Goal: Information Seeking & Learning: Learn about a topic

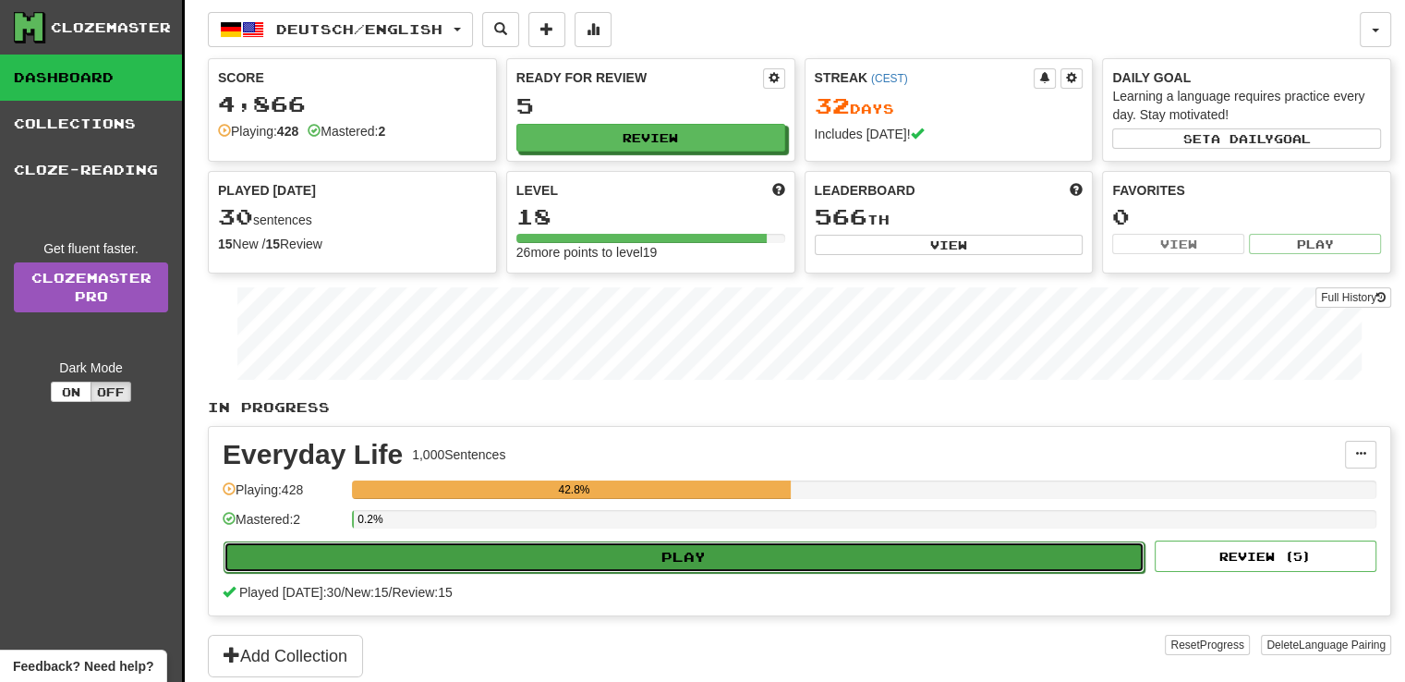
click at [983, 552] on button "Play" at bounding box center [684, 556] width 921 height 31
select select "**"
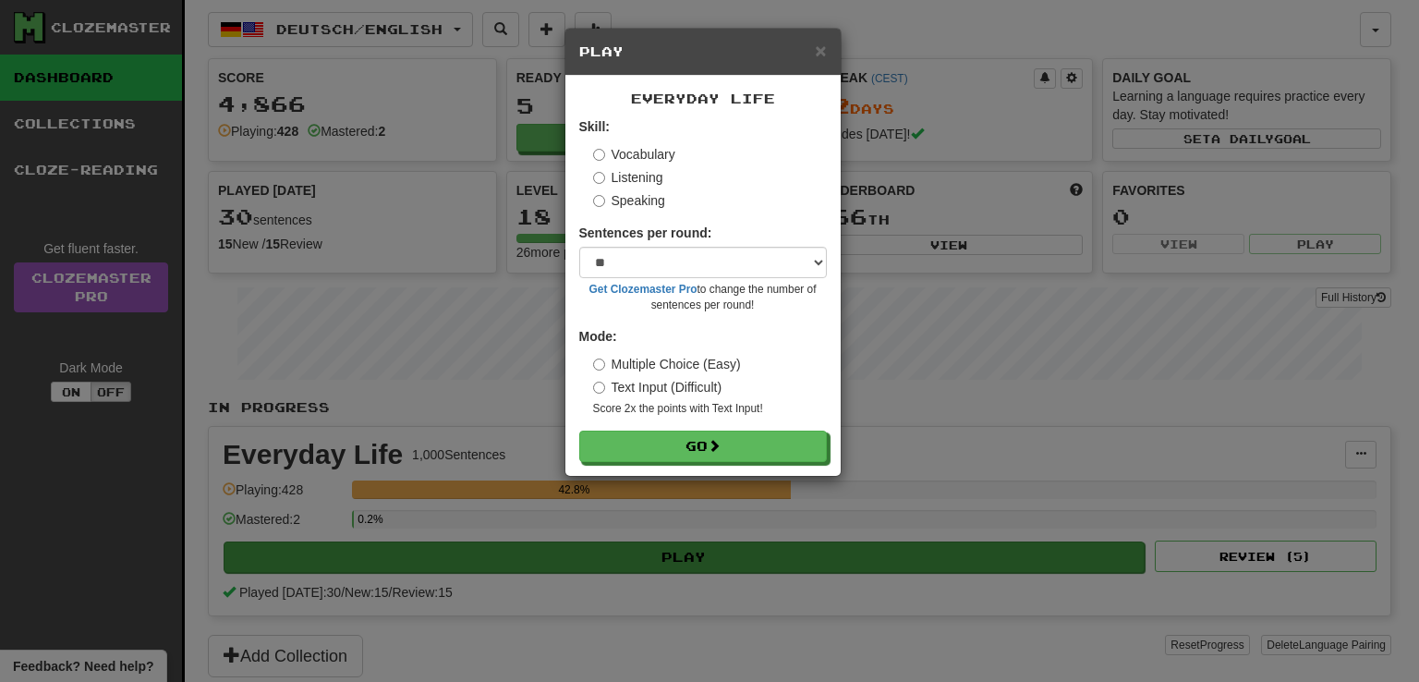
click at [983, 552] on div "× Play Everyday Life Skill: Vocabulary Listening Speaking Sentences per round: …" at bounding box center [709, 341] width 1419 height 682
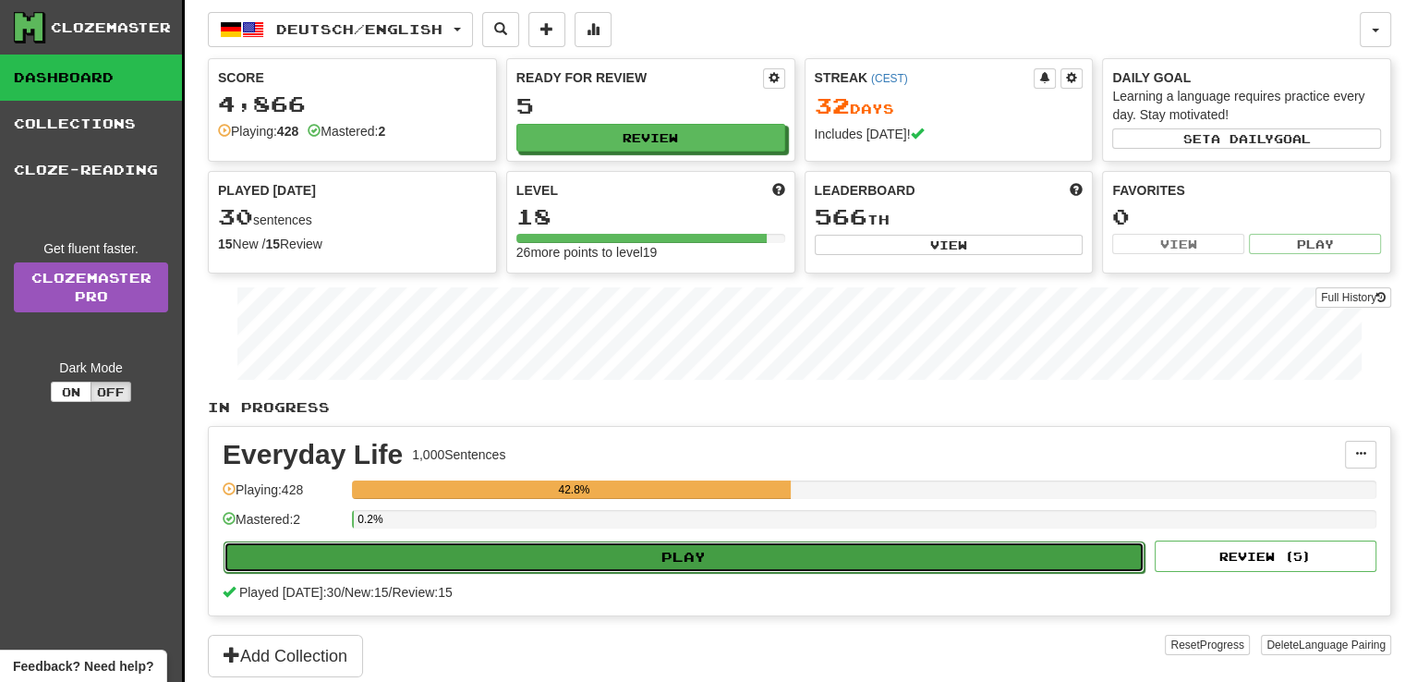
click at [983, 552] on button "Play" at bounding box center [684, 556] width 921 height 31
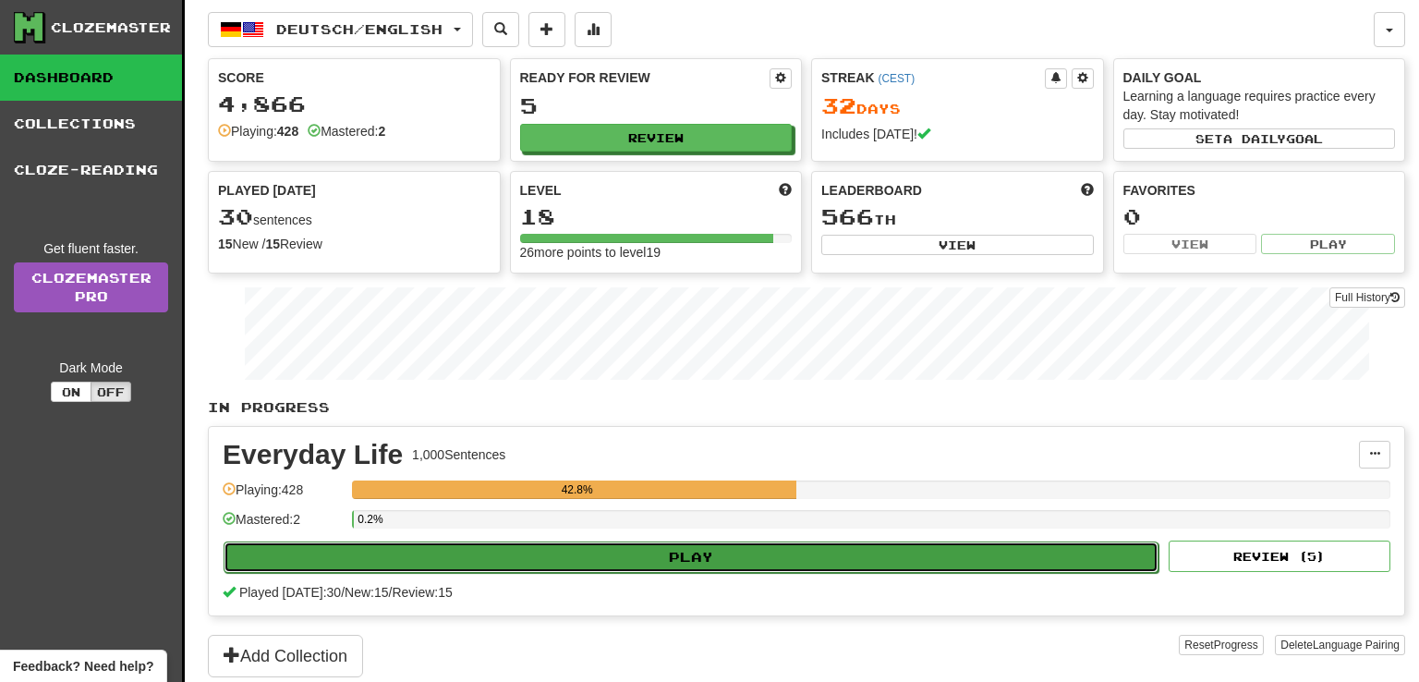
select select "**"
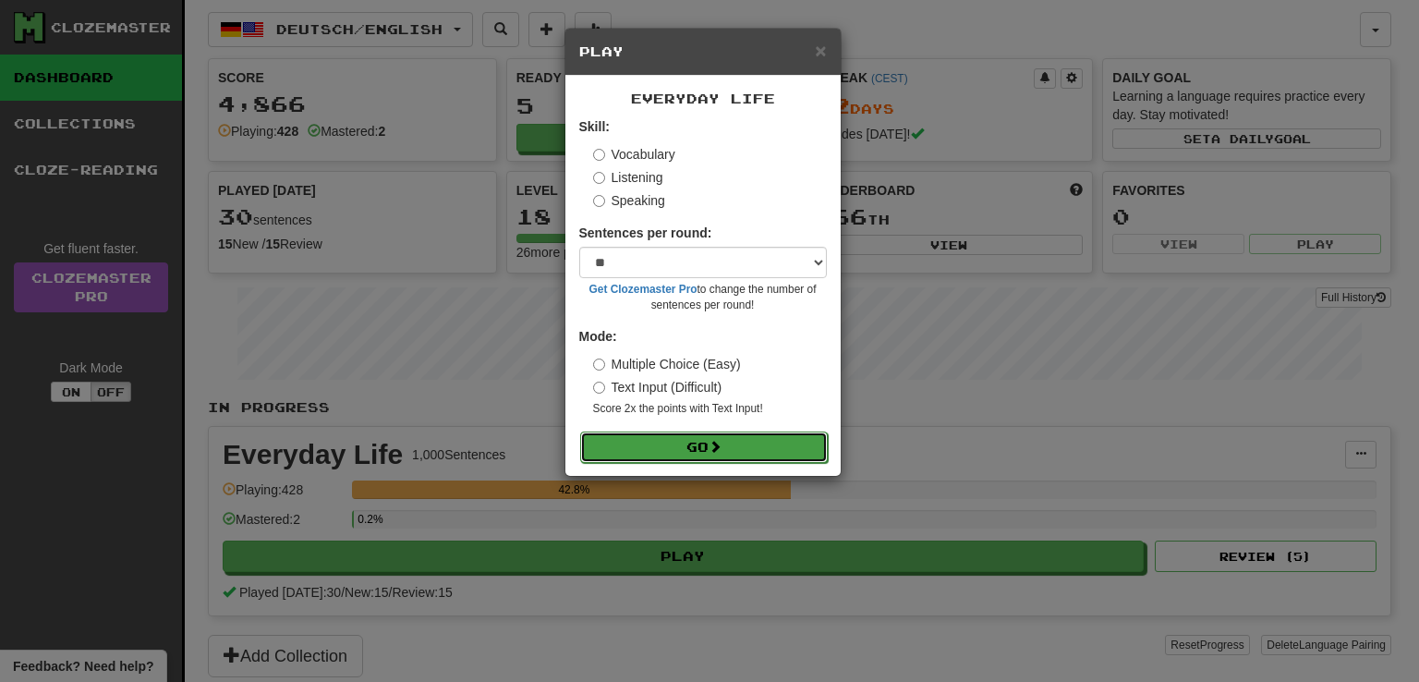
click at [807, 438] on button "Go" at bounding box center [704, 446] width 248 height 31
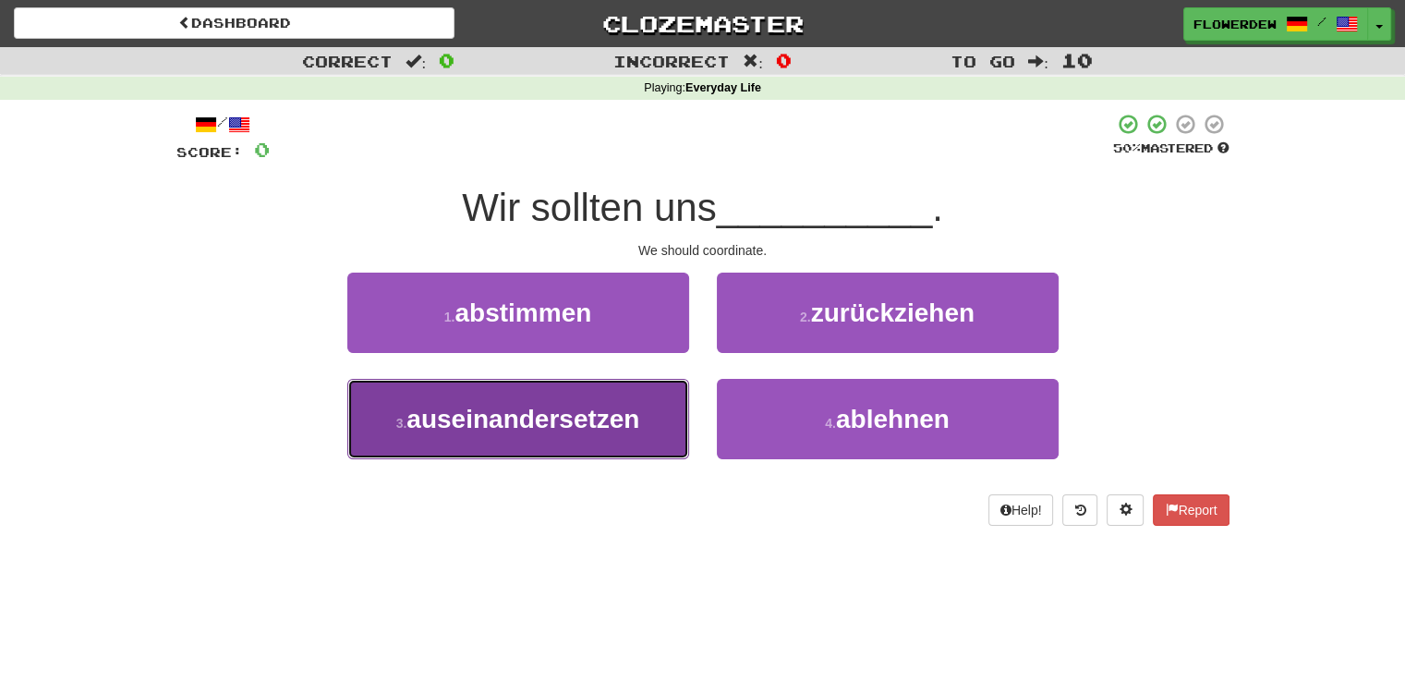
click at [669, 413] on button "3 . auseinandersetzen" at bounding box center [518, 419] width 342 height 80
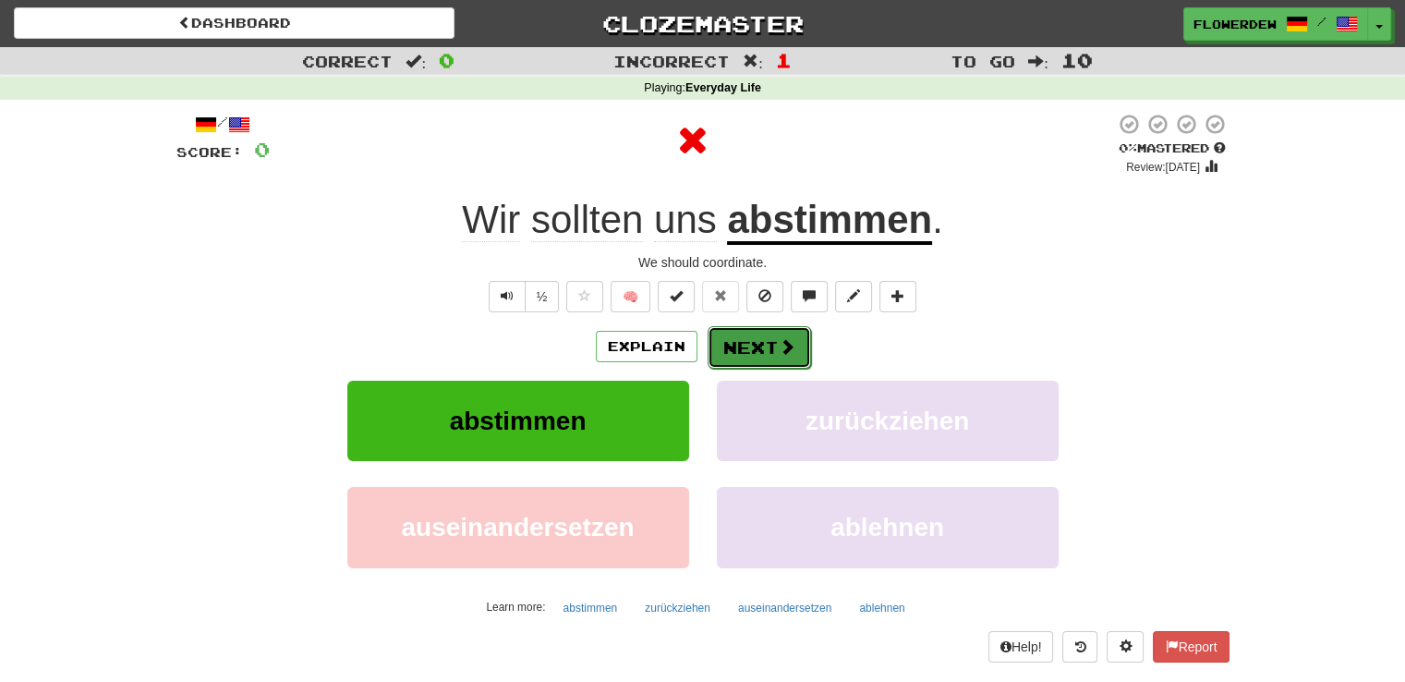
click at [782, 351] on span at bounding box center [787, 346] width 17 height 17
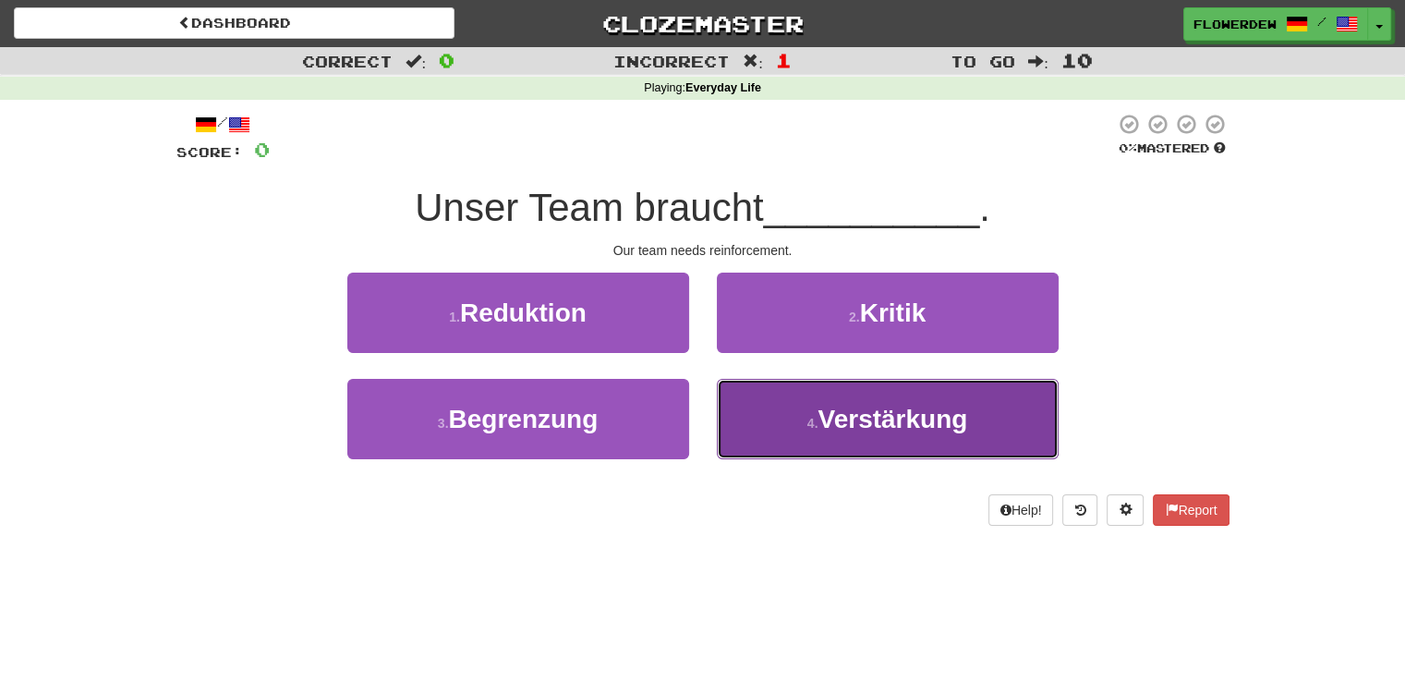
click at [754, 405] on button "4 . Verstärkung" at bounding box center [888, 419] width 342 height 80
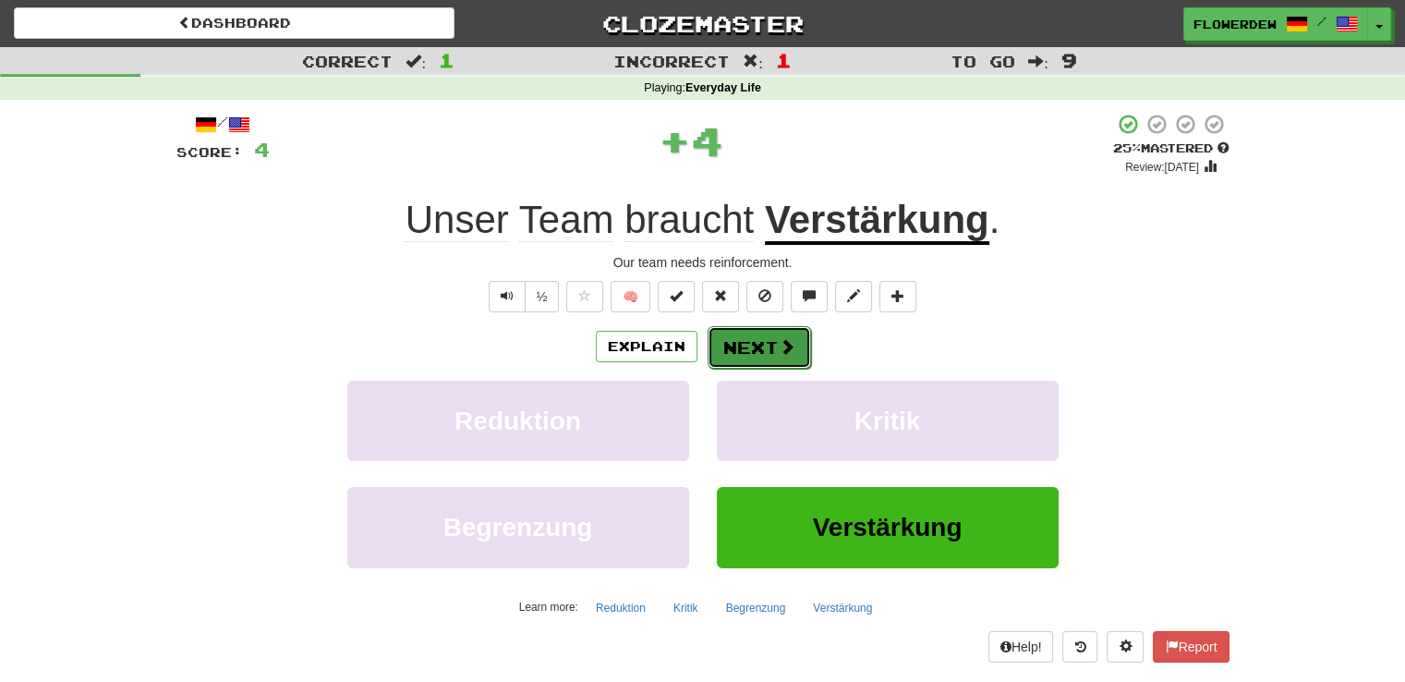
click at [761, 338] on button "Next" at bounding box center [759, 347] width 103 height 42
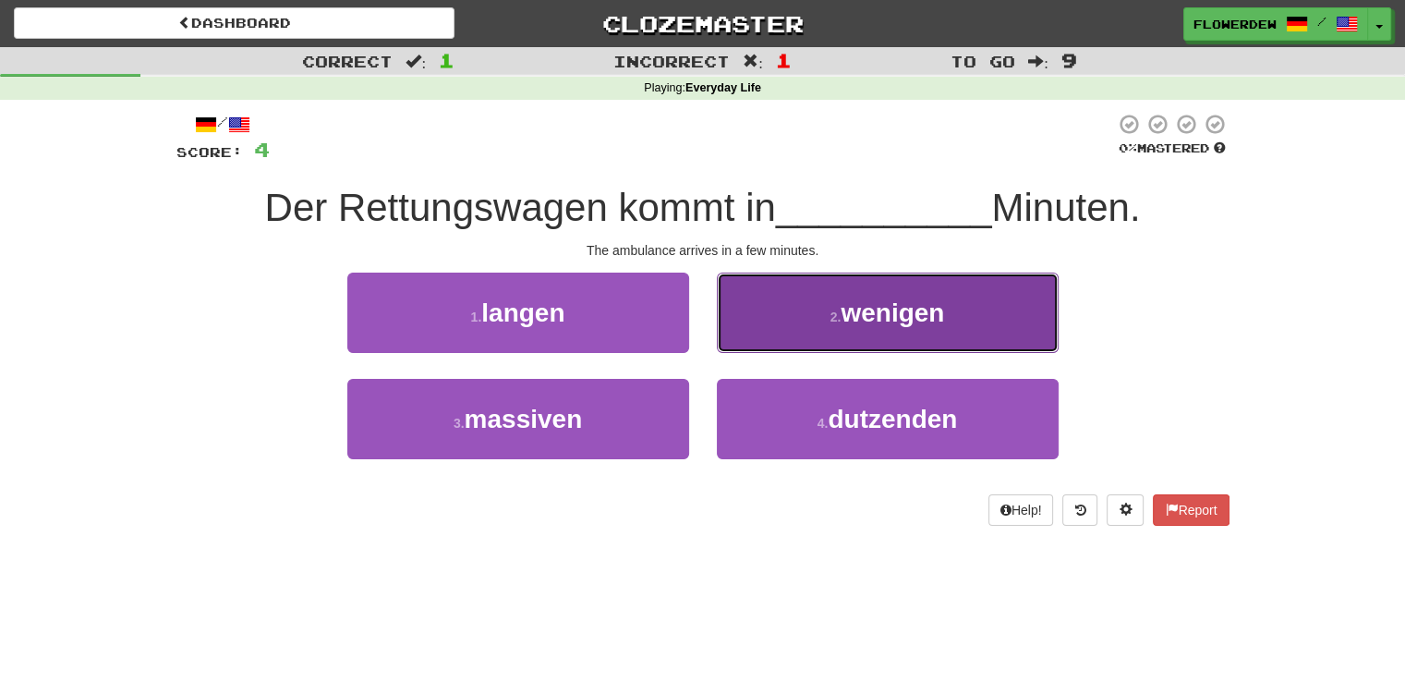
click at [754, 302] on button "2 . wenigen" at bounding box center [888, 313] width 342 height 80
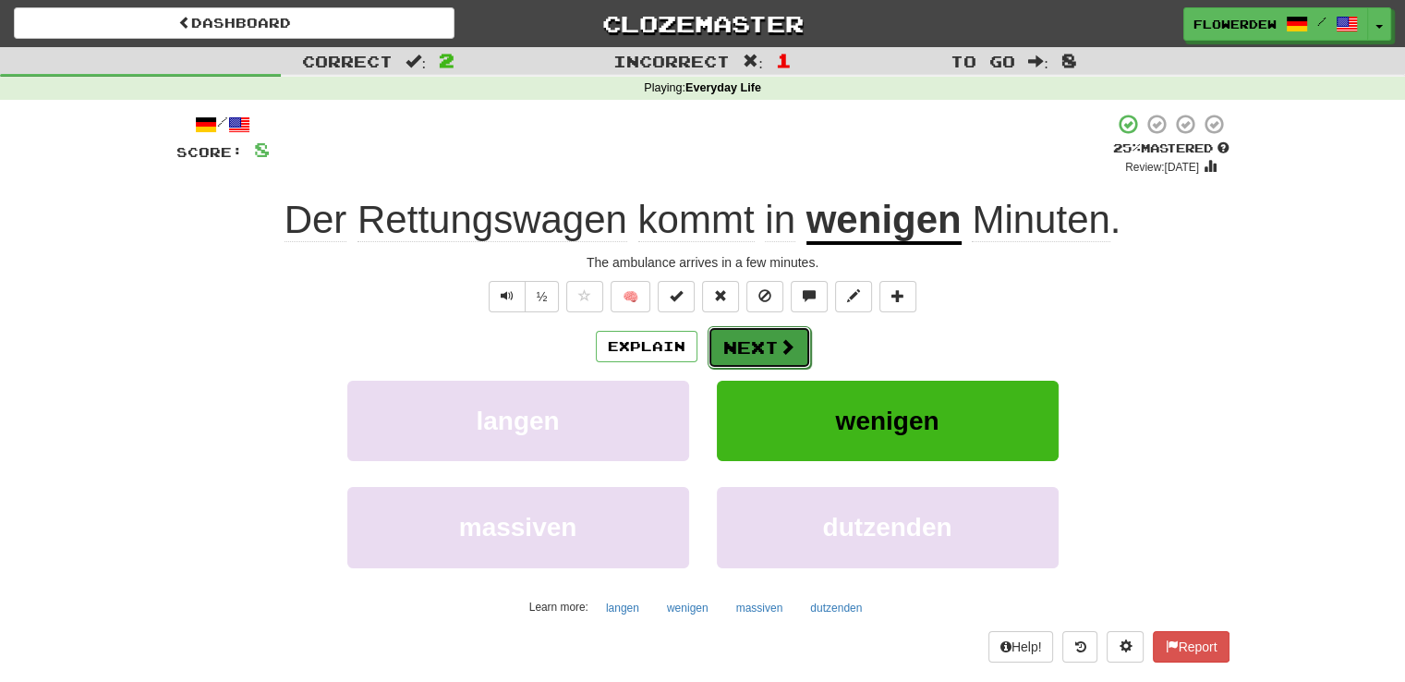
click at [762, 343] on button "Next" at bounding box center [759, 347] width 103 height 42
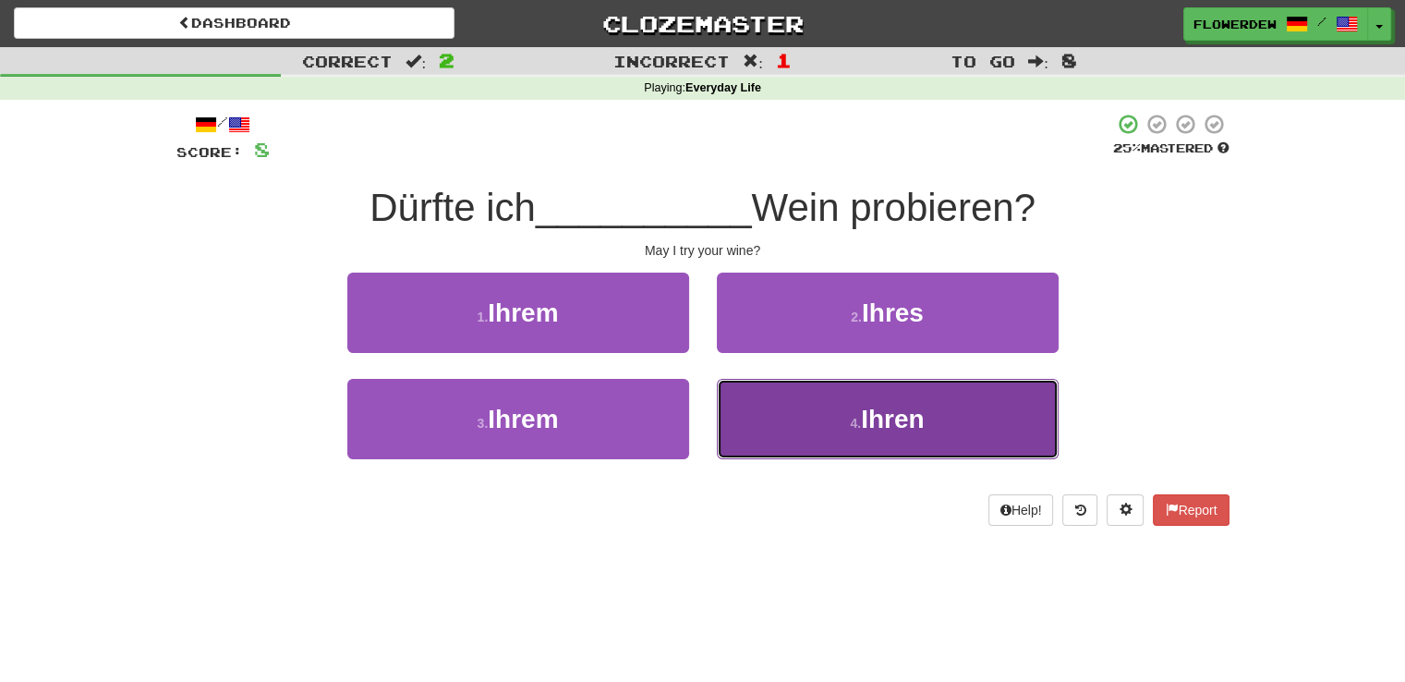
click at [747, 389] on button "4 . Ihren" at bounding box center [888, 419] width 342 height 80
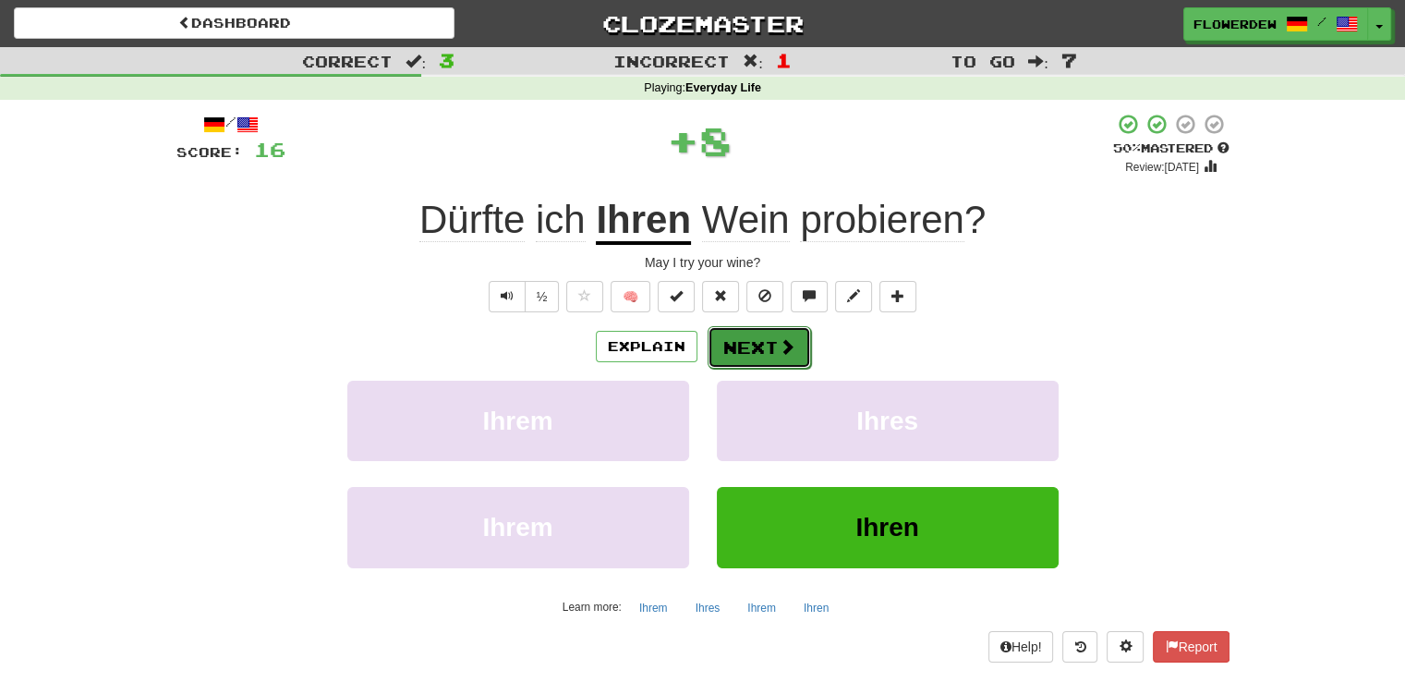
click at [769, 344] on button "Next" at bounding box center [759, 347] width 103 height 42
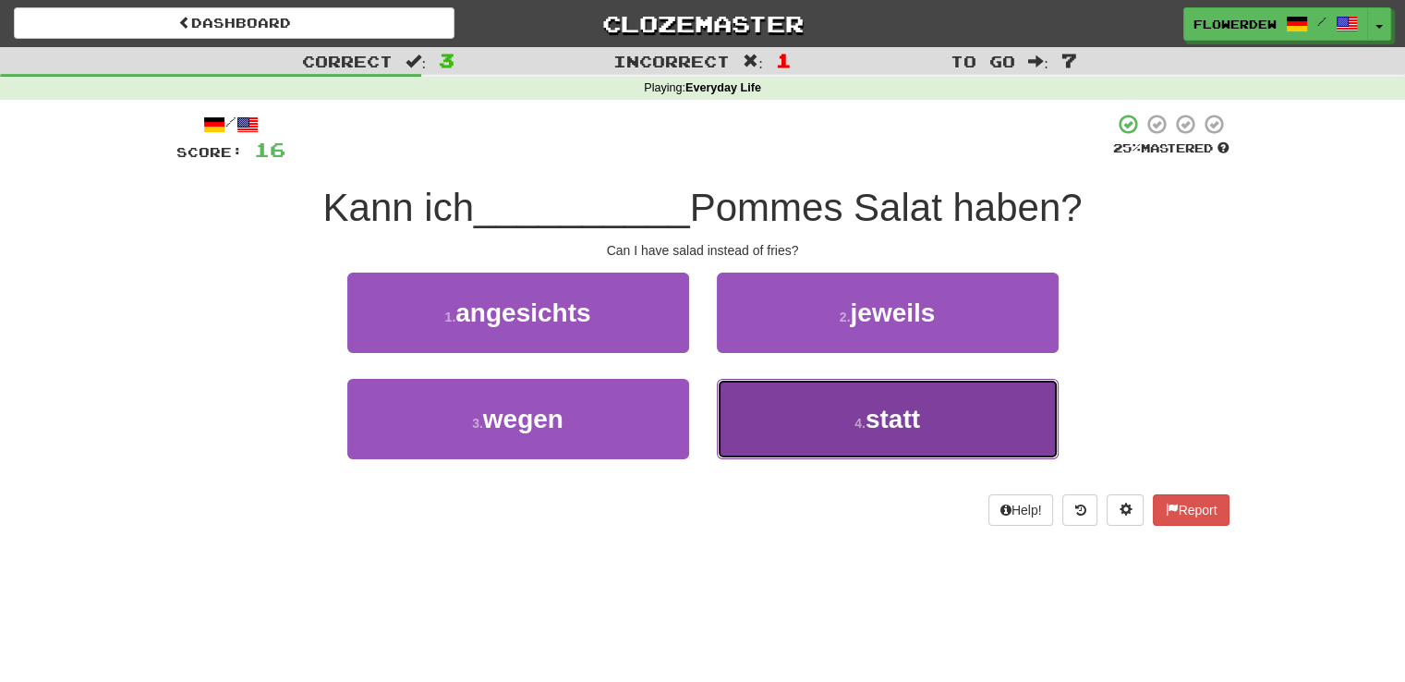
click at [767, 415] on button "4 . statt" at bounding box center [888, 419] width 342 height 80
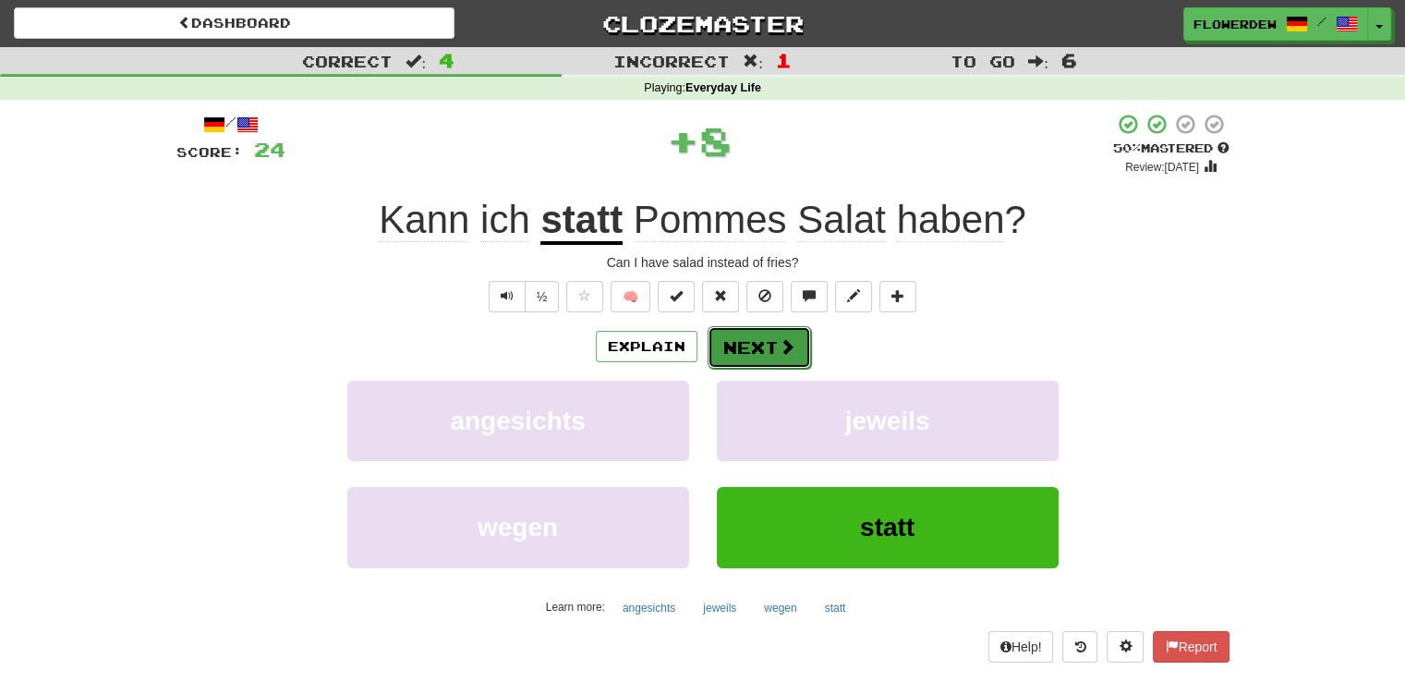
click at [775, 356] on button "Next" at bounding box center [759, 347] width 103 height 42
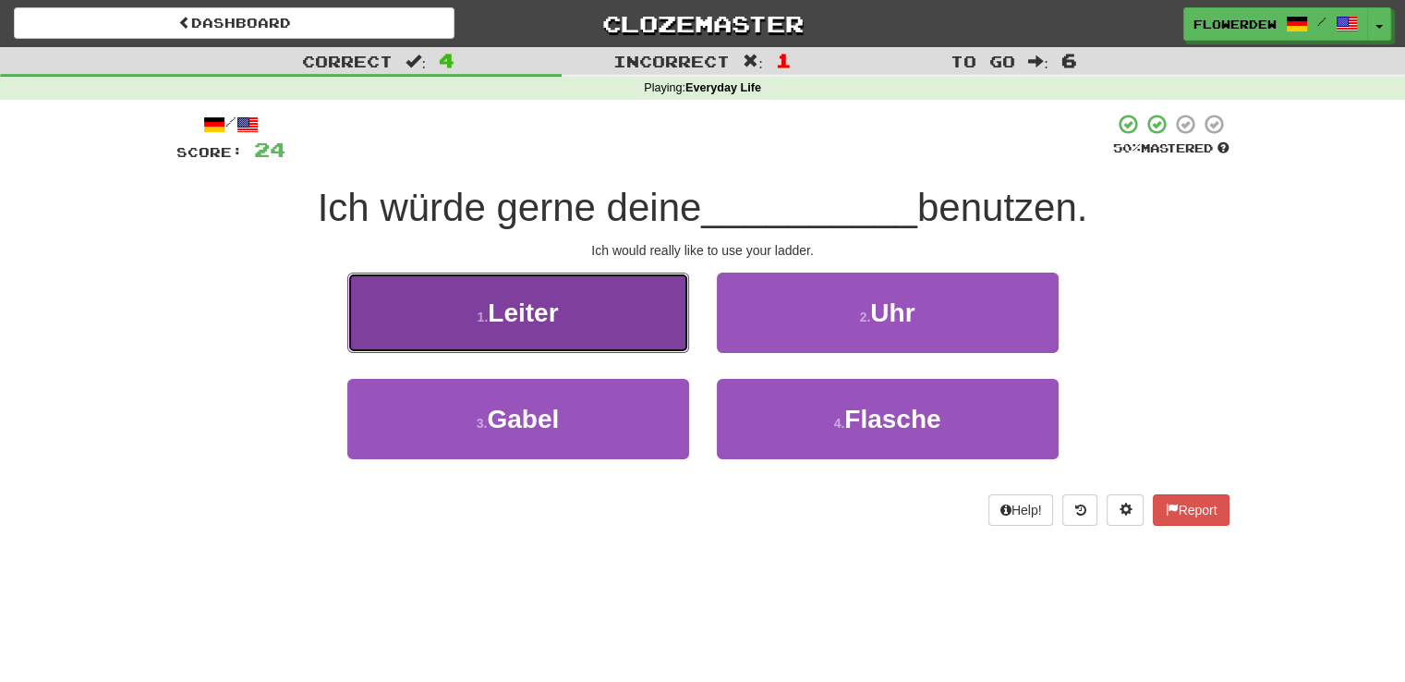
click at [614, 306] on button "1 . Leiter" at bounding box center [518, 313] width 342 height 80
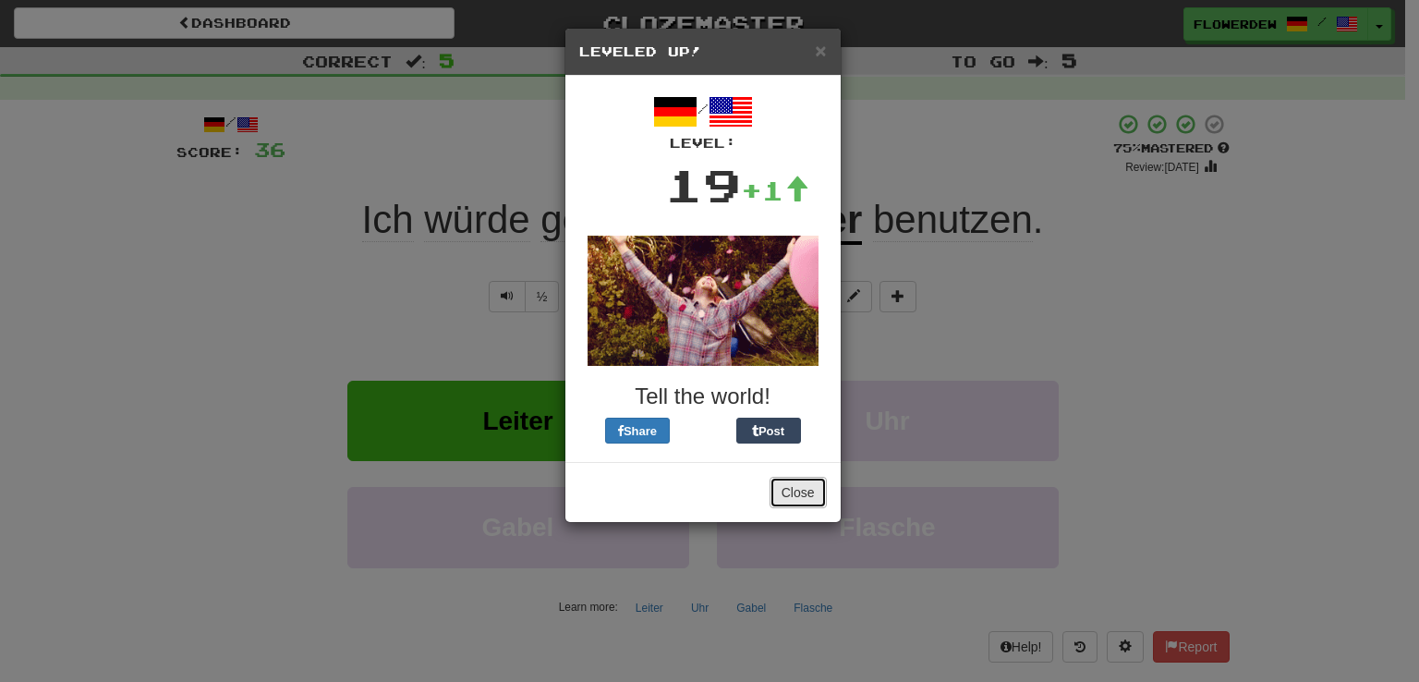
click at [796, 481] on button "Close" at bounding box center [798, 492] width 57 height 31
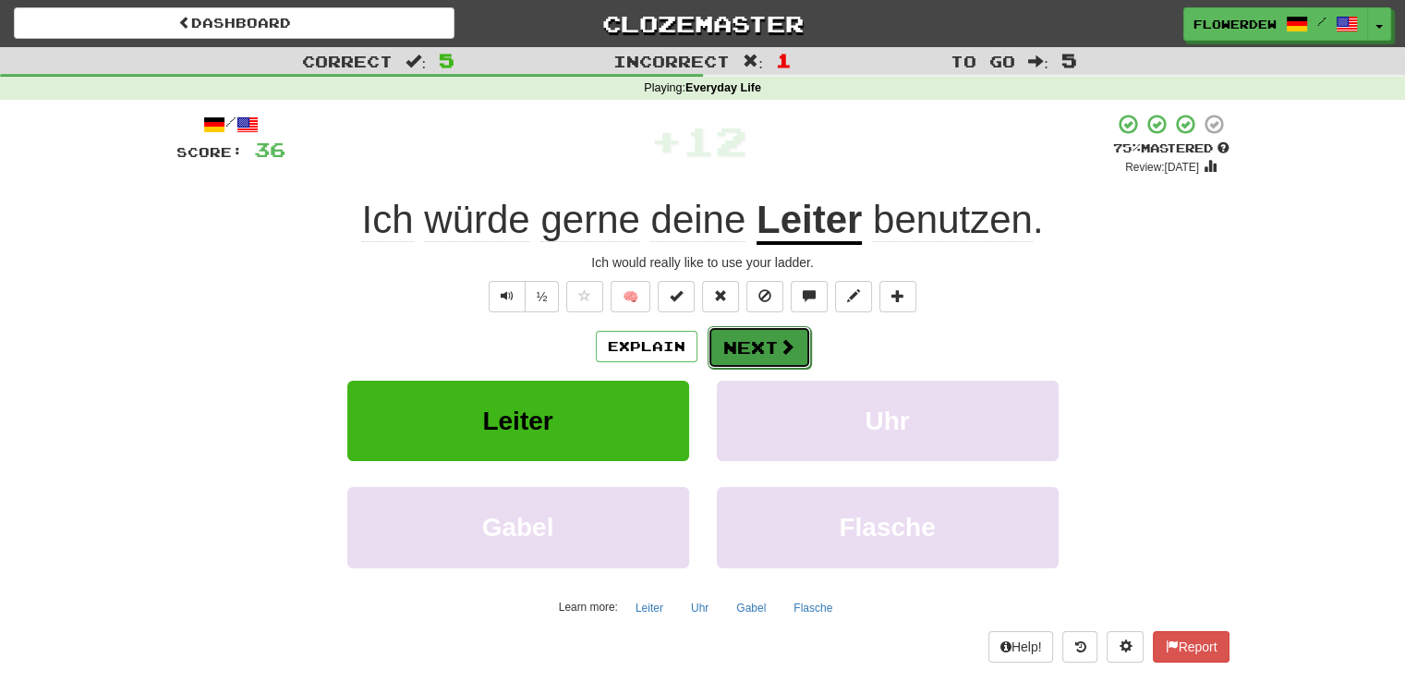
click at [779, 352] on span at bounding box center [787, 346] width 17 height 17
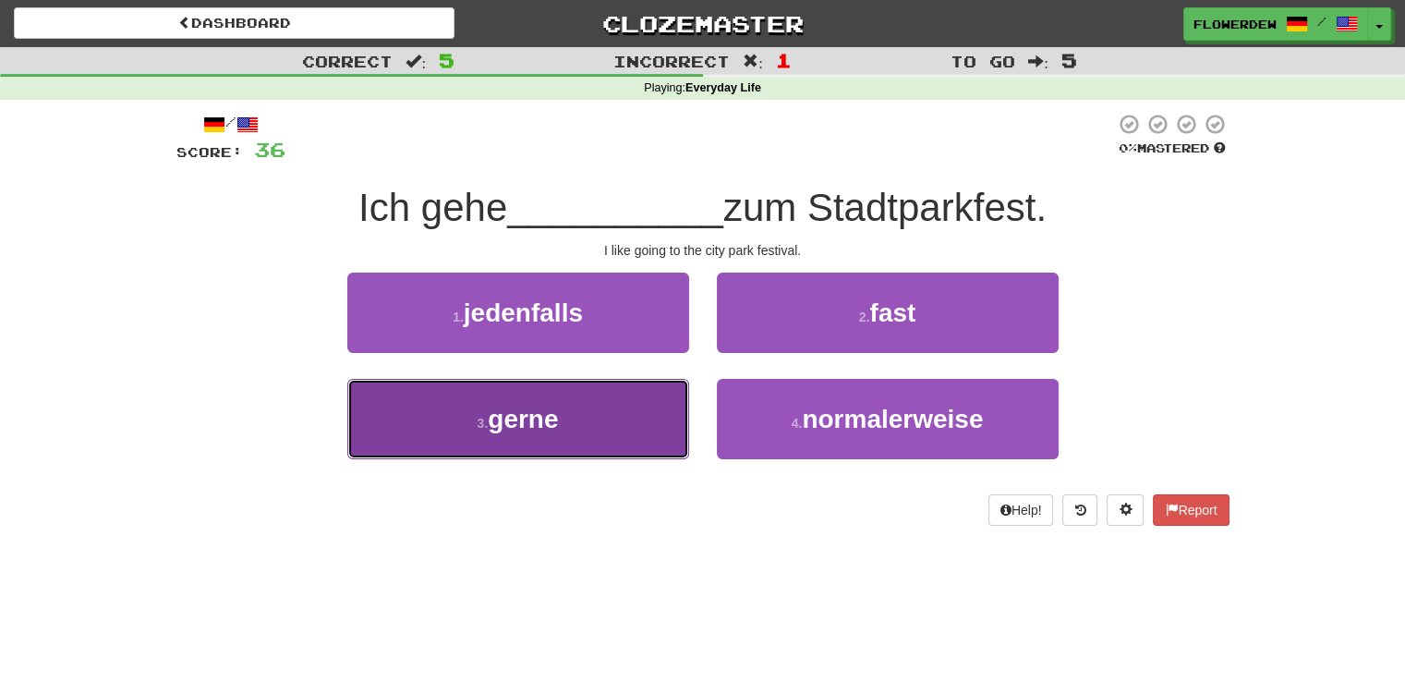
click at [659, 426] on button "3 . gerne" at bounding box center [518, 419] width 342 height 80
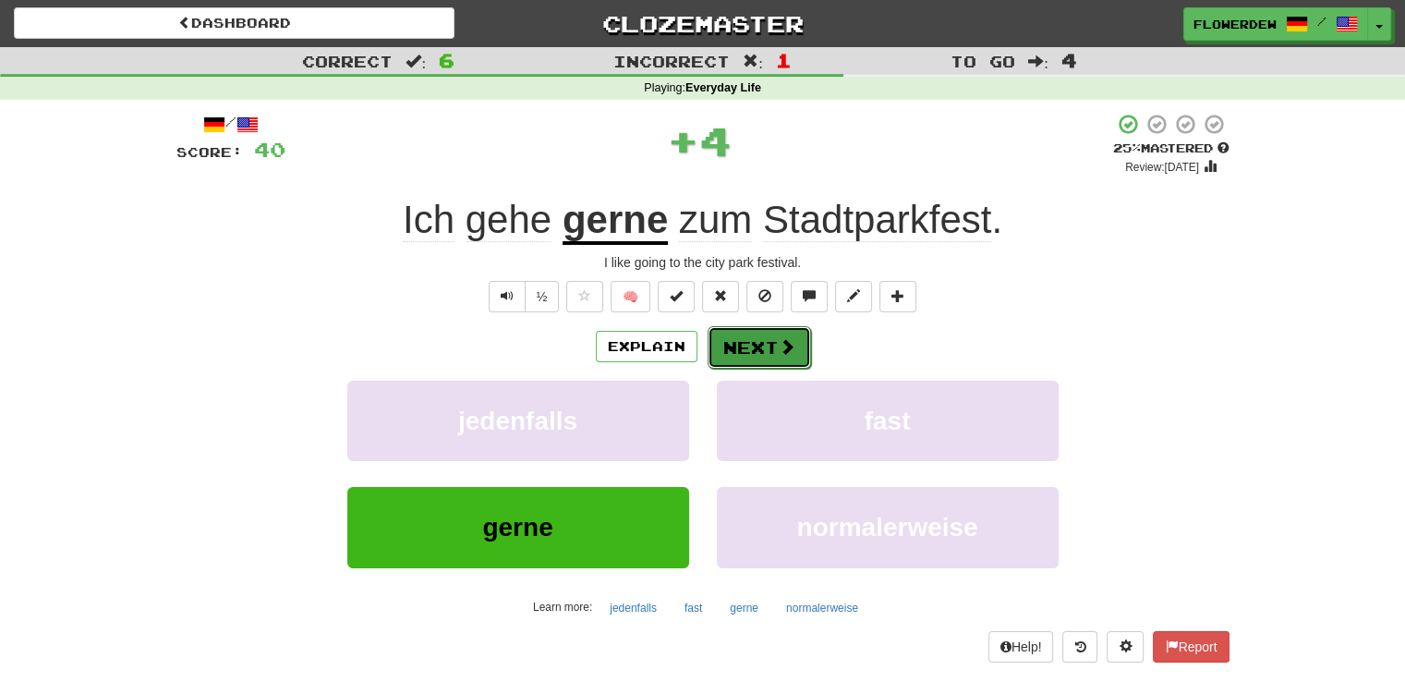
click at [765, 357] on button "Next" at bounding box center [759, 347] width 103 height 42
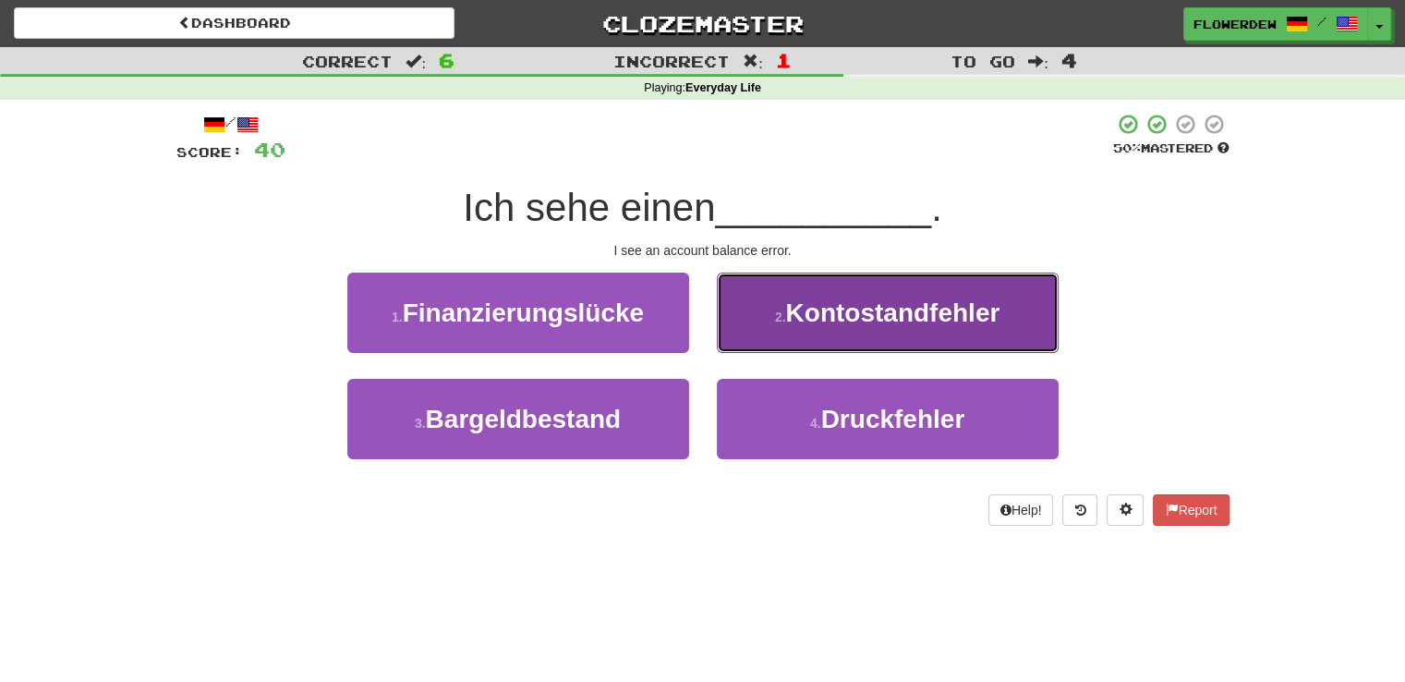
click at [717, 310] on button "2 . Kontostandfehler" at bounding box center [888, 313] width 342 height 80
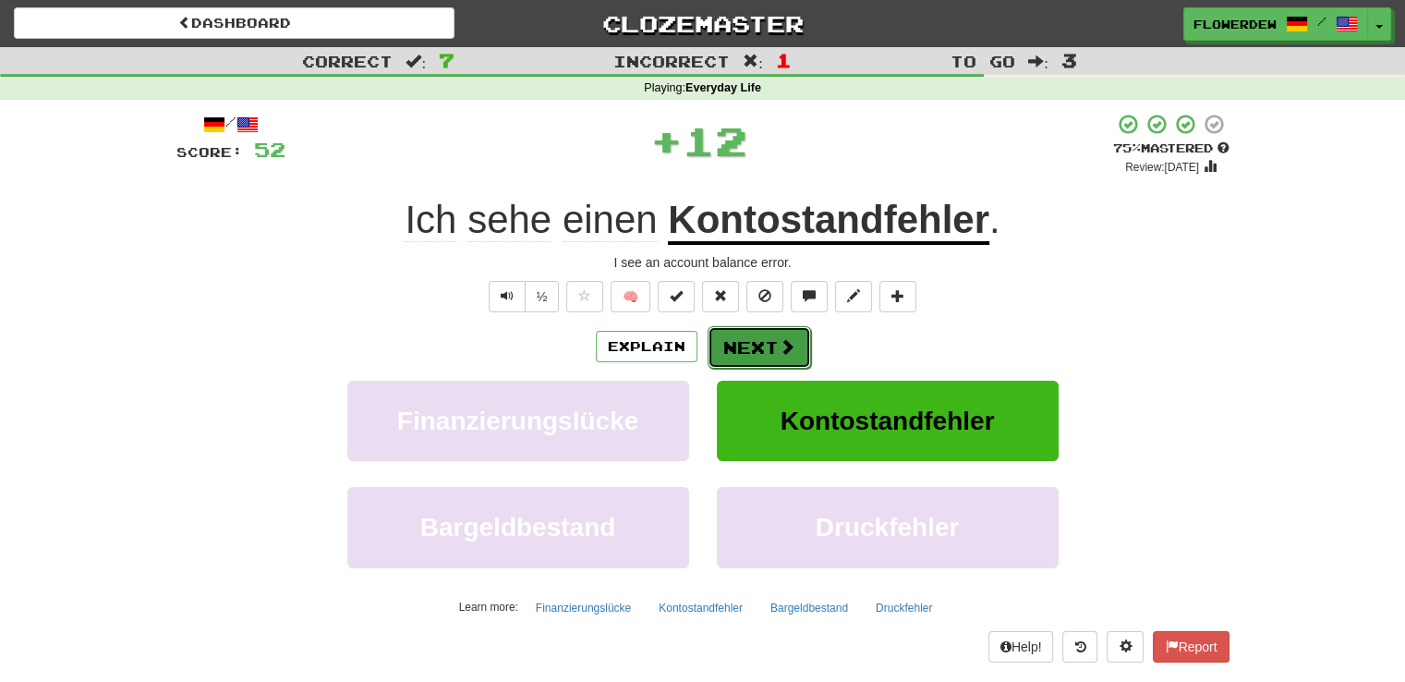
click at [728, 346] on button "Next" at bounding box center [759, 347] width 103 height 42
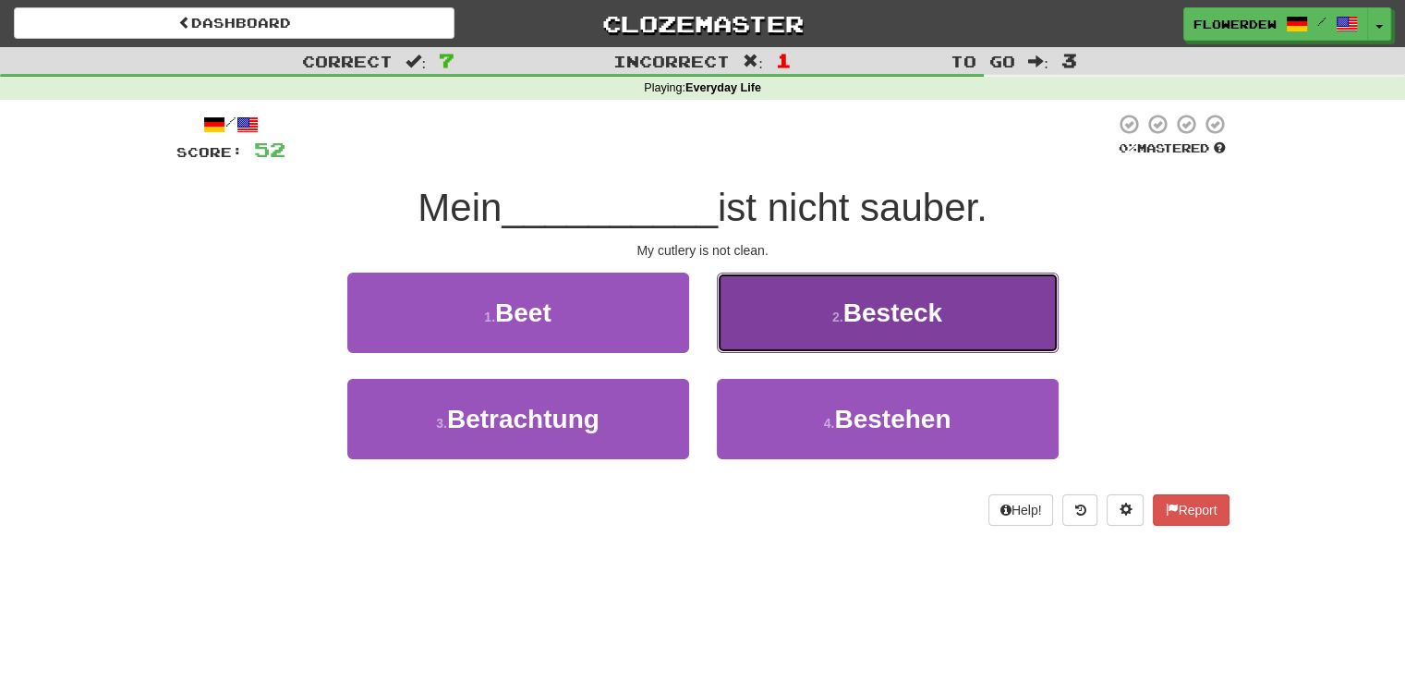
click at [816, 341] on button "2 . Besteck" at bounding box center [888, 313] width 342 height 80
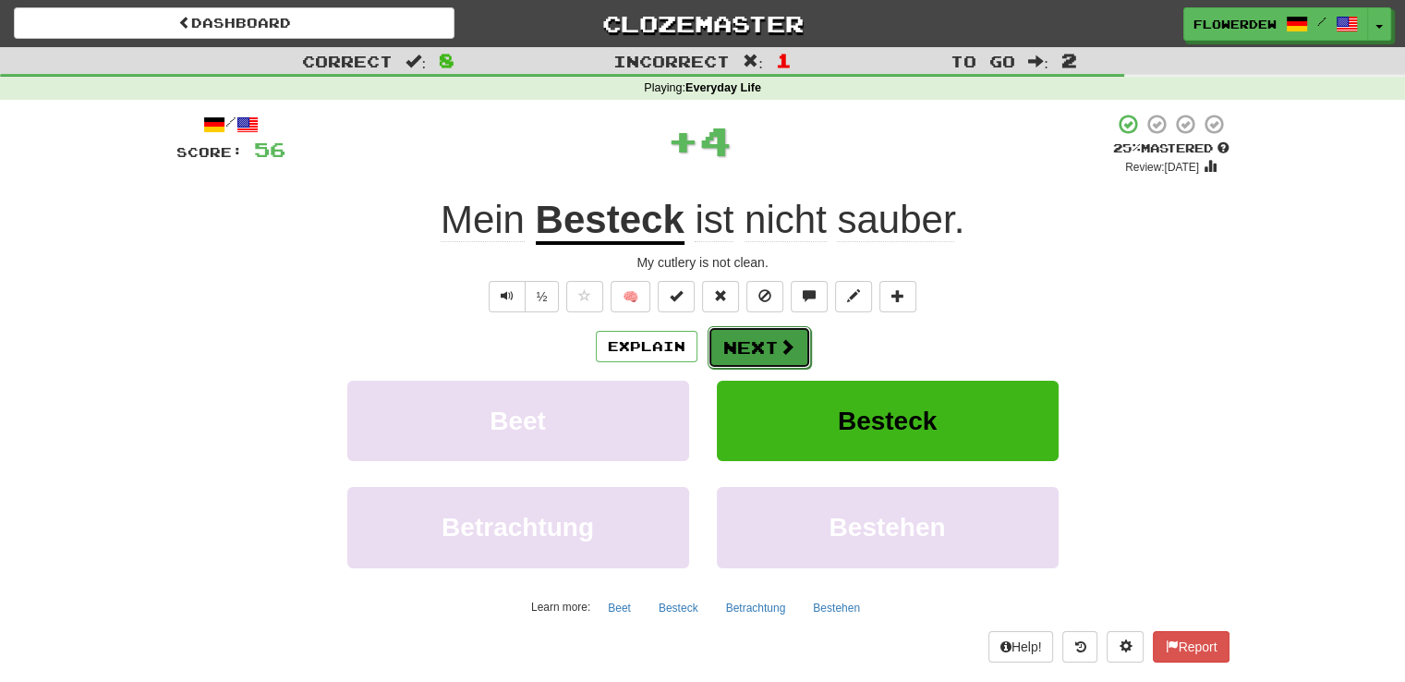
click at [779, 347] on span at bounding box center [787, 346] width 17 height 17
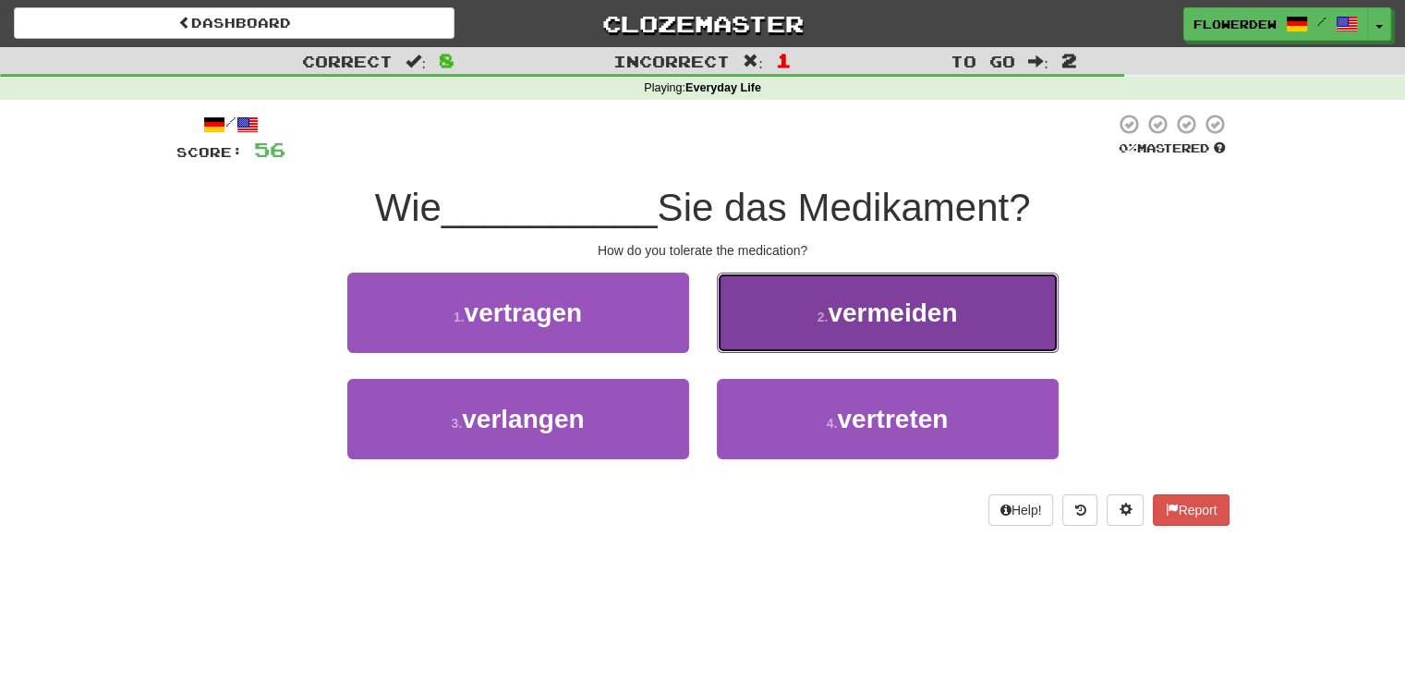
click at [759, 308] on button "2 . vermeiden" at bounding box center [888, 313] width 342 height 80
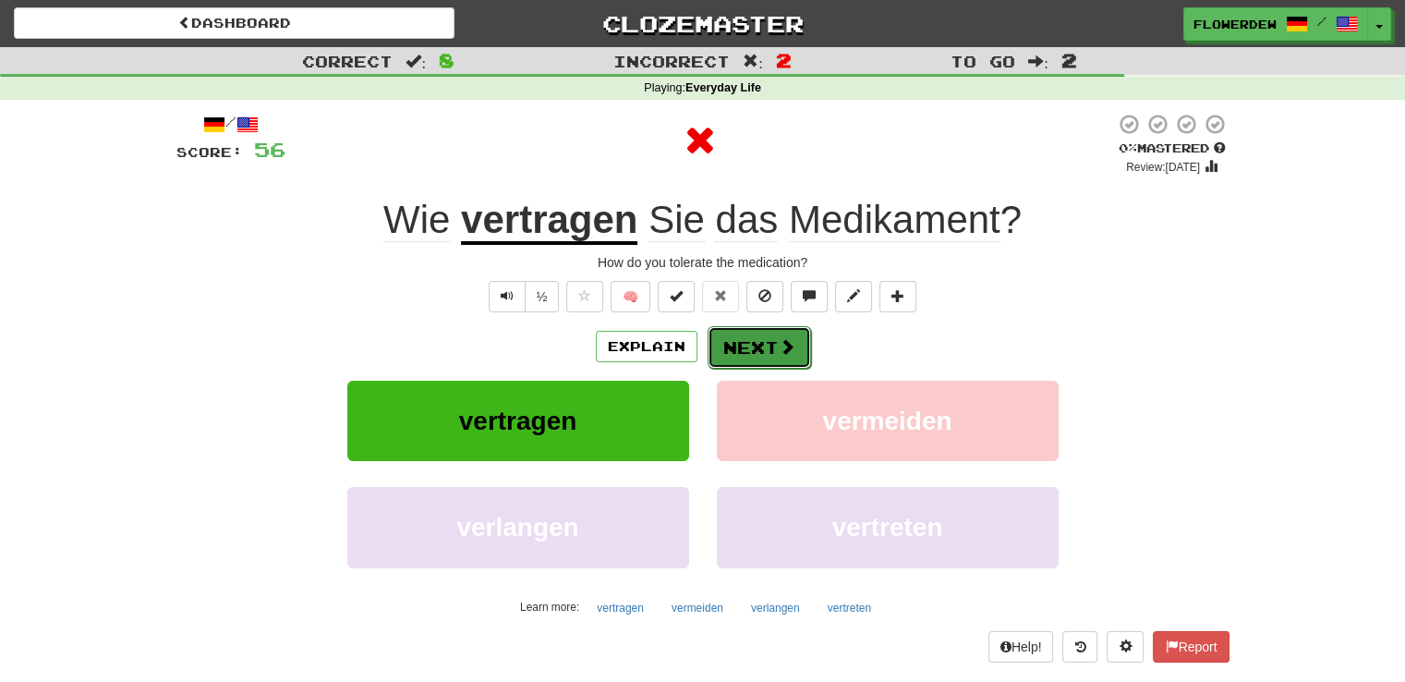
click at [754, 344] on button "Next" at bounding box center [759, 347] width 103 height 42
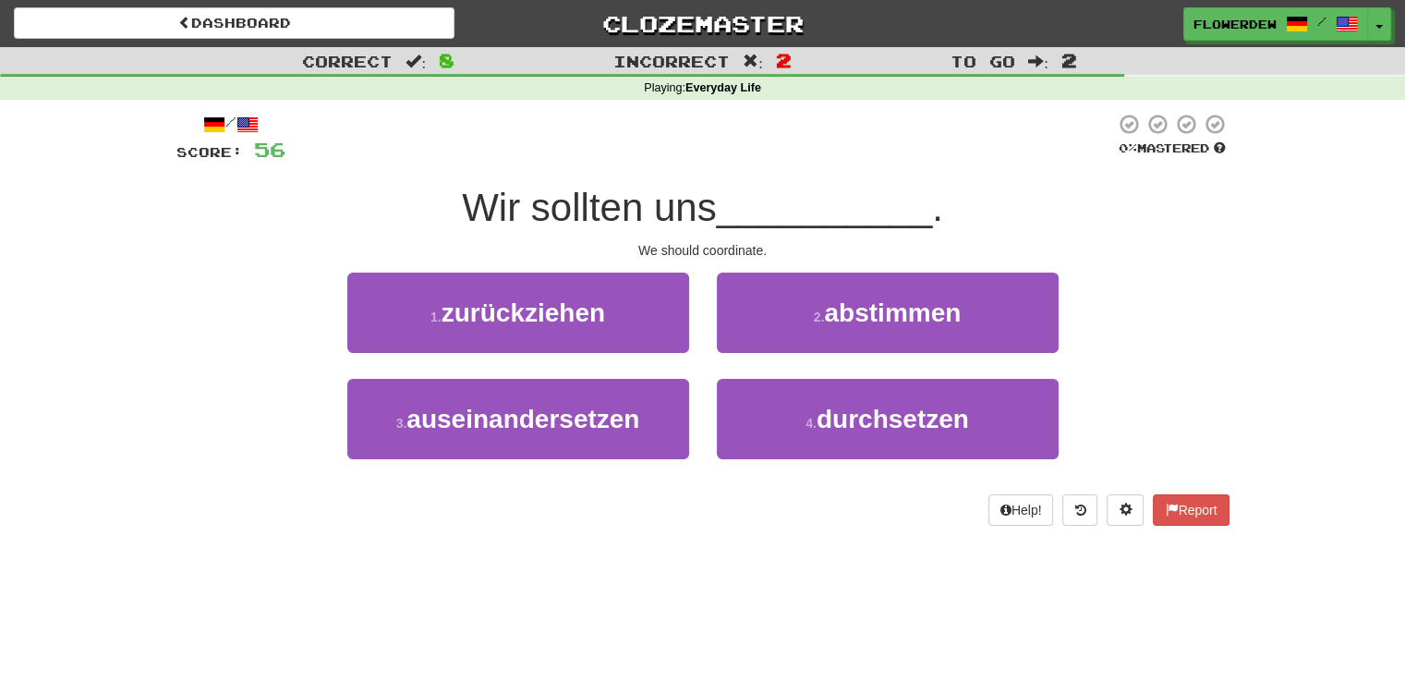
drag, startPoint x: 761, startPoint y: 356, endPoint x: 820, endPoint y: 265, distance: 107.6
click at [820, 265] on div "/ Score: 56 0 % Mastered Wir sollten uns __________ . We should coordinate. 1 …" at bounding box center [702, 319] width 1053 height 413
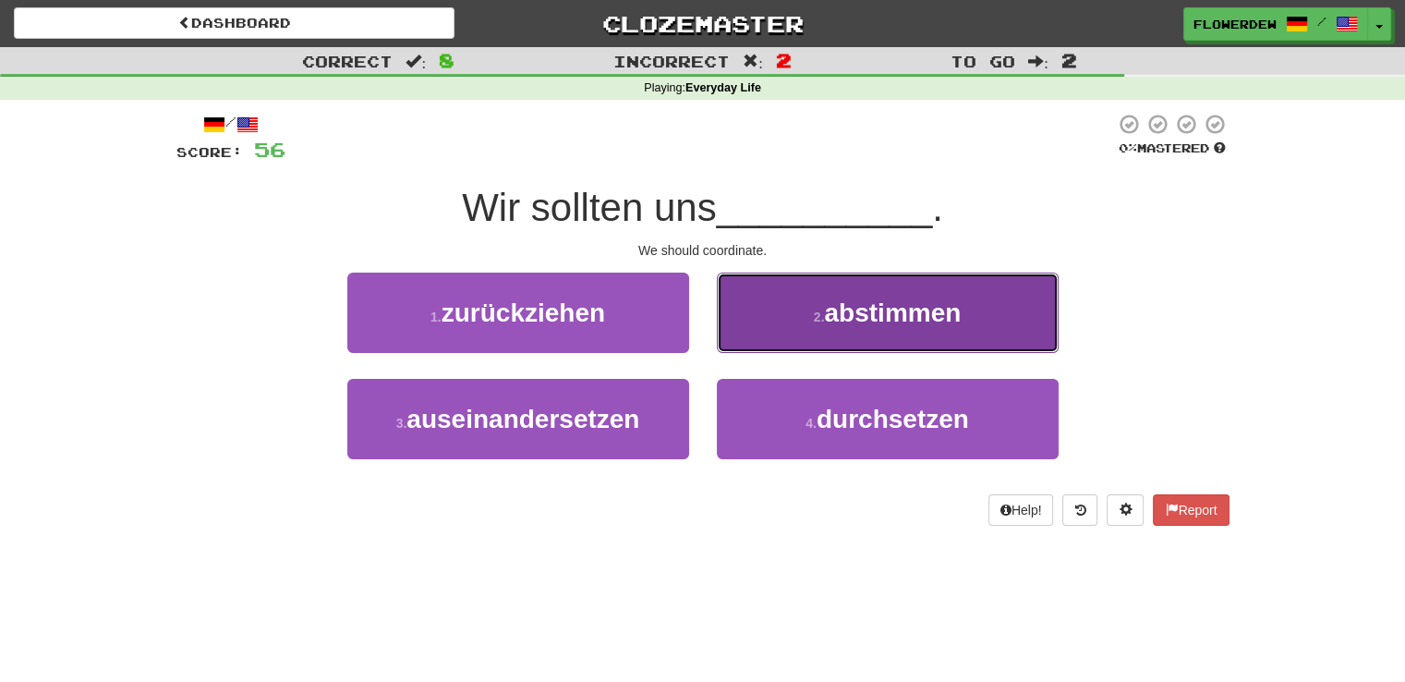
click at [817, 322] on small "2 ." at bounding box center [819, 317] width 11 height 15
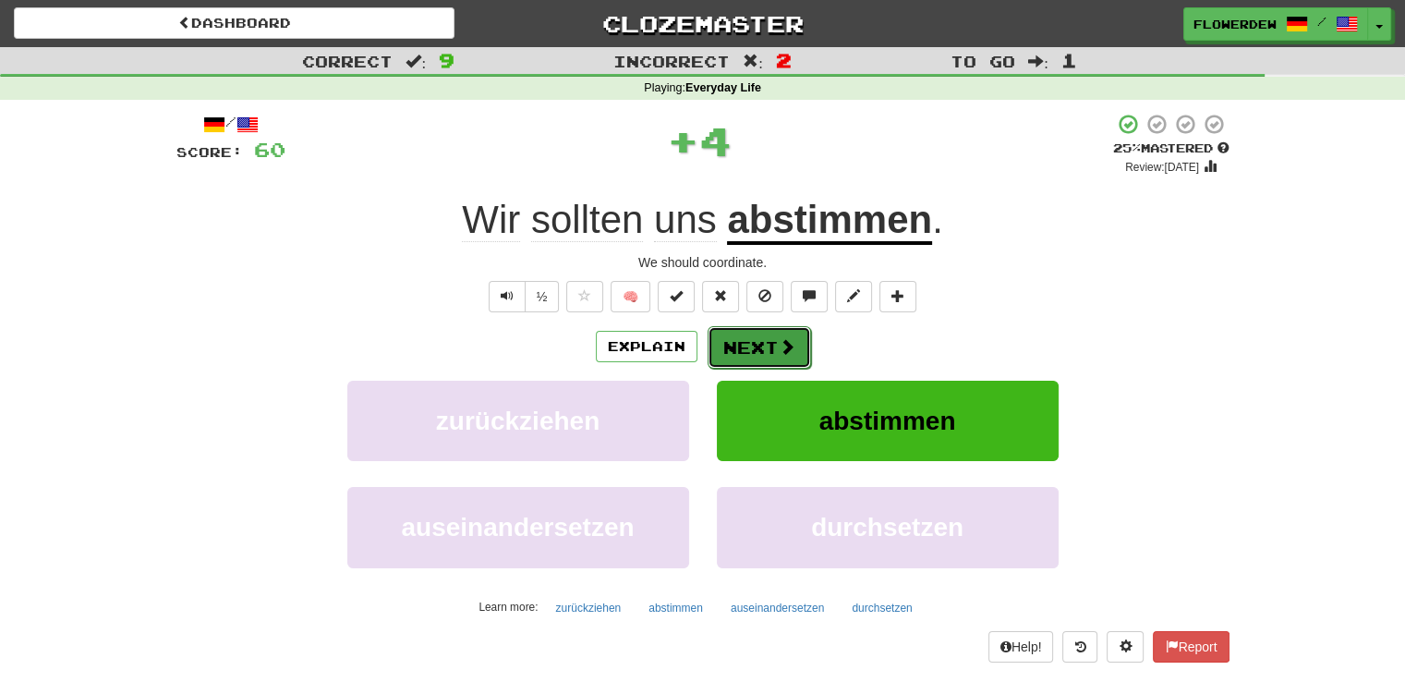
click at [794, 352] on button "Next" at bounding box center [759, 347] width 103 height 42
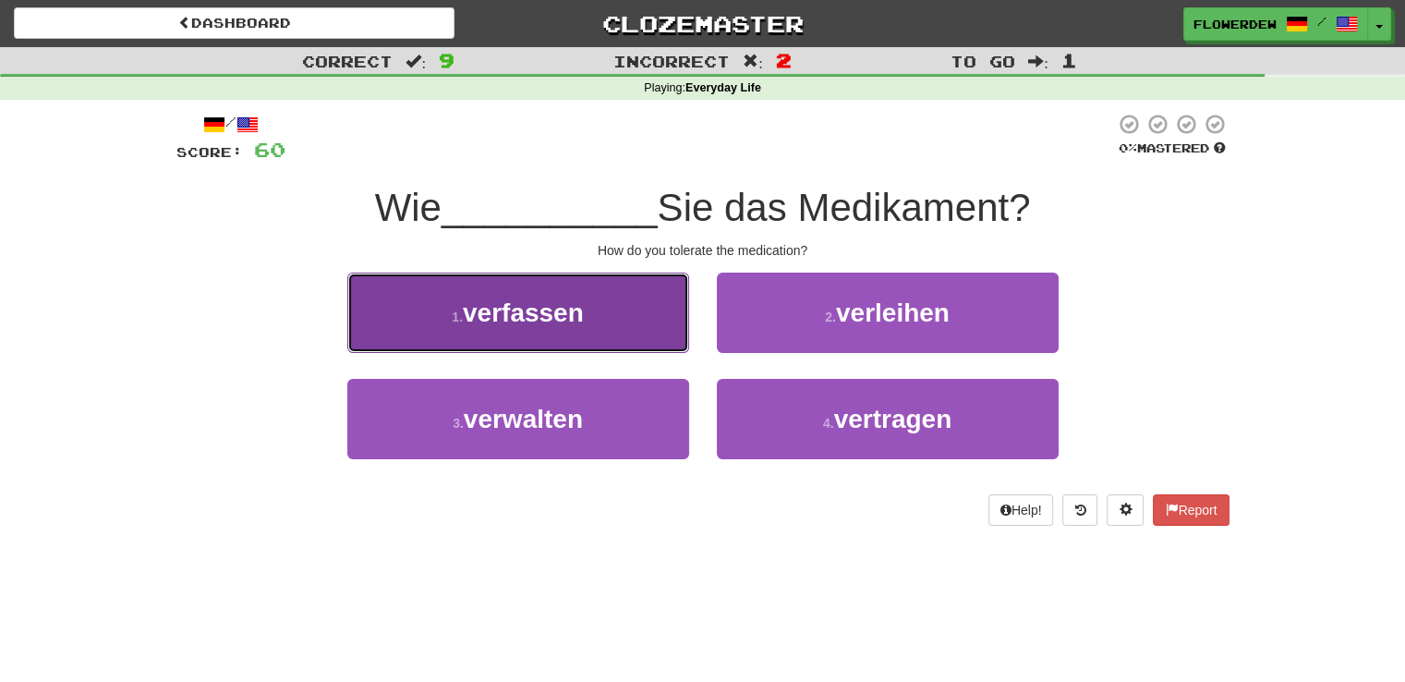
click at [643, 314] on button "1 . verfassen" at bounding box center [518, 313] width 342 height 80
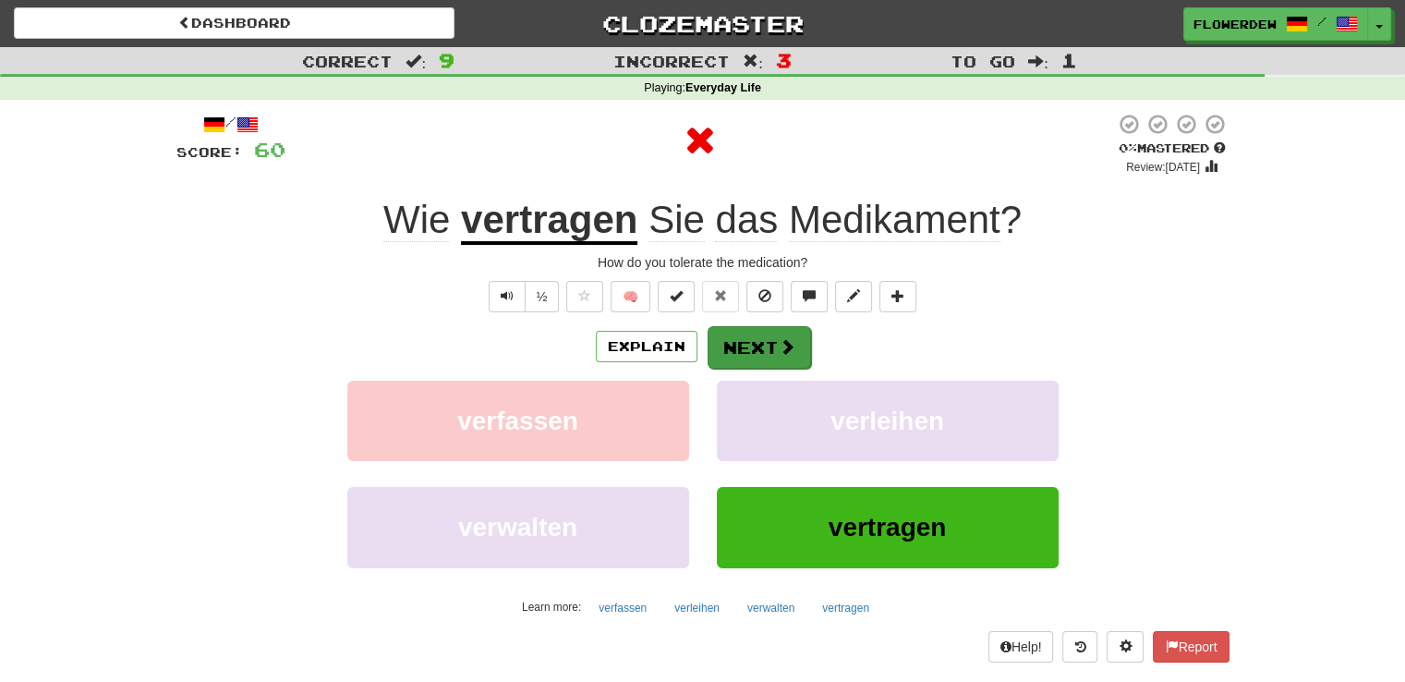
drag, startPoint x: 637, startPoint y: 322, endPoint x: 775, endPoint y: 339, distance: 138.8
click at [775, 339] on div "/ Score: 60 0 % Mastered Review: 2025-09-16 Wie vertragen Sie das Medikament ? …" at bounding box center [702, 387] width 1053 height 549
click at [775, 339] on button "Next" at bounding box center [759, 347] width 103 height 42
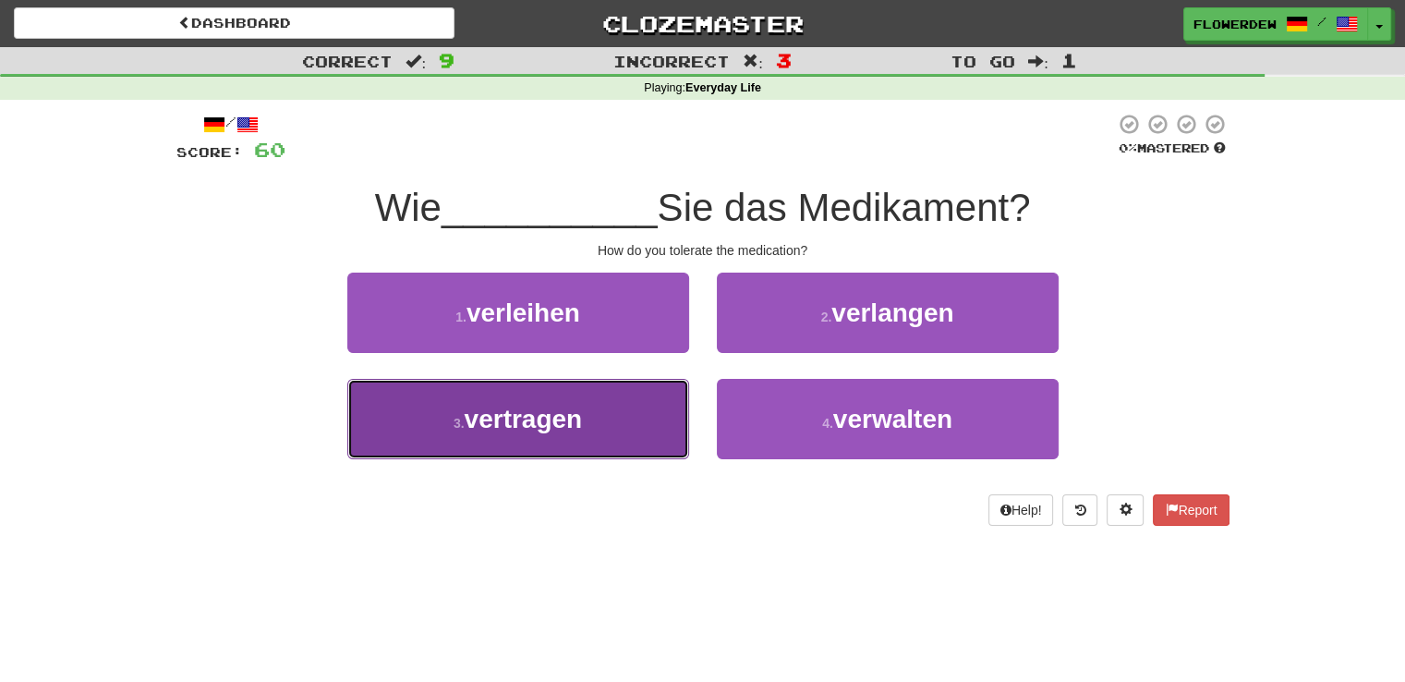
click at [635, 433] on button "3 . vertragen" at bounding box center [518, 419] width 342 height 80
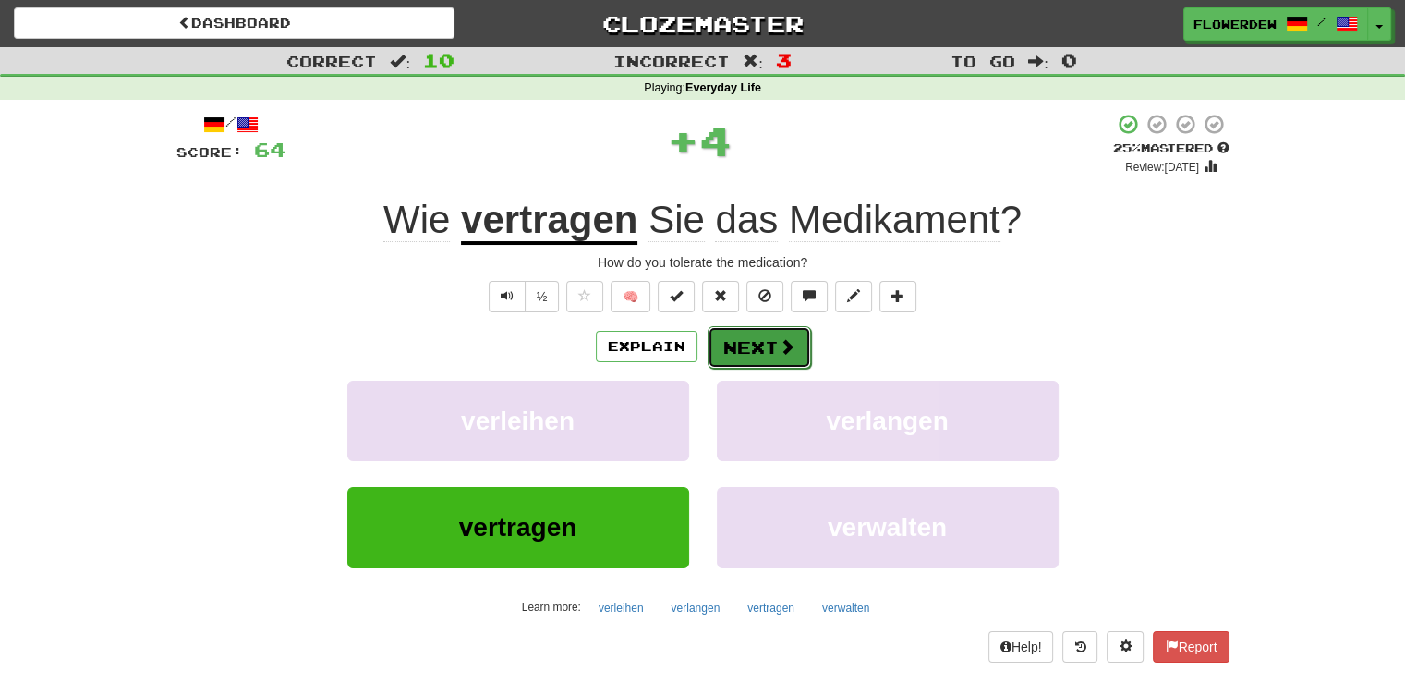
click at [765, 330] on button "Next" at bounding box center [759, 347] width 103 height 42
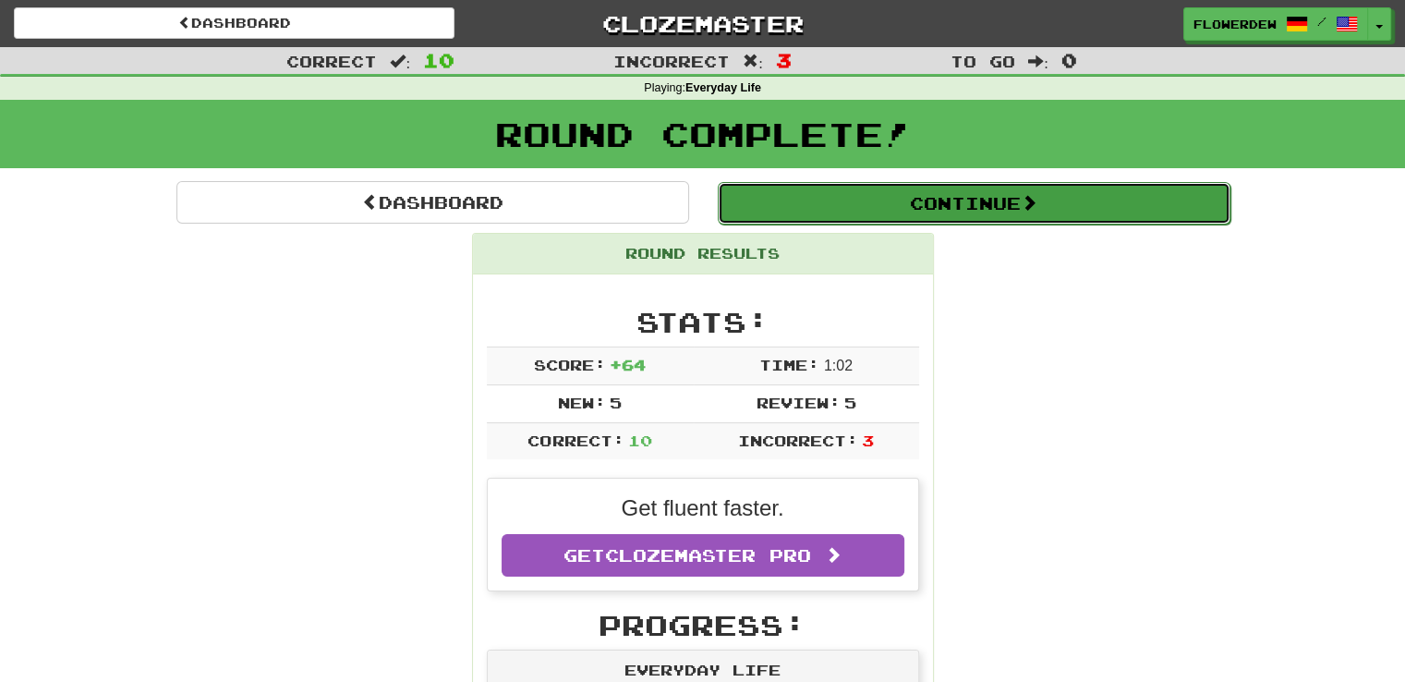
click at [846, 209] on button "Continue" at bounding box center [974, 203] width 513 height 42
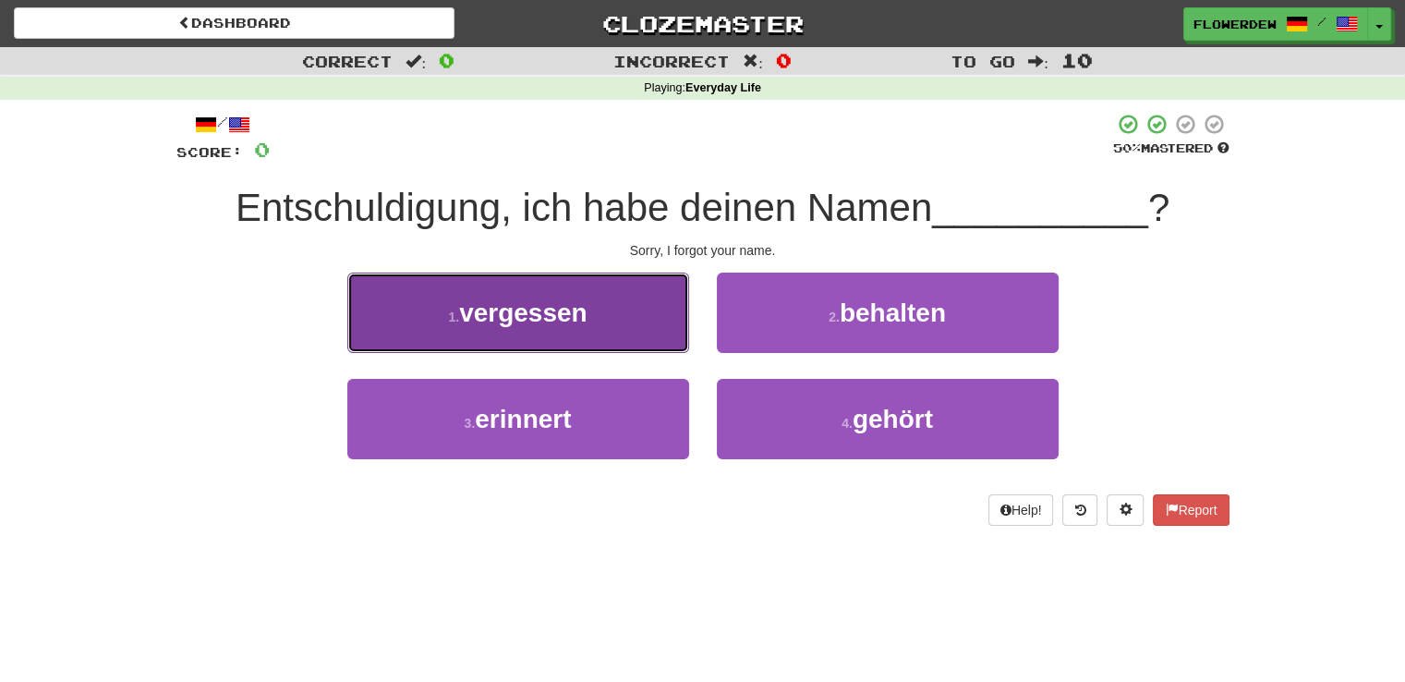
click at [591, 319] on button "1 . vergessen" at bounding box center [518, 313] width 342 height 80
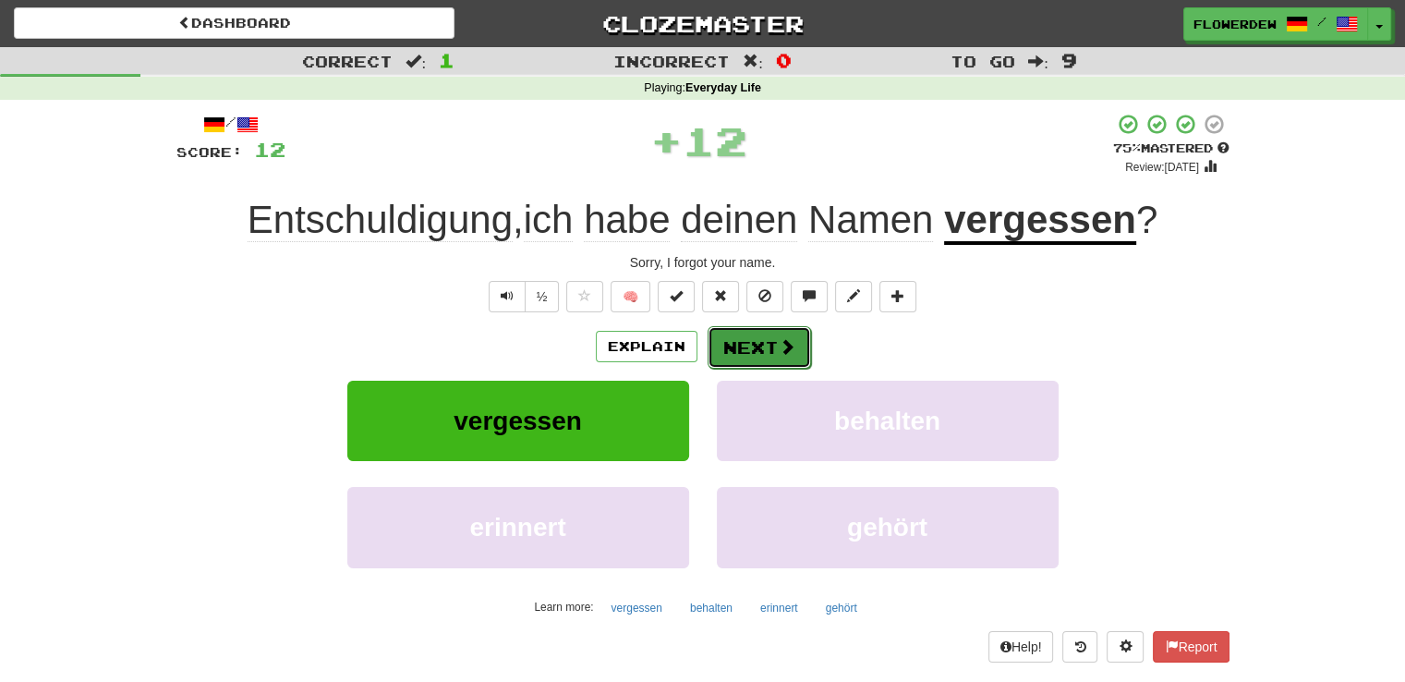
click at [722, 343] on button "Next" at bounding box center [759, 347] width 103 height 42
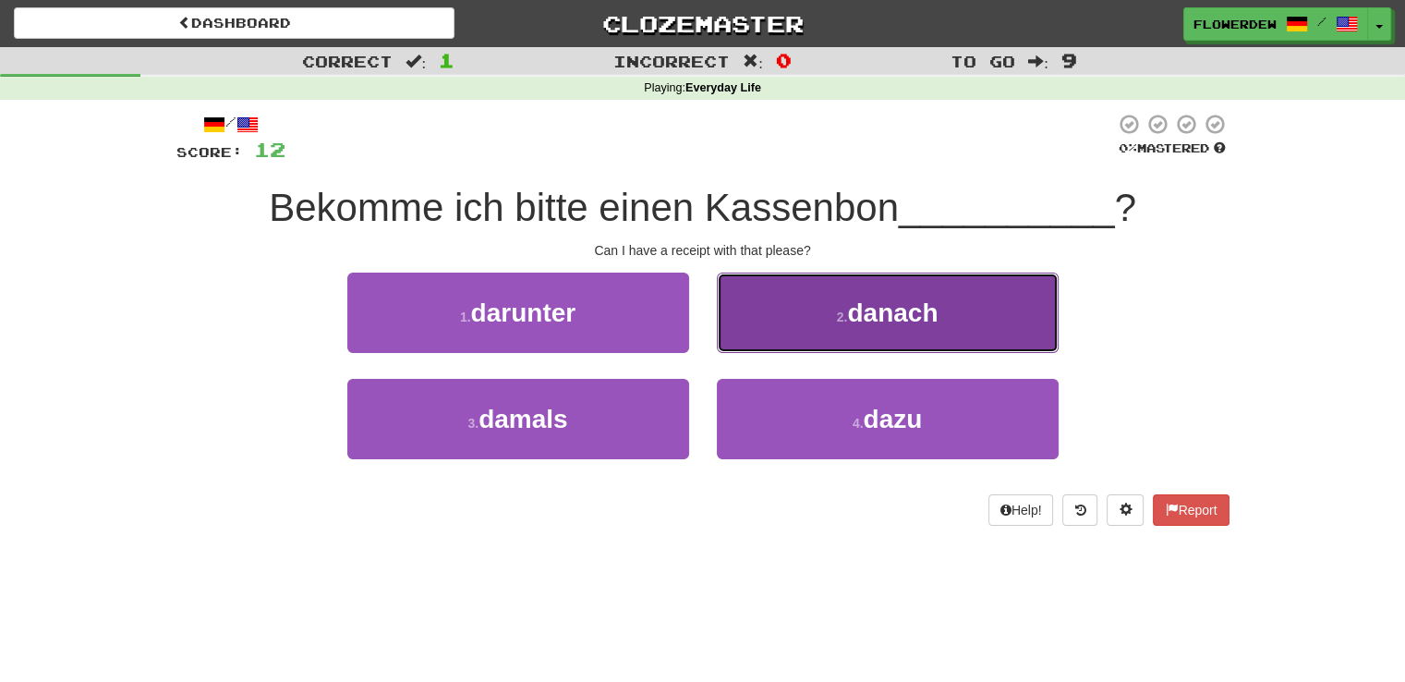
click at [746, 322] on button "2 . danach" at bounding box center [888, 313] width 342 height 80
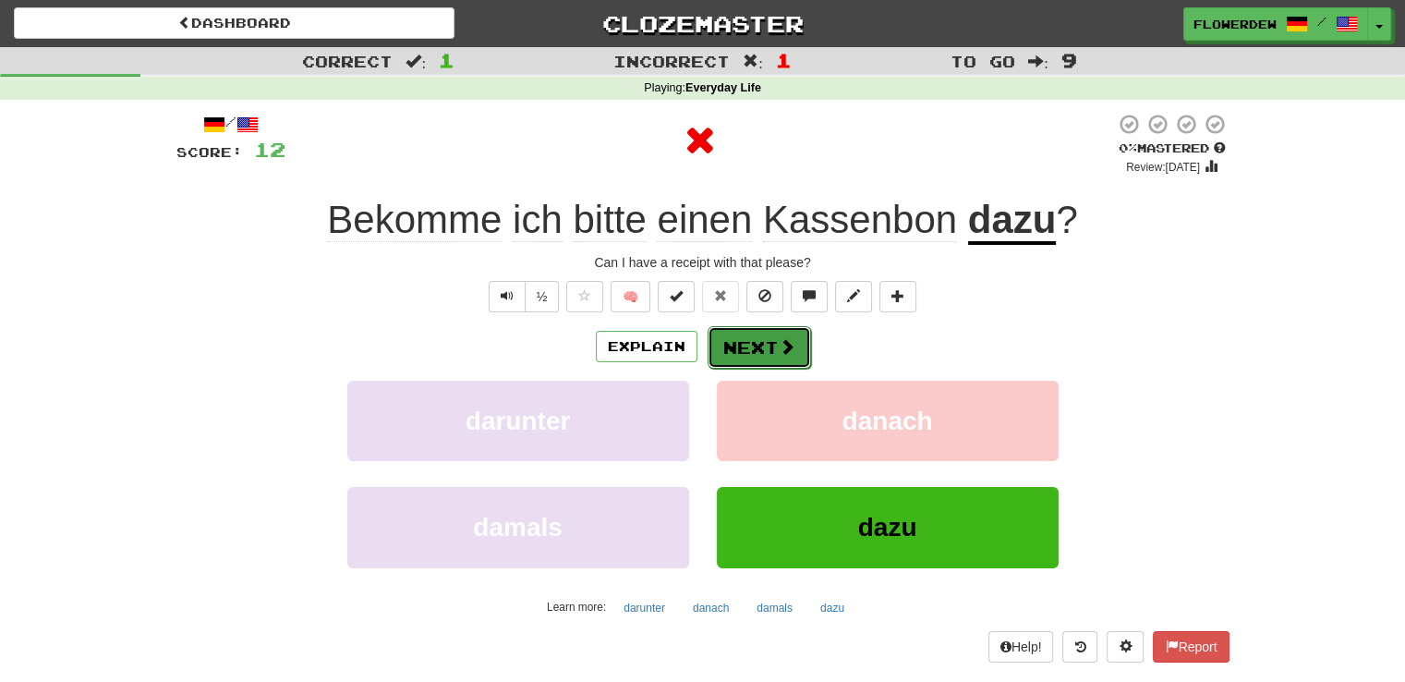
click at [750, 341] on button "Next" at bounding box center [759, 347] width 103 height 42
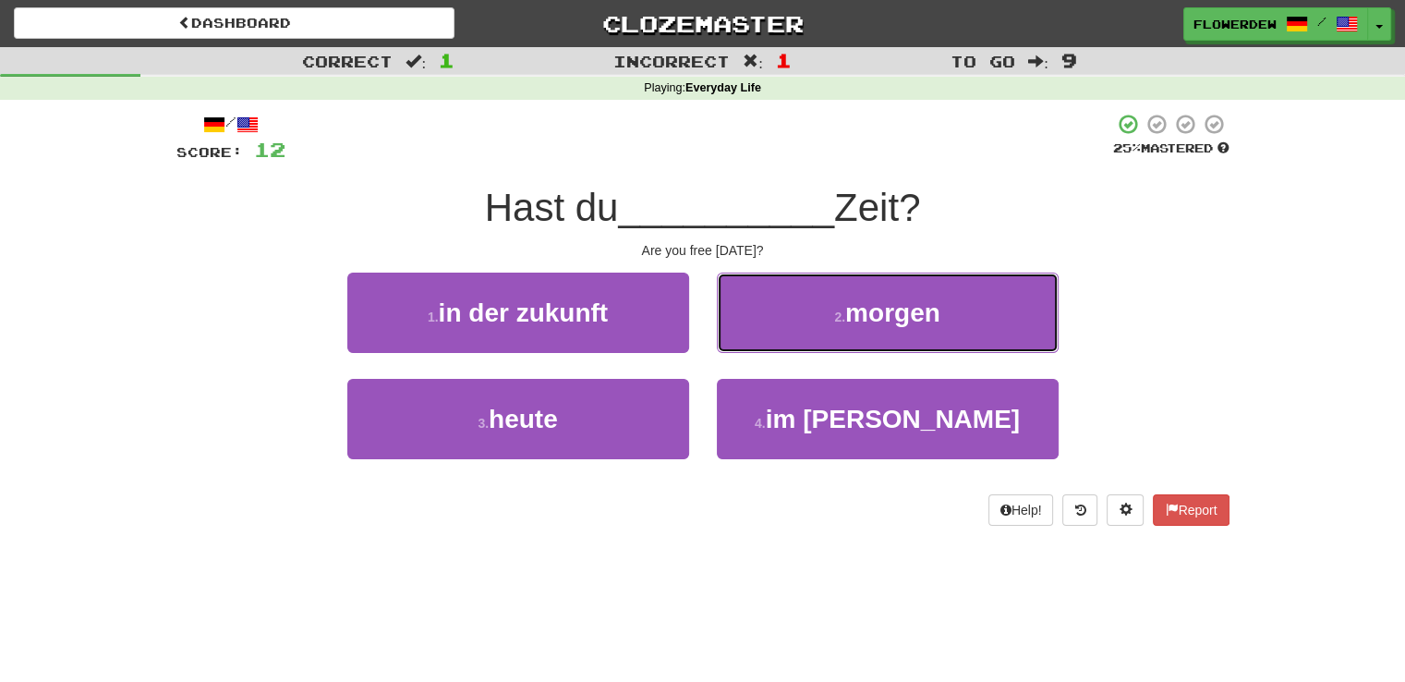
click at [750, 341] on button "2 . morgen" at bounding box center [888, 313] width 342 height 80
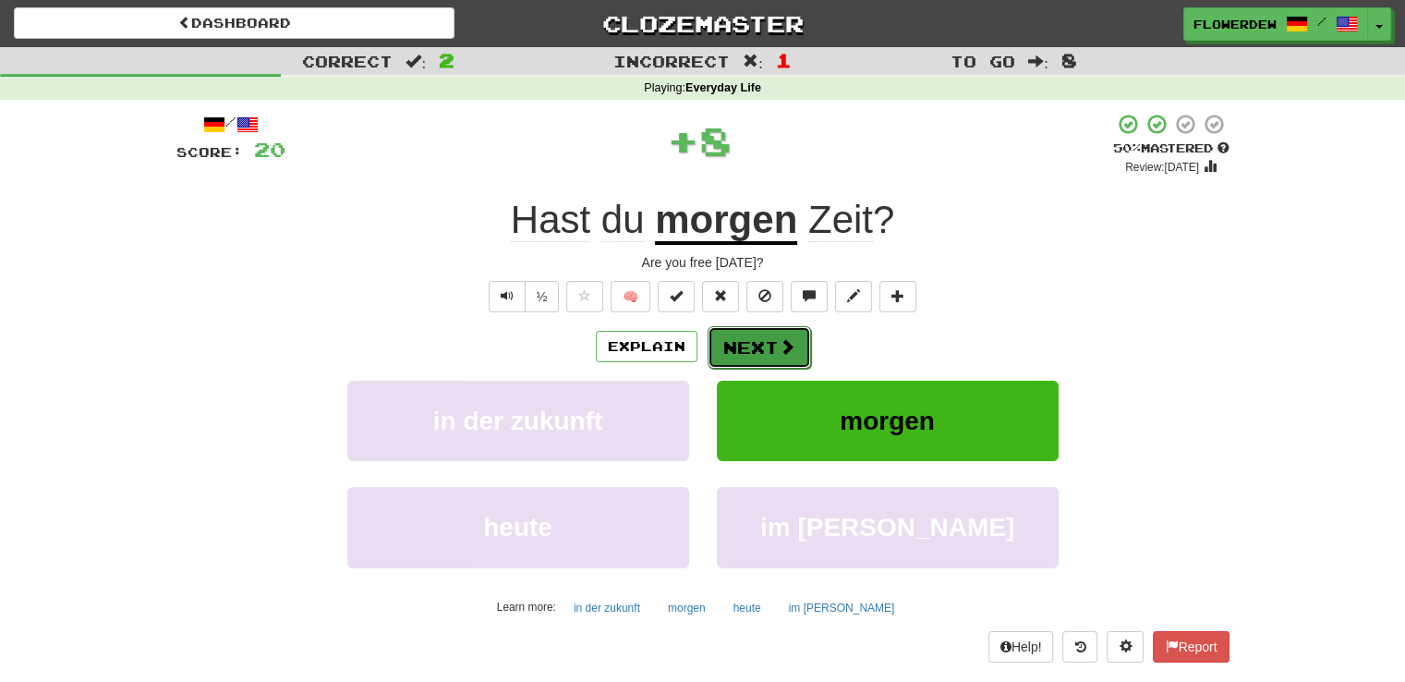
click at [750, 341] on button "Next" at bounding box center [759, 347] width 103 height 42
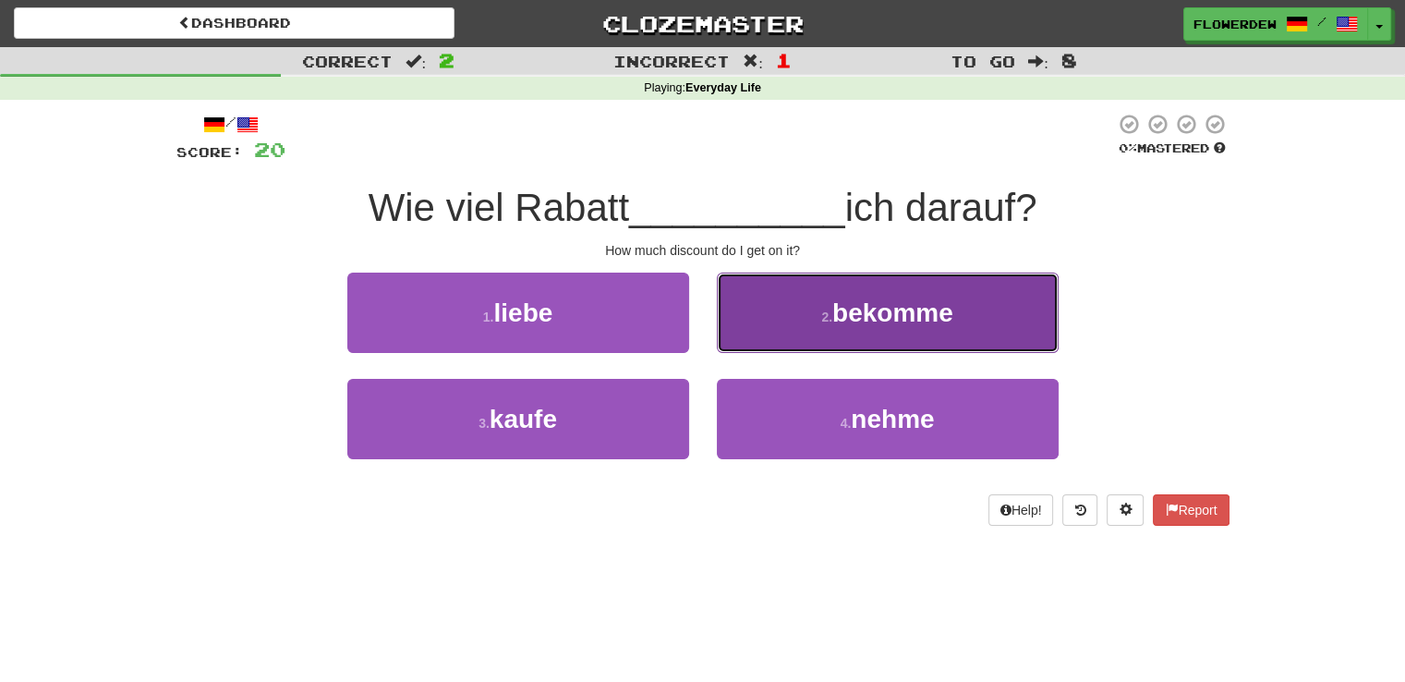
click at [780, 297] on button "2 . bekomme" at bounding box center [888, 313] width 342 height 80
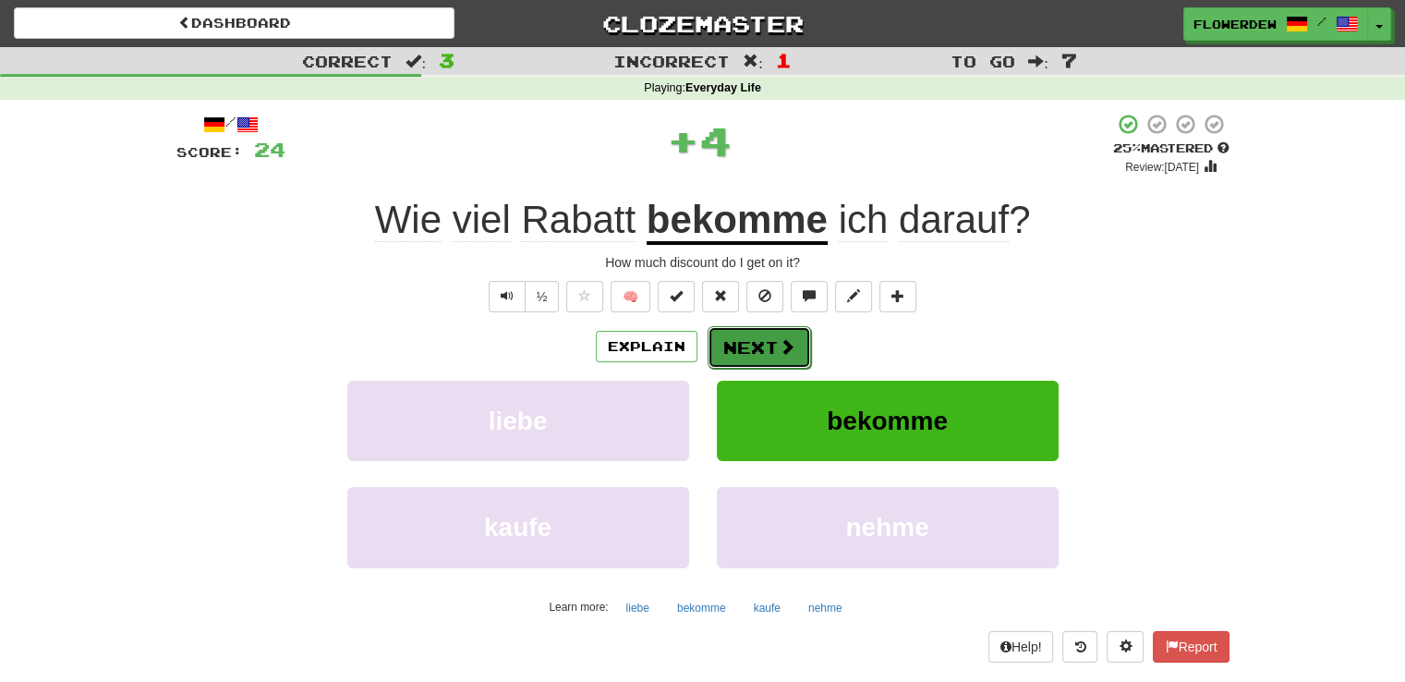
click at [772, 334] on button "Next" at bounding box center [759, 347] width 103 height 42
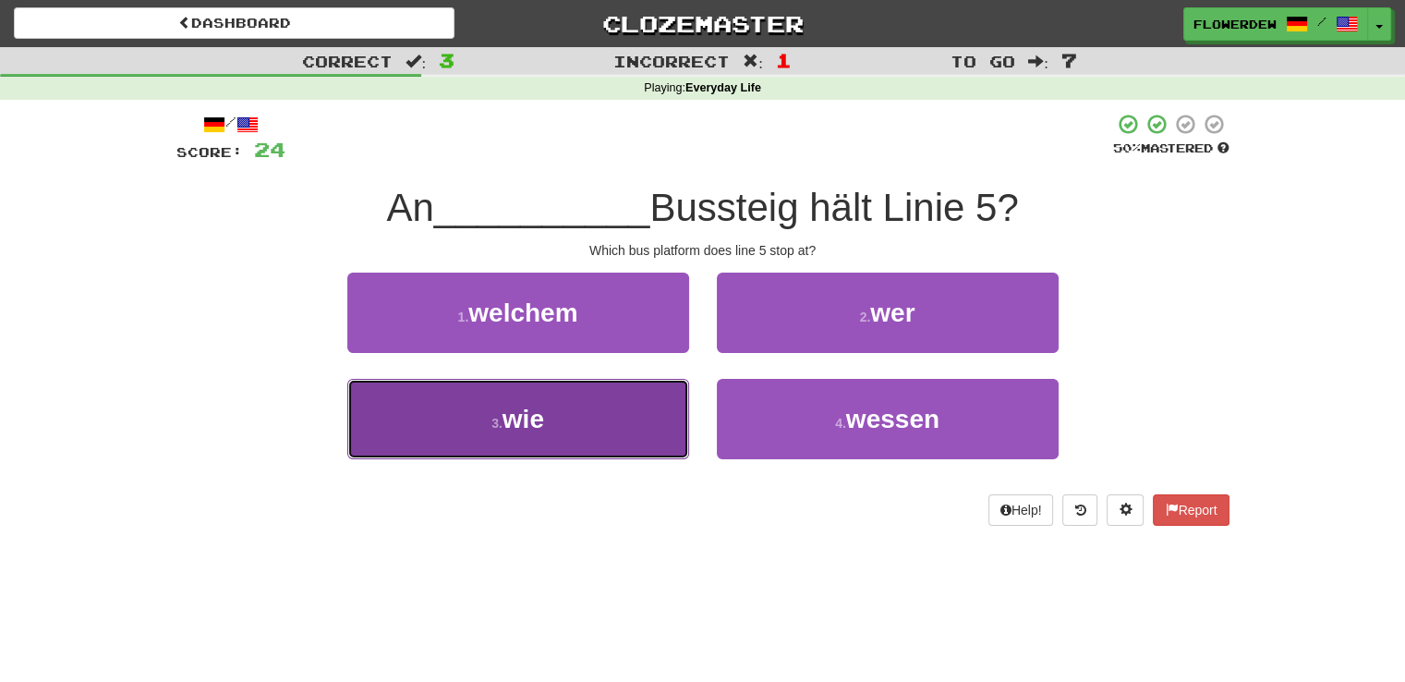
click at [602, 423] on button "3 . wie" at bounding box center [518, 419] width 342 height 80
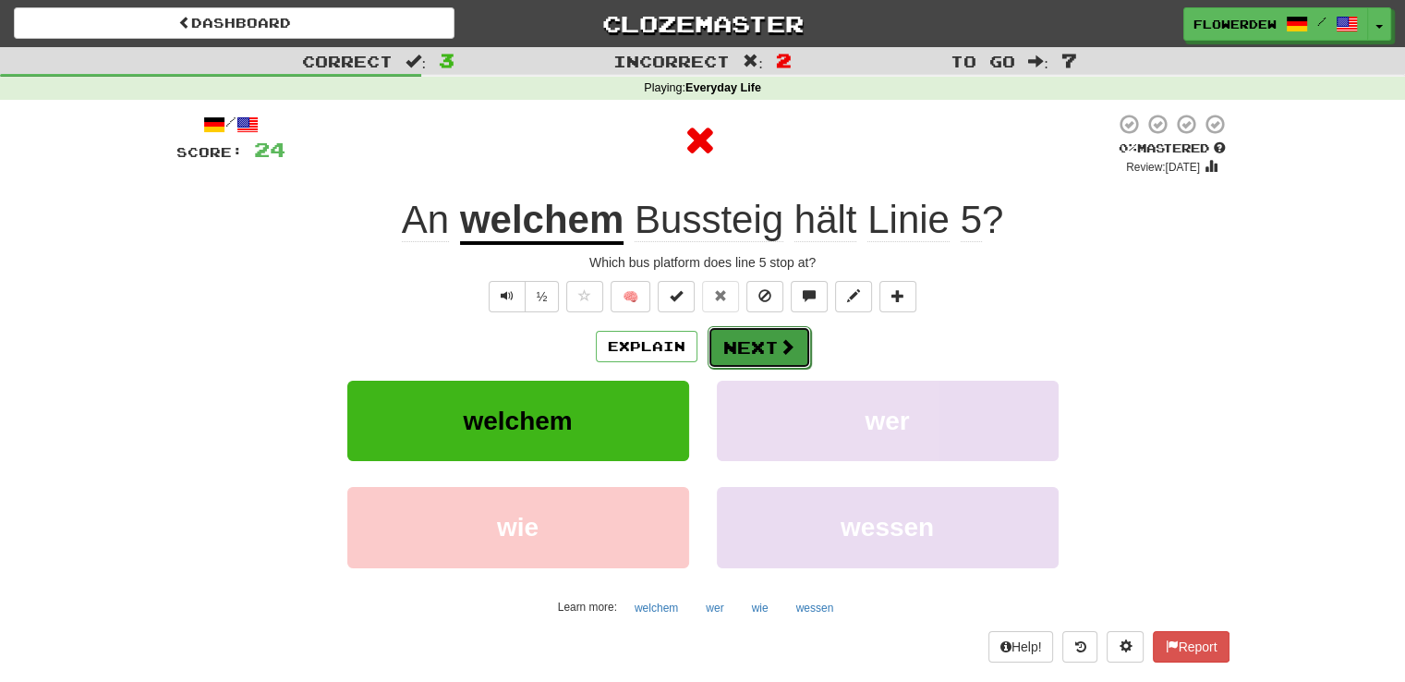
click at [741, 356] on button "Next" at bounding box center [759, 347] width 103 height 42
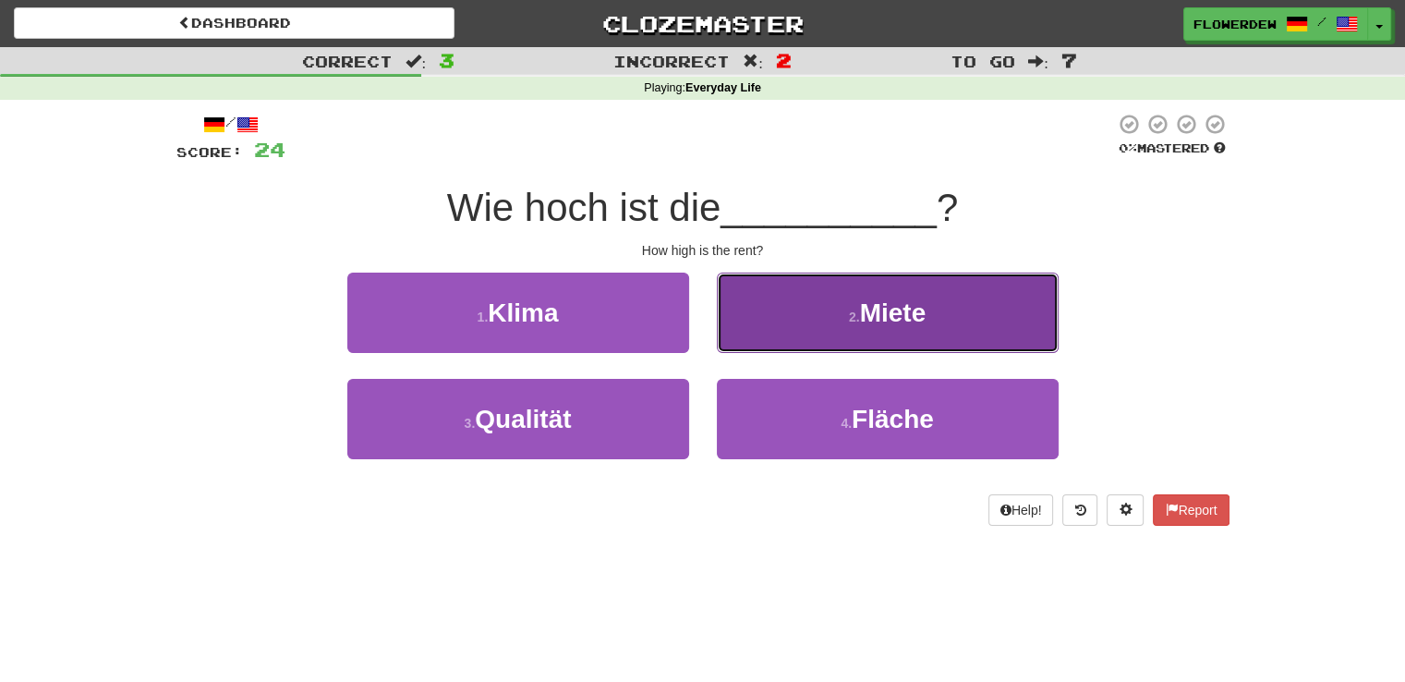
click at [759, 326] on button "2 . Miete" at bounding box center [888, 313] width 342 height 80
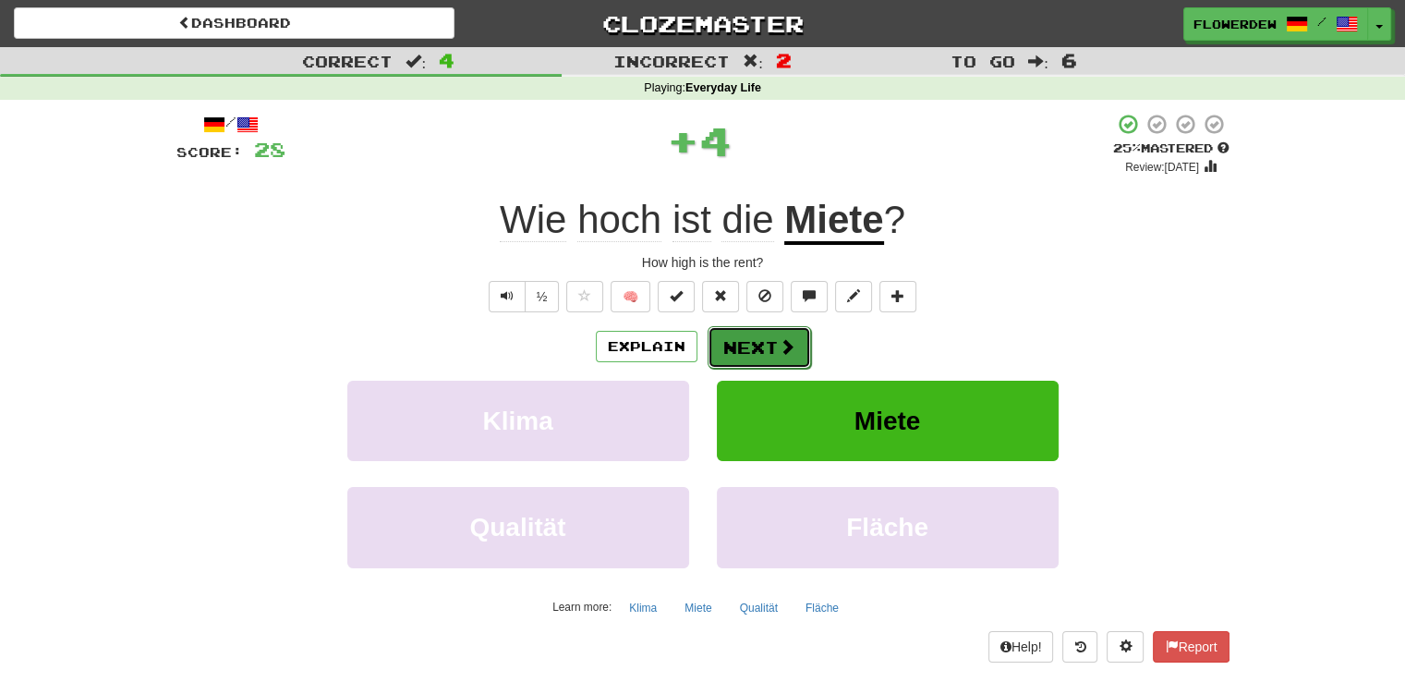
click at [761, 344] on button "Next" at bounding box center [759, 347] width 103 height 42
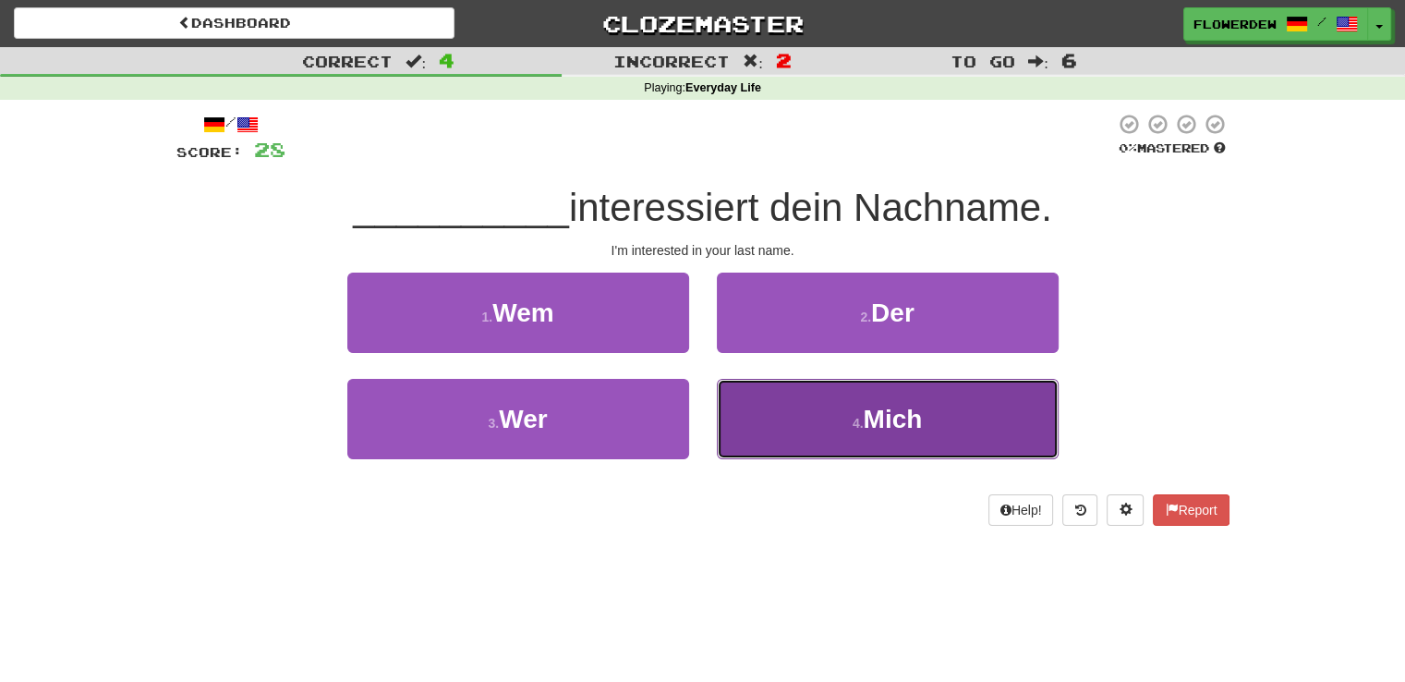
click at [740, 415] on button "4 . Mich" at bounding box center [888, 419] width 342 height 80
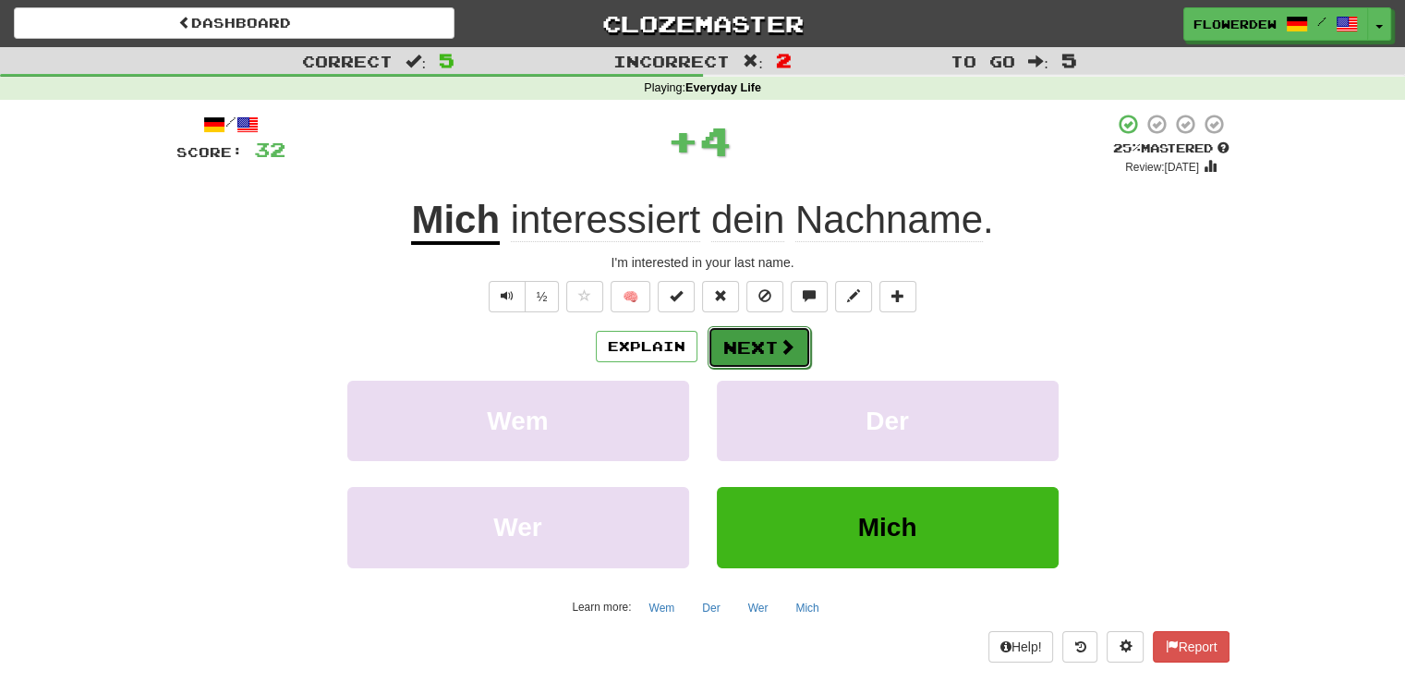
click at [746, 347] on button "Next" at bounding box center [759, 347] width 103 height 42
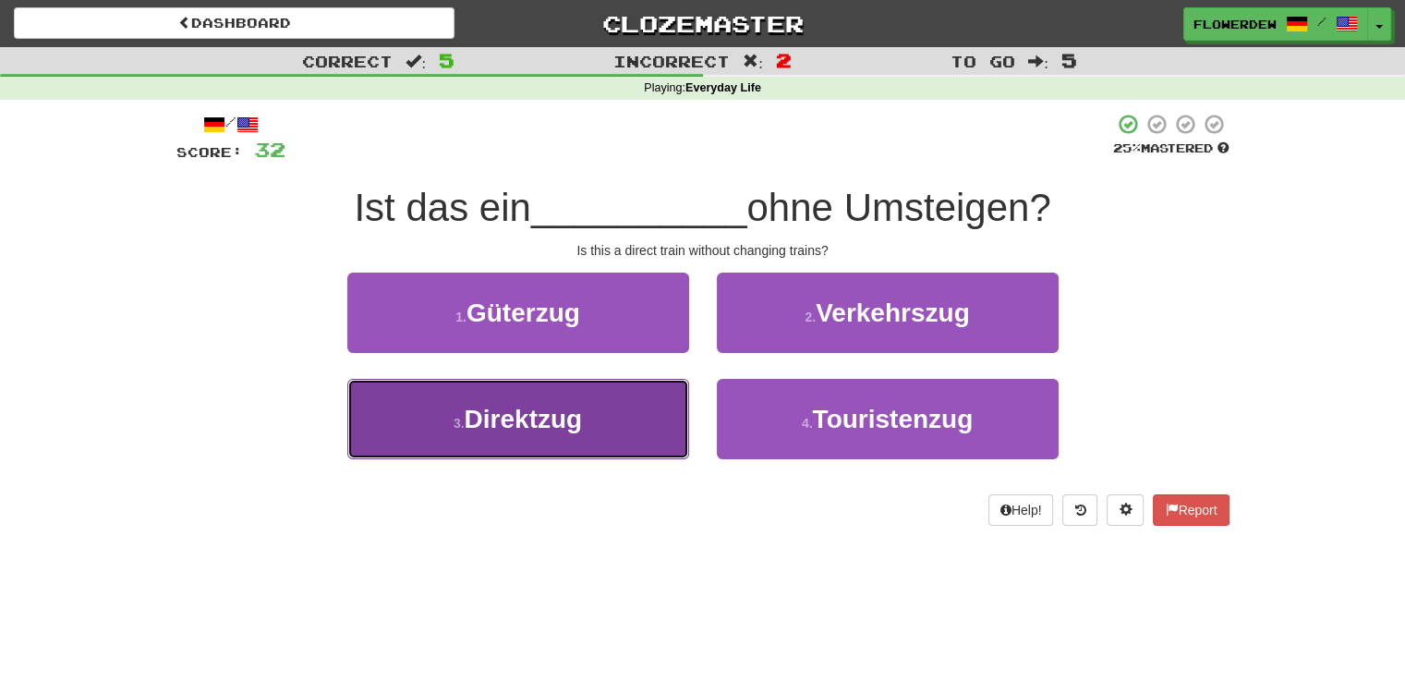
click at [610, 437] on button "3 . Direktzug" at bounding box center [518, 419] width 342 height 80
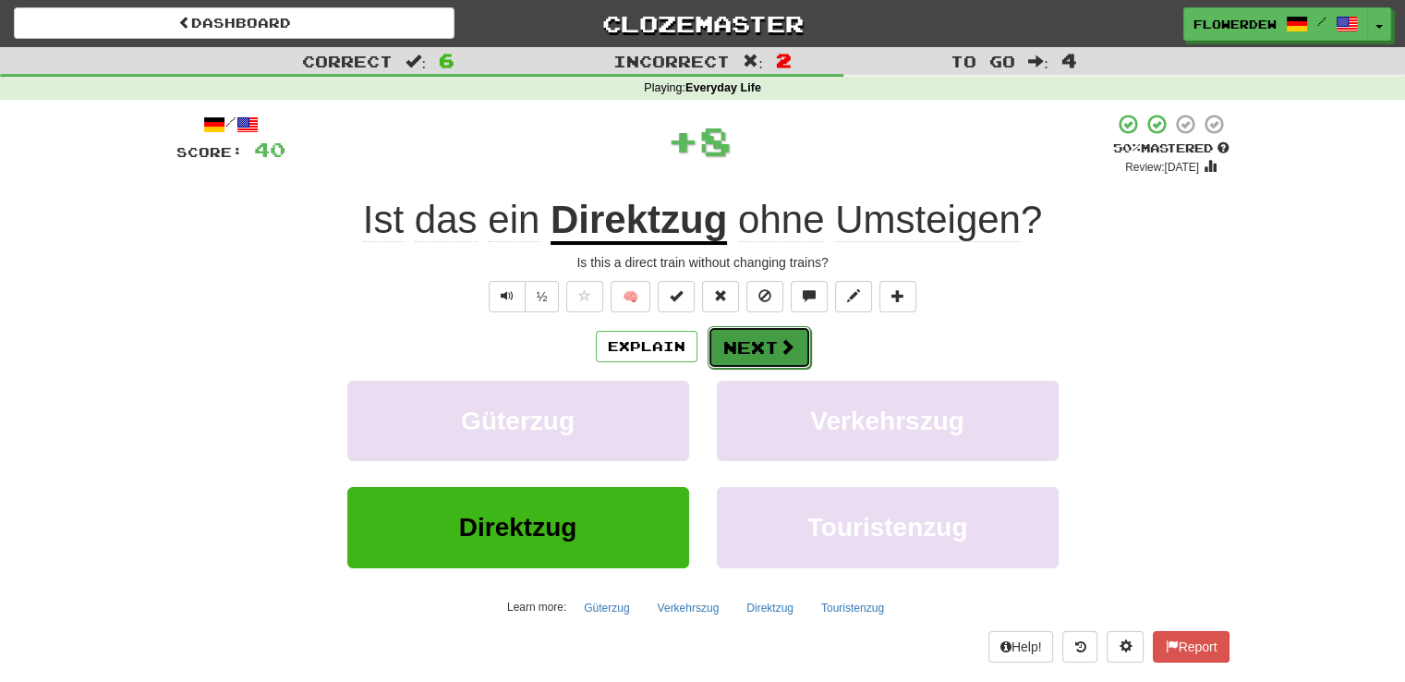
click at [770, 341] on button "Next" at bounding box center [759, 347] width 103 height 42
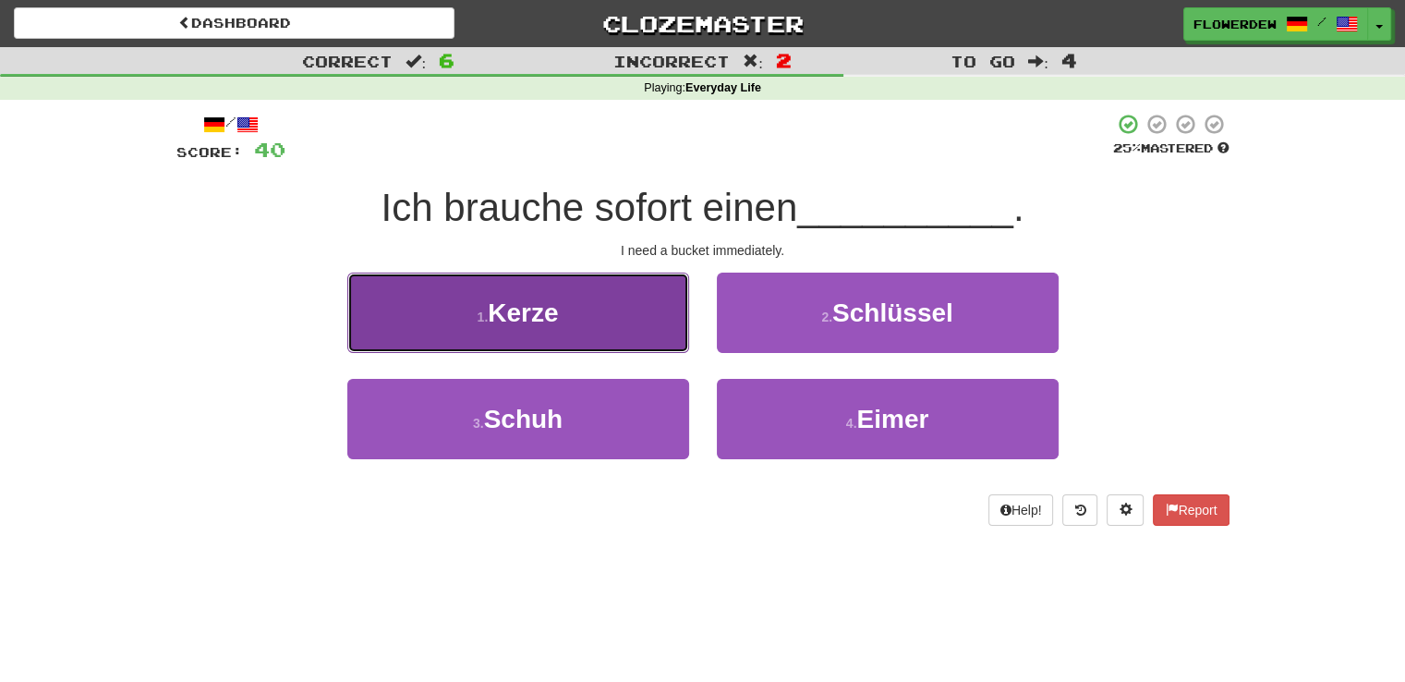
click at [650, 346] on button "1 . Kerze" at bounding box center [518, 313] width 342 height 80
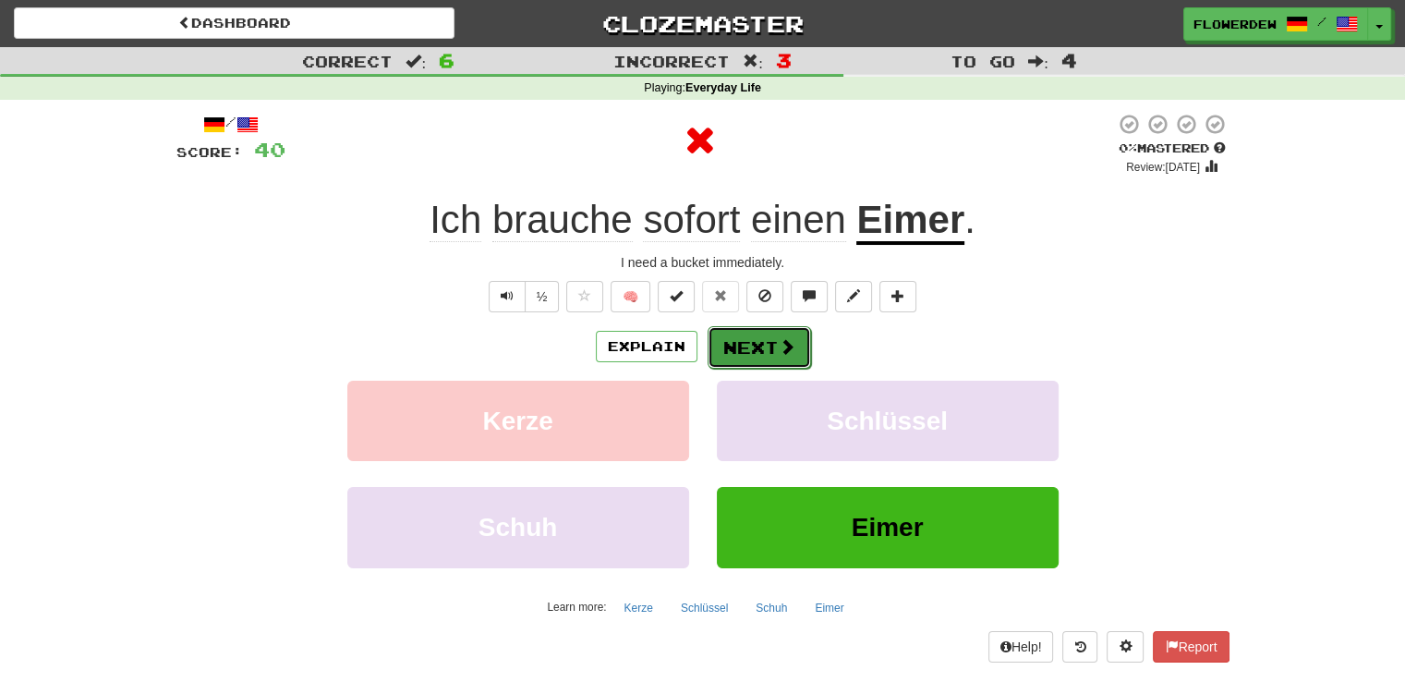
click at [781, 348] on span at bounding box center [787, 346] width 17 height 17
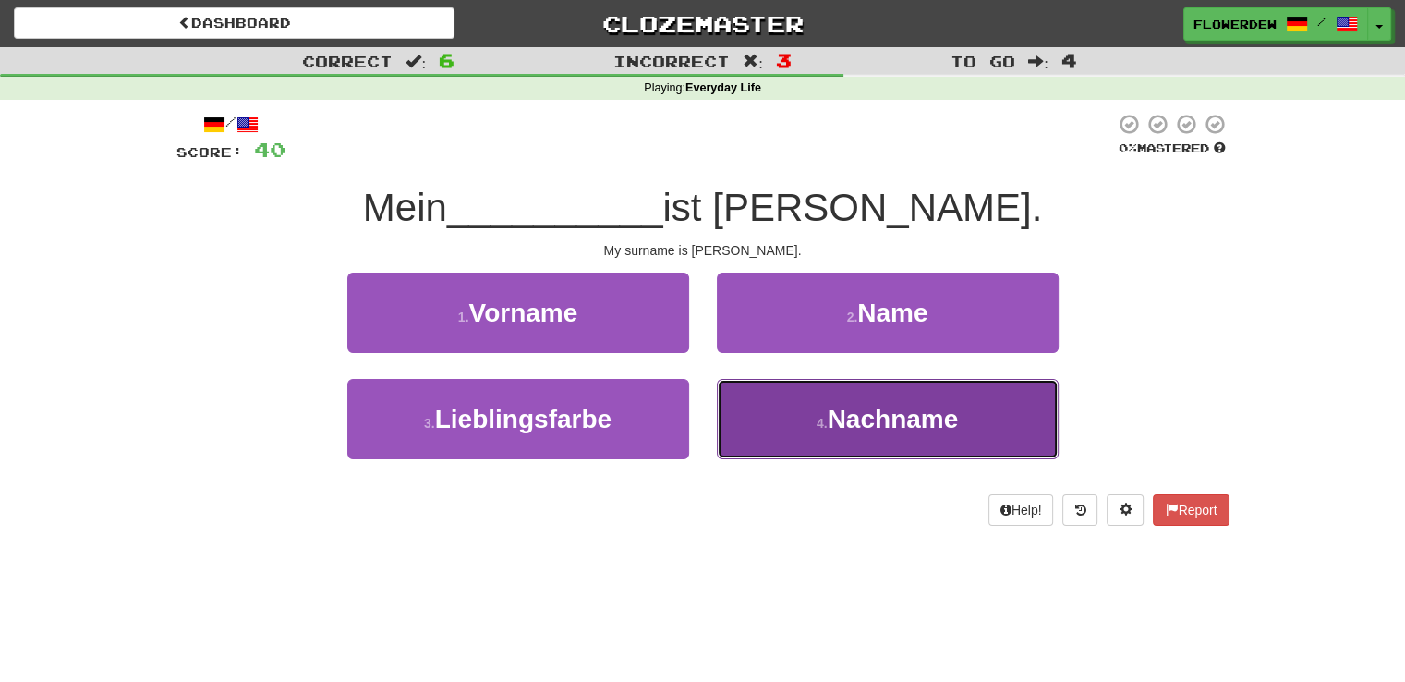
click at [771, 404] on button "4 . Nachname" at bounding box center [888, 419] width 342 height 80
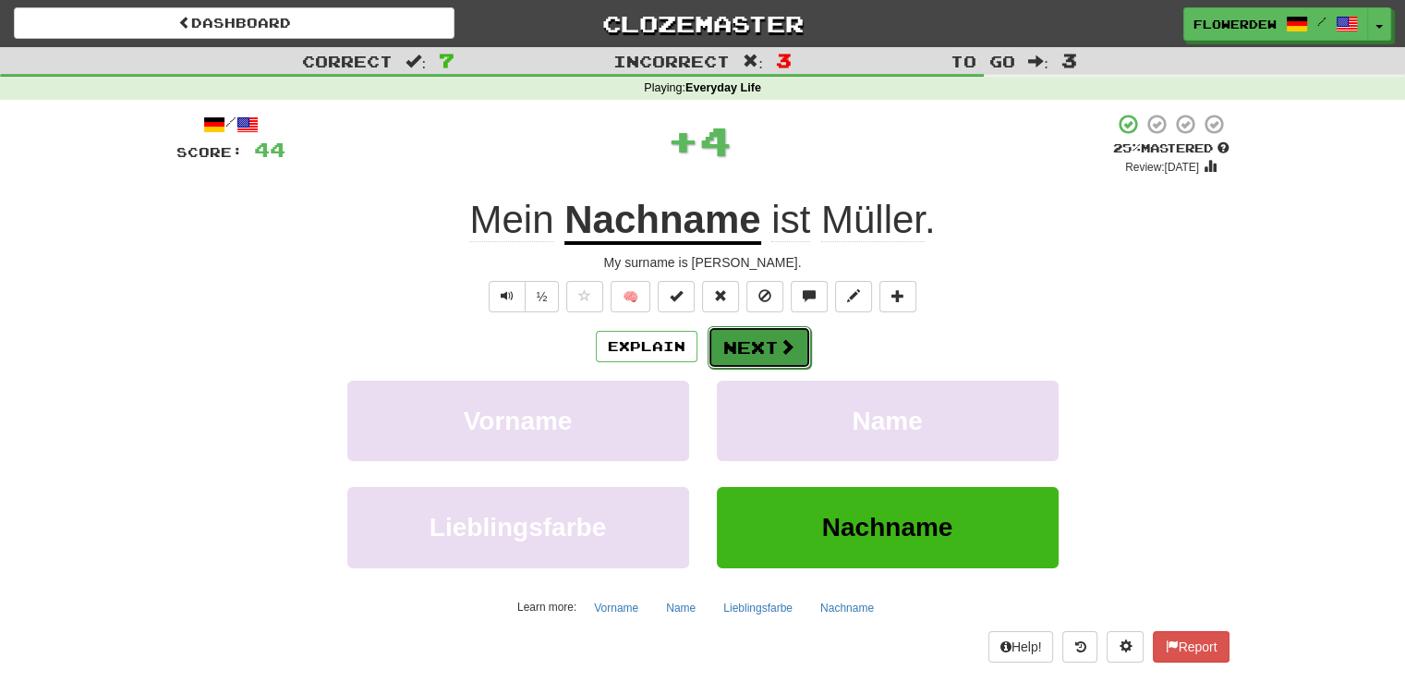
click at [758, 337] on button "Next" at bounding box center [759, 347] width 103 height 42
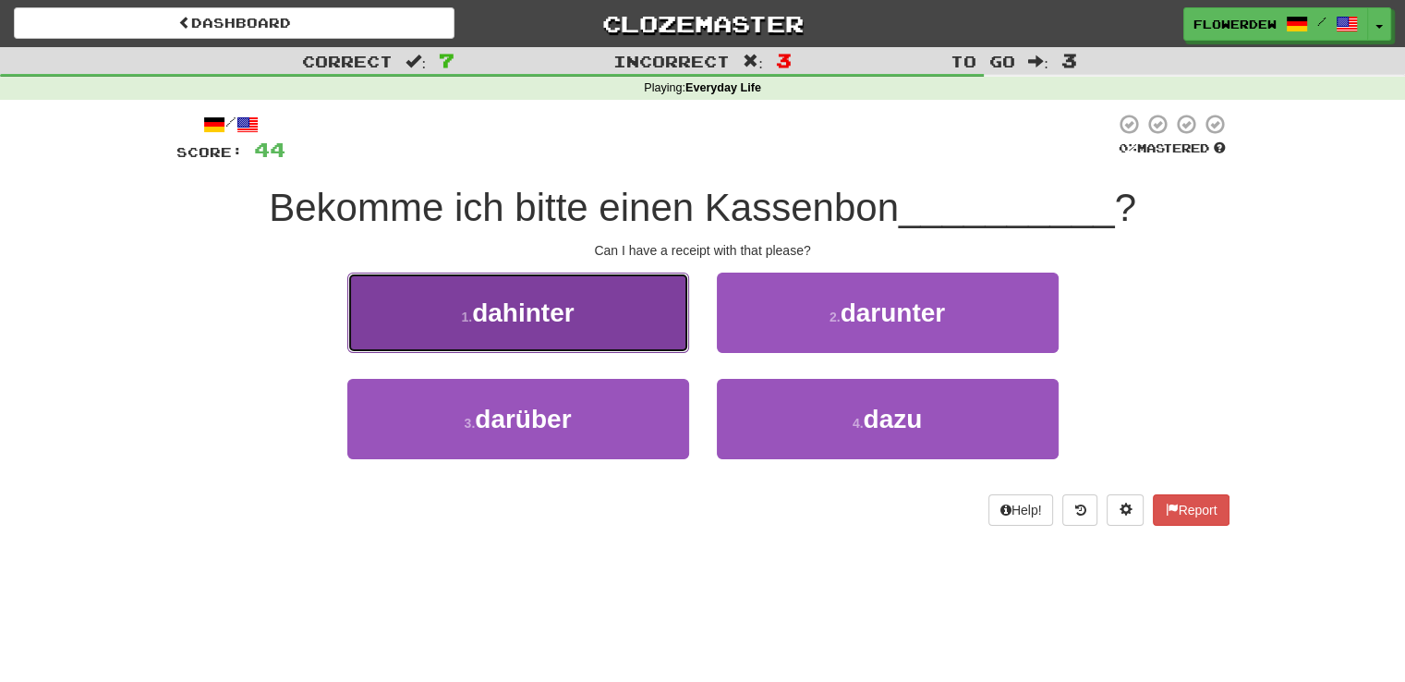
click at [650, 285] on button "1 . dahinter" at bounding box center [518, 313] width 342 height 80
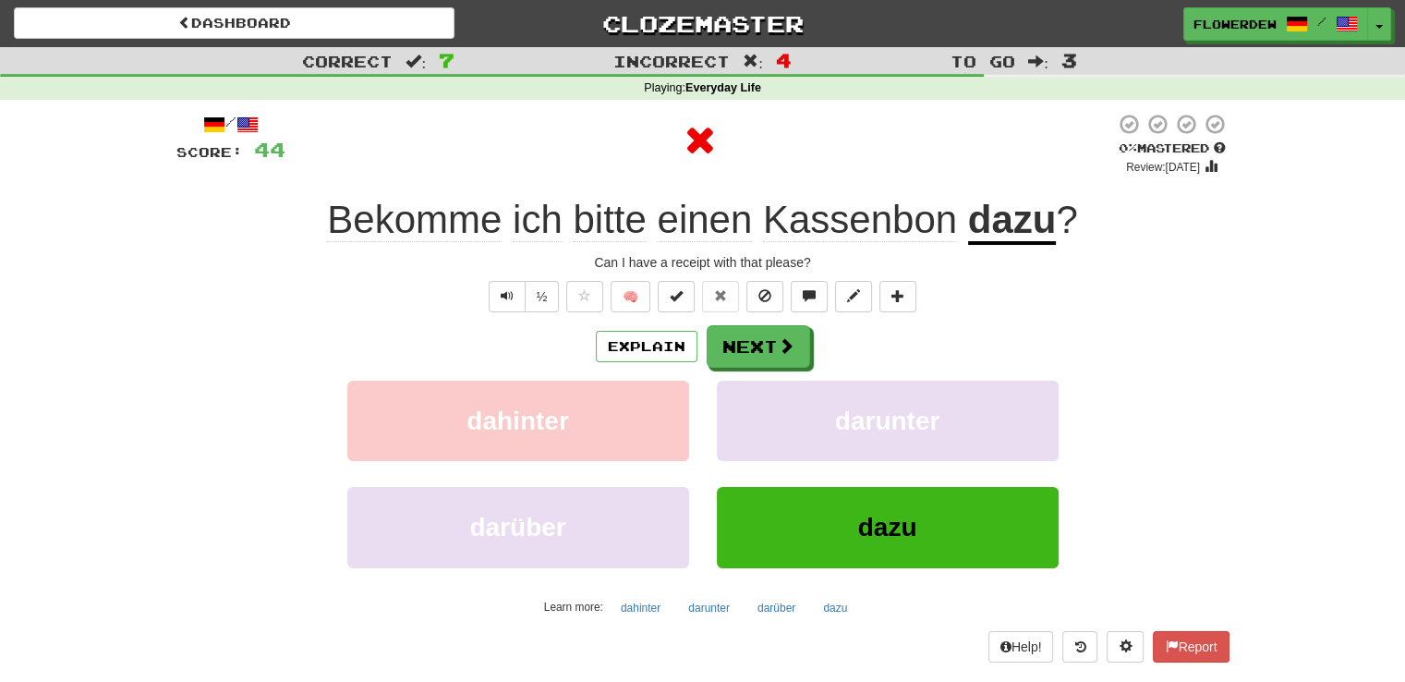
click at [788, 320] on div "/ Score: 44 0 % Mastered Review: 2025-09-16 Bekomme ich bitte einen Kassenbon d…" at bounding box center [702, 387] width 1053 height 549
click at [782, 354] on span at bounding box center [787, 346] width 17 height 17
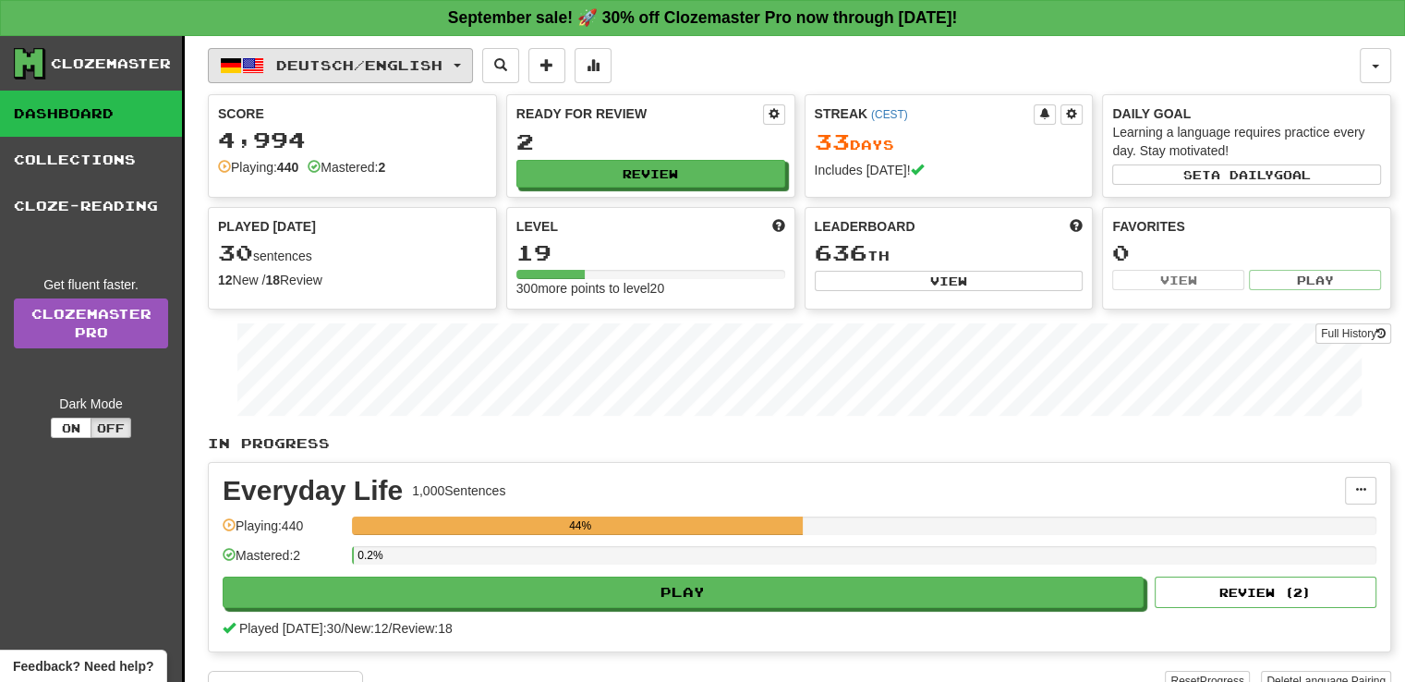
click at [330, 57] on span "Deutsch / English" at bounding box center [359, 65] width 166 height 16
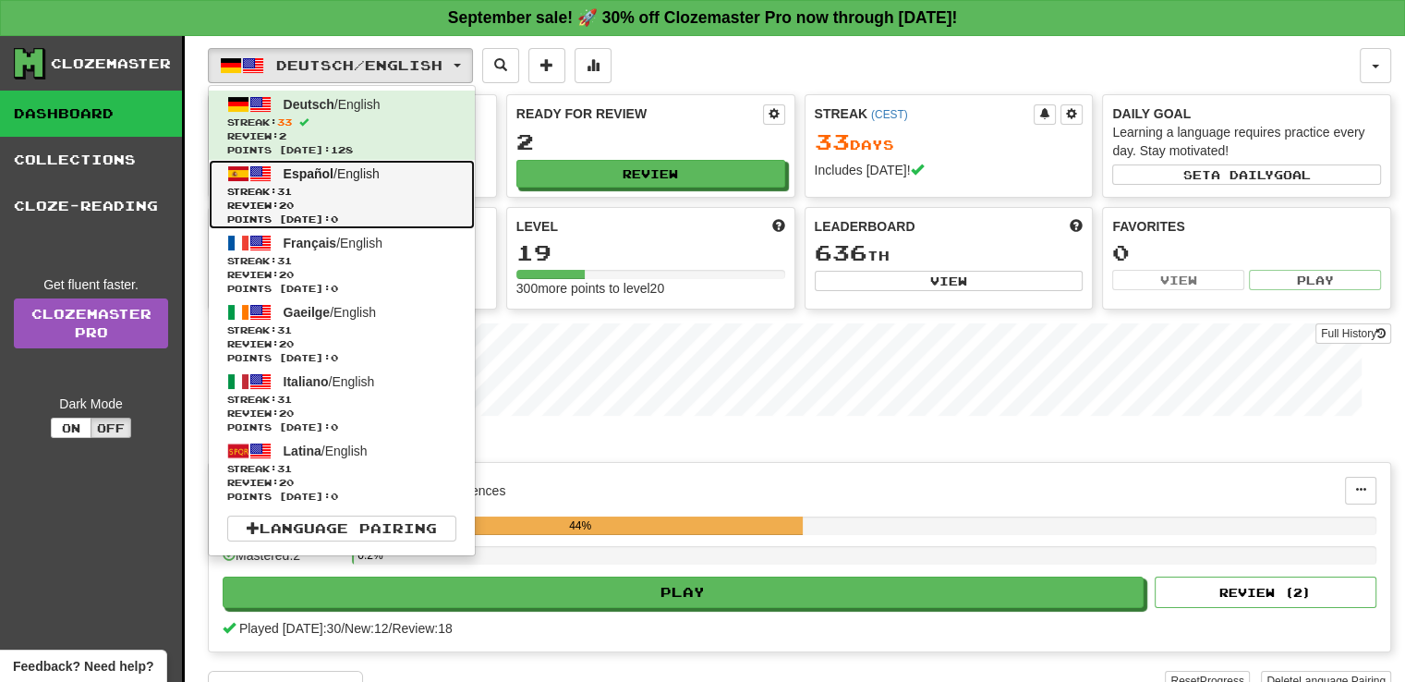
click at [330, 189] on span "Streak: 31" at bounding box center [341, 192] width 229 height 14
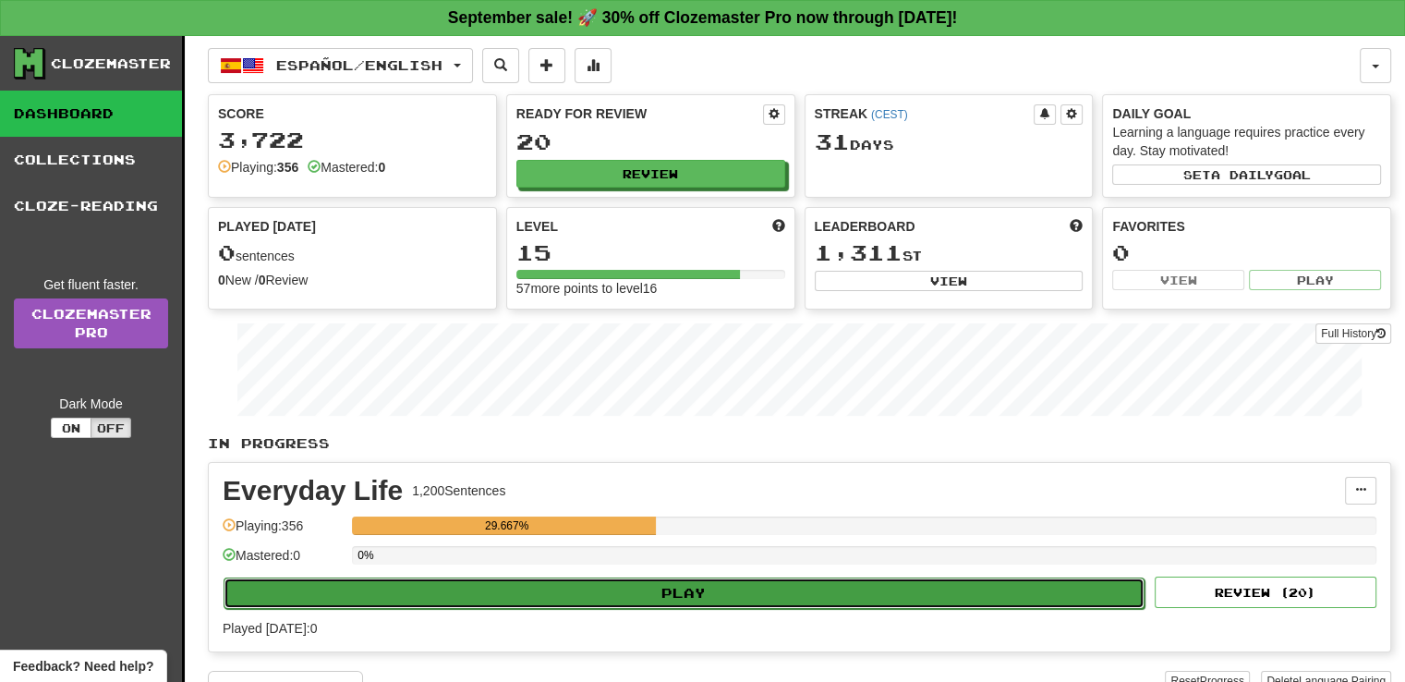
click at [630, 590] on button "Play" at bounding box center [684, 592] width 921 height 31
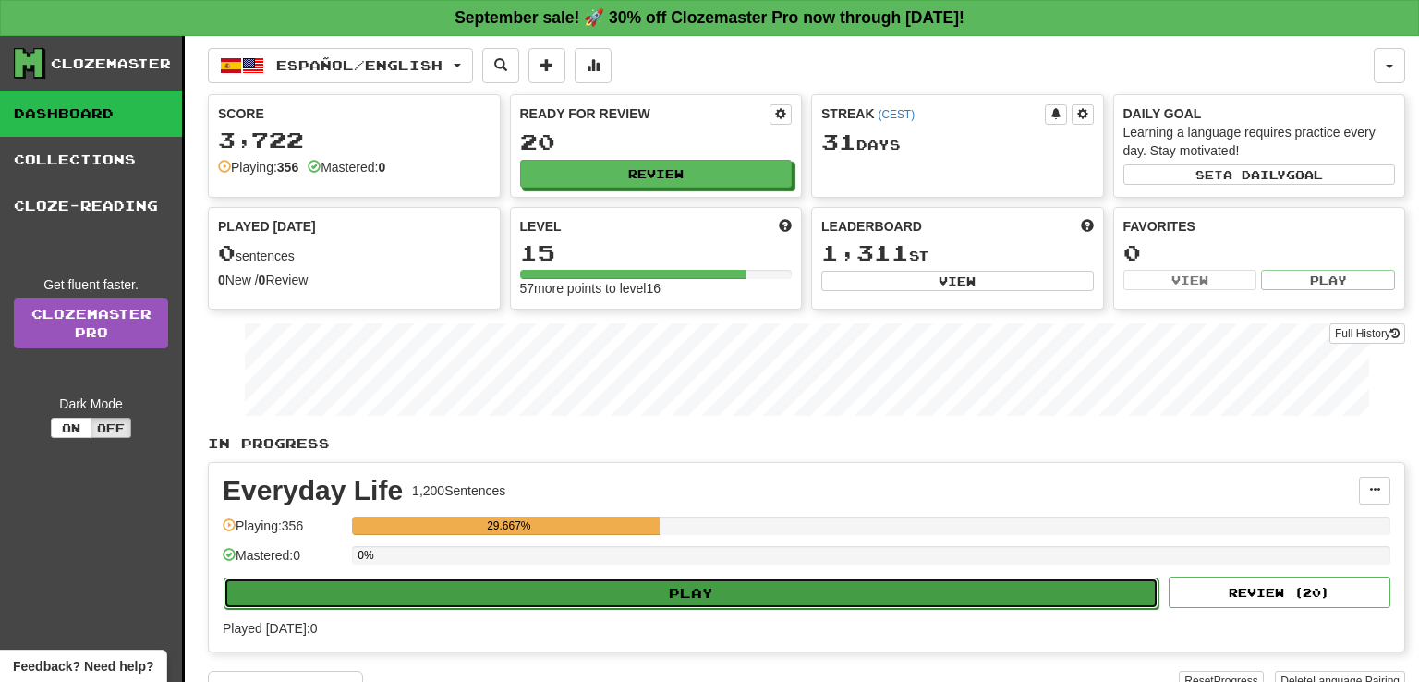
select select "**"
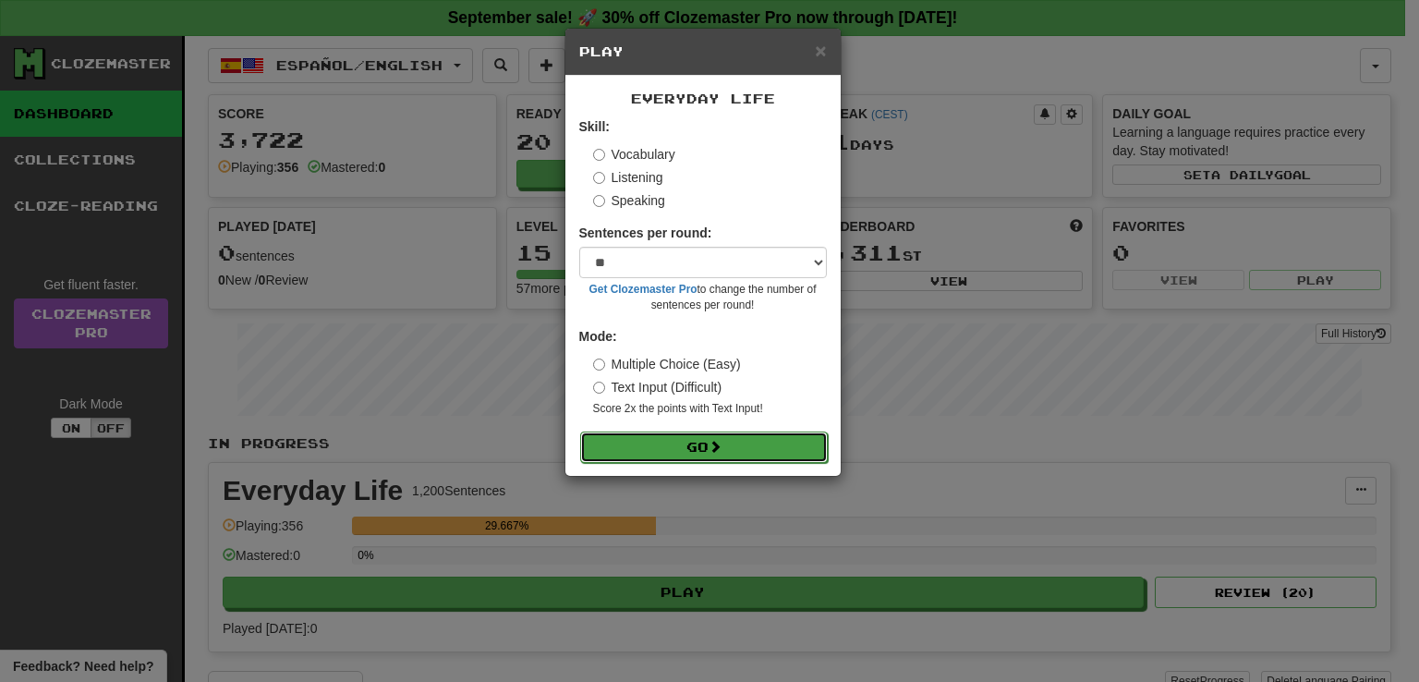
click at [706, 449] on button "Go" at bounding box center [704, 446] width 248 height 31
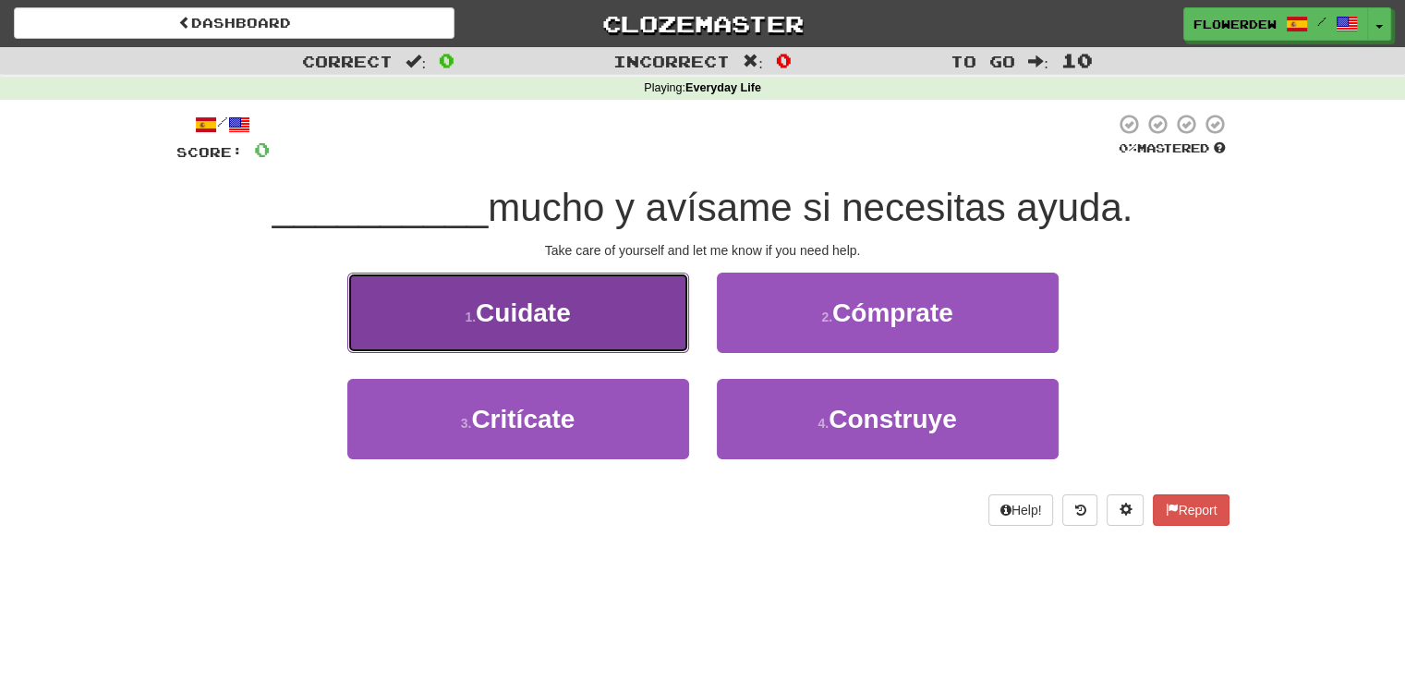
click at [657, 300] on button "1 . Cuidate" at bounding box center [518, 313] width 342 height 80
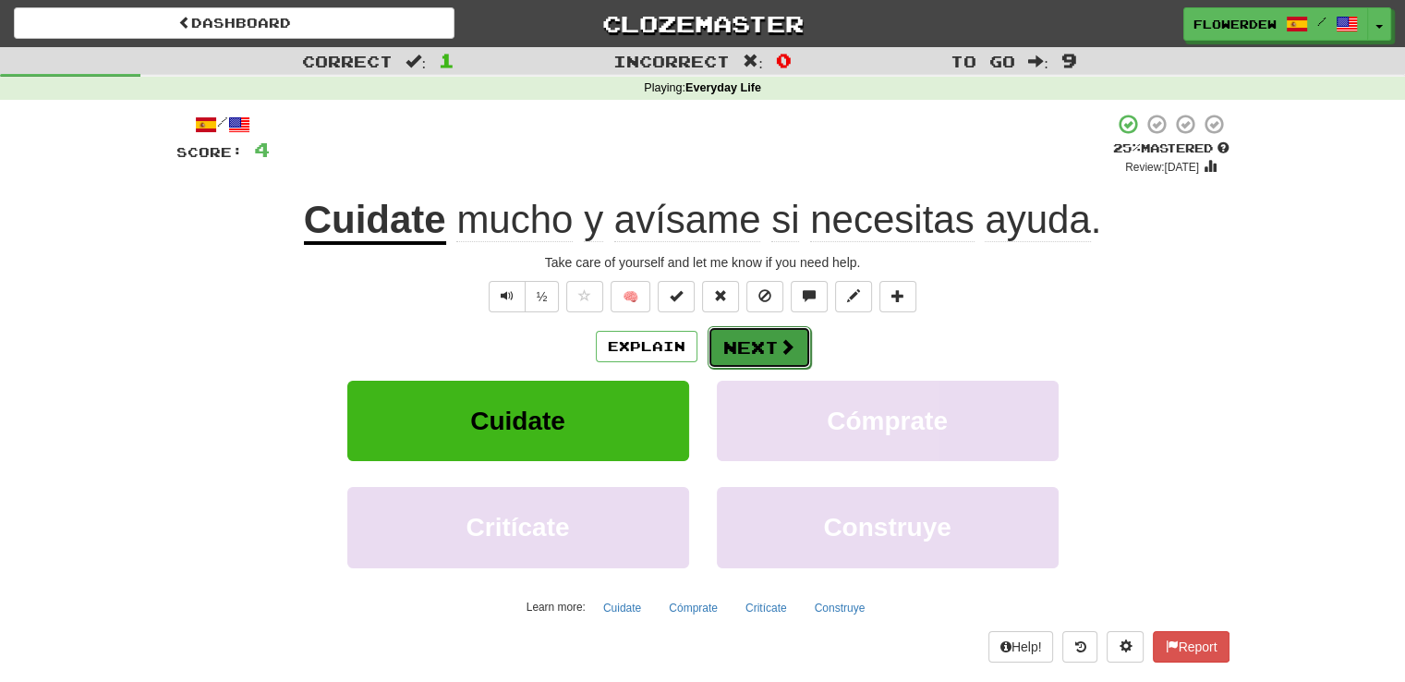
click at [766, 339] on button "Next" at bounding box center [759, 347] width 103 height 42
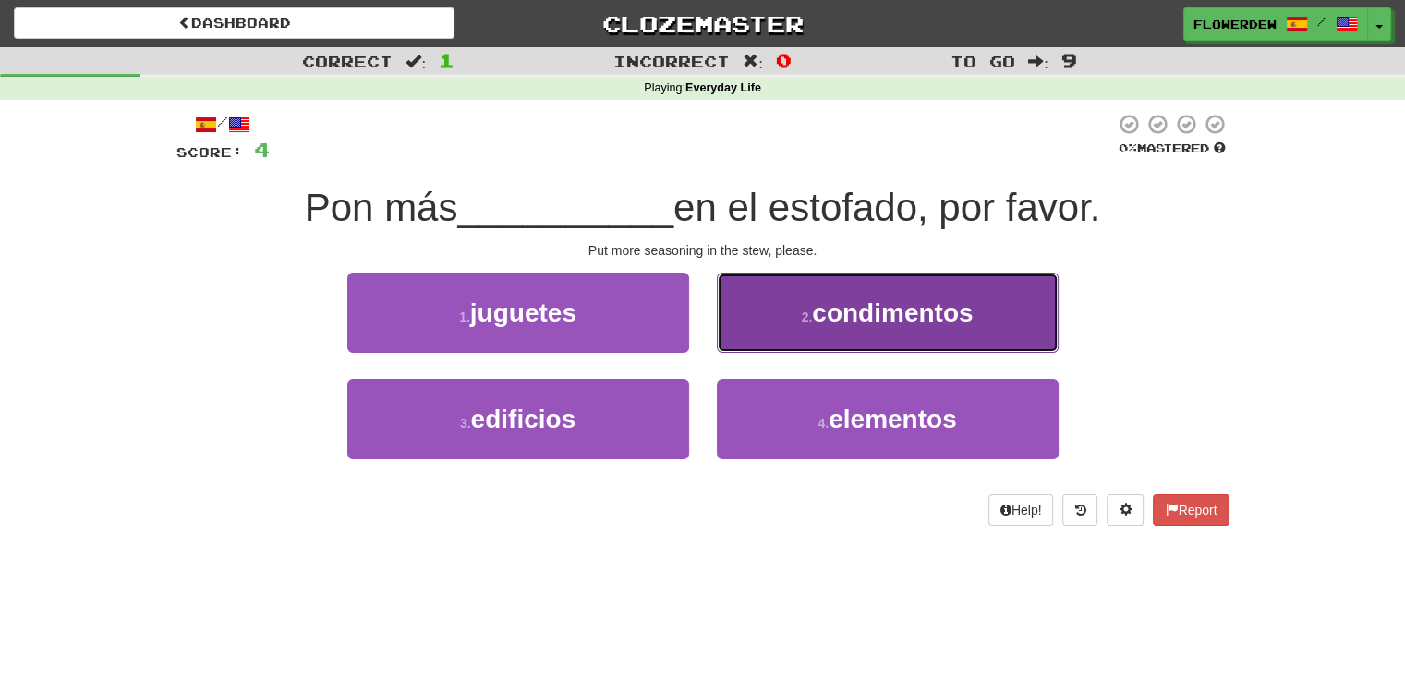
click at [761, 341] on button "2 . condimentos" at bounding box center [888, 313] width 342 height 80
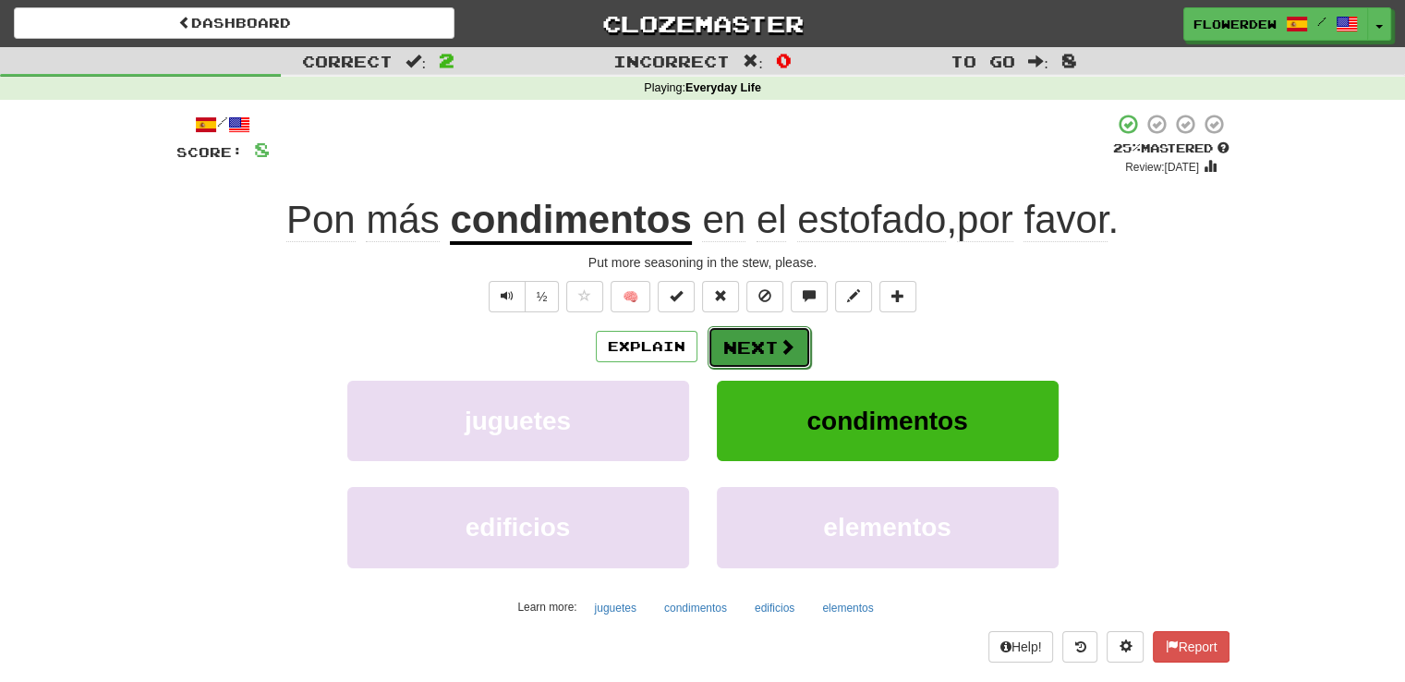
click at [755, 358] on button "Next" at bounding box center [759, 347] width 103 height 42
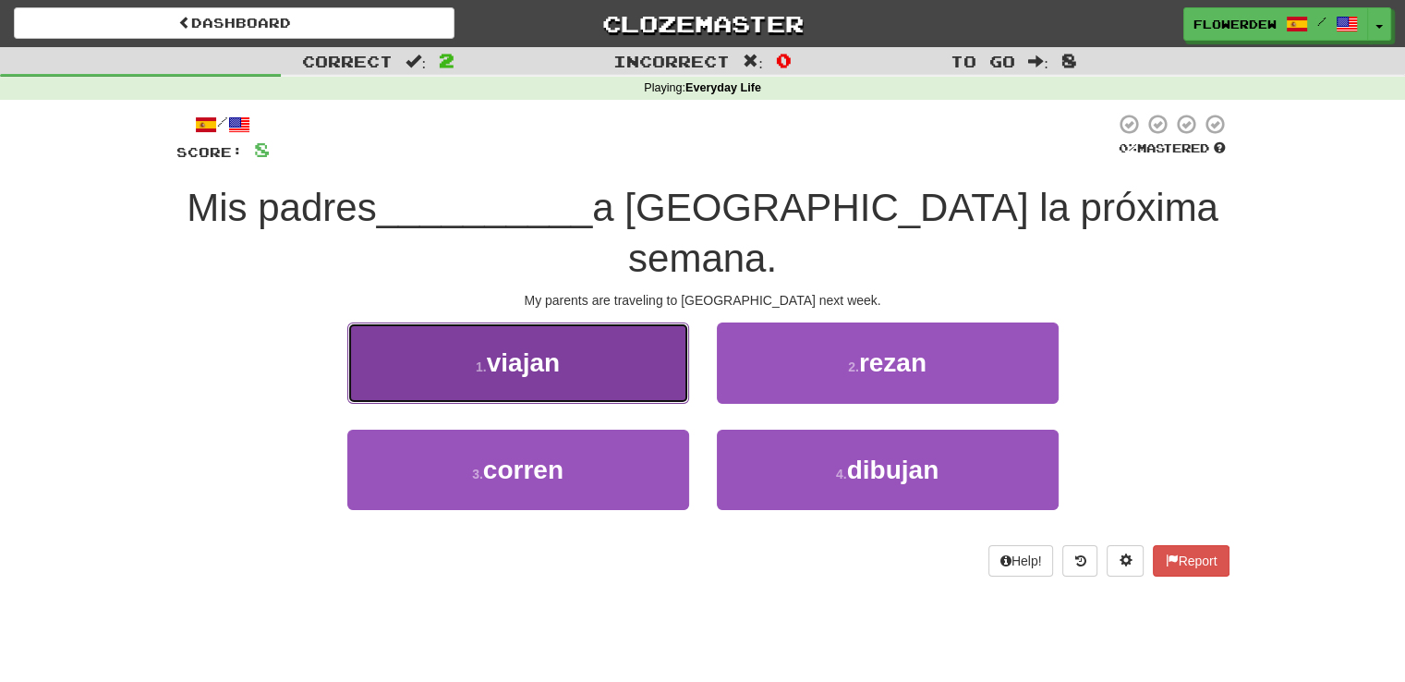
click at [648, 348] on button "1 . viajan" at bounding box center [518, 362] width 342 height 80
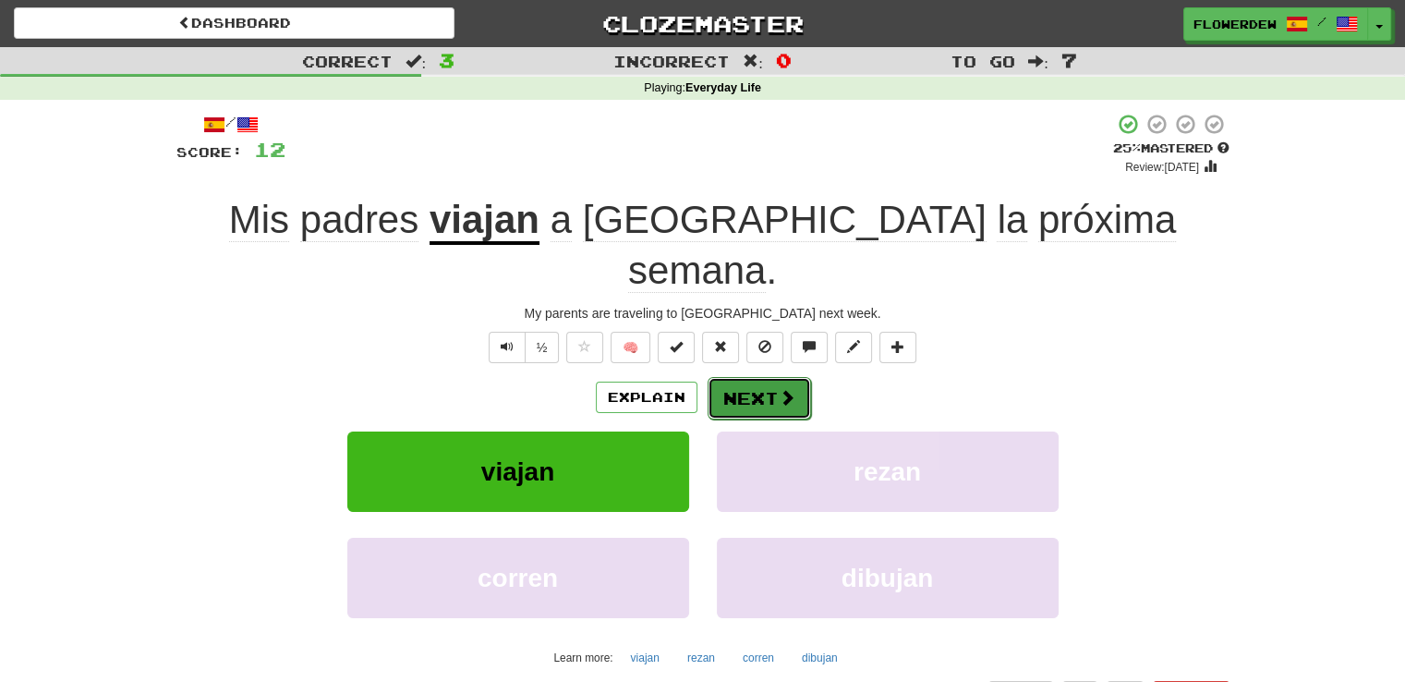
click at [764, 377] on button "Next" at bounding box center [759, 398] width 103 height 42
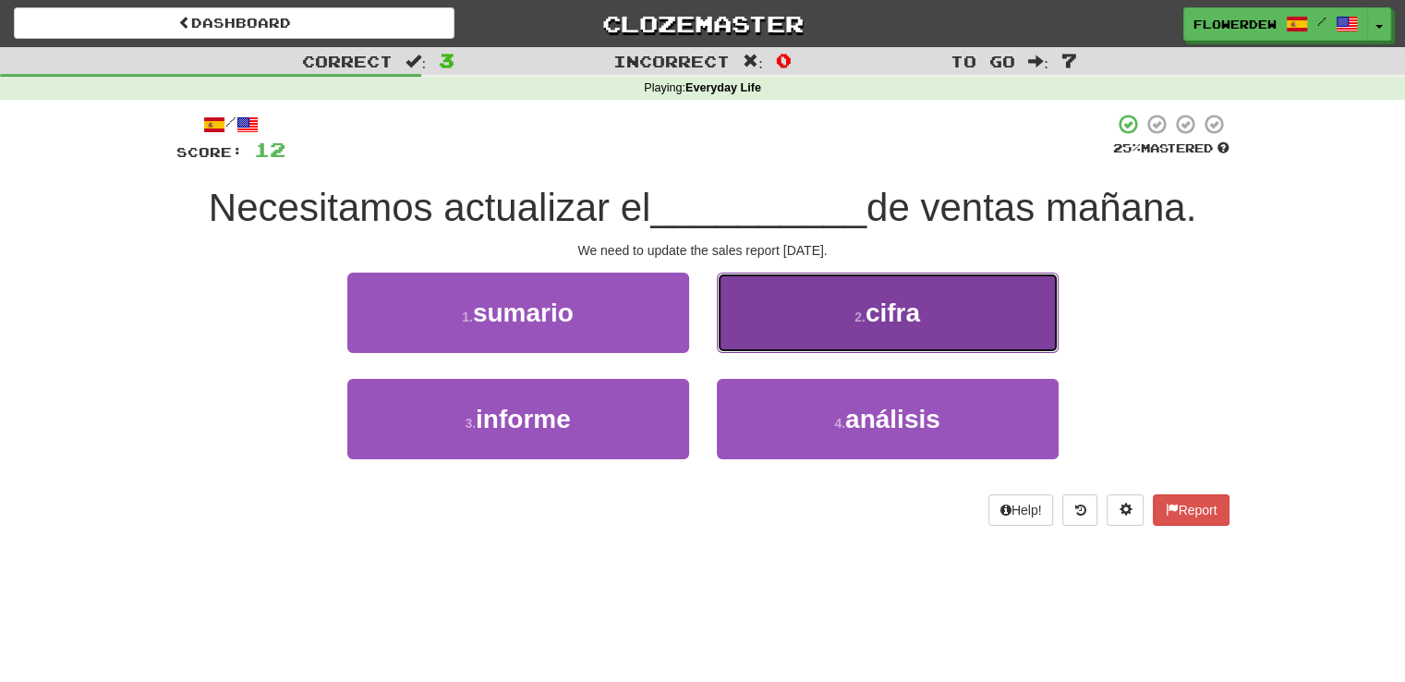
click at [744, 338] on button "2 . cifra" at bounding box center [888, 313] width 342 height 80
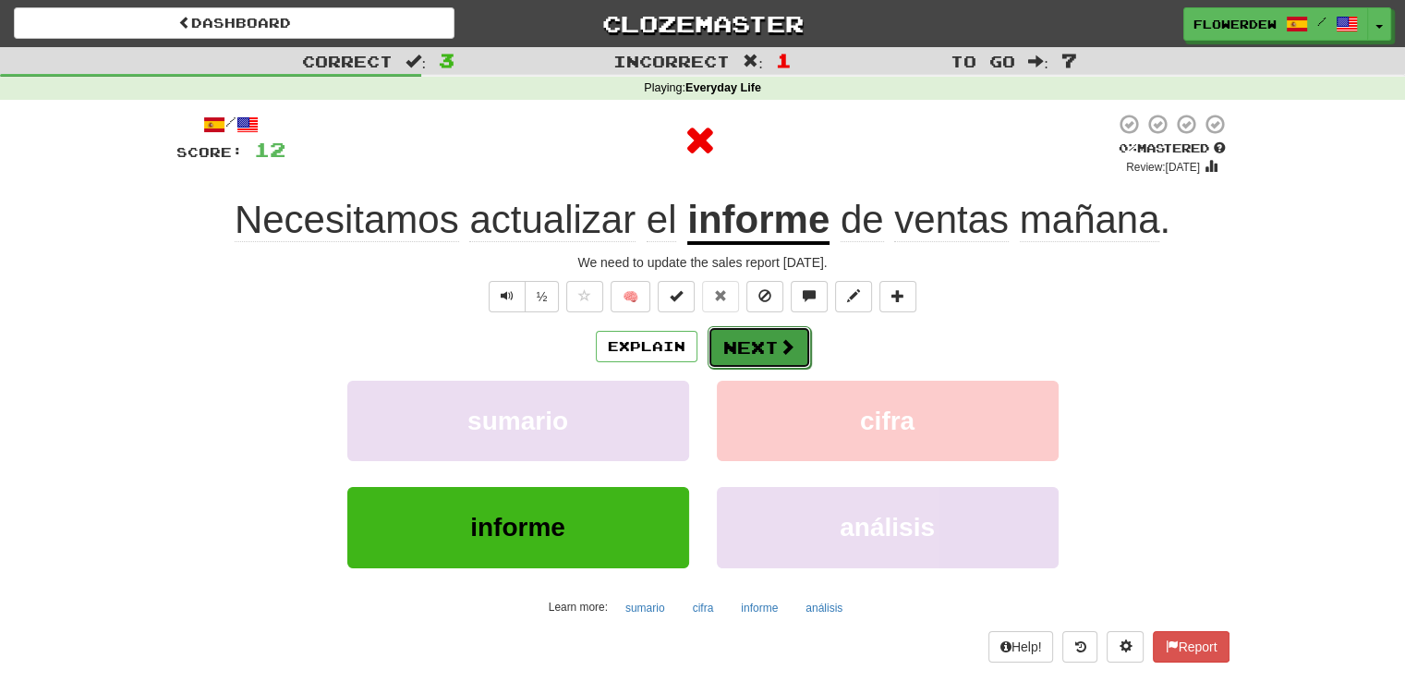
click at [744, 338] on button "Next" at bounding box center [759, 347] width 103 height 42
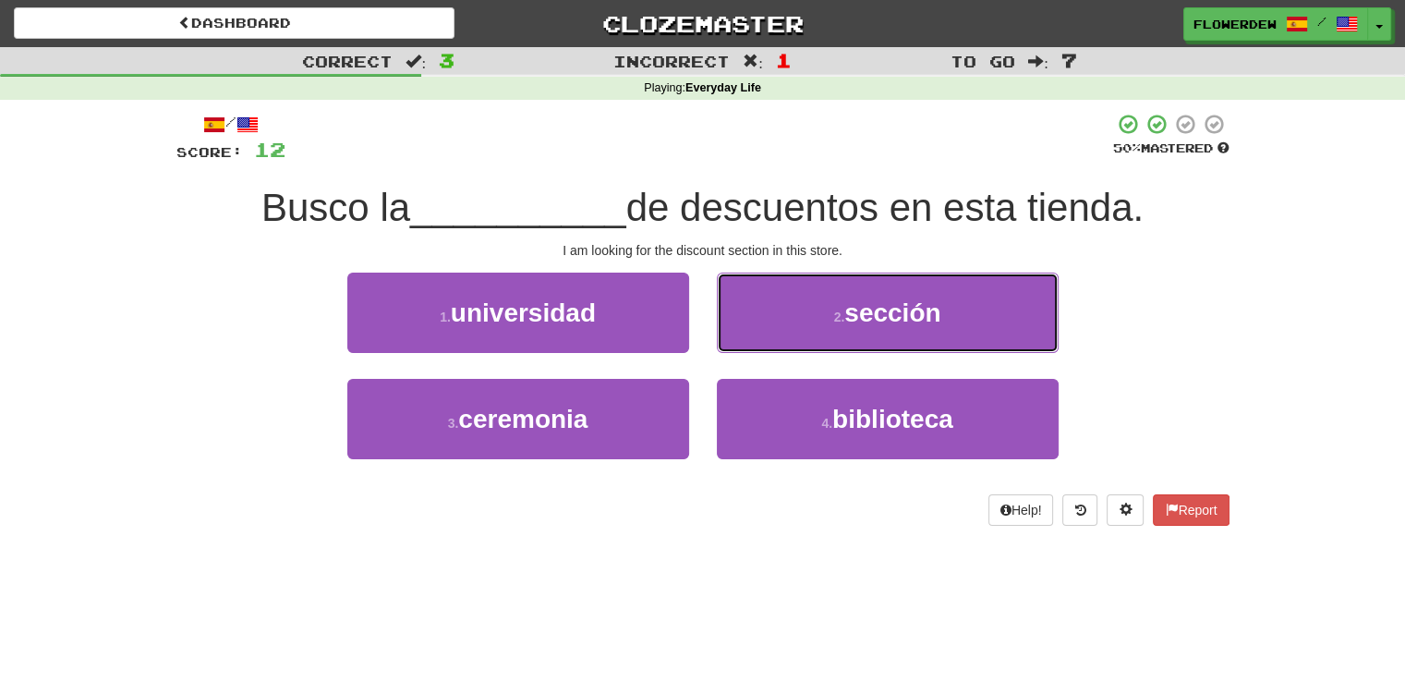
click at [744, 338] on button "2 . sección" at bounding box center [888, 313] width 342 height 80
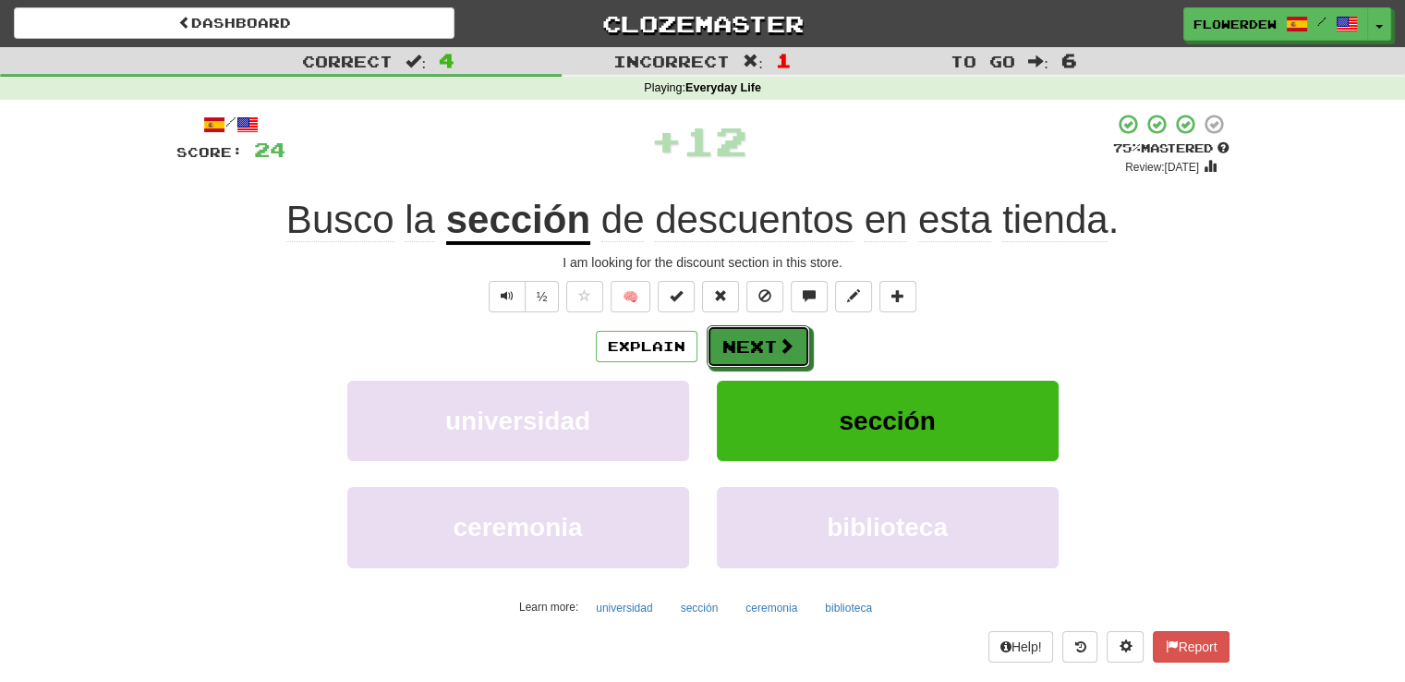
click at [744, 338] on button "Next" at bounding box center [758, 346] width 103 height 42
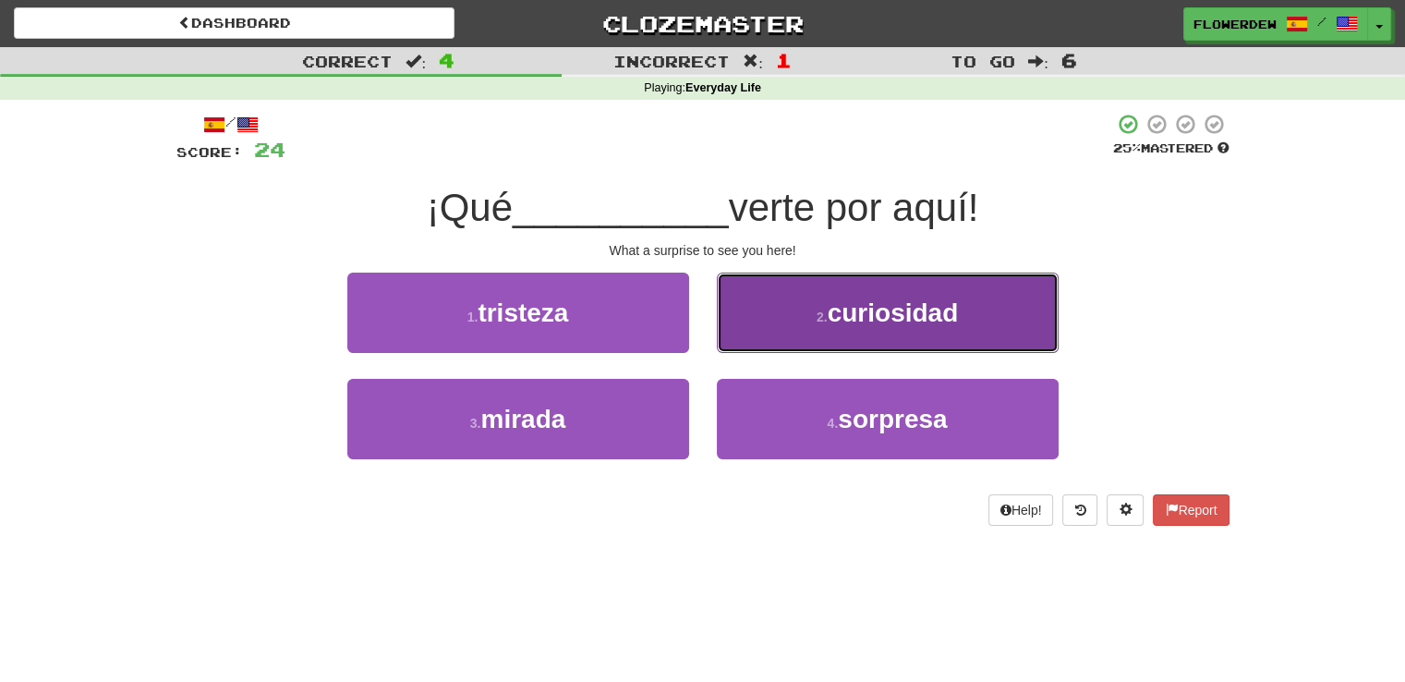
click at [749, 341] on button "2 . curiosidad" at bounding box center [888, 313] width 342 height 80
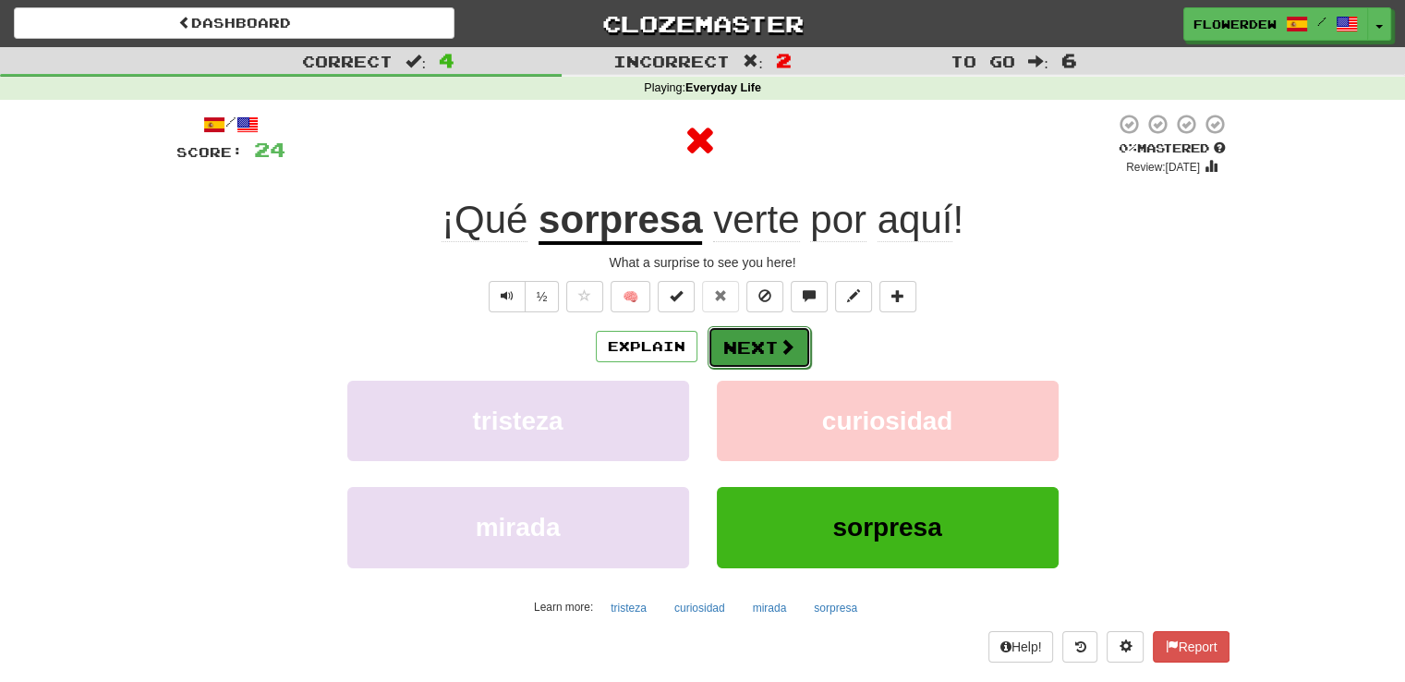
click at [745, 354] on button "Next" at bounding box center [759, 347] width 103 height 42
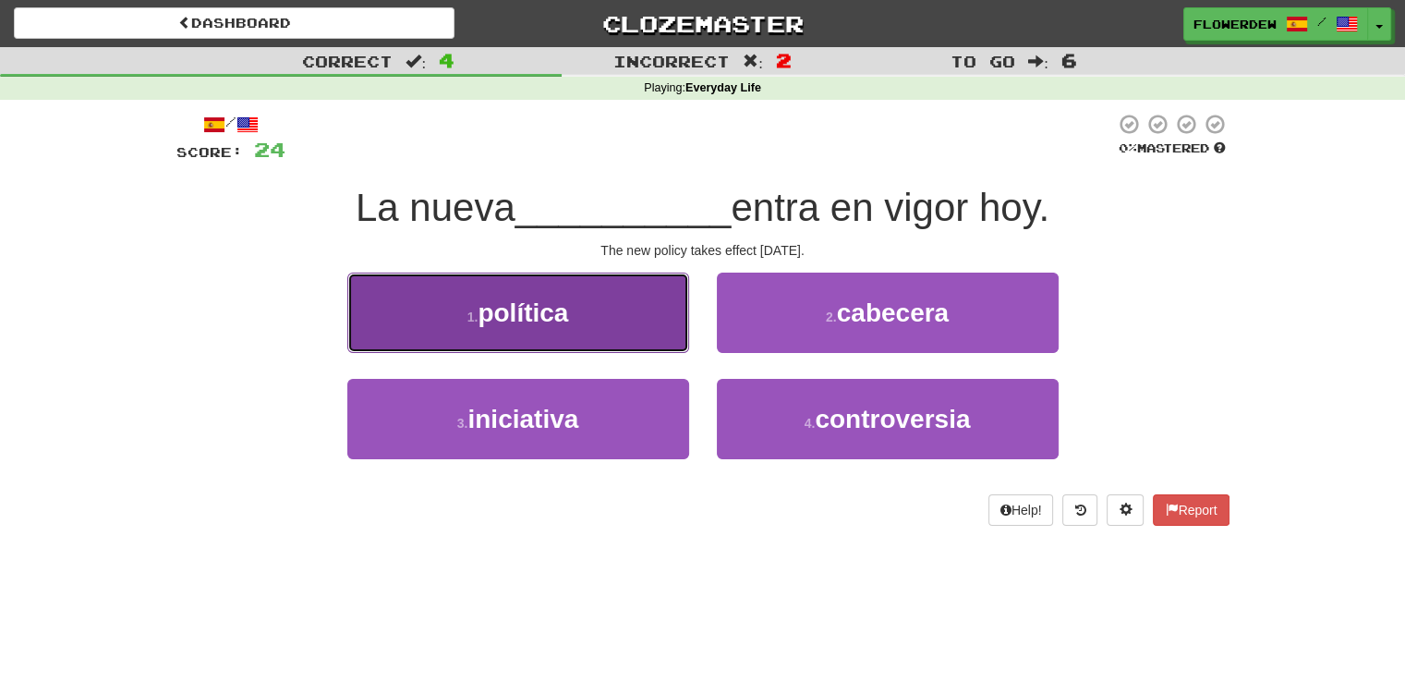
click at [654, 330] on button "1 . política" at bounding box center [518, 313] width 342 height 80
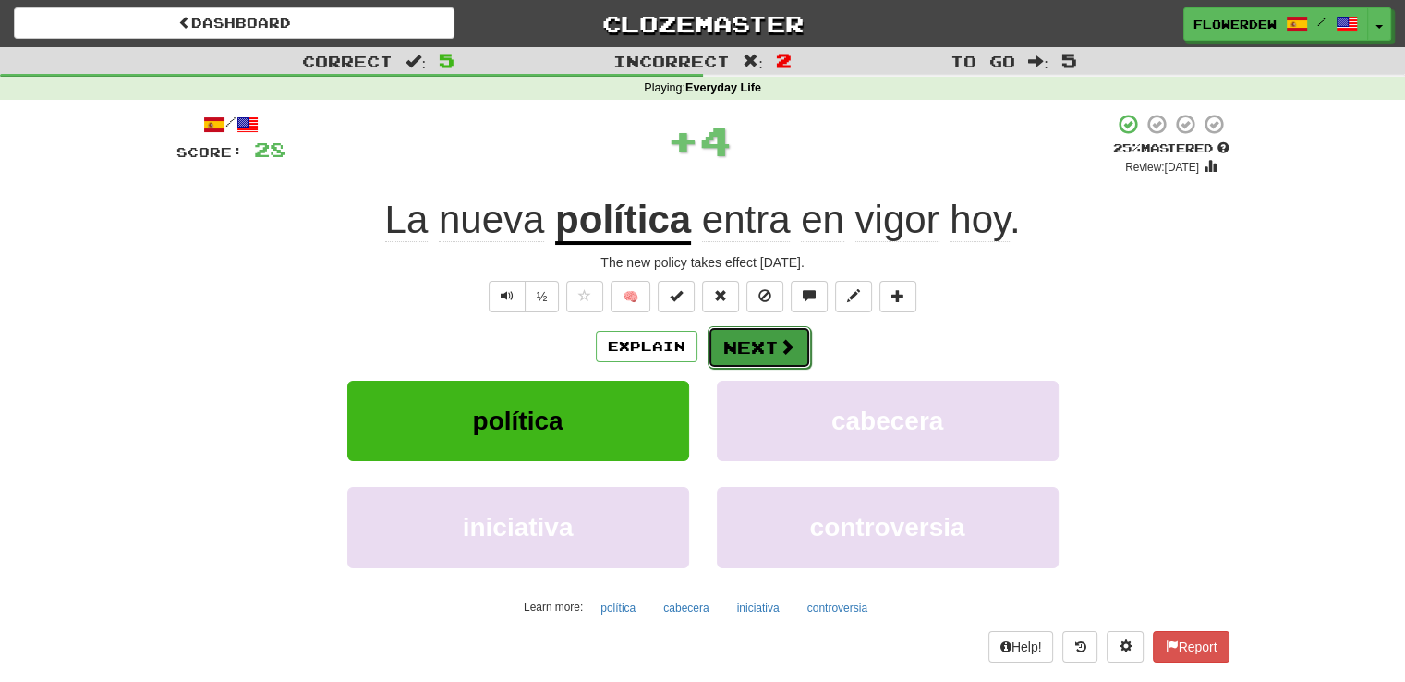
click at [759, 343] on button "Next" at bounding box center [759, 347] width 103 height 42
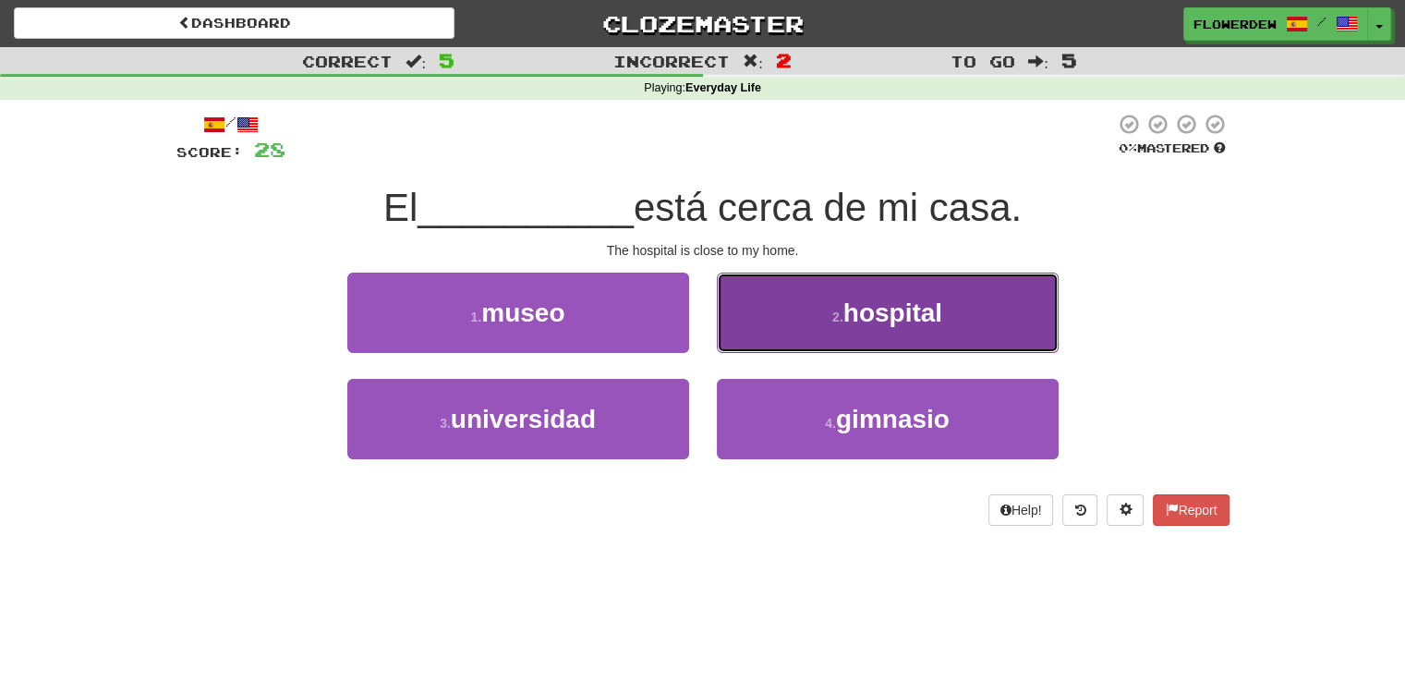
click at [759, 329] on button "2 . hospital" at bounding box center [888, 313] width 342 height 80
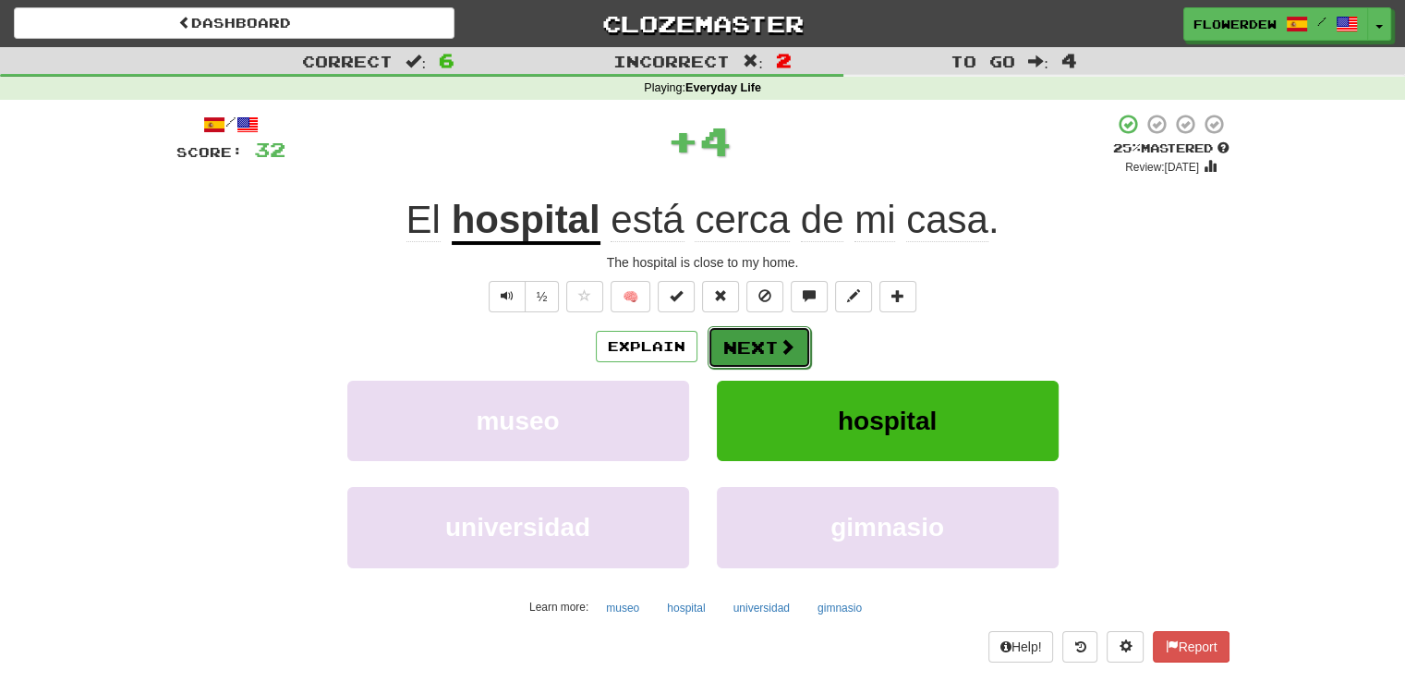
click at [757, 345] on button "Next" at bounding box center [759, 347] width 103 height 42
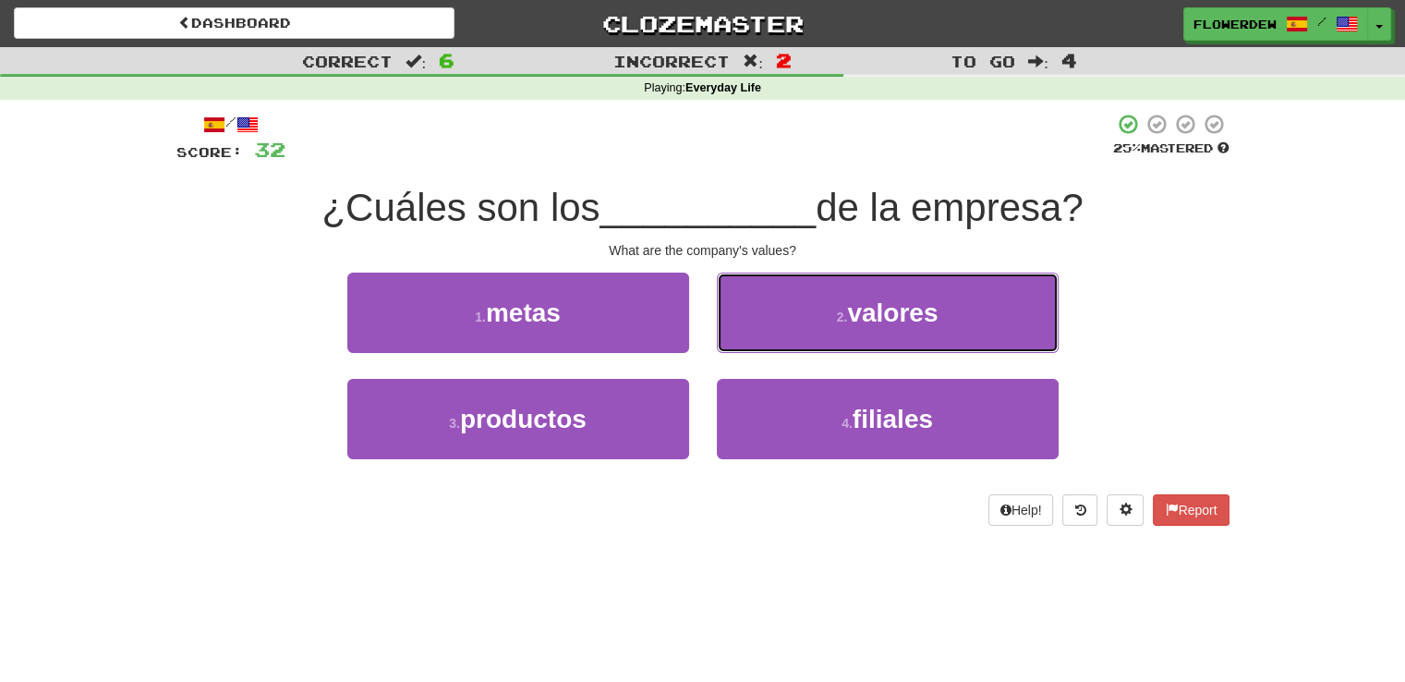
click at [757, 345] on button "2 . valores" at bounding box center [888, 313] width 342 height 80
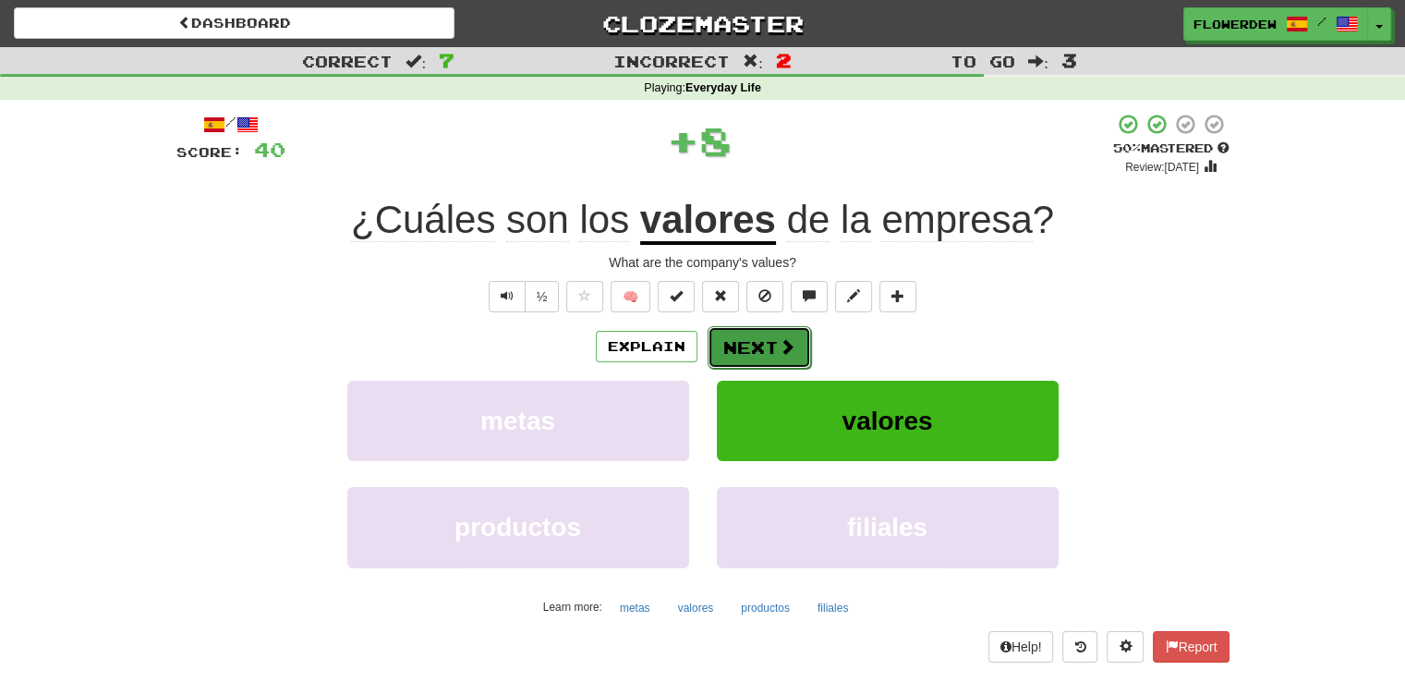
click at [757, 345] on button "Next" at bounding box center [759, 347] width 103 height 42
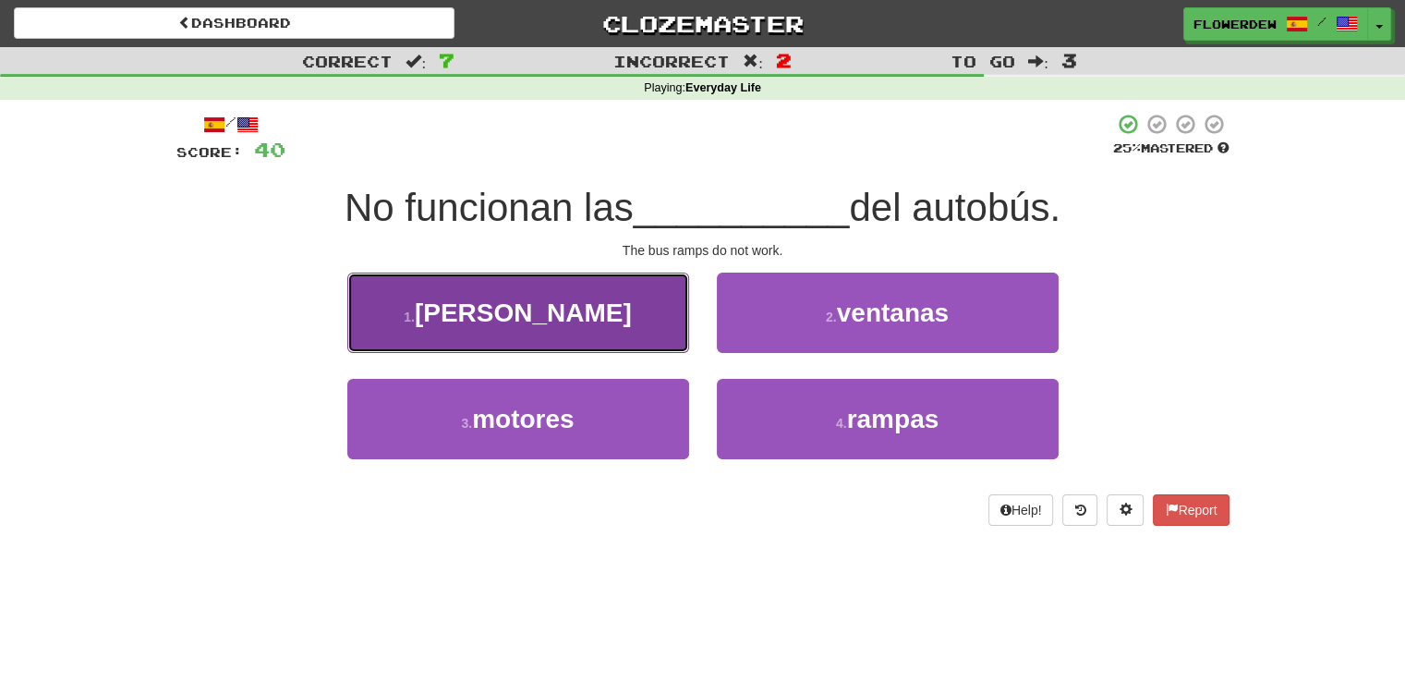
click at [625, 351] on button "1 . sillas" at bounding box center [518, 313] width 342 height 80
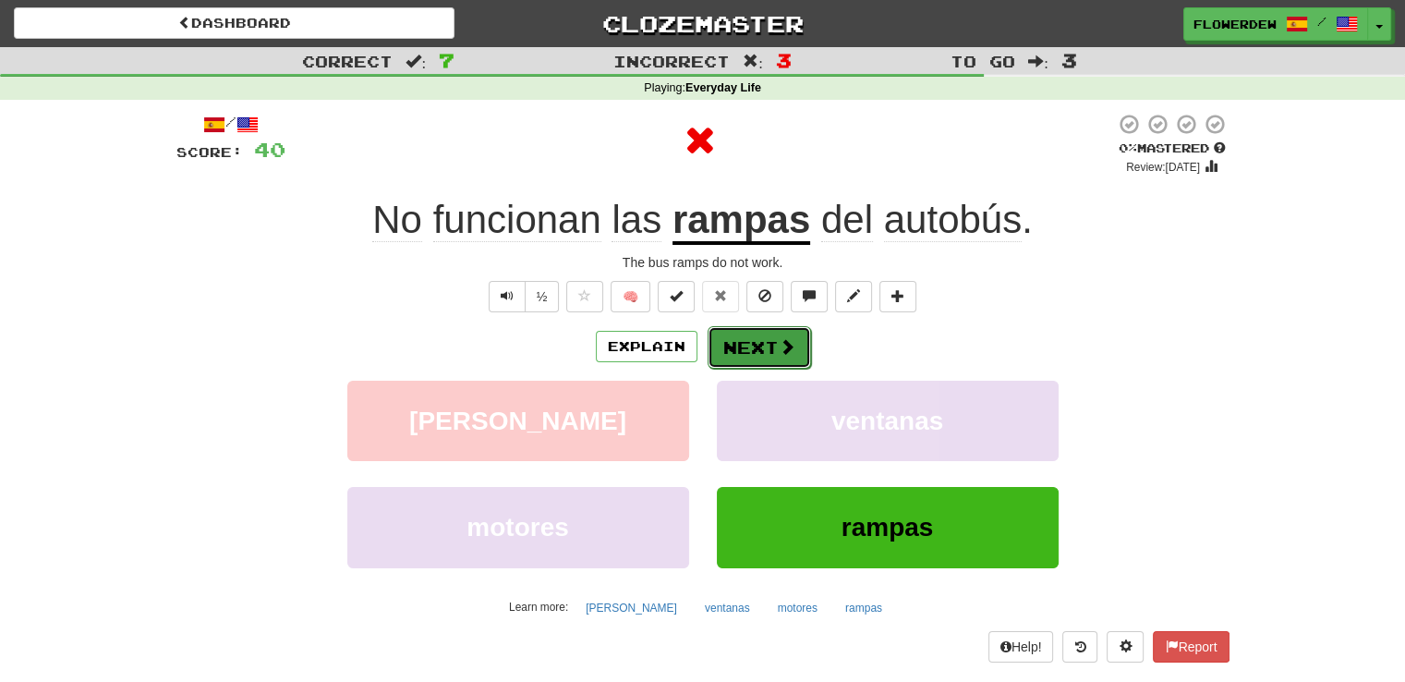
click at [776, 356] on button "Next" at bounding box center [759, 347] width 103 height 42
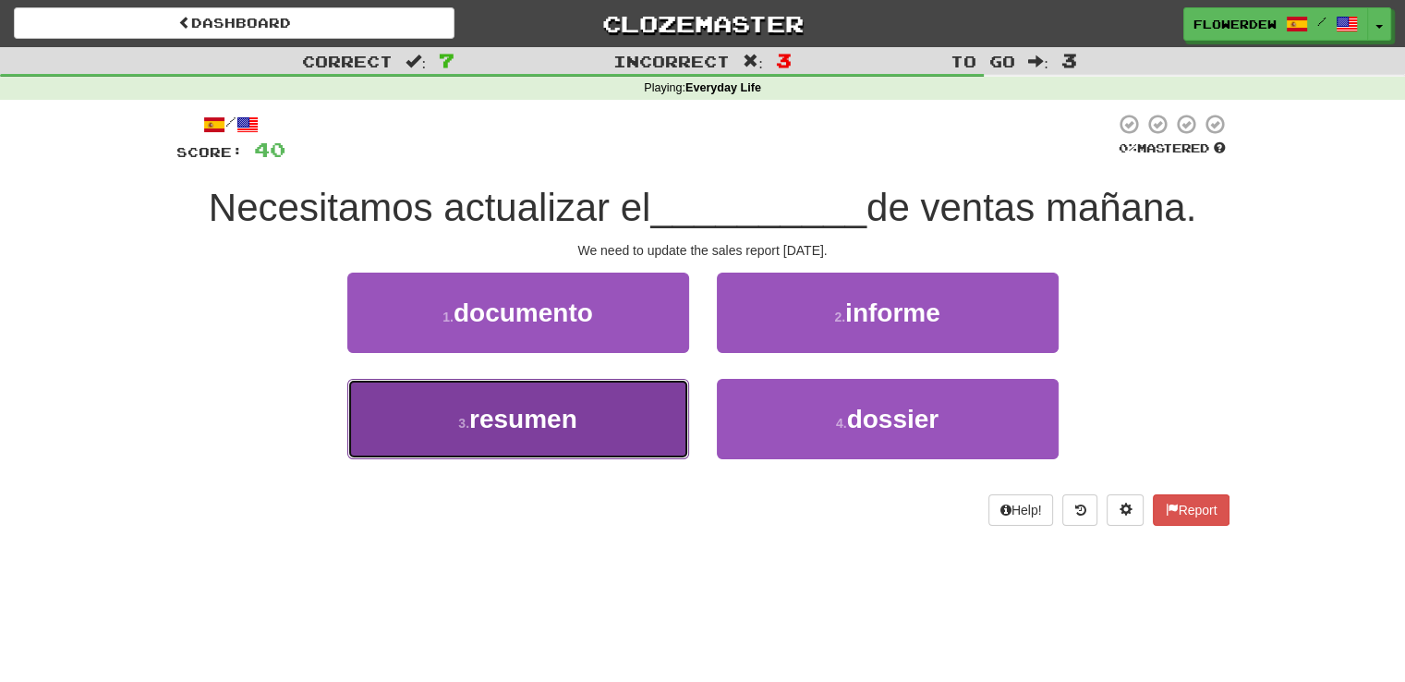
click at [663, 415] on button "3 . resumen" at bounding box center [518, 419] width 342 height 80
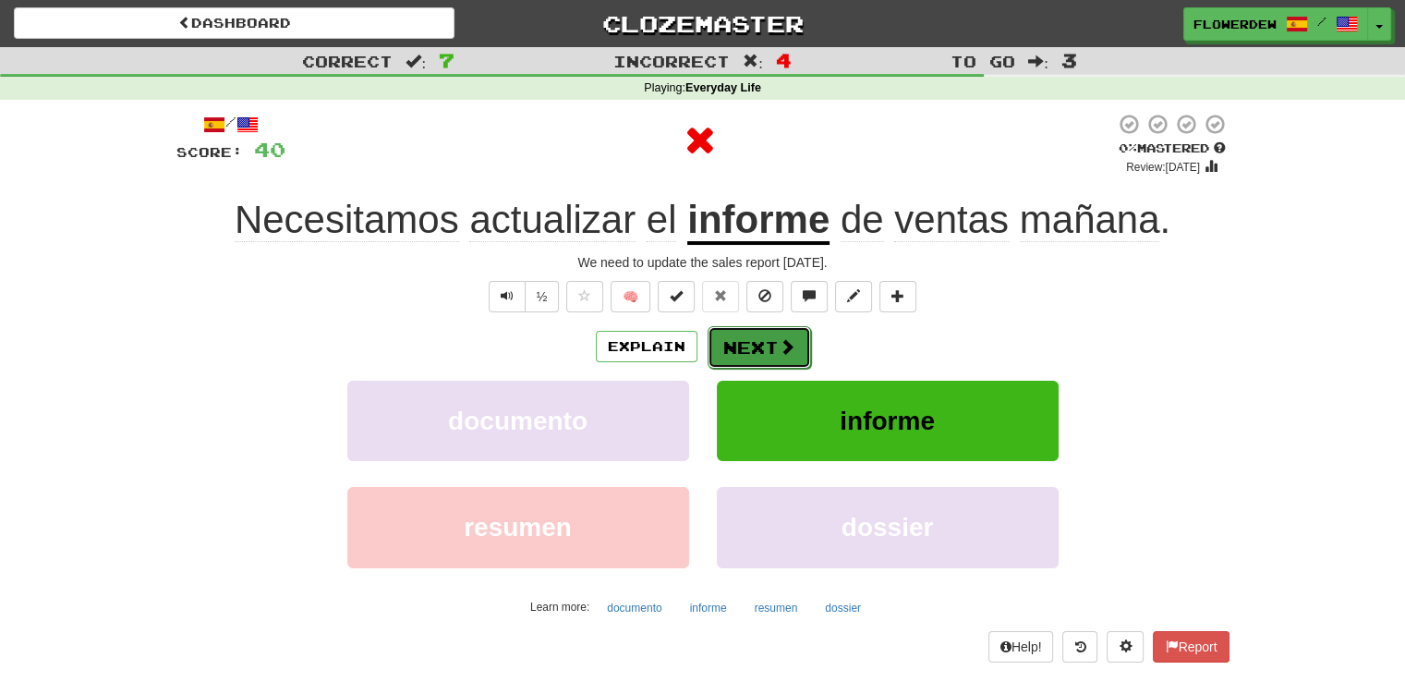
click at [772, 351] on button "Next" at bounding box center [759, 347] width 103 height 42
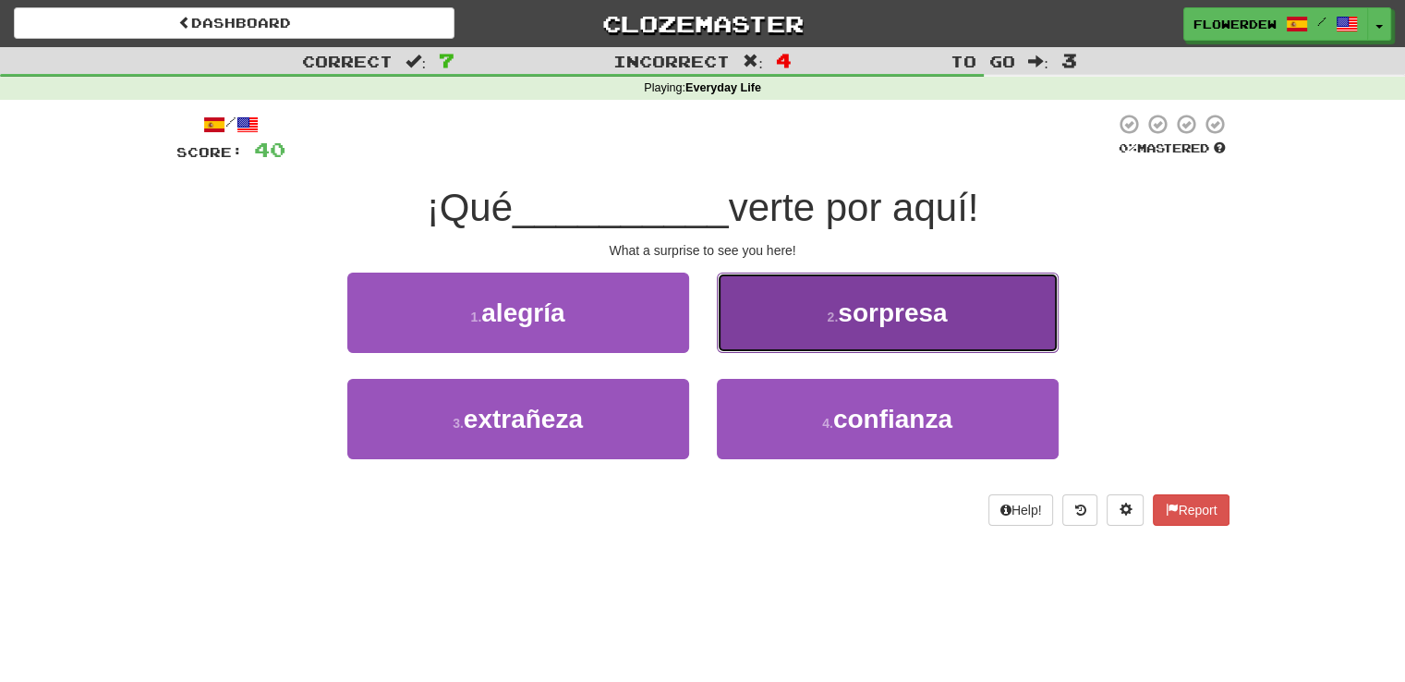
click at [772, 351] on button "2 . sorpresa" at bounding box center [888, 313] width 342 height 80
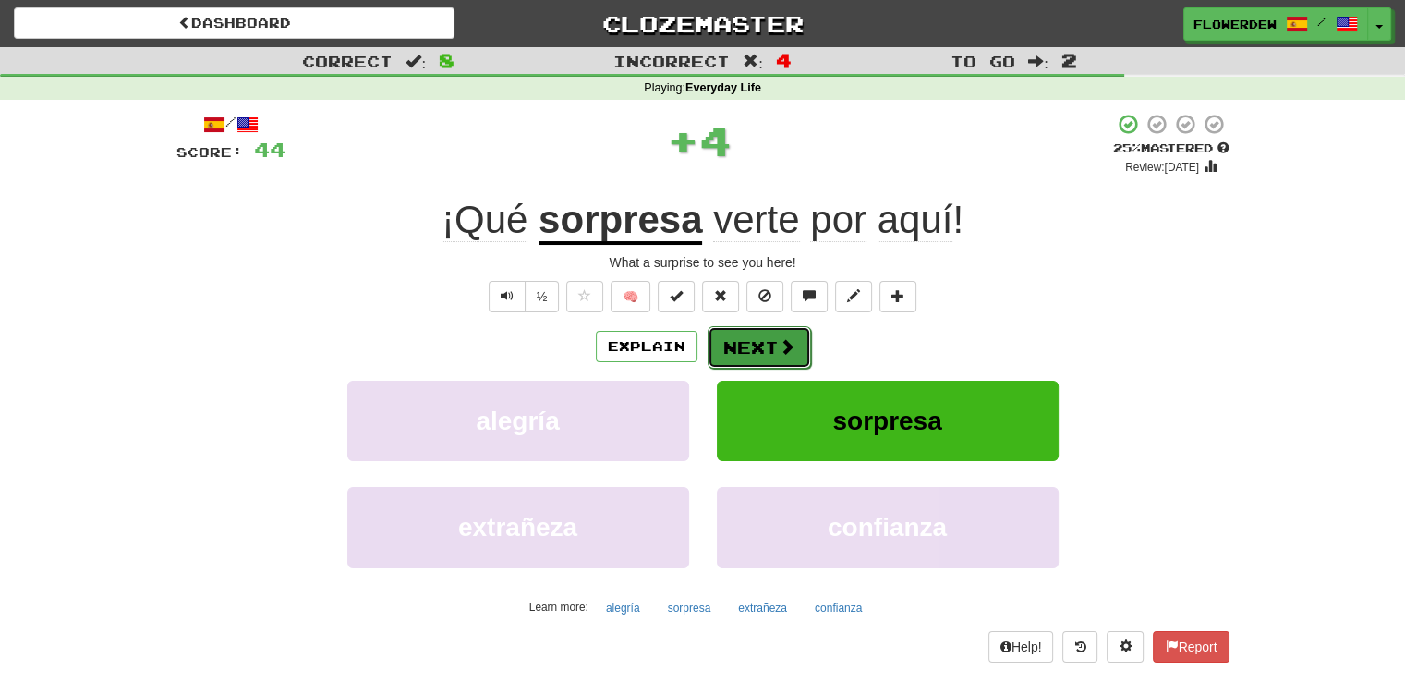
click at [772, 351] on button "Next" at bounding box center [759, 347] width 103 height 42
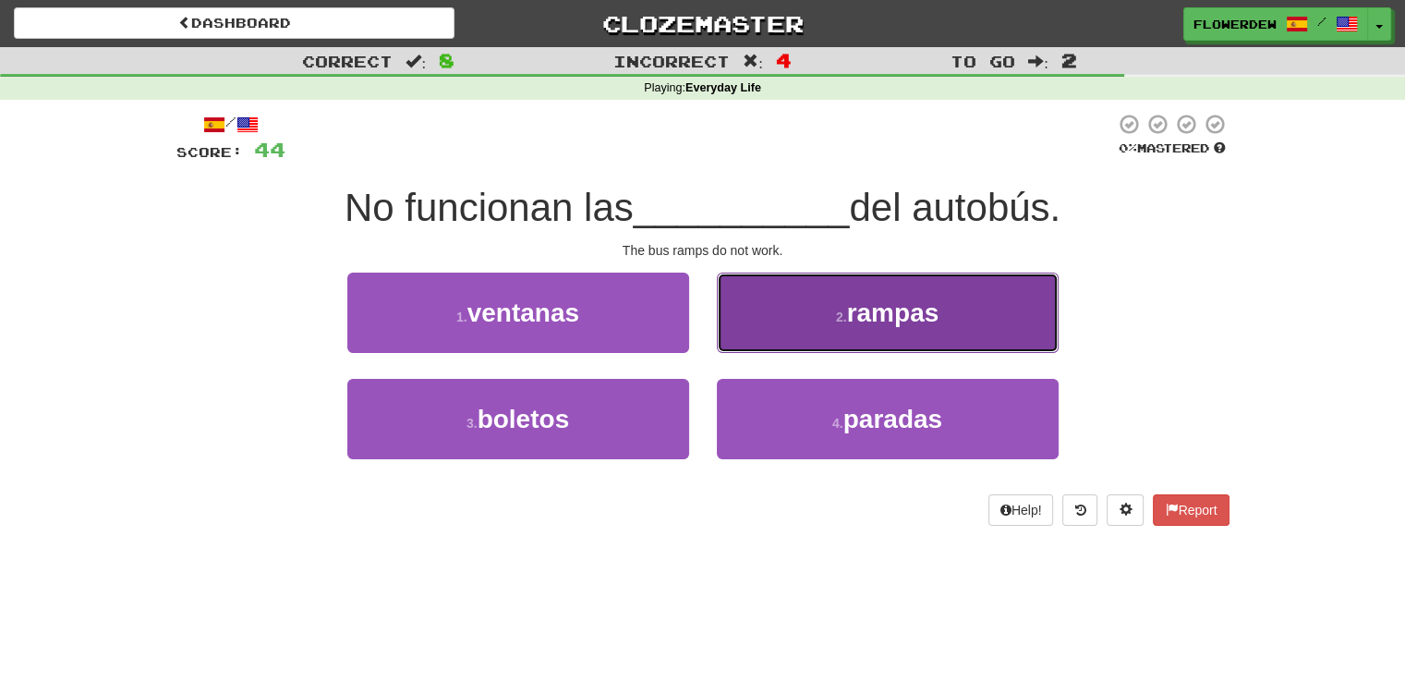
click at [772, 351] on button "2 . rampas" at bounding box center [888, 313] width 342 height 80
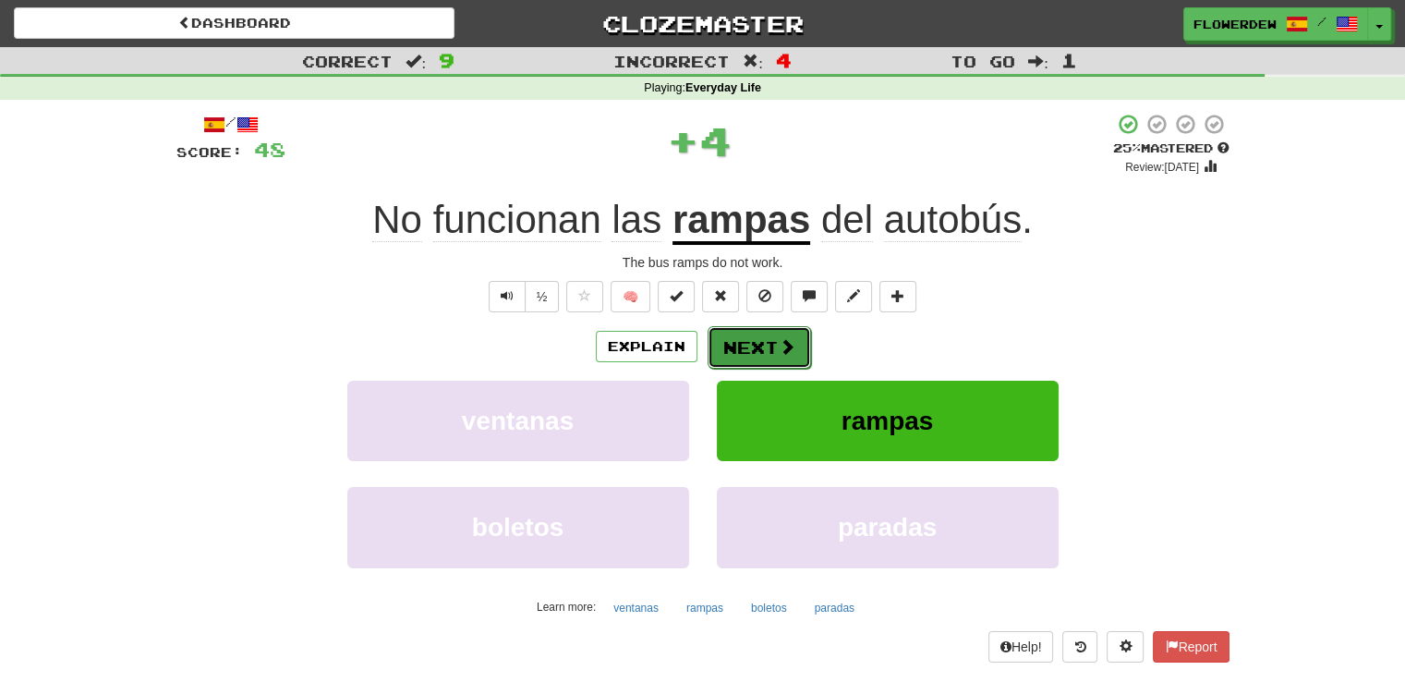
click at [772, 351] on button "Next" at bounding box center [759, 347] width 103 height 42
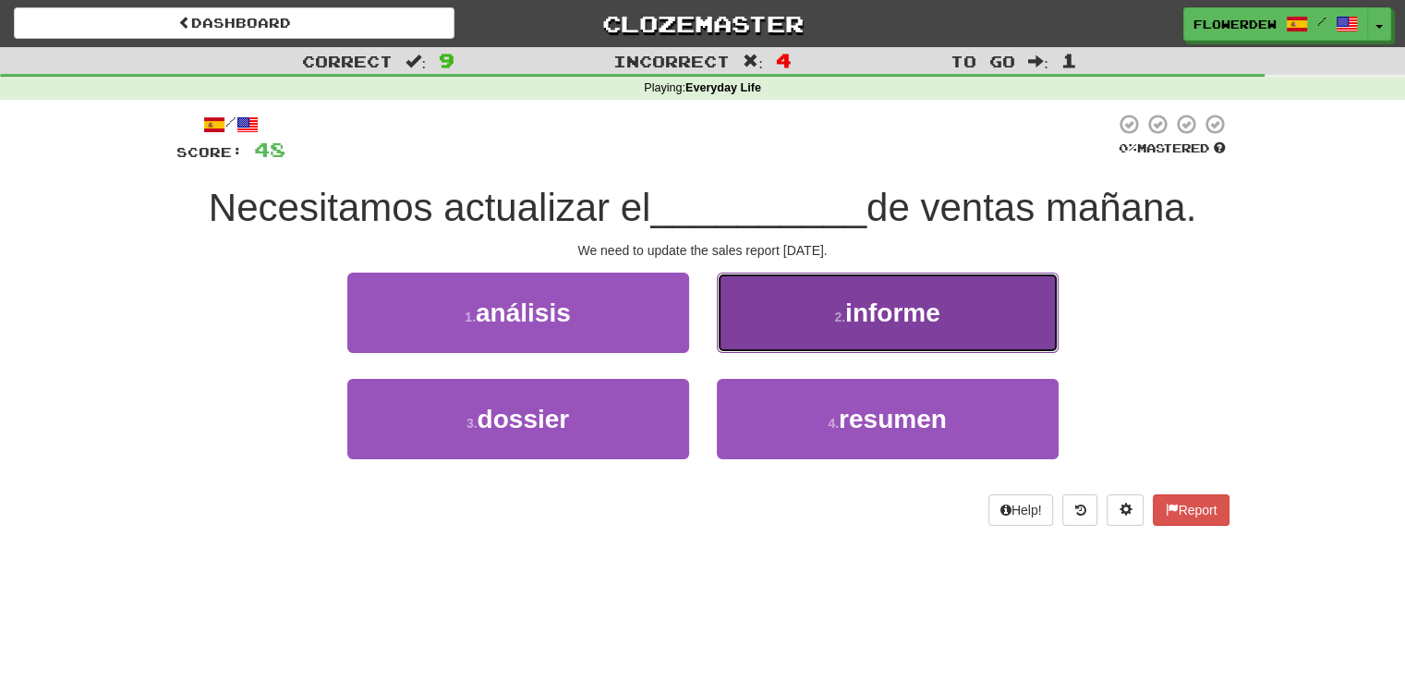
click at [783, 326] on button "2 . informe" at bounding box center [888, 313] width 342 height 80
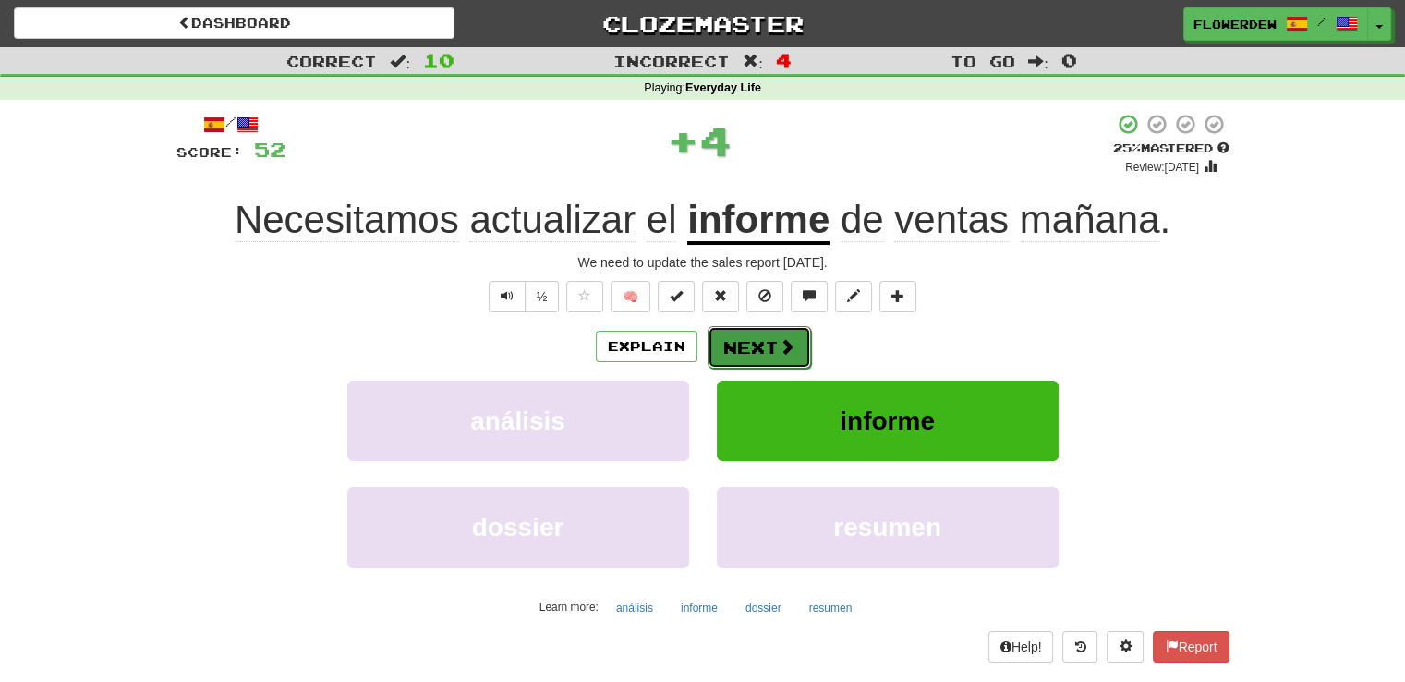
click at [779, 344] on span at bounding box center [787, 346] width 17 height 17
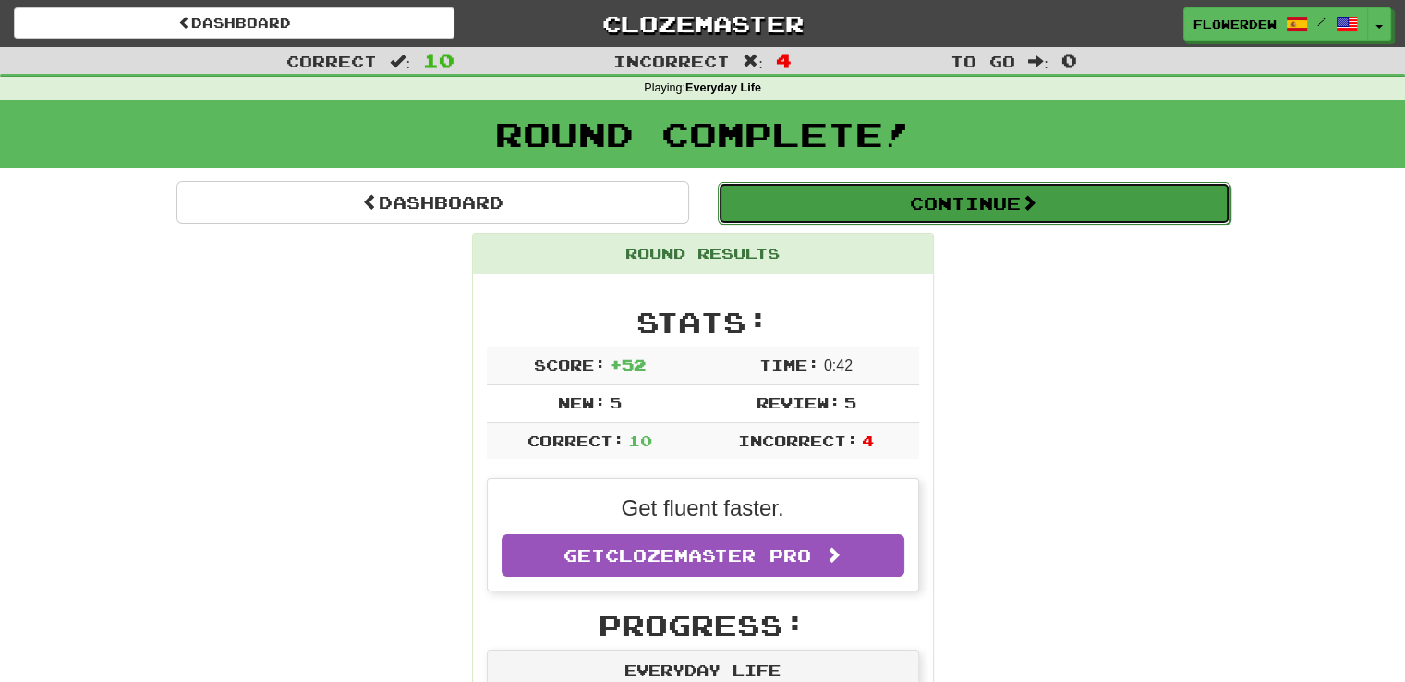
click at [849, 184] on button "Continue" at bounding box center [974, 203] width 513 height 42
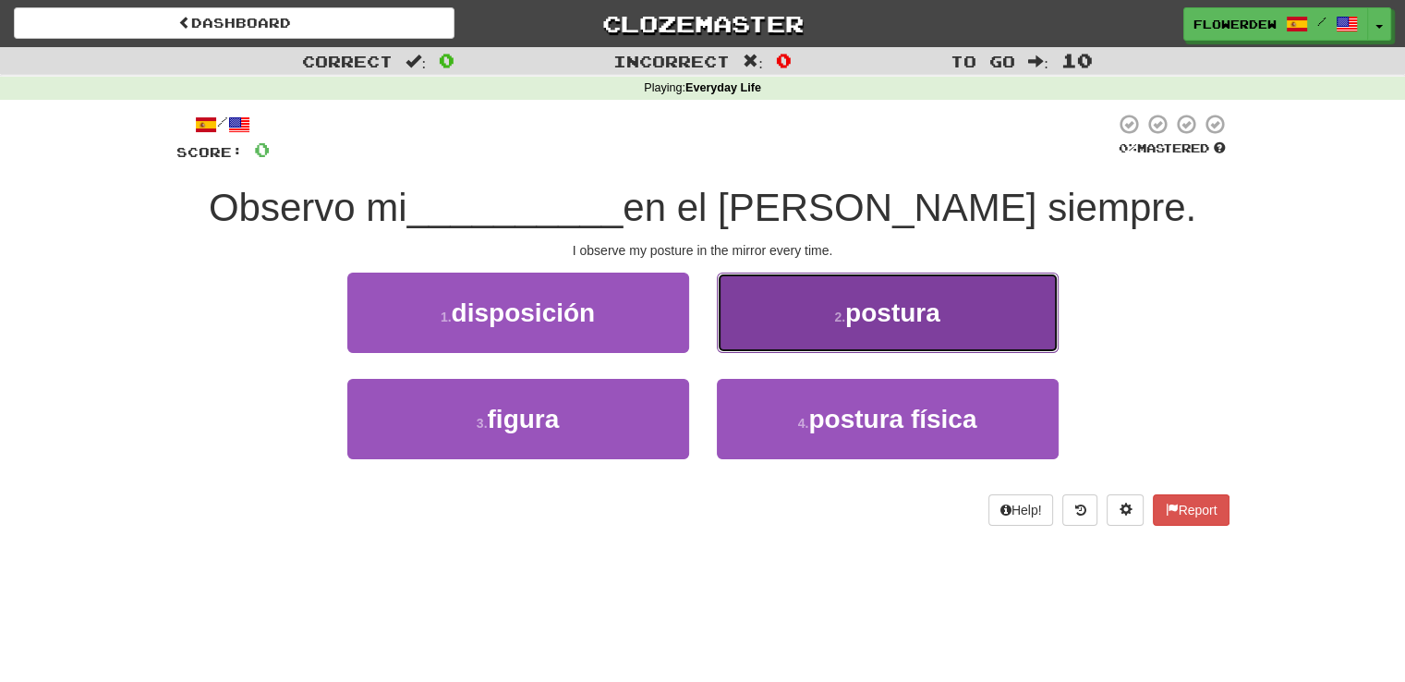
click at [772, 318] on button "2 . postura" at bounding box center [888, 313] width 342 height 80
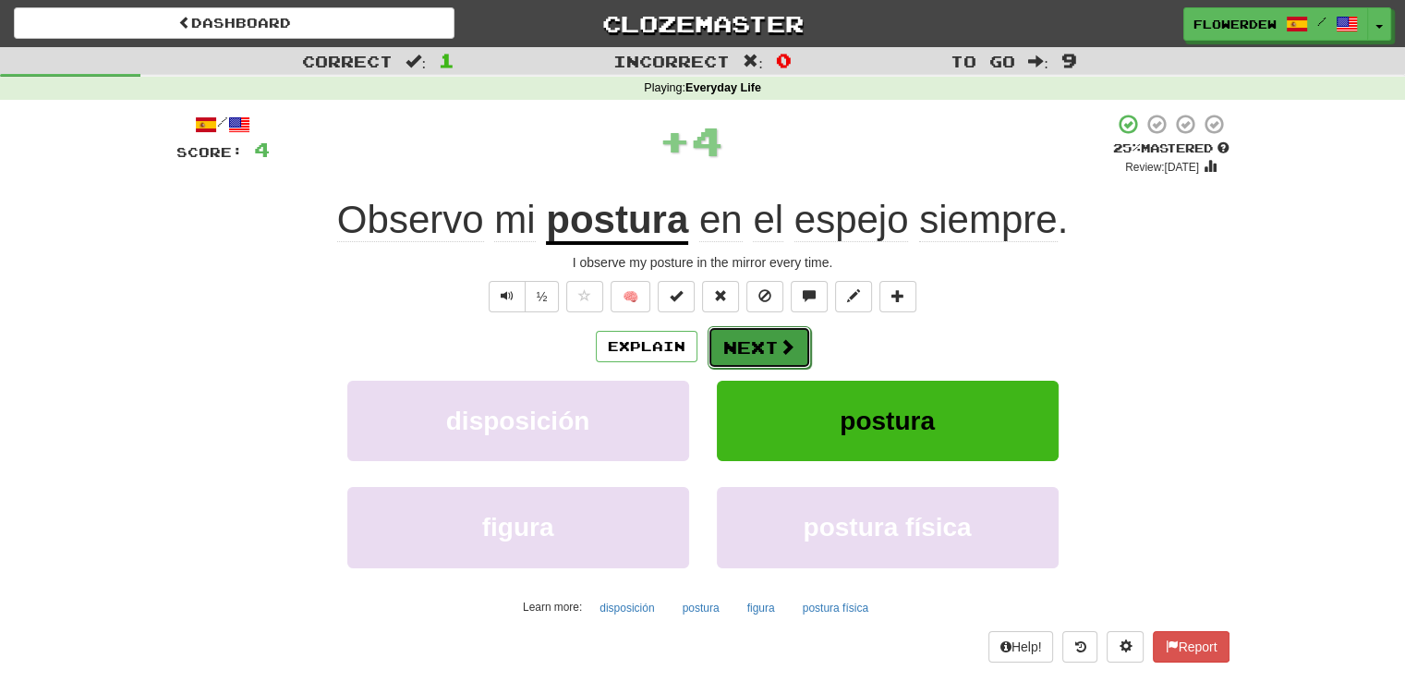
click at [762, 357] on button "Next" at bounding box center [759, 347] width 103 height 42
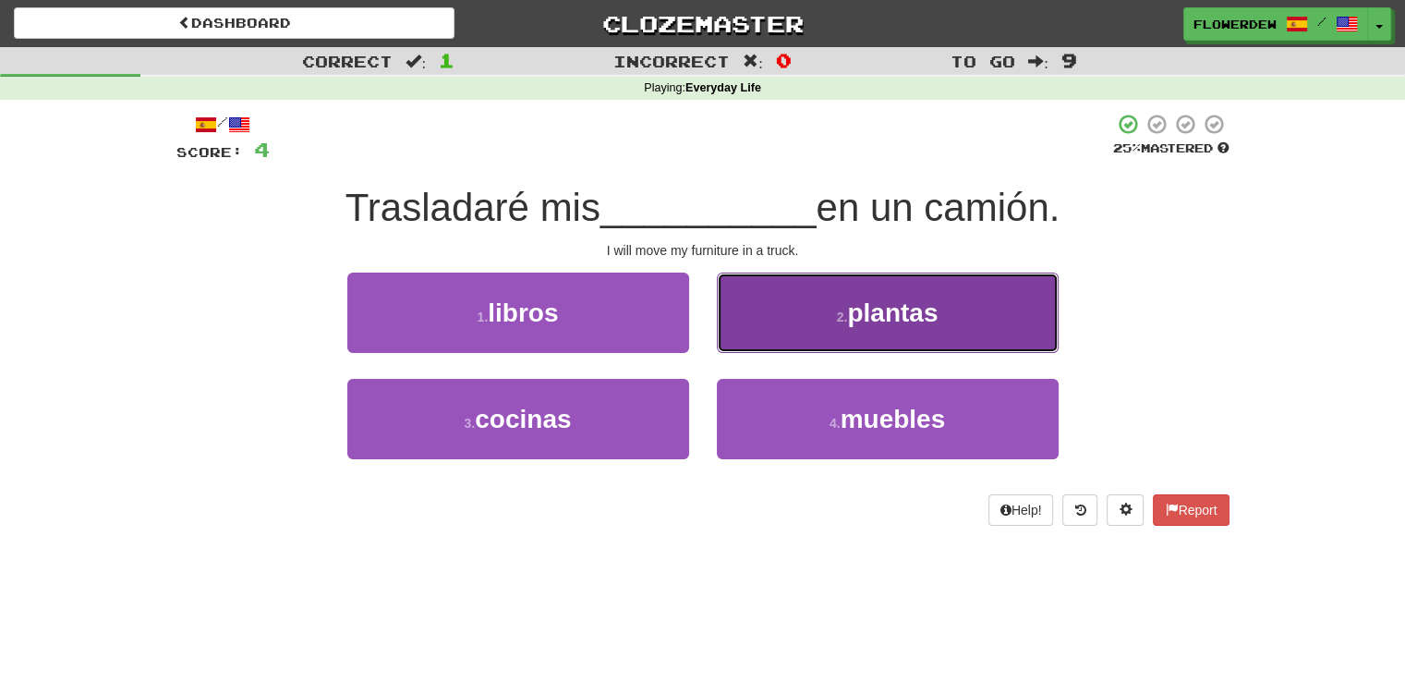
click at [777, 334] on button "2 . plantas" at bounding box center [888, 313] width 342 height 80
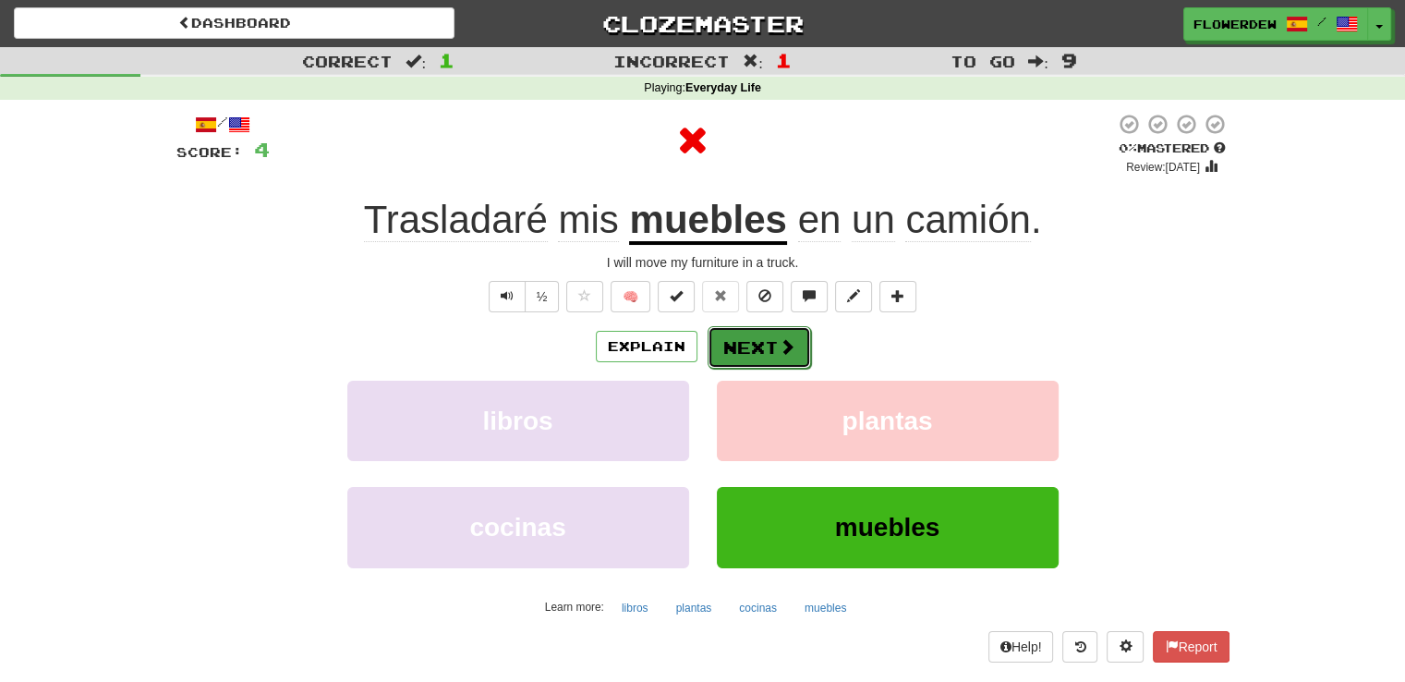
click at [771, 346] on button "Next" at bounding box center [759, 347] width 103 height 42
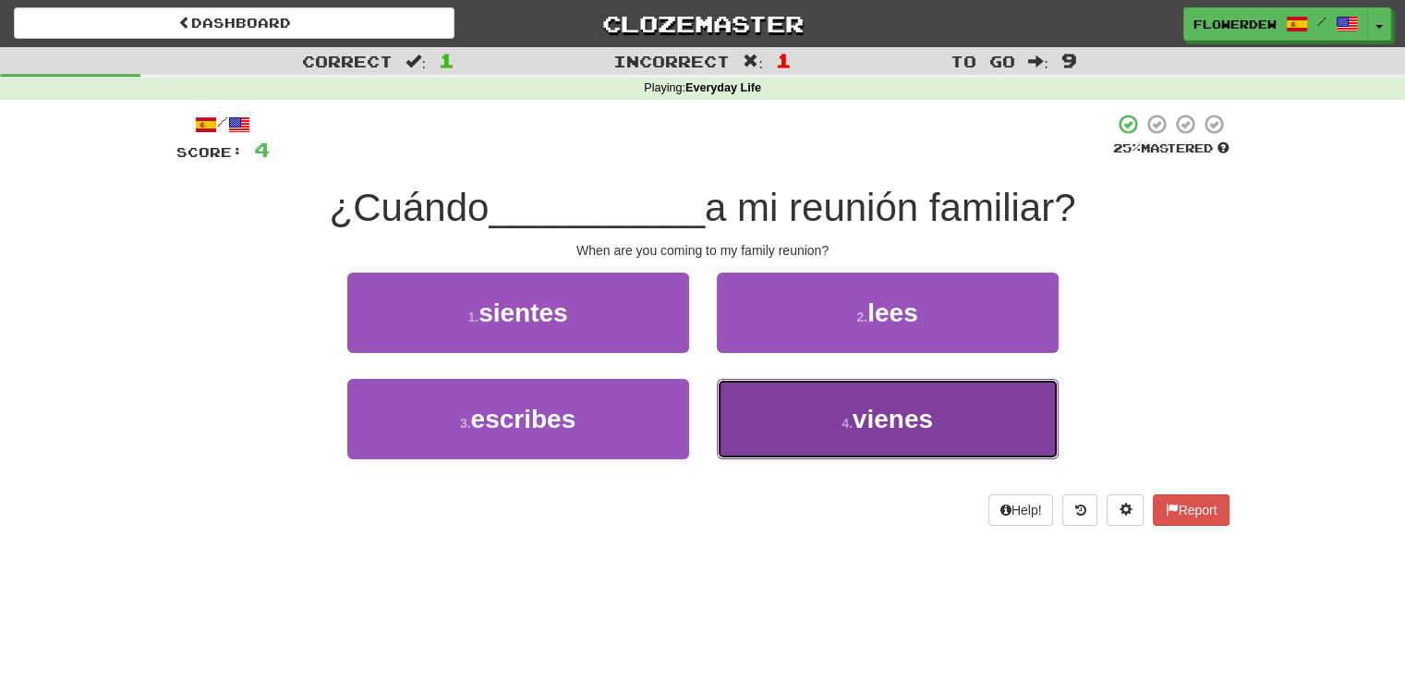
click at [772, 407] on button "4 . vienes" at bounding box center [888, 419] width 342 height 80
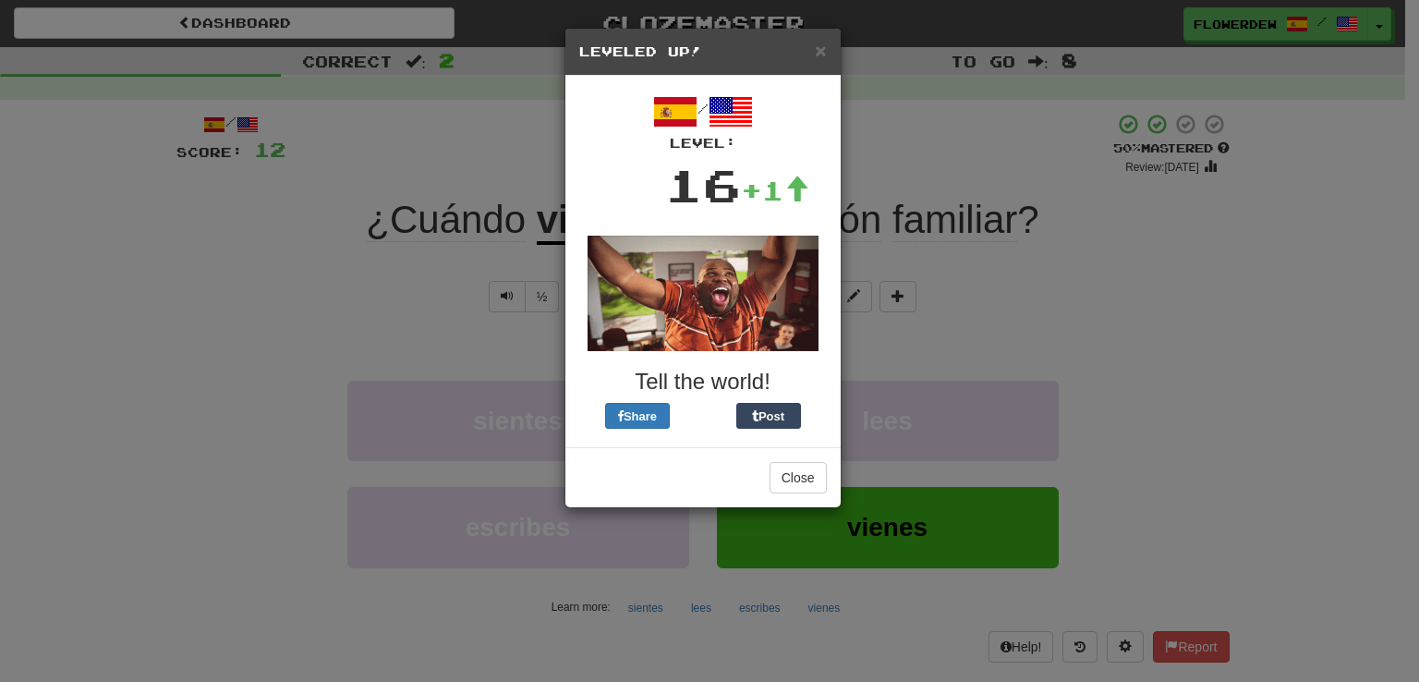
click at [798, 461] on div "Close" at bounding box center [702, 477] width 275 height 60
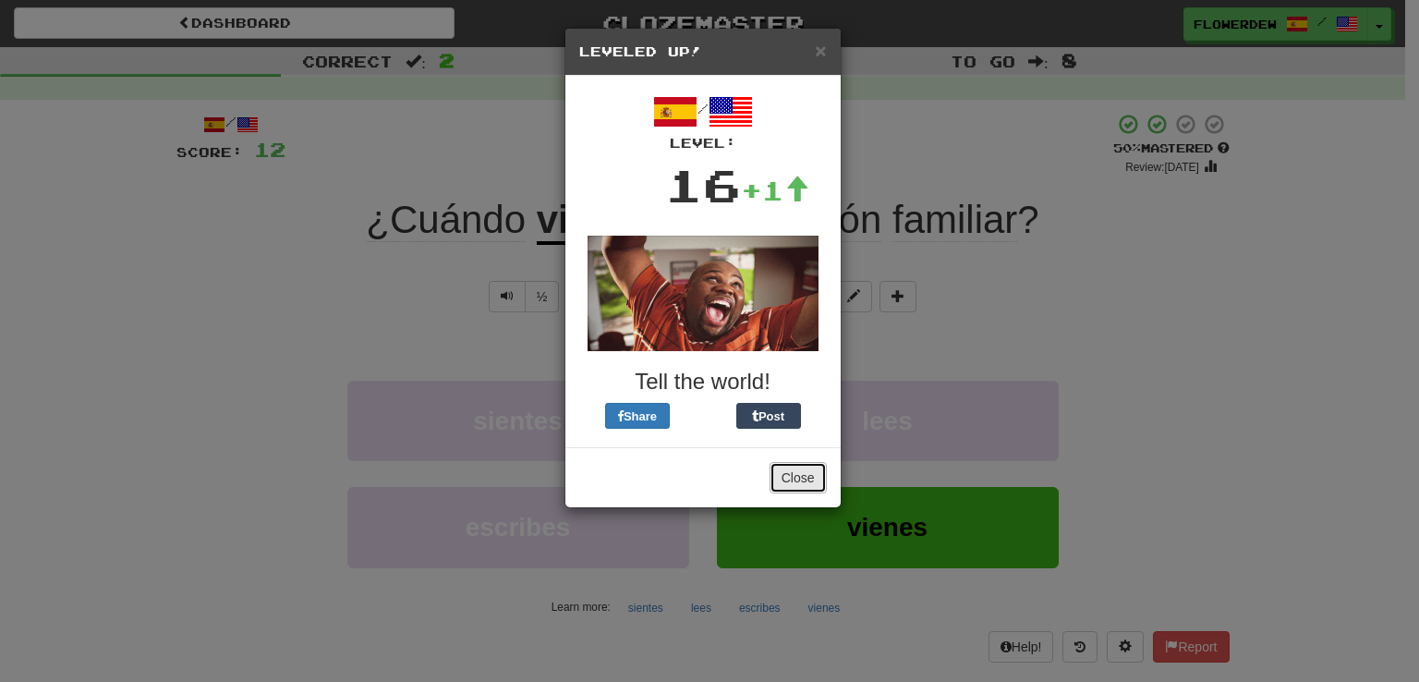
click at [798, 470] on button "Close" at bounding box center [798, 477] width 57 height 31
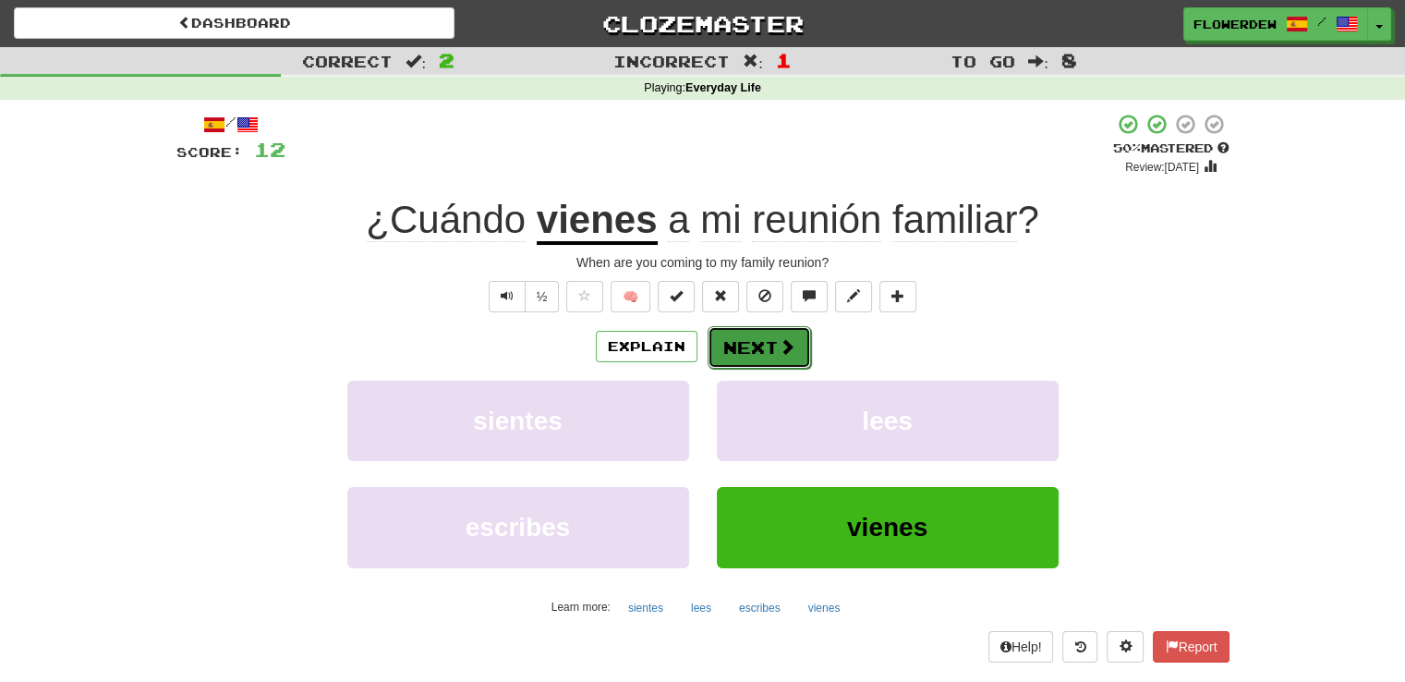
click at [780, 340] on span at bounding box center [787, 346] width 17 height 17
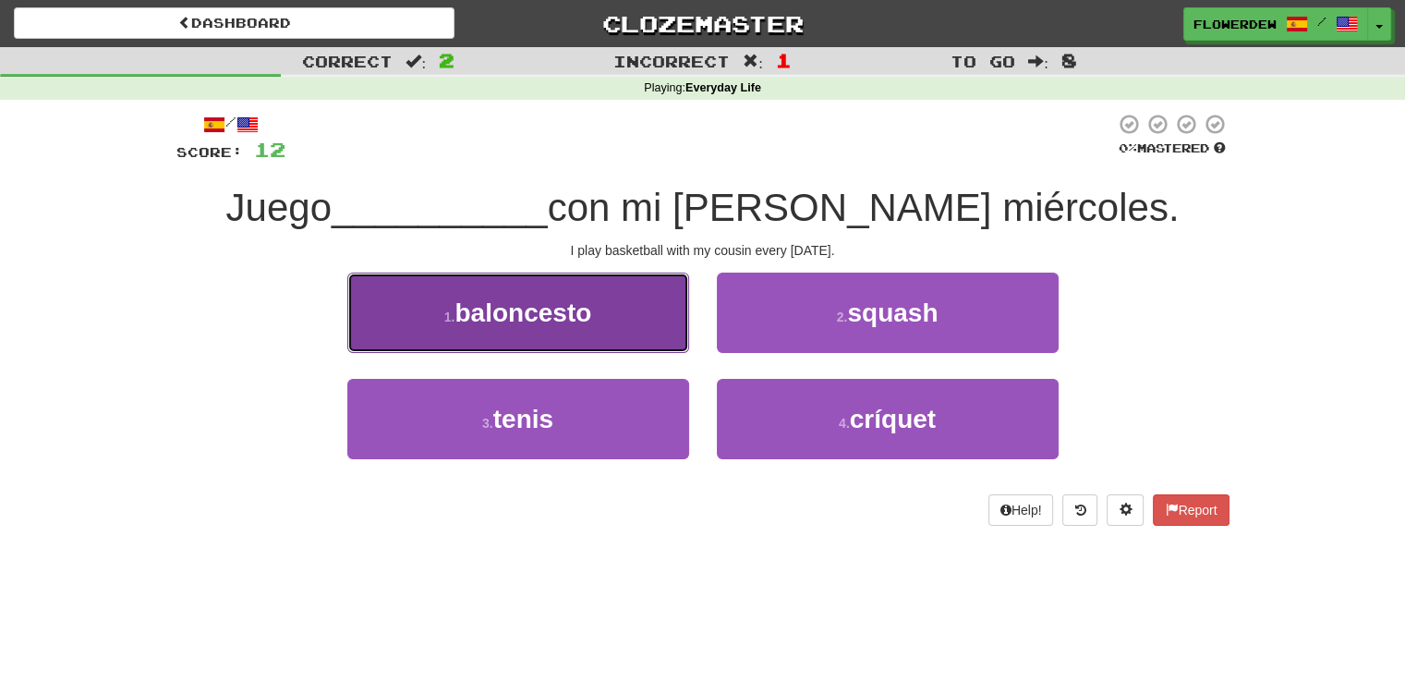
click at [637, 309] on button "1 . baloncesto" at bounding box center [518, 313] width 342 height 80
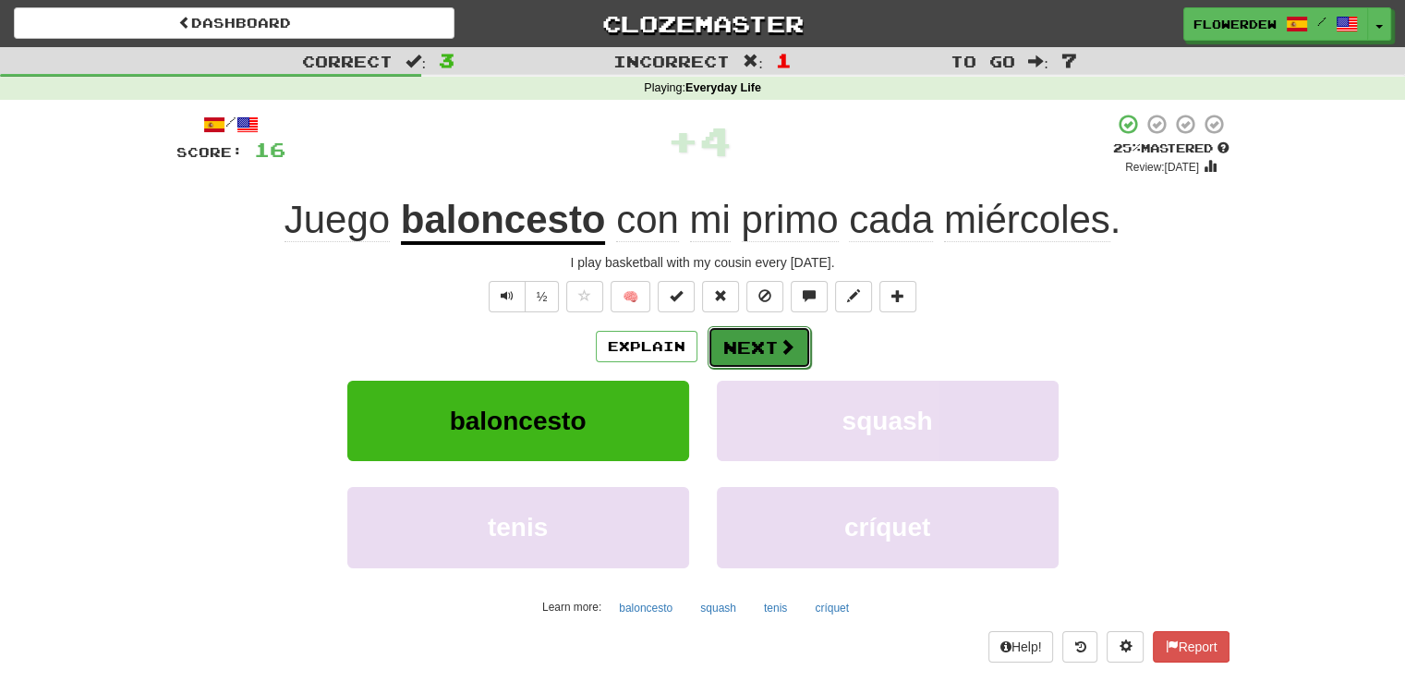
click at [746, 338] on button "Next" at bounding box center [759, 347] width 103 height 42
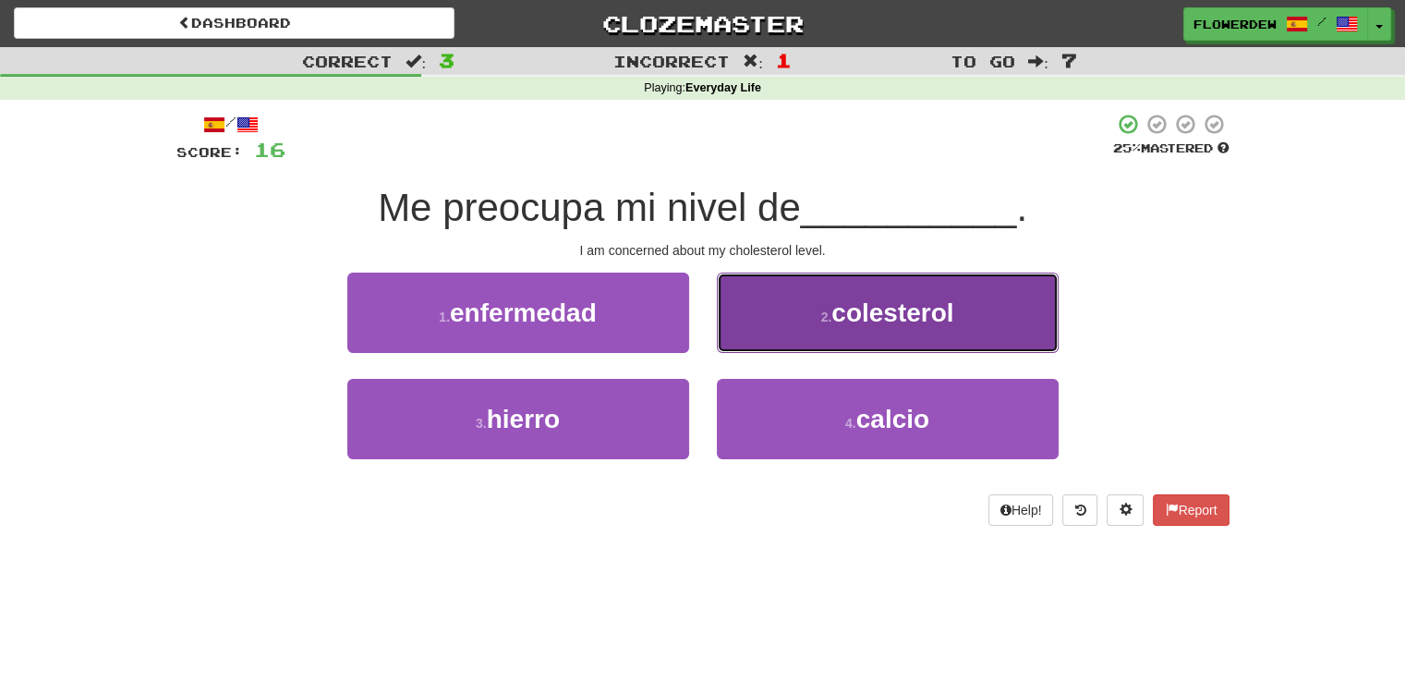
click at [746, 338] on button "2 . colesterol" at bounding box center [888, 313] width 342 height 80
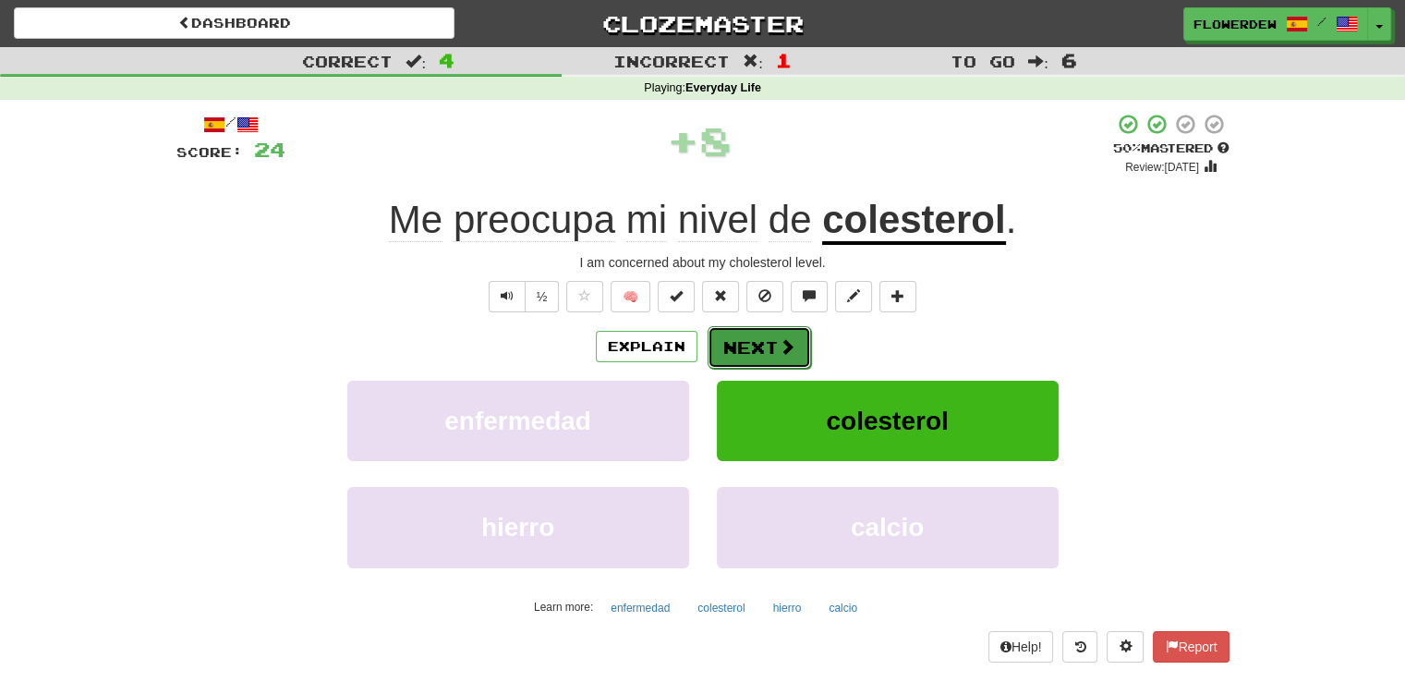
click at [746, 338] on button "Next" at bounding box center [759, 347] width 103 height 42
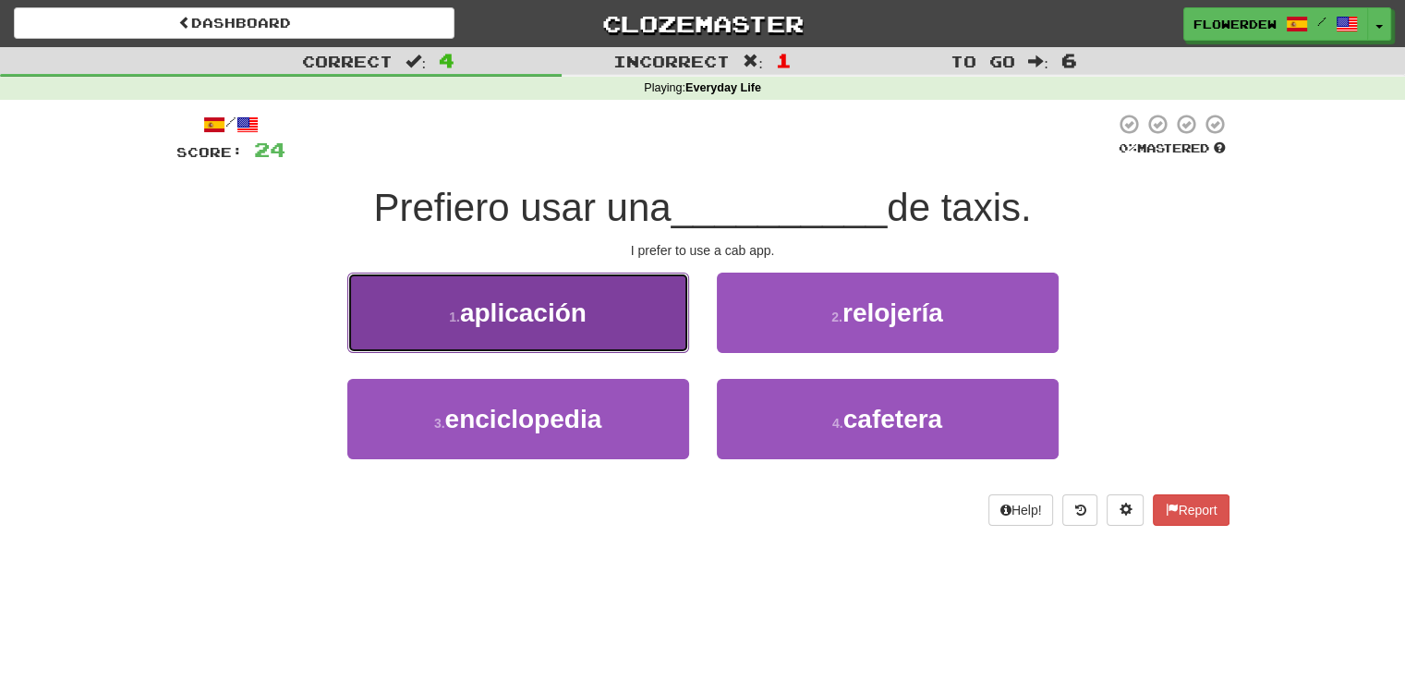
click at [657, 333] on button "1 . aplicación" at bounding box center [518, 313] width 342 height 80
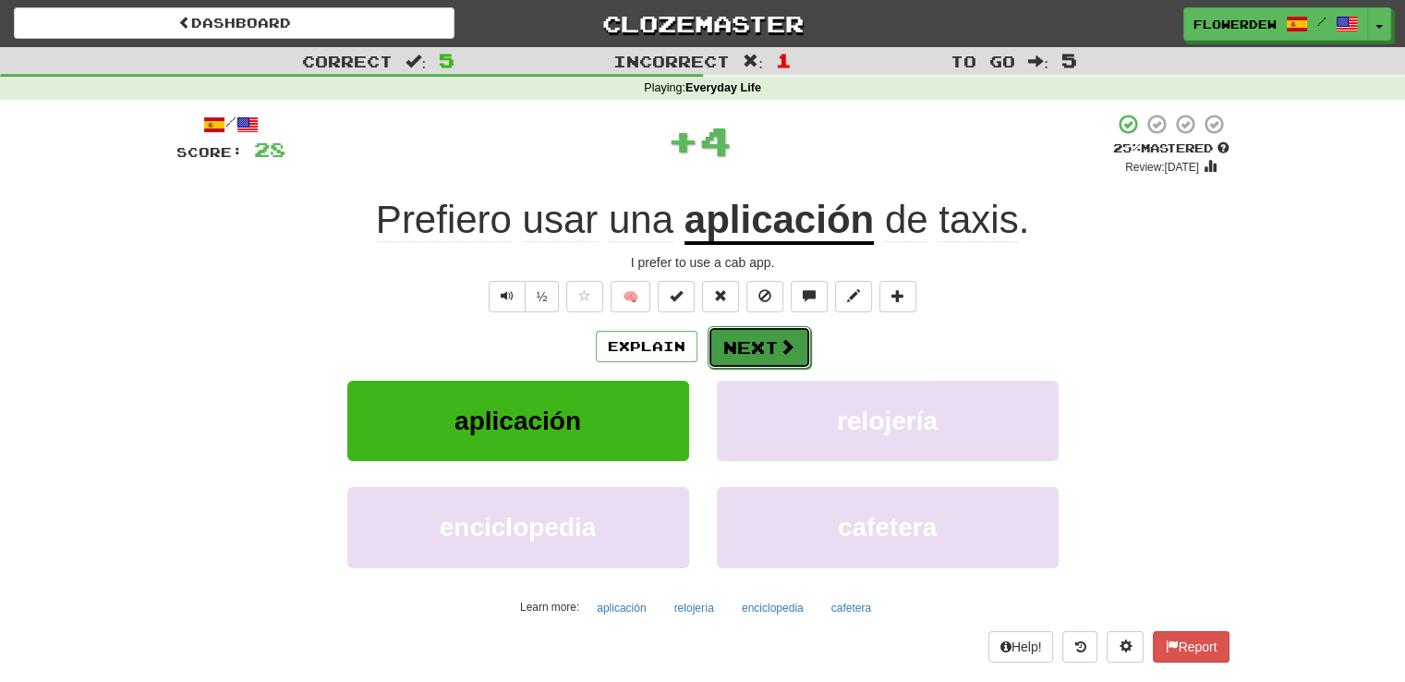
click at [779, 351] on span at bounding box center [787, 346] width 17 height 17
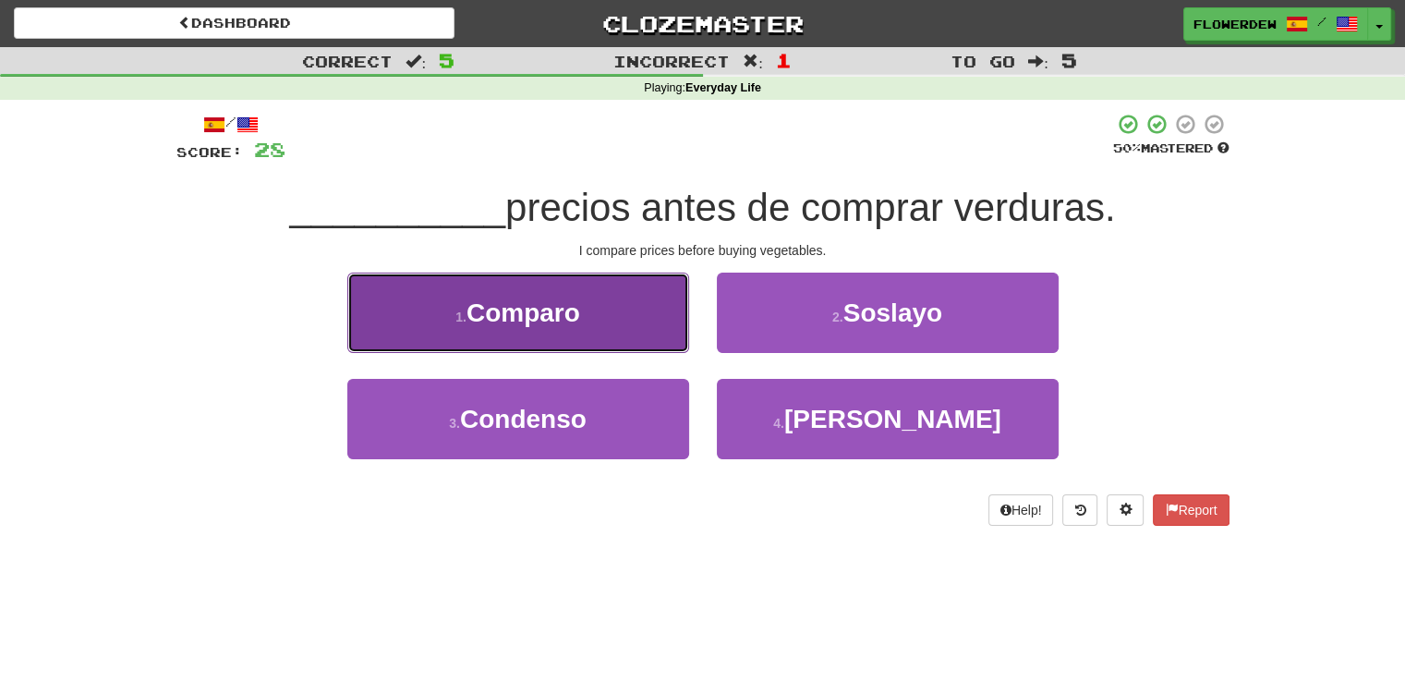
click at [608, 348] on button "1 . Comparo" at bounding box center [518, 313] width 342 height 80
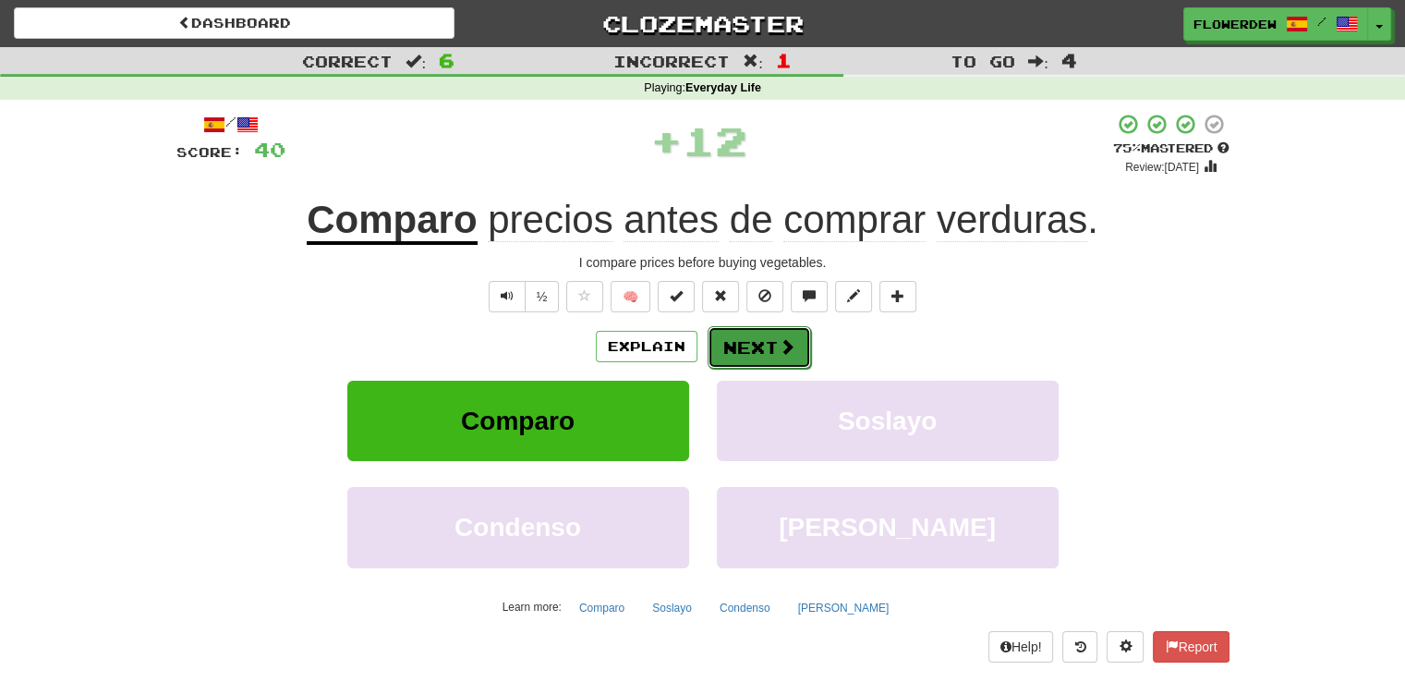
click at [721, 348] on button "Next" at bounding box center [759, 347] width 103 height 42
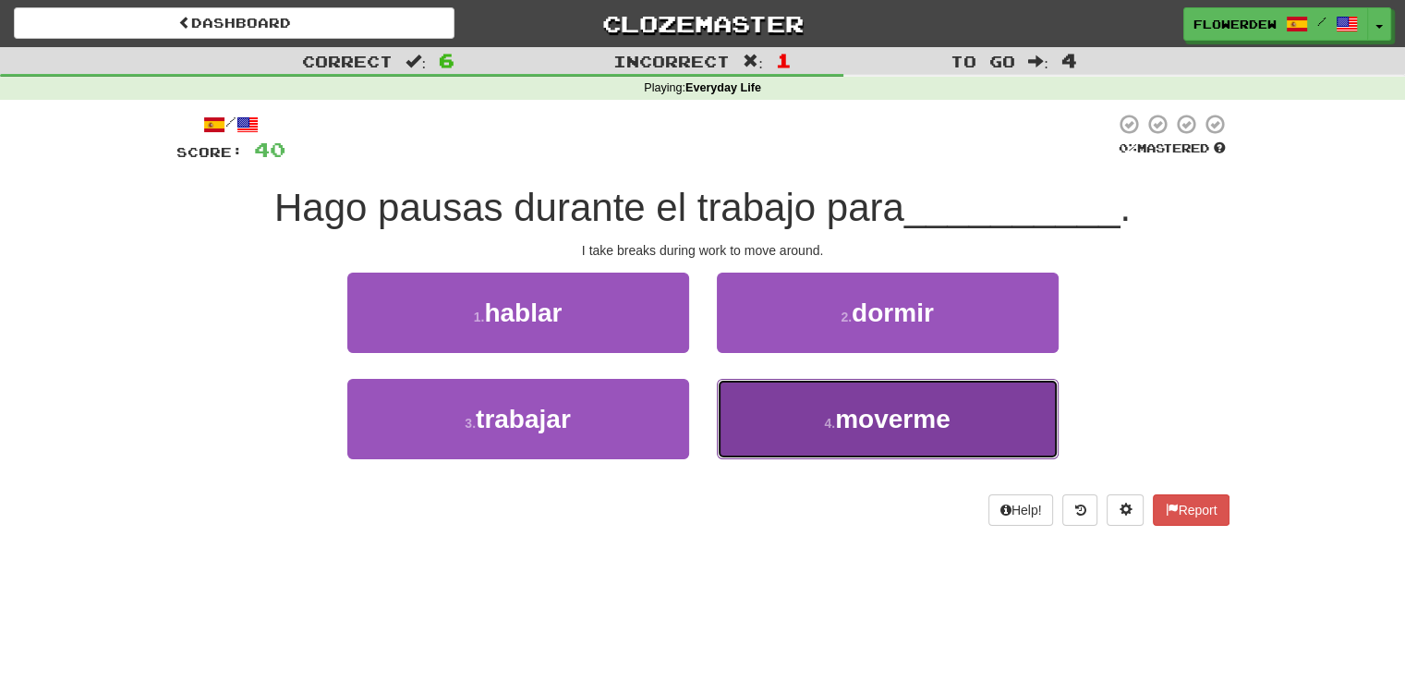
click at [730, 419] on button "4 . moverme" at bounding box center [888, 419] width 342 height 80
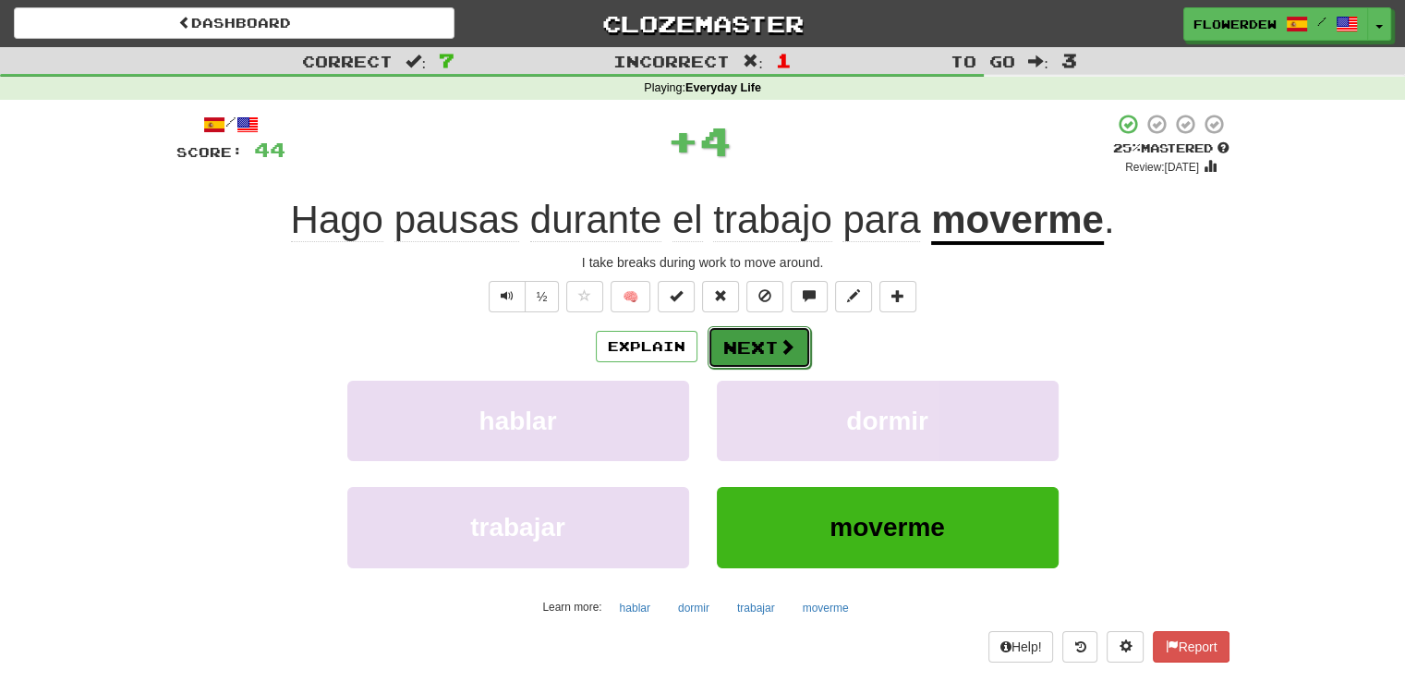
click at [751, 356] on button "Next" at bounding box center [759, 347] width 103 height 42
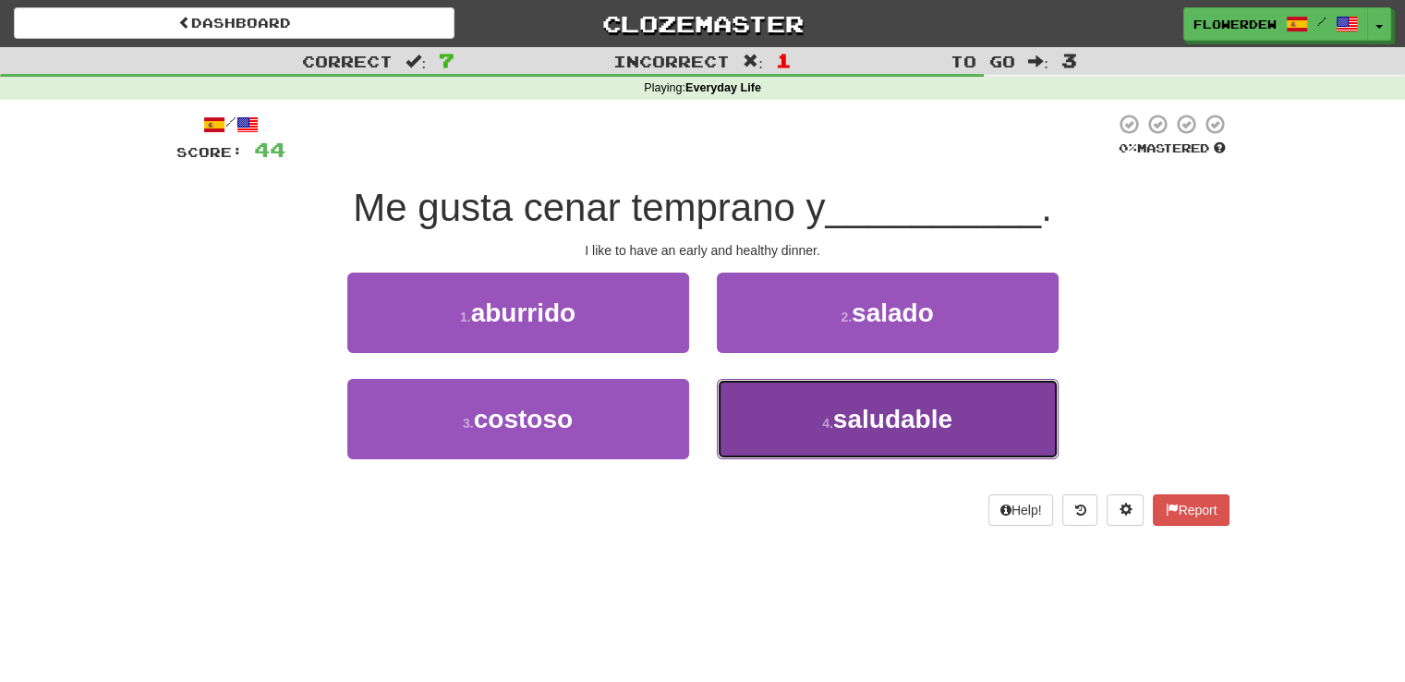
click at [775, 419] on button "4 . saludable" at bounding box center [888, 419] width 342 height 80
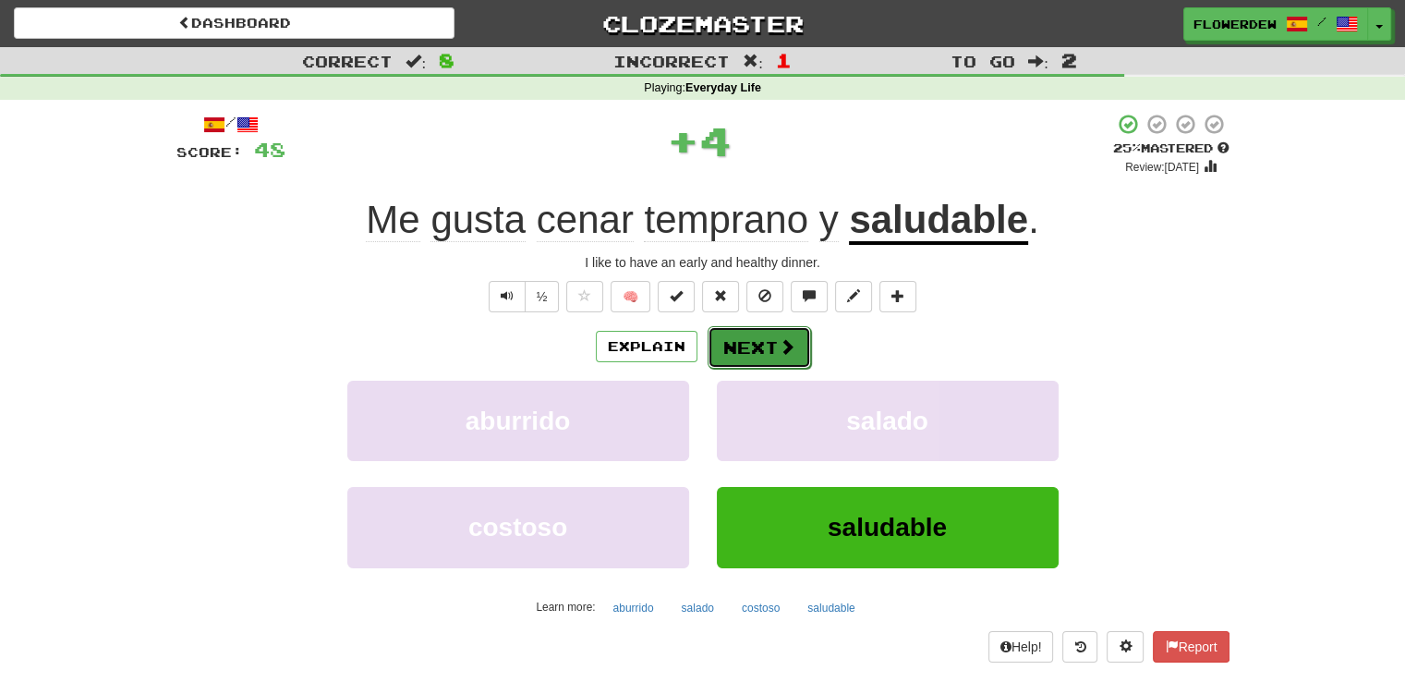
click at [794, 357] on button "Next" at bounding box center [759, 347] width 103 height 42
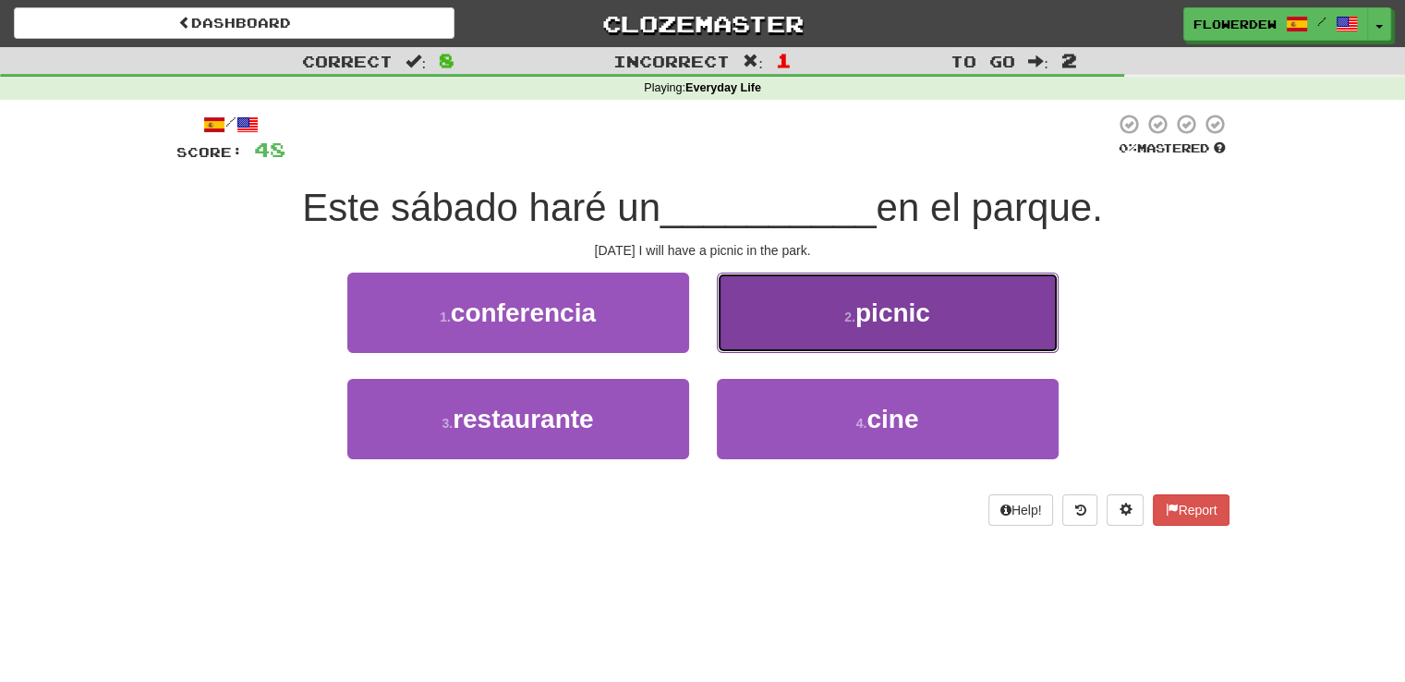
click at [743, 321] on button "2 . picnic" at bounding box center [888, 313] width 342 height 80
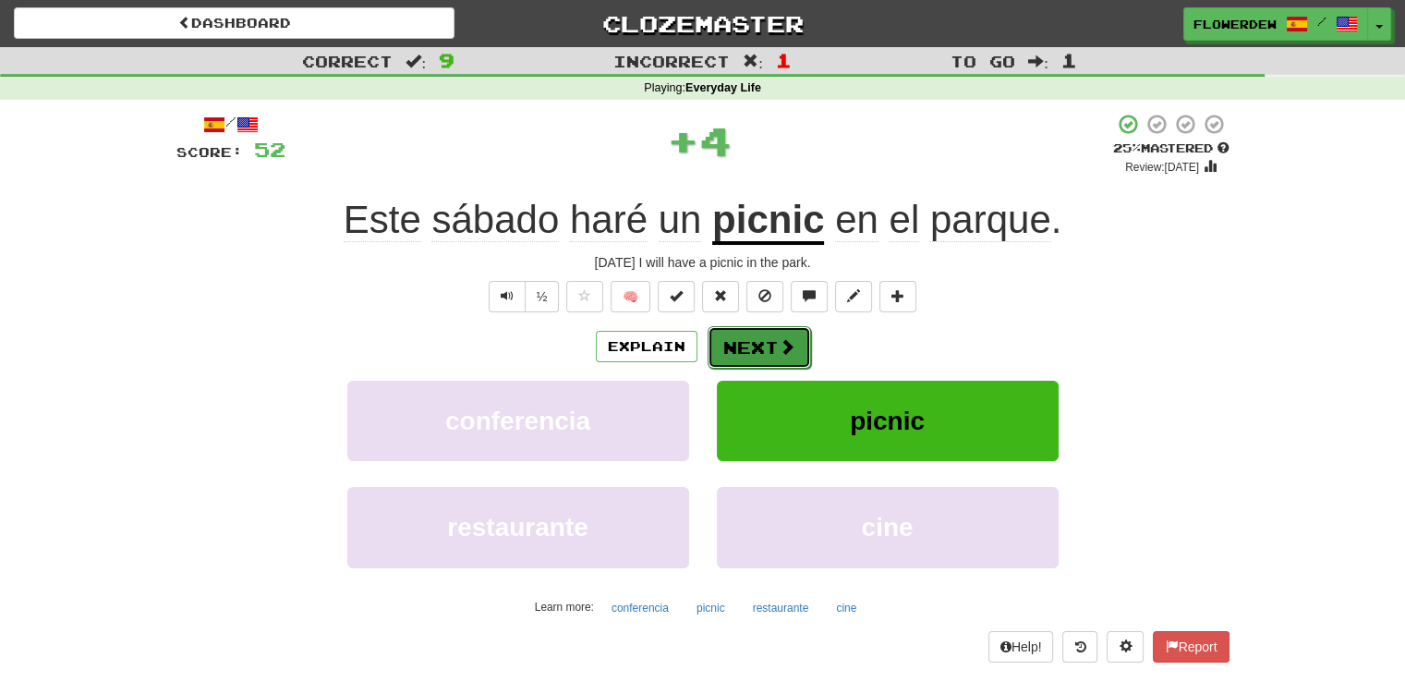
click at [745, 338] on button "Next" at bounding box center [759, 347] width 103 height 42
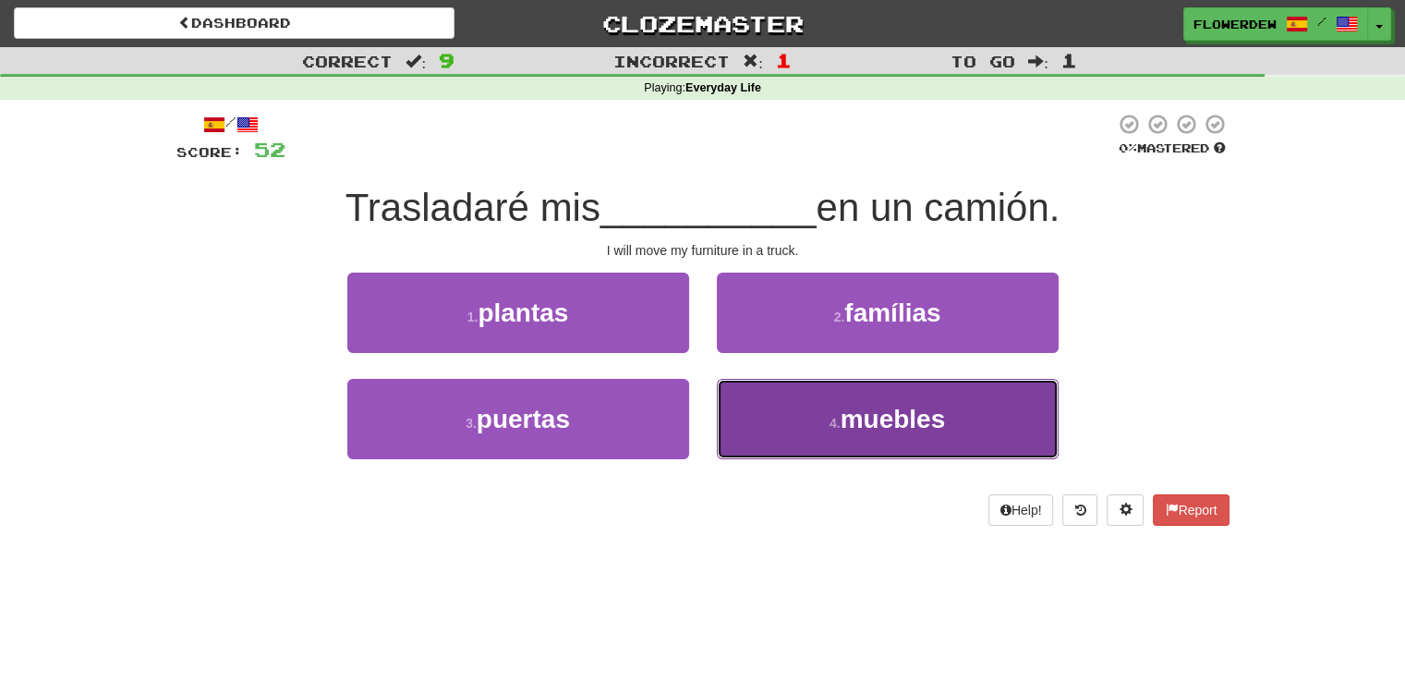
click at [767, 433] on button "4 . muebles" at bounding box center [888, 419] width 342 height 80
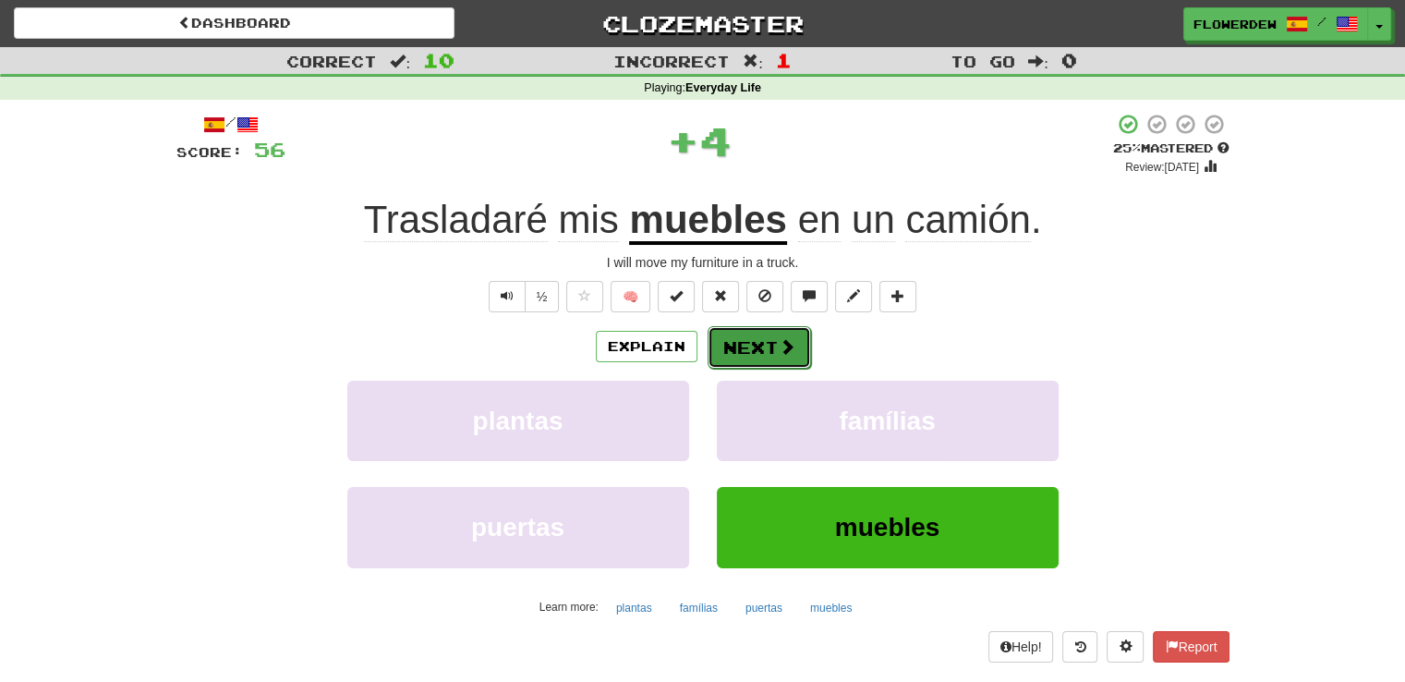
click at [773, 340] on button "Next" at bounding box center [759, 347] width 103 height 42
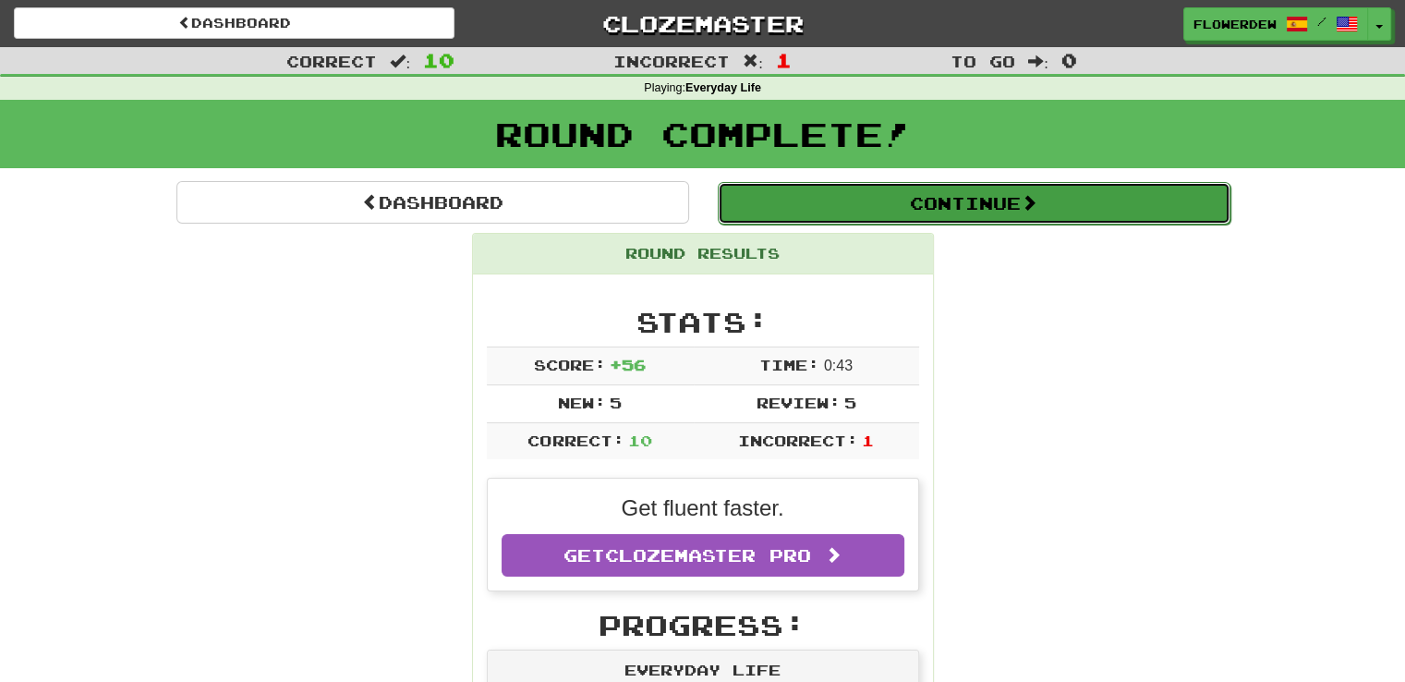
click at [834, 200] on button "Continue" at bounding box center [974, 203] width 513 height 42
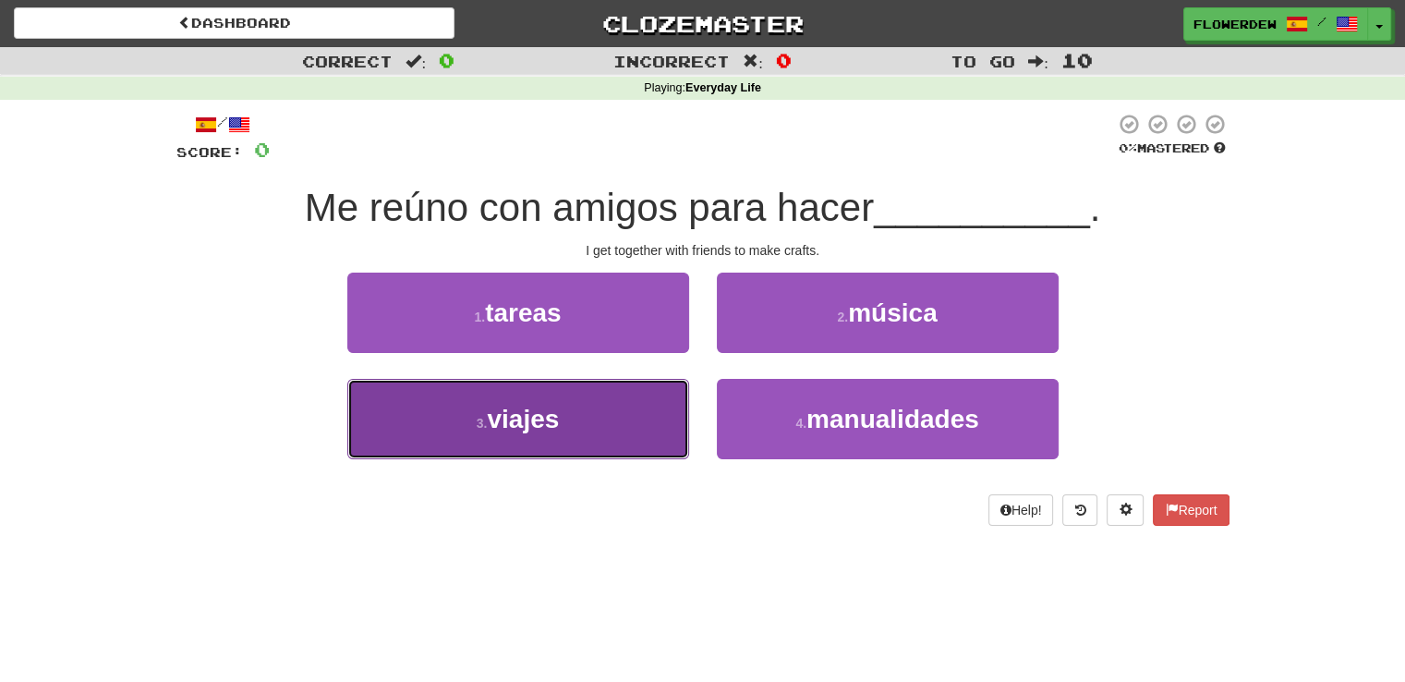
click at [667, 388] on button "3 . viajes" at bounding box center [518, 419] width 342 height 80
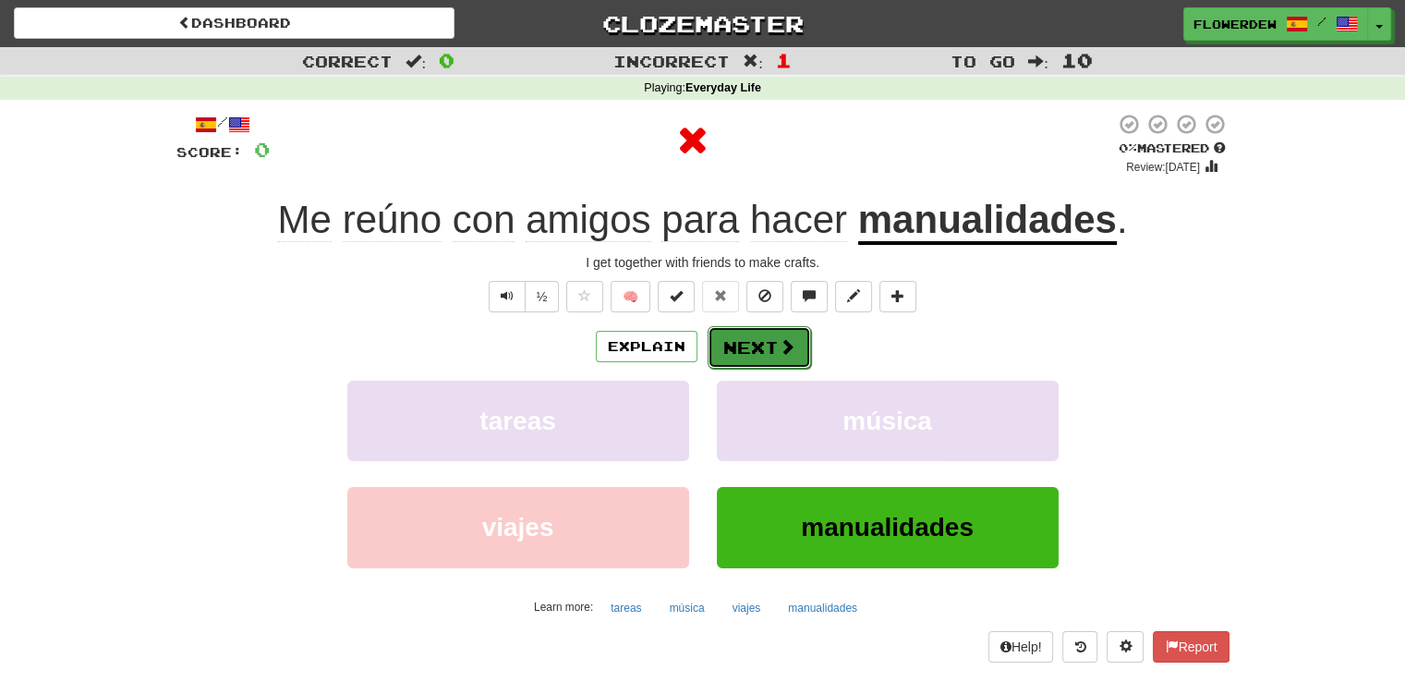
click at [748, 347] on button "Next" at bounding box center [759, 347] width 103 height 42
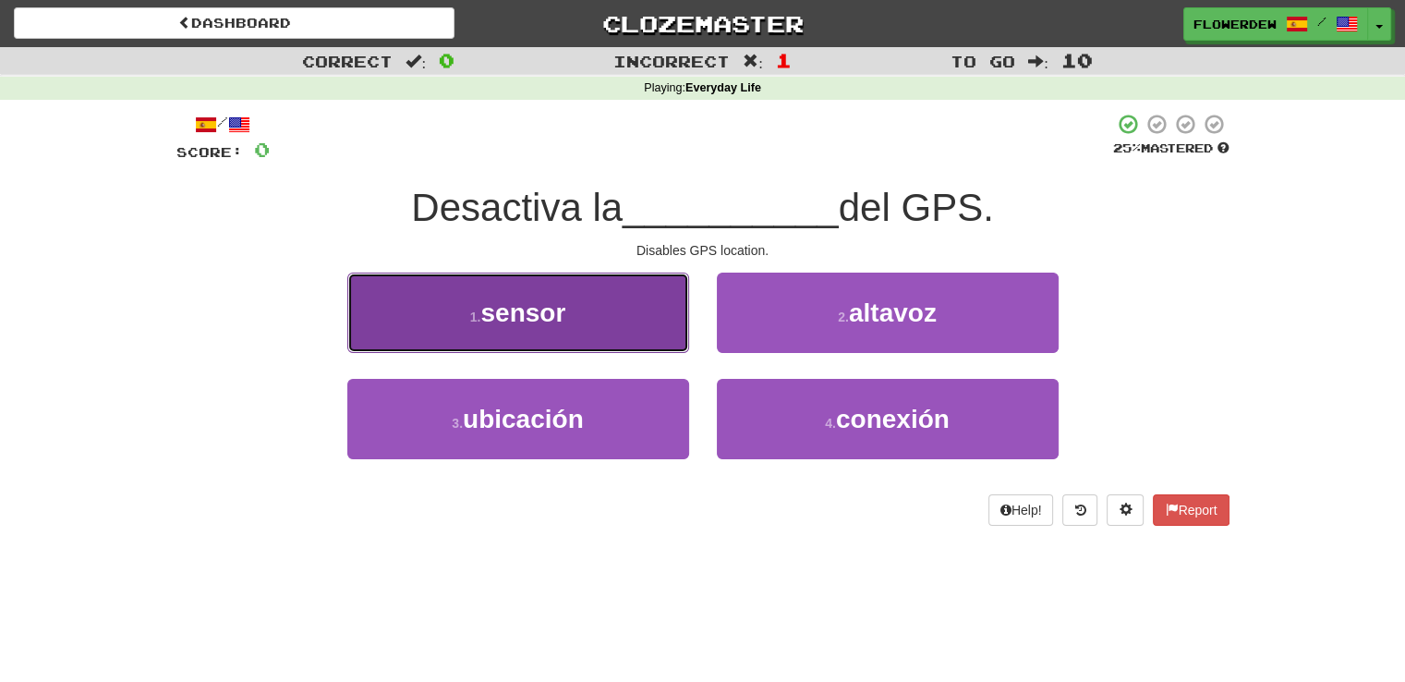
click at [643, 336] on button "1 . sensor" at bounding box center [518, 313] width 342 height 80
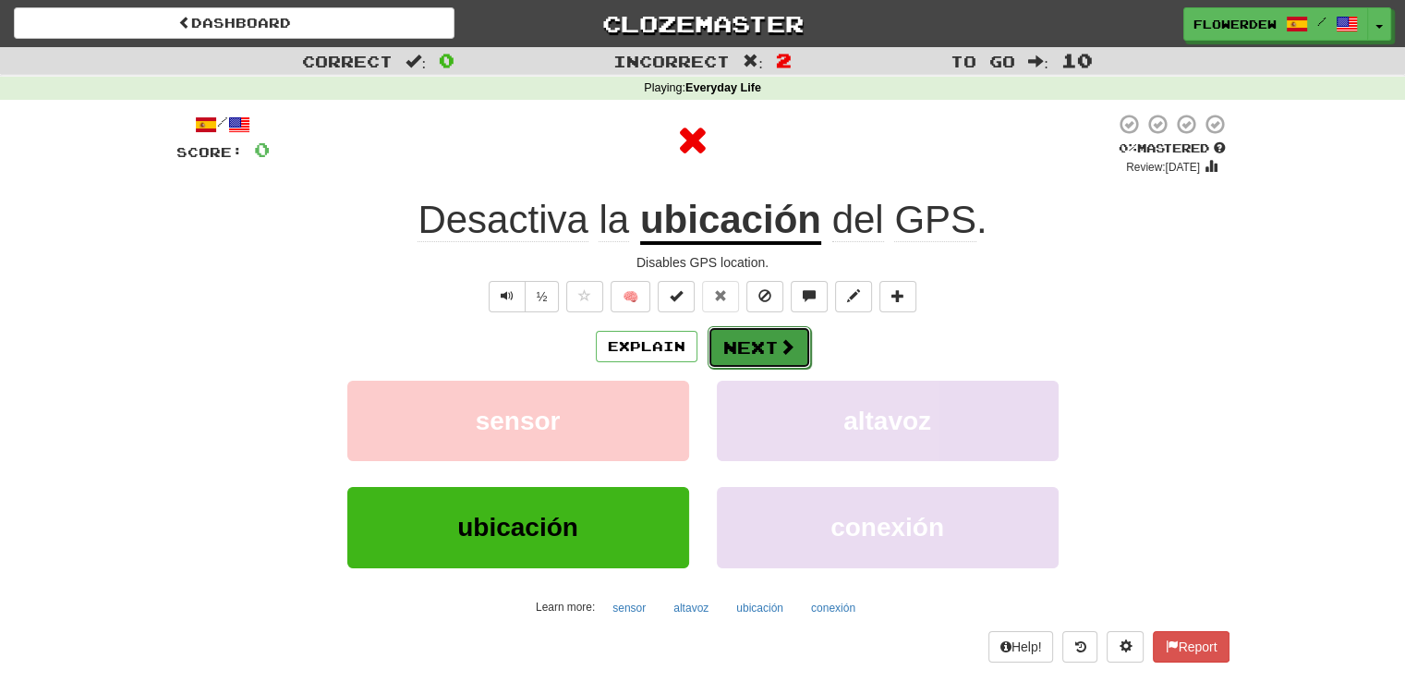
click at [770, 338] on button "Next" at bounding box center [759, 347] width 103 height 42
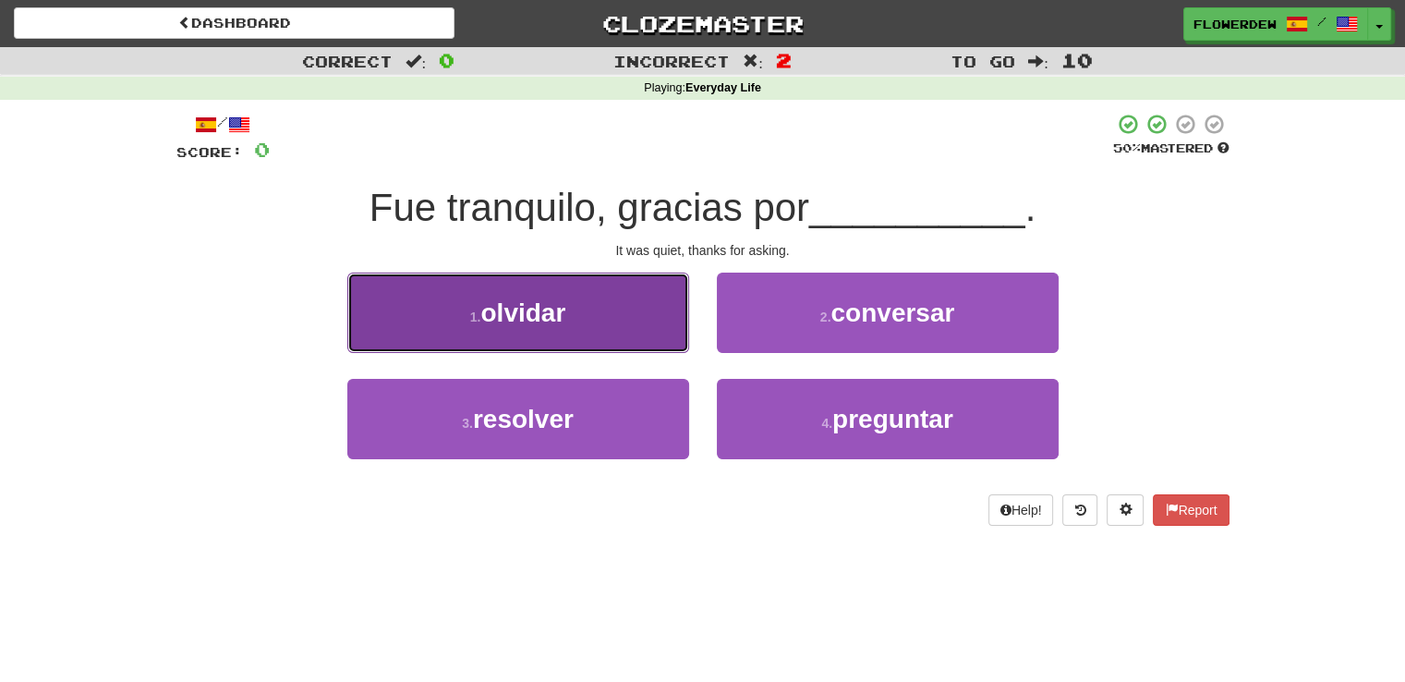
click at [663, 339] on button "1 . olvidar" at bounding box center [518, 313] width 342 height 80
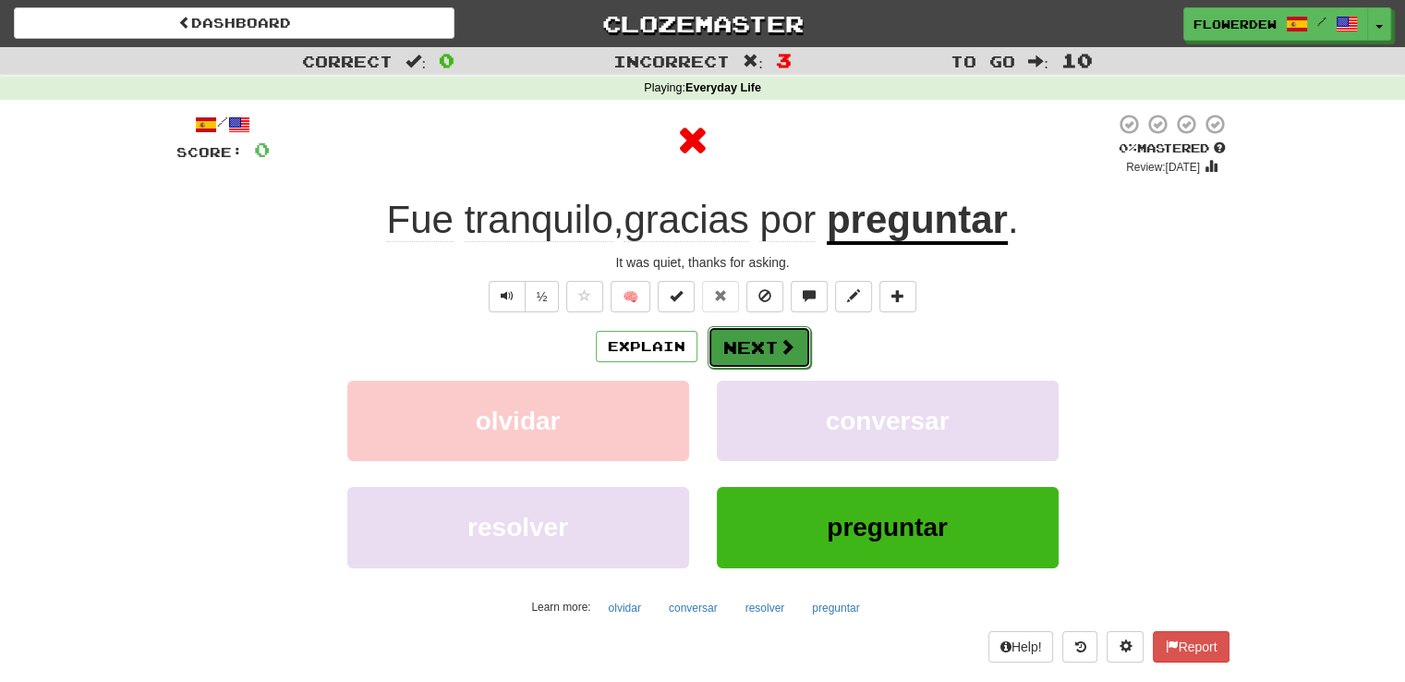
click at [774, 327] on button "Next" at bounding box center [759, 347] width 103 height 42
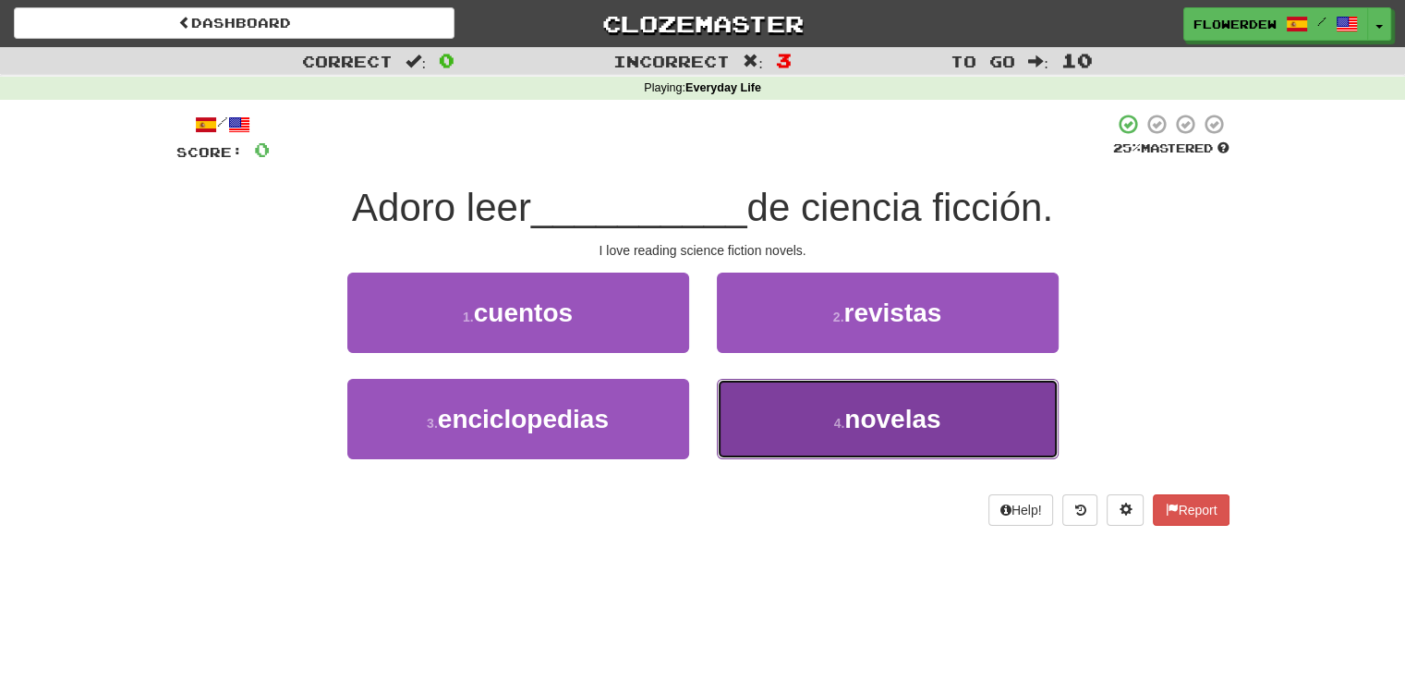
click at [772, 424] on button "4 . novelas" at bounding box center [888, 419] width 342 height 80
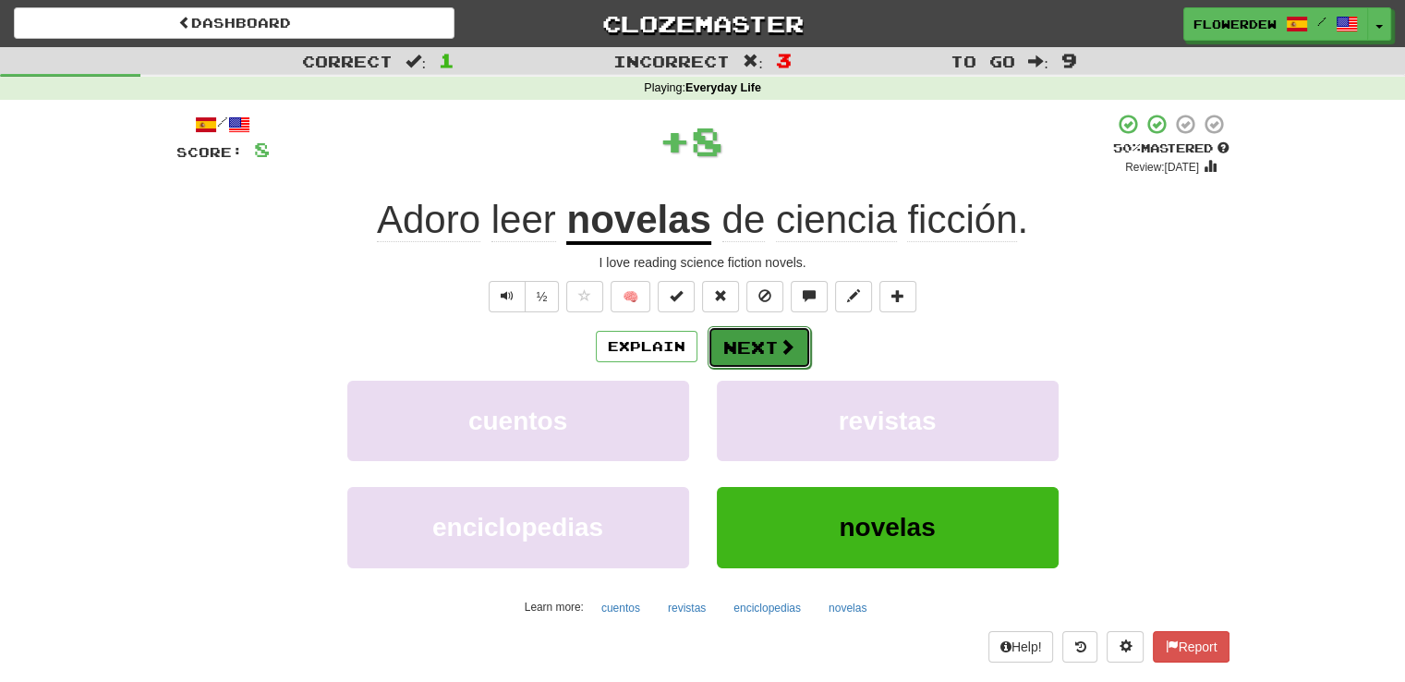
click at [783, 347] on span at bounding box center [787, 346] width 17 height 17
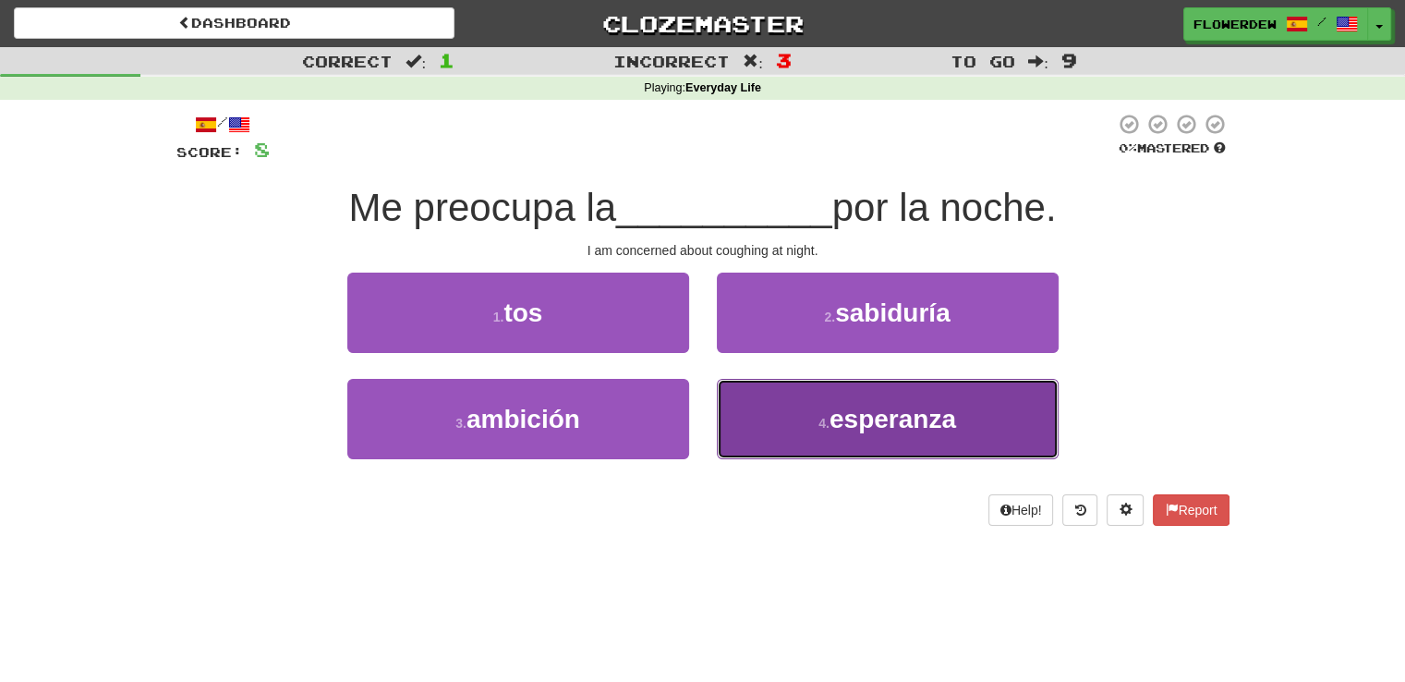
click at [766, 424] on button "4 . esperanza" at bounding box center [888, 419] width 342 height 80
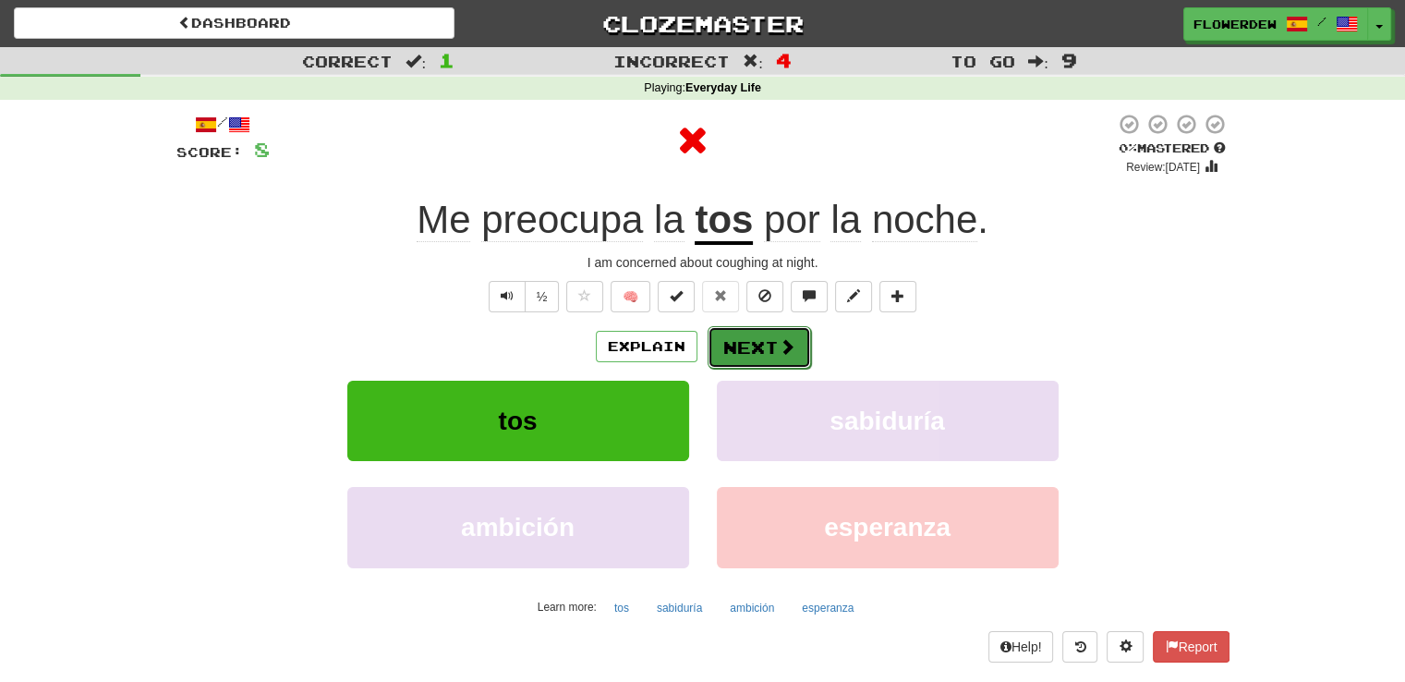
click at [787, 348] on span at bounding box center [787, 346] width 17 height 17
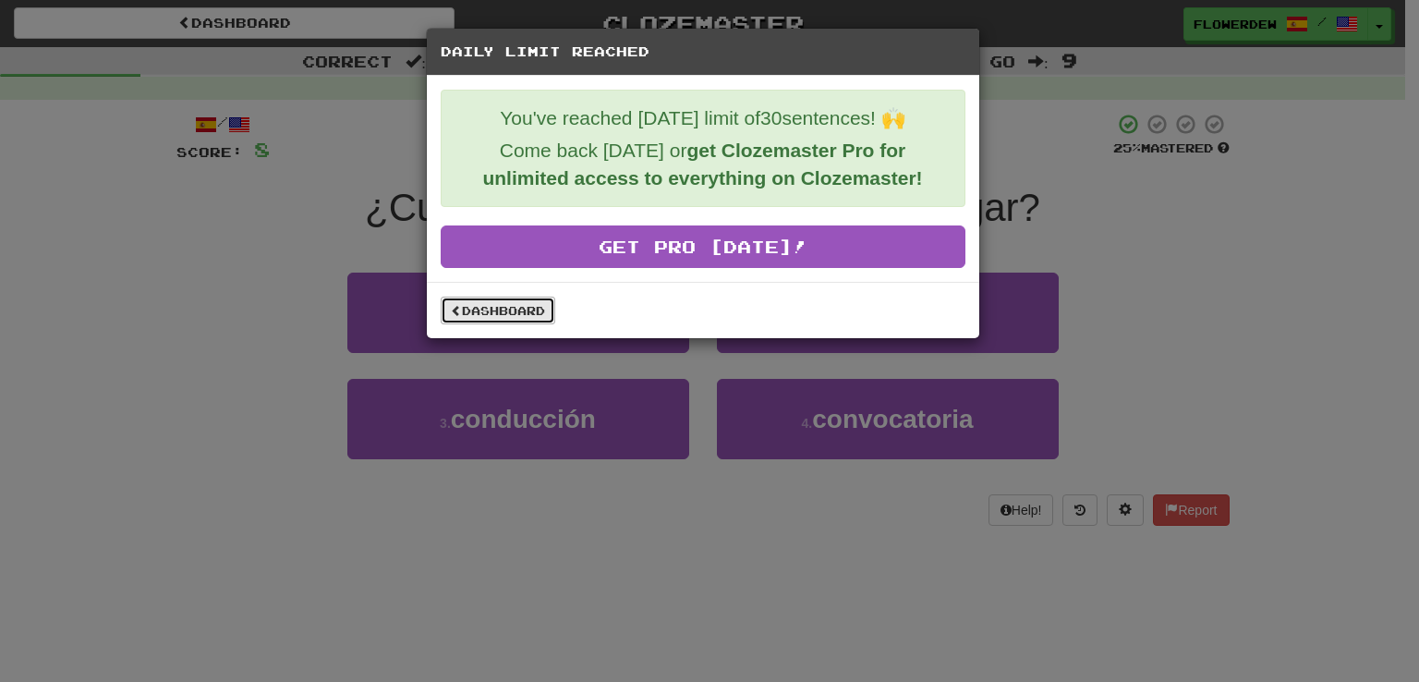
click at [540, 307] on link "Dashboard" at bounding box center [498, 311] width 115 height 28
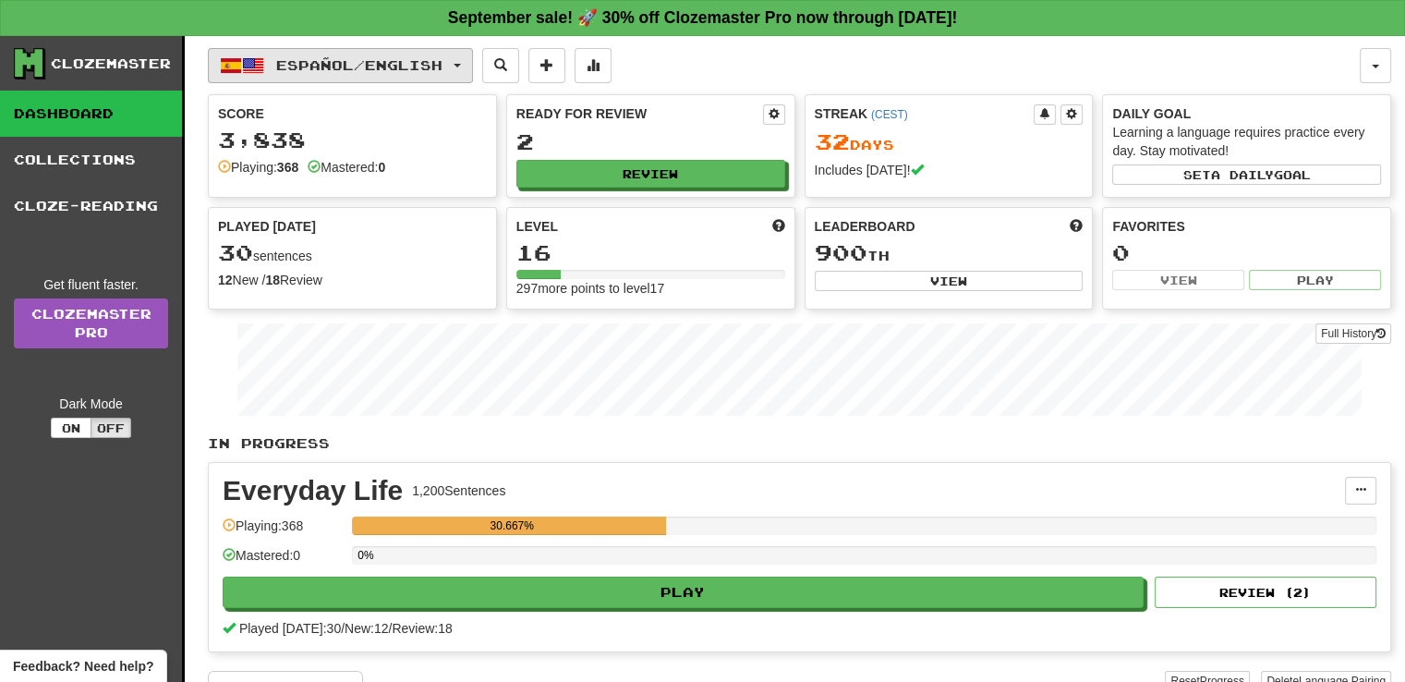
click at [440, 51] on button "Español / English" at bounding box center [340, 65] width 265 height 35
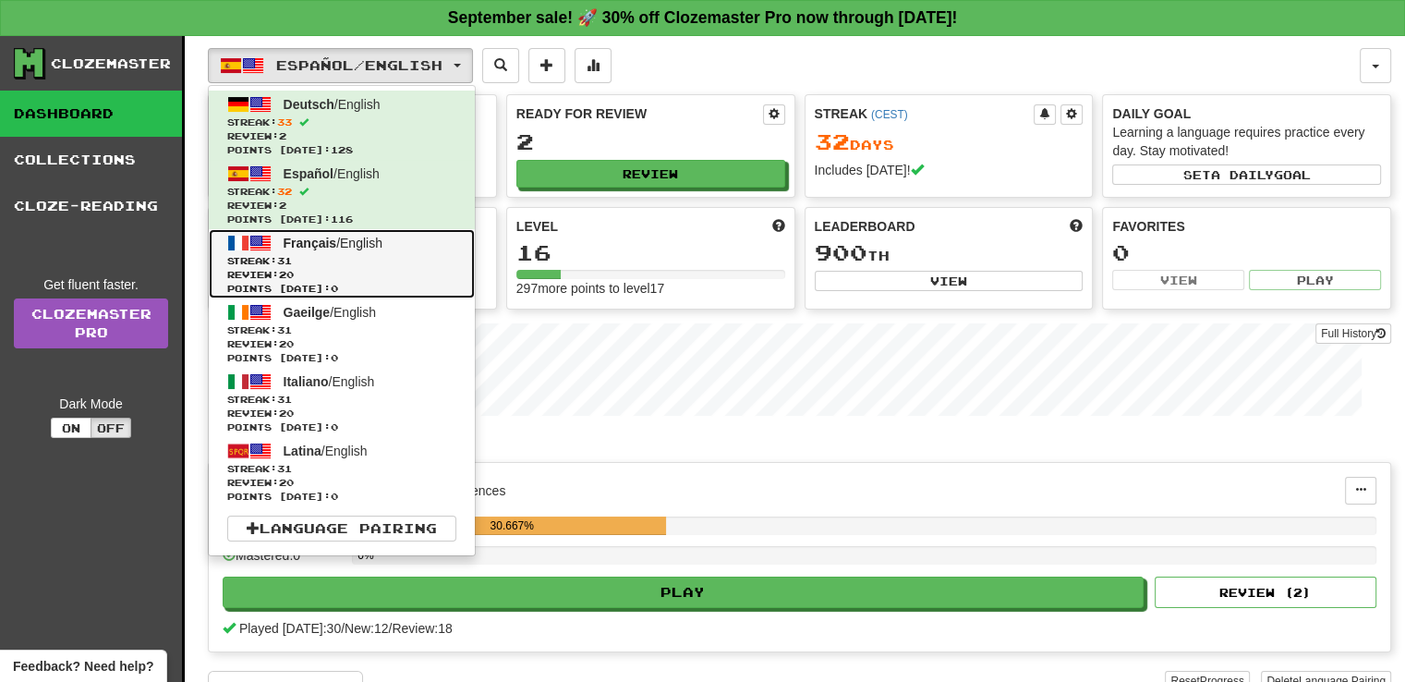
click at [429, 246] on link "Français / English Streak: 31 Review: 20 Points [DATE]: 0" at bounding box center [342, 263] width 266 height 69
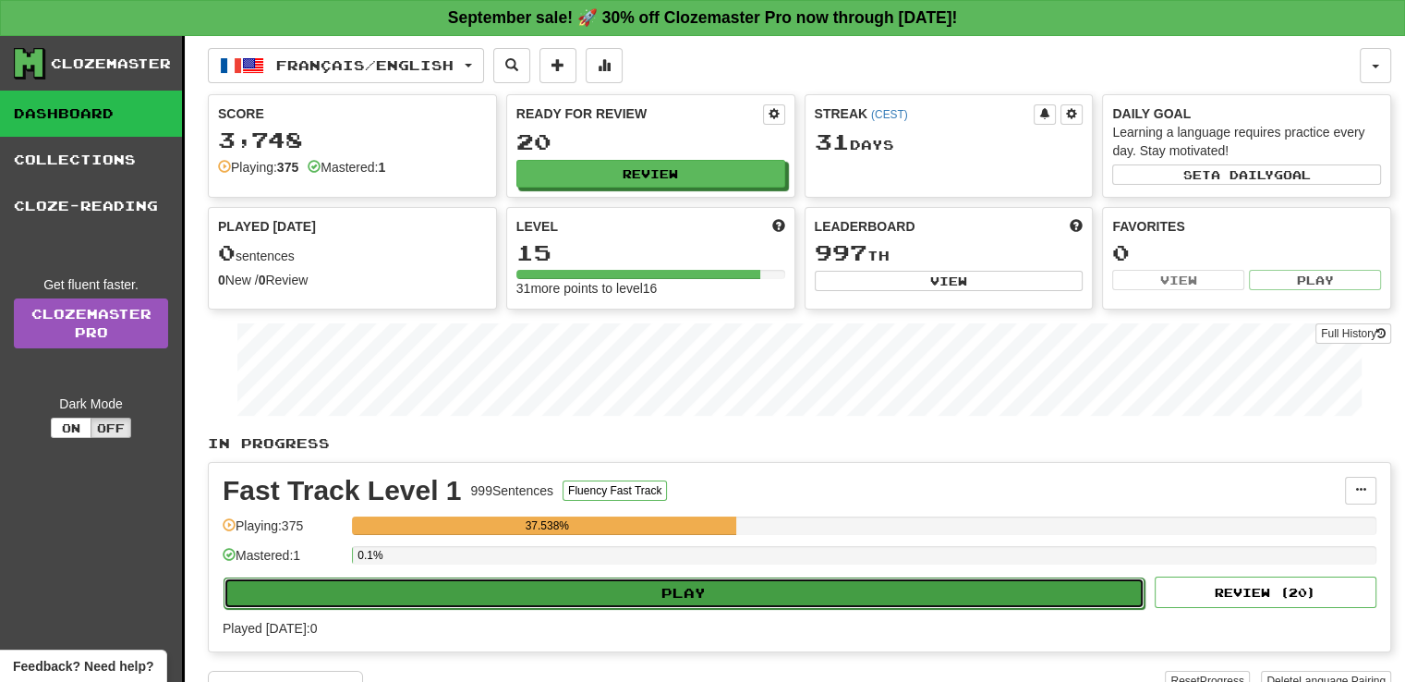
click at [699, 581] on button "Play" at bounding box center [684, 592] width 921 height 31
select select "**"
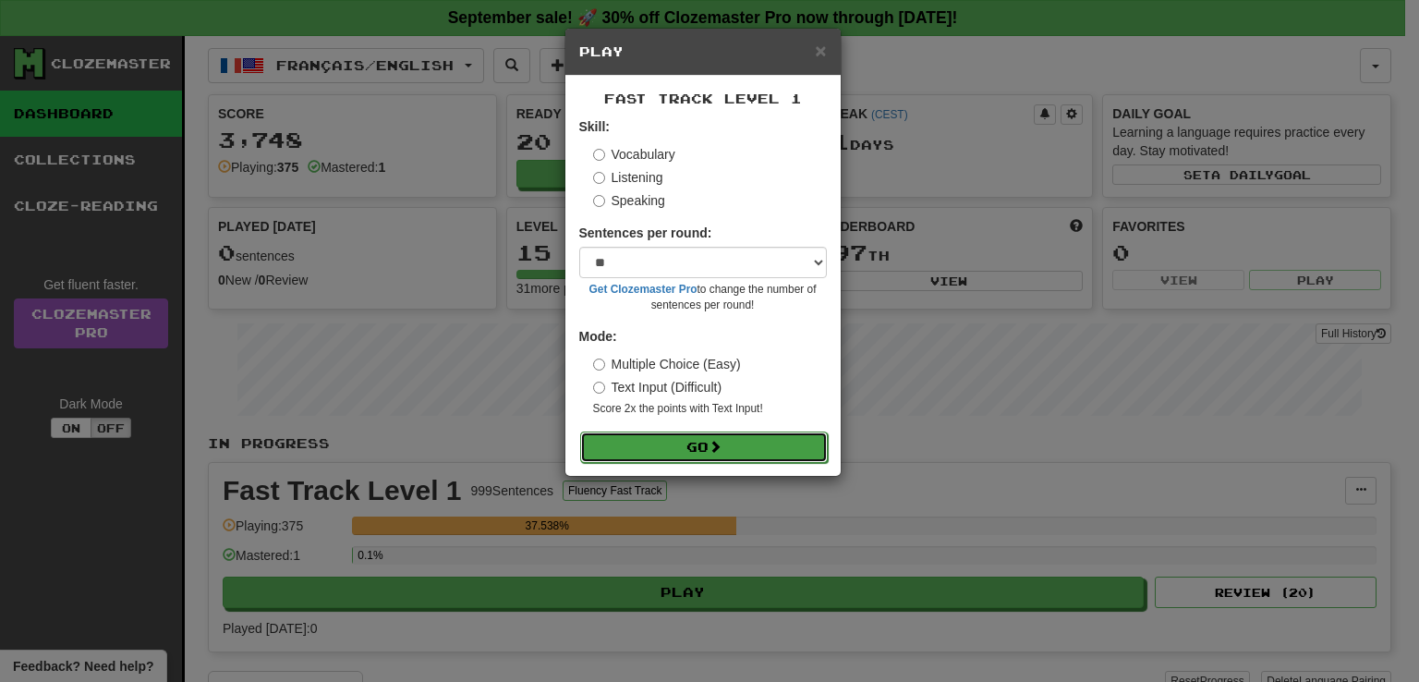
click at [760, 462] on button "Go" at bounding box center [704, 446] width 248 height 31
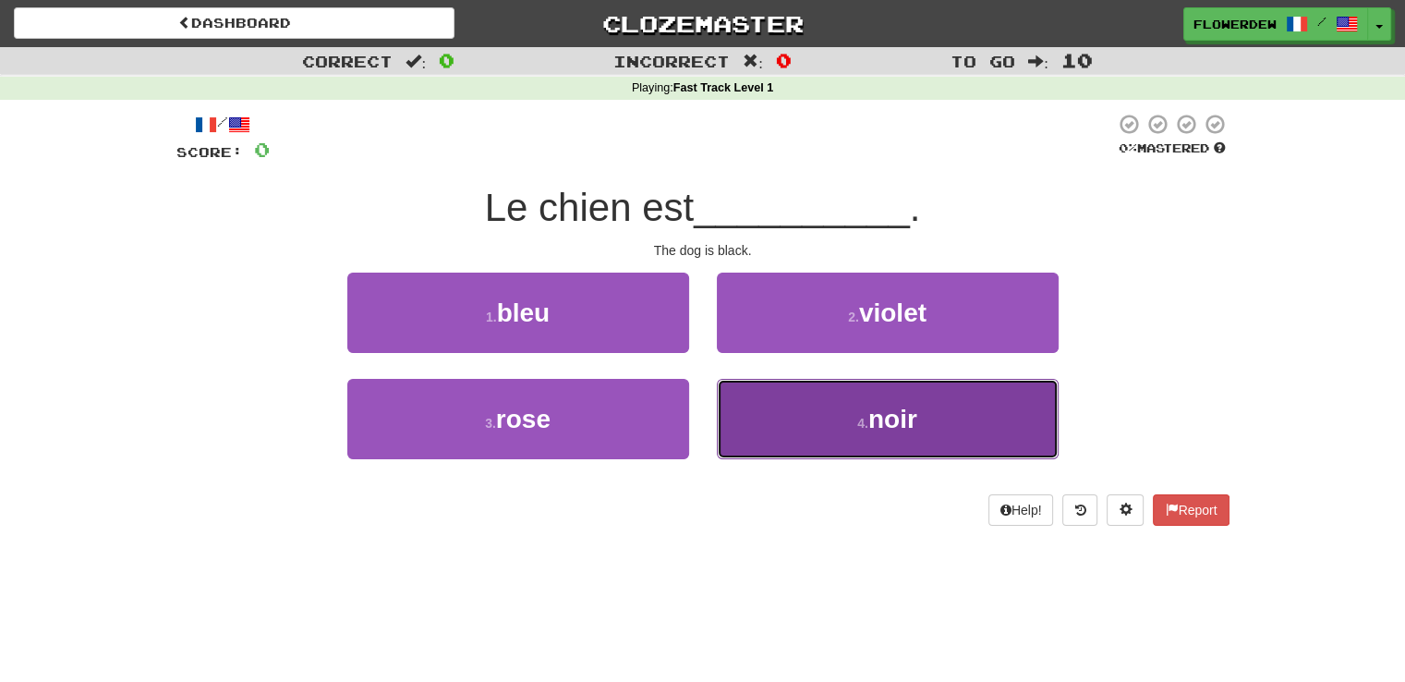
click at [785, 407] on button "4 . noir" at bounding box center [888, 419] width 342 height 80
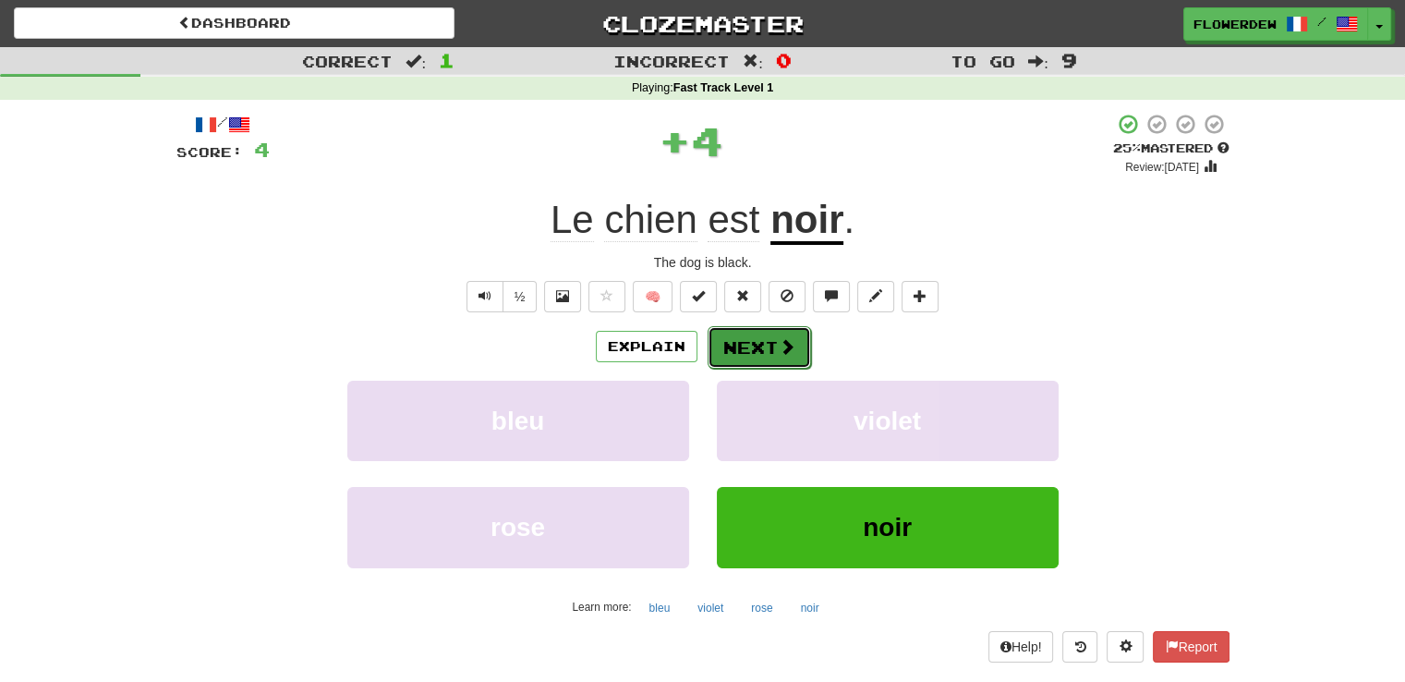
click at [773, 328] on button "Next" at bounding box center [759, 347] width 103 height 42
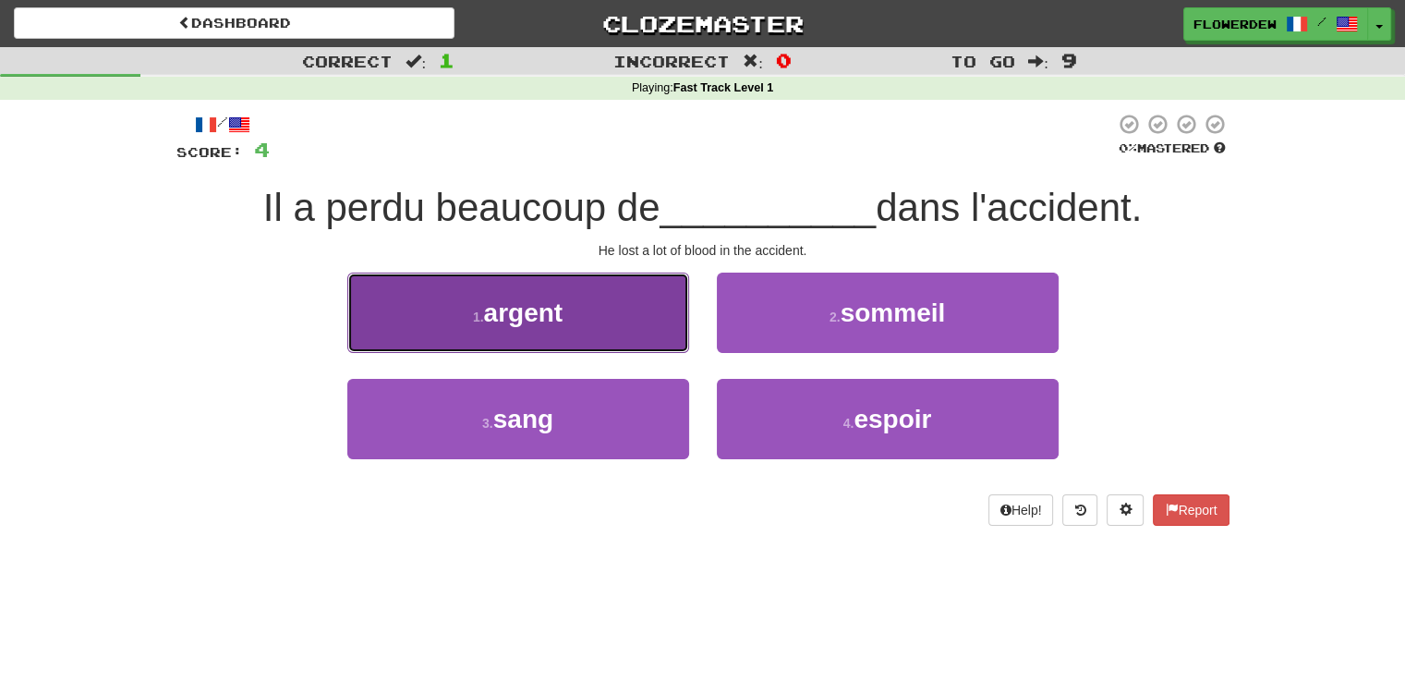
click at [670, 316] on button "1 . argent" at bounding box center [518, 313] width 342 height 80
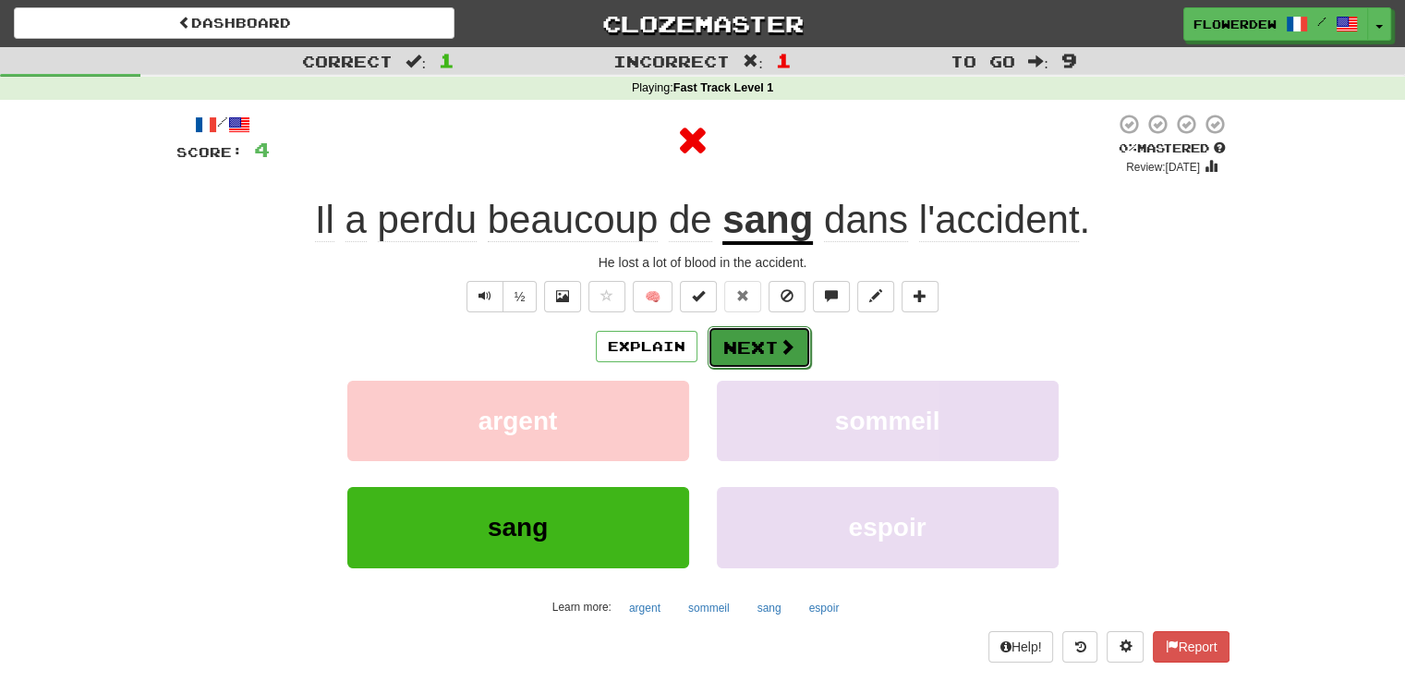
click at [756, 348] on button "Next" at bounding box center [759, 347] width 103 height 42
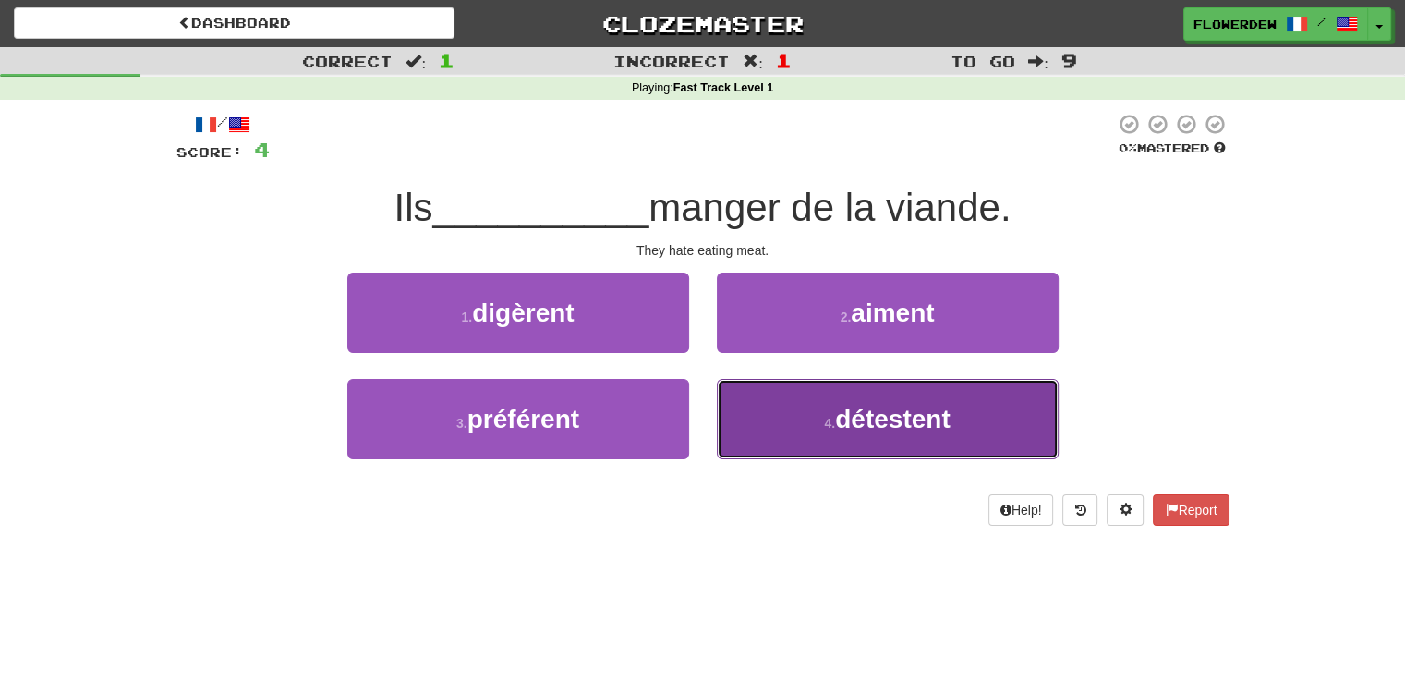
click at [758, 411] on button "4 . détestent" at bounding box center [888, 419] width 342 height 80
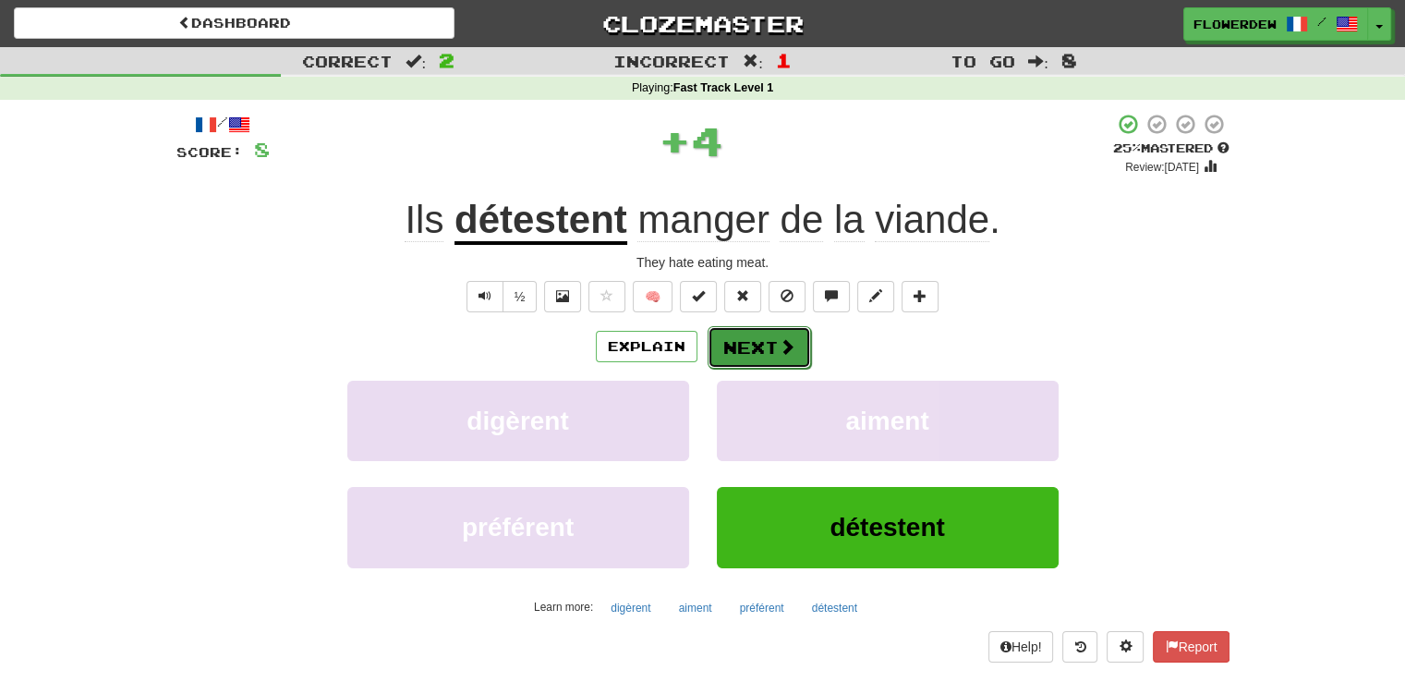
click at [740, 350] on button "Next" at bounding box center [759, 347] width 103 height 42
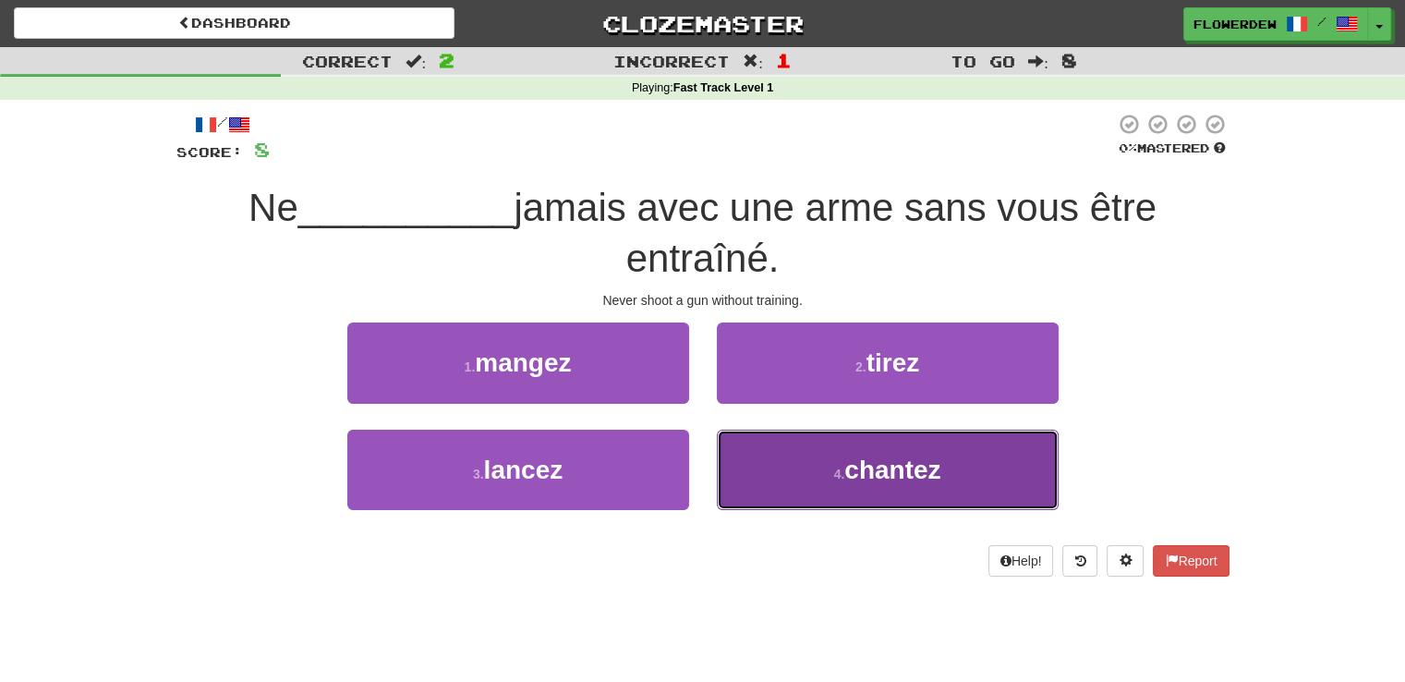
click at [741, 484] on button "4 . chantez" at bounding box center [888, 470] width 342 height 80
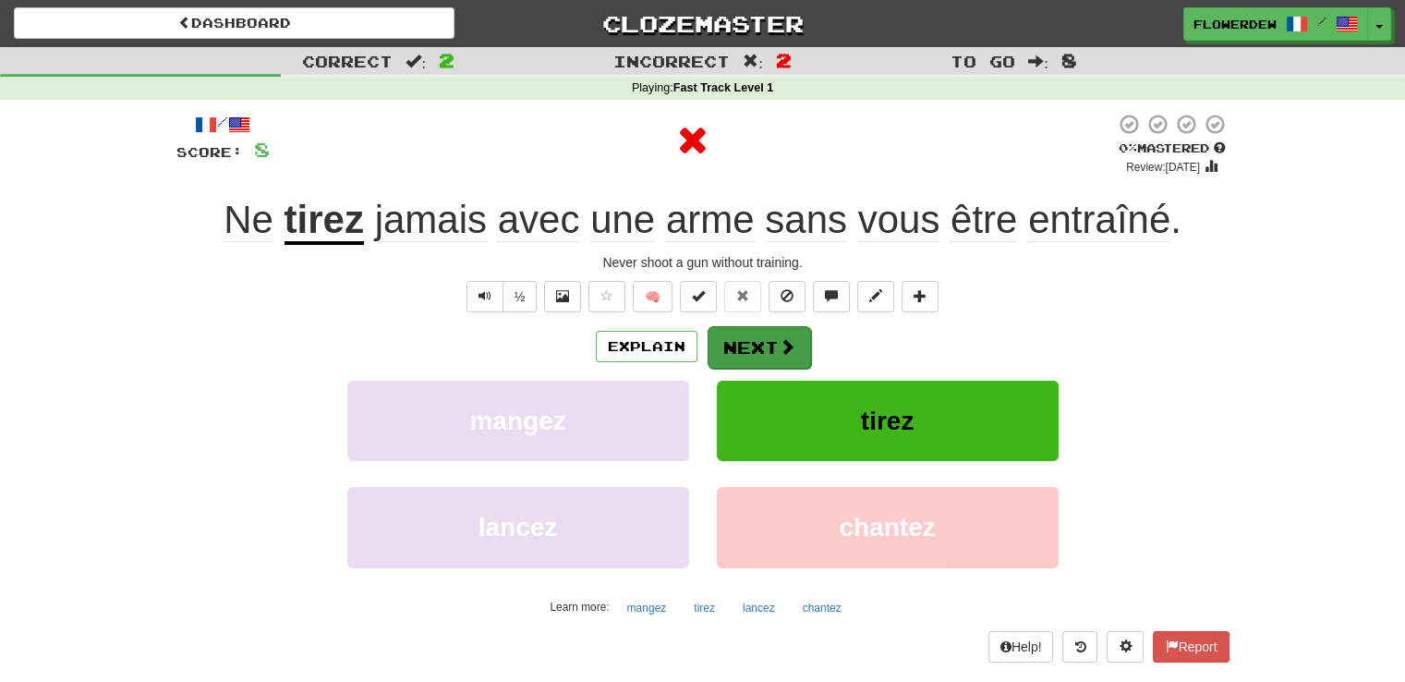
drag, startPoint x: 760, startPoint y: 377, endPoint x: 764, endPoint y: 345, distance: 32.5
click at [764, 345] on div "Explain Next mangez tirez lancez chantez Learn more: mangez tirez lancez chantez" at bounding box center [702, 473] width 1053 height 297
click at [764, 345] on button "Next" at bounding box center [759, 347] width 103 height 42
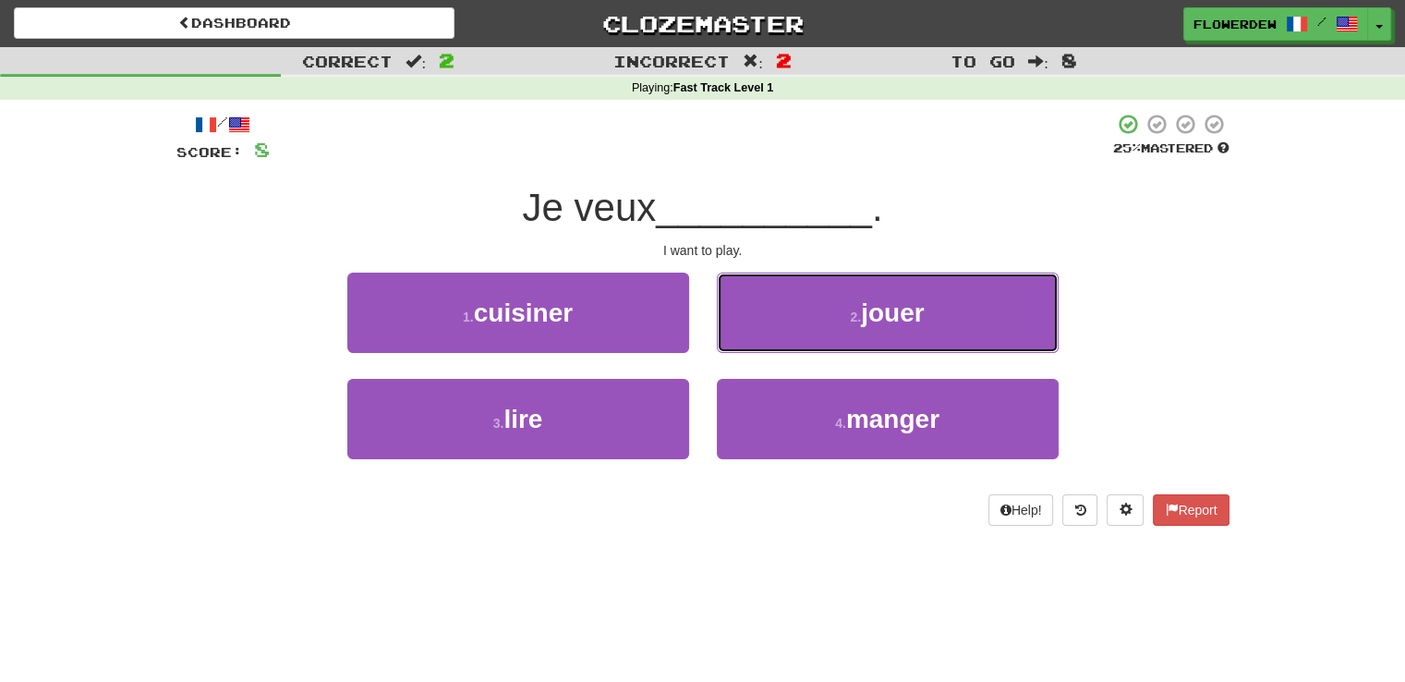
click at [764, 345] on button "2 . jouer" at bounding box center [888, 313] width 342 height 80
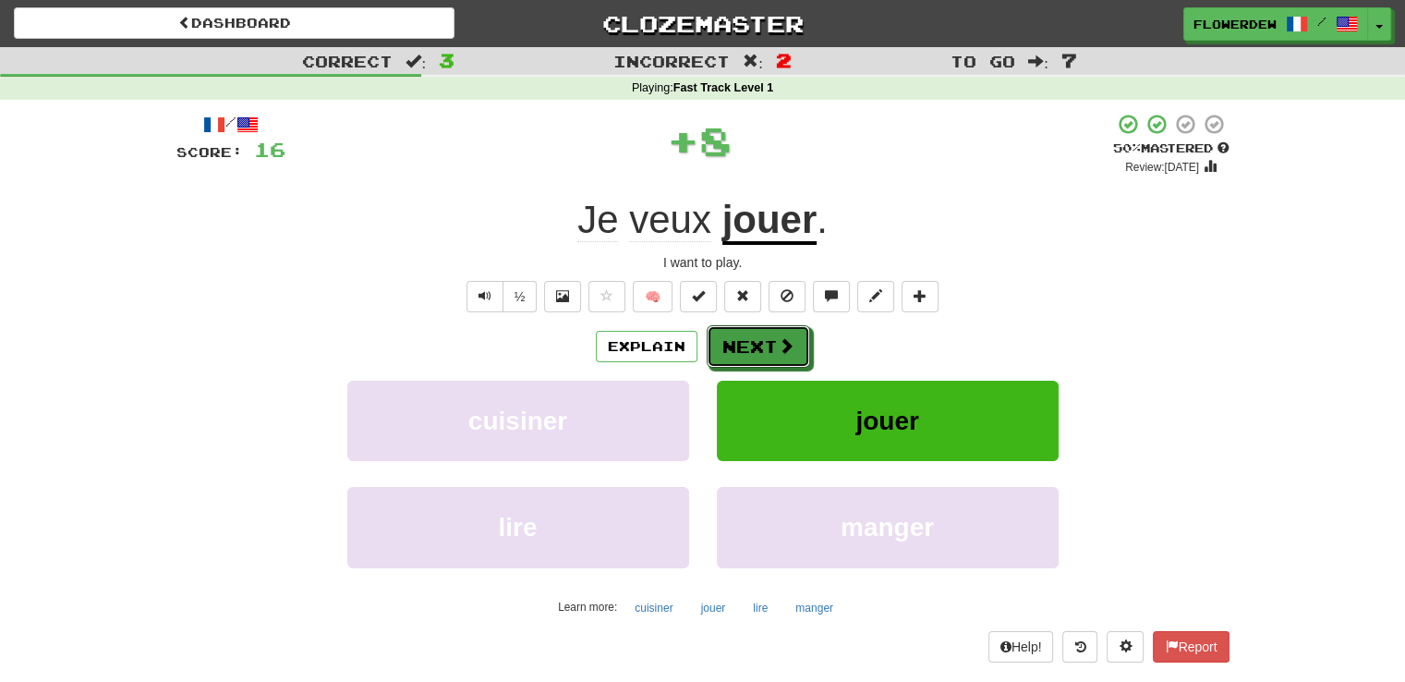
click at [764, 345] on button "Next" at bounding box center [758, 346] width 103 height 42
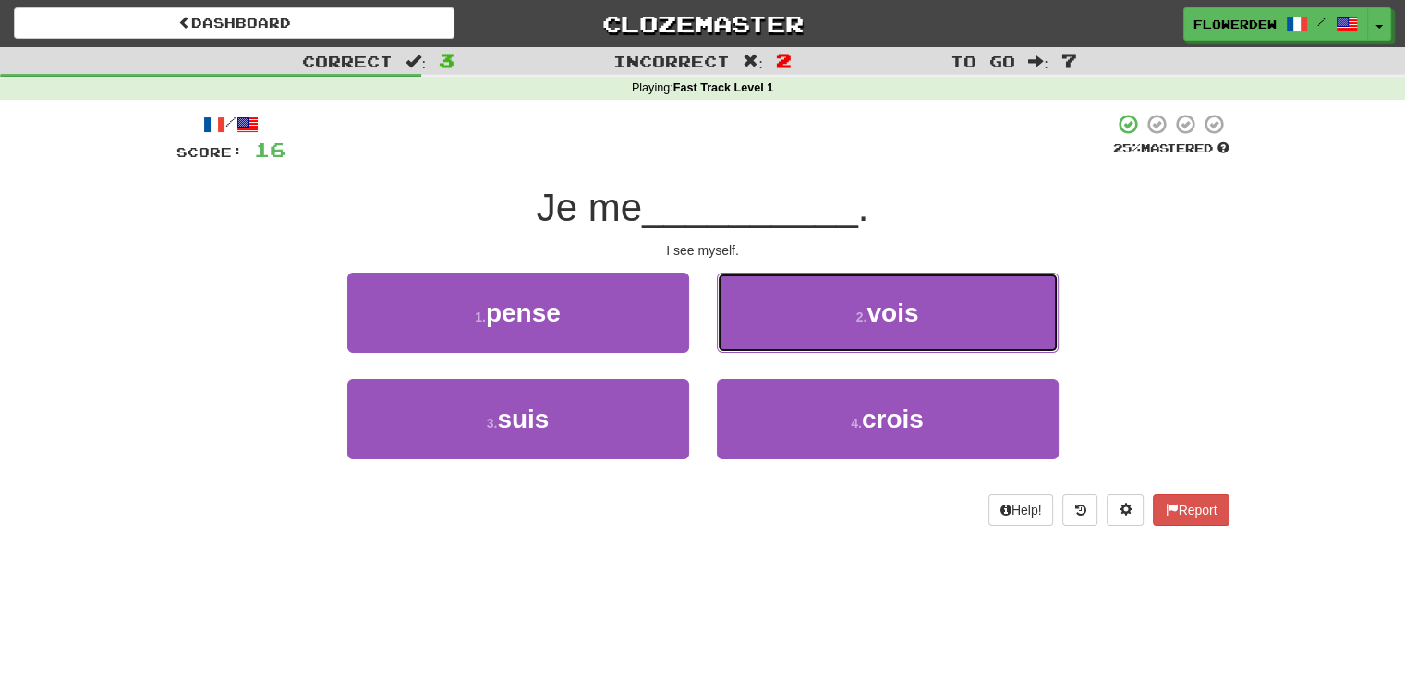
click at [764, 345] on button "2 . vois" at bounding box center [888, 313] width 342 height 80
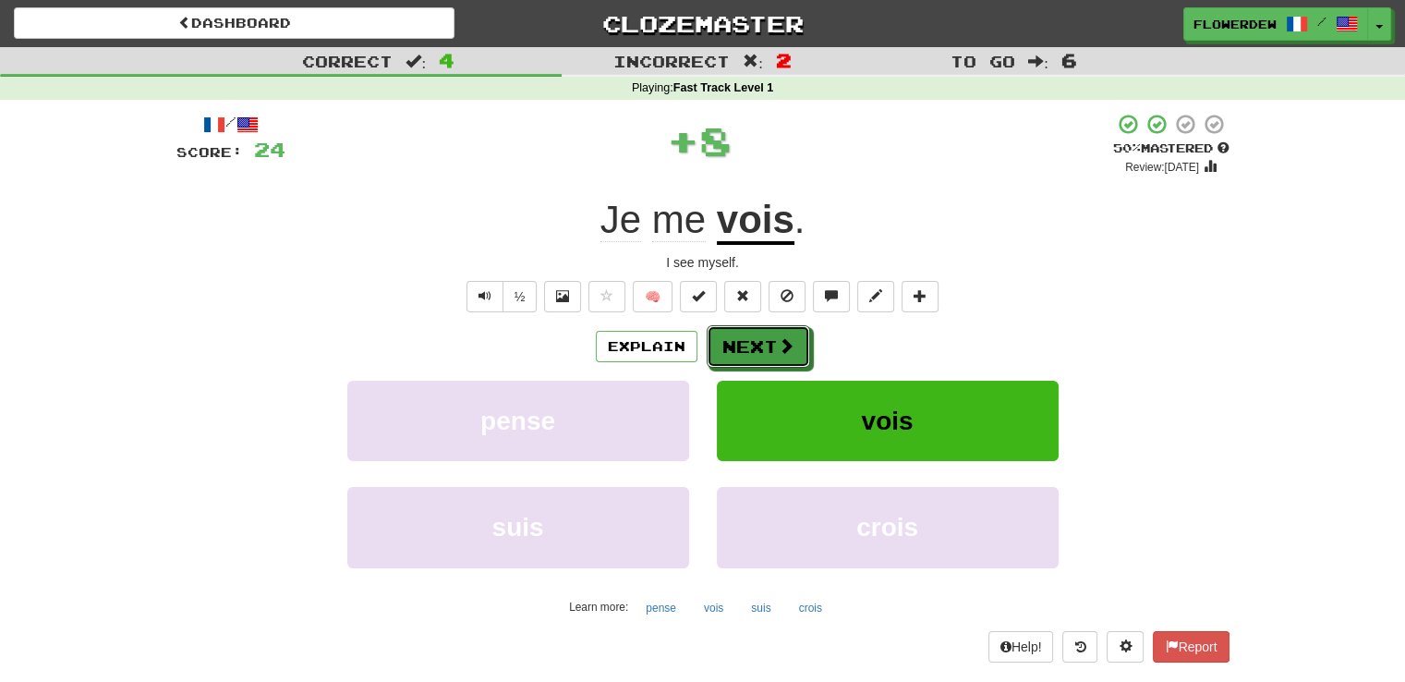
click at [764, 345] on button "Next" at bounding box center [758, 346] width 103 height 42
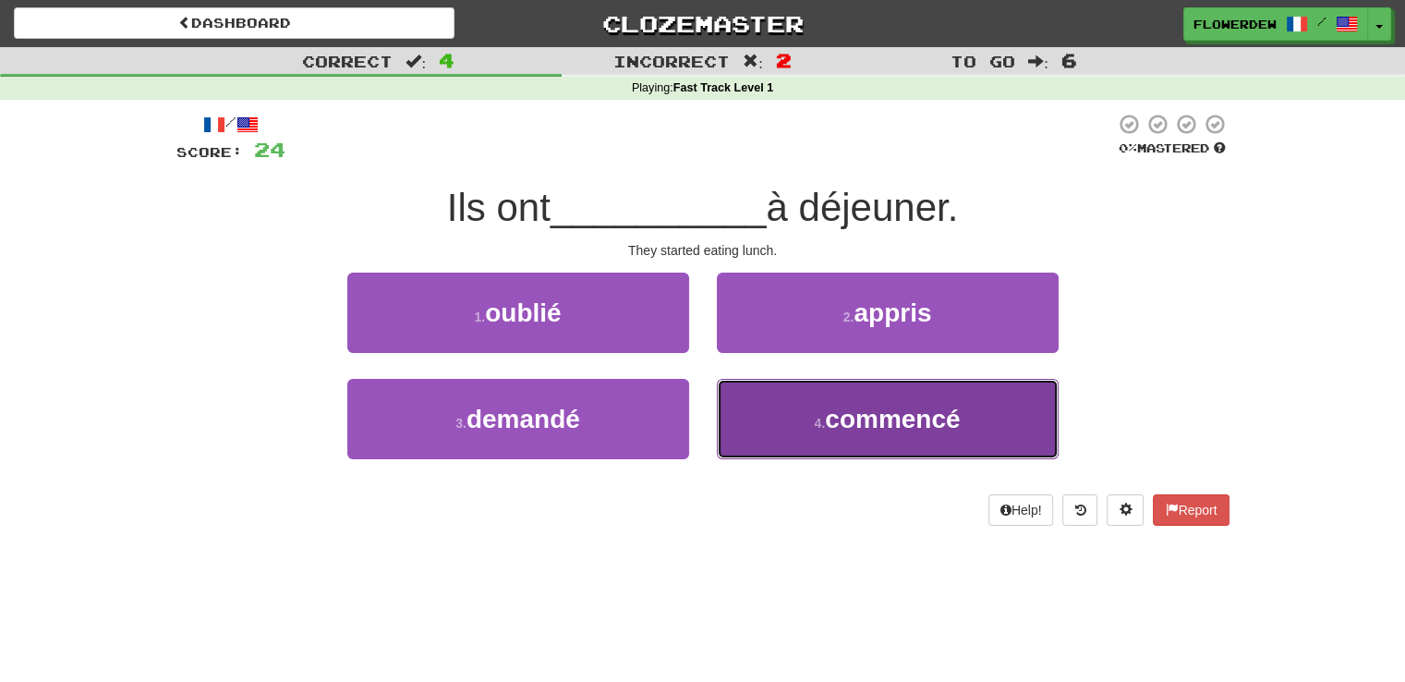
click at [748, 445] on button "4 . commencé" at bounding box center [888, 419] width 342 height 80
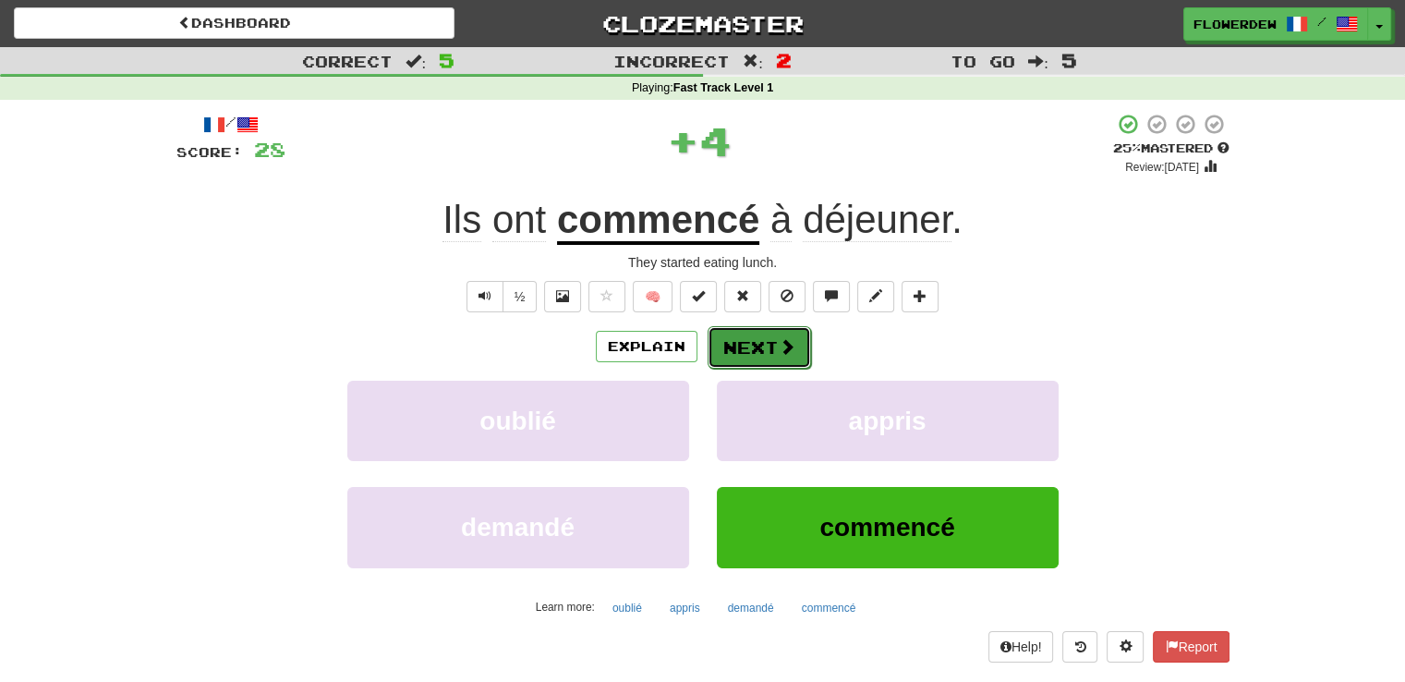
click at [759, 348] on button "Next" at bounding box center [759, 347] width 103 height 42
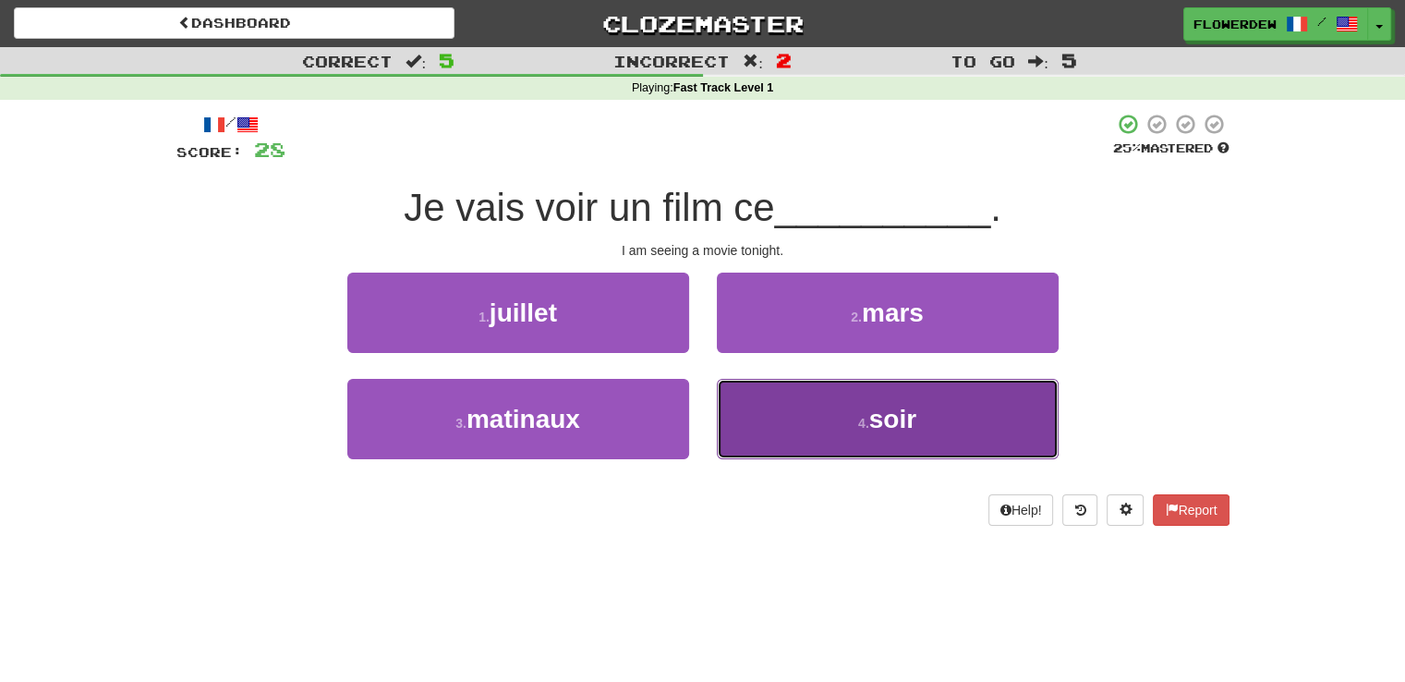
click at [754, 396] on button "4 . soir" at bounding box center [888, 419] width 342 height 80
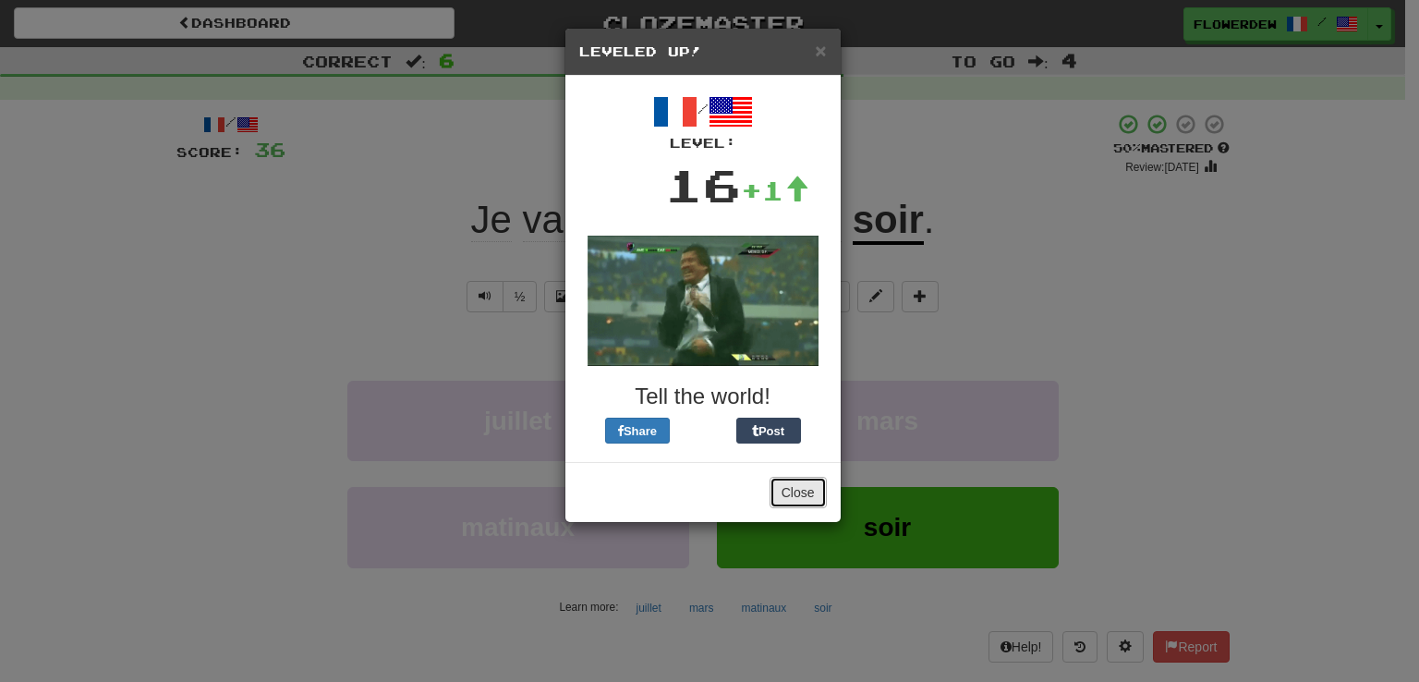
click at [807, 492] on button "Close" at bounding box center [798, 492] width 57 height 31
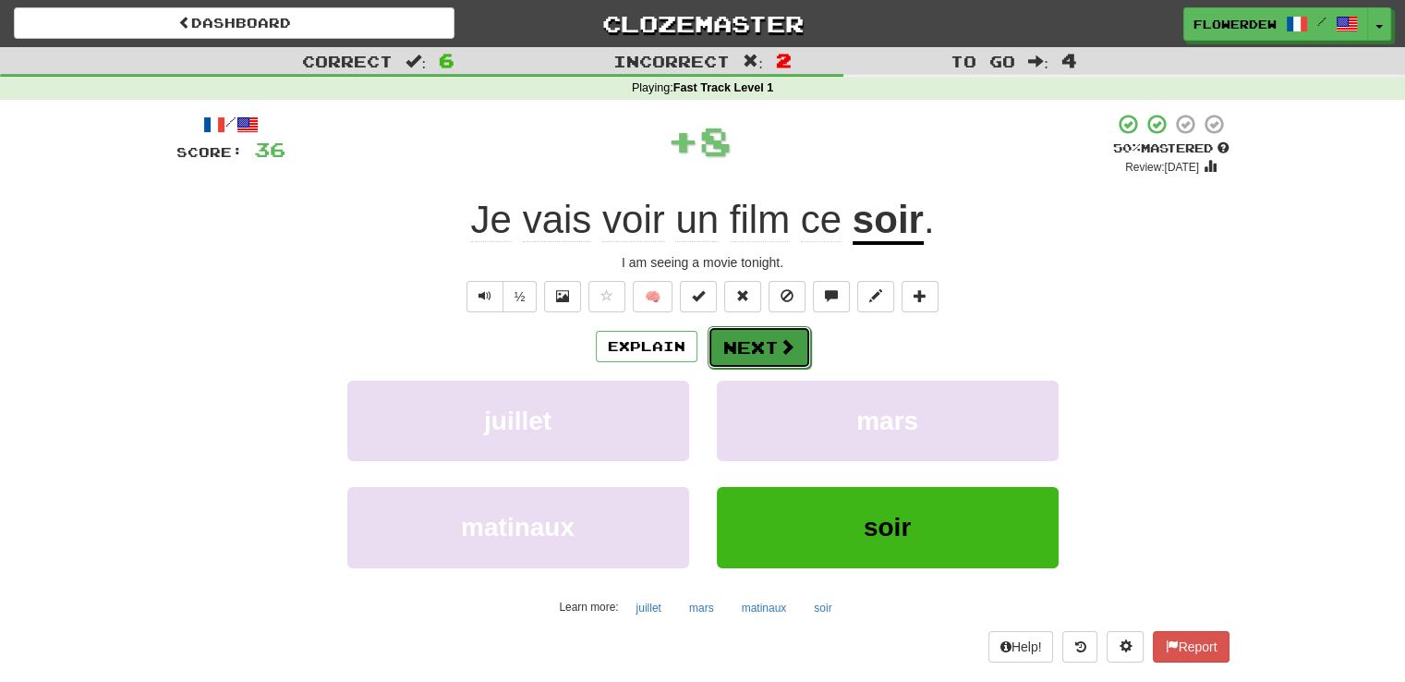
click at [776, 356] on button "Next" at bounding box center [759, 347] width 103 height 42
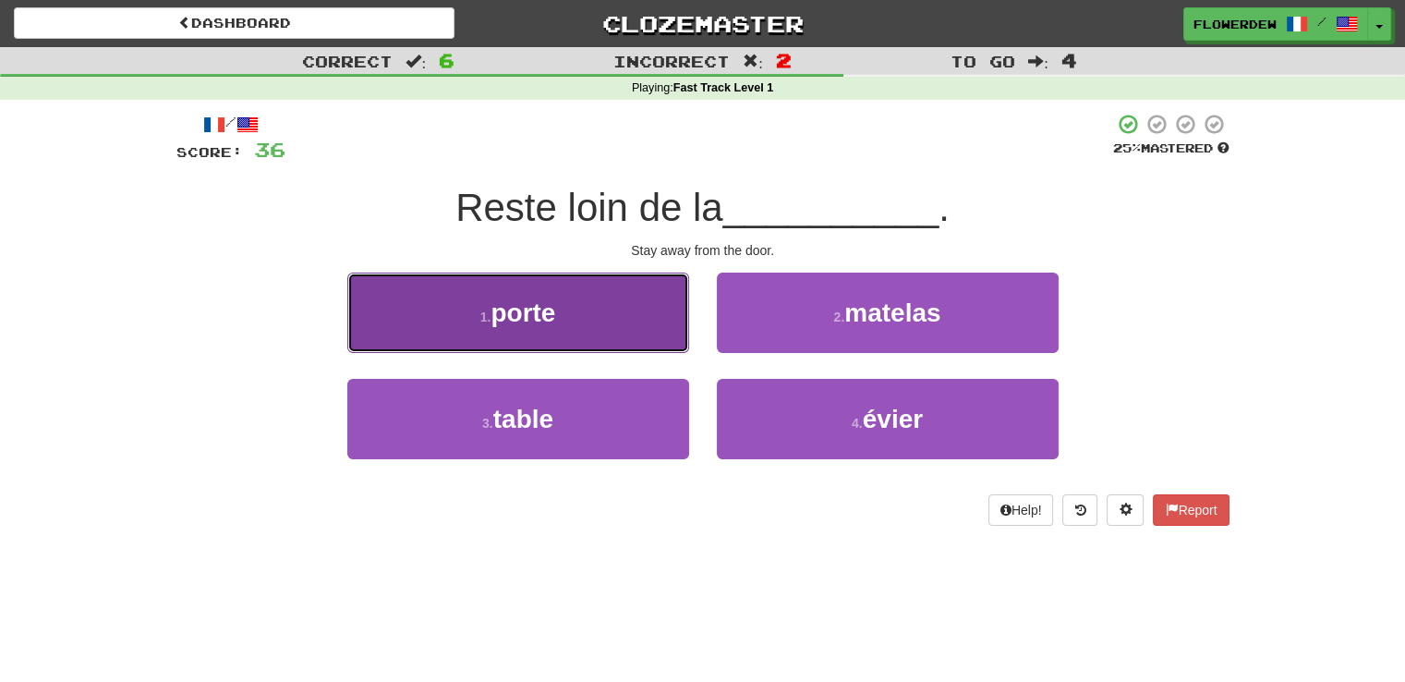
click at [679, 339] on button "1 . porte" at bounding box center [518, 313] width 342 height 80
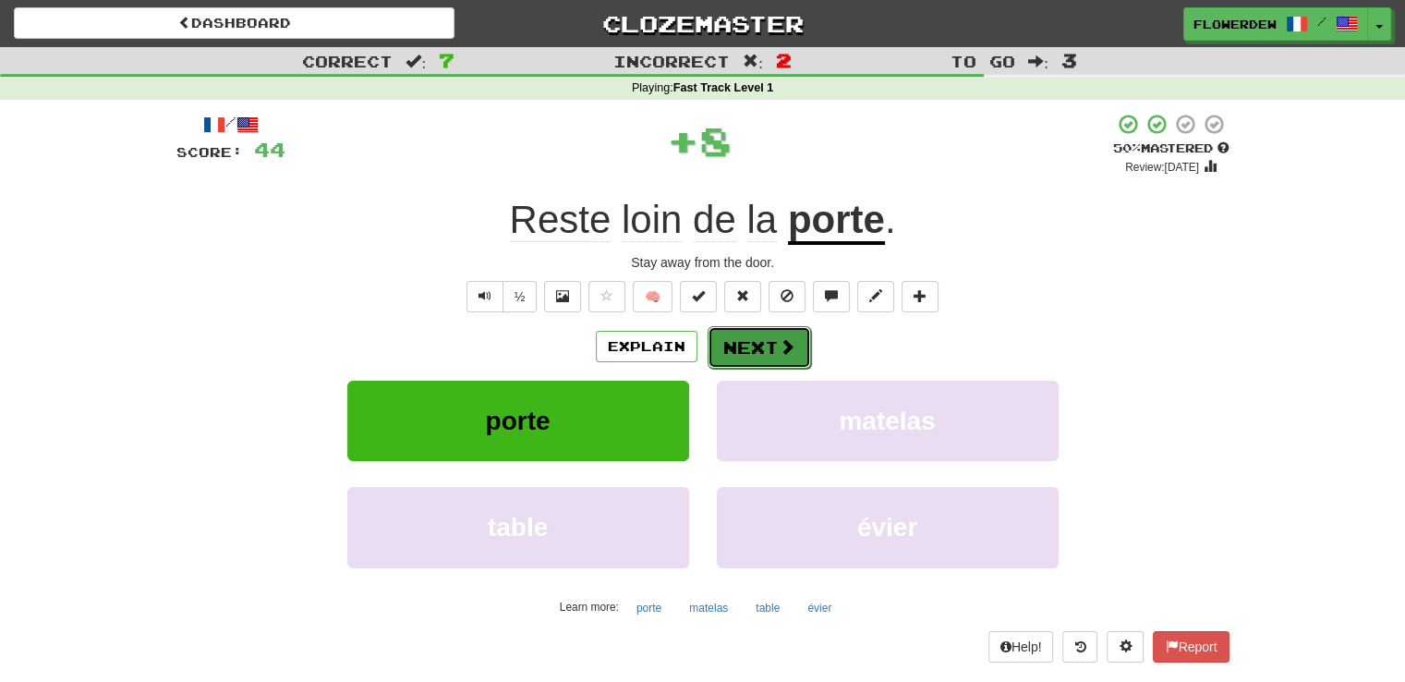
click at [761, 337] on button "Next" at bounding box center [759, 347] width 103 height 42
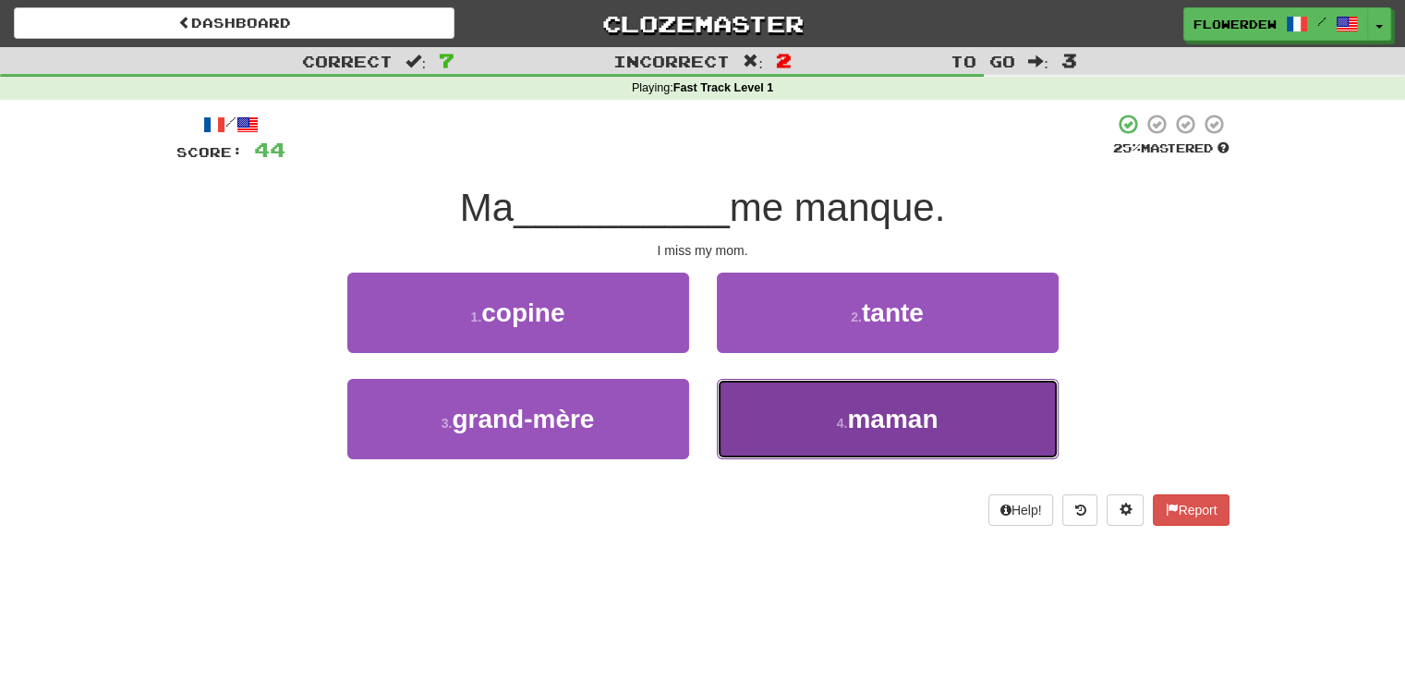
click at [754, 411] on button "4 . maman" at bounding box center [888, 419] width 342 height 80
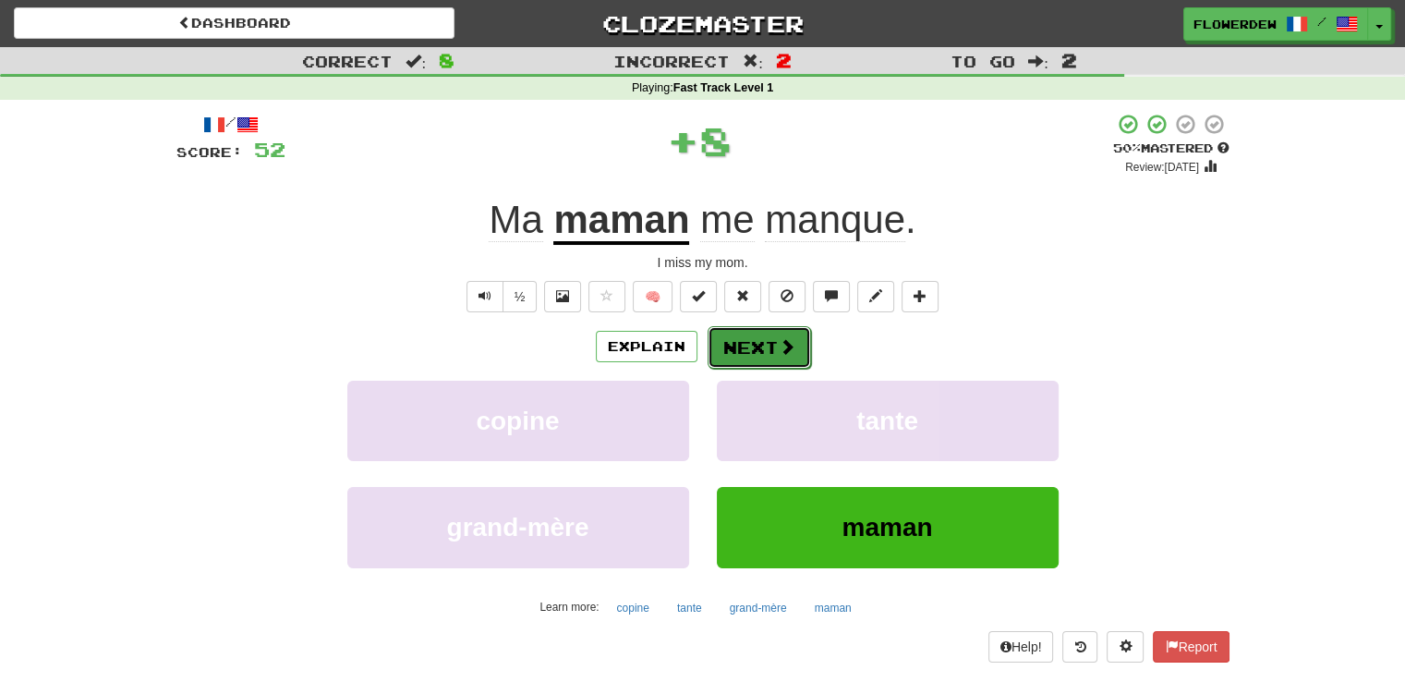
click at [750, 349] on button "Next" at bounding box center [759, 347] width 103 height 42
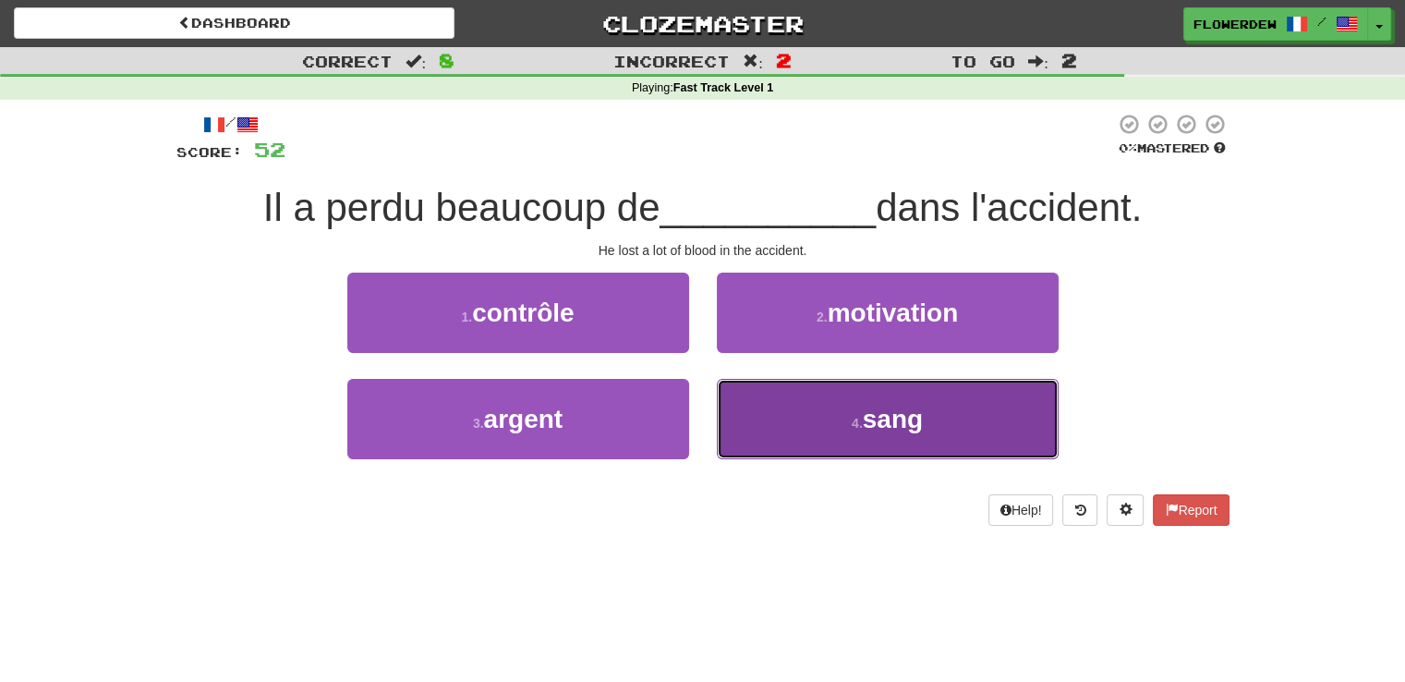
click at [750, 390] on button "4 . sang" at bounding box center [888, 419] width 342 height 80
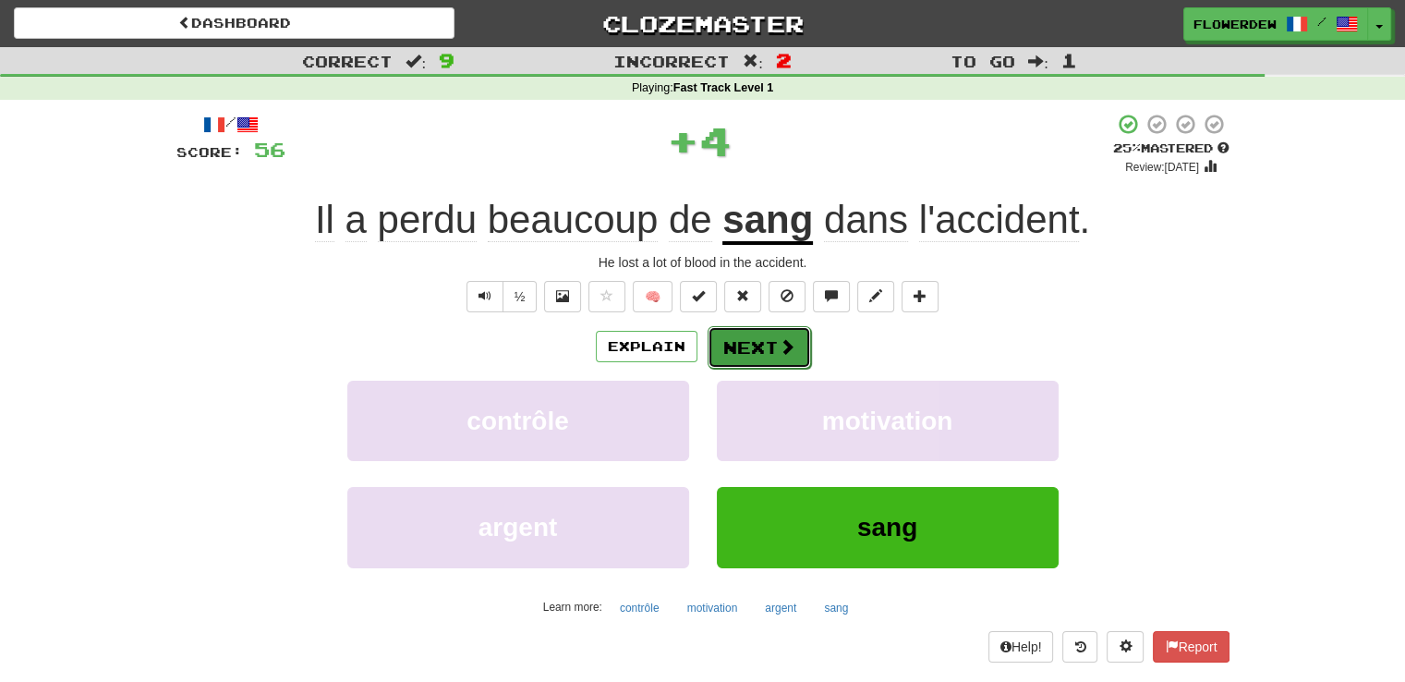
click at [761, 342] on button "Next" at bounding box center [759, 347] width 103 height 42
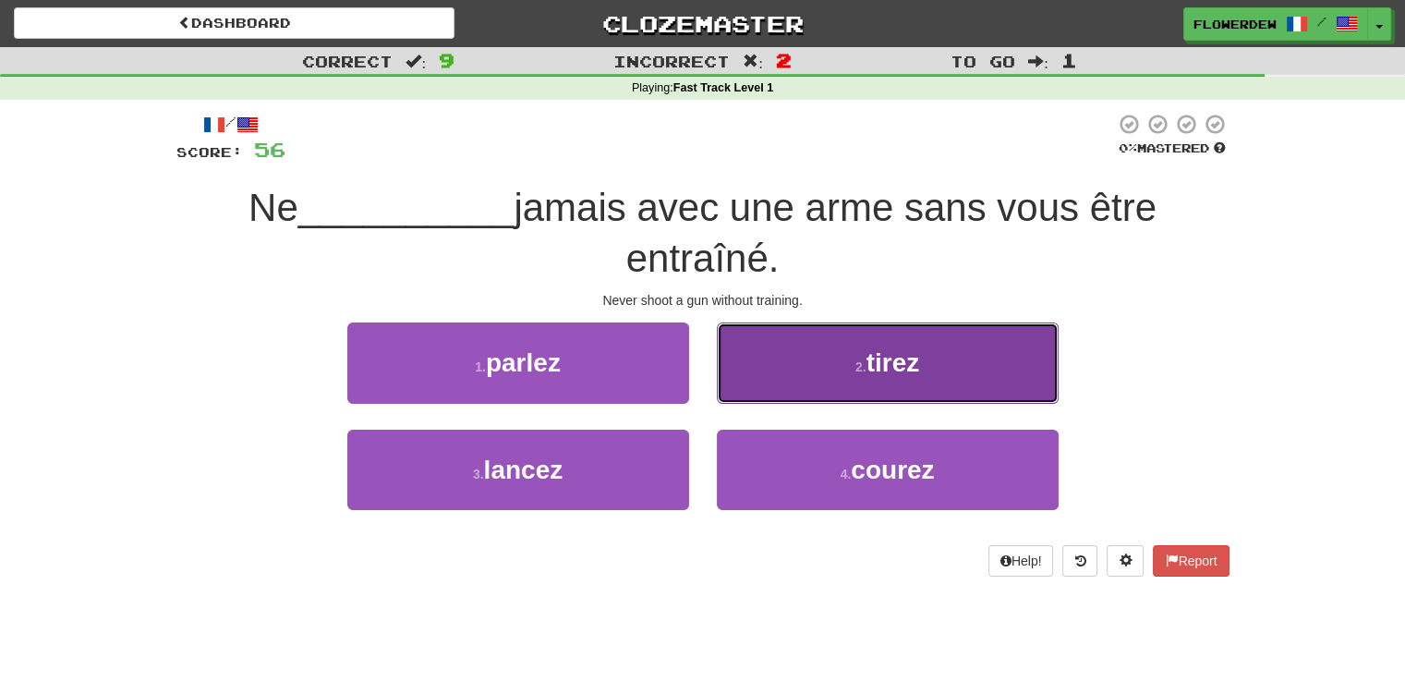
click at [761, 342] on button "2 . tirez" at bounding box center [888, 362] width 342 height 80
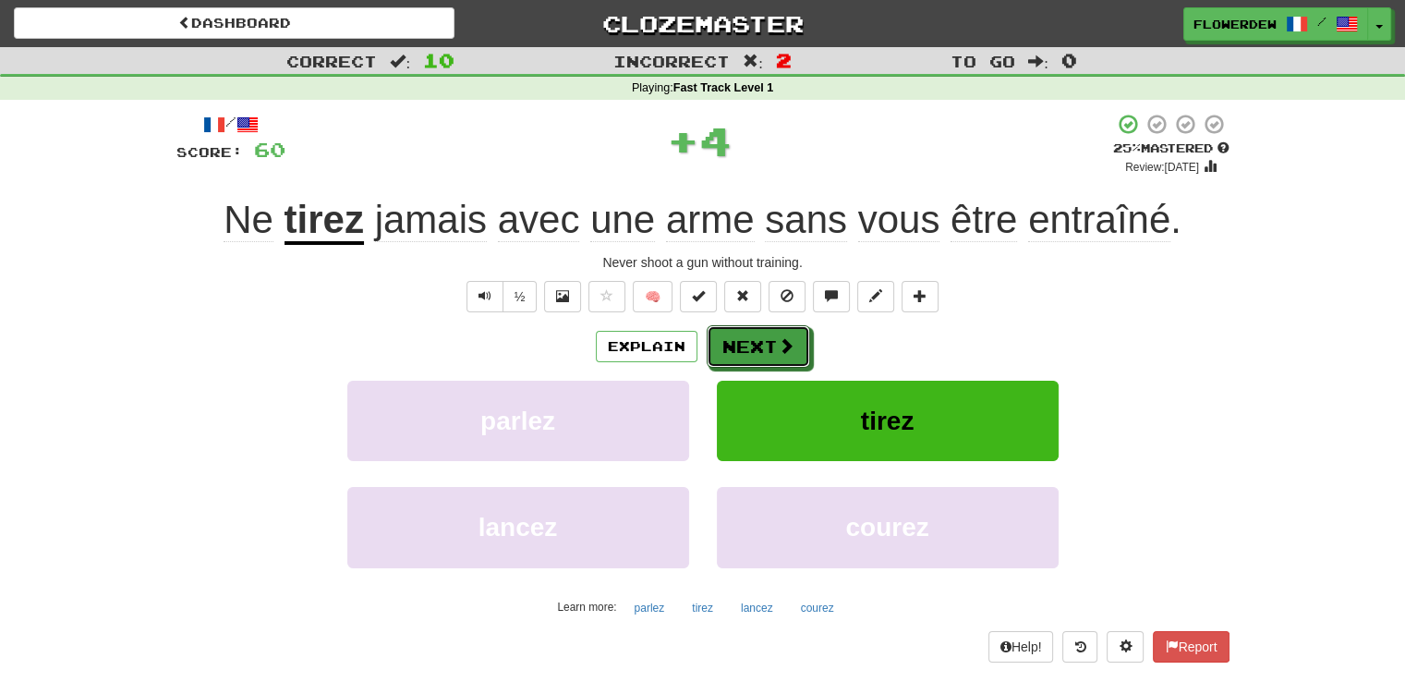
click at [761, 342] on button "Next" at bounding box center [758, 346] width 103 height 42
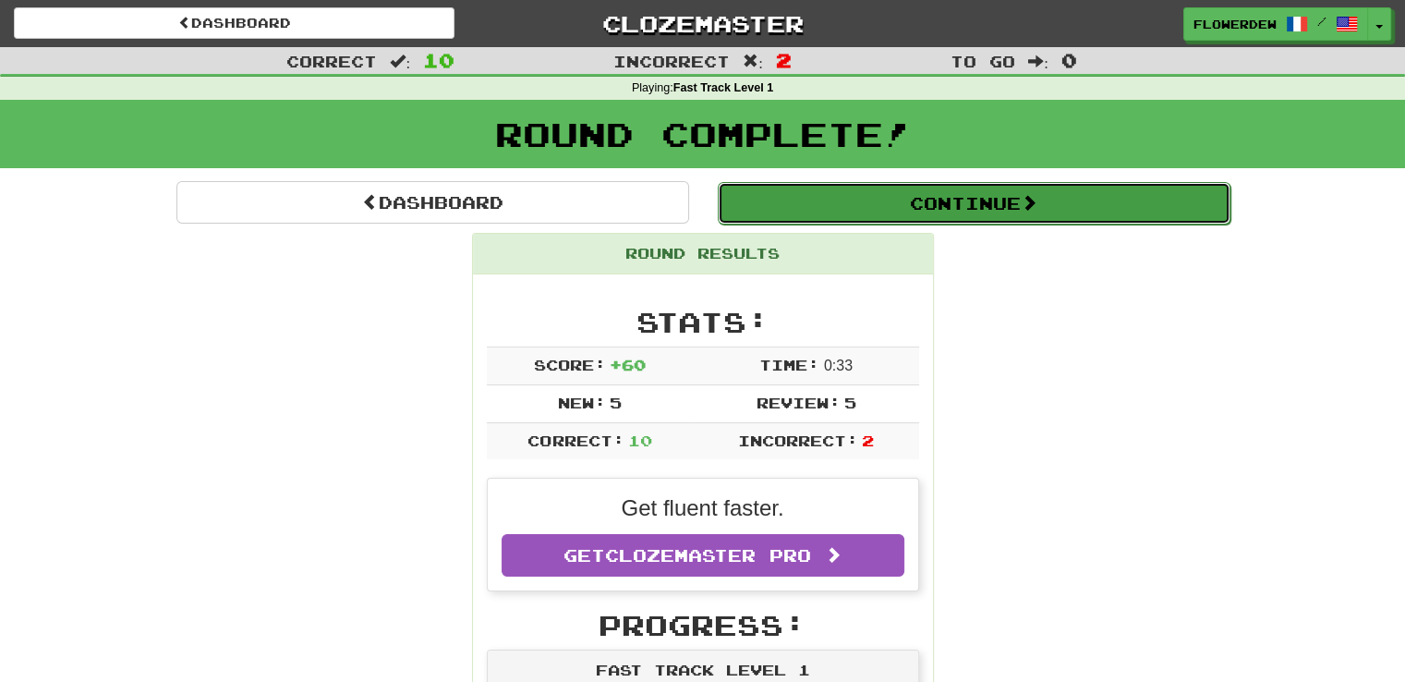
click at [801, 219] on button "Continue" at bounding box center [974, 203] width 513 height 42
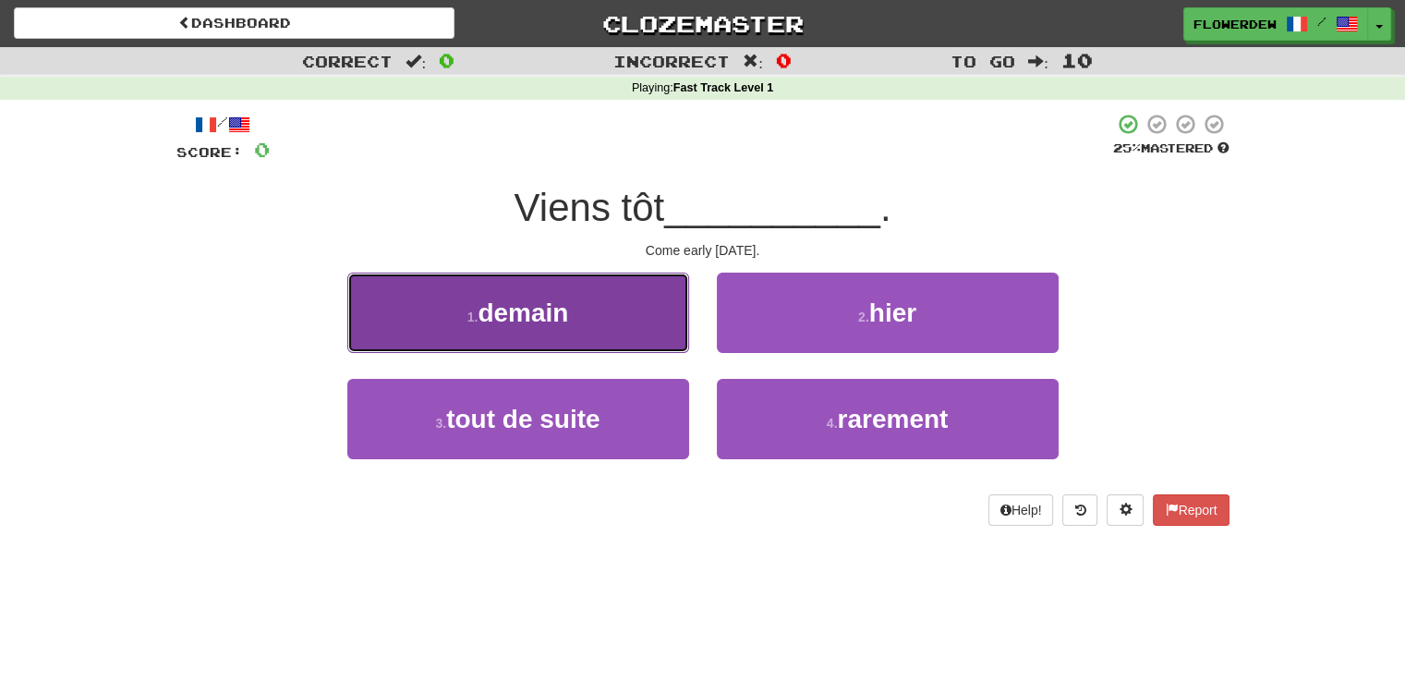
click at [658, 297] on button "1 . demain" at bounding box center [518, 313] width 342 height 80
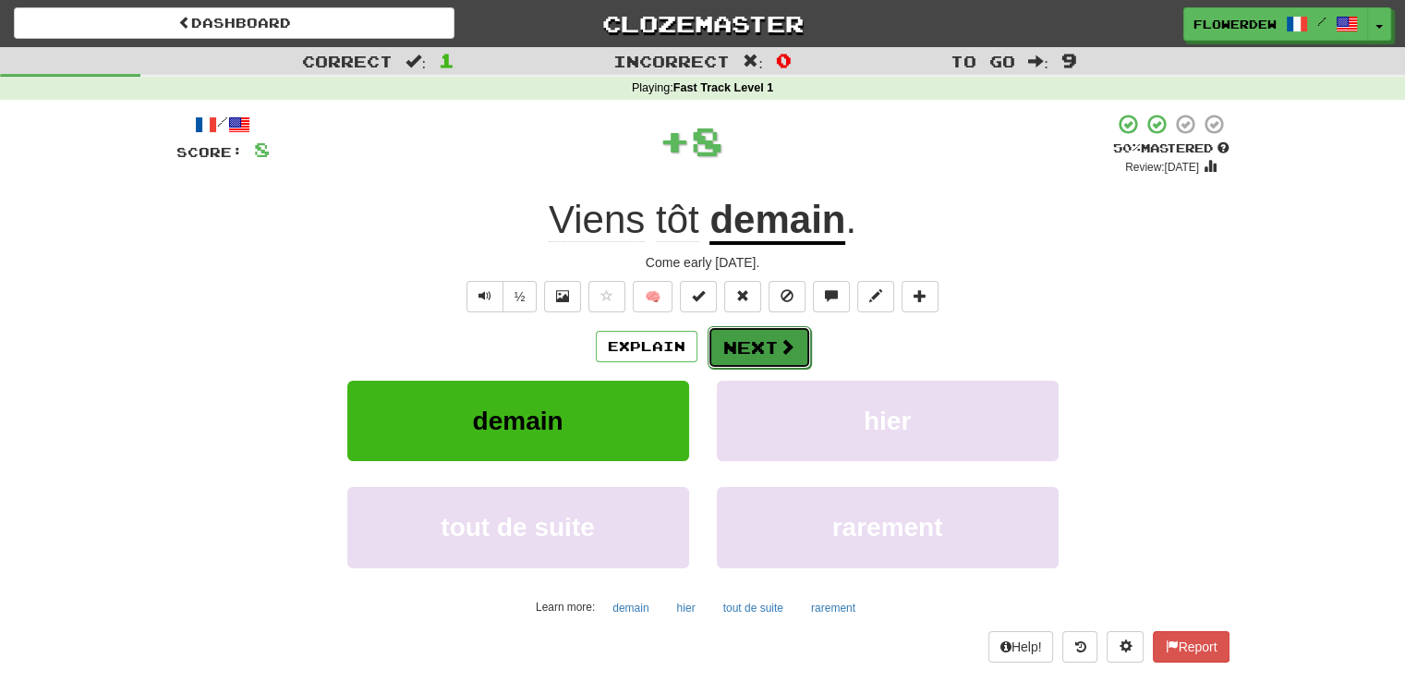
click at [762, 348] on button "Next" at bounding box center [759, 347] width 103 height 42
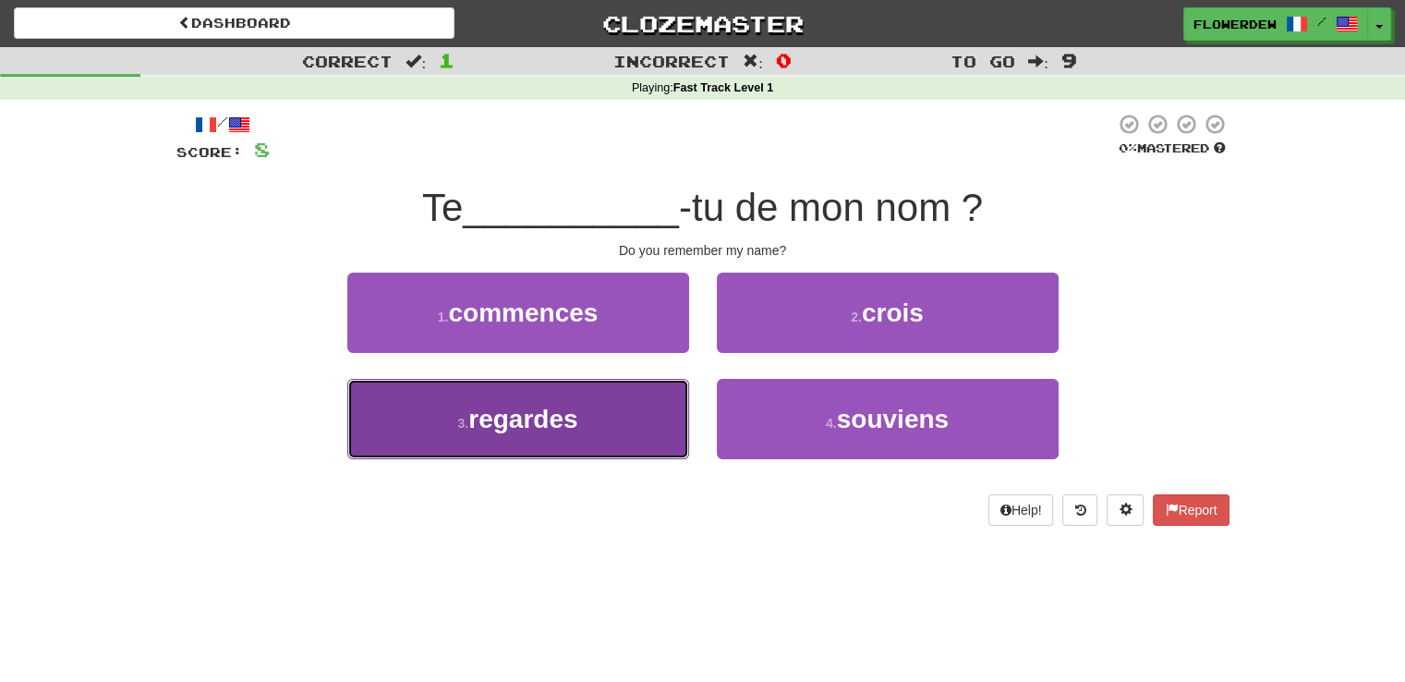
click at [664, 407] on button "3 . regardes" at bounding box center [518, 419] width 342 height 80
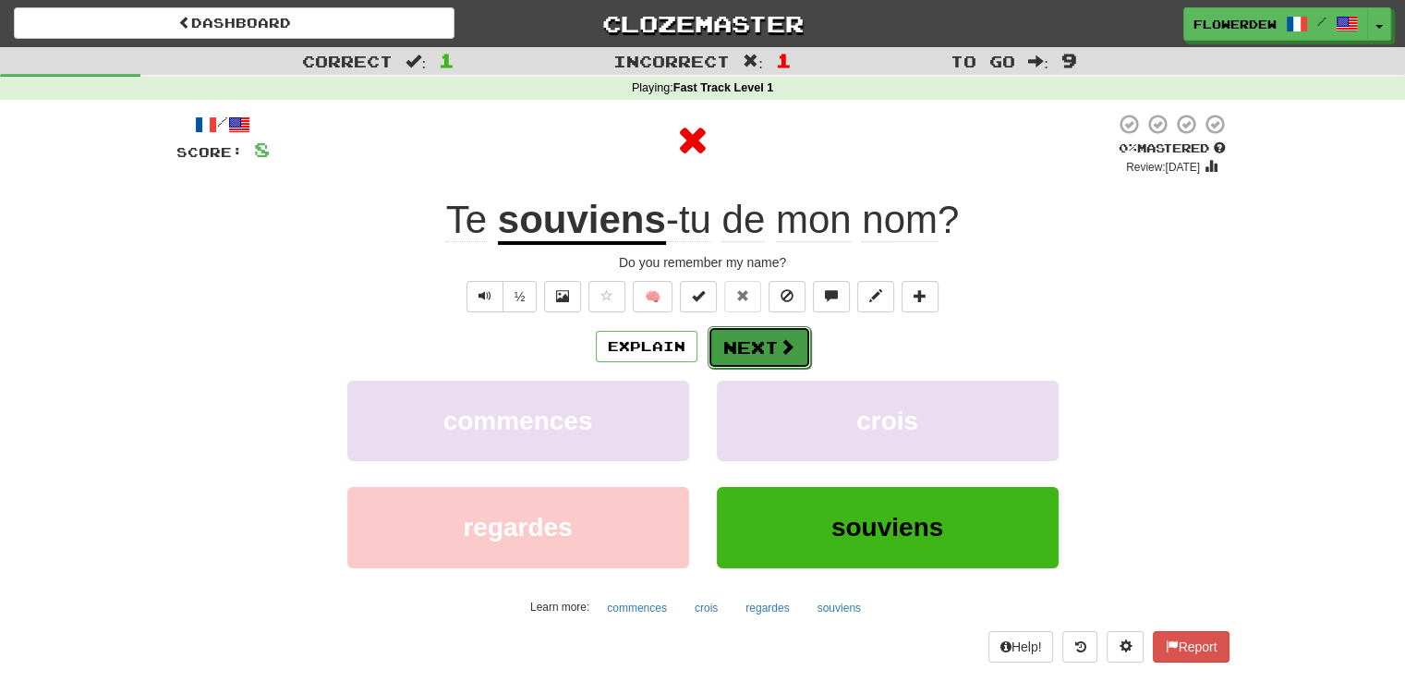
click at [750, 335] on button "Next" at bounding box center [759, 347] width 103 height 42
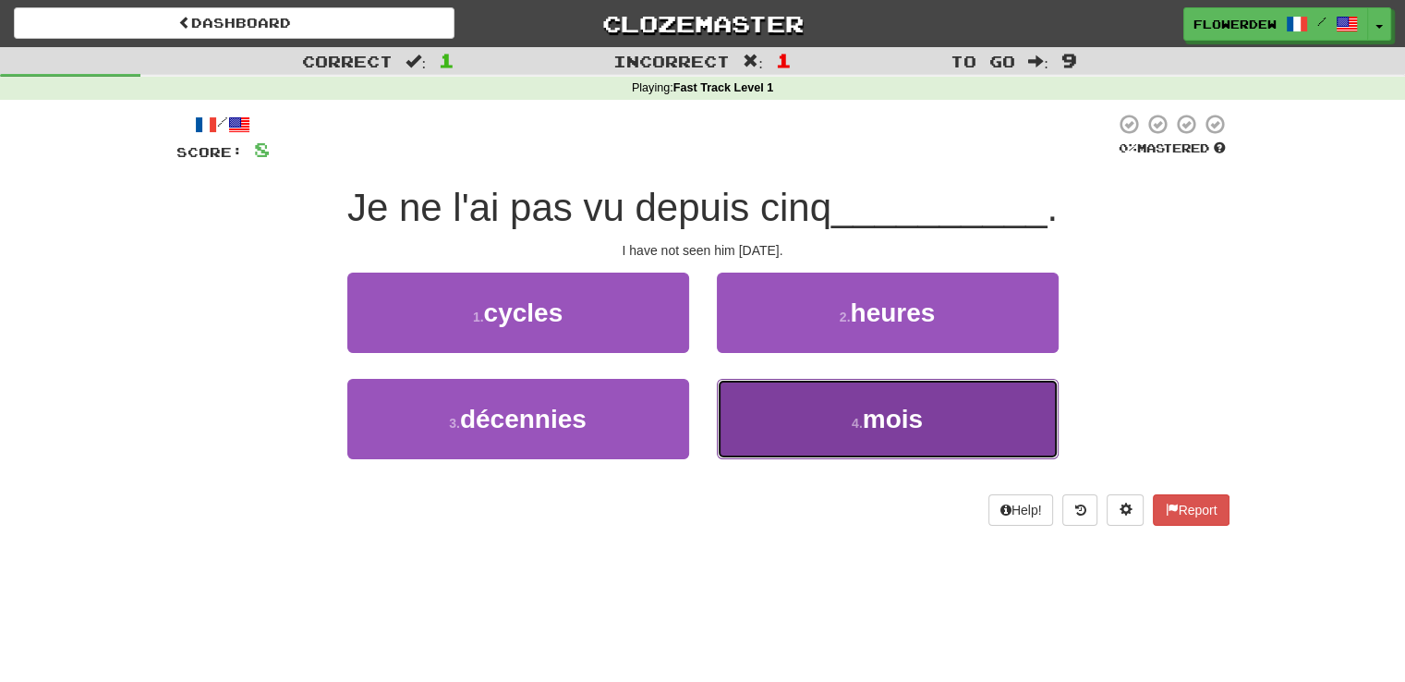
click at [747, 409] on button "4 . mois" at bounding box center [888, 419] width 342 height 80
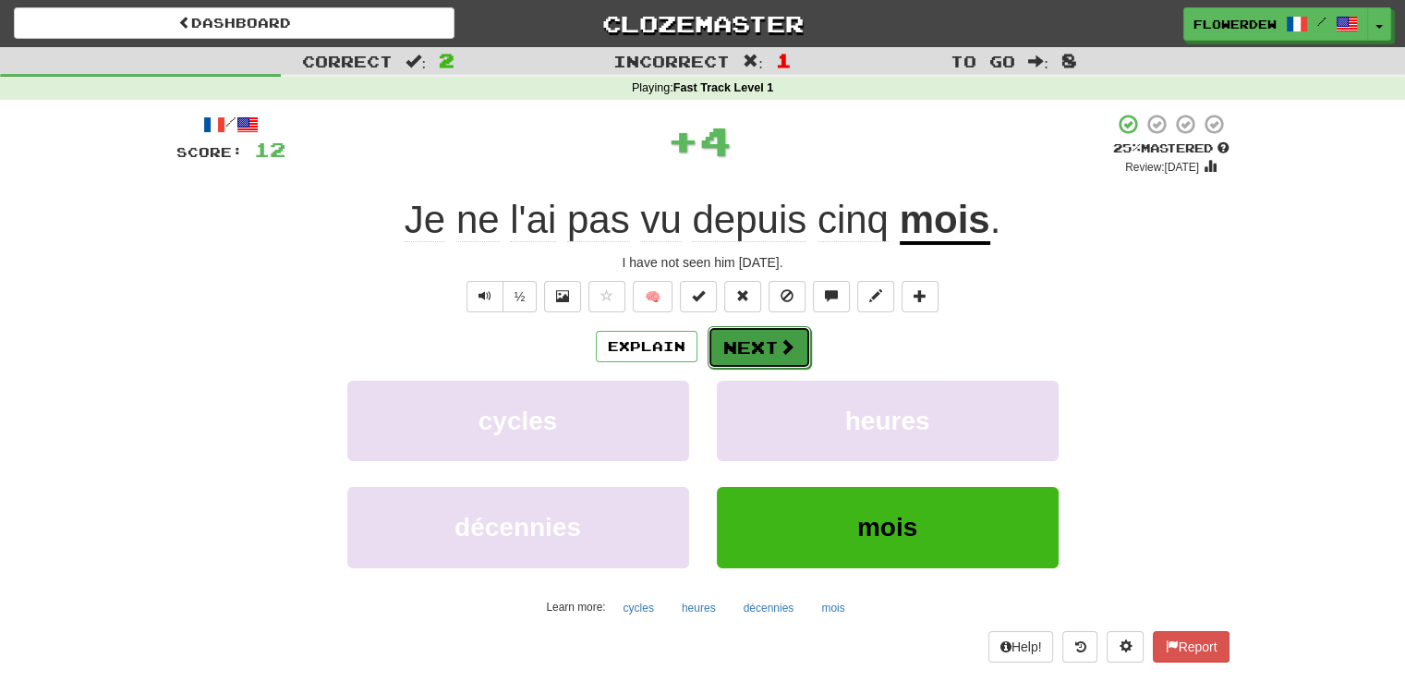
click at [766, 337] on button "Next" at bounding box center [759, 347] width 103 height 42
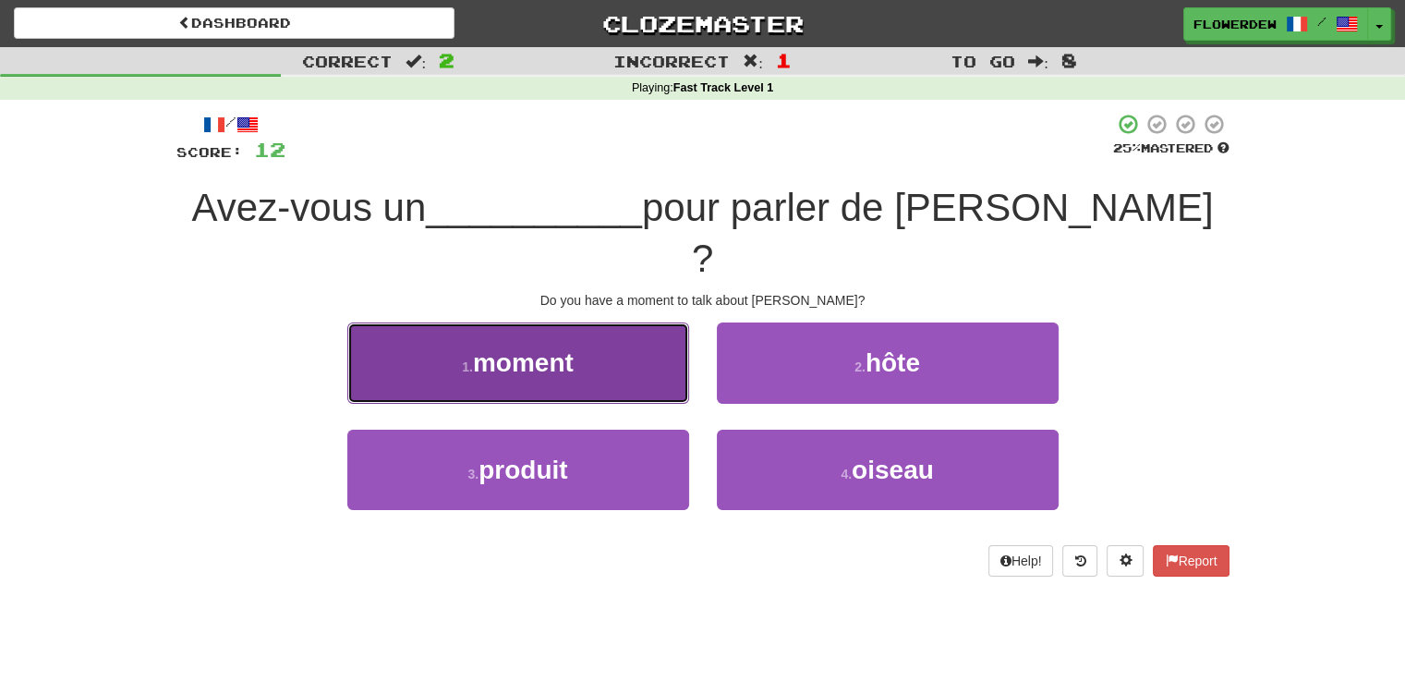
click at [653, 322] on button "1 . moment" at bounding box center [518, 362] width 342 height 80
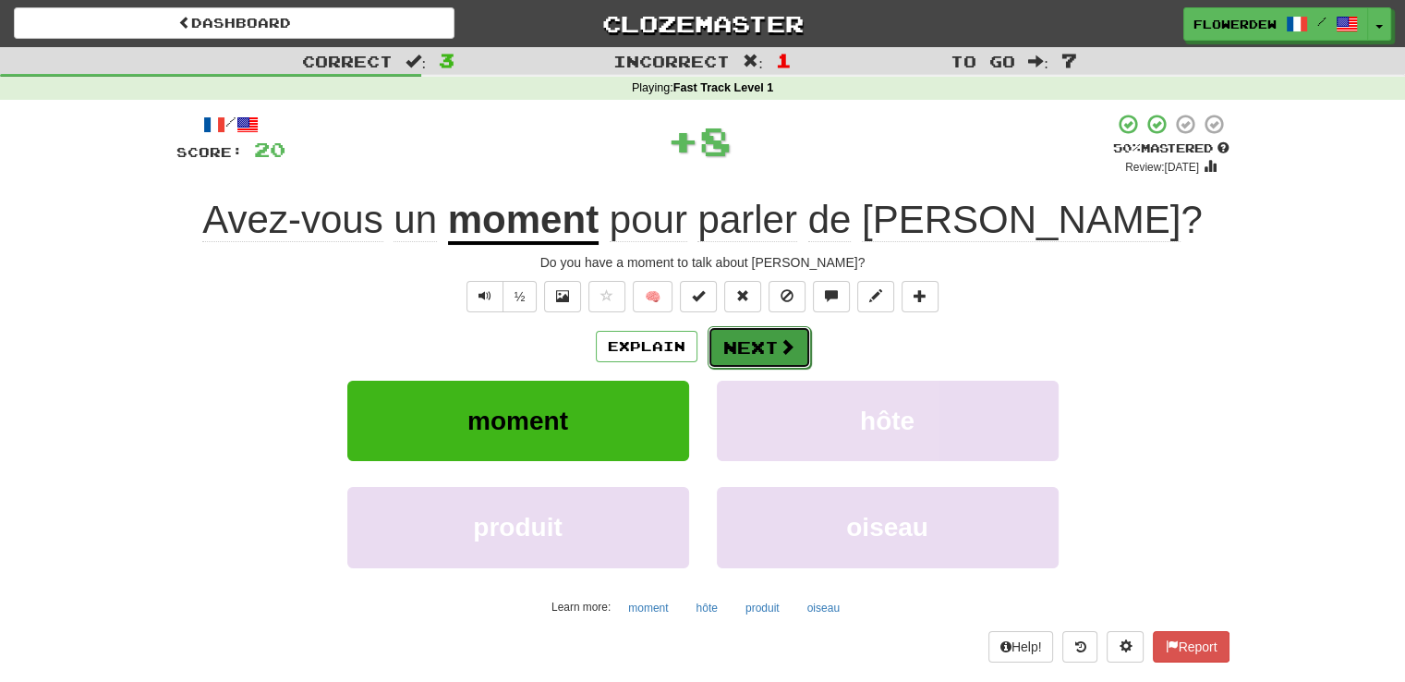
click at [749, 355] on button "Next" at bounding box center [759, 347] width 103 height 42
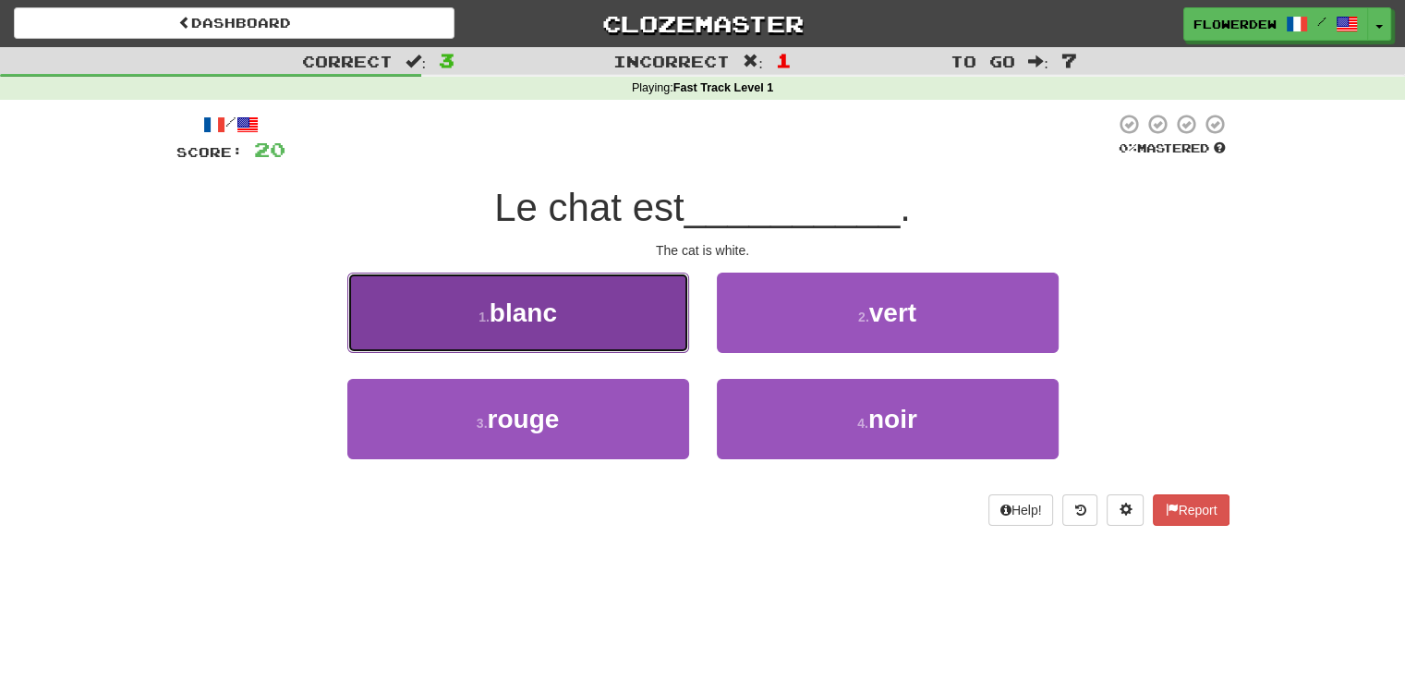
click at [628, 336] on button "1 . blanc" at bounding box center [518, 313] width 342 height 80
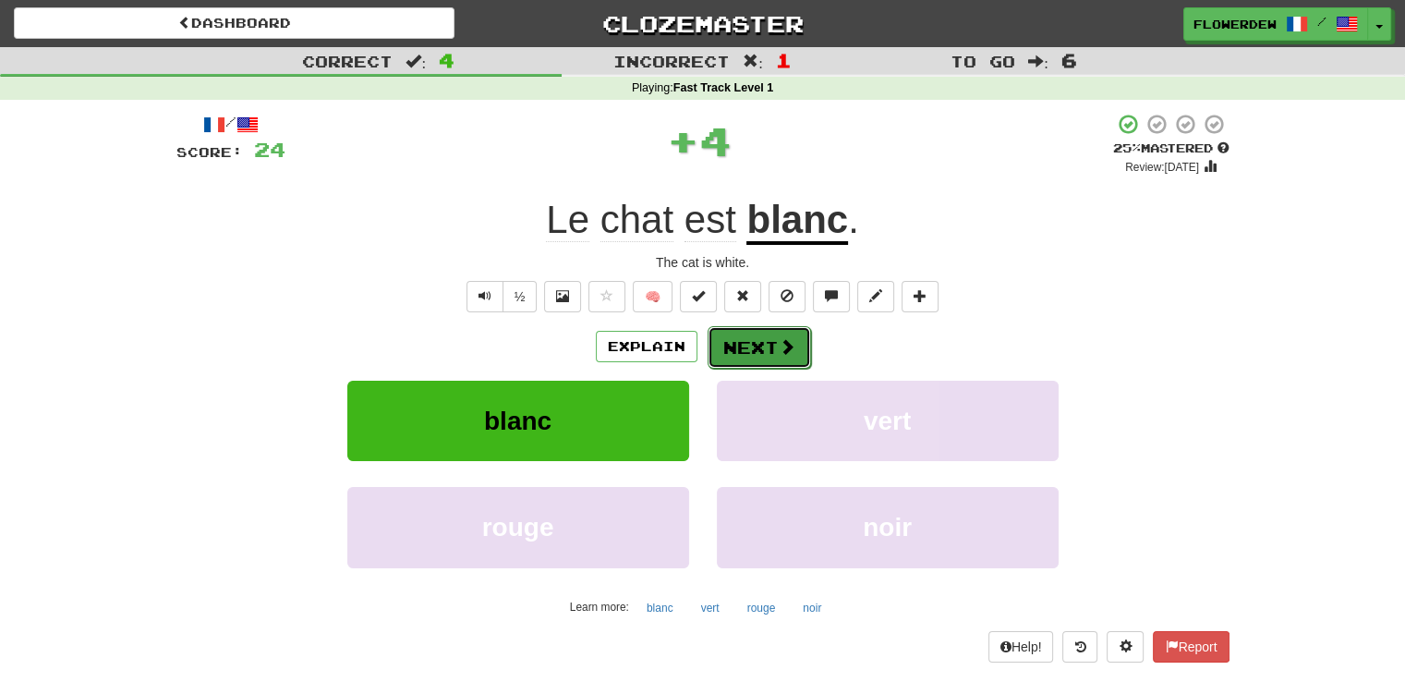
click at [753, 346] on button "Next" at bounding box center [759, 347] width 103 height 42
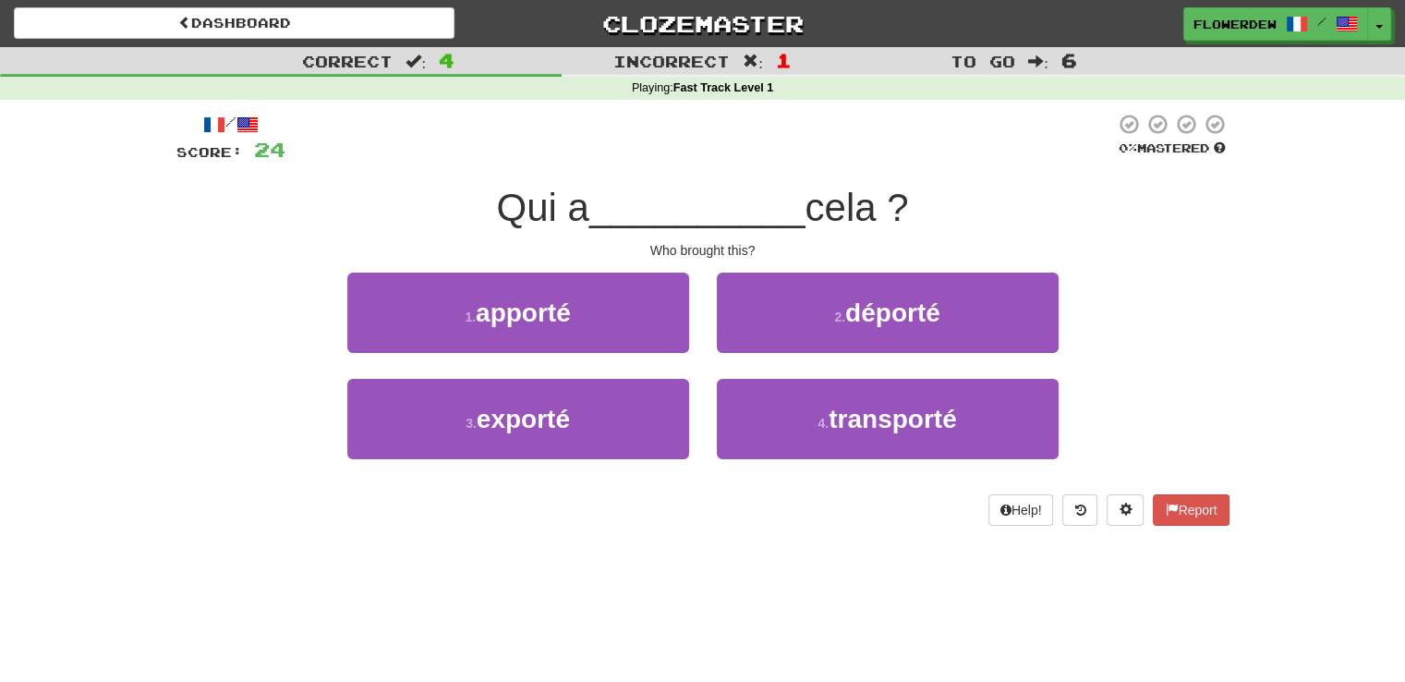
click at [690, 405] on div "3 . exporté" at bounding box center [519, 432] width 370 height 106
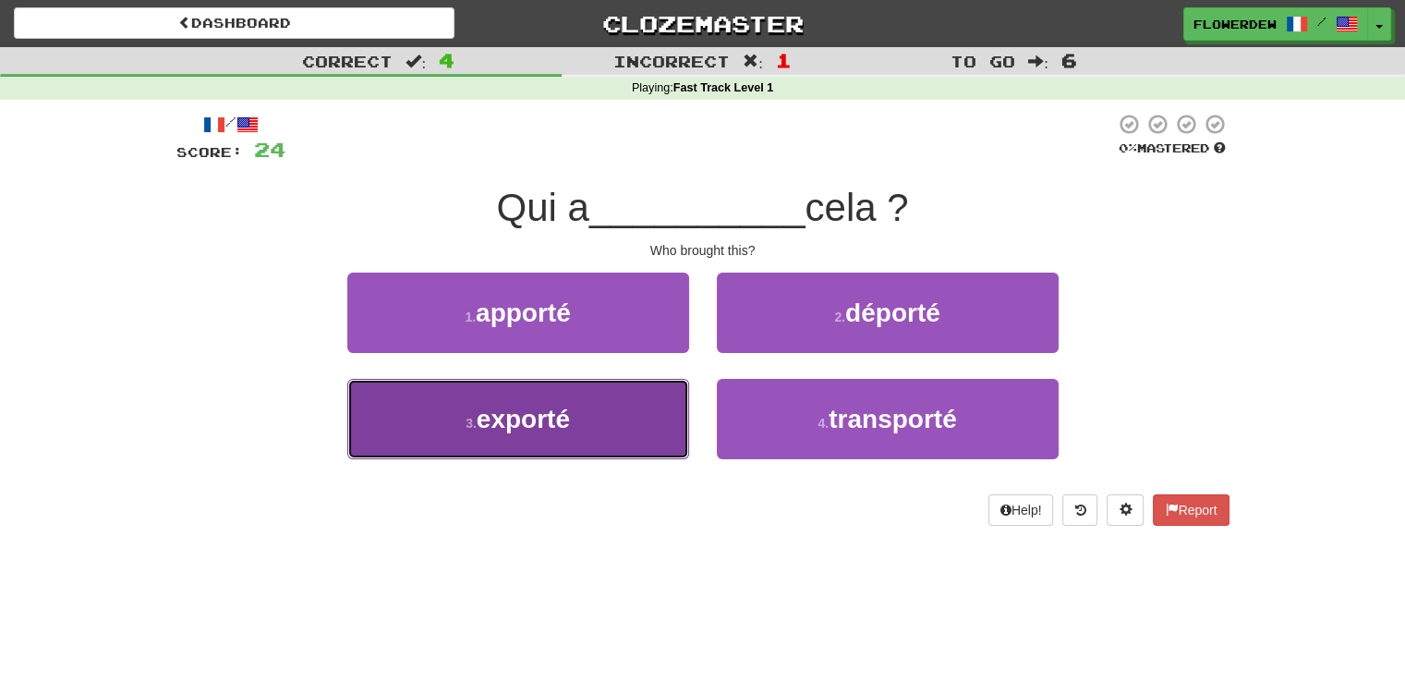
click at [639, 415] on button "3 . exporté" at bounding box center [518, 419] width 342 height 80
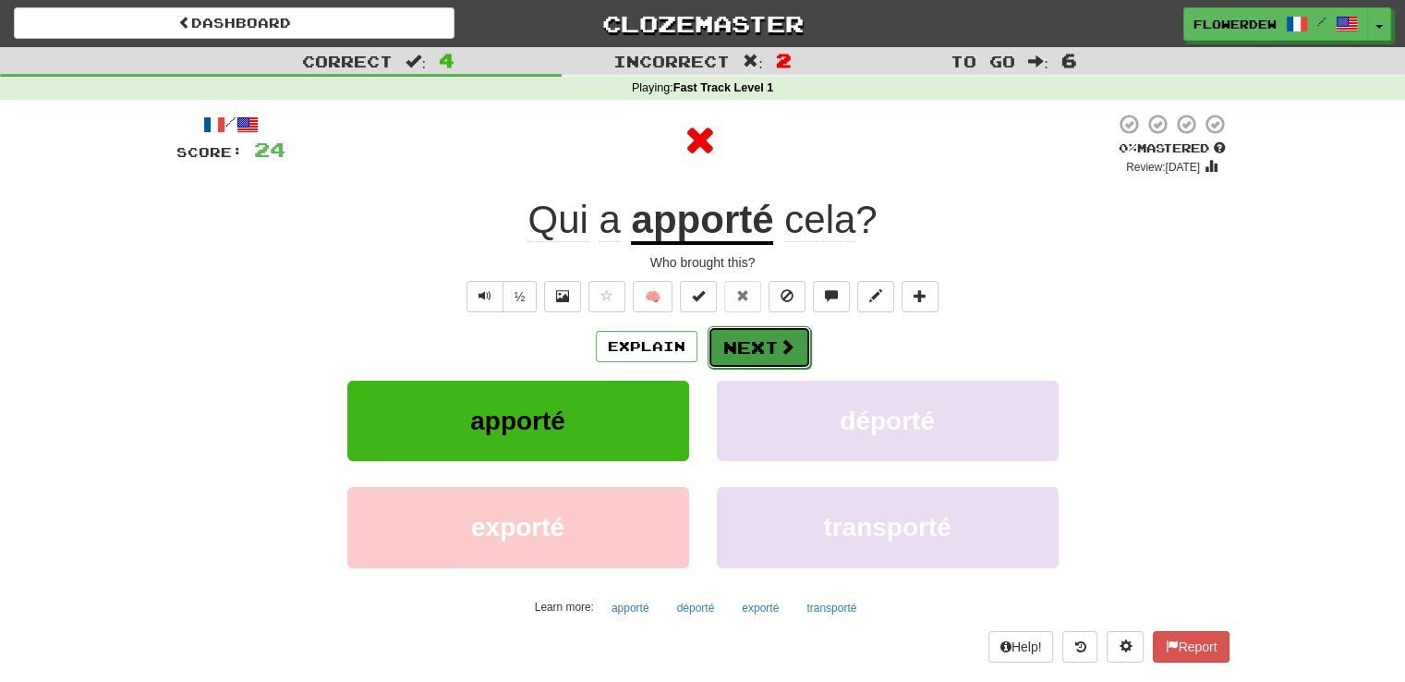
click at [782, 334] on button "Next" at bounding box center [759, 347] width 103 height 42
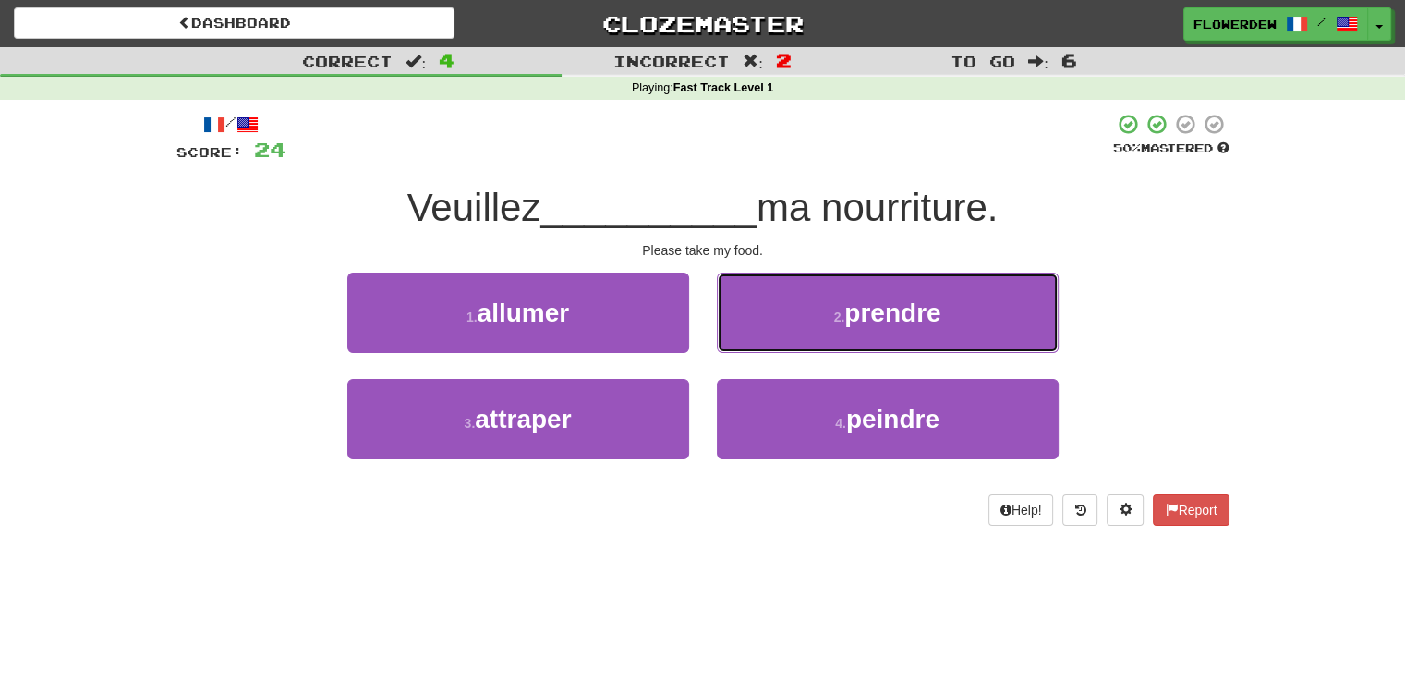
click at [782, 334] on button "2 . prendre" at bounding box center [888, 313] width 342 height 80
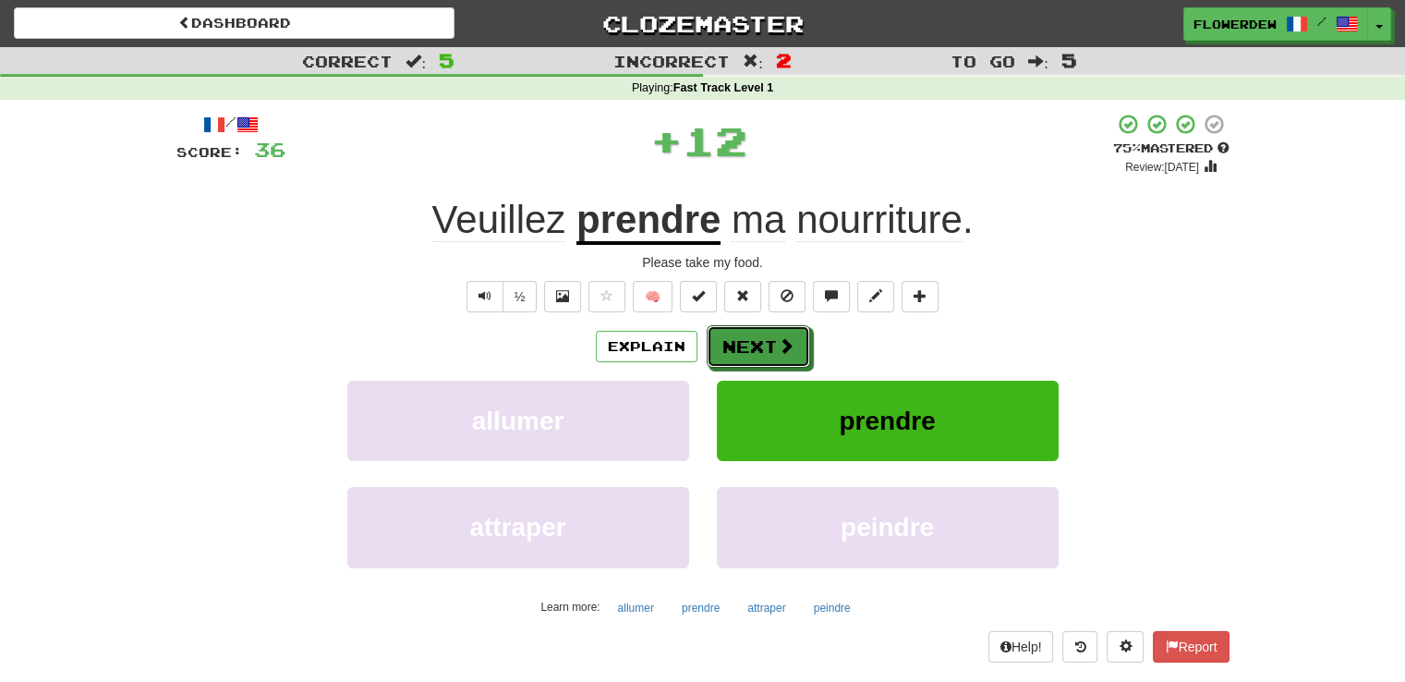
click at [782, 334] on button "Next" at bounding box center [758, 346] width 103 height 42
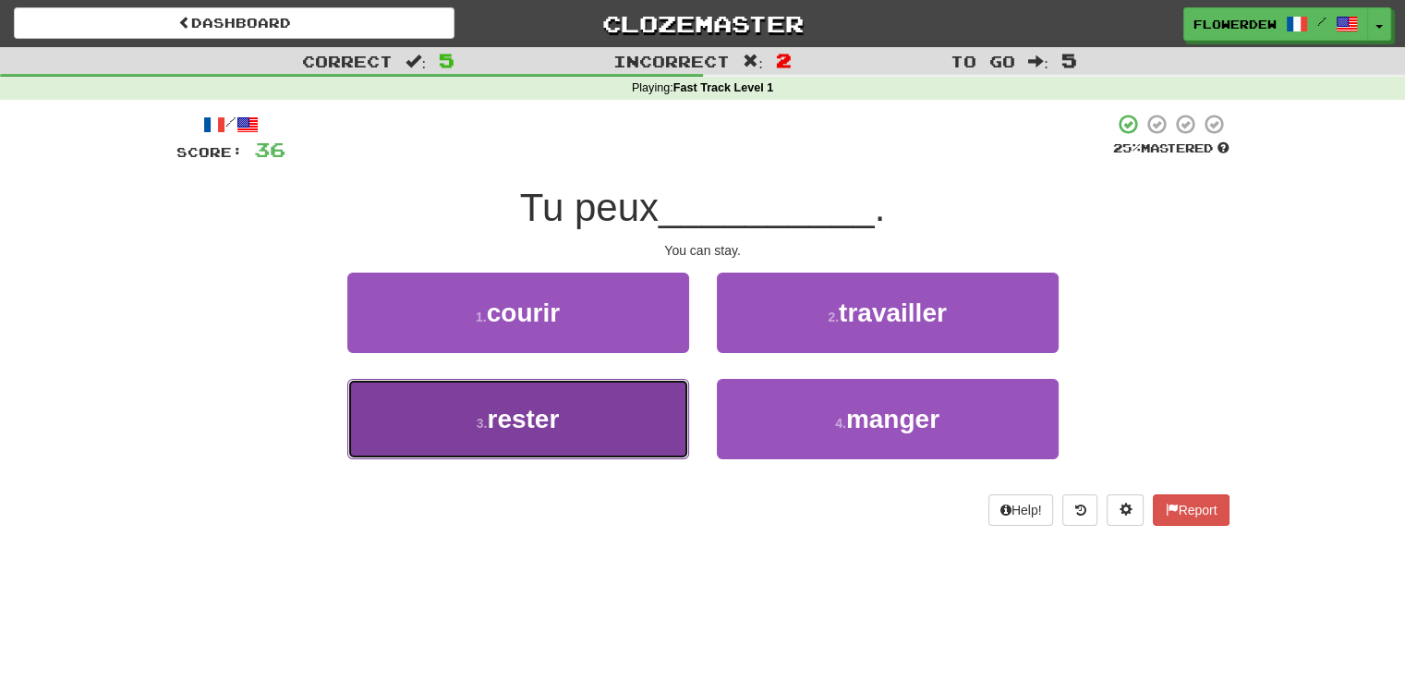
click at [648, 395] on button "3 . [PERSON_NAME]" at bounding box center [518, 419] width 342 height 80
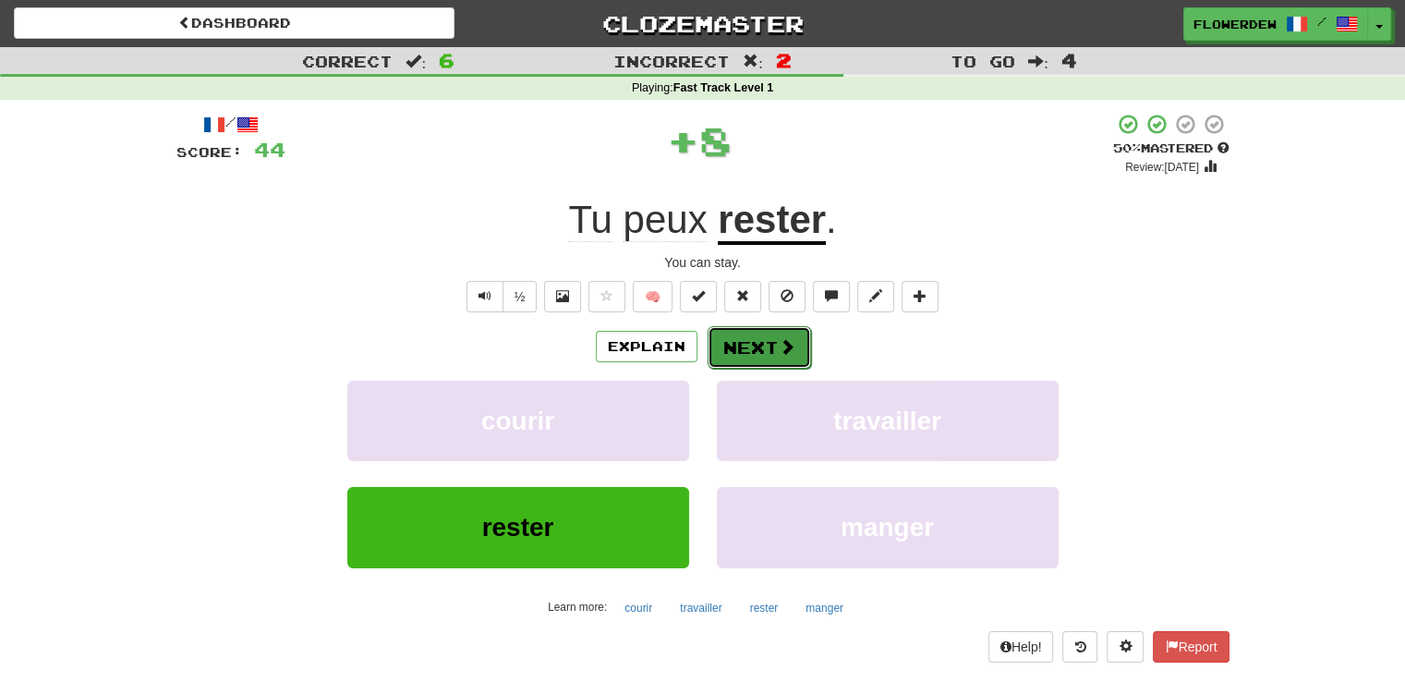
click at [770, 338] on button "Next" at bounding box center [759, 347] width 103 height 42
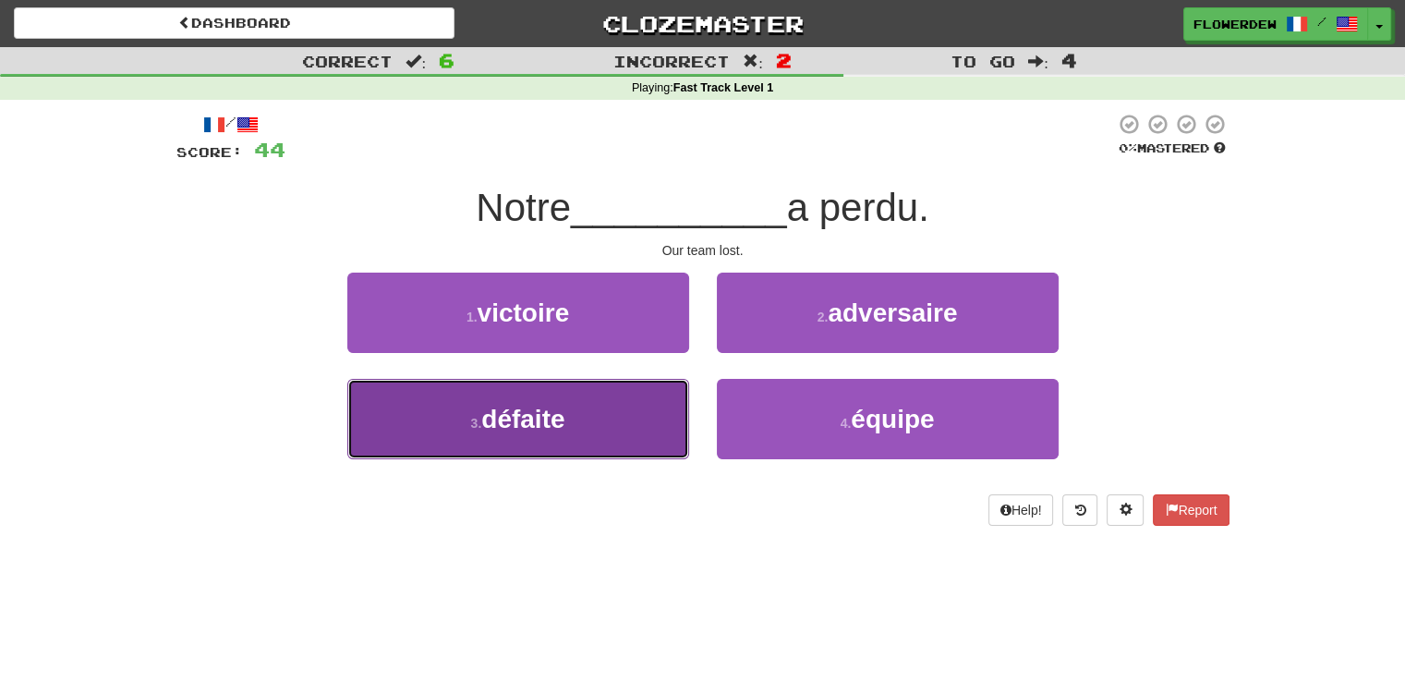
click at [625, 400] on button "3 . défaite" at bounding box center [518, 419] width 342 height 80
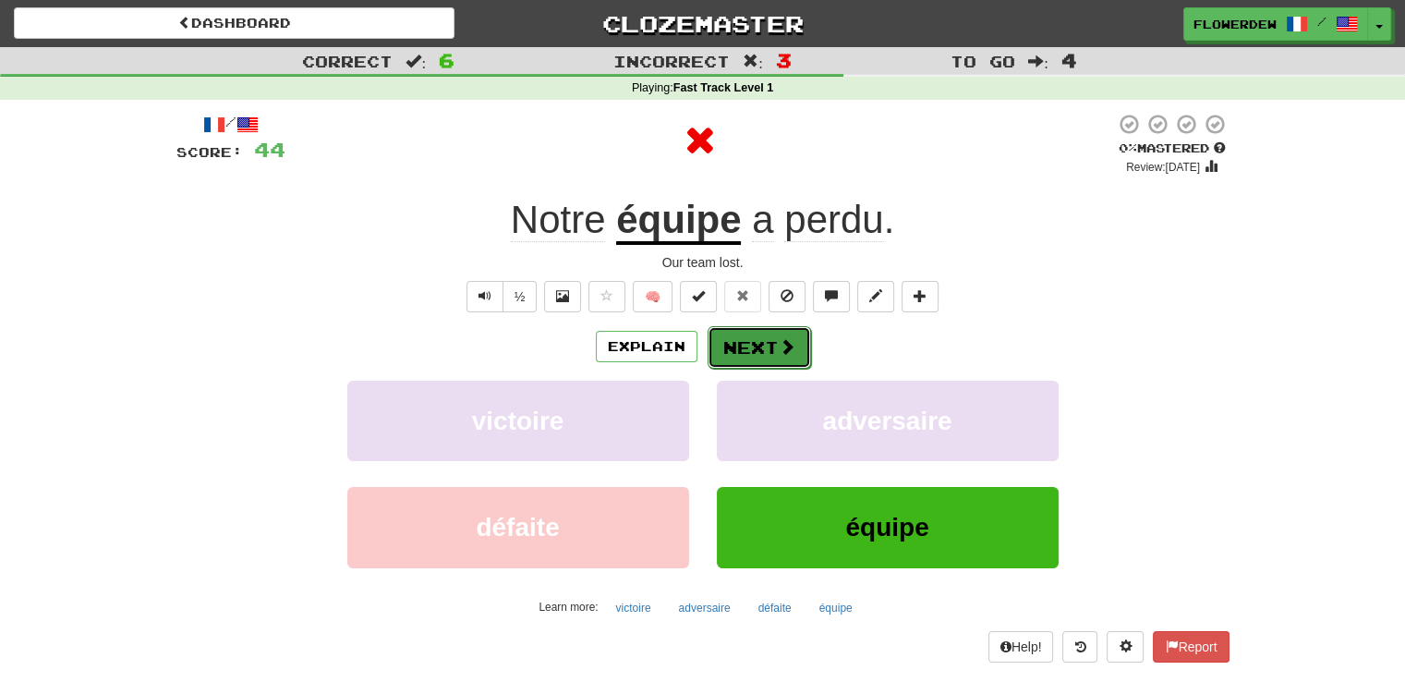
click at [742, 342] on button "Next" at bounding box center [759, 347] width 103 height 42
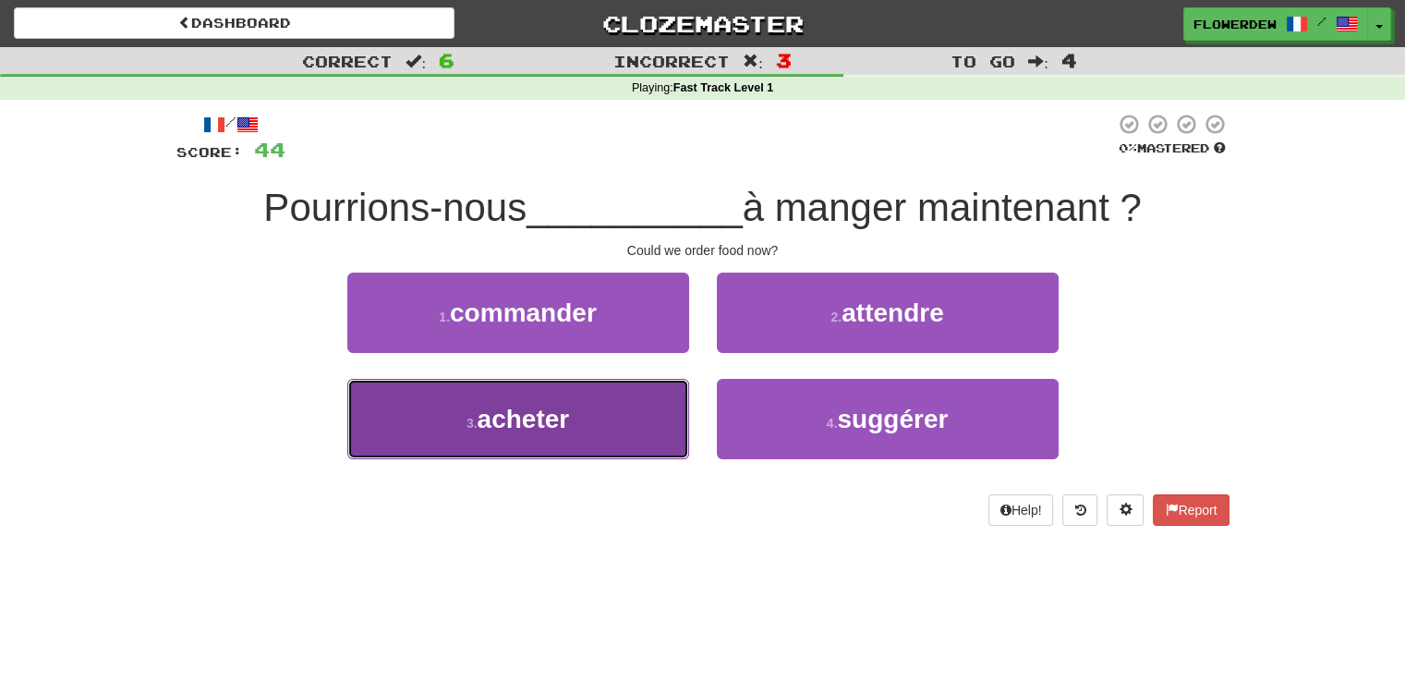
click at [636, 407] on button "3 . acheter" at bounding box center [518, 419] width 342 height 80
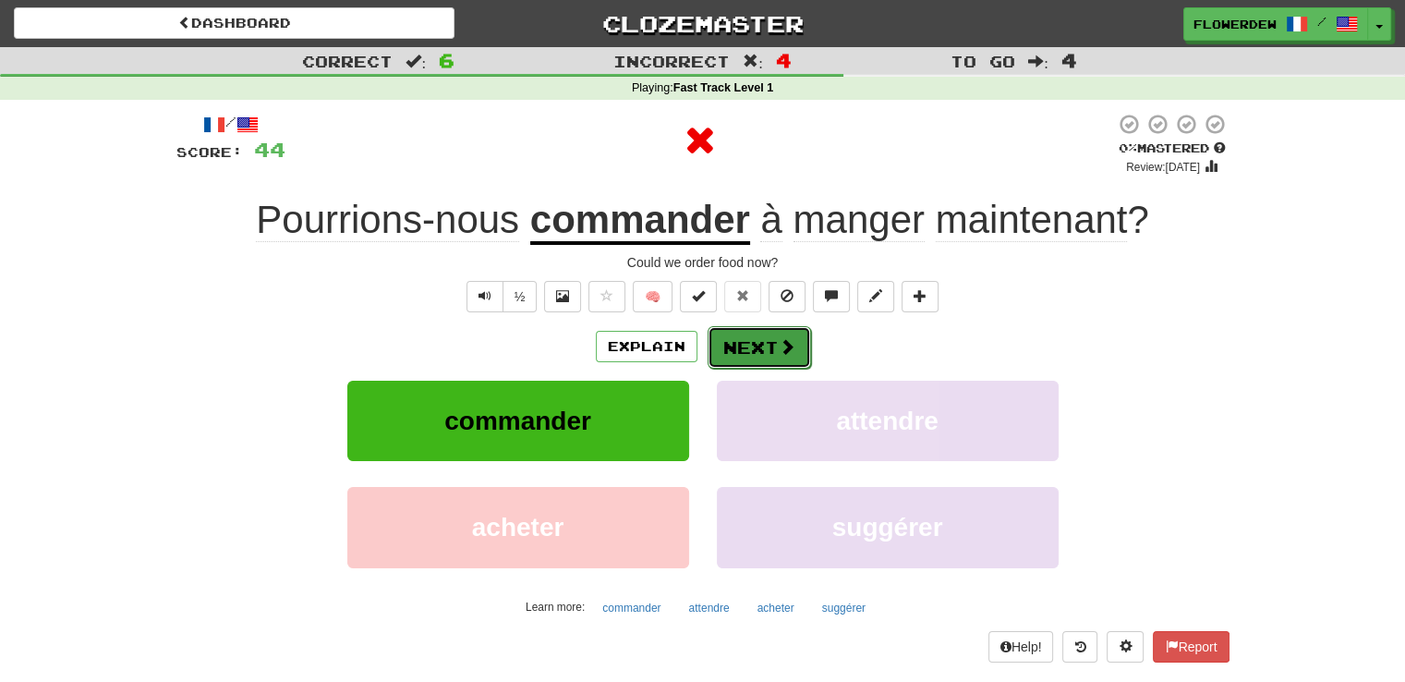
click at [730, 341] on button "Next" at bounding box center [759, 347] width 103 height 42
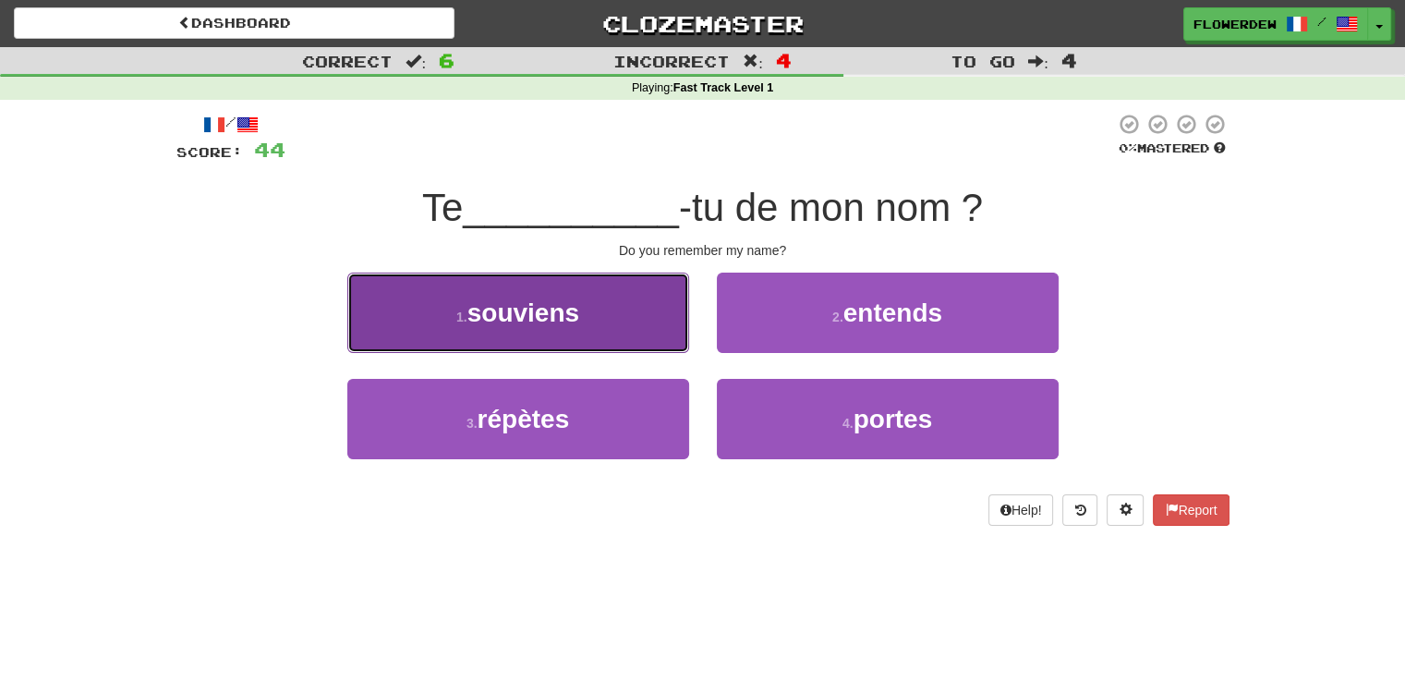
click at [633, 331] on button "1 . [GEOGRAPHIC_DATA]" at bounding box center [518, 313] width 342 height 80
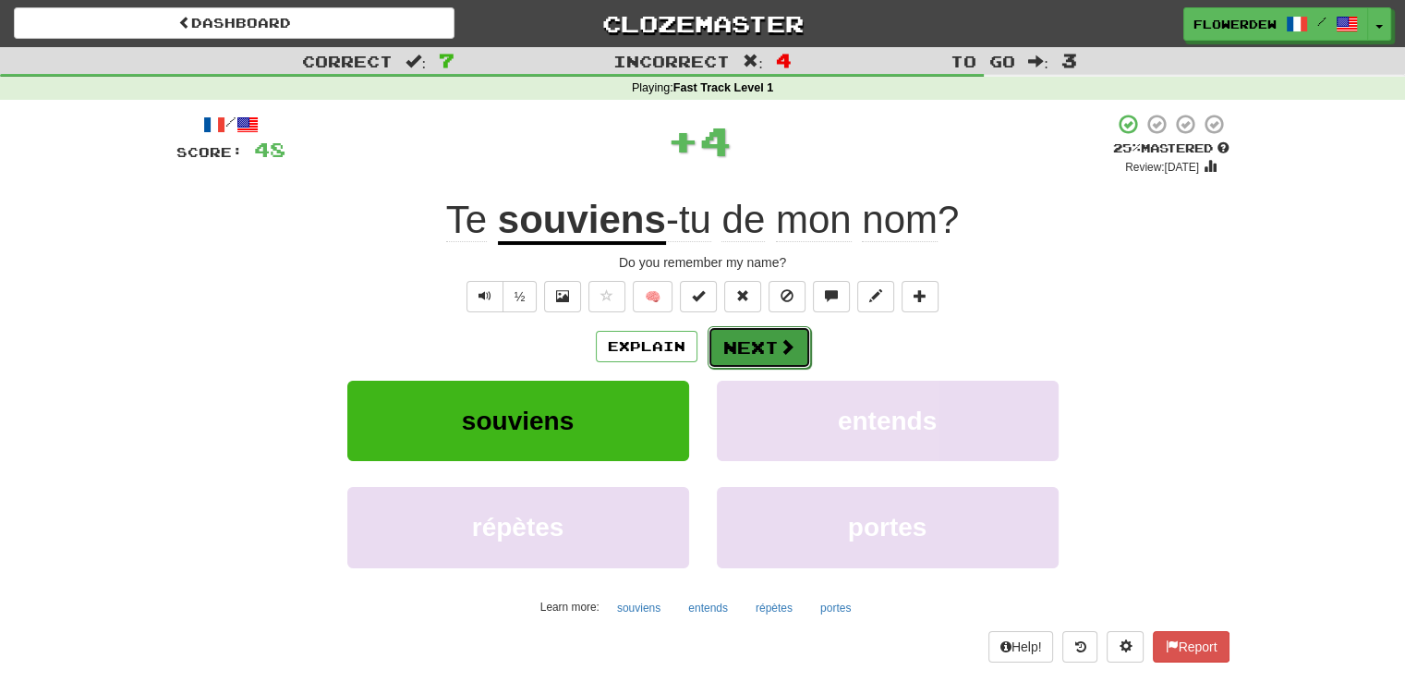
click at [735, 342] on button "Next" at bounding box center [759, 347] width 103 height 42
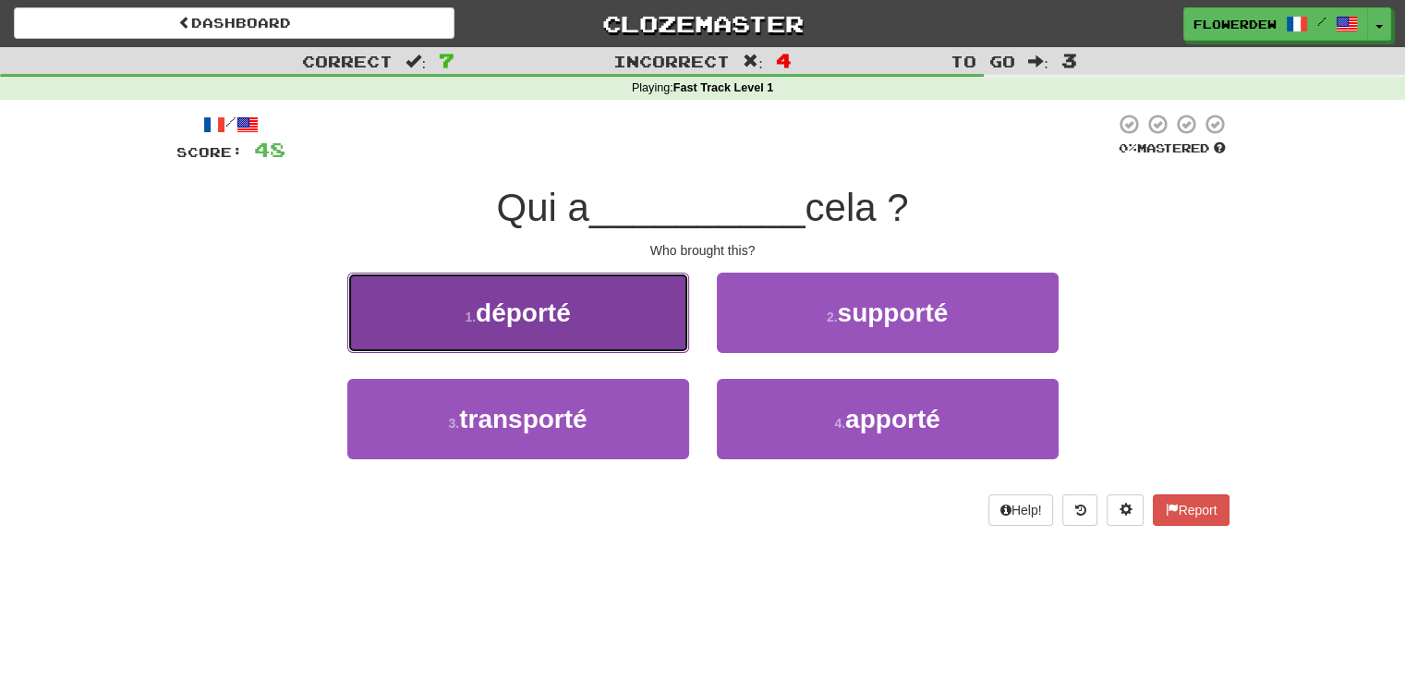
click at [667, 334] on button "1 . déporté" at bounding box center [518, 313] width 342 height 80
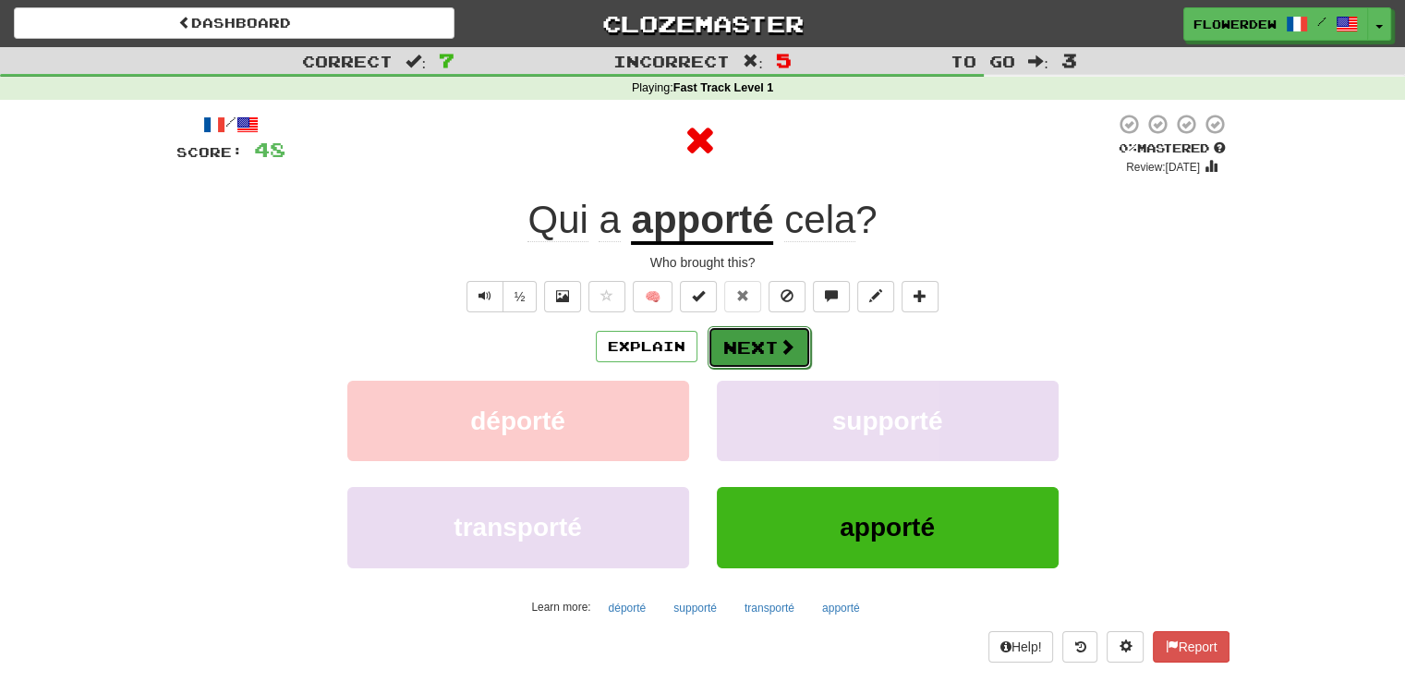
click at [735, 335] on button "Next" at bounding box center [759, 347] width 103 height 42
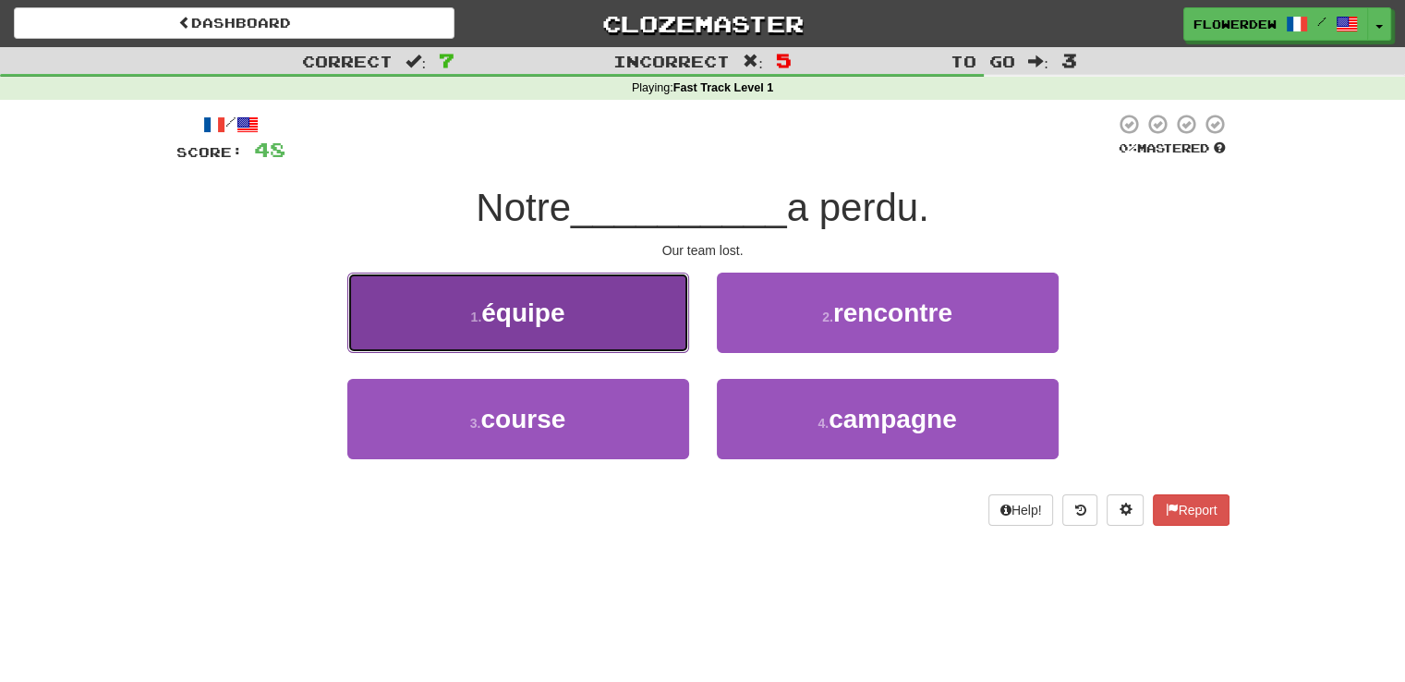
click at [621, 326] on button "1 . équipe" at bounding box center [518, 313] width 342 height 80
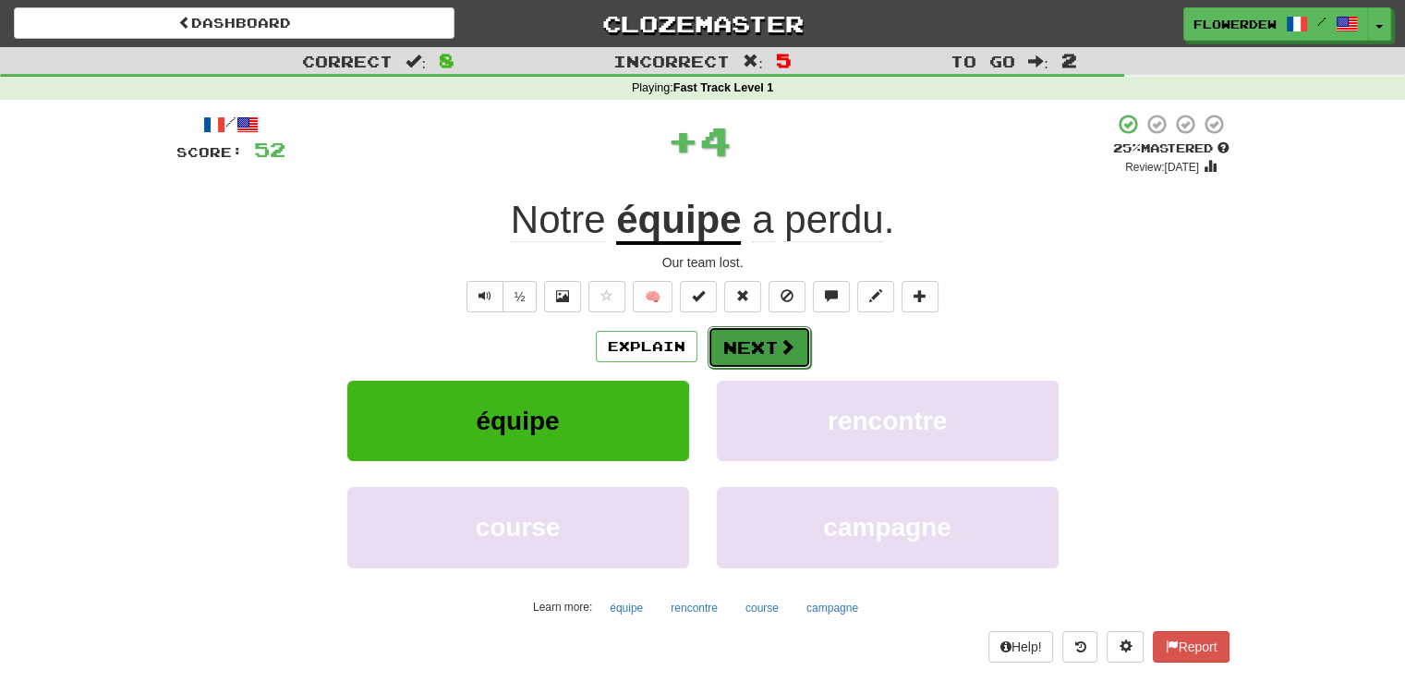
click at [719, 346] on button "Next" at bounding box center [759, 347] width 103 height 42
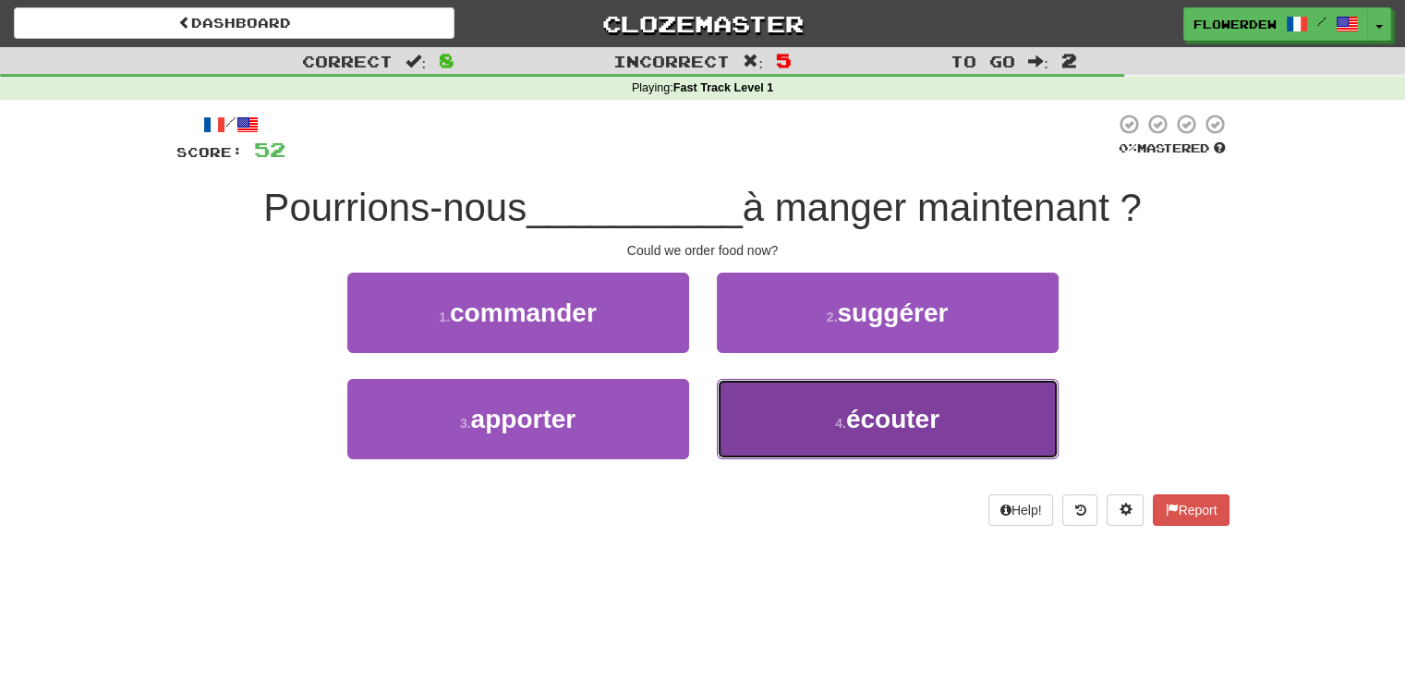
click at [718, 387] on button "4 . écouter" at bounding box center [888, 419] width 342 height 80
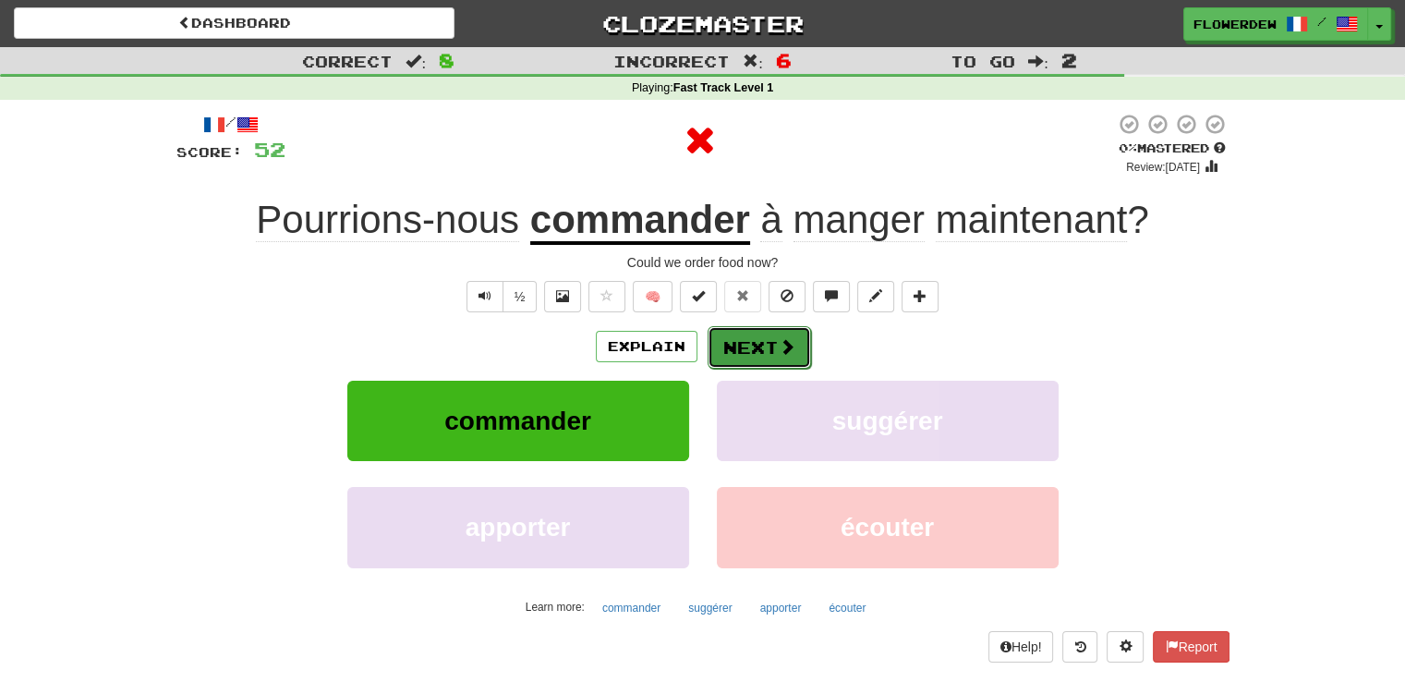
click at [731, 332] on button "Next" at bounding box center [759, 347] width 103 height 42
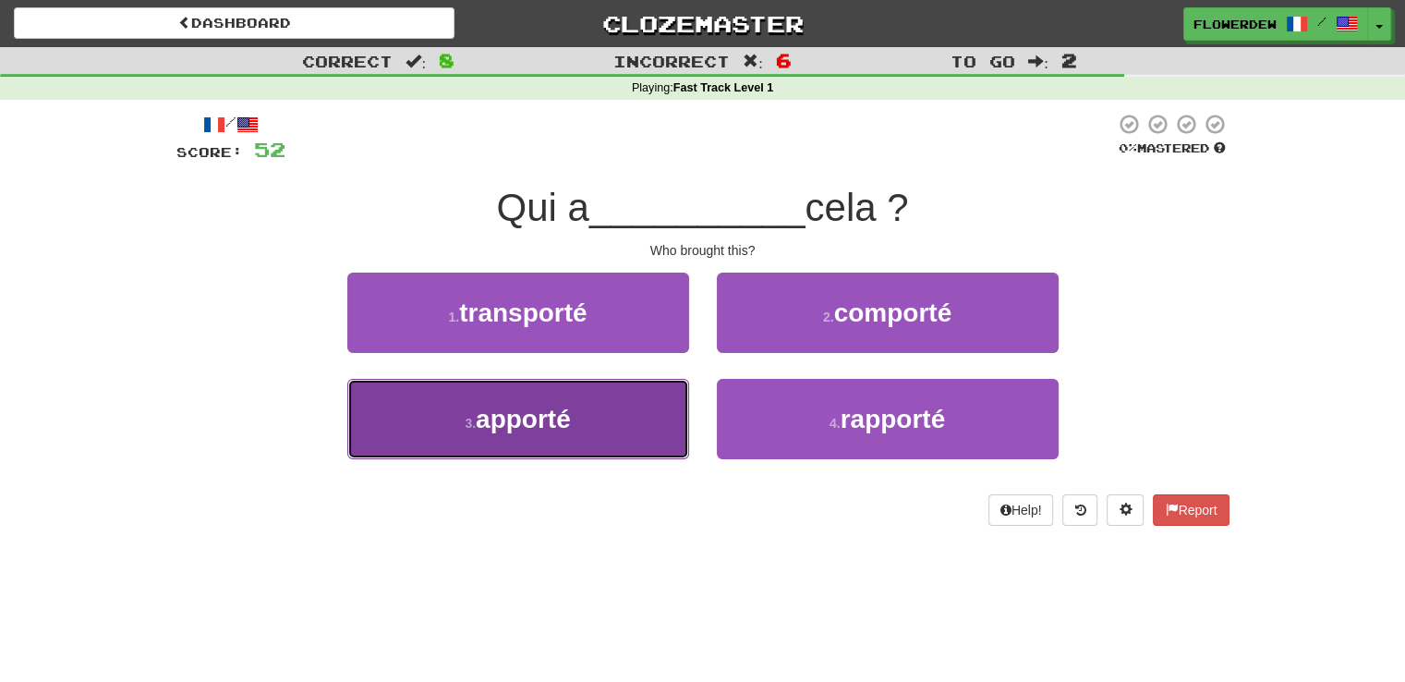
click at [637, 397] on button "3 . apporté" at bounding box center [518, 419] width 342 height 80
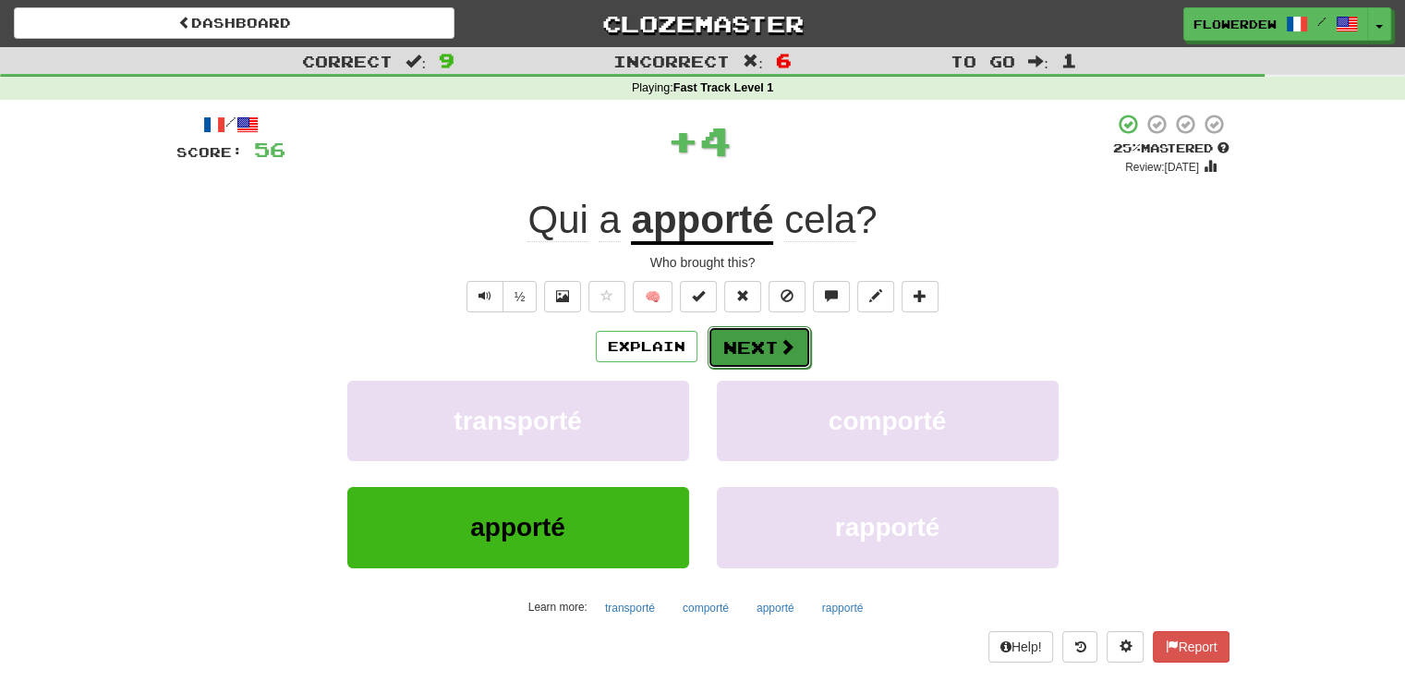
click at [747, 332] on button "Next" at bounding box center [759, 347] width 103 height 42
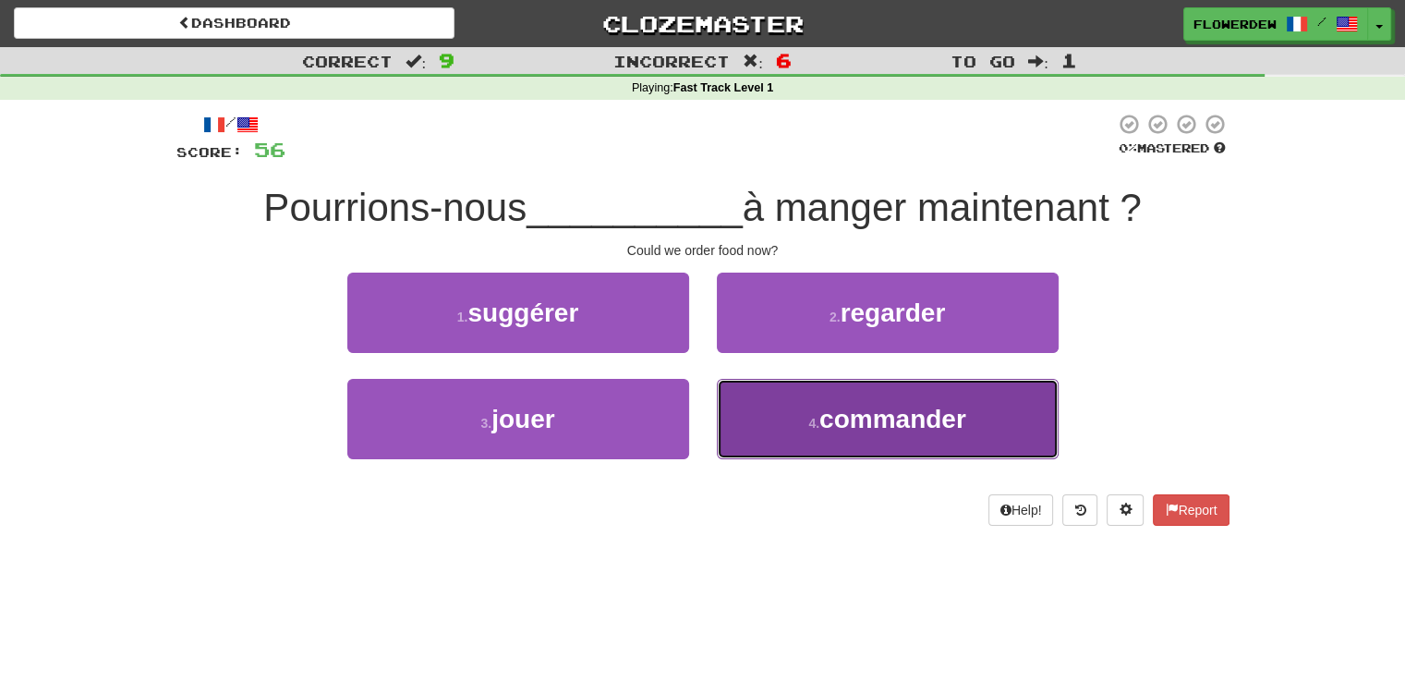
click at [761, 419] on button "4 . commander" at bounding box center [888, 419] width 342 height 80
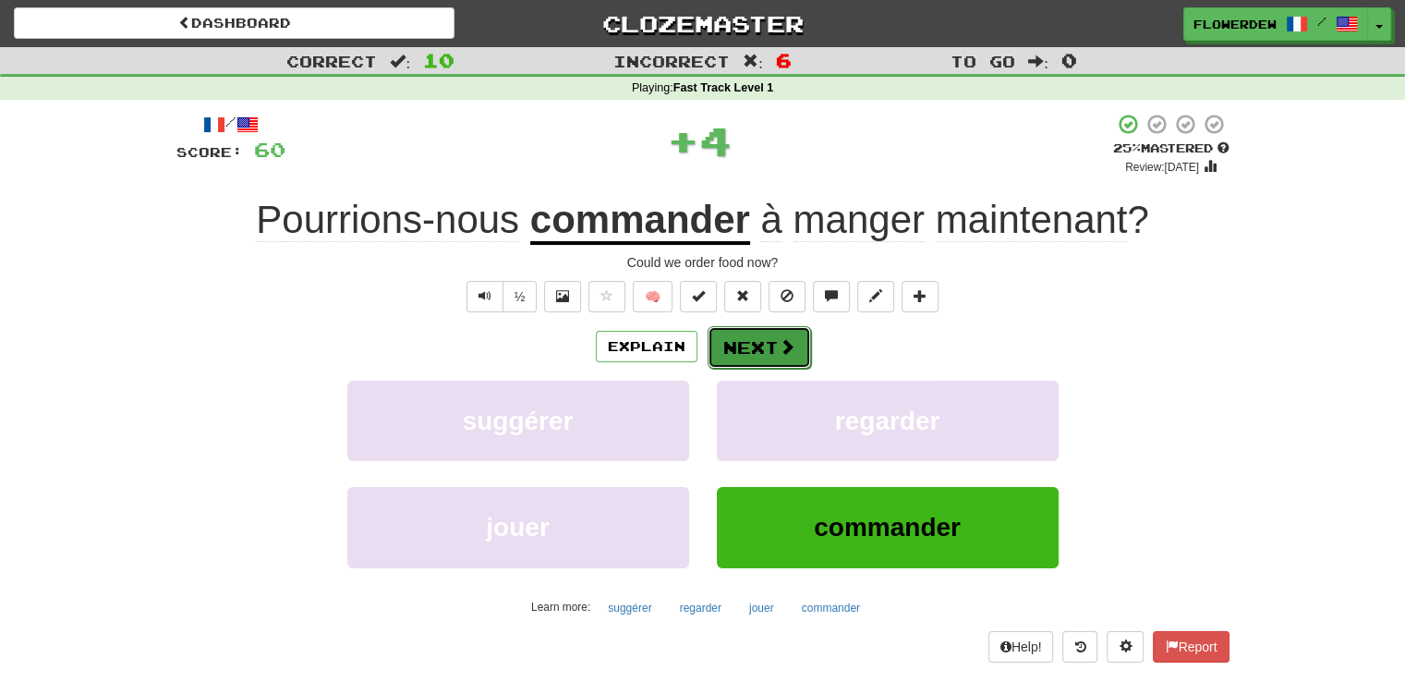
click at [747, 353] on button "Next" at bounding box center [759, 347] width 103 height 42
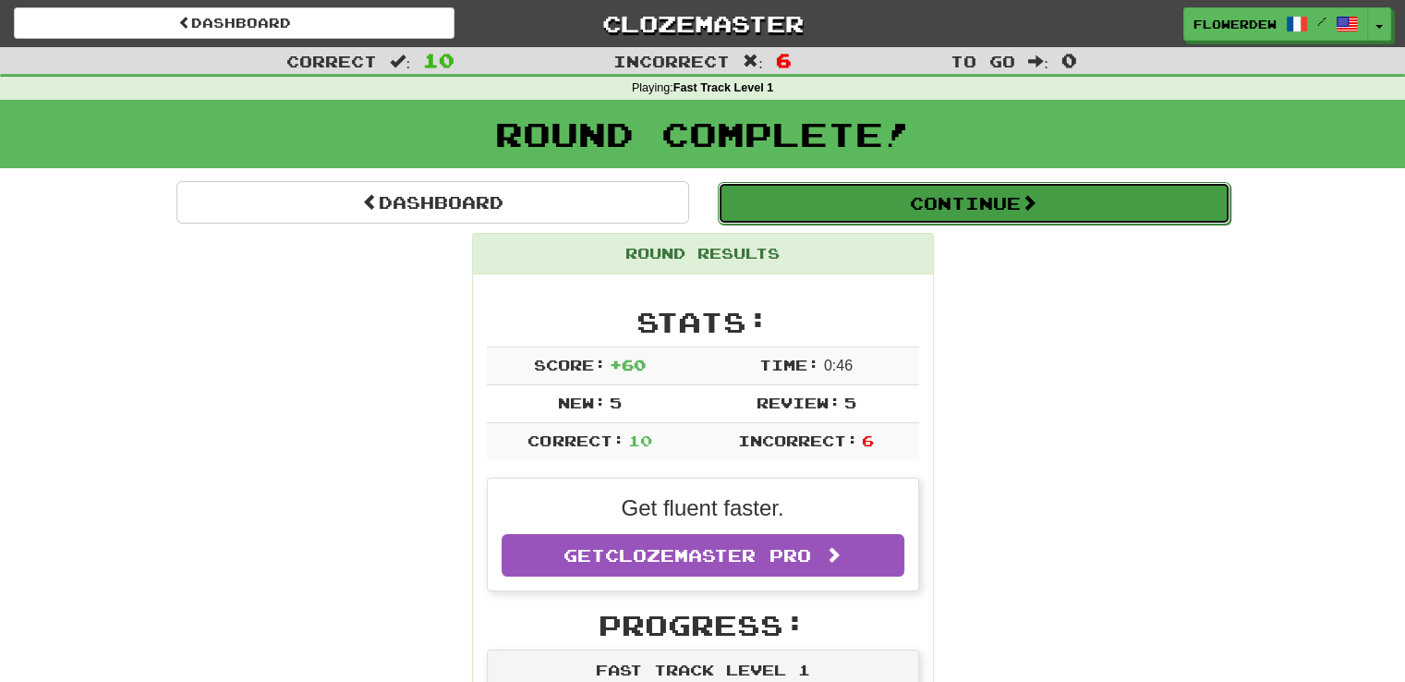
click at [815, 196] on button "Continue" at bounding box center [974, 203] width 513 height 42
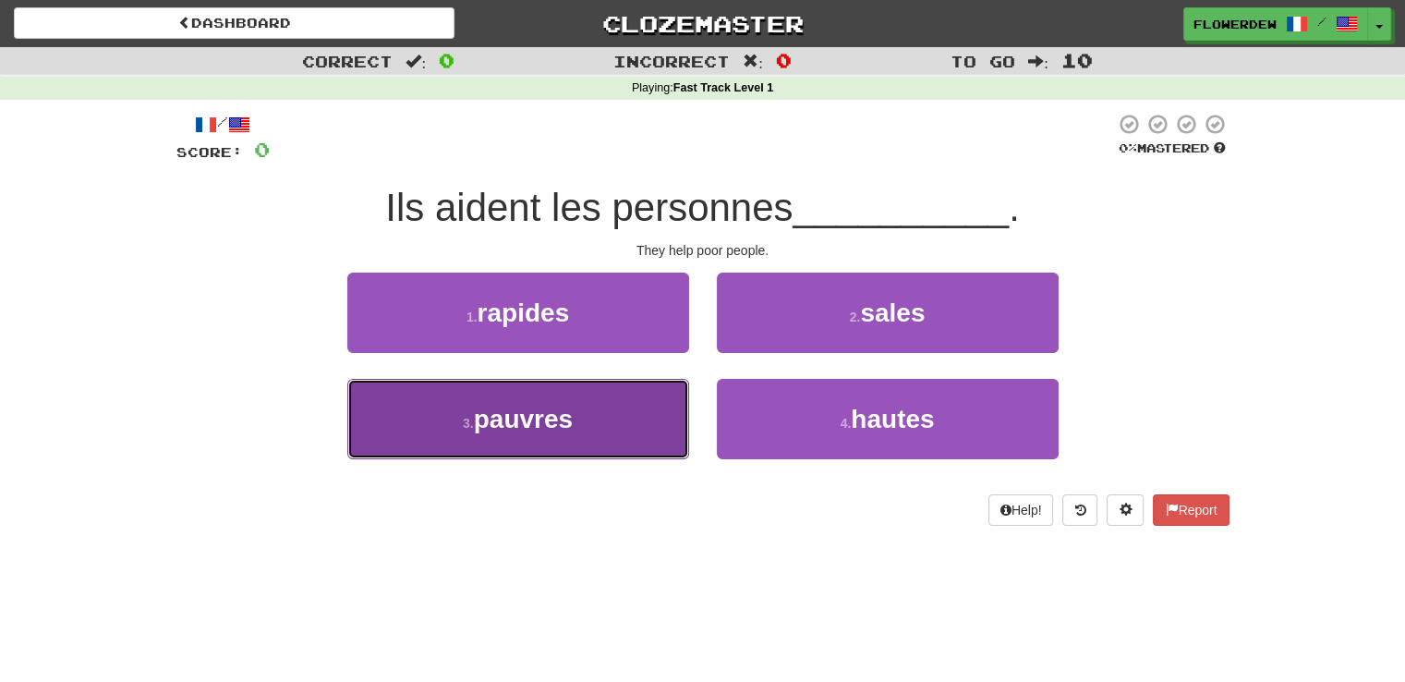
click at [639, 385] on button "3 . pauvres" at bounding box center [518, 419] width 342 height 80
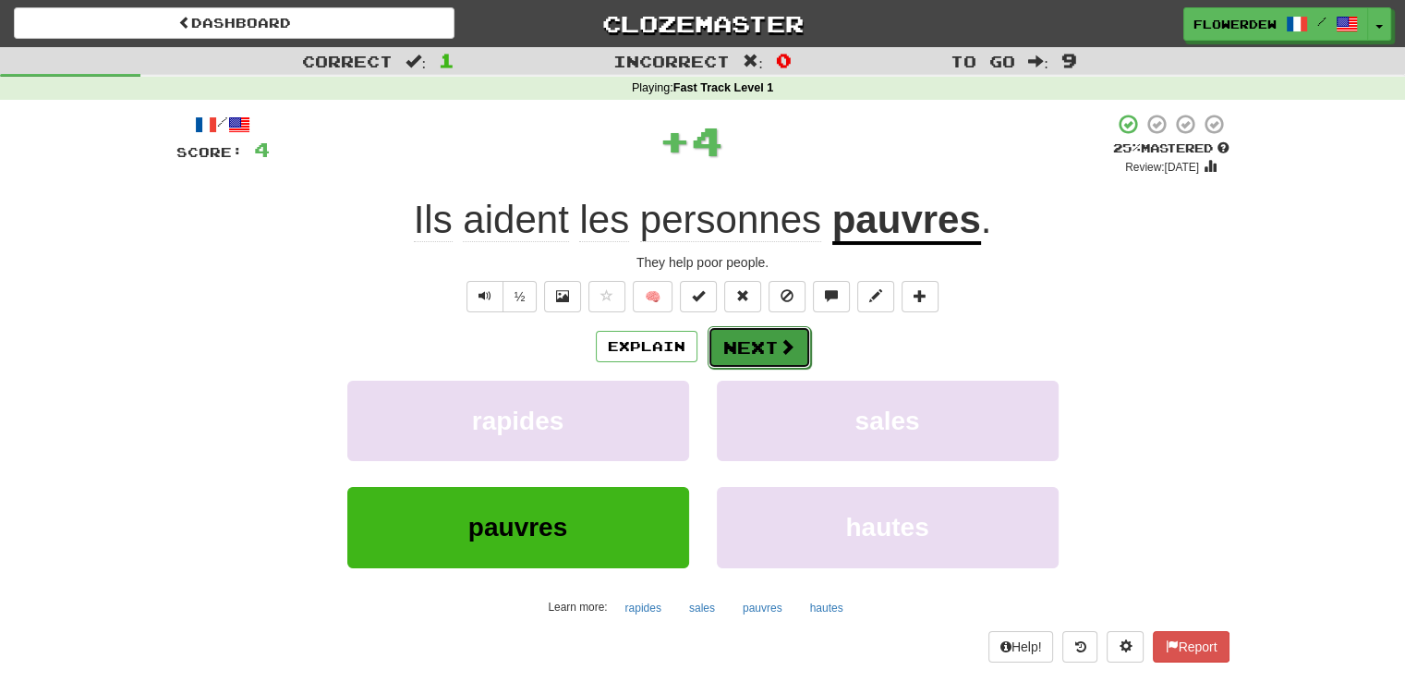
click at [746, 363] on button "Next" at bounding box center [759, 347] width 103 height 42
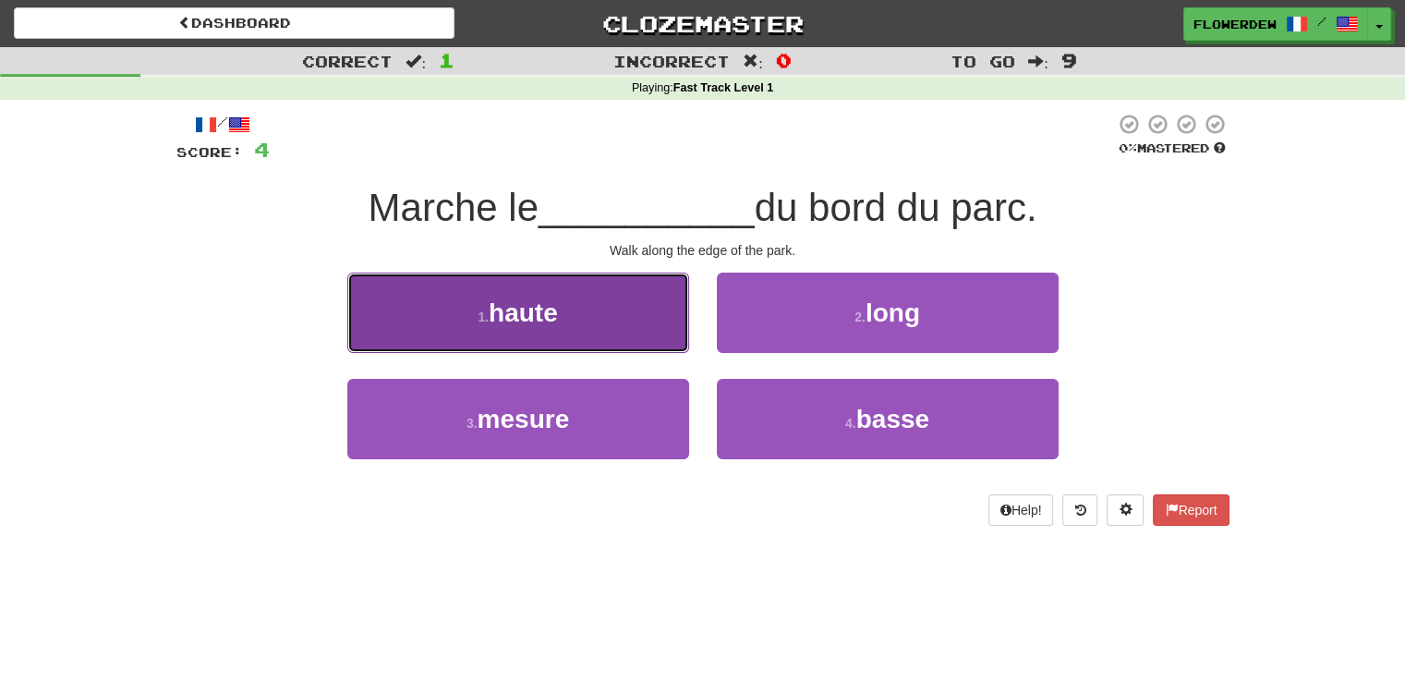
click at [632, 346] on button "1 . haute" at bounding box center [518, 313] width 342 height 80
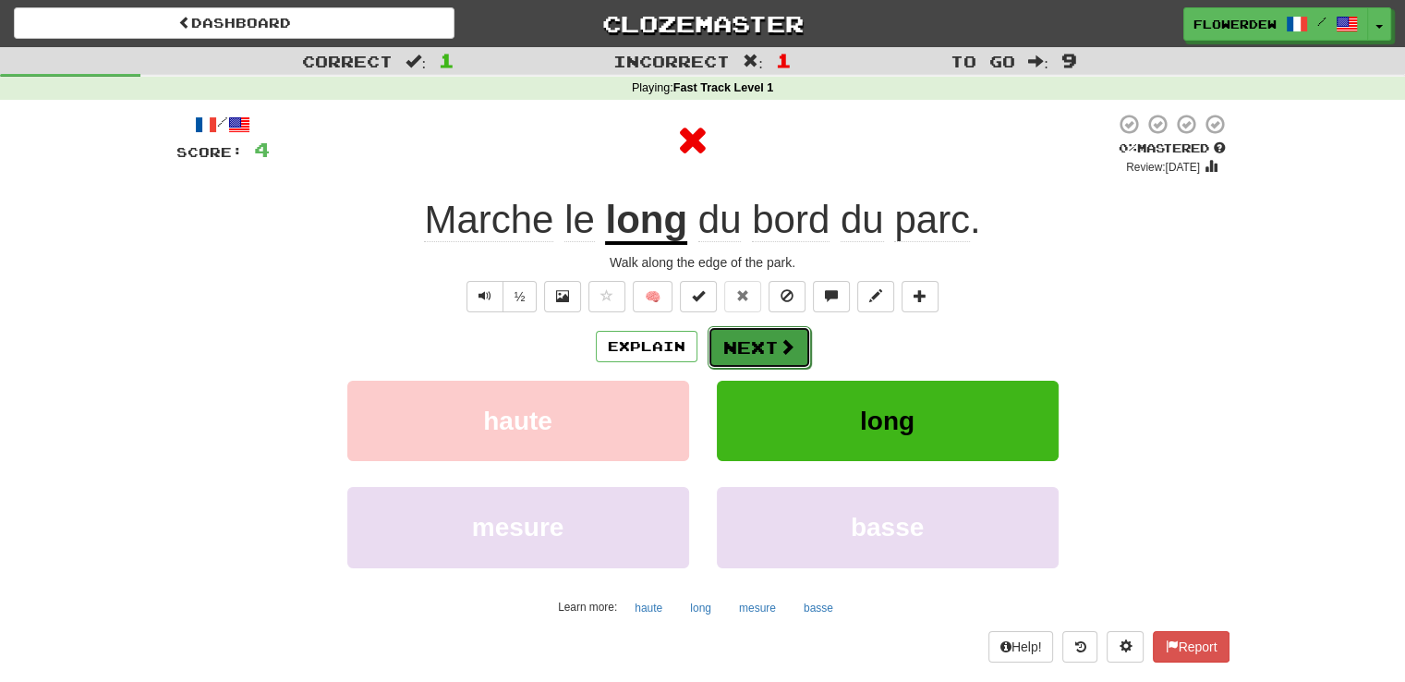
click at [722, 351] on button "Next" at bounding box center [759, 347] width 103 height 42
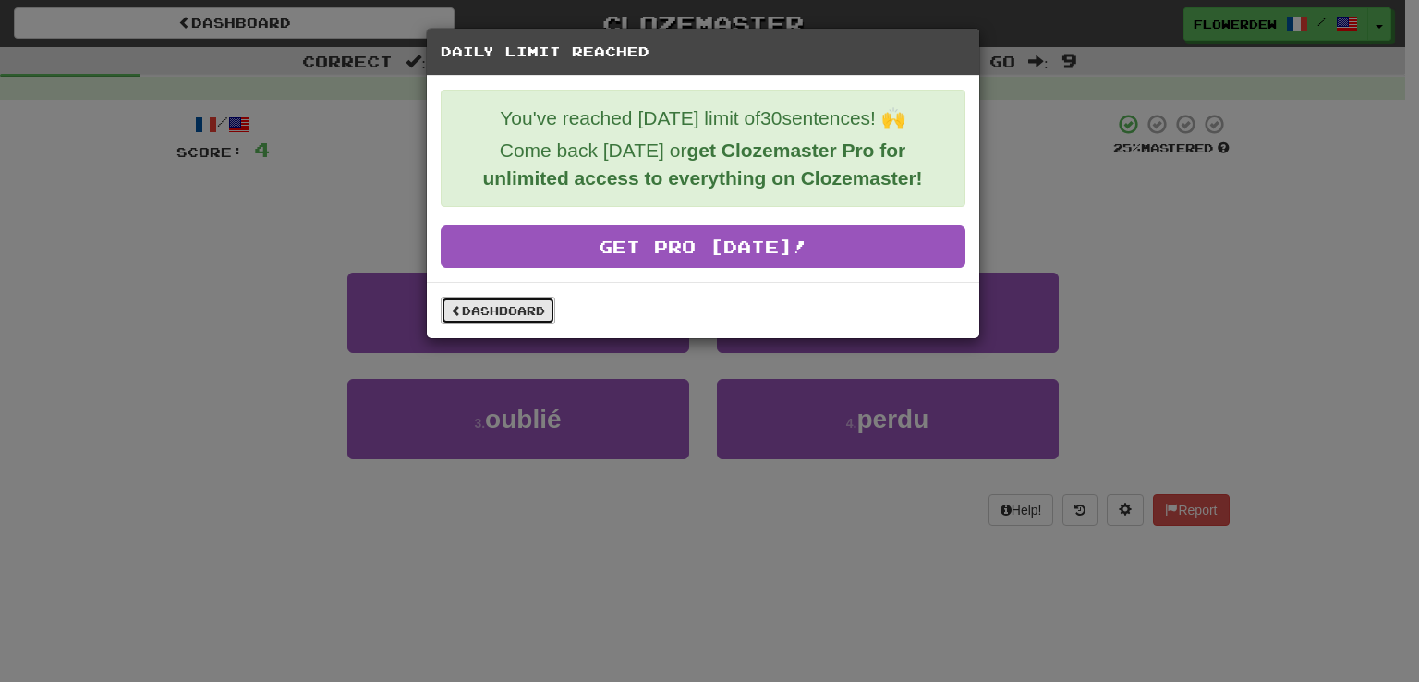
click at [504, 319] on link "Dashboard" at bounding box center [498, 311] width 115 height 28
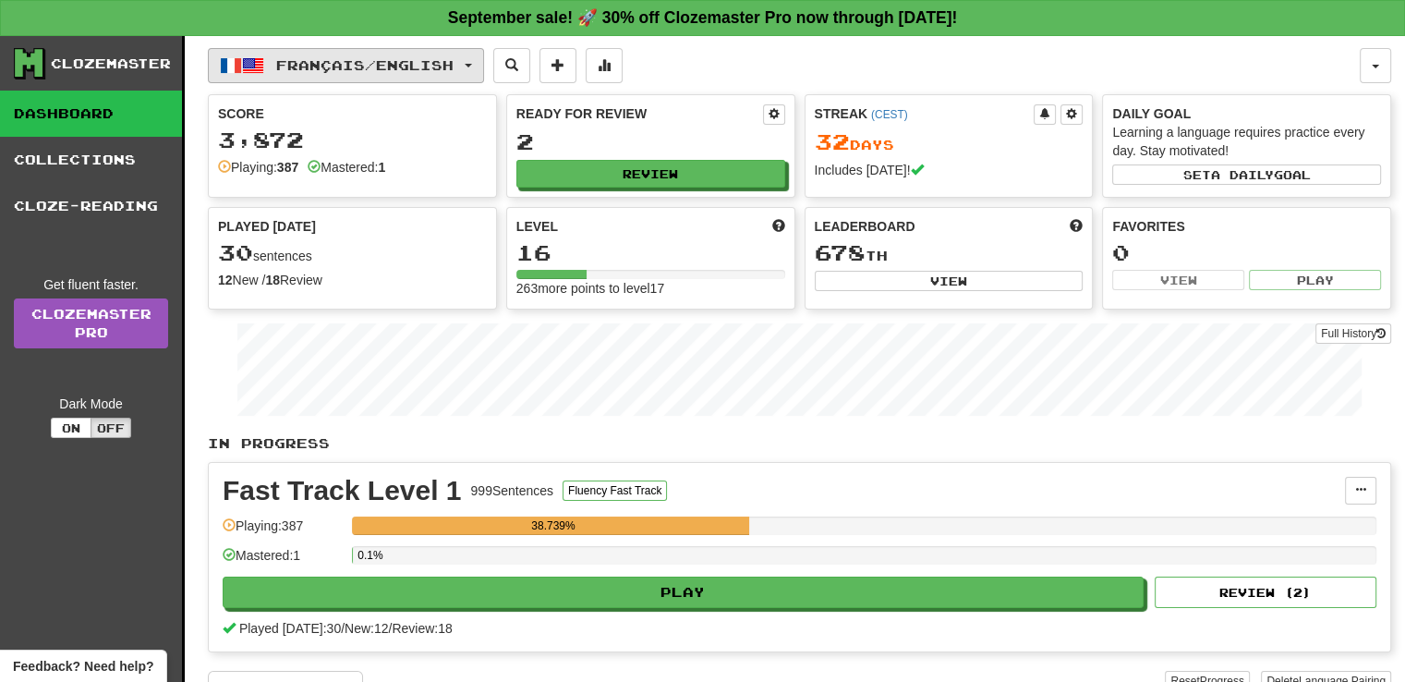
click at [292, 57] on span "Français / English" at bounding box center [364, 65] width 177 height 16
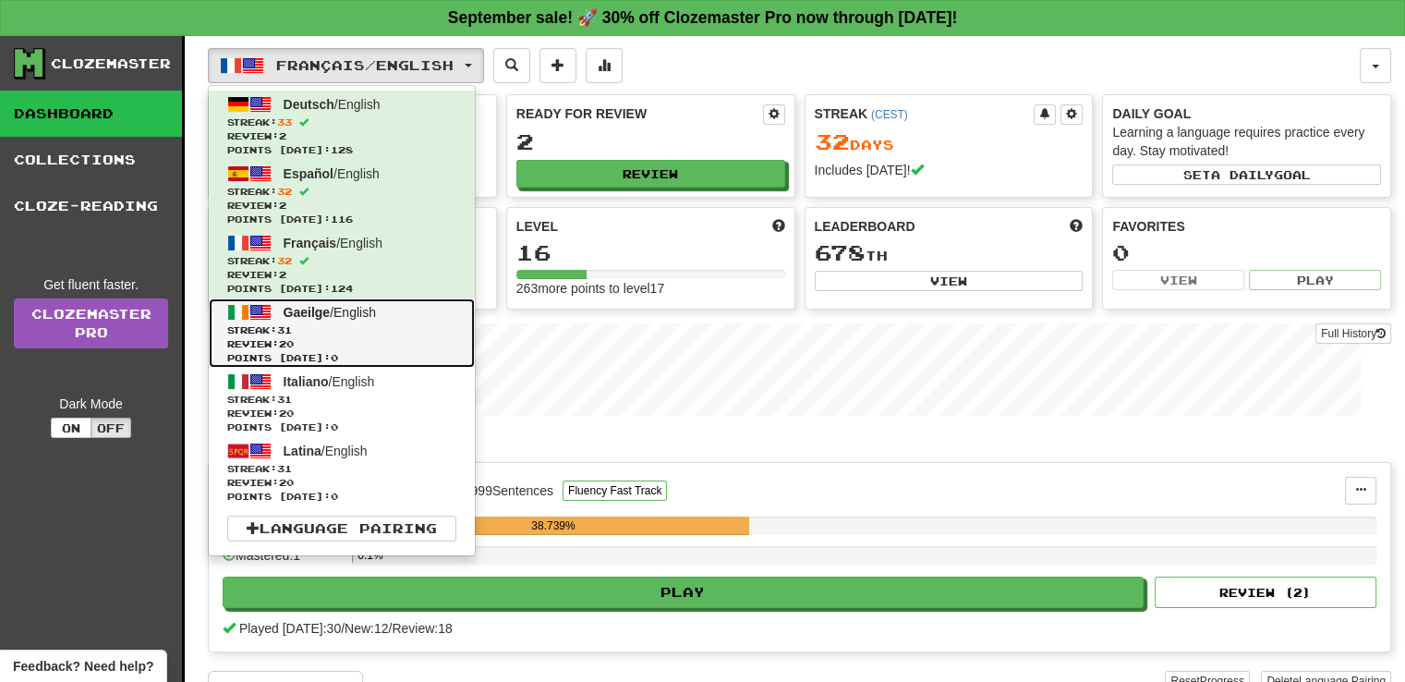
click at [314, 312] on span "Gaeilge" at bounding box center [307, 312] width 47 height 15
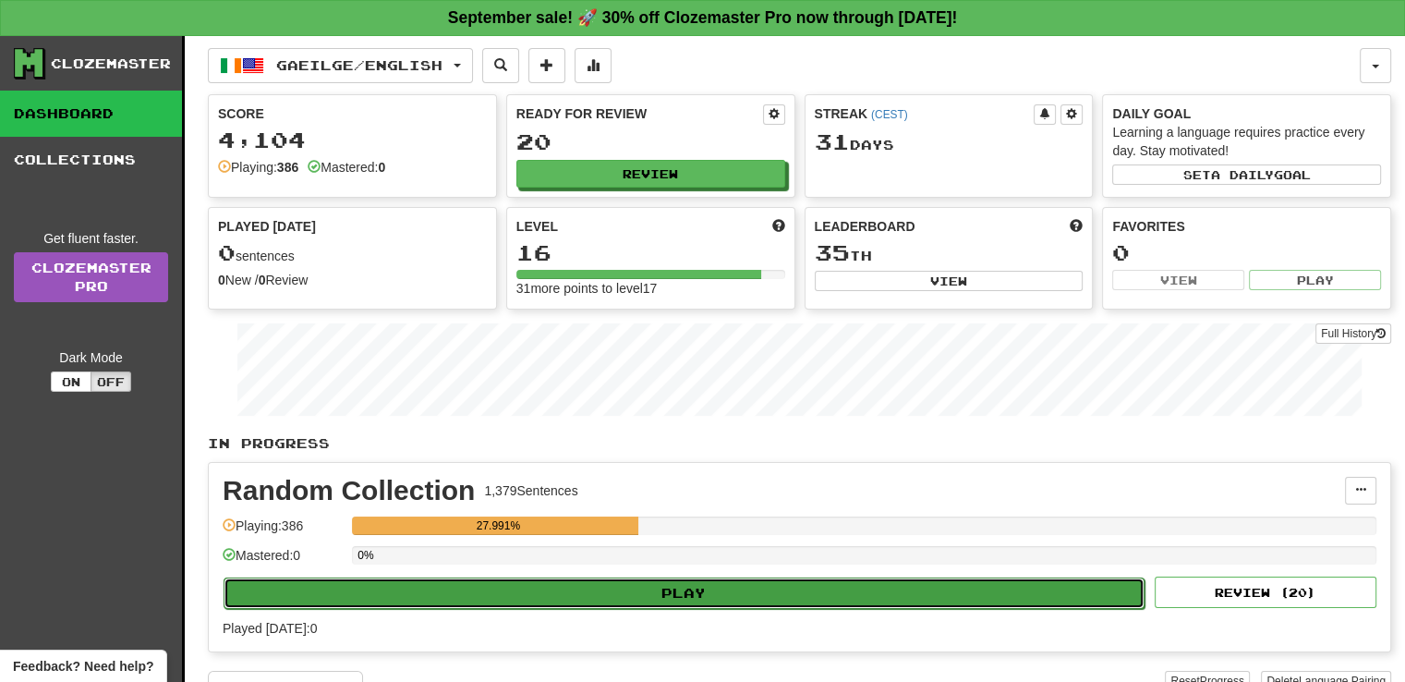
click at [637, 585] on button "Play" at bounding box center [684, 592] width 921 height 31
select select "**"
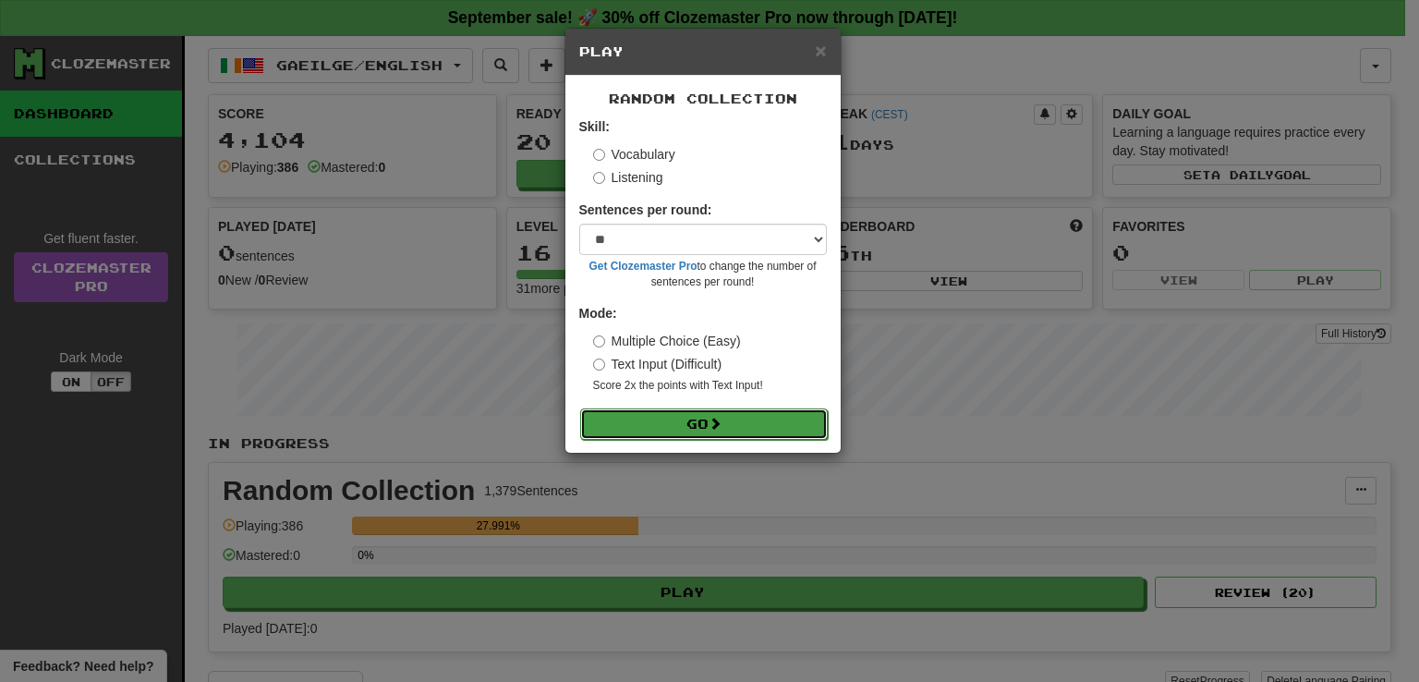
click at [716, 419] on span at bounding box center [715, 423] width 13 height 13
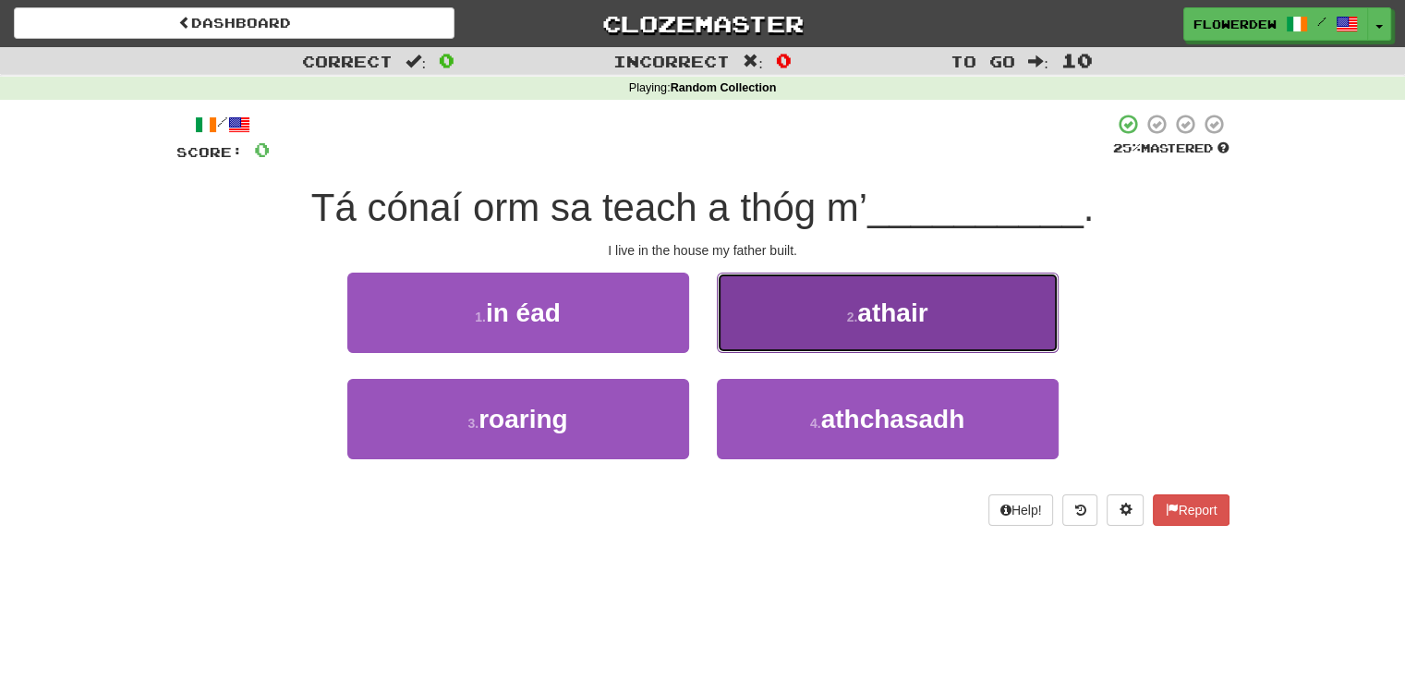
click at [755, 347] on button "2 . athair" at bounding box center [888, 313] width 342 height 80
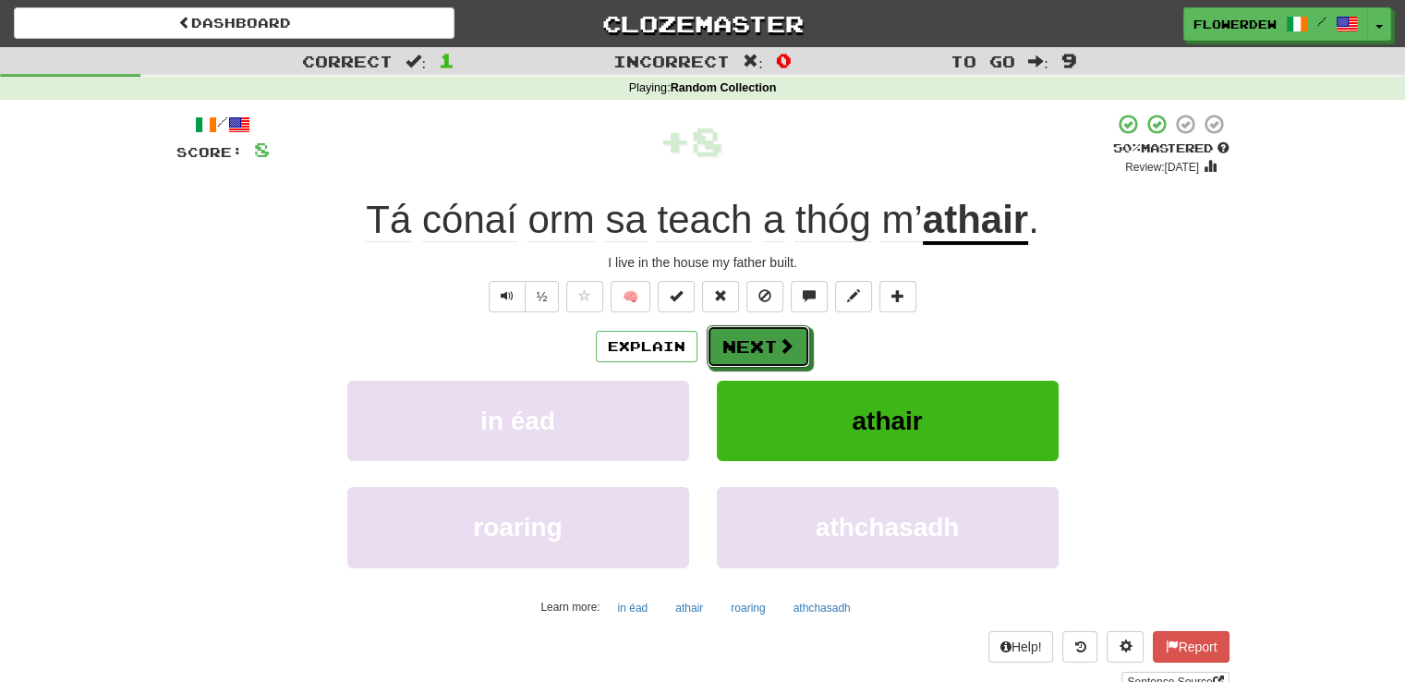
click at [755, 347] on button "Next" at bounding box center [758, 346] width 103 height 42
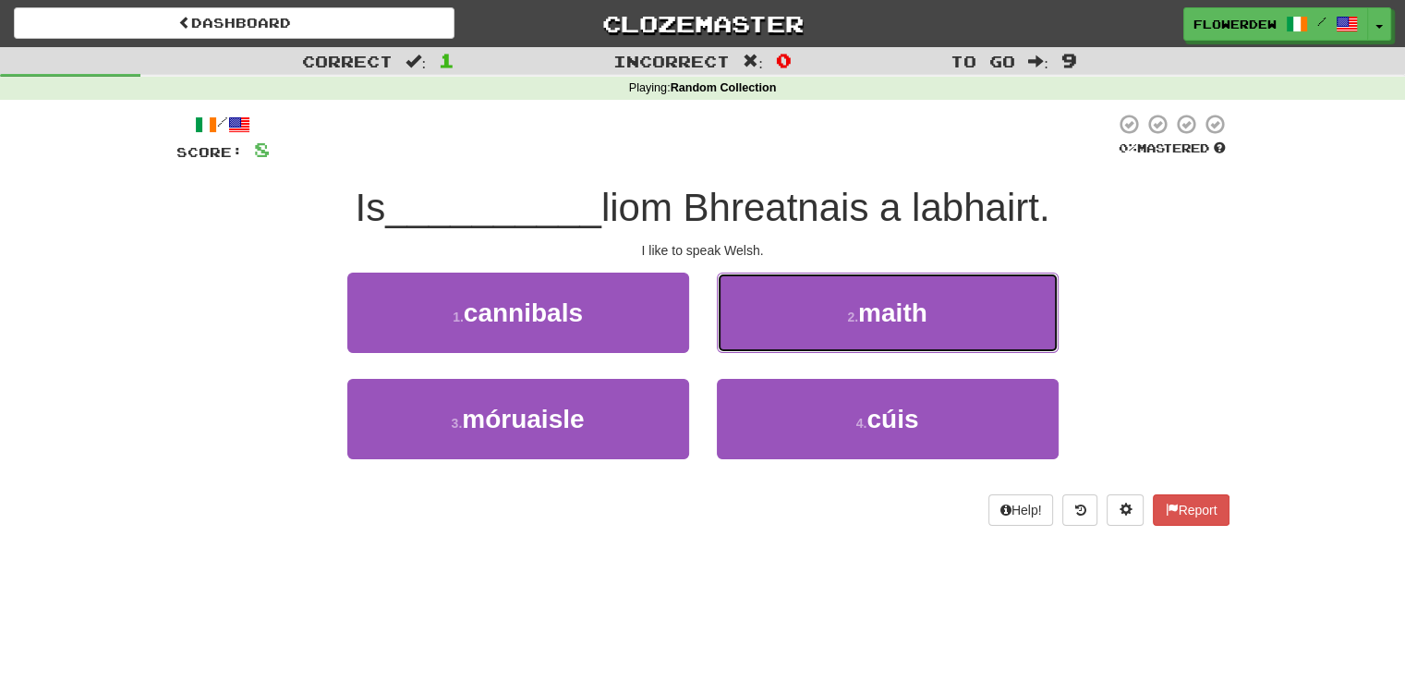
click at [755, 347] on button "2 . maith" at bounding box center [888, 313] width 342 height 80
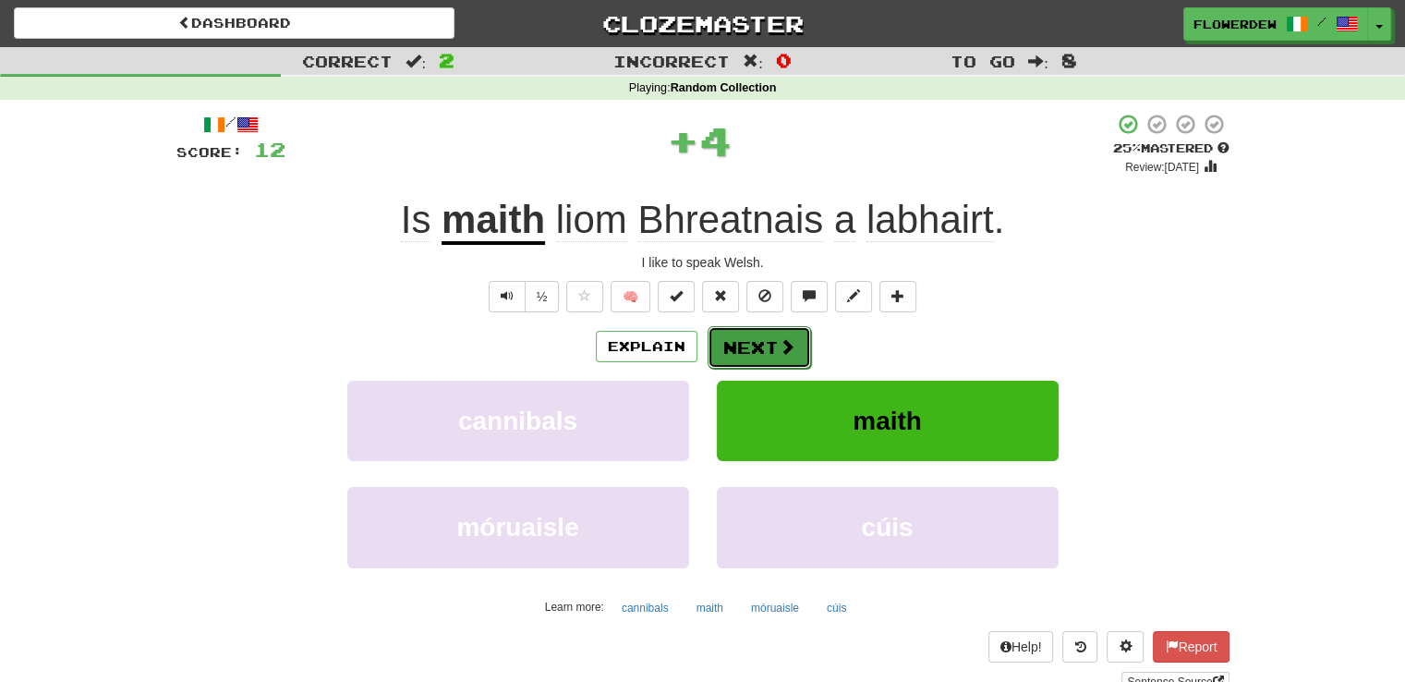
click at [755, 347] on button "Next" at bounding box center [759, 347] width 103 height 42
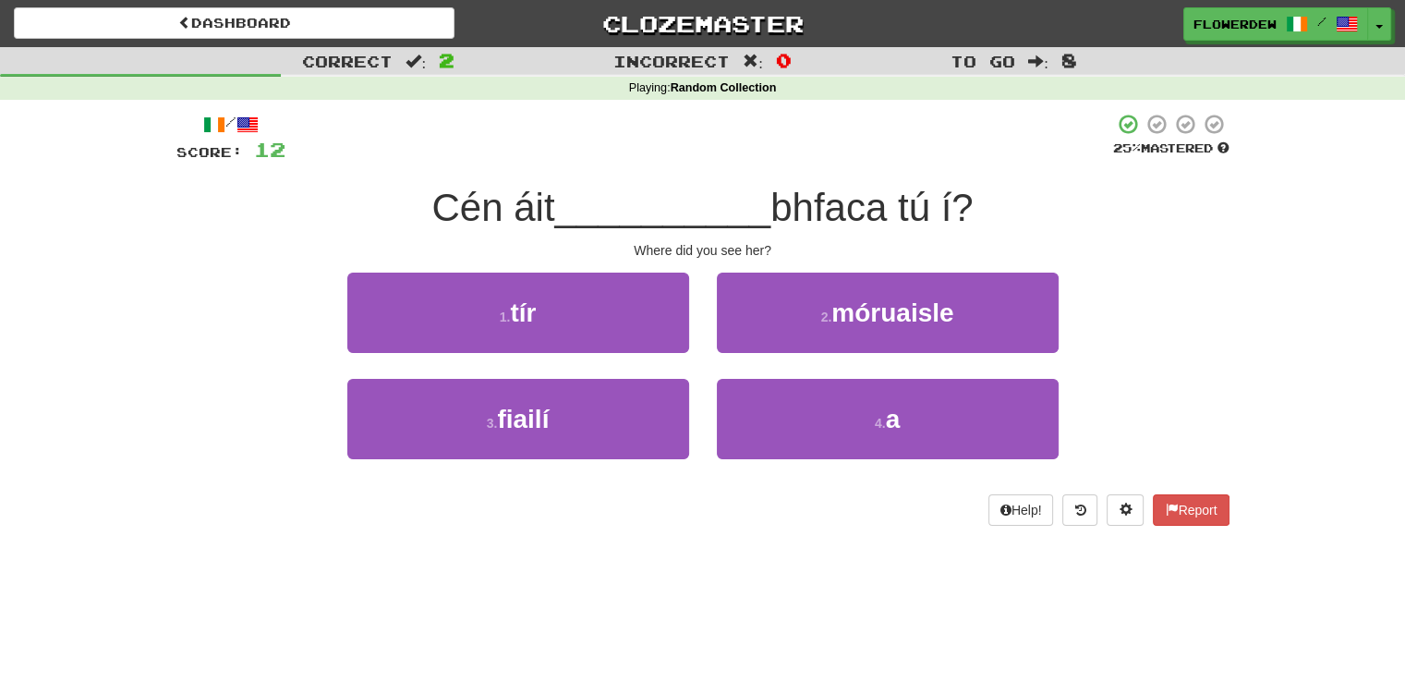
click at [747, 470] on div "4 . a" at bounding box center [888, 432] width 370 height 106
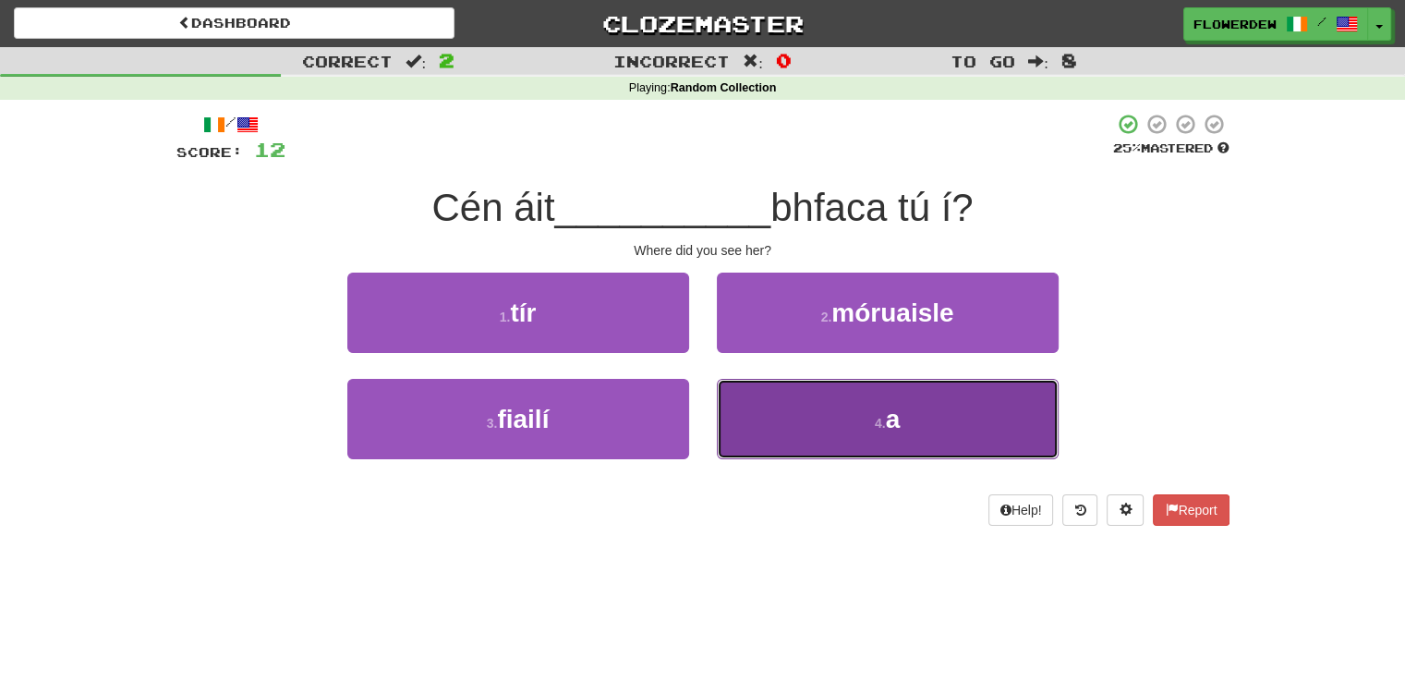
click at [767, 416] on button "4 . a" at bounding box center [888, 419] width 342 height 80
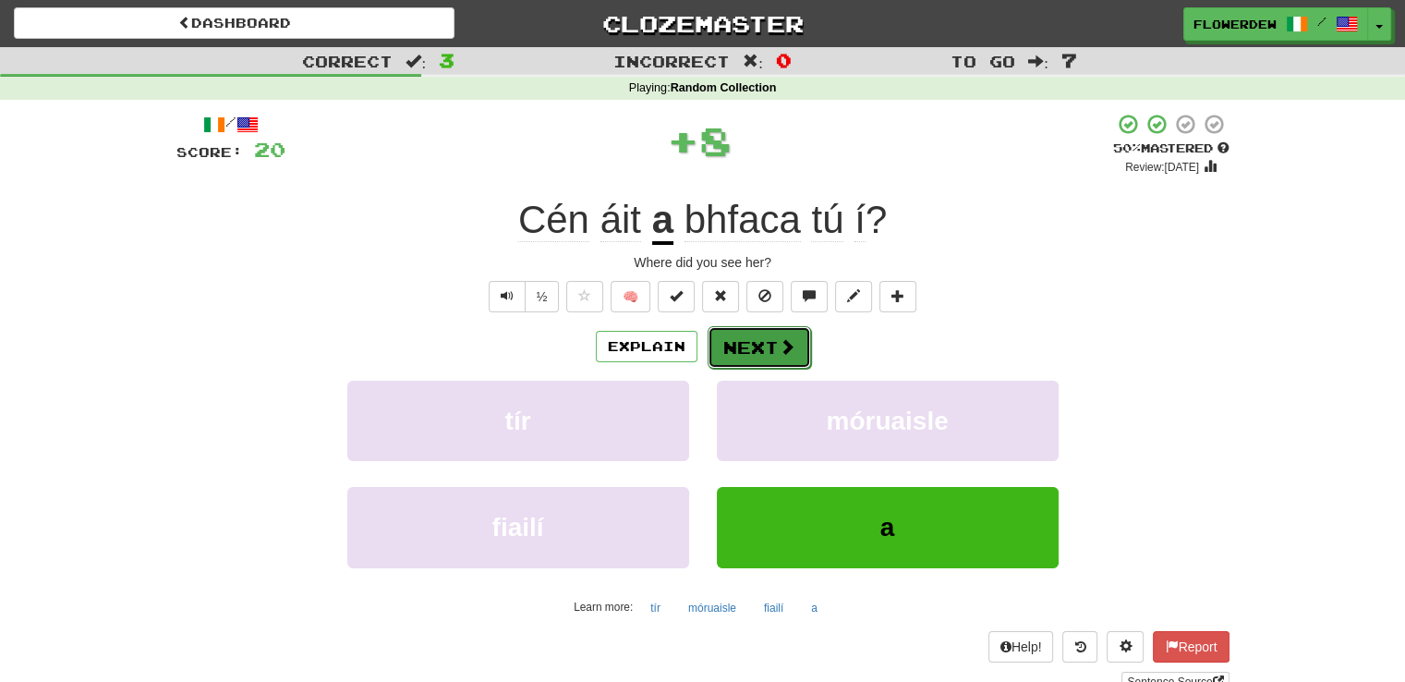
click at [779, 355] on span at bounding box center [787, 346] width 17 height 17
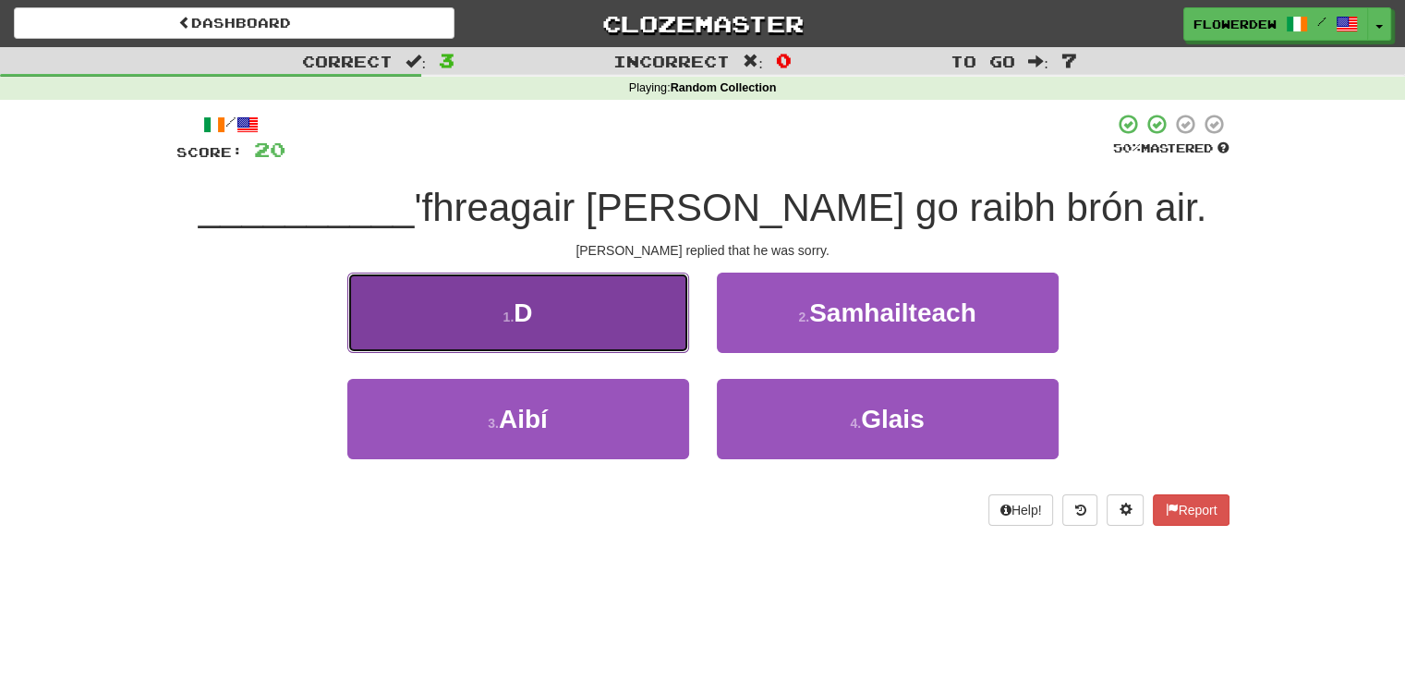
click at [645, 340] on button "1 . D" at bounding box center [518, 313] width 342 height 80
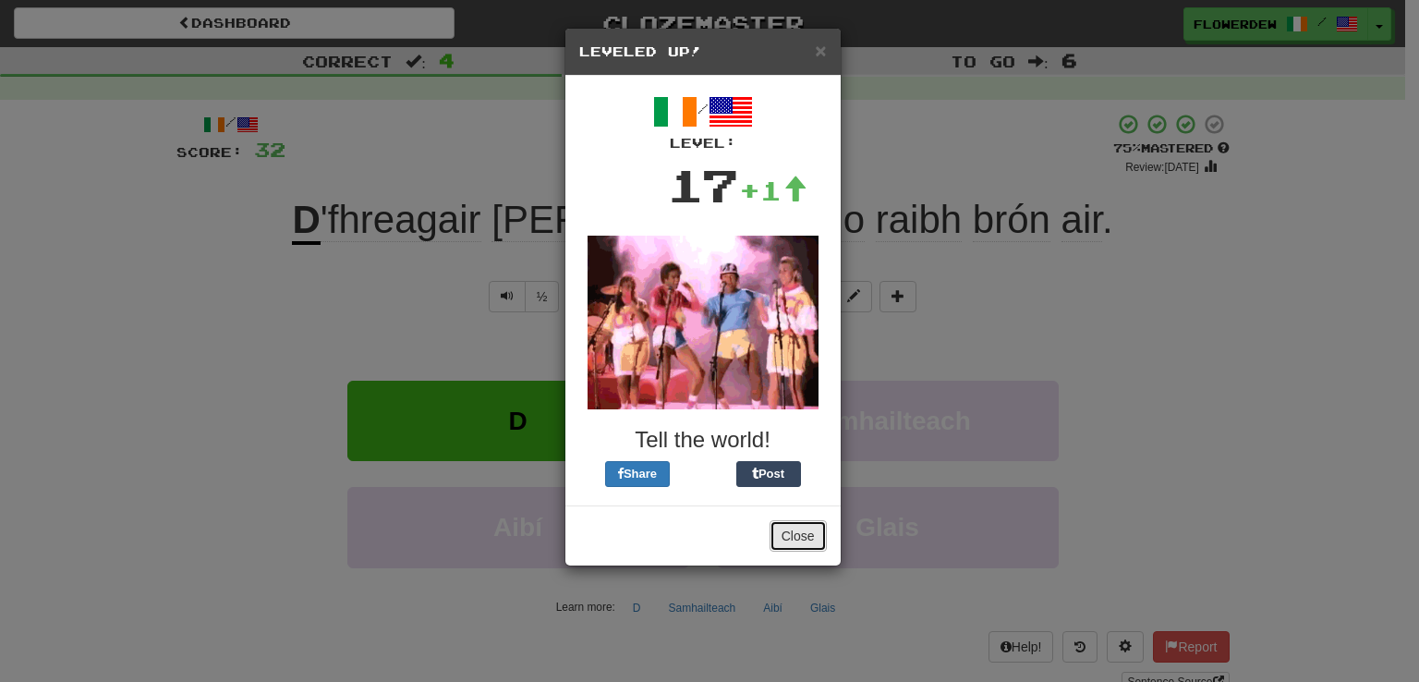
drag, startPoint x: 817, startPoint y: 537, endPoint x: 776, endPoint y: 326, distance: 214.5
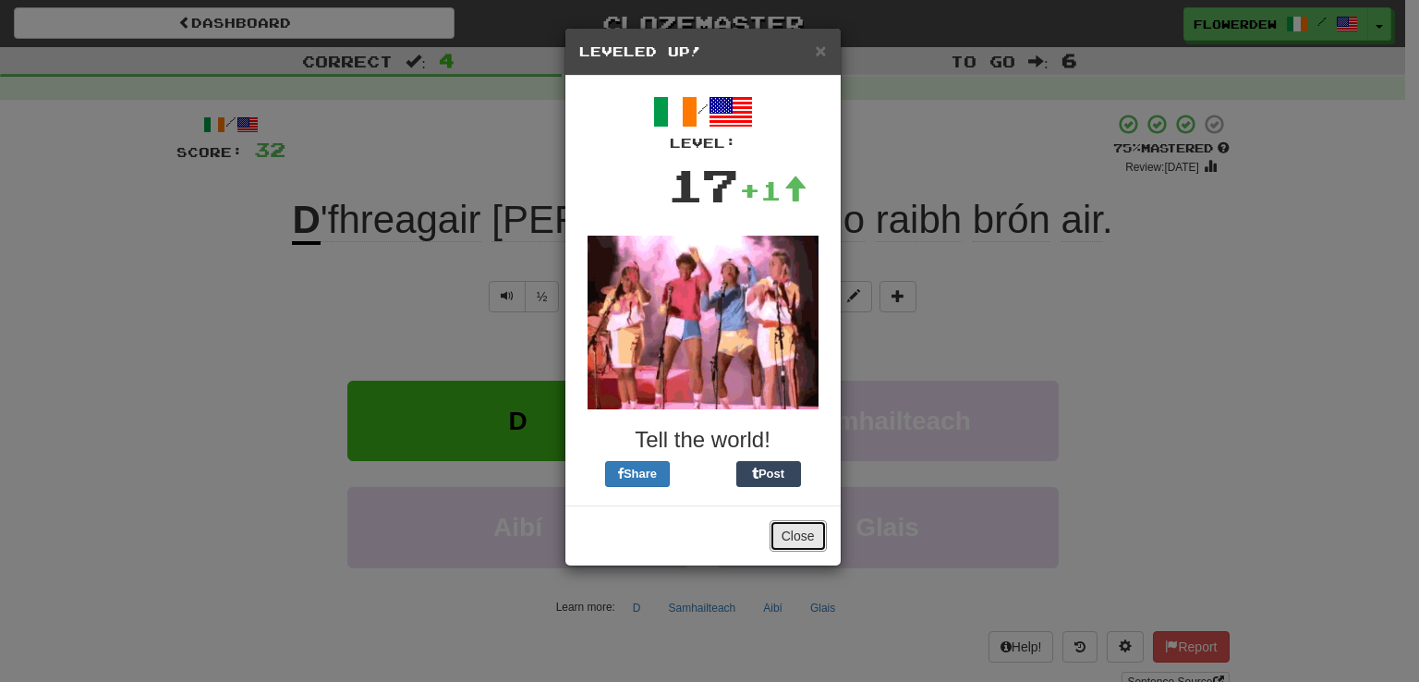
click at [817, 537] on button "Close" at bounding box center [798, 535] width 57 height 31
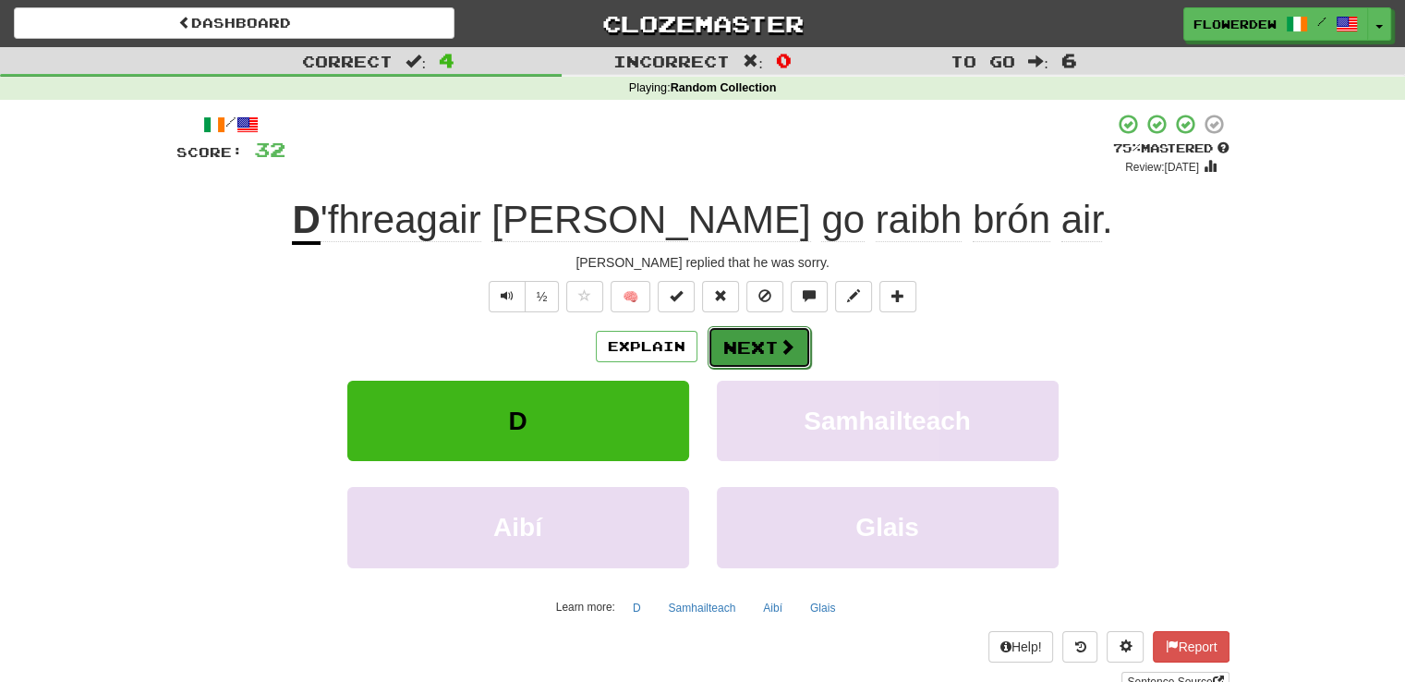
click at [752, 346] on button "Next" at bounding box center [759, 347] width 103 height 42
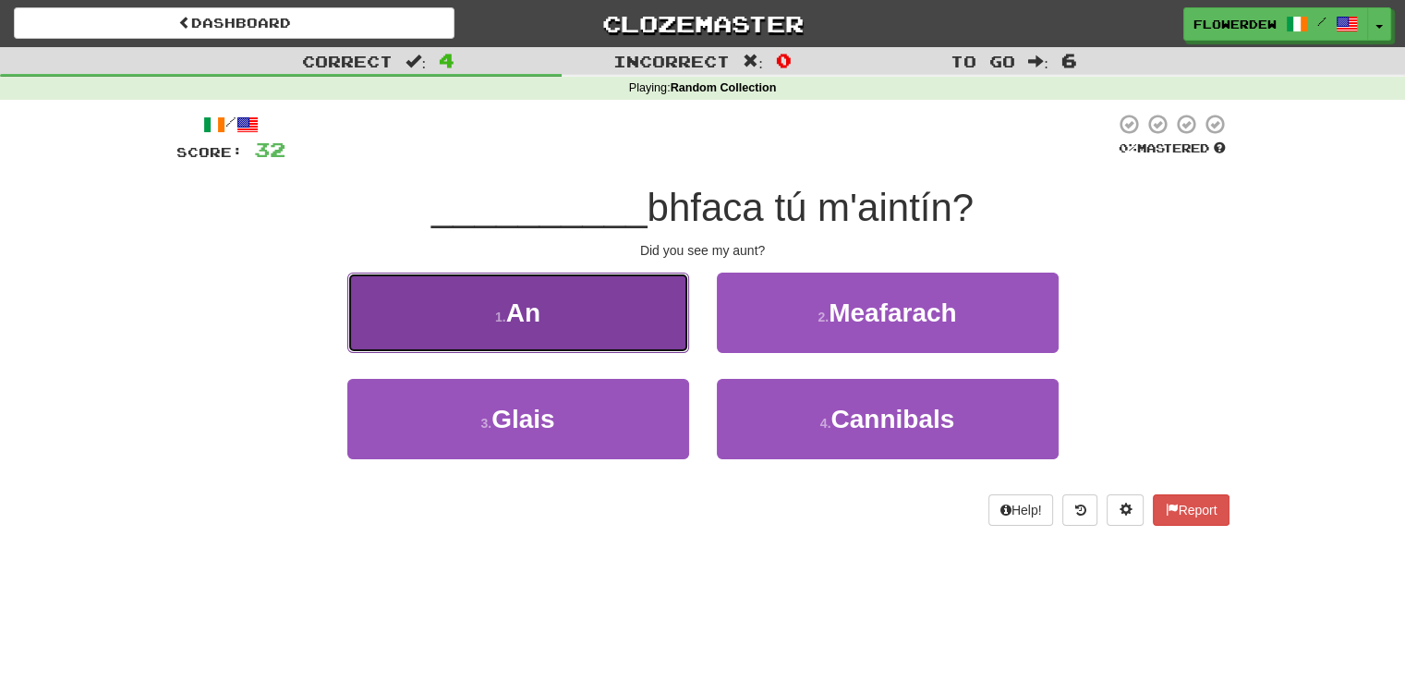
click at [676, 324] on button "1 . An" at bounding box center [518, 313] width 342 height 80
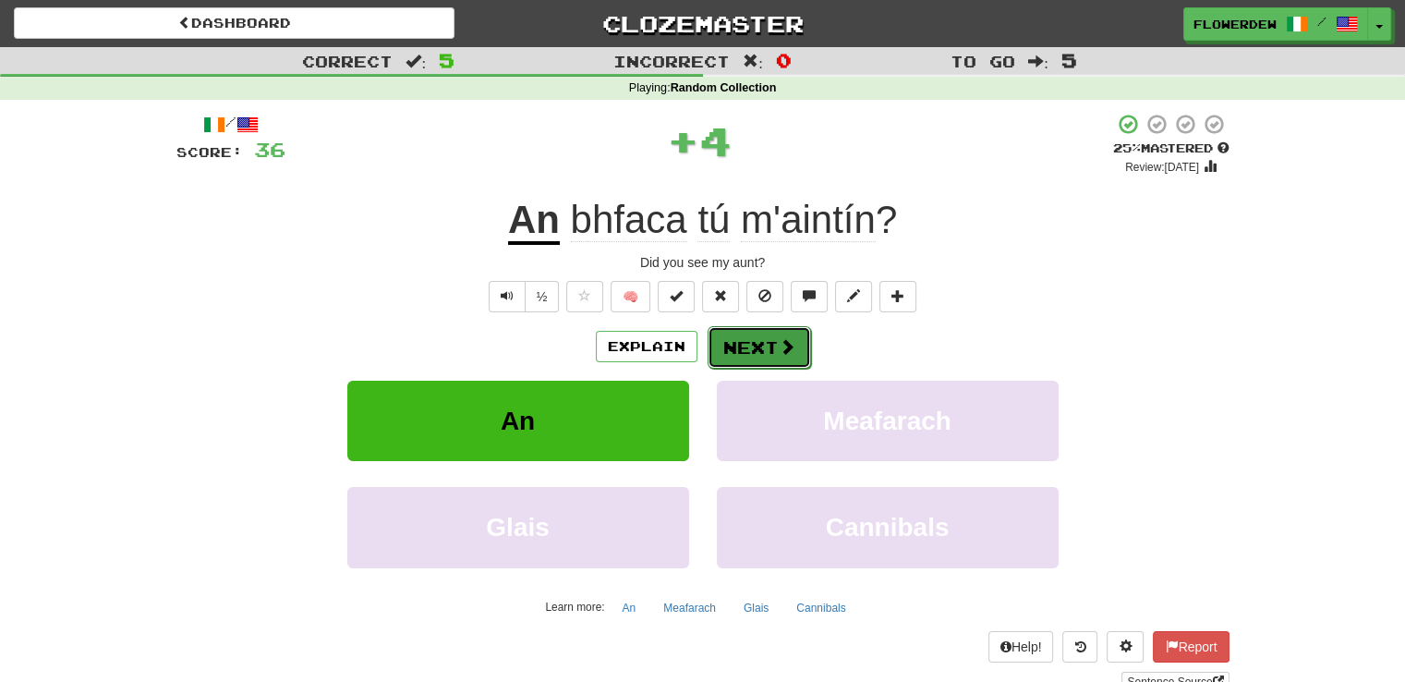
click at [773, 348] on button "Next" at bounding box center [759, 347] width 103 height 42
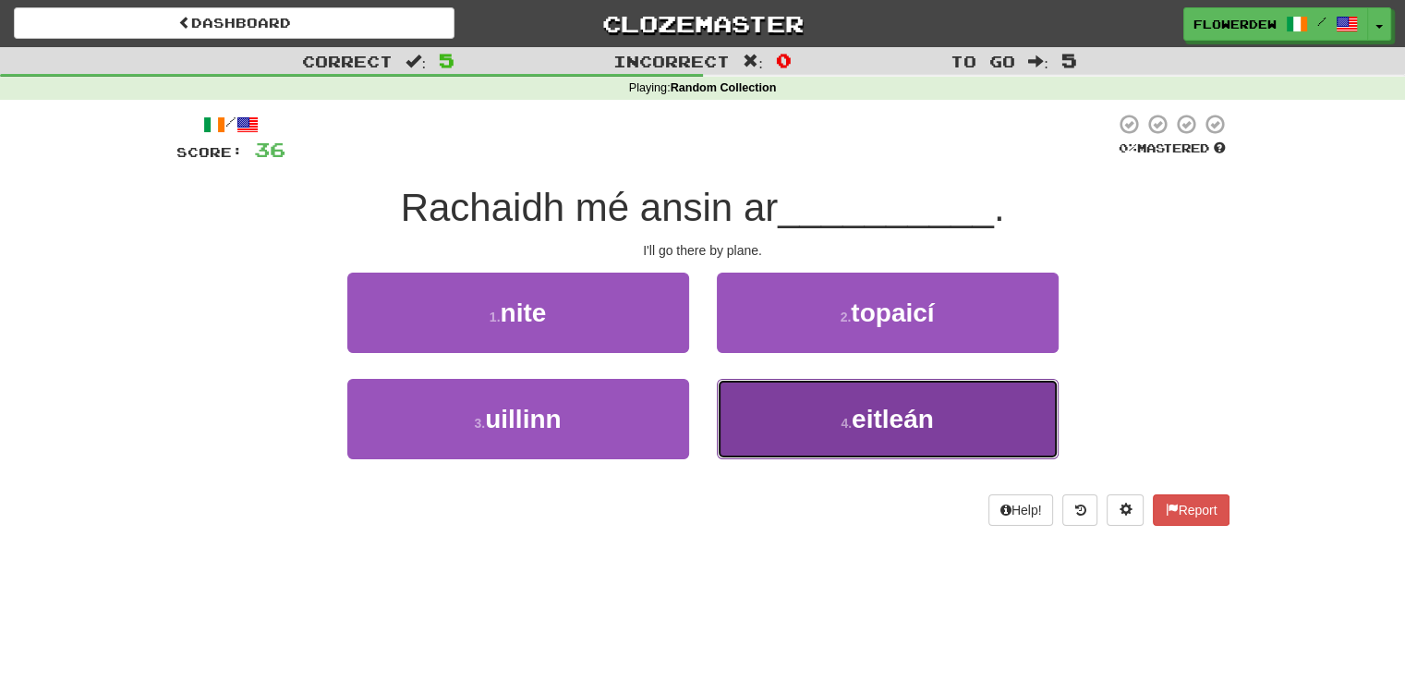
click at [770, 408] on button "4 . eitleán" at bounding box center [888, 419] width 342 height 80
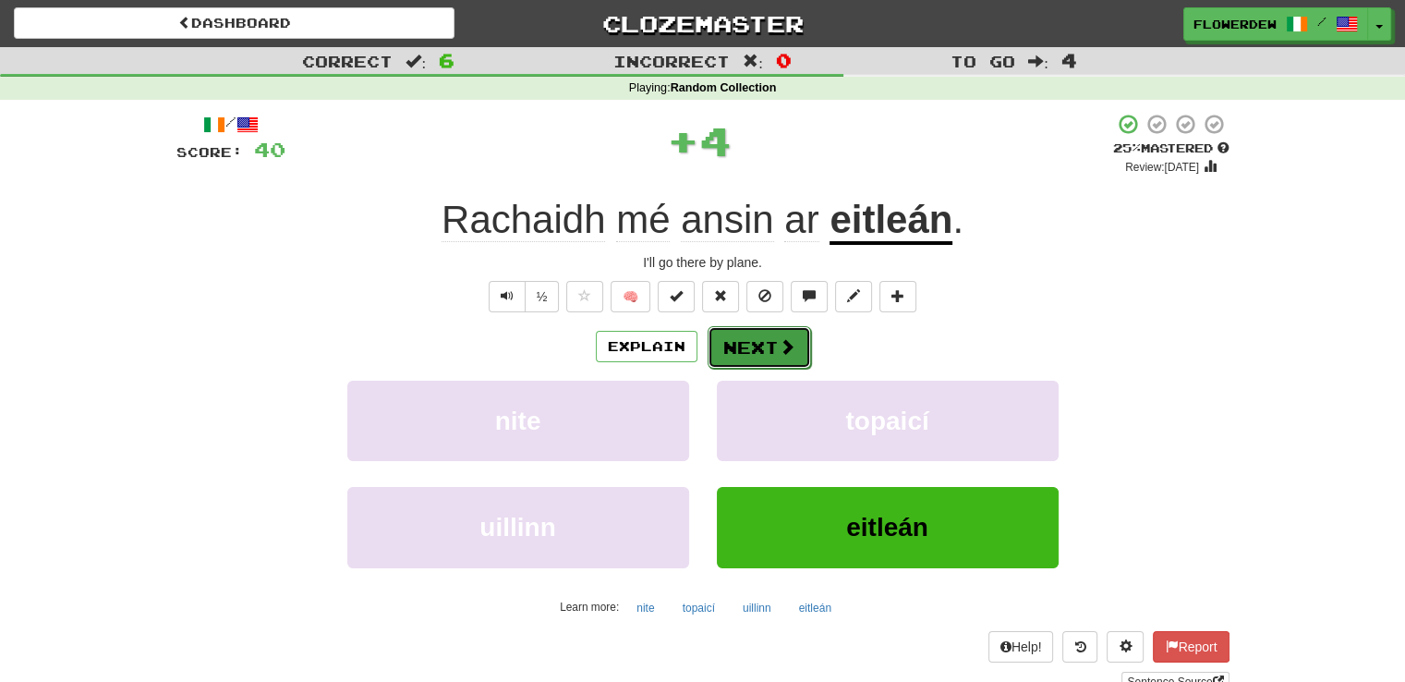
click at [759, 354] on button "Next" at bounding box center [759, 347] width 103 height 42
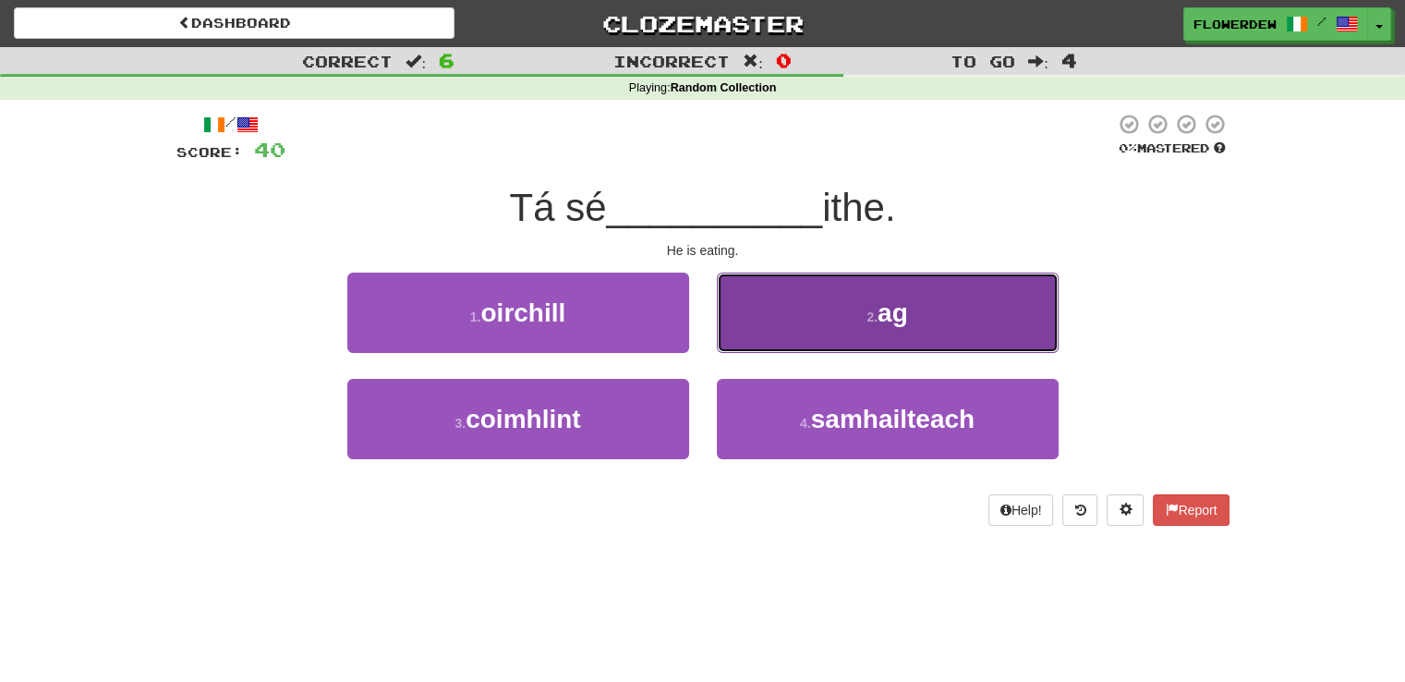
click at [768, 333] on button "2 . ag" at bounding box center [888, 313] width 342 height 80
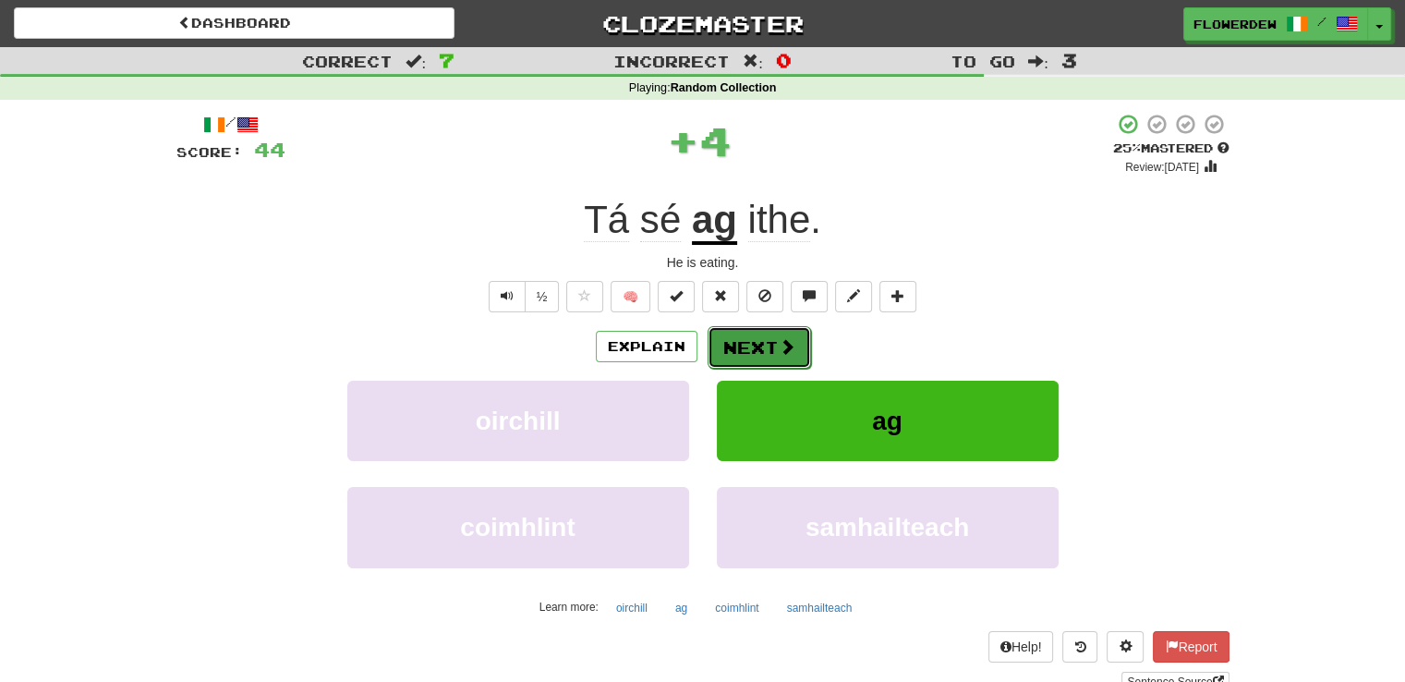
click at [768, 333] on button "Next" at bounding box center [759, 347] width 103 height 42
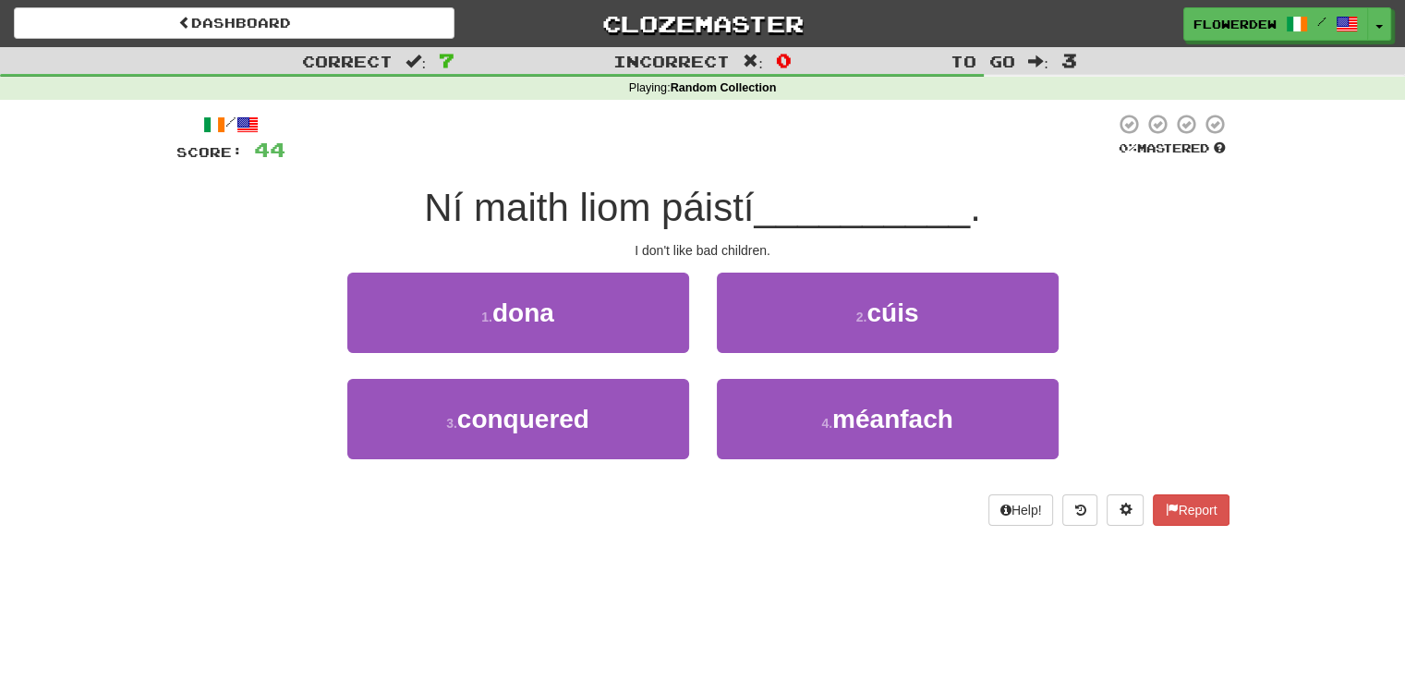
click at [768, 333] on button "2 . cúis" at bounding box center [888, 313] width 342 height 80
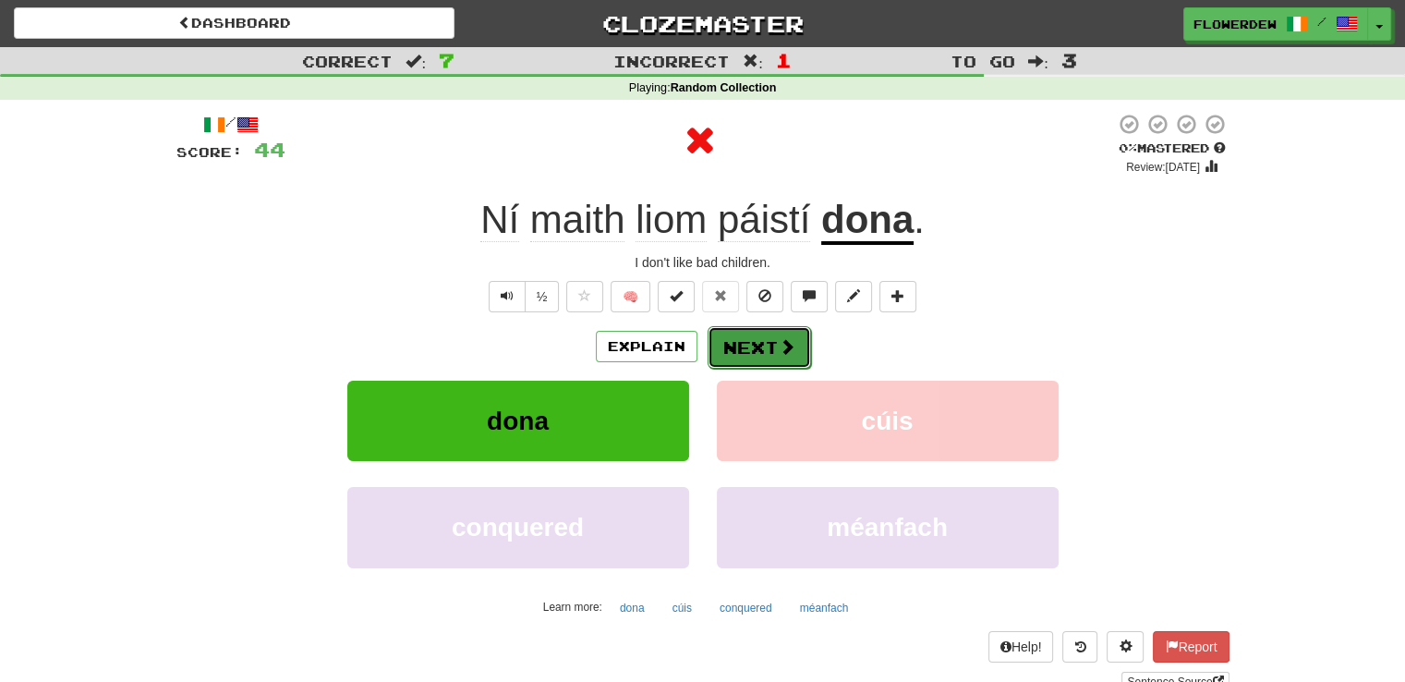
click at [768, 333] on button "Next" at bounding box center [759, 347] width 103 height 42
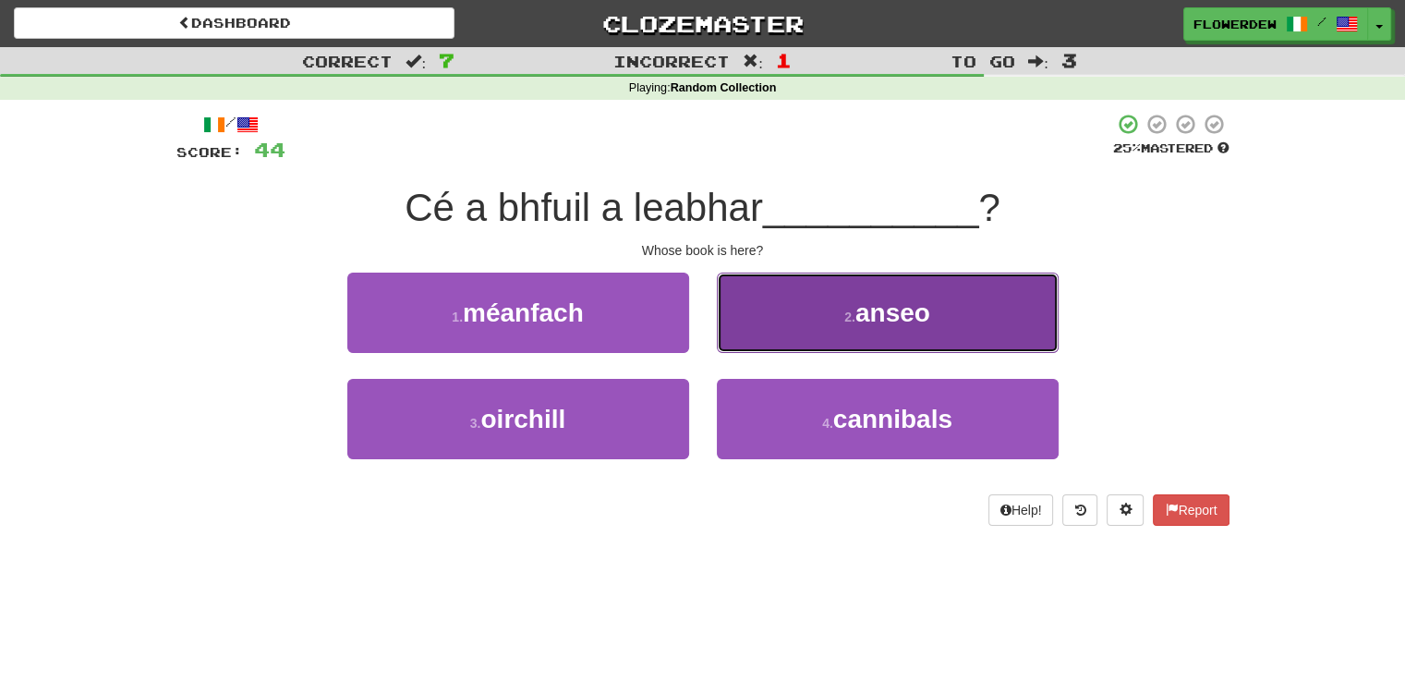
click at [798, 308] on button "2 . anseo" at bounding box center [888, 313] width 342 height 80
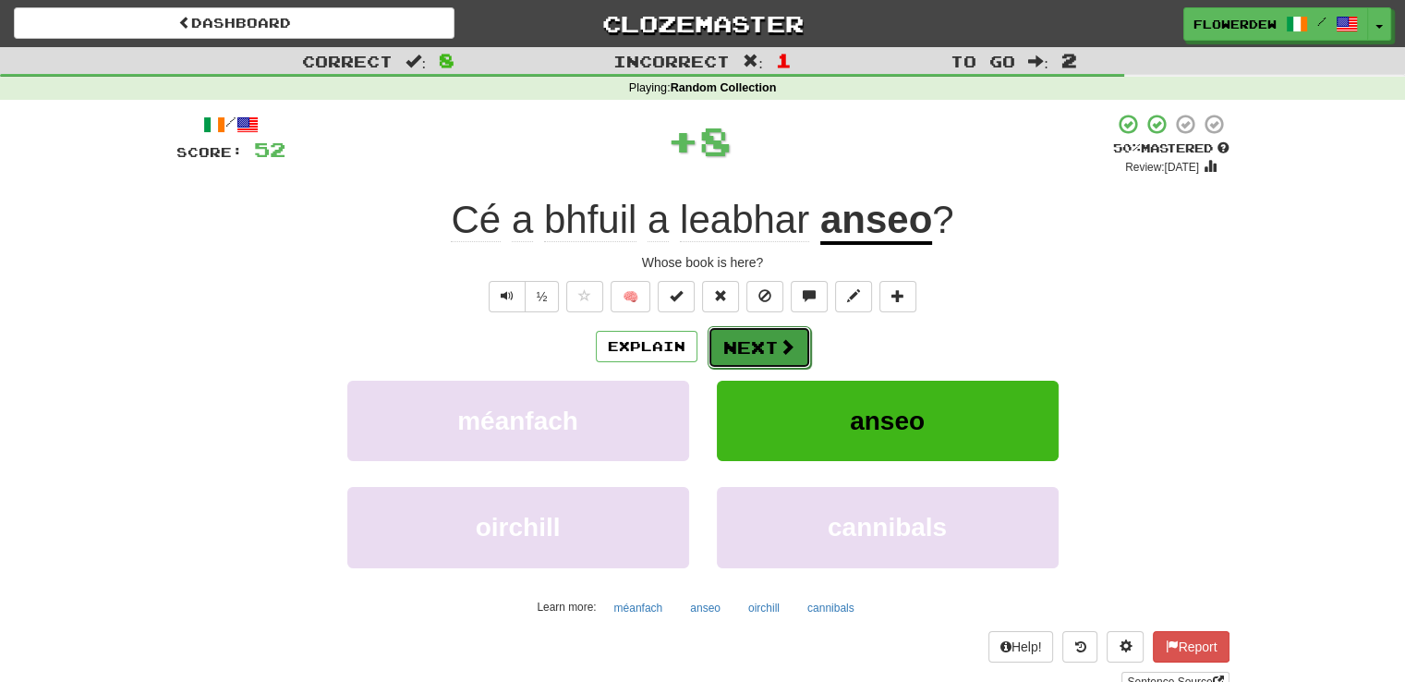
click at [768, 357] on button "Next" at bounding box center [759, 347] width 103 height 42
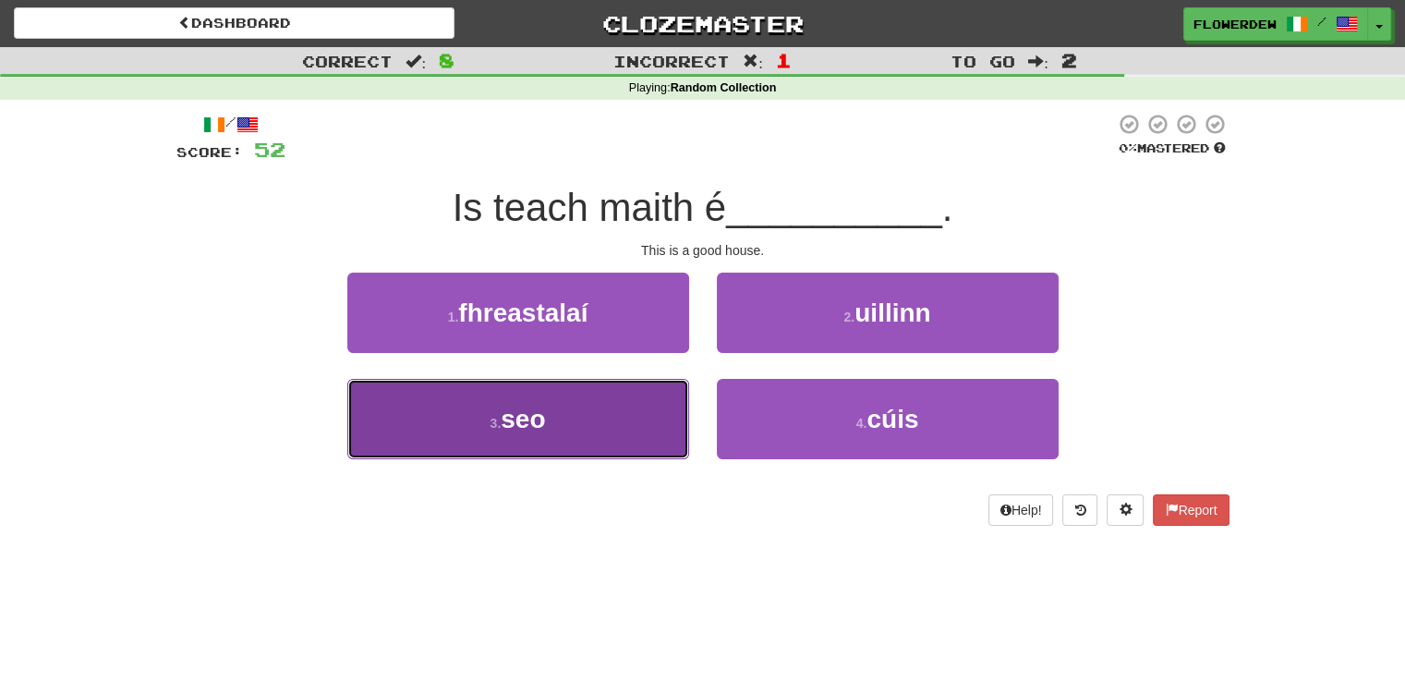
click at [649, 422] on button "3 . seo" at bounding box center [518, 419] width 342 height 80
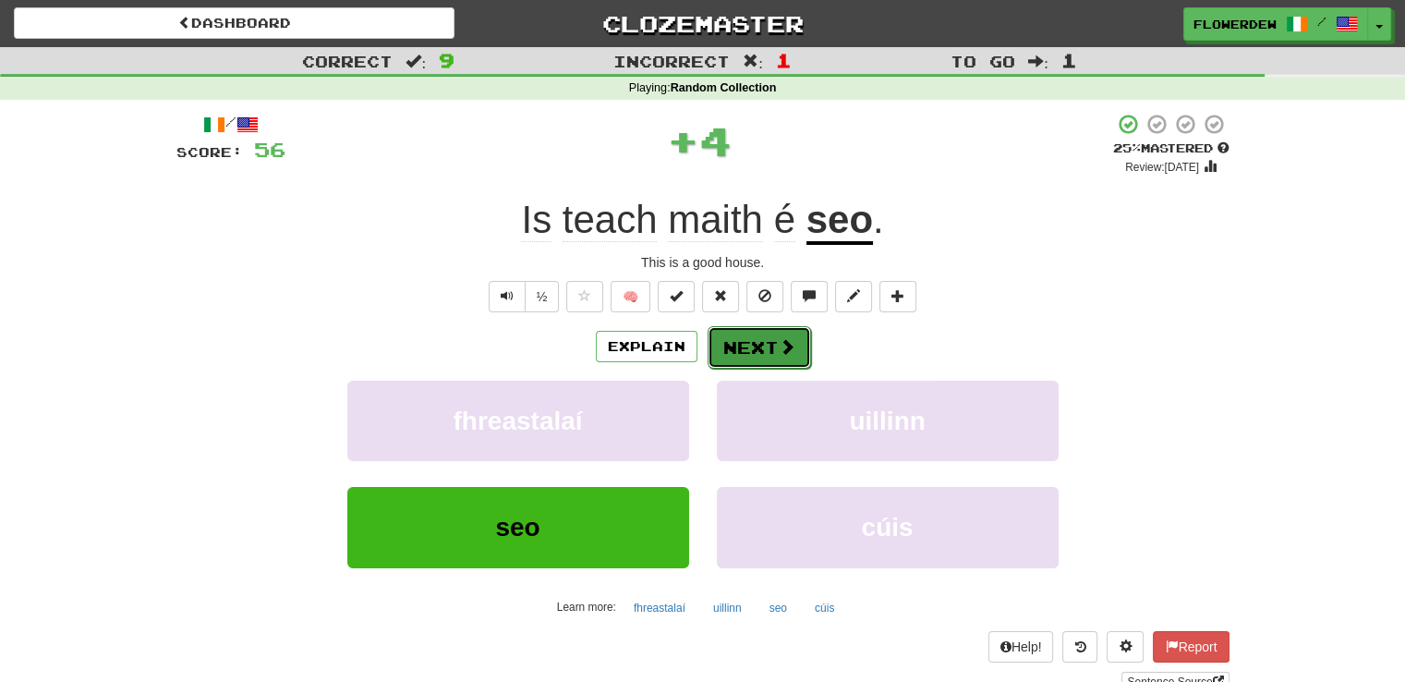
click at [747, 346] on button "Next" at bounding box center [759, 347] width 103 height 42
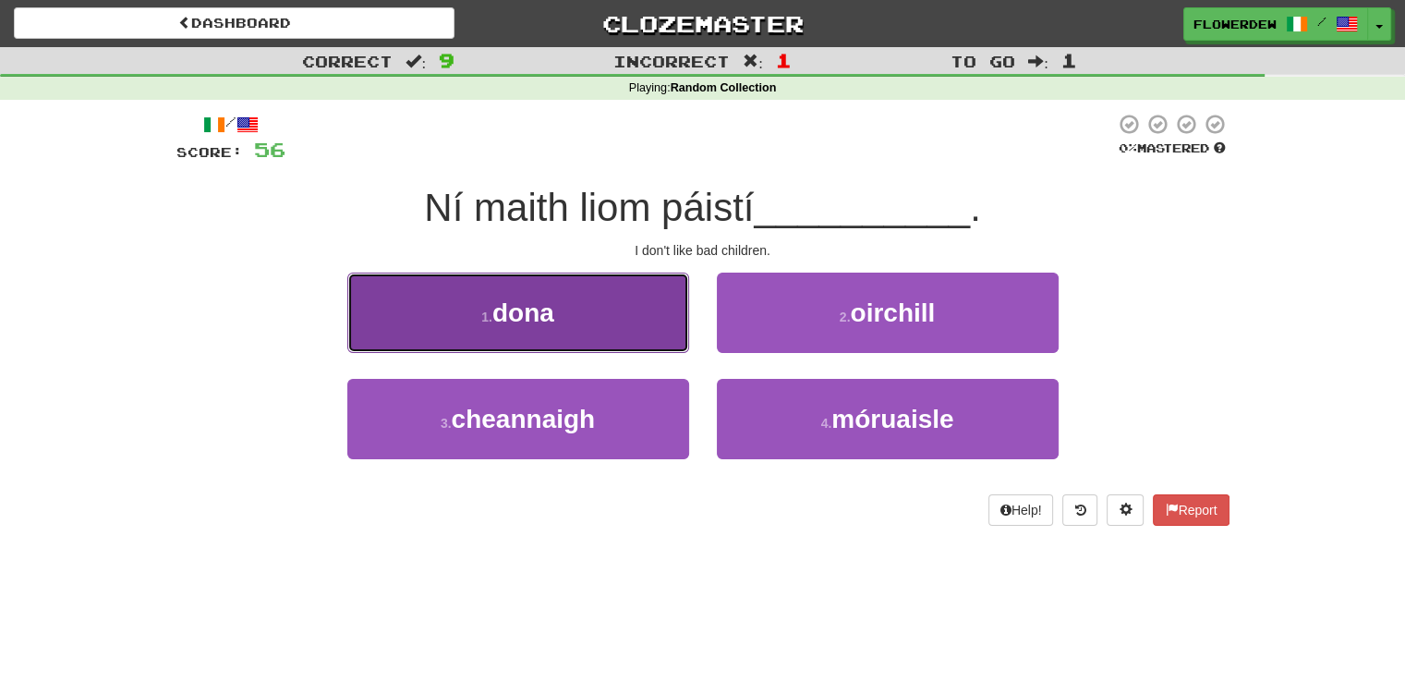
click at [637, 305] on button "1 . dona" at bounding box center [518, 313] width 342 height 80
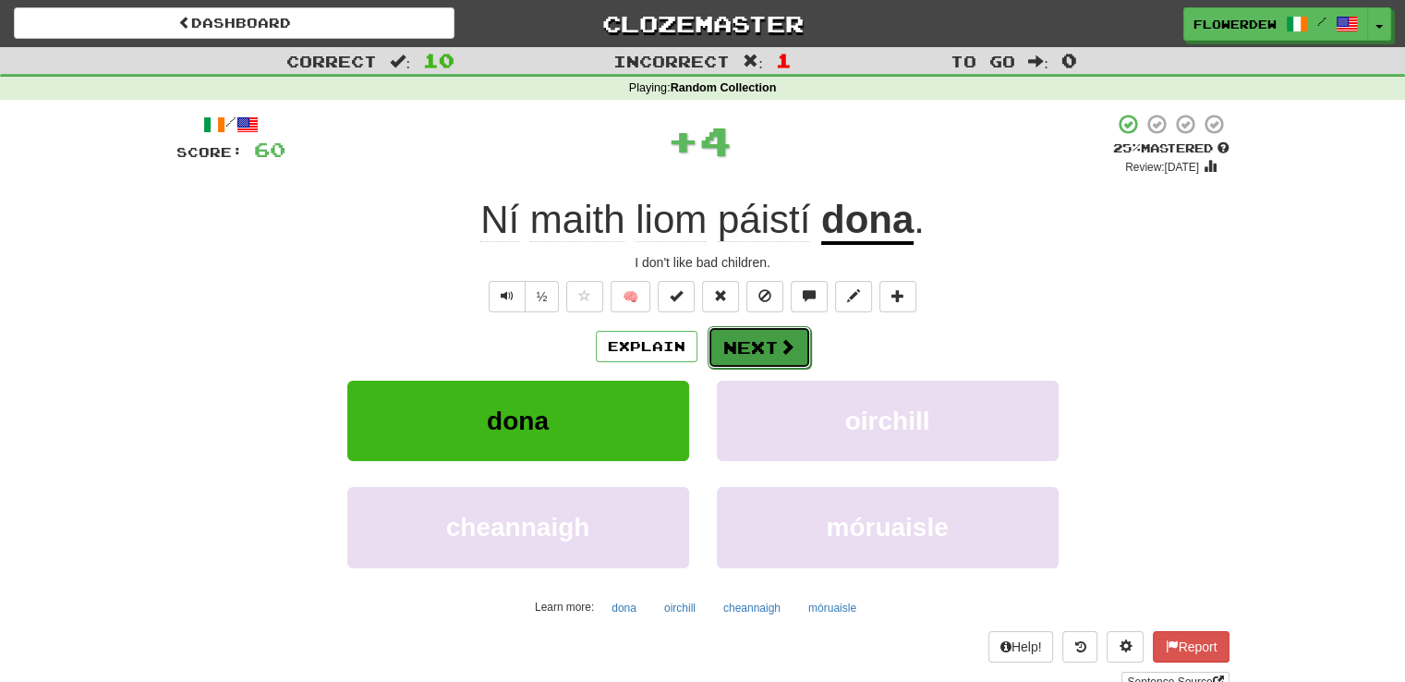
click at [754, 345] on button "Next" at bounding box center [759, 347] width 103 height 42
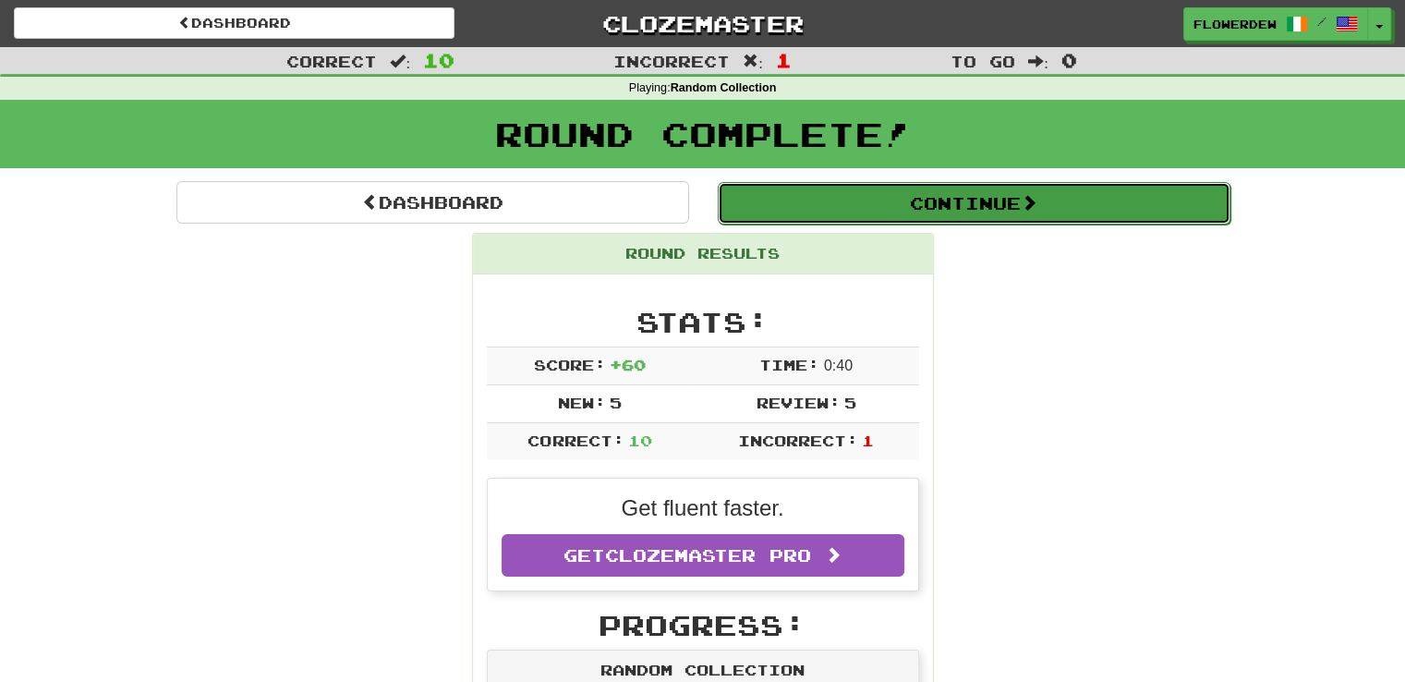
click at [791, 212] on button "Continue" at bounding box center [974, 203] width 513 height 42
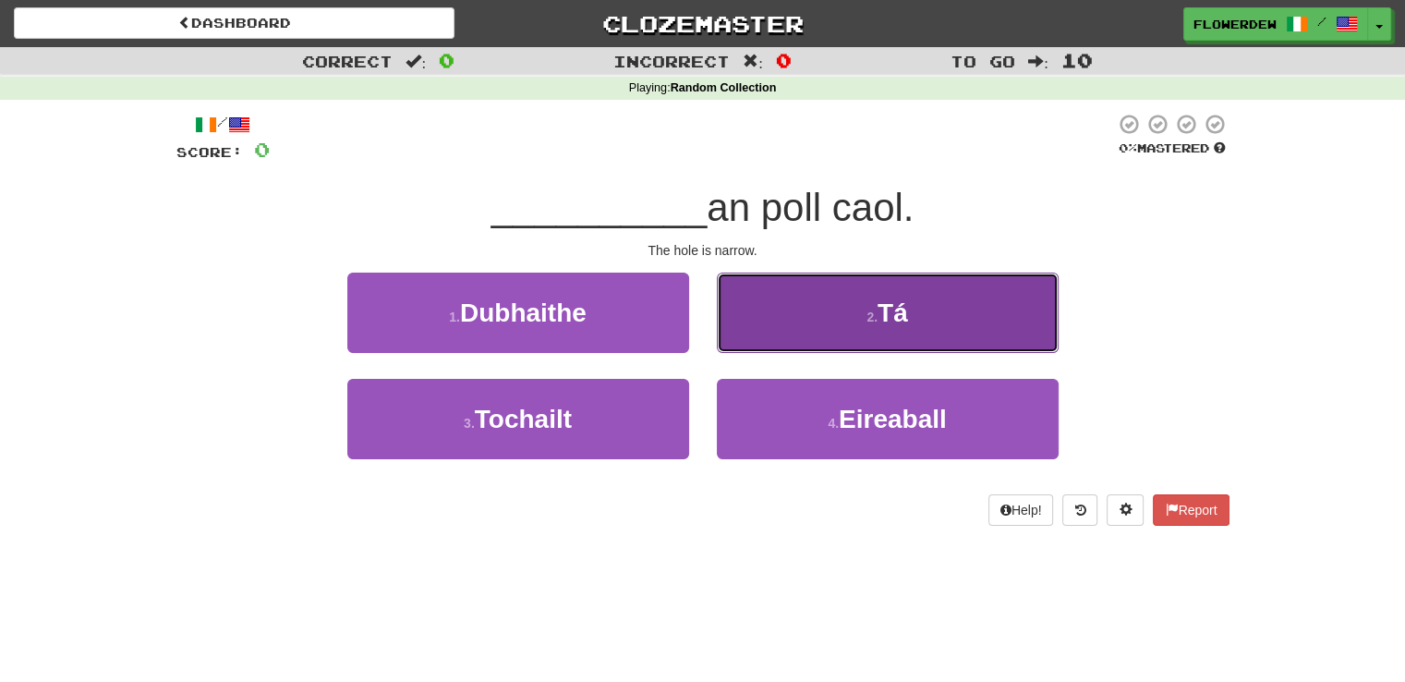
click at [768, 349] on button "2 . Tá" at bounding box center [888, 313] width 342 height 80
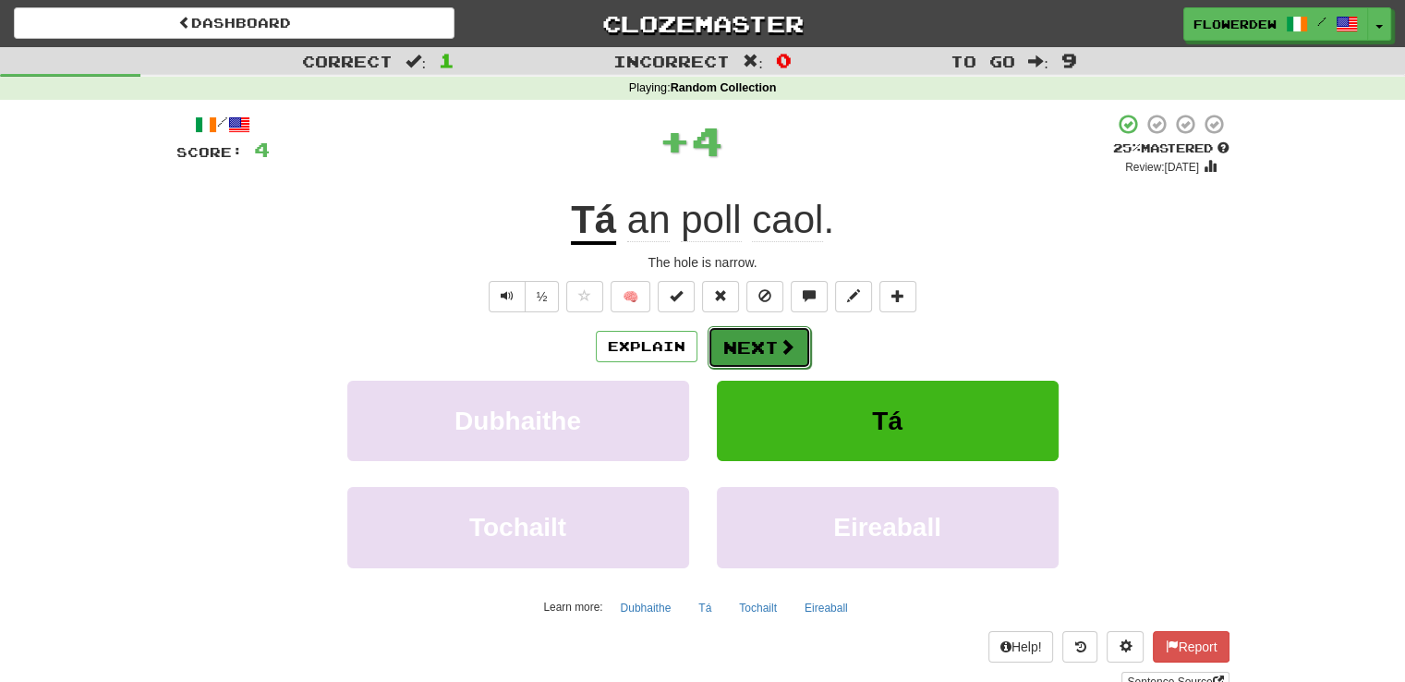
click at [765, 335] on button "Next" at bounding box center [759, 347] width 103 height 42
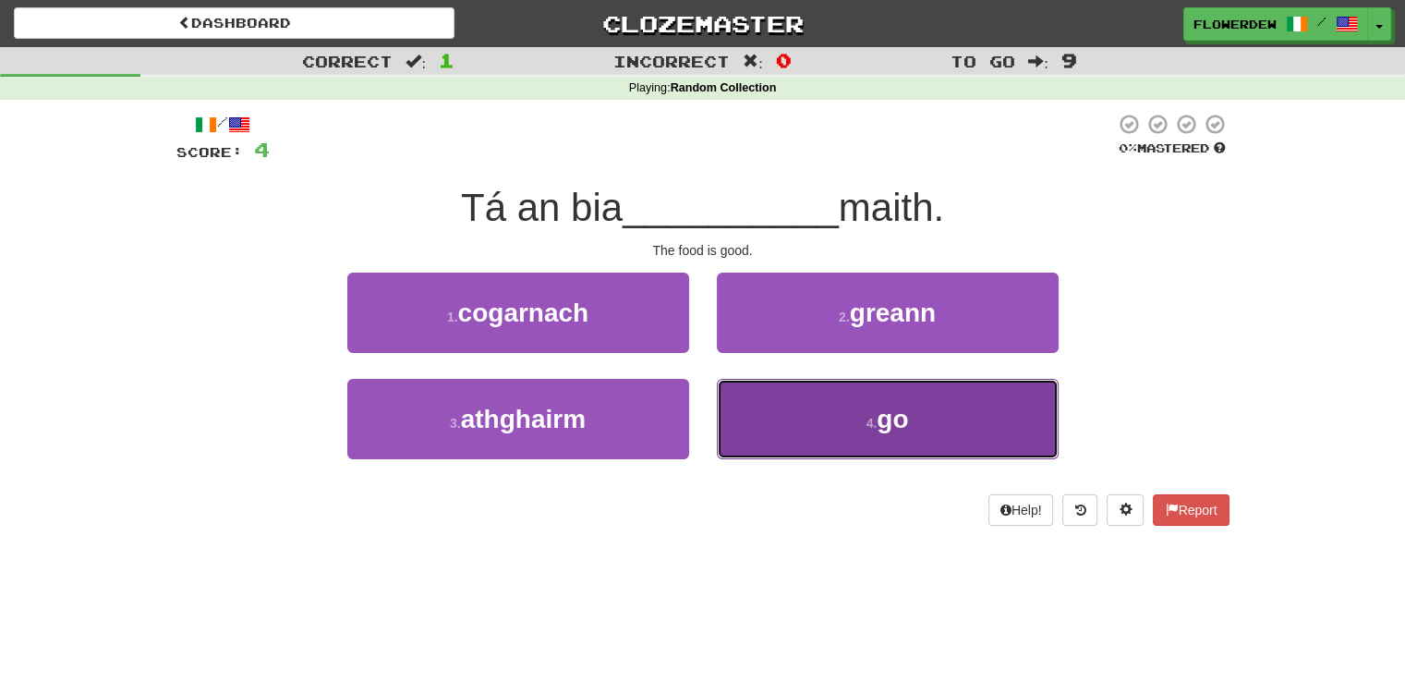
click at [764, 421] on button "4 . go" at bounding box center [888, 419] width 342 height 80
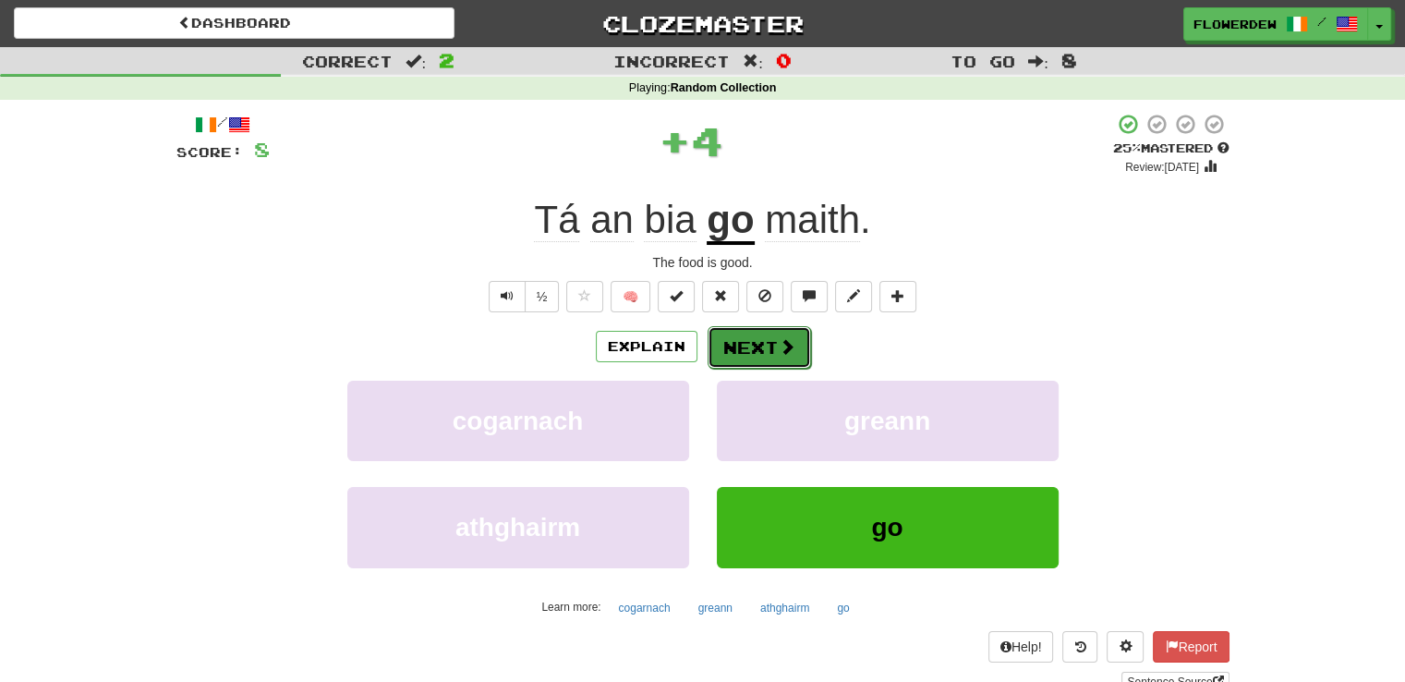
click at [772, 344] on button "Next" at bounding box center [759, 347] width 103 height 42
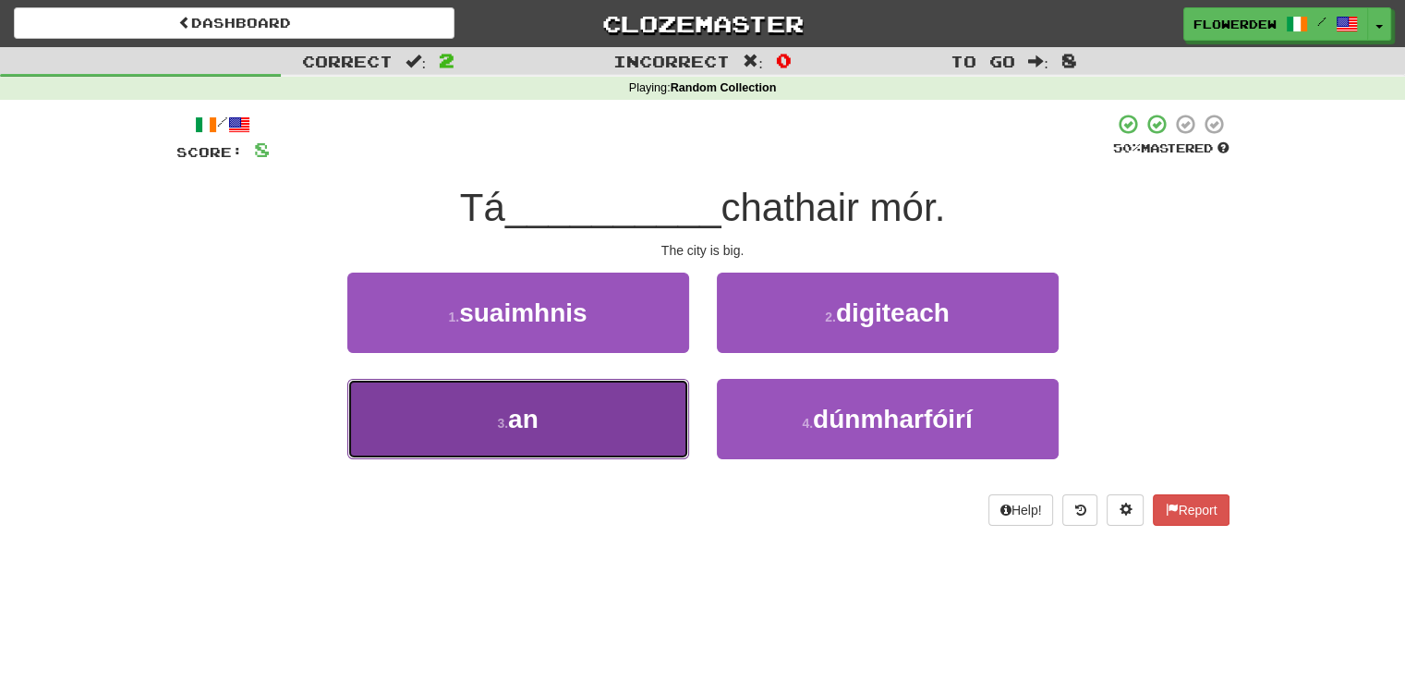
click at [650, 407] on button "3 . an" at bounding box center [518, 419] width 342 height 80
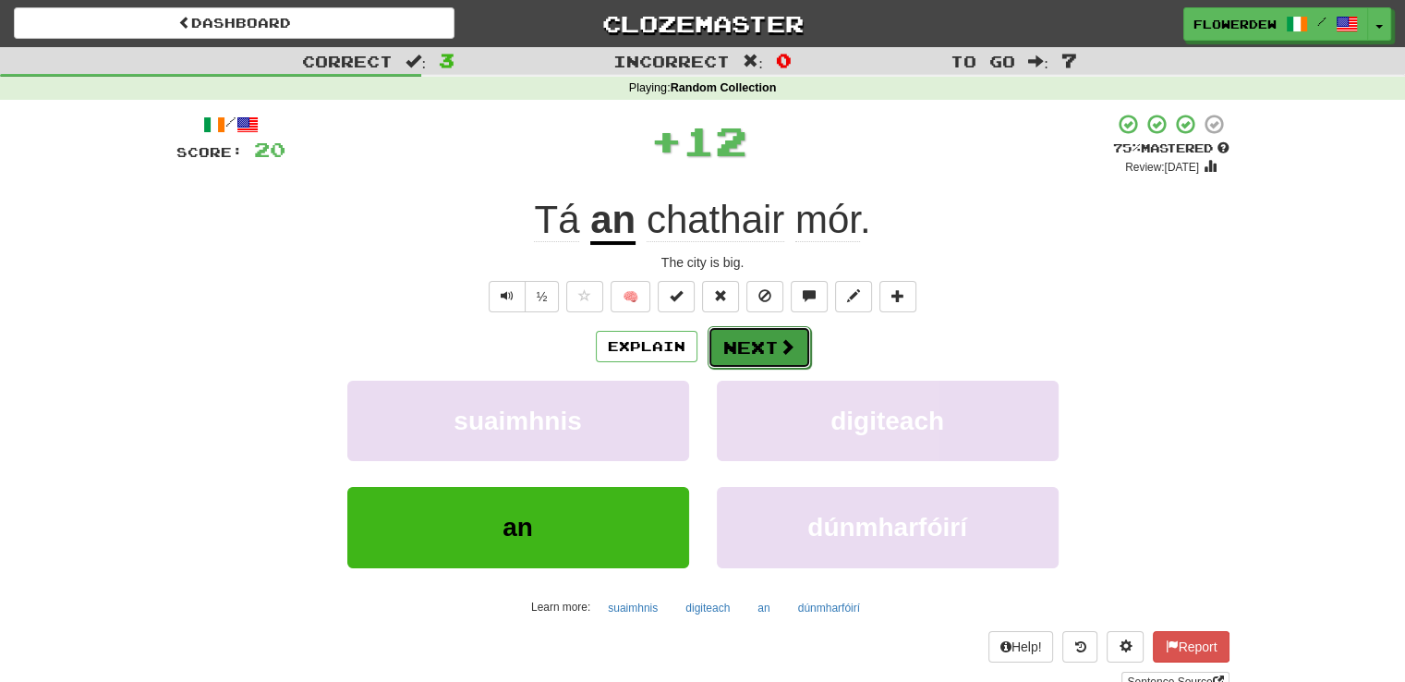
click at [754, 337] on button "Next" at bounding box center [759, 347] width 103 height 42
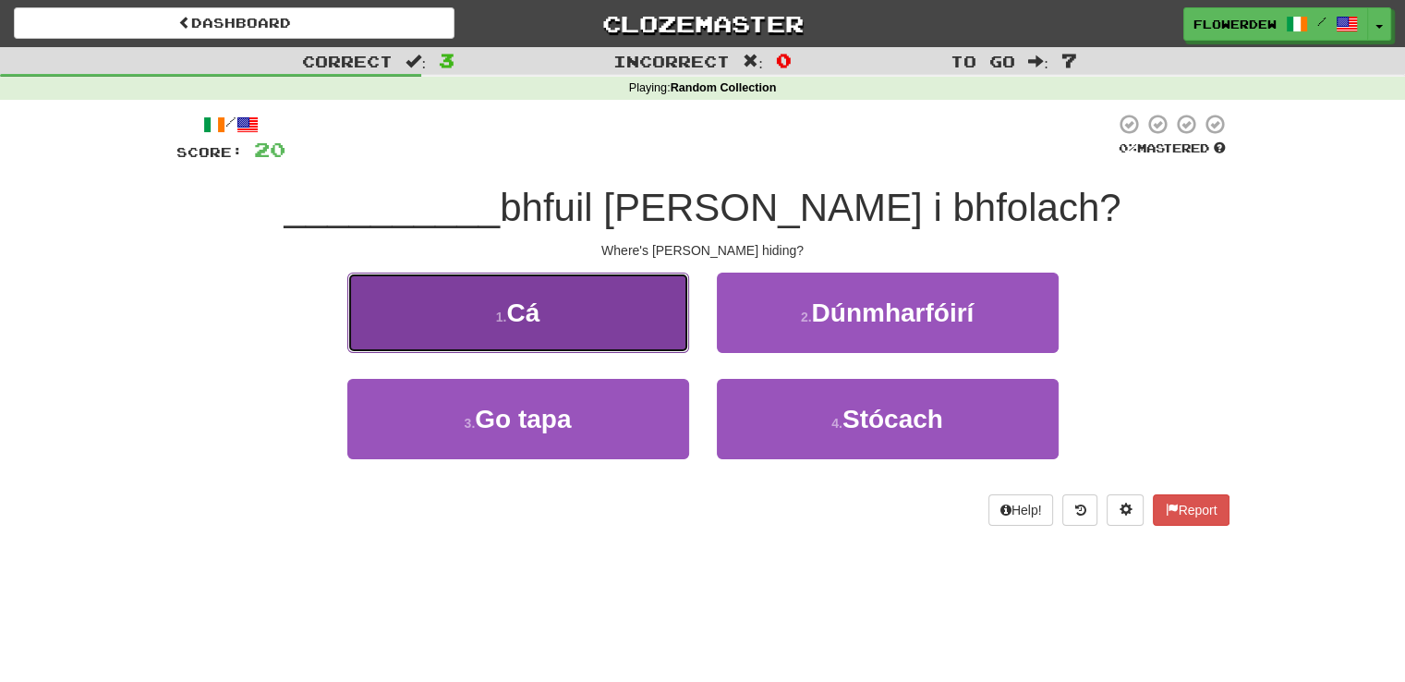
click at [662, 326] on button "1 . Cá" at bounding box center [518, 313] width 342 height 80
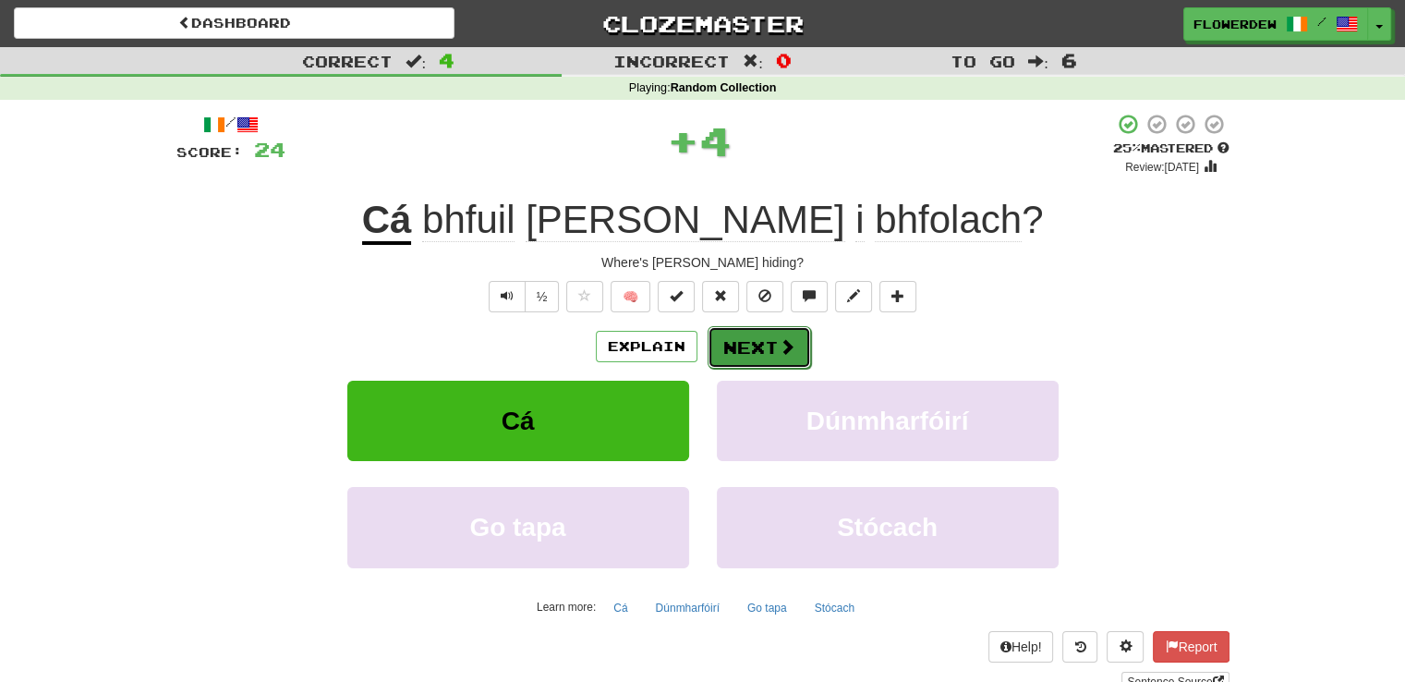
click at [732, 331] on button "Next" at bounding box center [759, 347] width 103 height 42
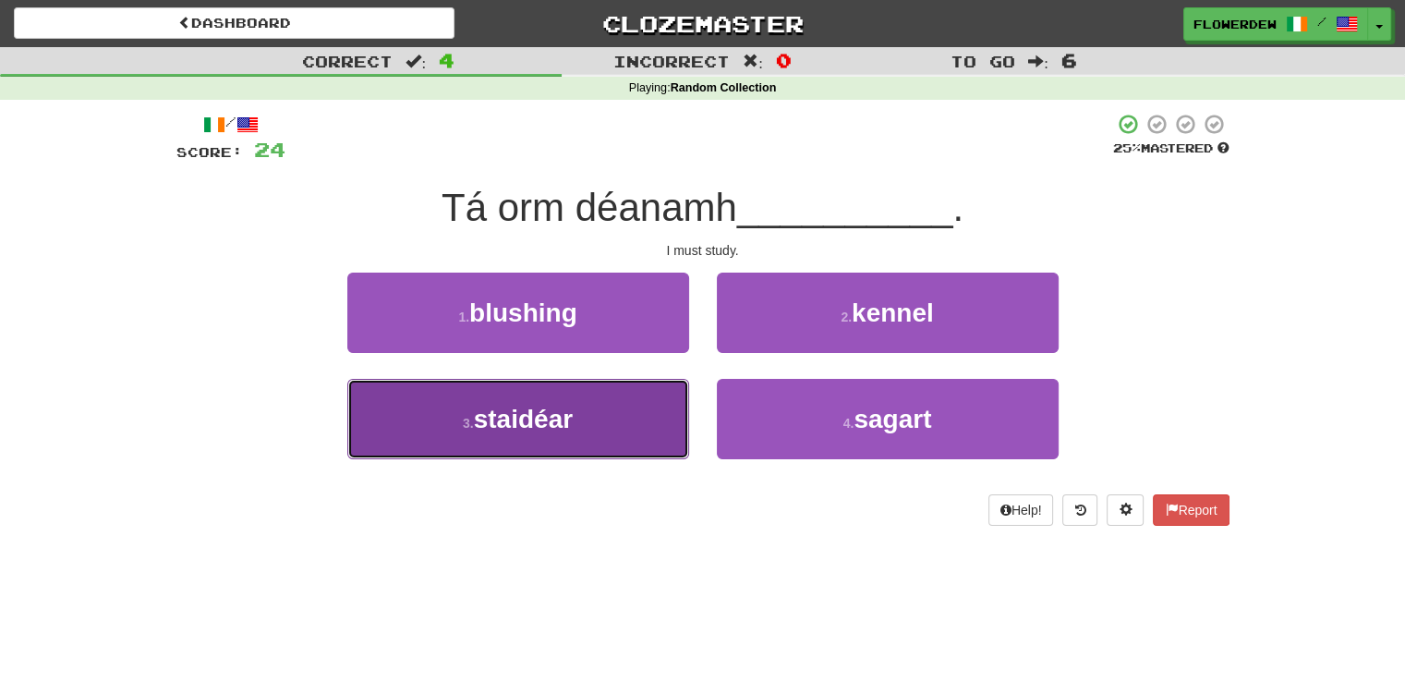
click at [637, 407] on button "3 . staidéar" at bounding box center [518, 419] width 342 height 80
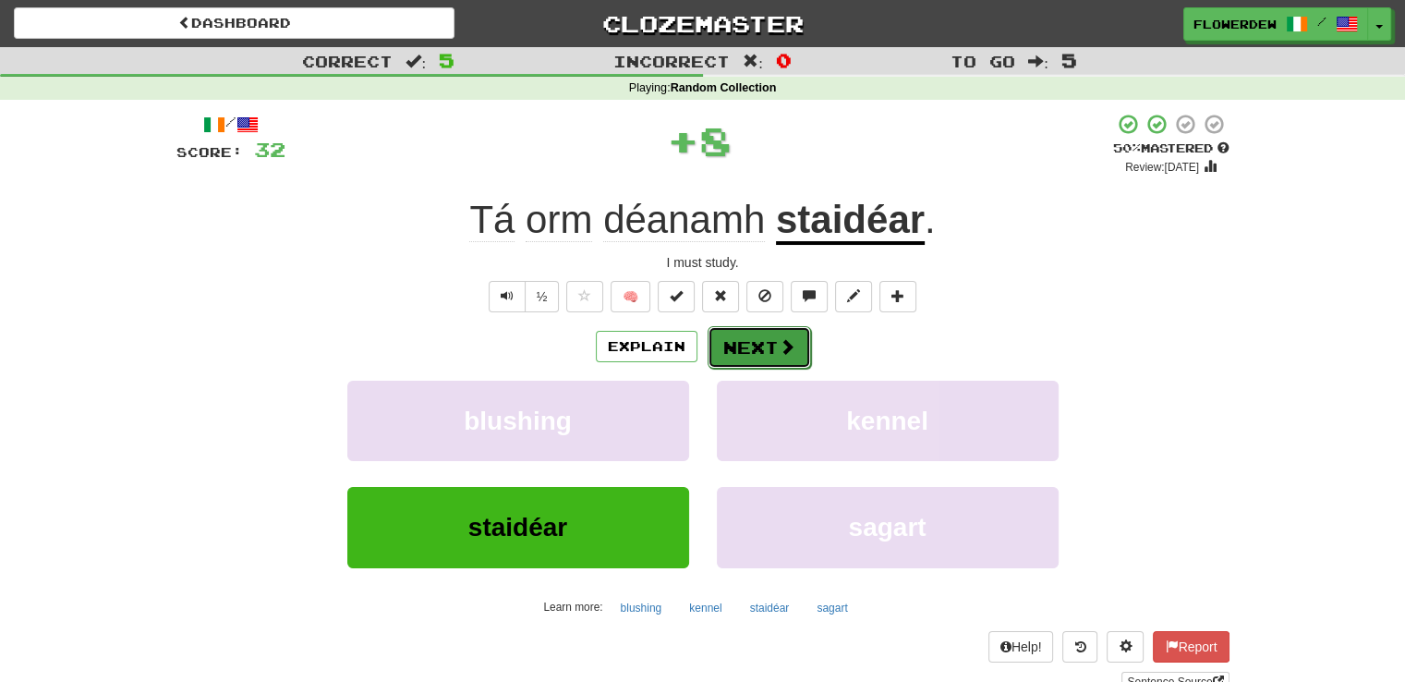
click at [747, 348] on button "Next" at bounding box center [759, 347] width 103 height 42
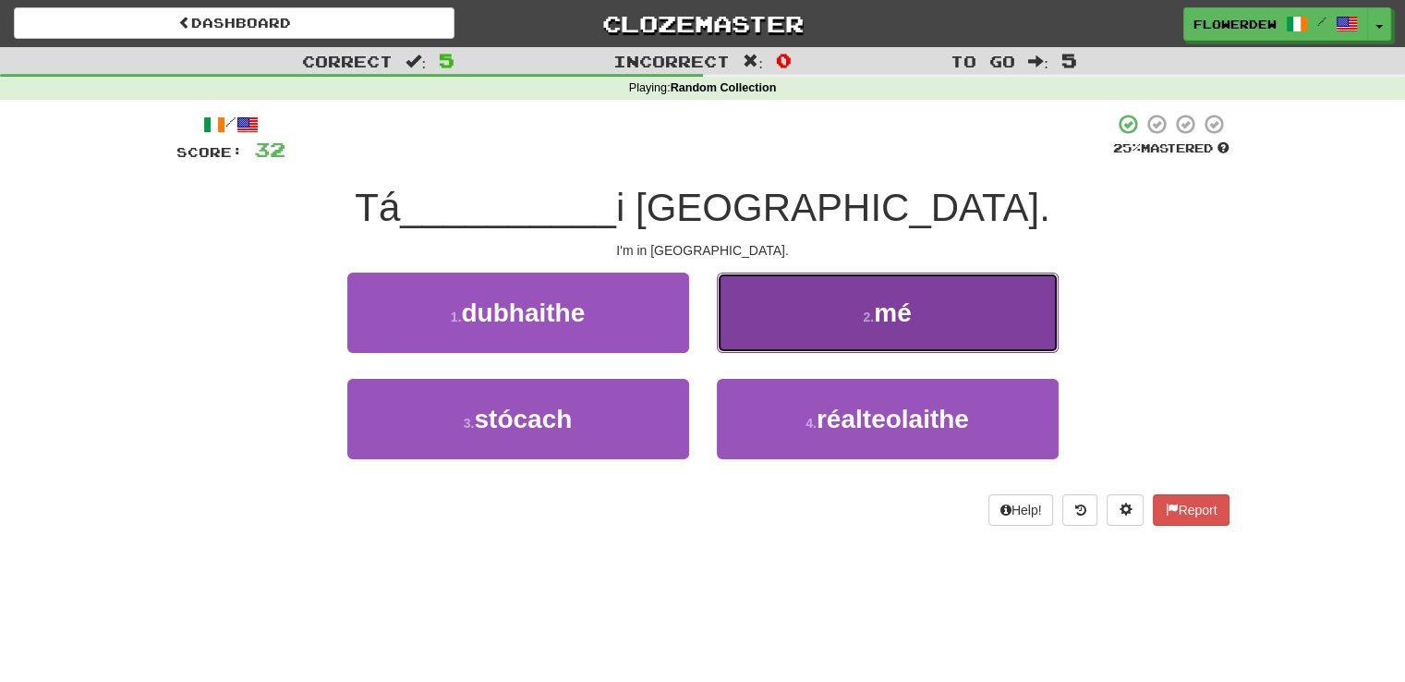
click at [747, 348] on button "2 . mé" at bounding box center [888, 313] width 342 height 80
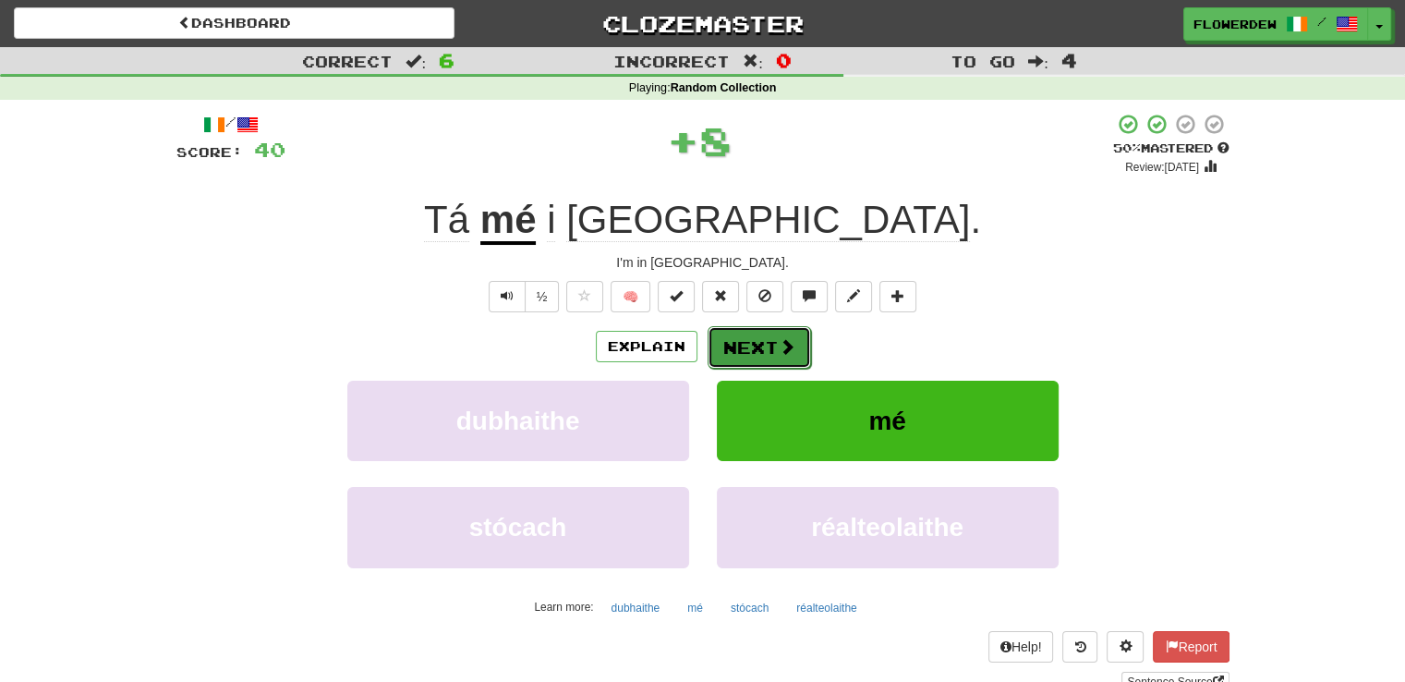
click at [747, 348] on button "Next" at bounding box center [759, 347] width 103 height 42
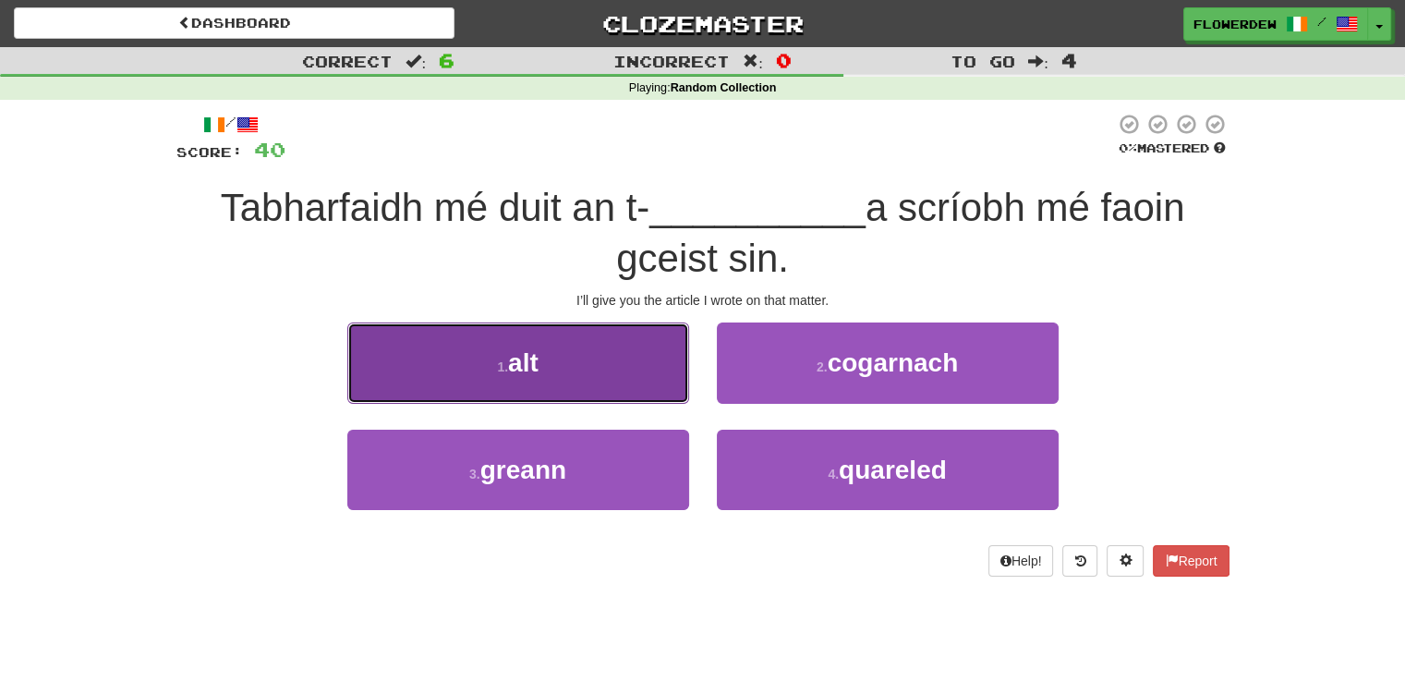
click at [687, 372] on button "1 . alt" at bounding box center [518, 362] width 342 height 80
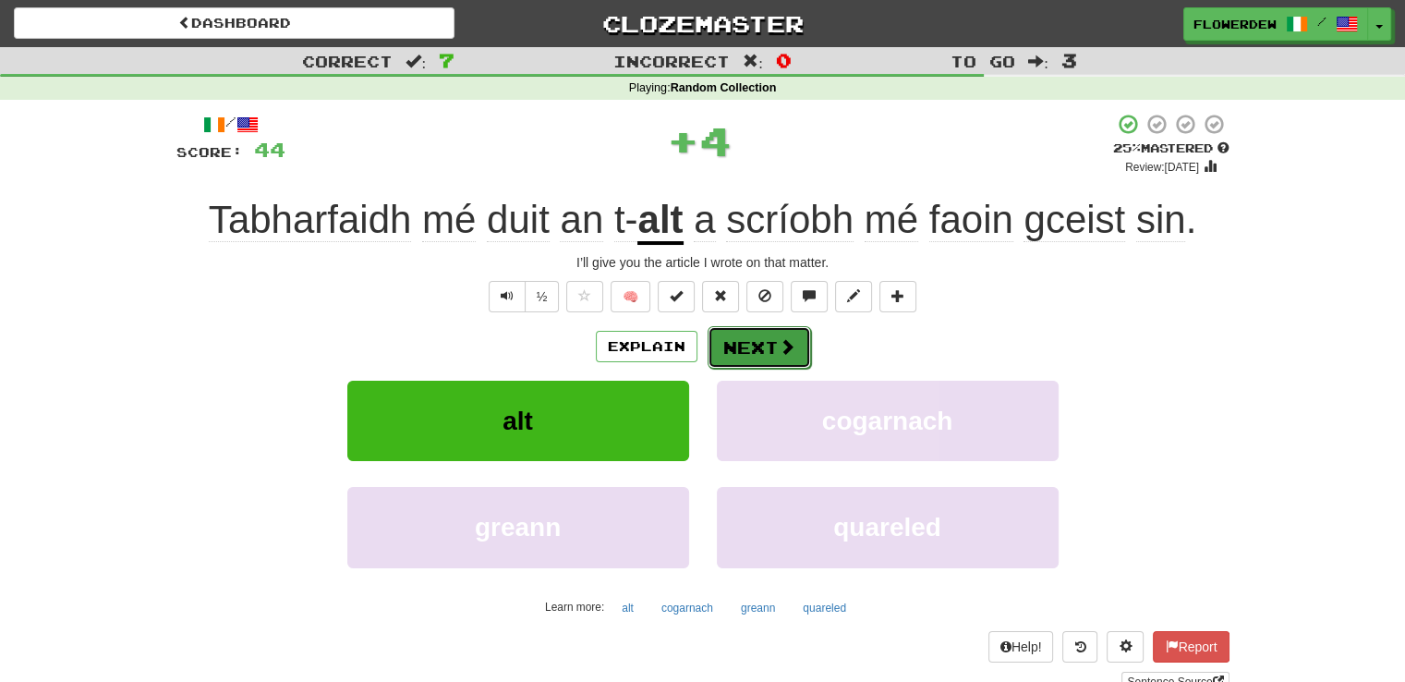
click at [728, 365] on button "Next" at bounding box center [759, 347] width 103 height 42
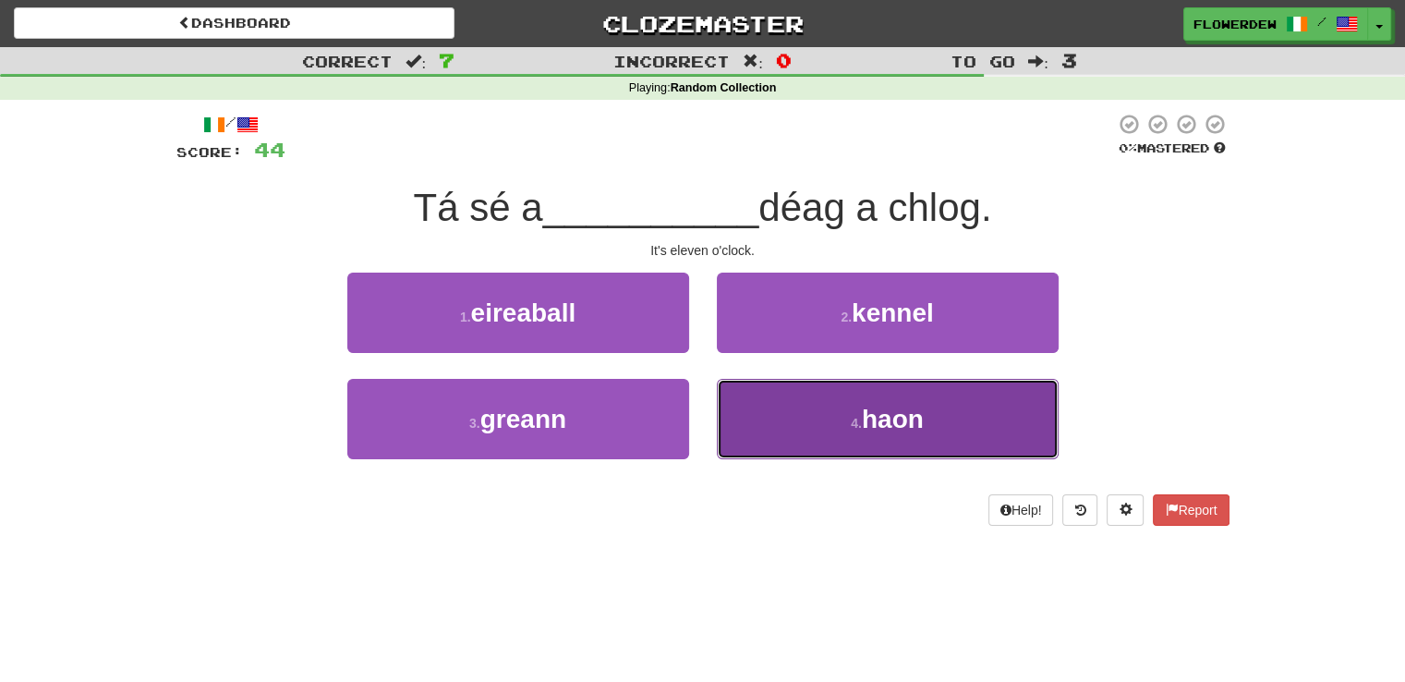
click at [754, 404] on button "4 . haon" at bounding box center [888, 419] width 342 height 80
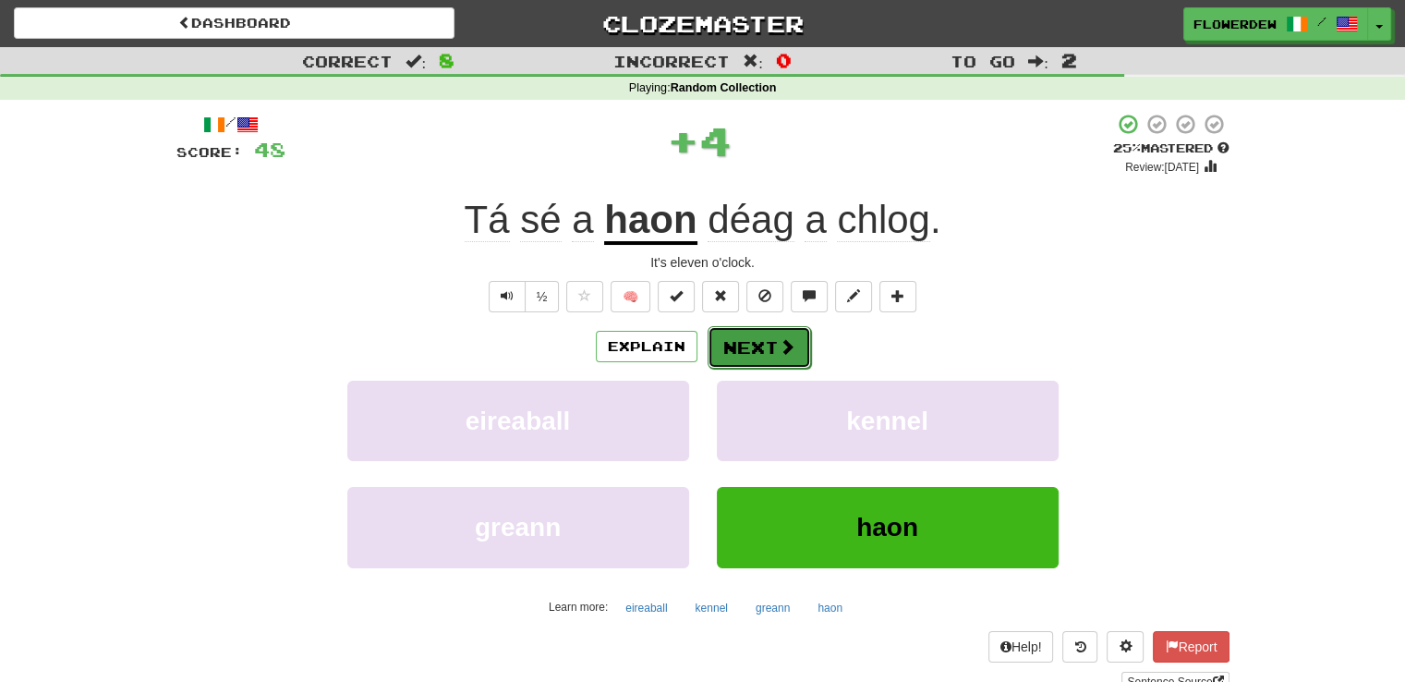
click at [769, 337] on button "Next" at bounding box center [759, 347] width 103 height 42
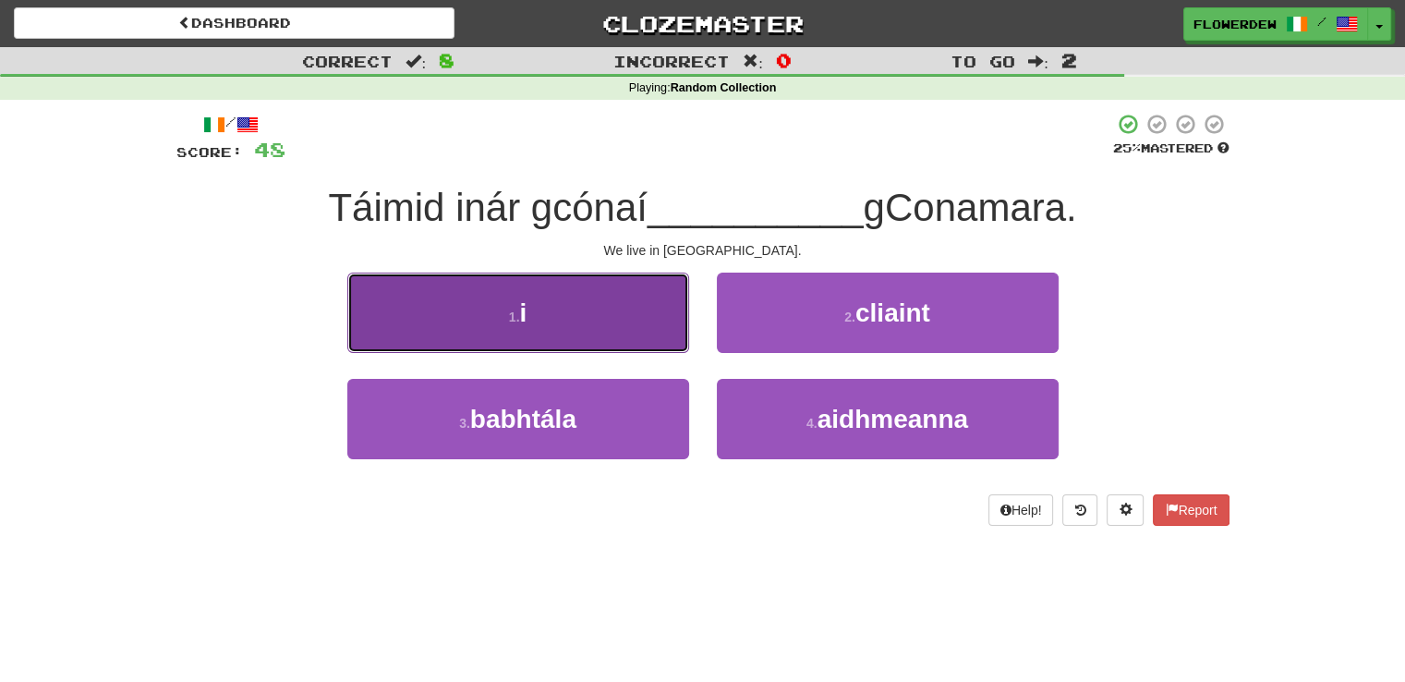
click at [627, 327] on button "1 . i" at bounding box center [518, 313] width 342 height 80
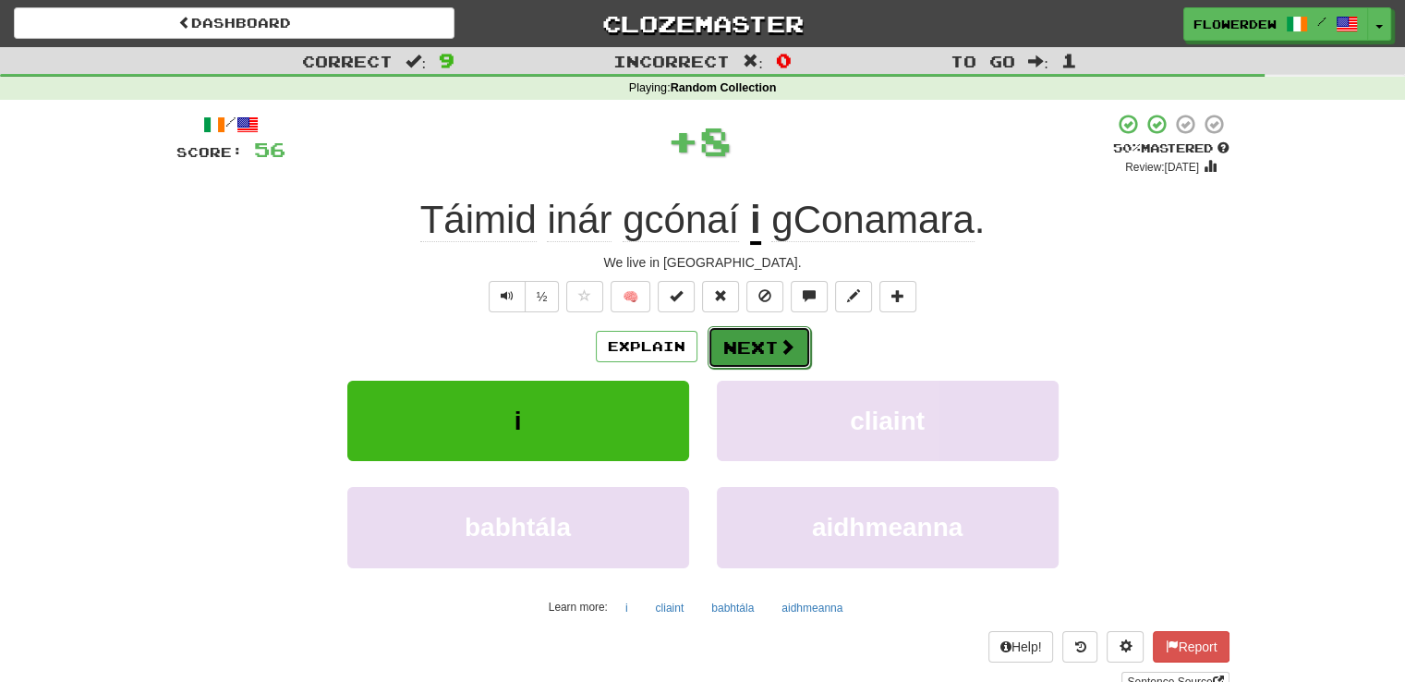
click at [740, 337] on button "Next" at bounding box center [759, 347] width 103 height 42
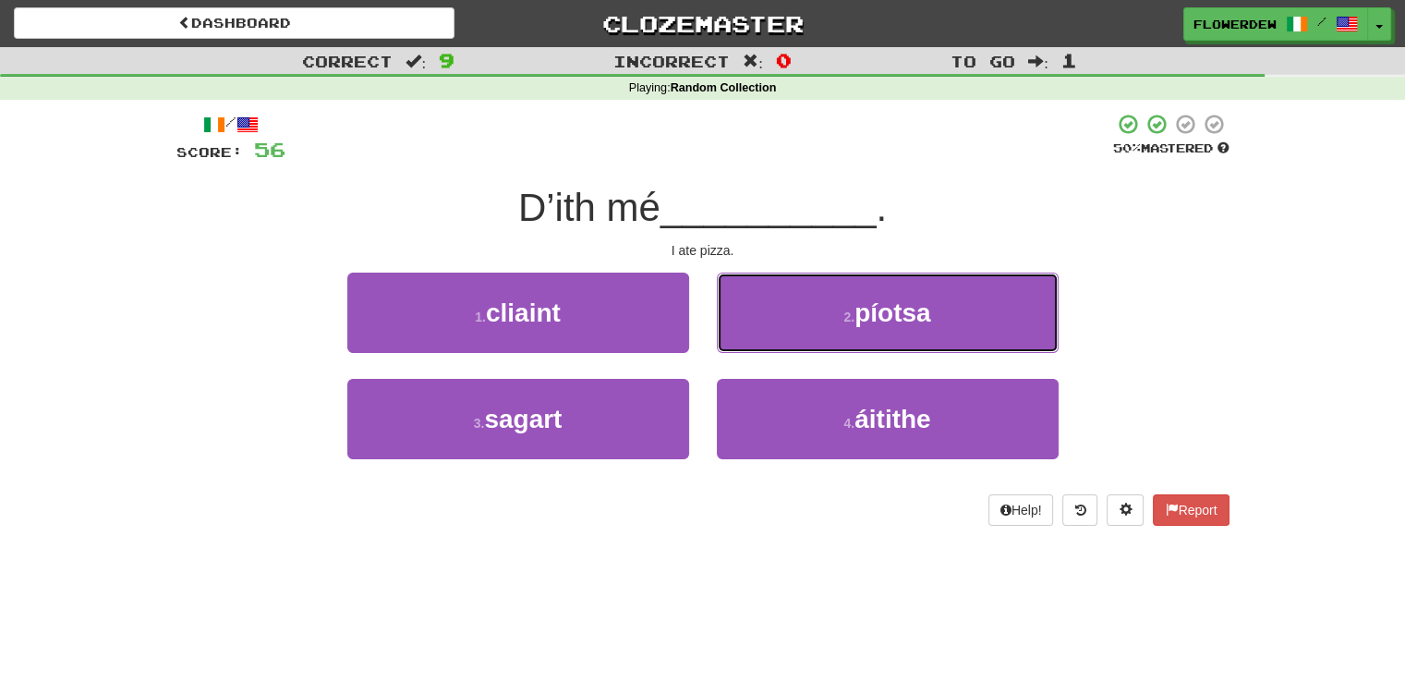
click at [740, 337] on button "2 . píotsa" at bounding box center [888, 313] width 342 height 80
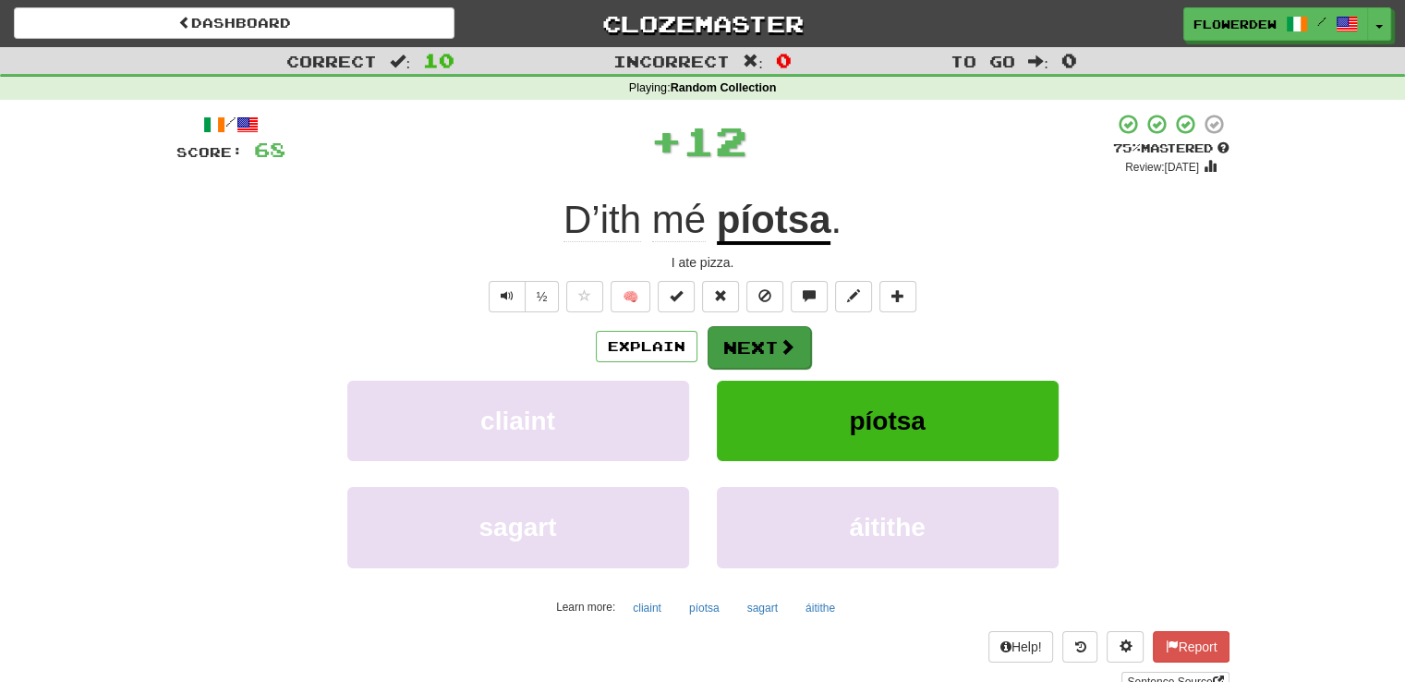
click at [740, 337] on button "Next" at bounding box center [759, 347] width 103 height 42
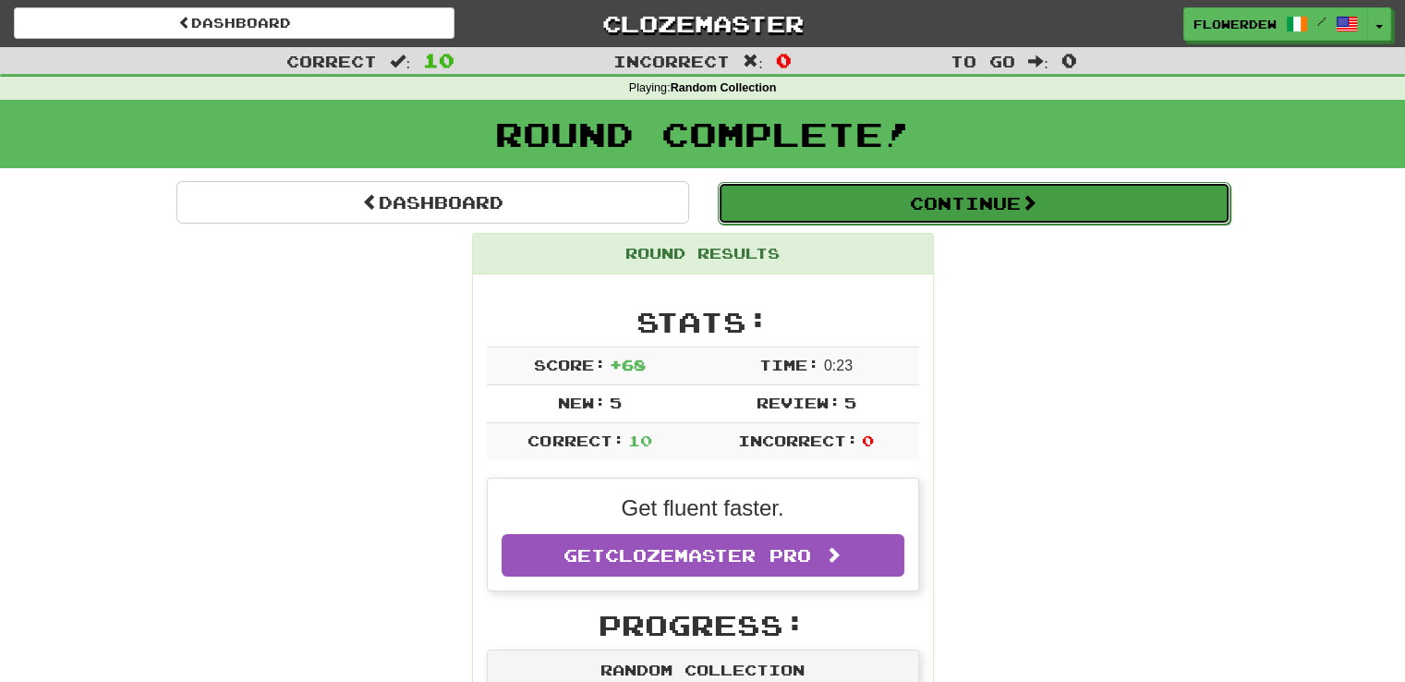
click at [820, 198] on button "Continue" at bounding box center [974, 203] width 513 height 42
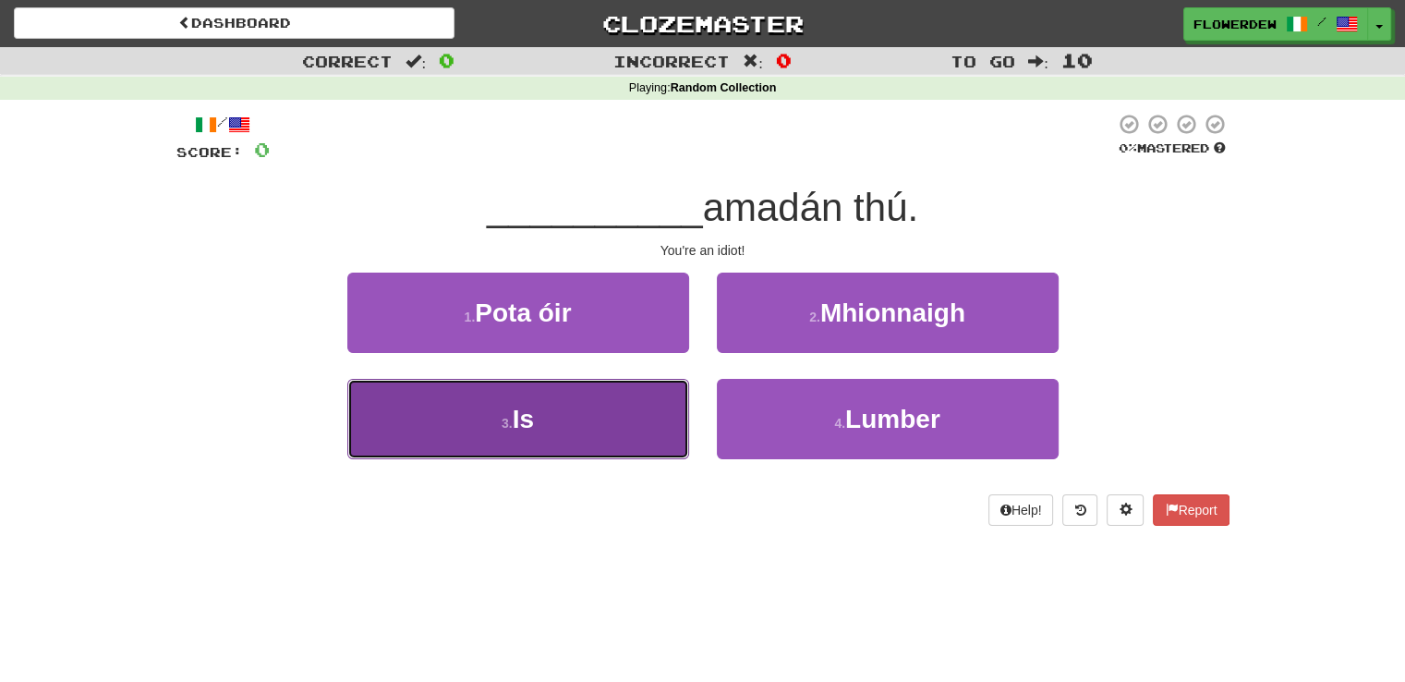
click at [637, 419] on button "3 . Is" at bounding box center [518, 419] width 342 height 80
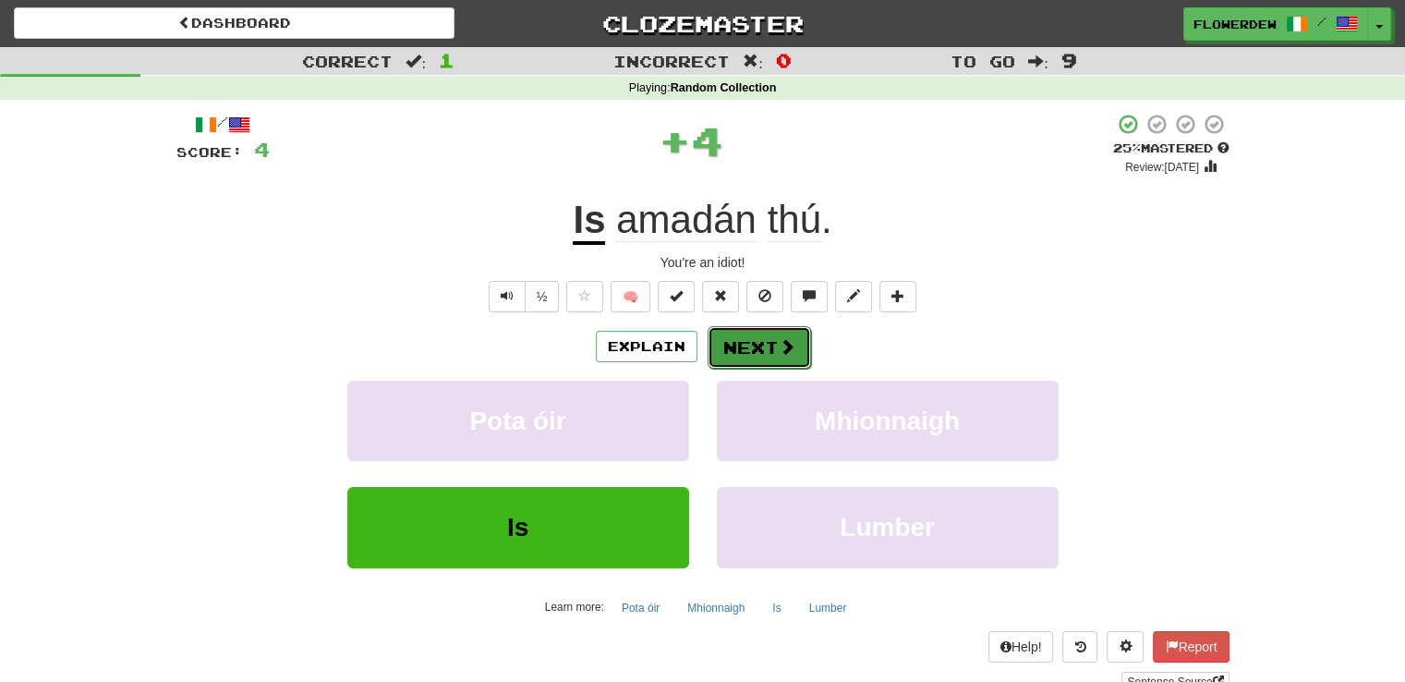
click at [762, 341] on button "Next" at bounding box center [759, 347] width 103 height 42
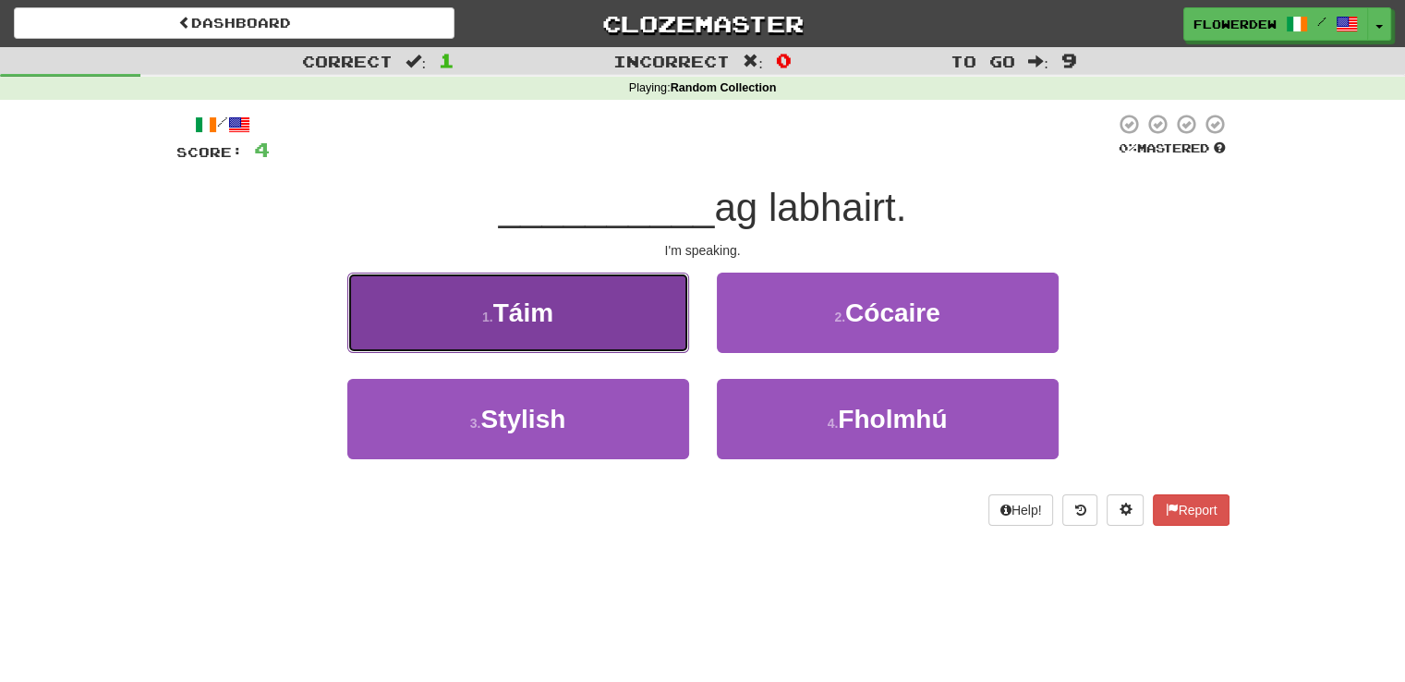
click at [675, 341] on button "1 . Táim" at bounding box center [518, 313] width 342 height 80
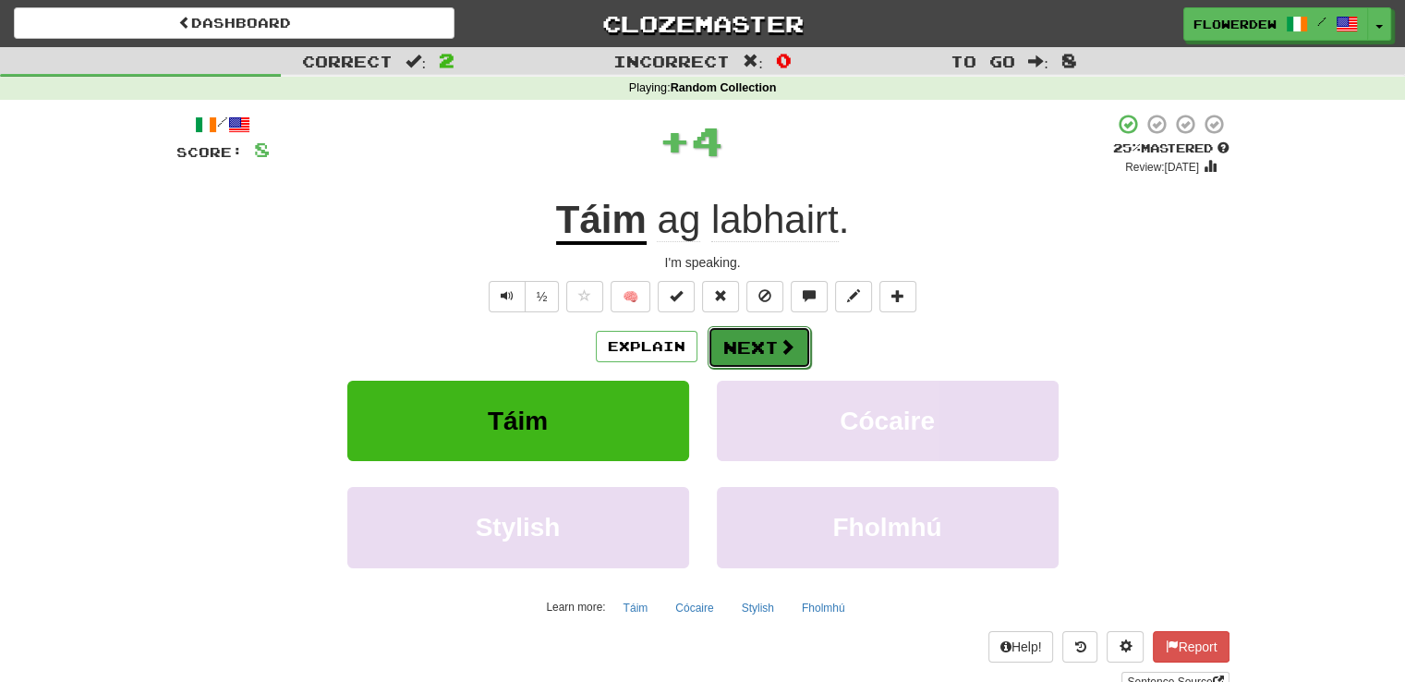
click at [771, 337] on button "Next" at bounding box center [759, 347] width 103 height 42
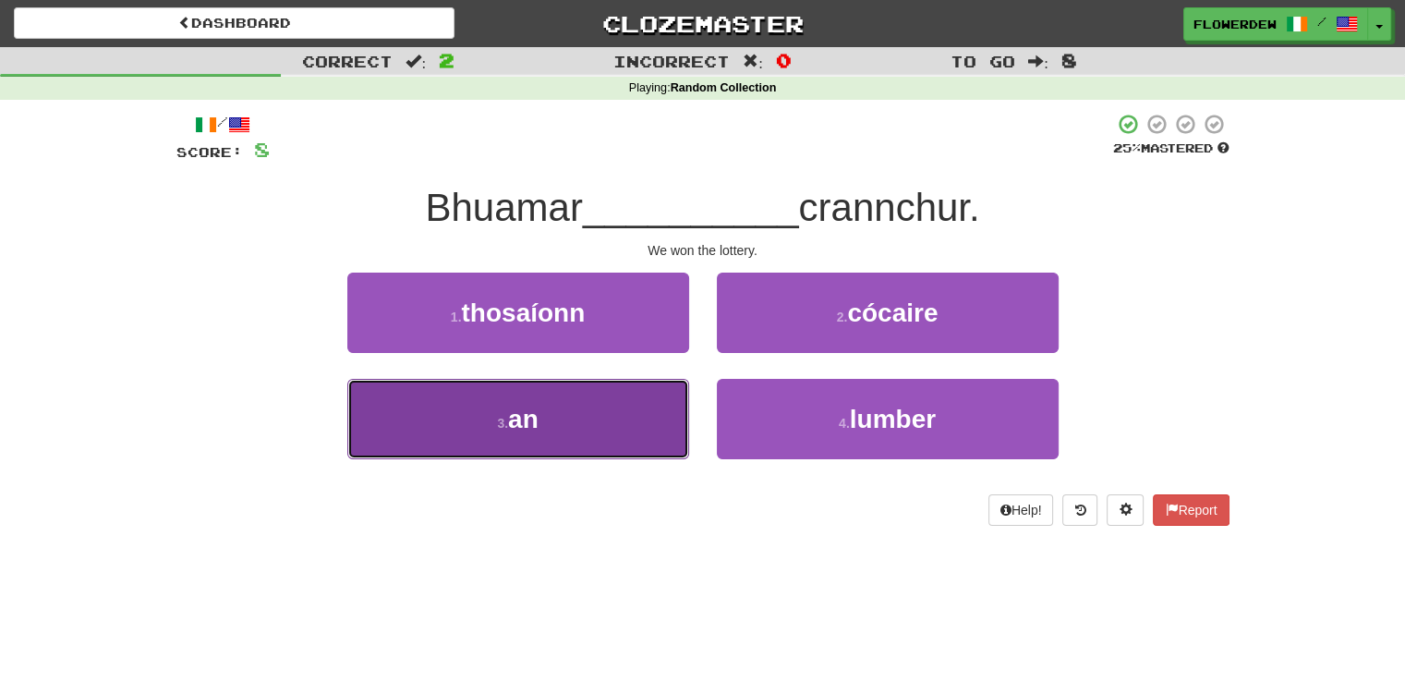
click at [631, 396] on button "3 . an" at bounding box center [518, 419] width 342 height 80
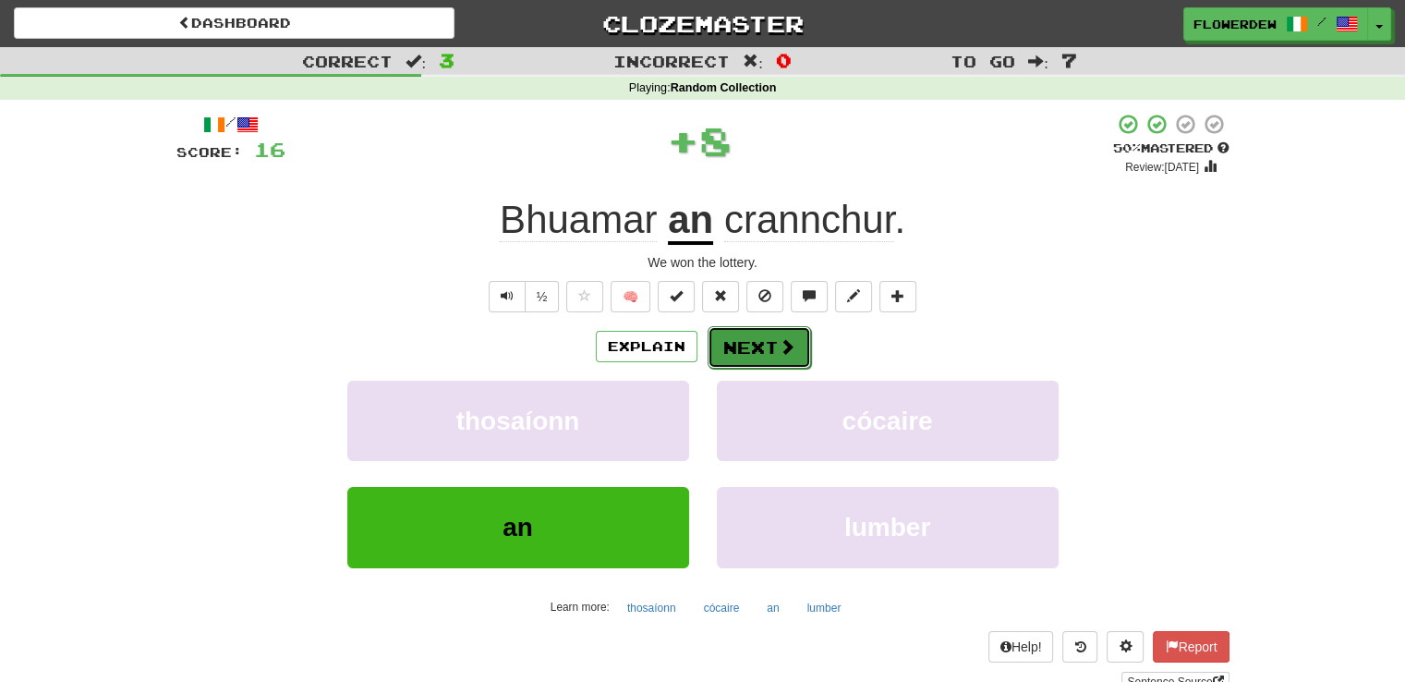
click at [723, 351] on button "Next" at bounding box center [759, 347] width 103 height 42
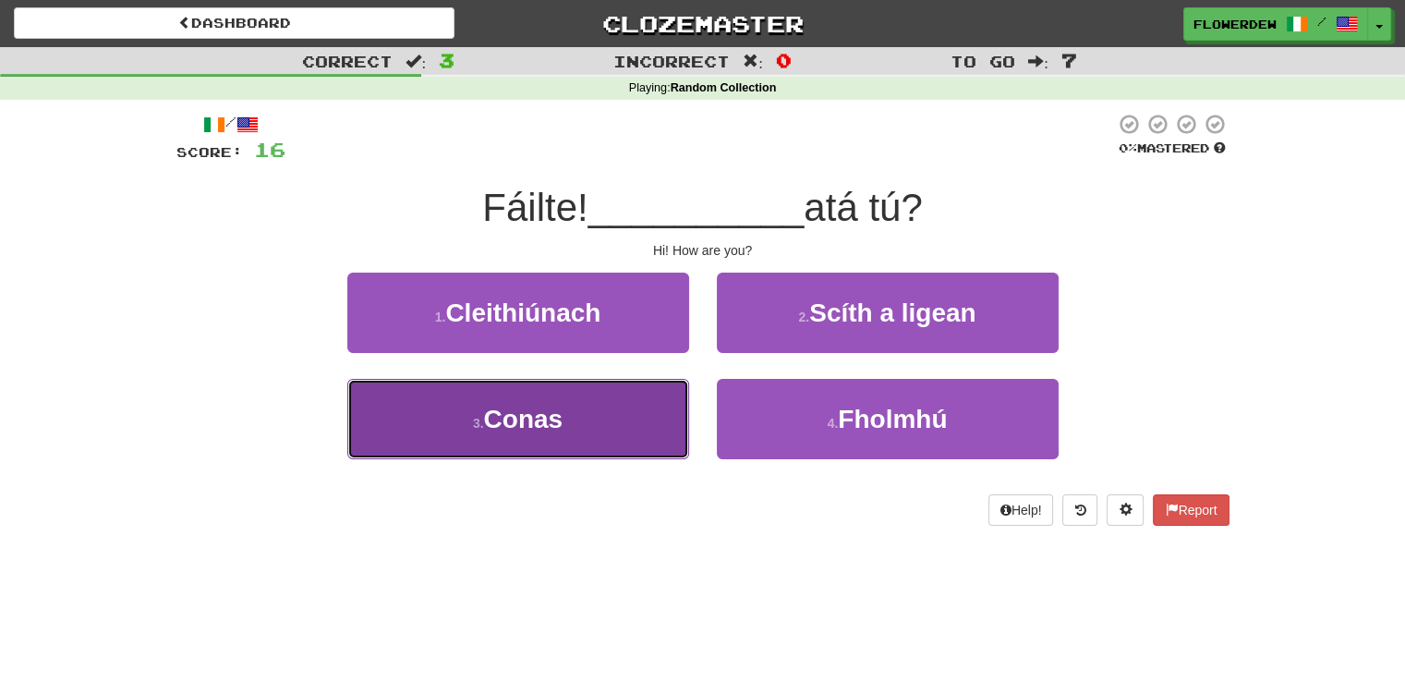
click at [644, 427] on button "3 . Conas" at bounding box center [518, 419] width 342 height 80
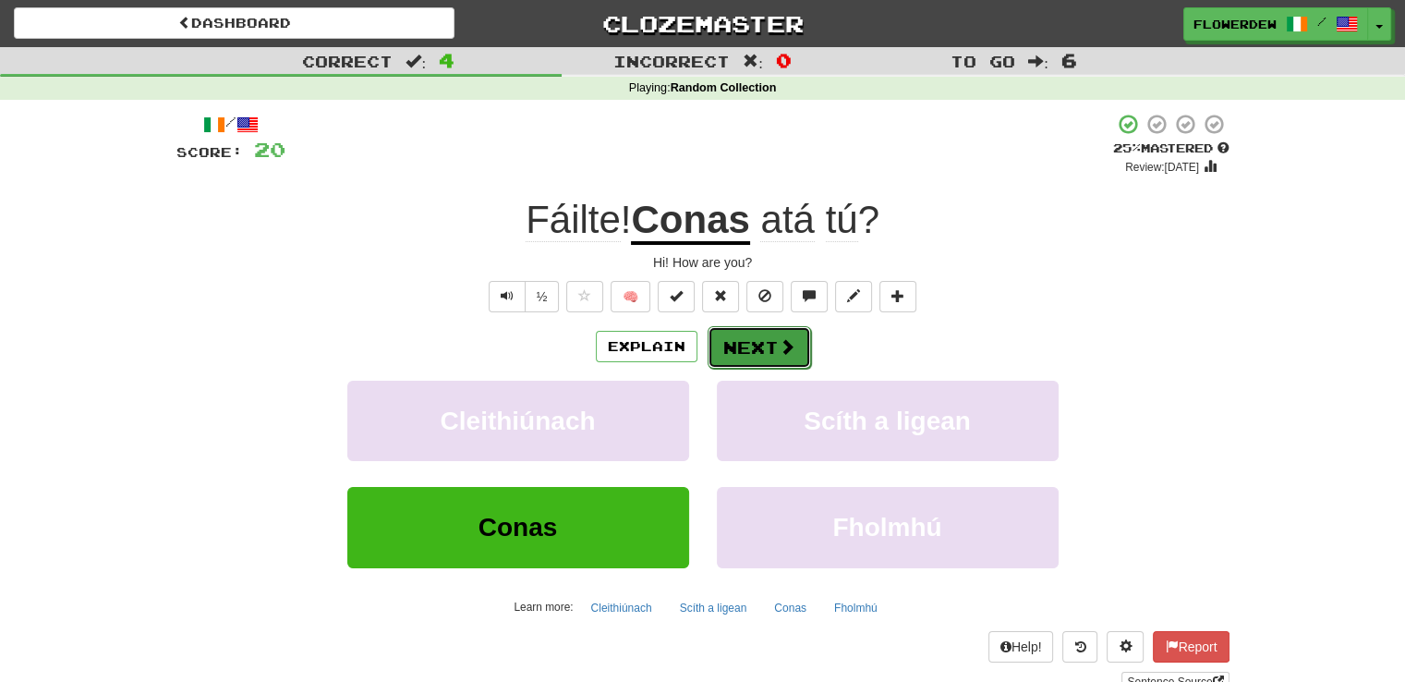
click at [759, 358] on button "Next" at bounding box center [759, 347] width 103 height 42
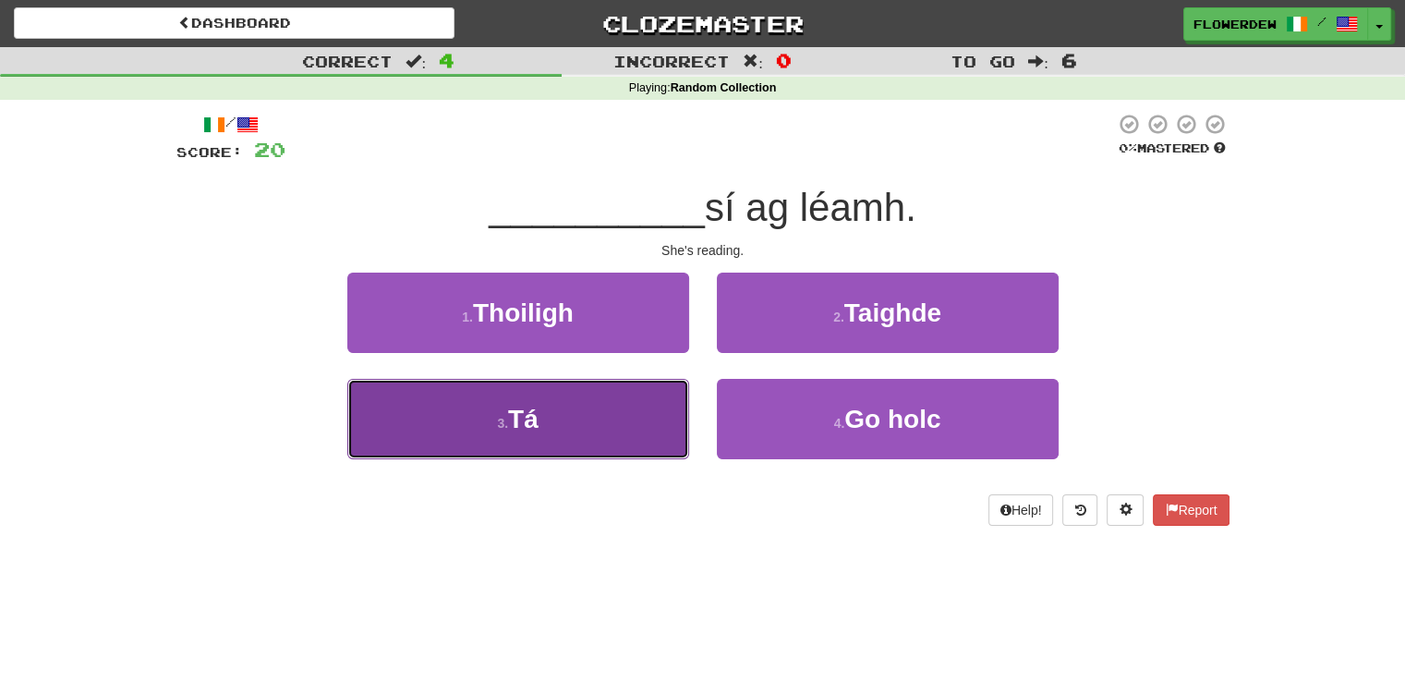
click at [633, 437] on button "3 . Tá" at bounding box center [518, 419] width 342 height 80
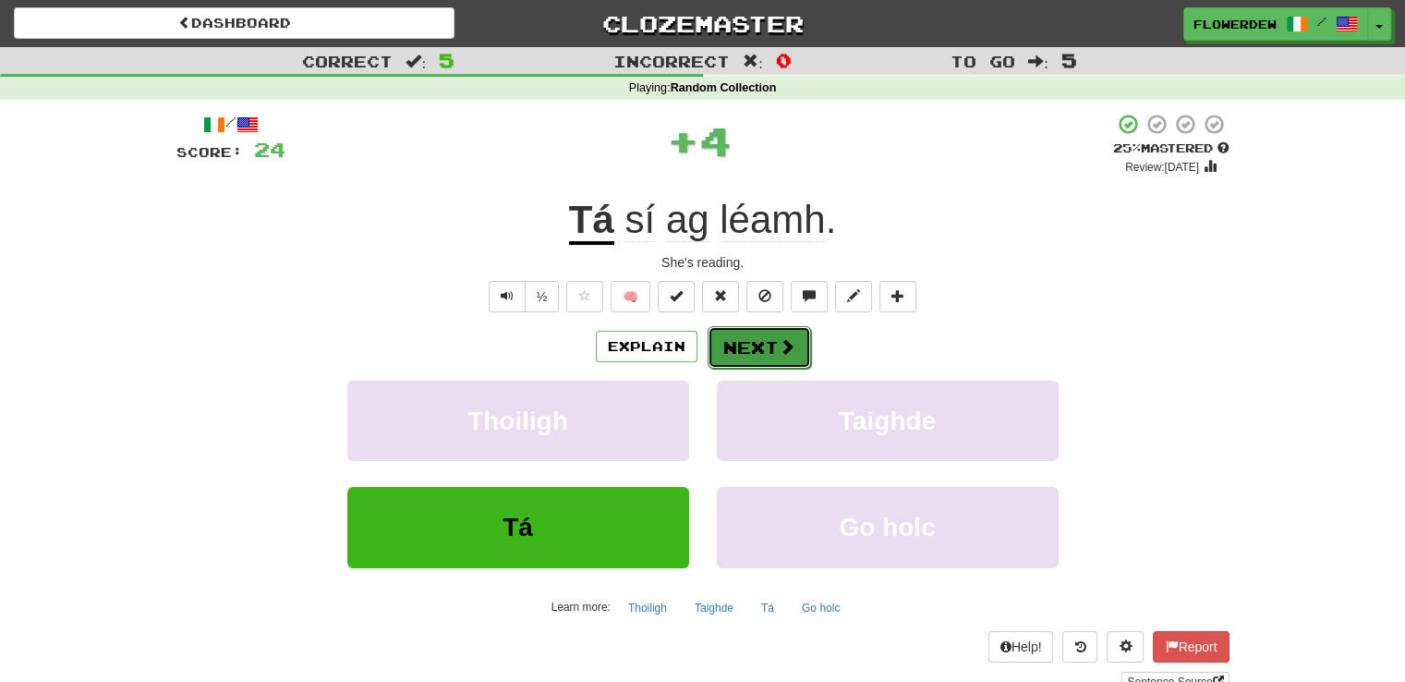
click at [759, 348] on button "Next" at bounding box center [759, 347] width 103 height 42
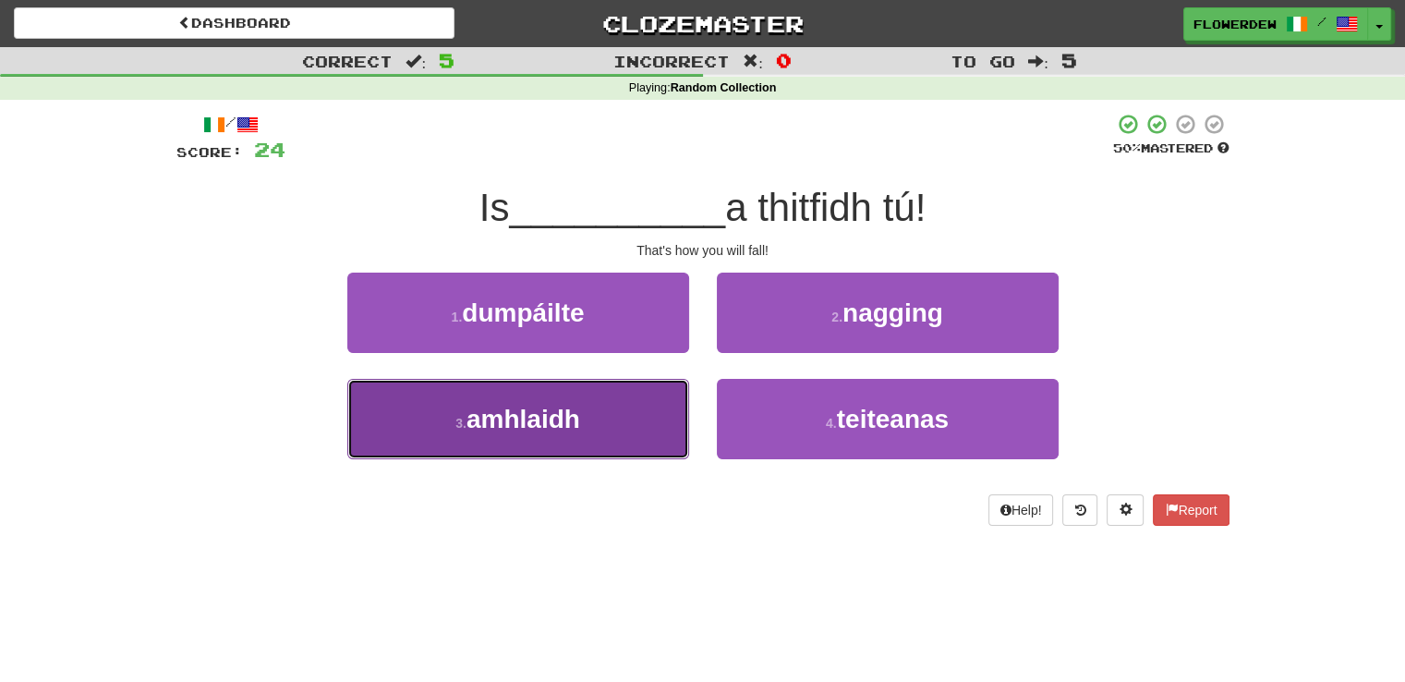
click at [613, 420] on button "3 . amhlaidh" at bounding box center [518, 419] width 342 height 80
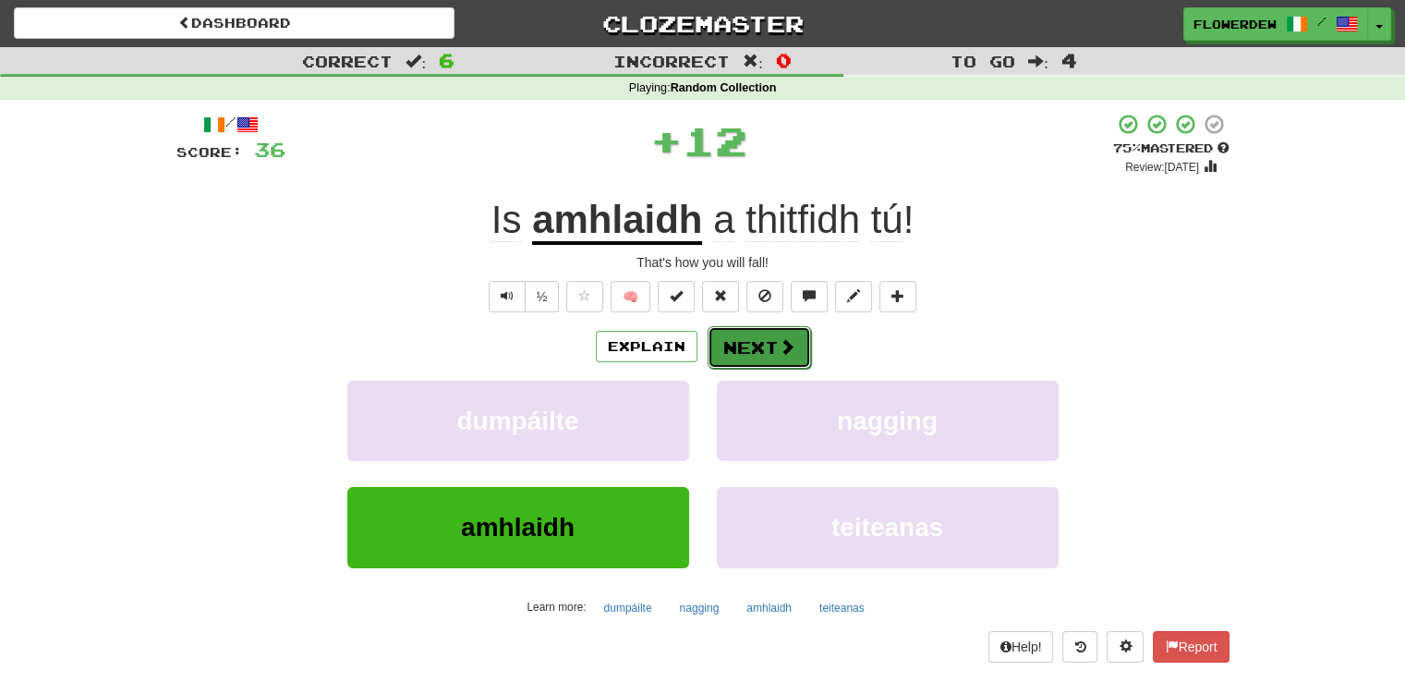
click at [751, 337] on button "Next" at bounding box center [759, 347] width 103 height 42
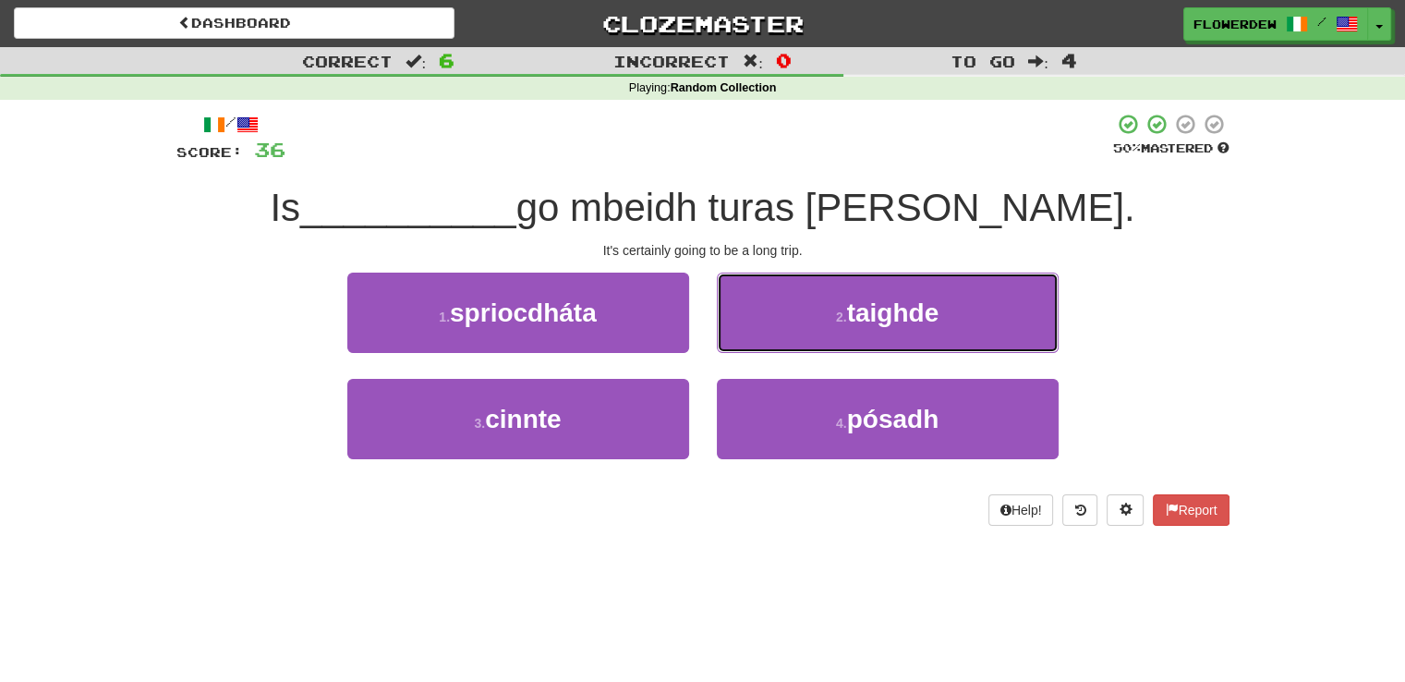
click at [751, 337] on button "2 . taighde" at bounding box center [888, 313] width 342 height 80
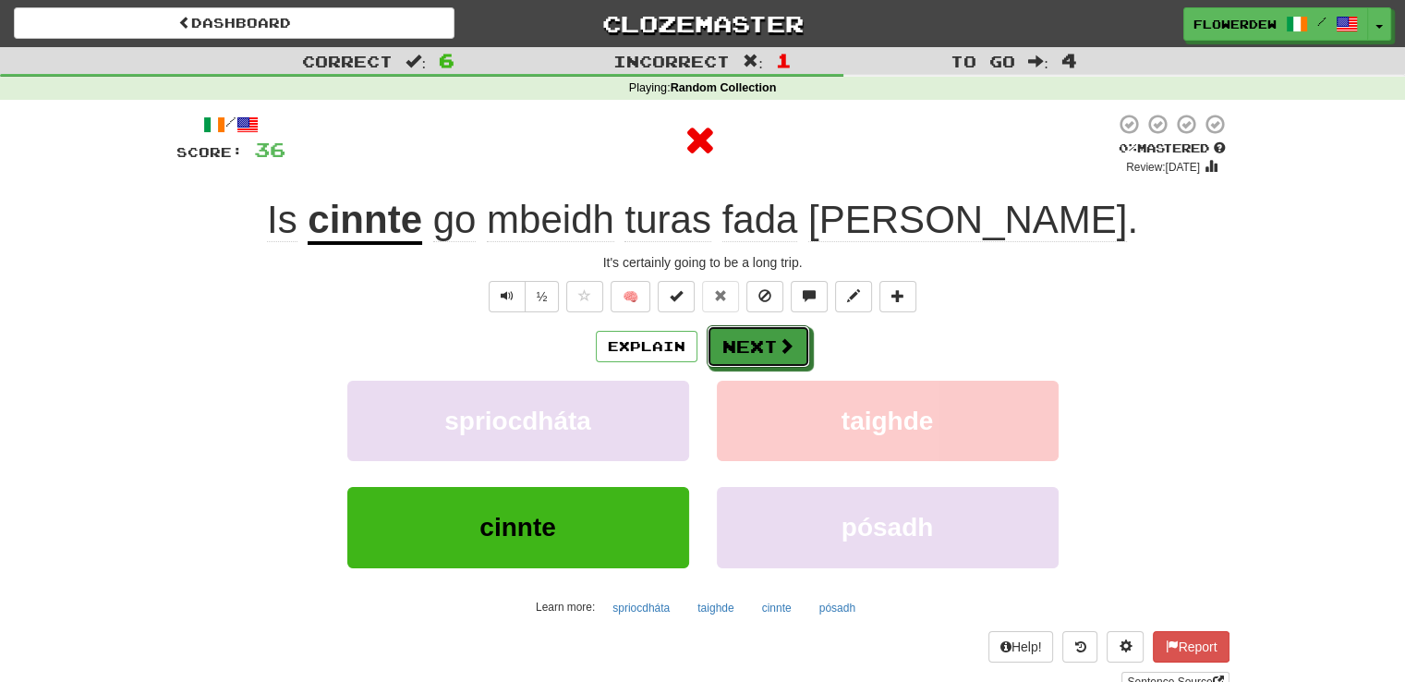
click at [751, 337] on button "Next" at bounding box center [758, 346] width 103 height 42
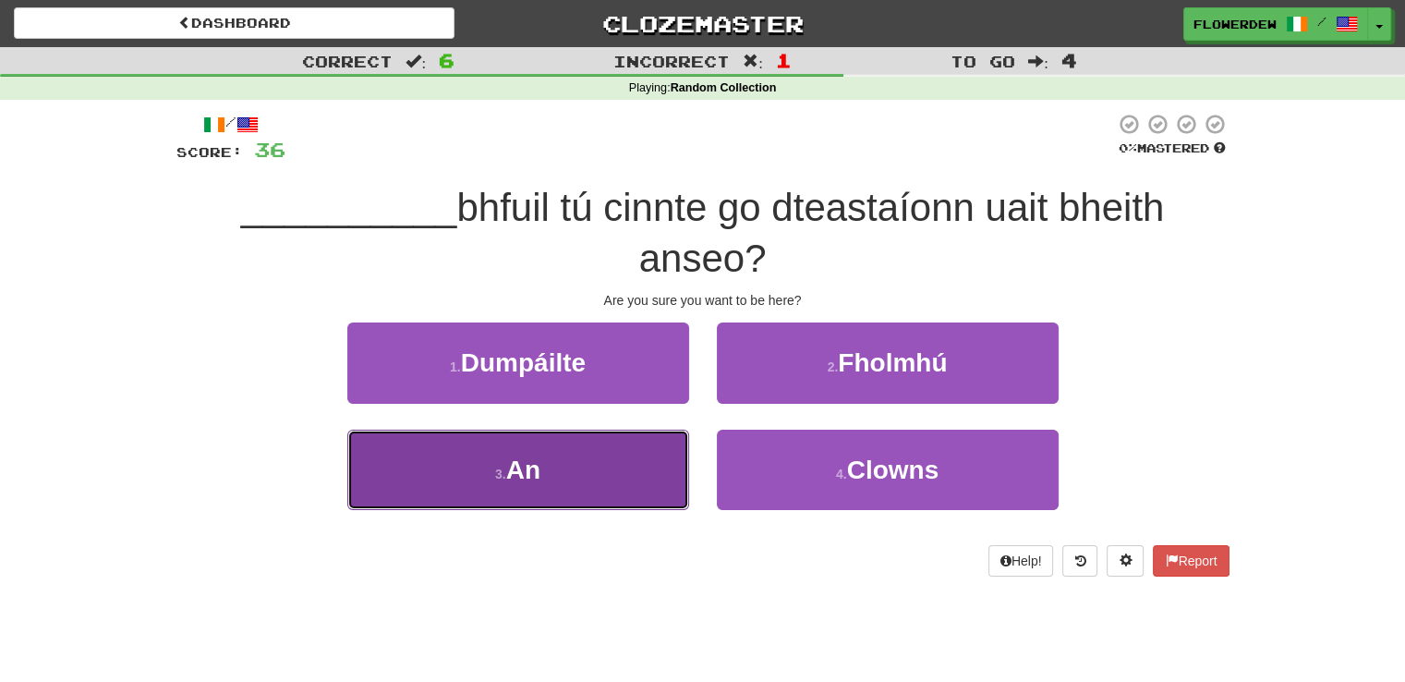
click at [655, 455] on button "3 . An" at bounding box center [518, 470] width 342 height 80
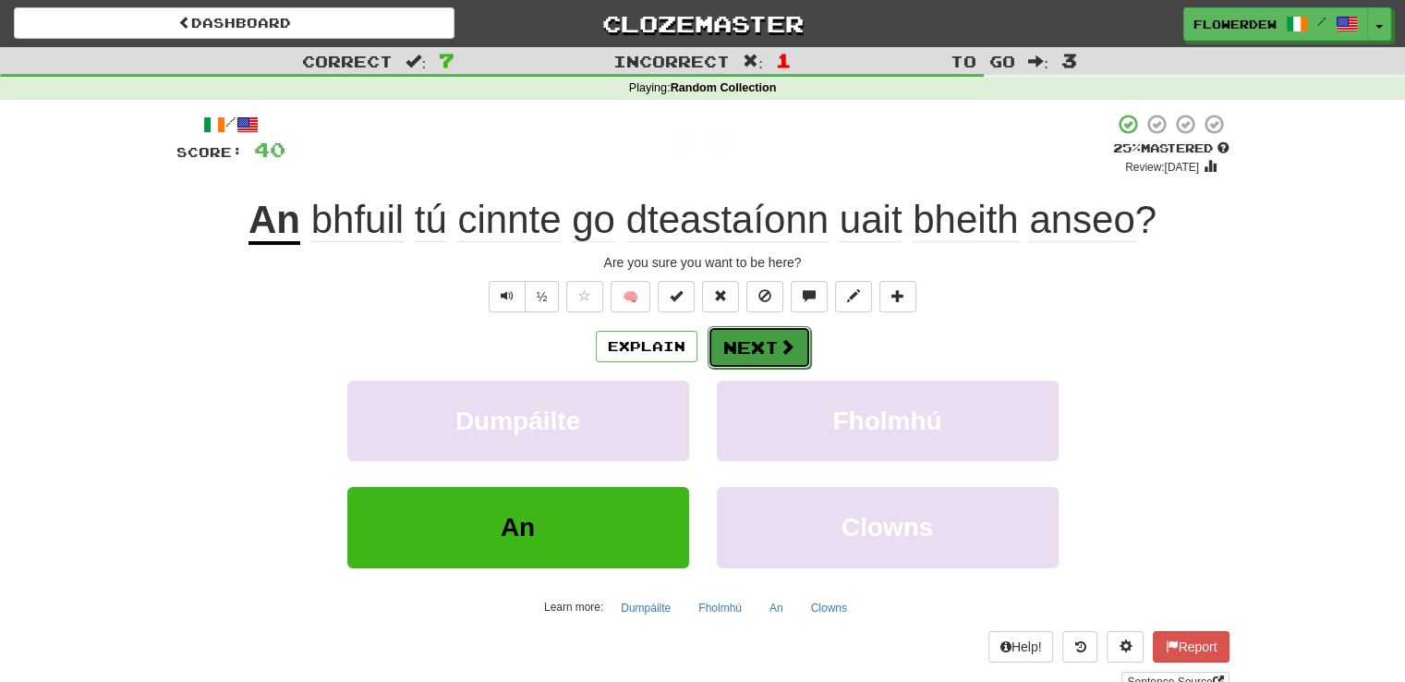
click at [732, 345] on button "Next" at bounding box center [759, 347] width 103 height 42
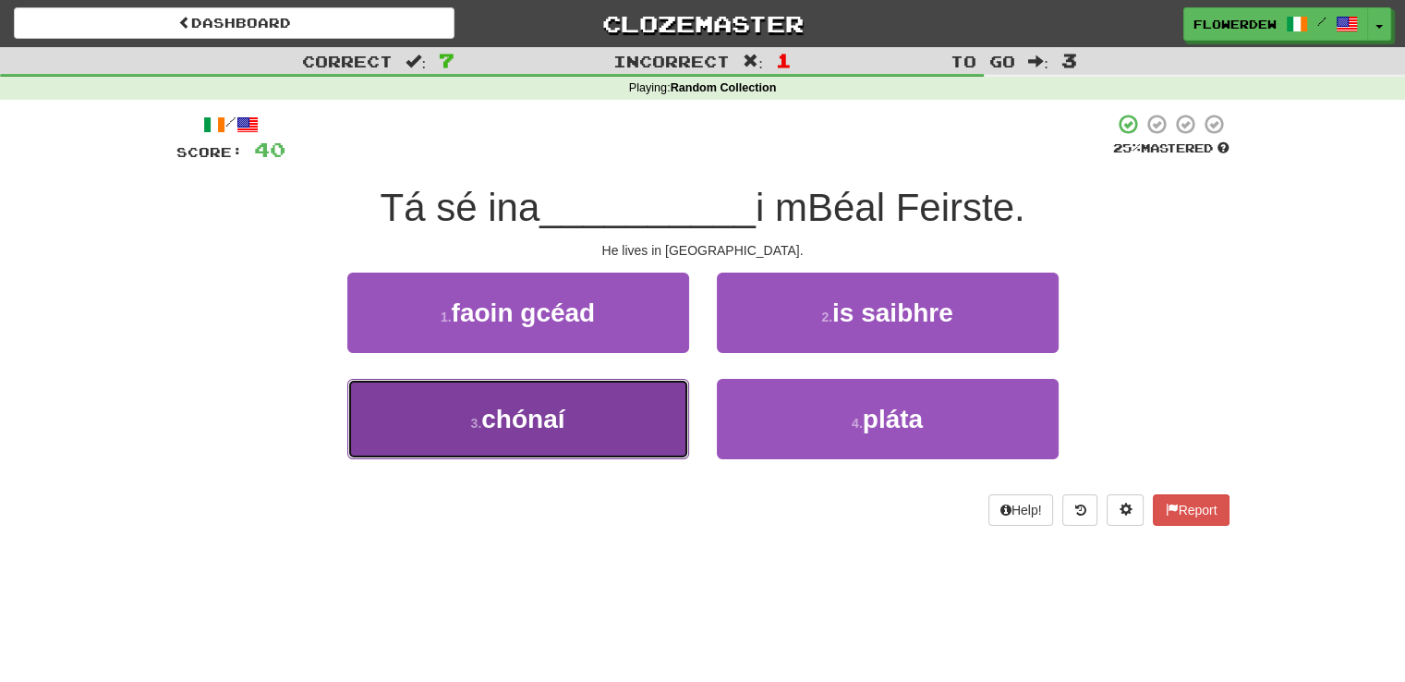
click at [667, 420] on button "3 . chónaí" at bounding box center [518, 419] width 342 height 80
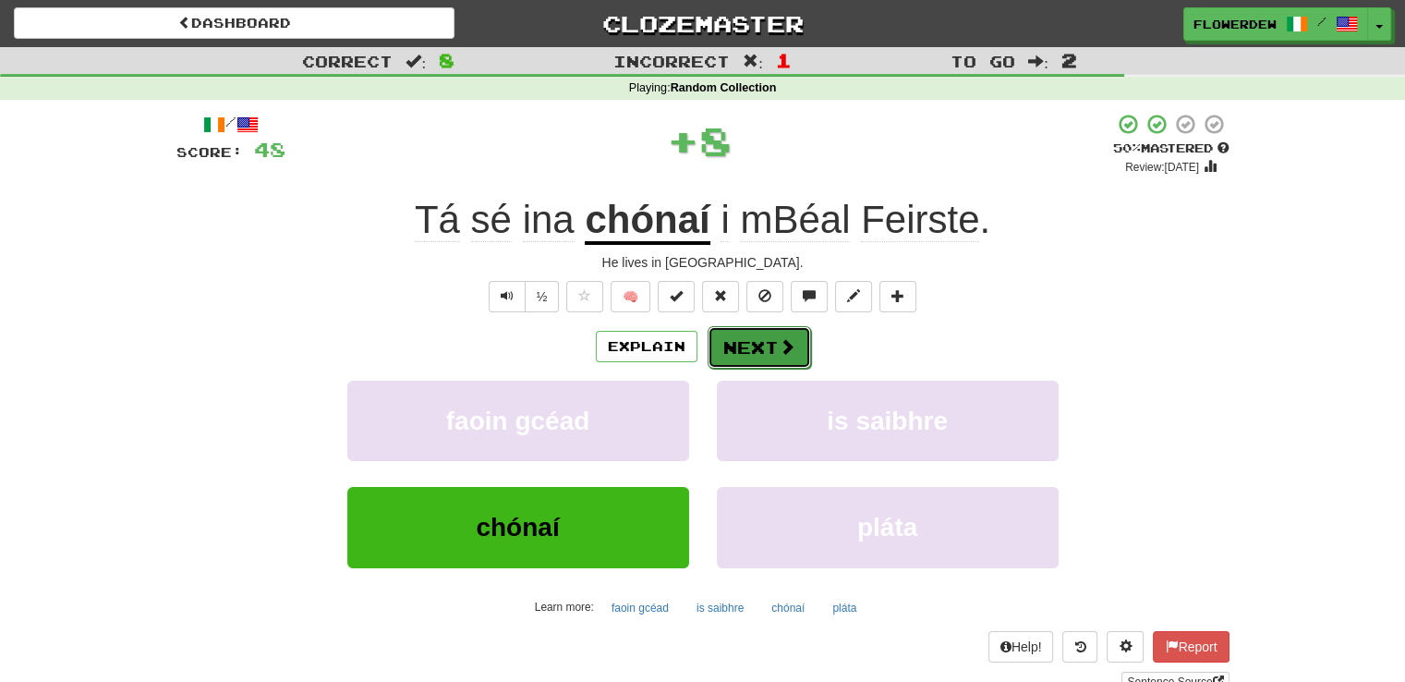
click at [773, 328] on button "Next" at bounding box center [759, 347] width 103 height 42
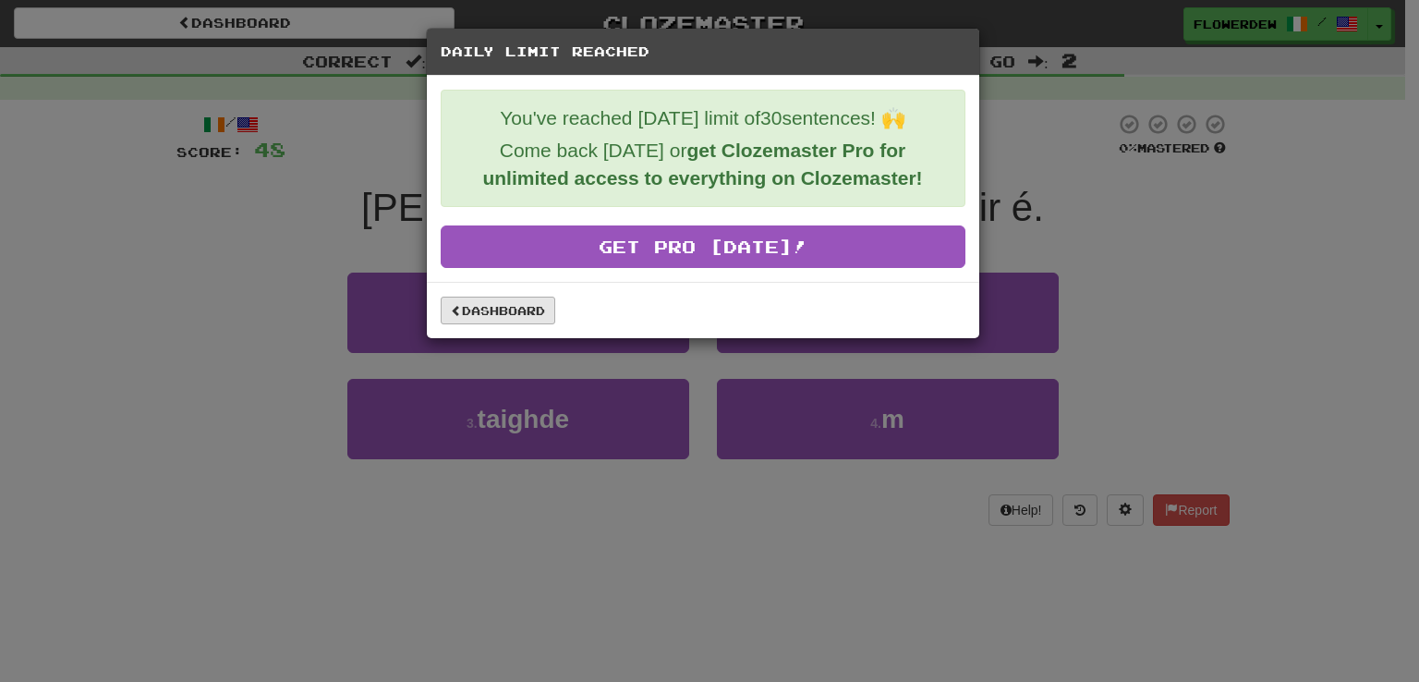
drag, startPoint x: 460, startPoint y: 293, endPoint x: 465, endPoint y: 304, distance: 12.0
click at [465, 304] on div "Dashboard" at bounding box center [703, 310] width 552 height 56
click at [465, 304] on link "Dashboard" at bounding box center [498, 311] width 115 height 28
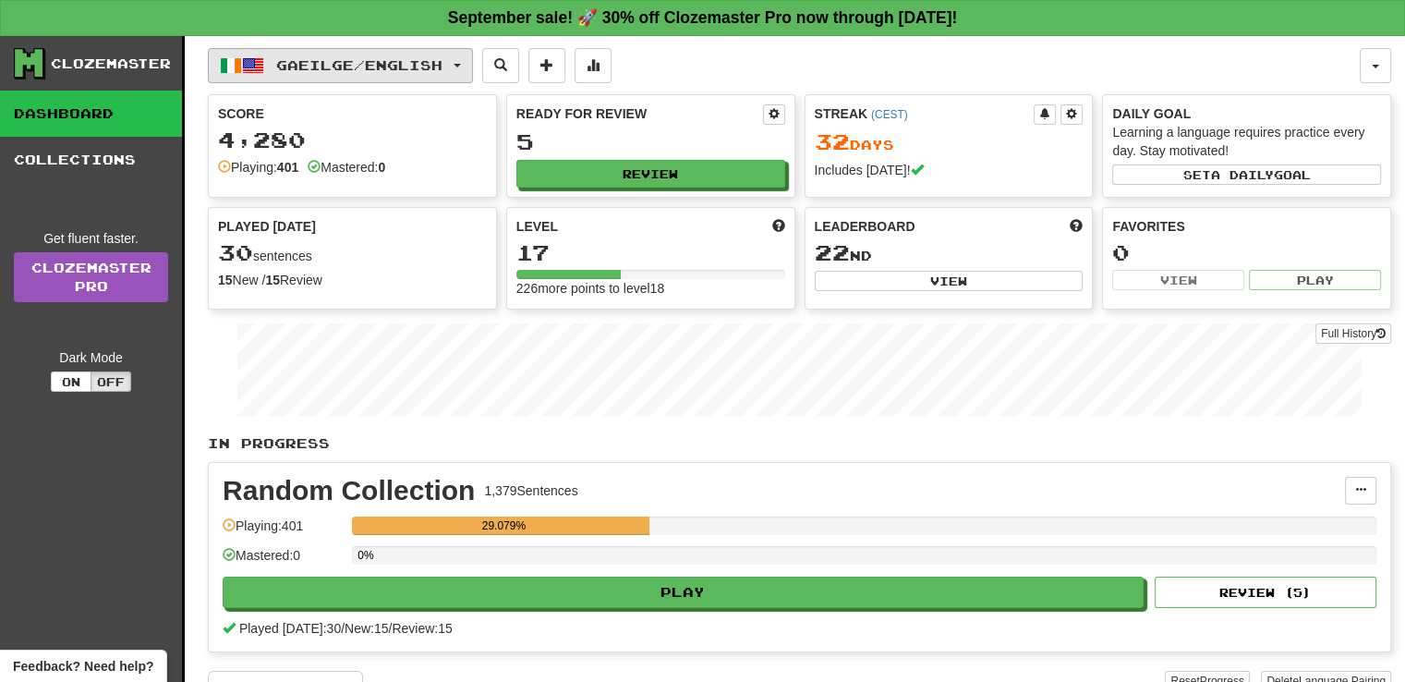
click at [342, 53] on button "Gaeilge / English" at bounding box center [340, 65] width 265 height 35
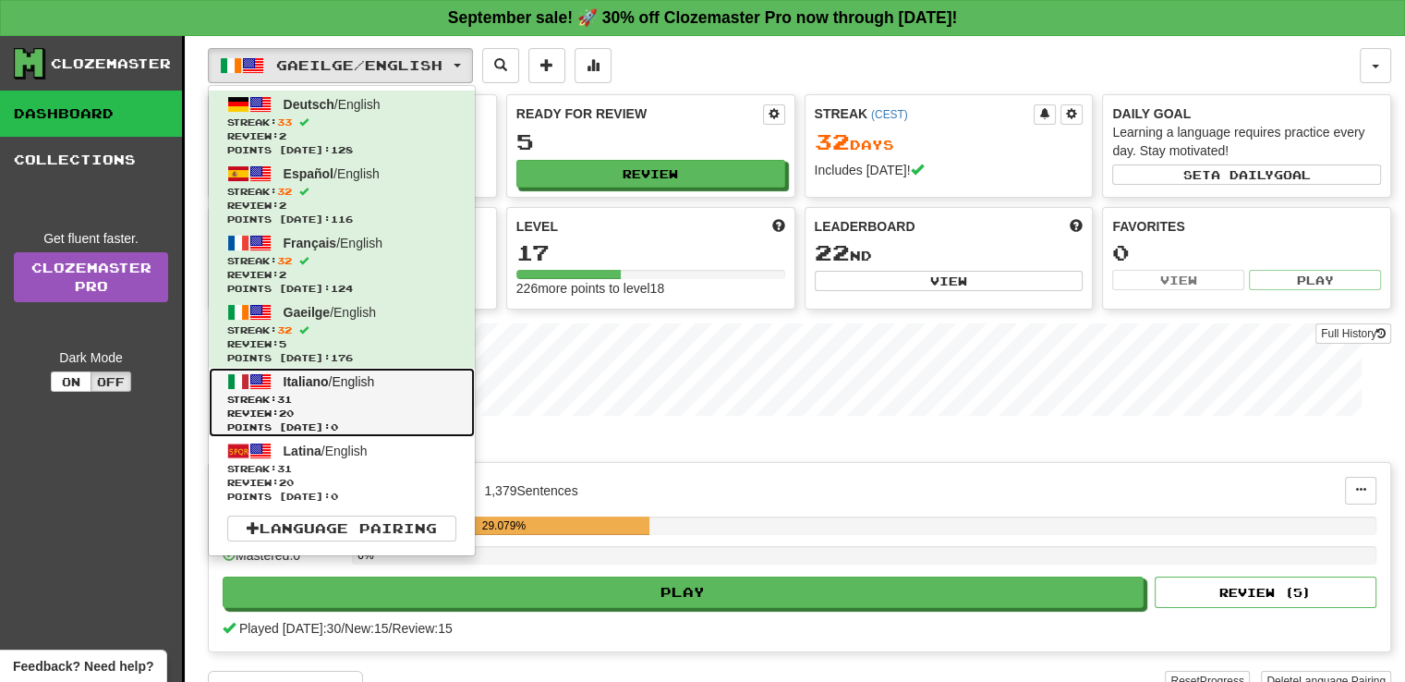
click at [324, 374] on span "Italiano" at bounding box center [306, 381] width 45 height 15
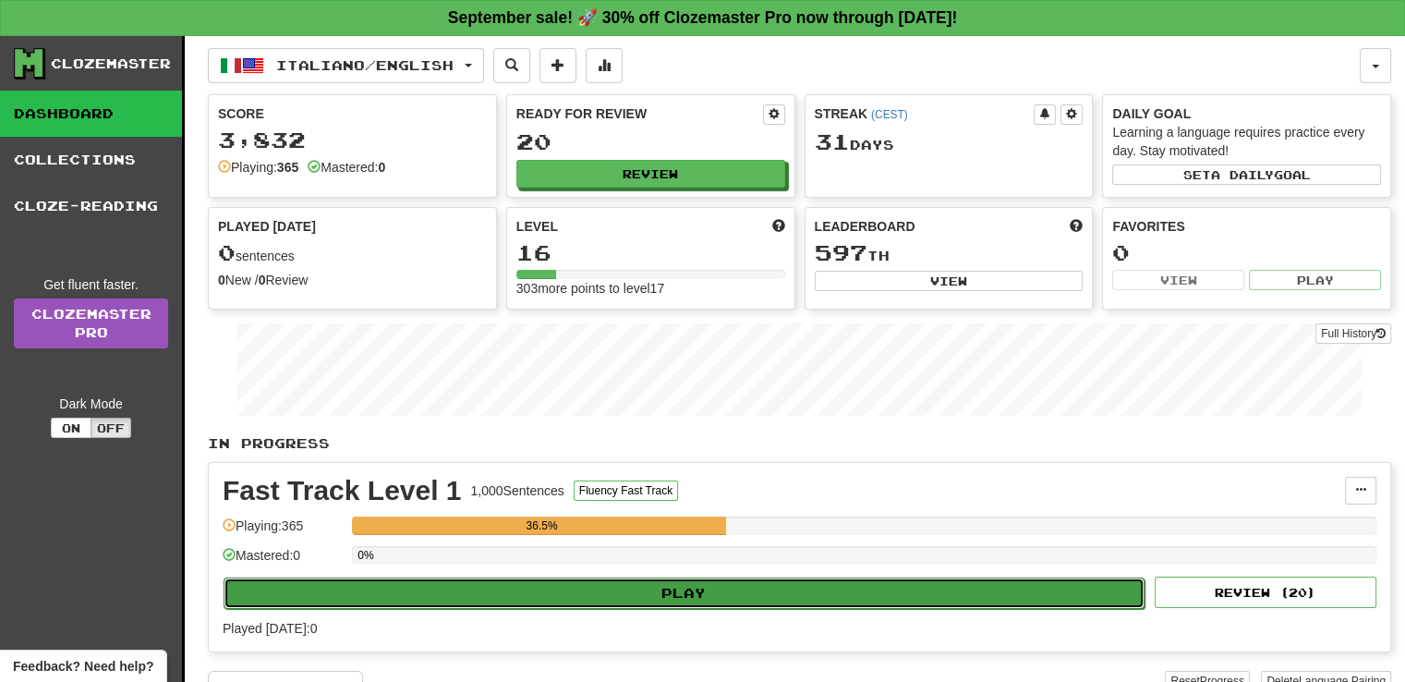
click at [599, 589] on button "Play" at bounding box center [684, 592] width 921 height 31
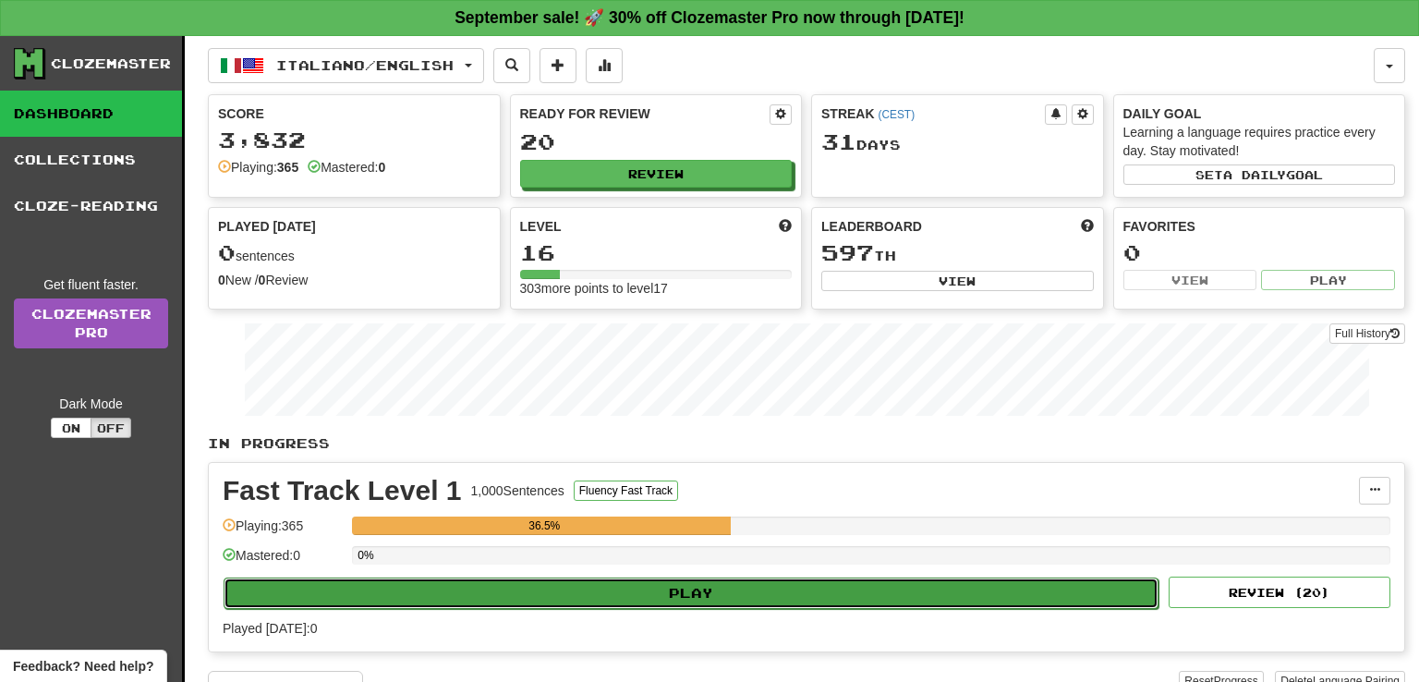
select select "**"
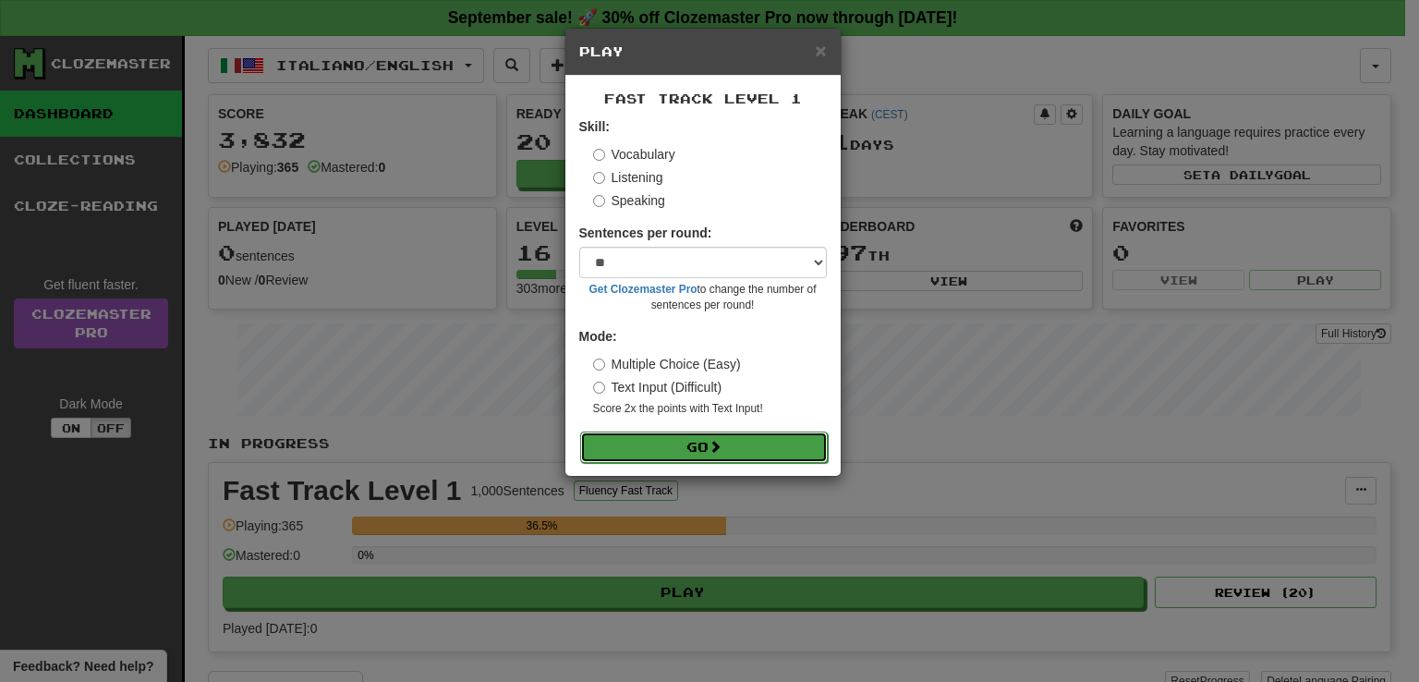
click at [747, 431] on button "Go" at bounding box center [704, 446] width 248 height 31
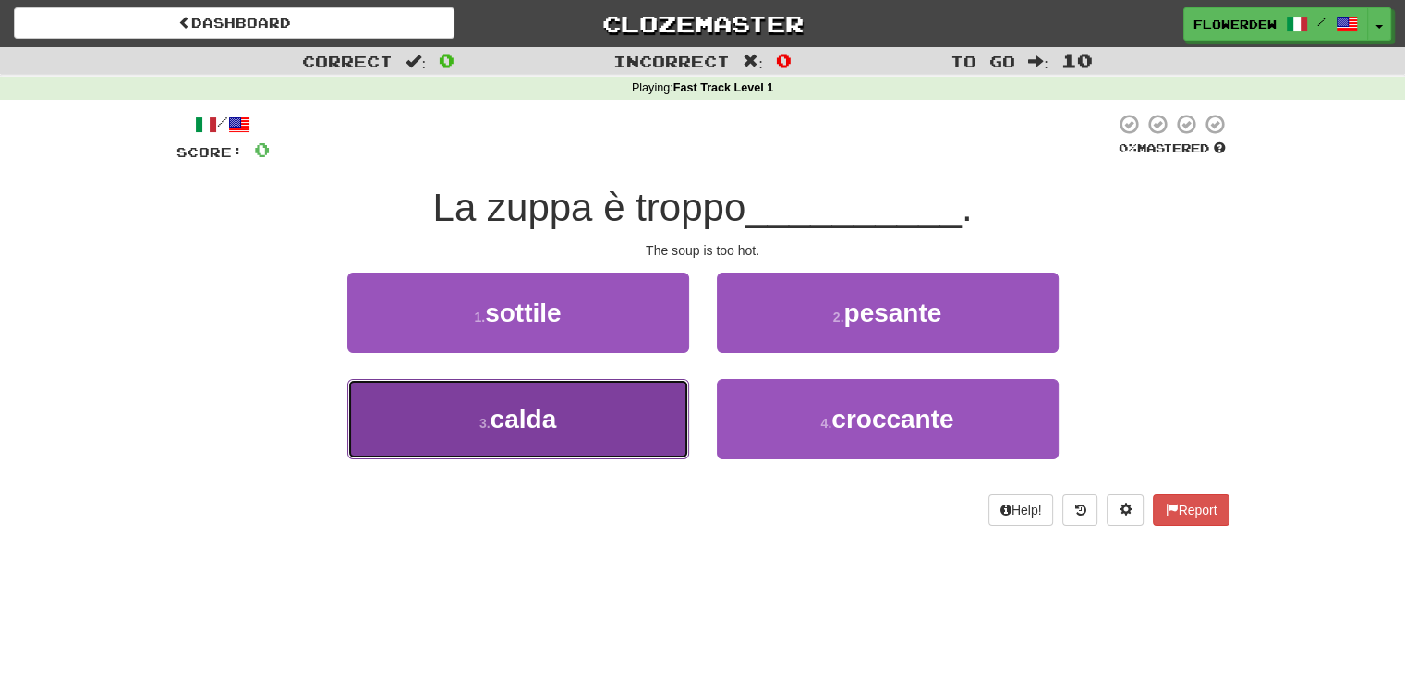
click at [649, 403] on button "3 . [GEOGRAPHIC_DATA]" at bounding box center [518, 419] width 342 height 80
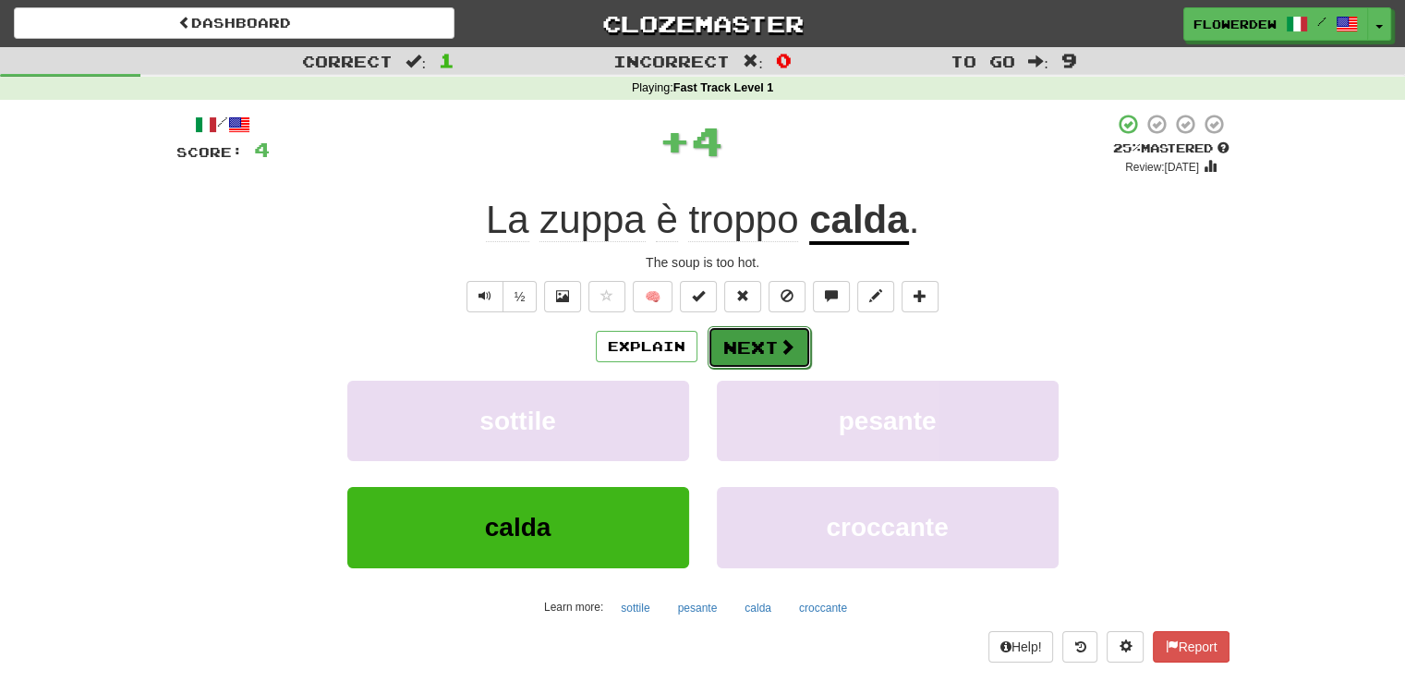
click at [755, 356] on button "Next" at bounding box center [759, 347] width 103 height 42
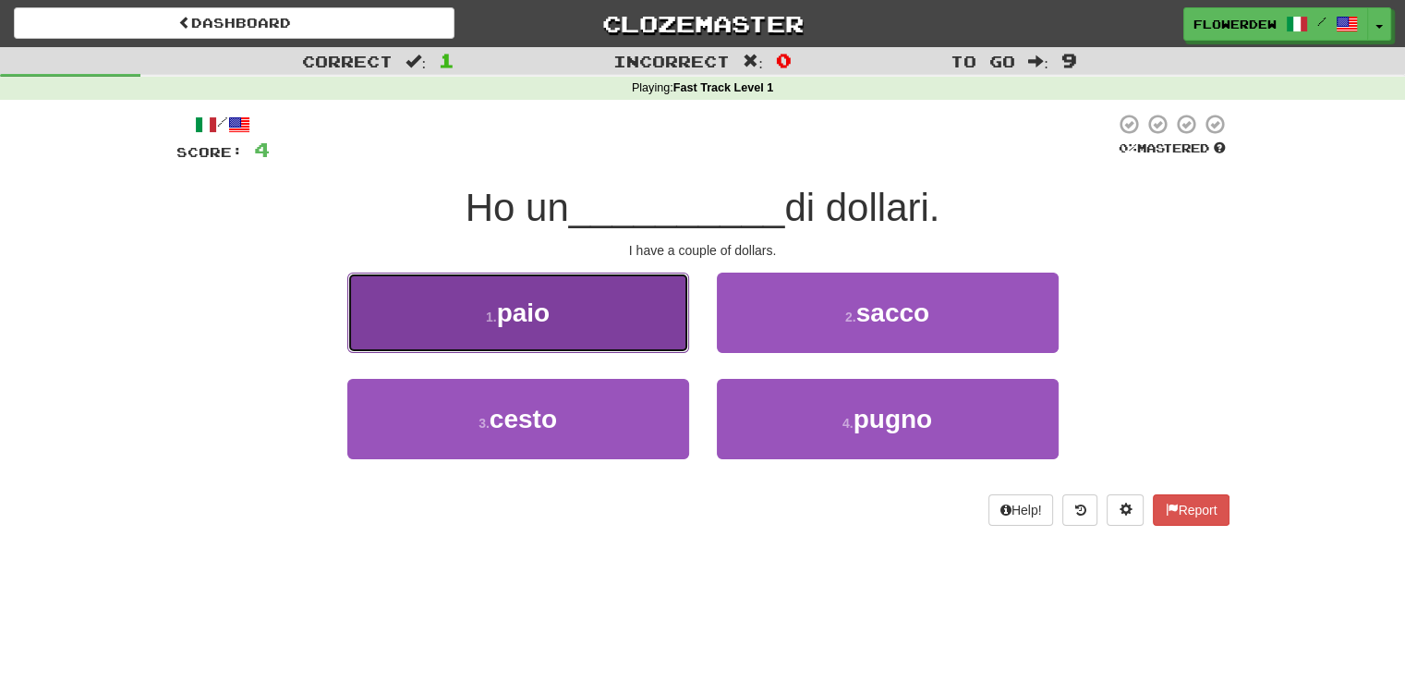
click at [662, 325] on button "1 . paio" at bounding box center [518, 313] width 342 height 80
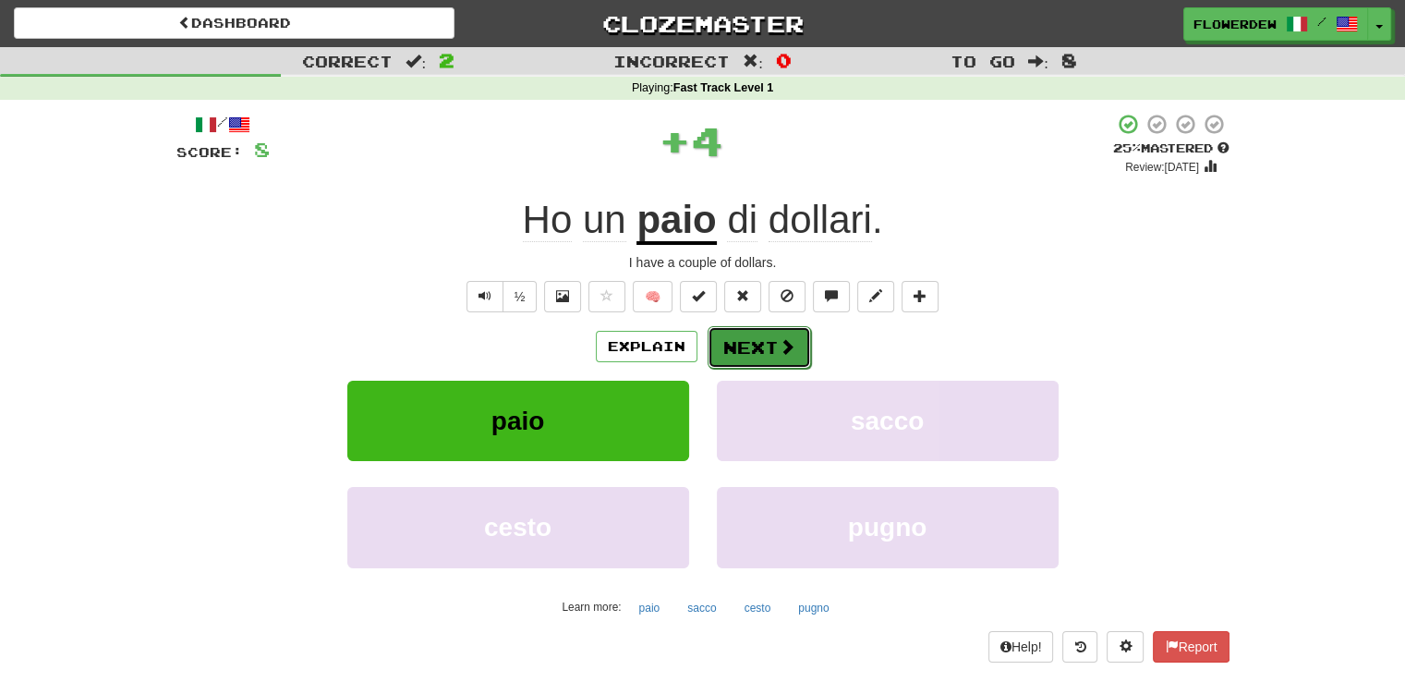
click at [766, 342] on button "Next" at bounding box center [759, 347] width 103 height 42
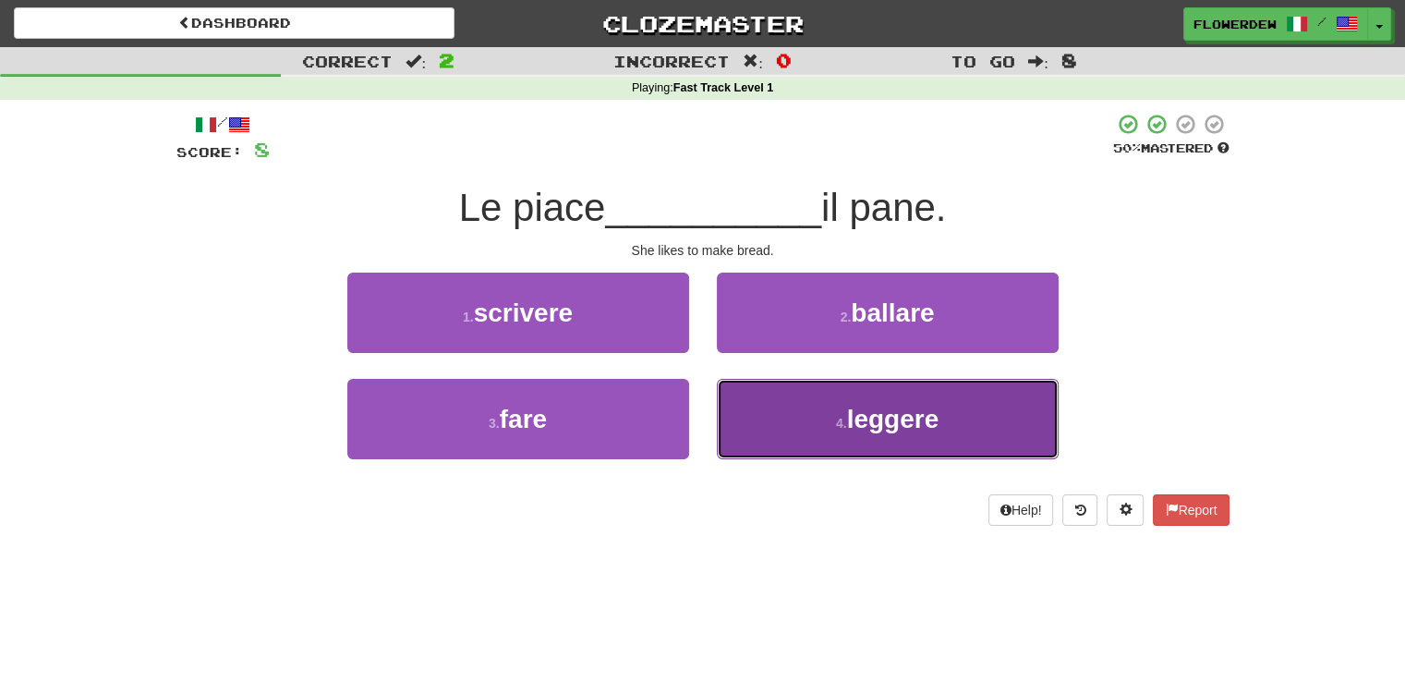
click at [763, 431] on button "4 . leggere" at bounding box center [888, 419] width 342 height 80
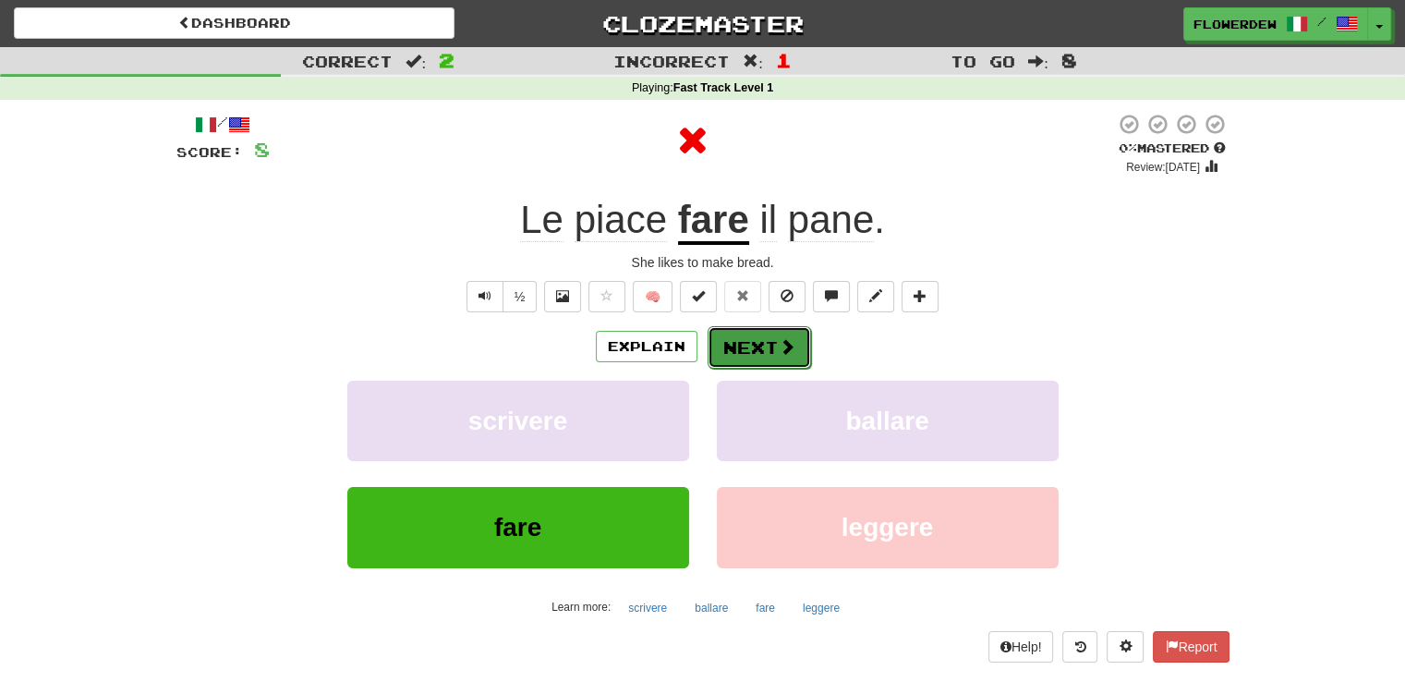
click at [760, 352] on button "Next" at bounding box center [759, 347] width 103 height 42
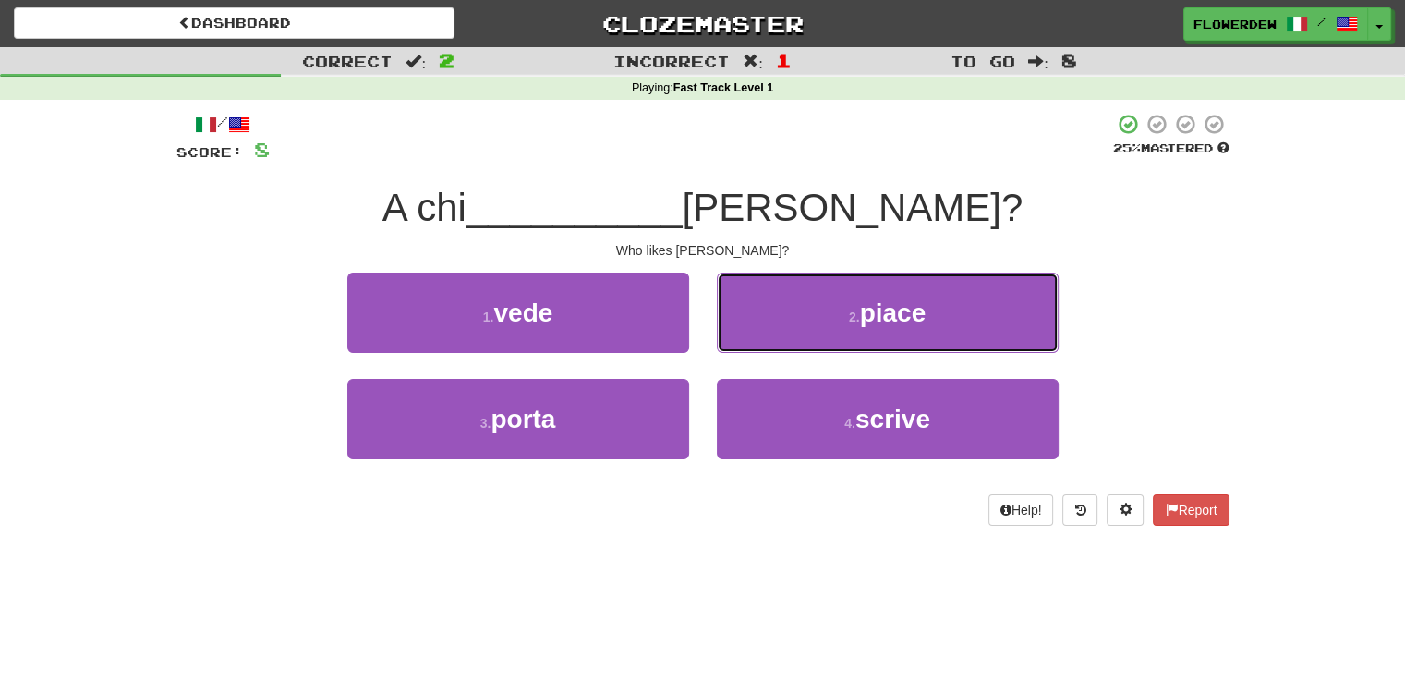
click at [760, 352] on button "2 . [GEOGRAPHIC_DATA]" at bounding box center [888, 313] width 342 height 80
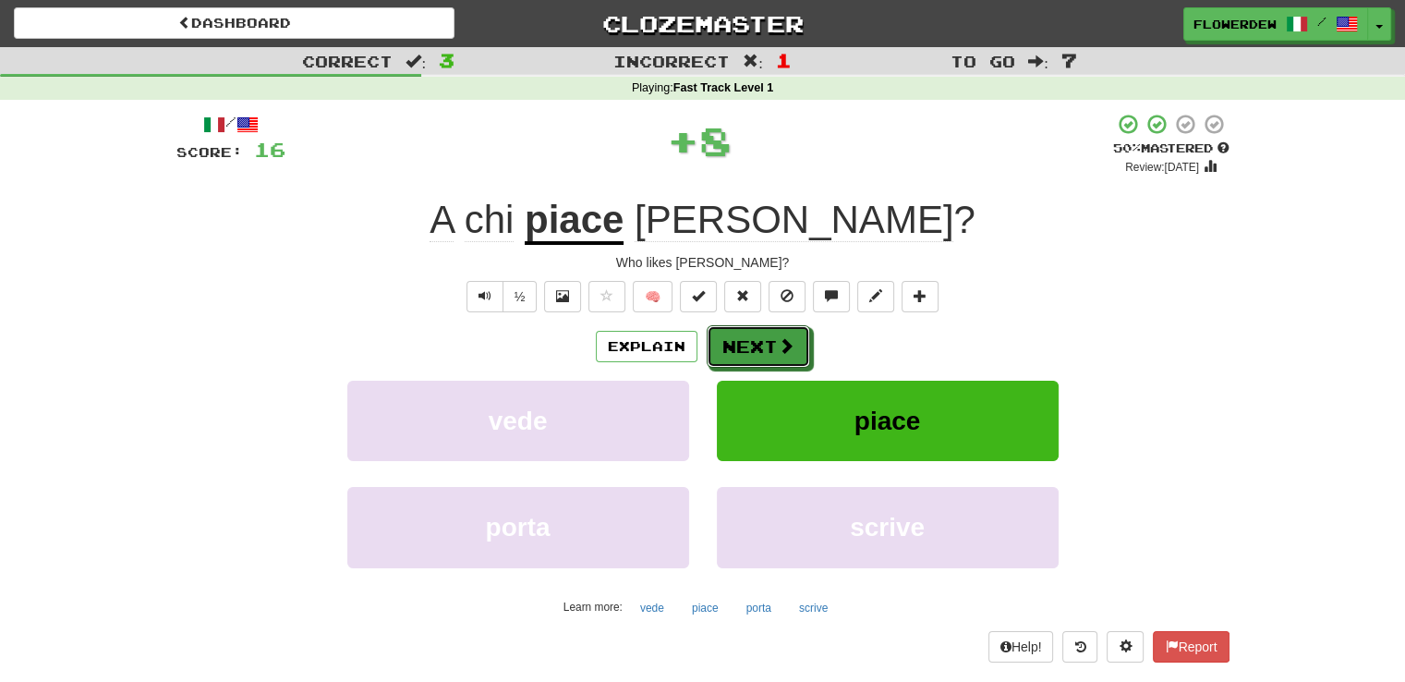
click at [760, 352] on button "Next" at bounding box center [758, 346] width 103 height 42
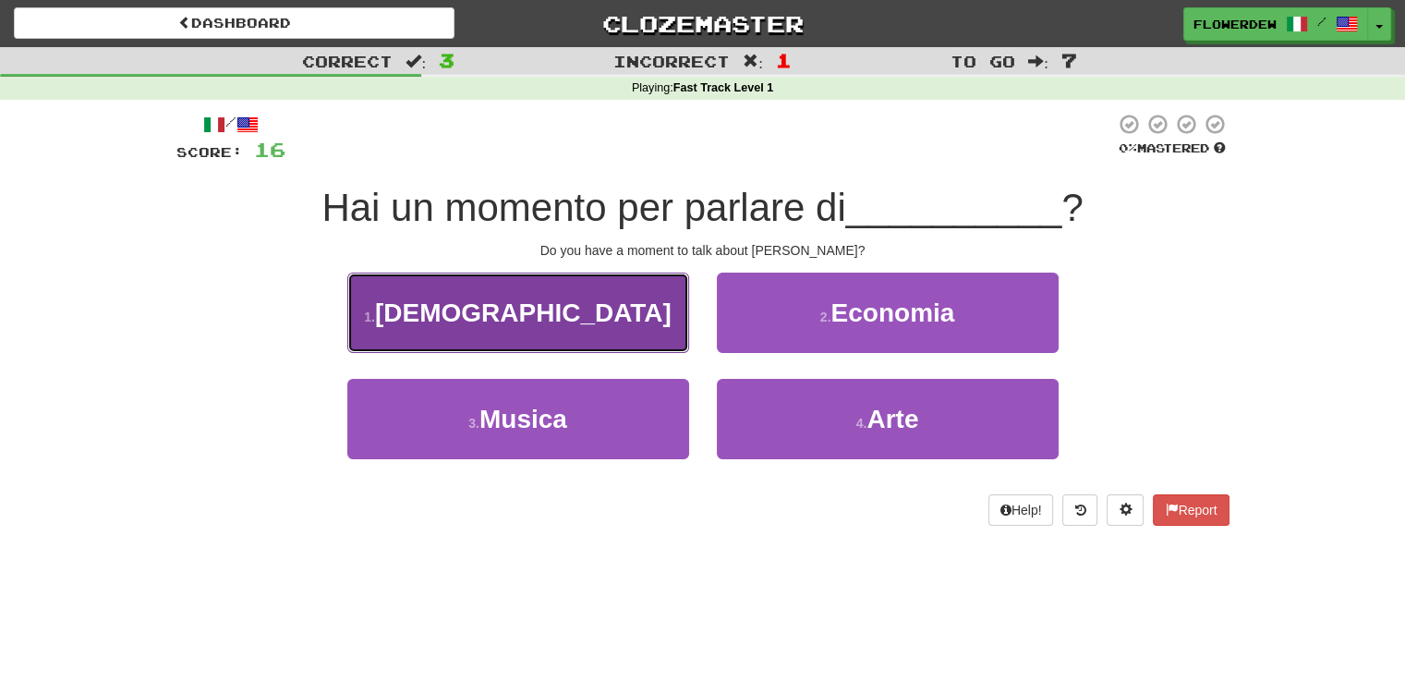
click at [643, 346] on button "1 . [DEMOGRAPHIC_DATA]" at bounding box center [518, 313] width 342 height 80
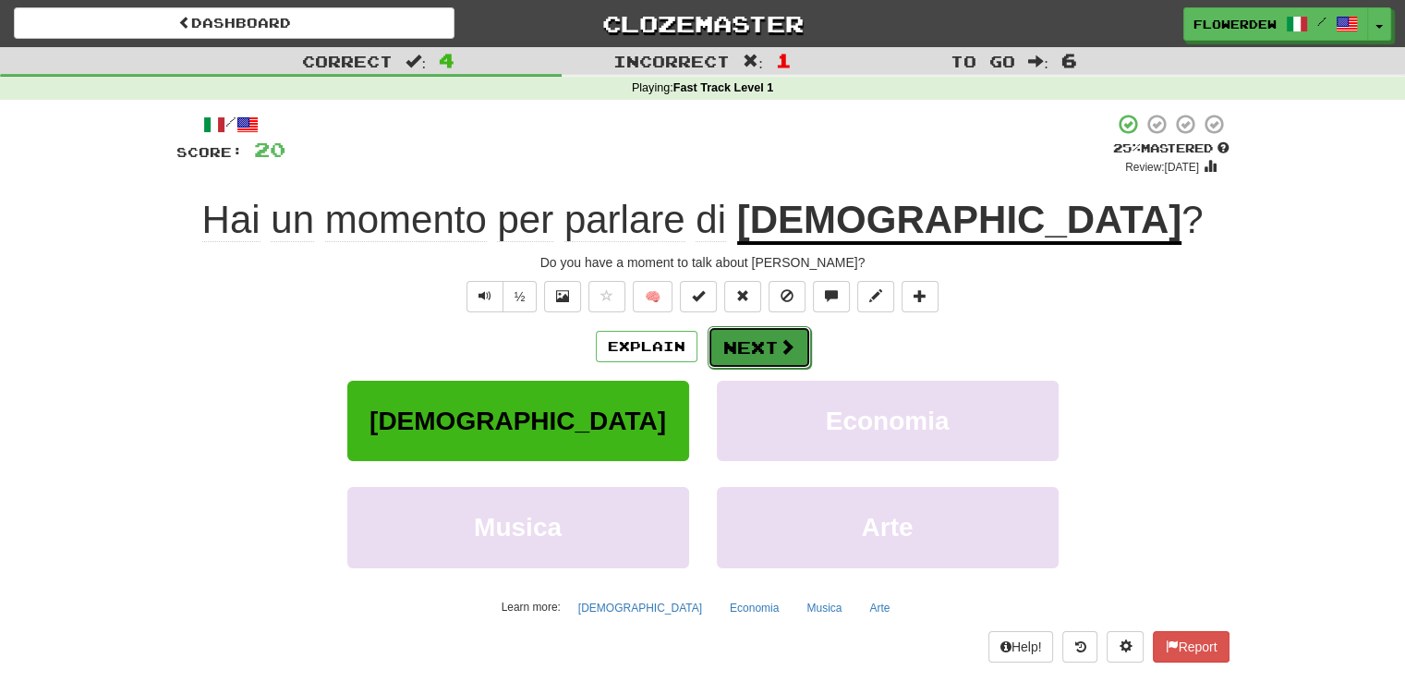
click at [735, 354] on button "Next" at bounding box center [759, 347] width 103 height 42
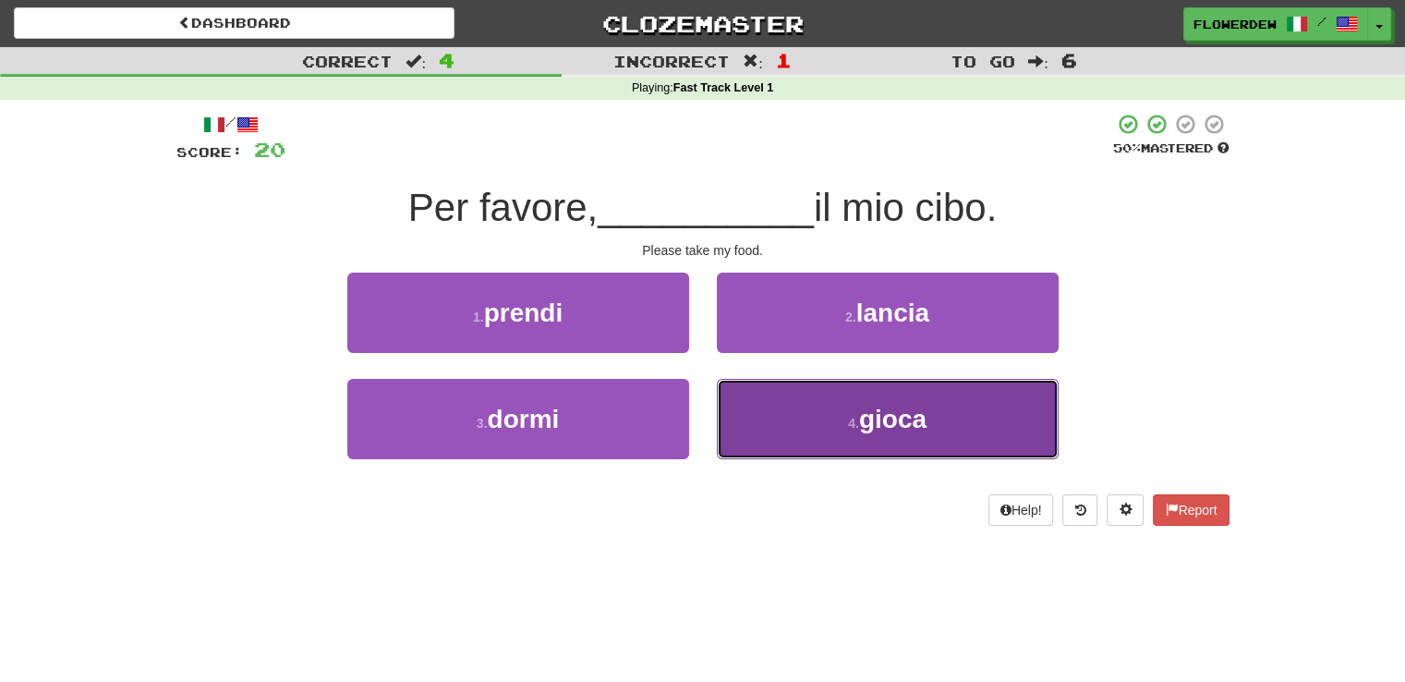
click at [756, 398] on button "4 . gioca" at bounding box center [888, 419] width 342 height 80
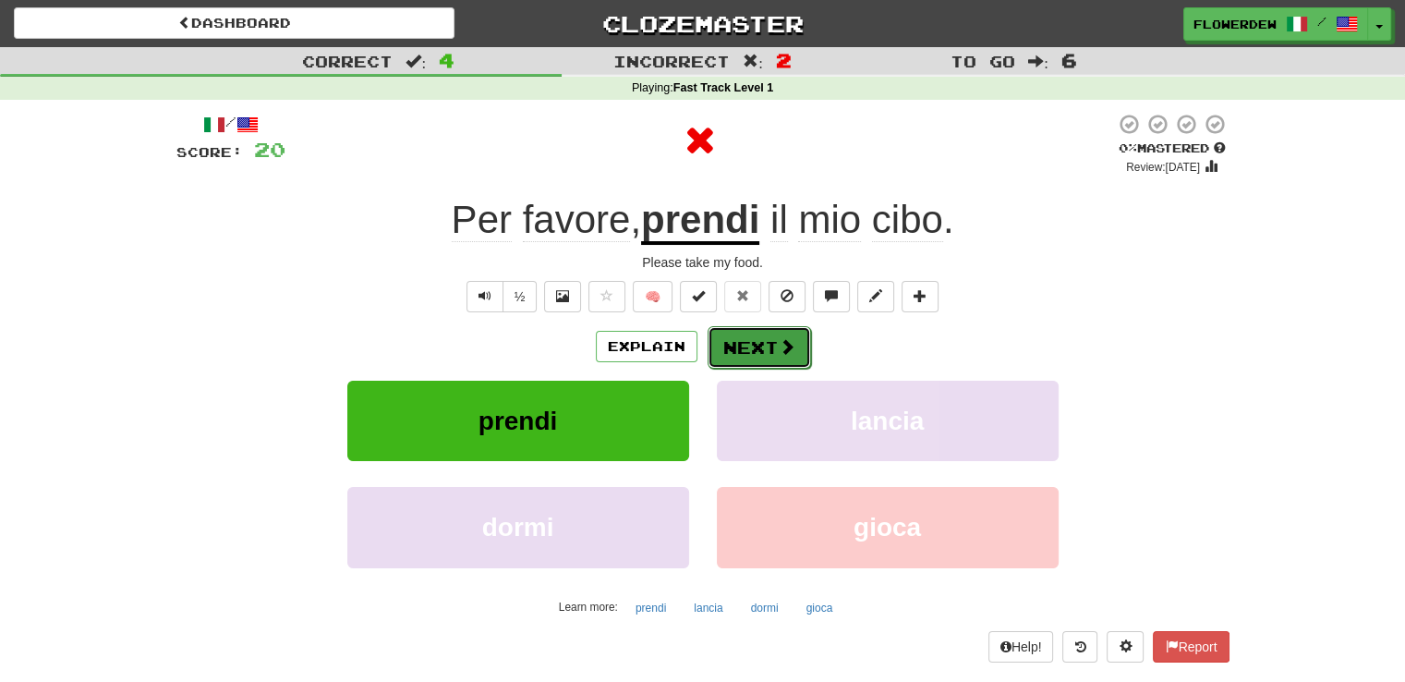
click at [764, 334] on button "Next" at bounding box center [759, 347] width 103 height 42
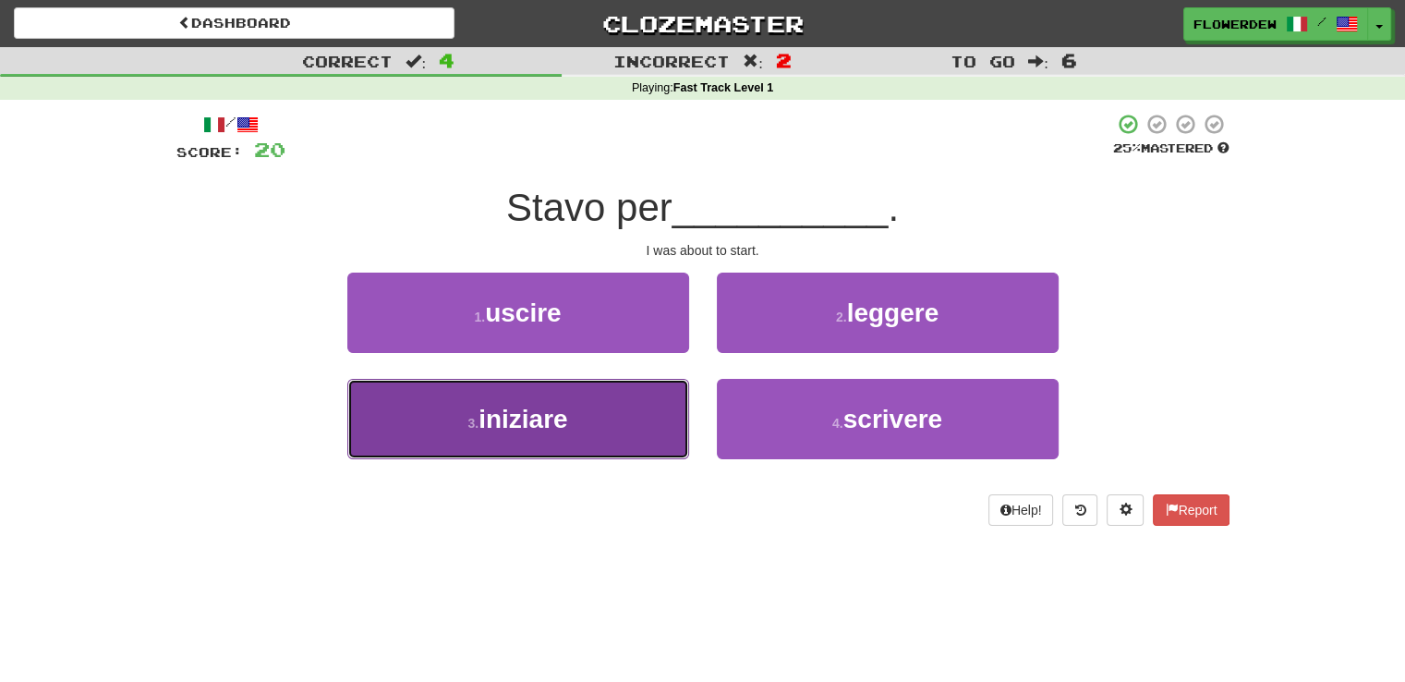
click at [650, 400] on button "3 . iniziare" at bounding box center [518, 419] width 342 height 80
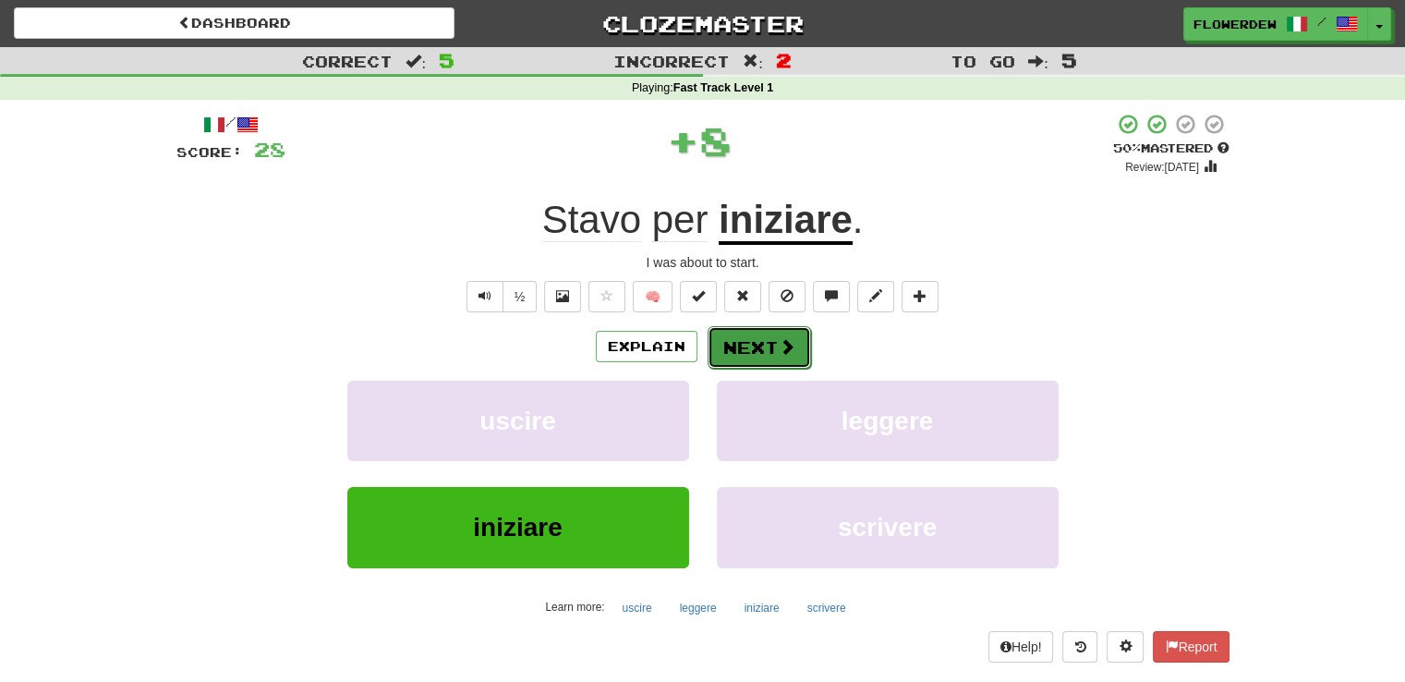
click at [769, 348] on button "Next" at bounding box center [759, 347] width 103 height 42
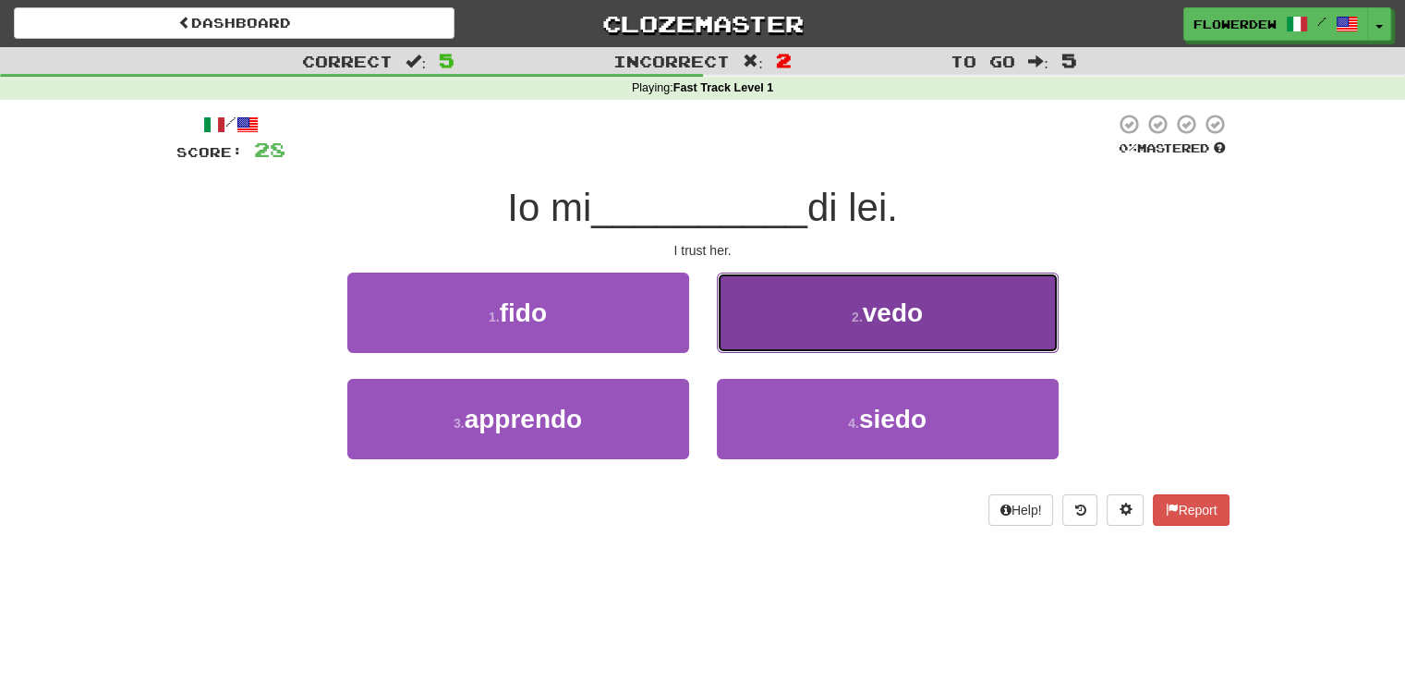
click at [769, 348] on button "2 . vedo" at bounding box center [888, 313] width 342 height 80
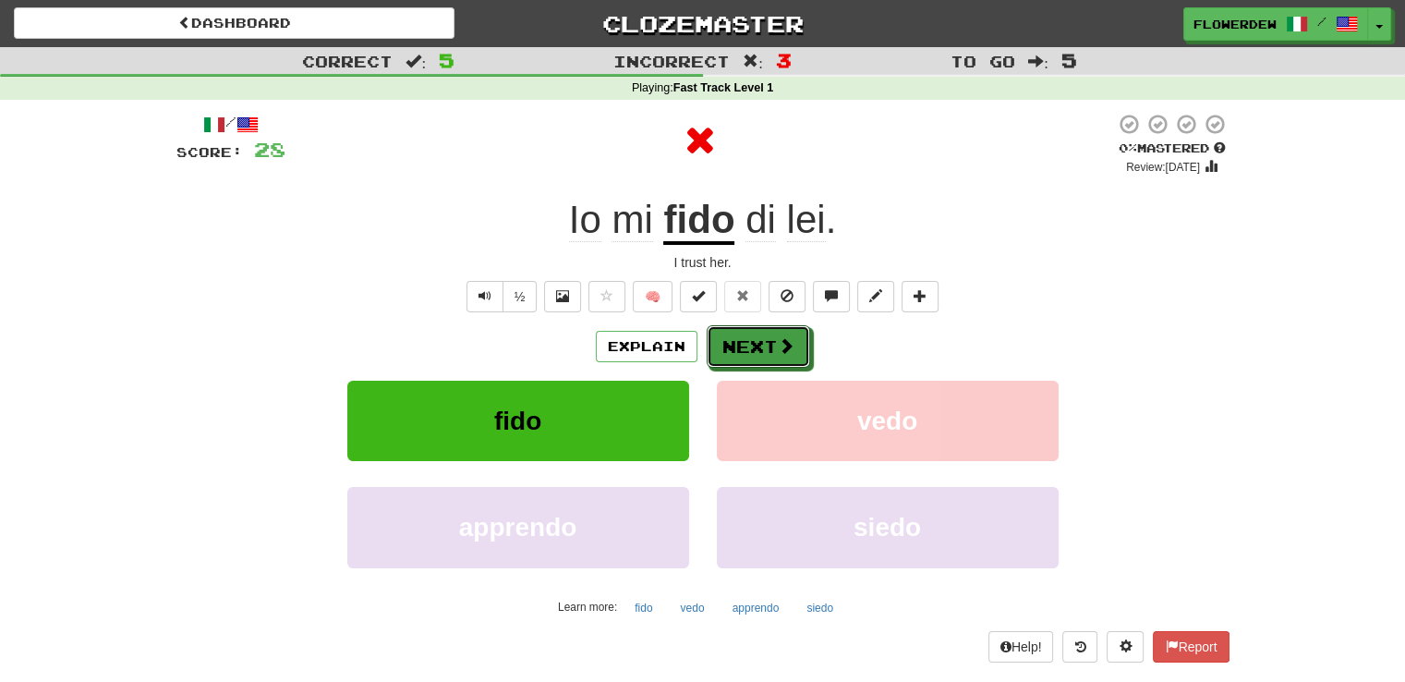
click at [769, 348] on button "Next" at bounding box center [758, 346] width 103 height 42
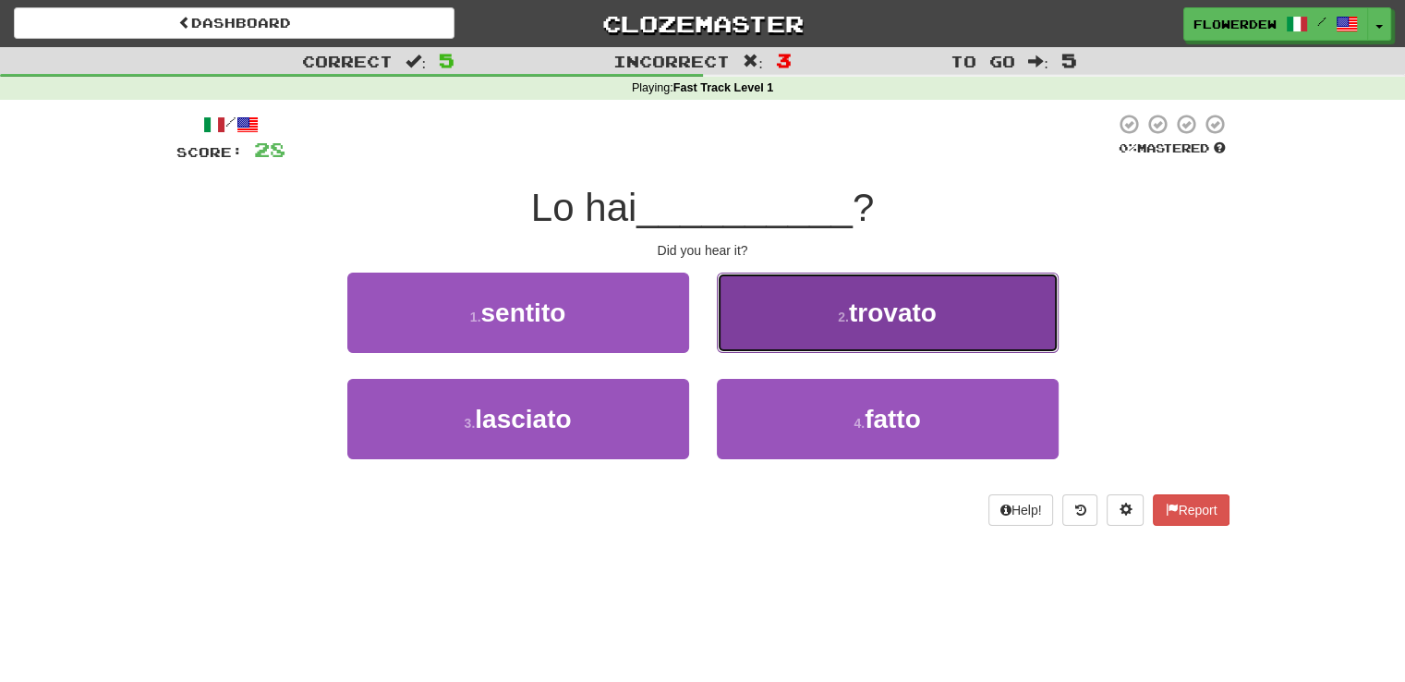
click at [771, 311] on button "2 . [PERSON_NAME]" at bounding box center [888, 313] width 342 height 80
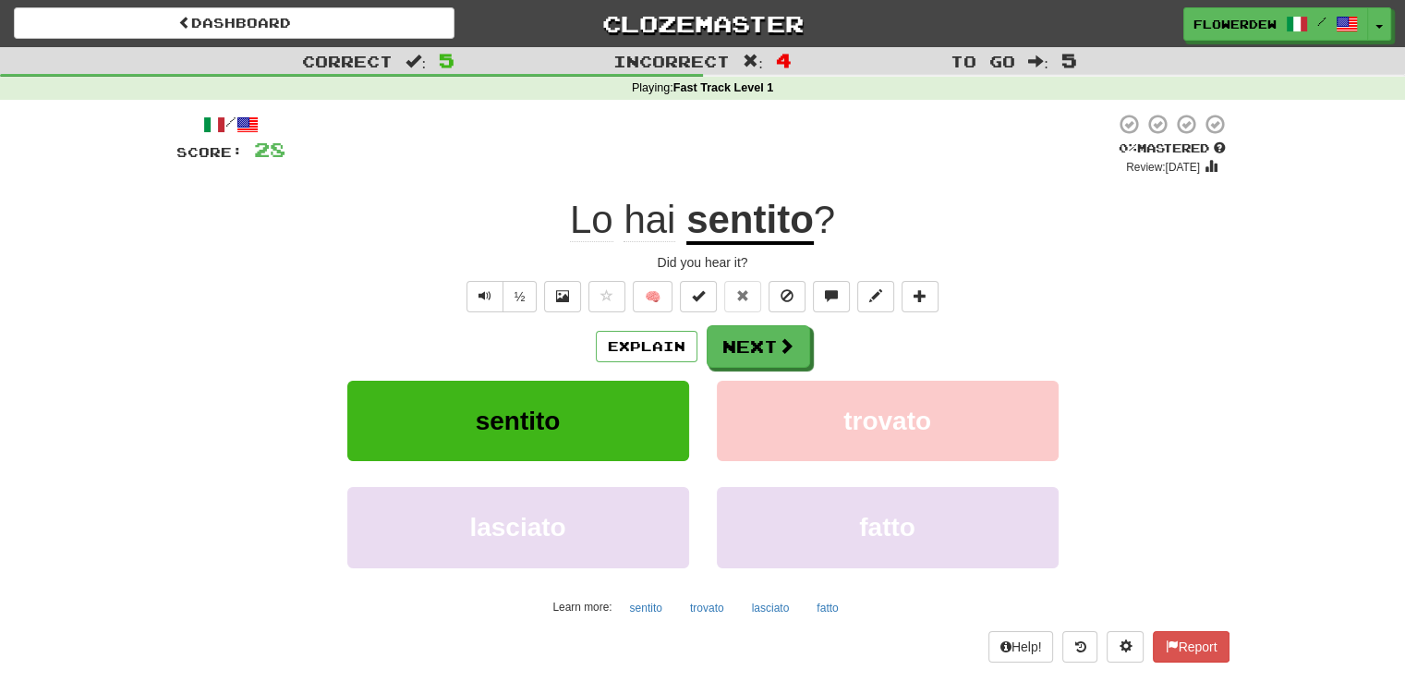
click at [1005, 284] on div "½ 🧠" at bounding box center [702, 296] width 1053 height 31
